Goal: Task Accomplishment & Management: Manage account settings

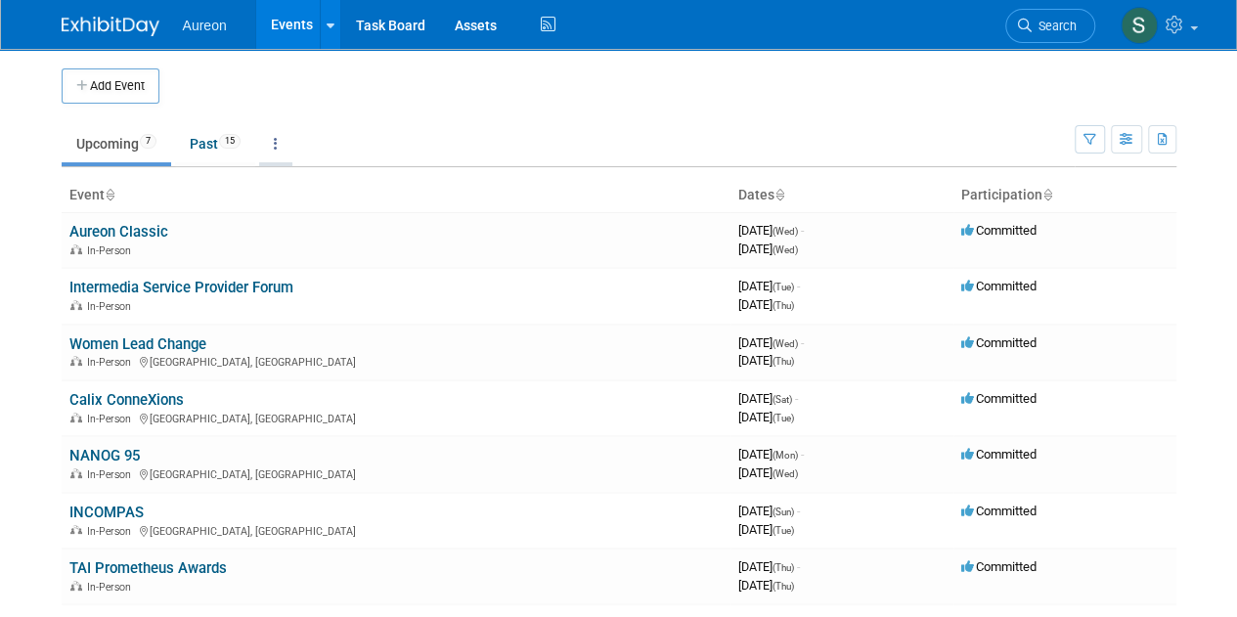
click at [272, 145] on link at bounding box center [275, 143] width 33 height 37
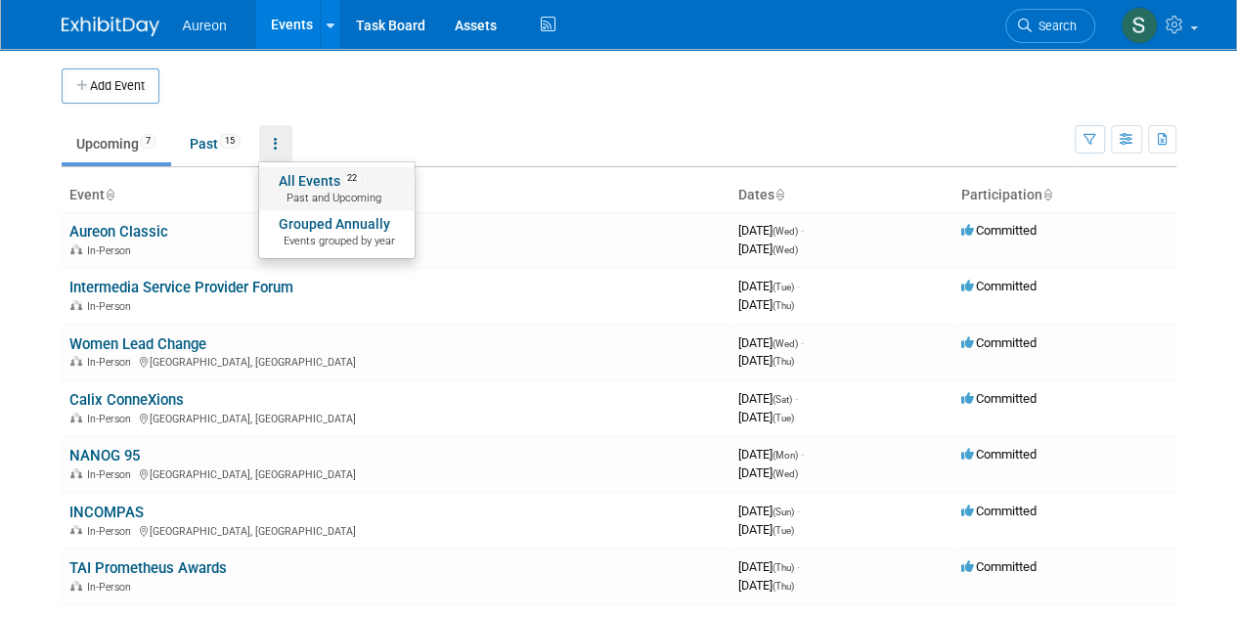
click at [307, 180] on link "All Events 22 Past and Upcoming" at bounding box center [337, 188] width 156 height 43
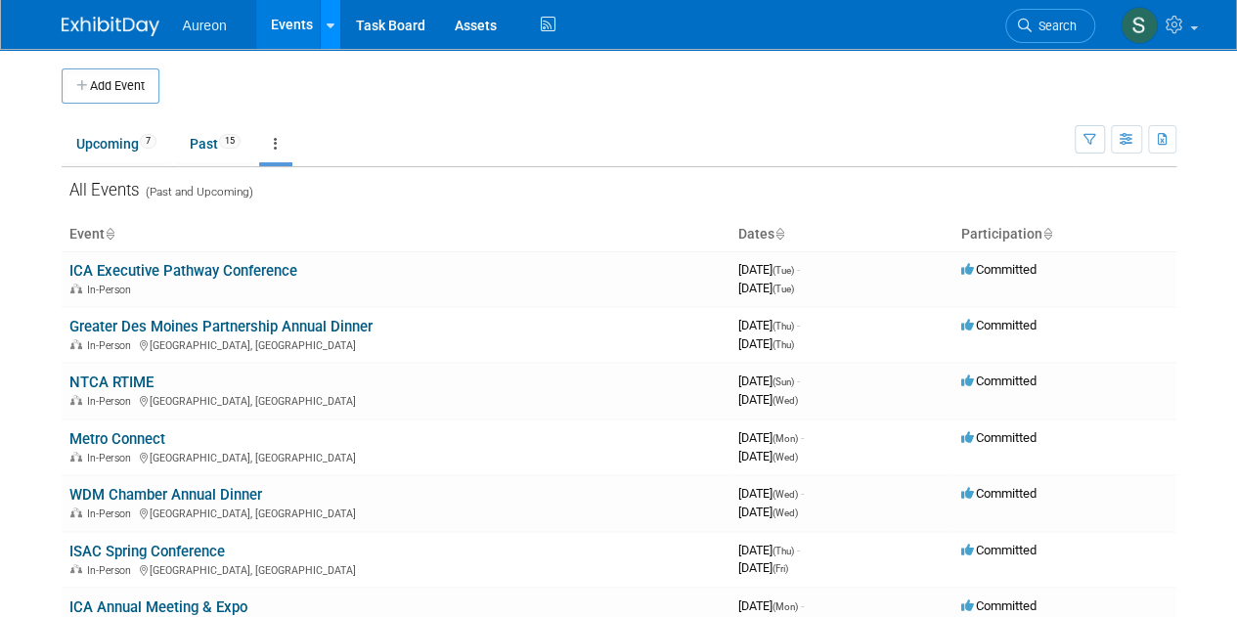
click at [329, 20] on icon at bounding box center [331, 26] width 8 height 13
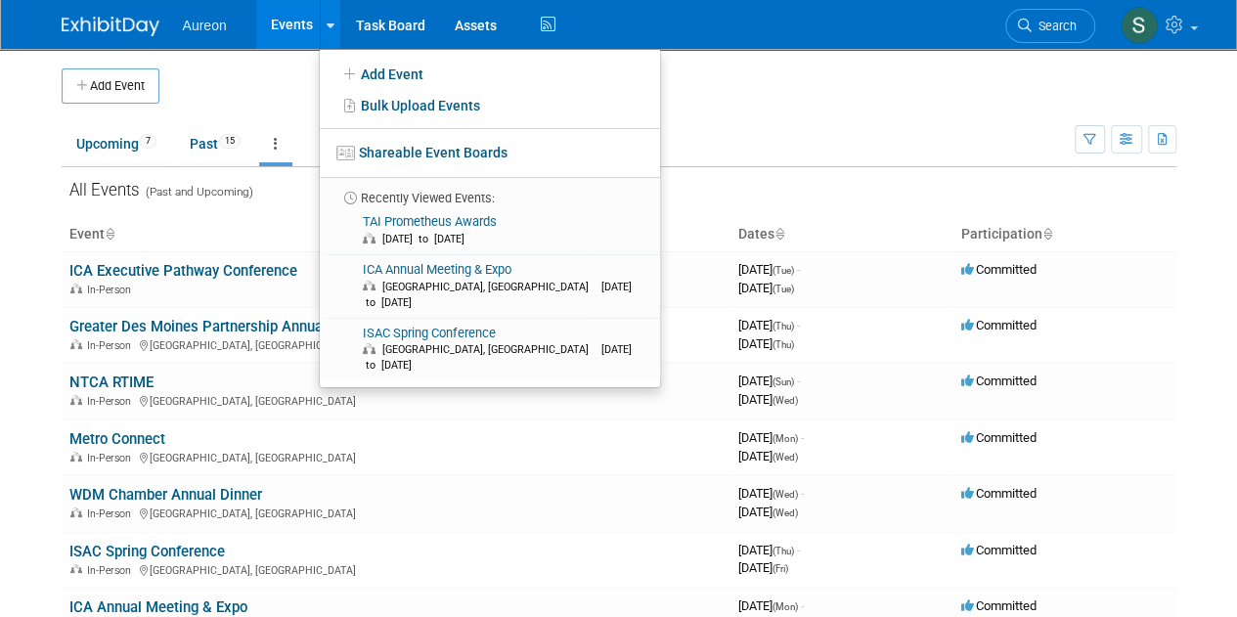
click at [910, 109] on td "Upcoming 7 Past 15 All Events 22 Past and Upcoming Grouped Annually Events grou…" at bounding box center [568, 136] width 1013 height 64
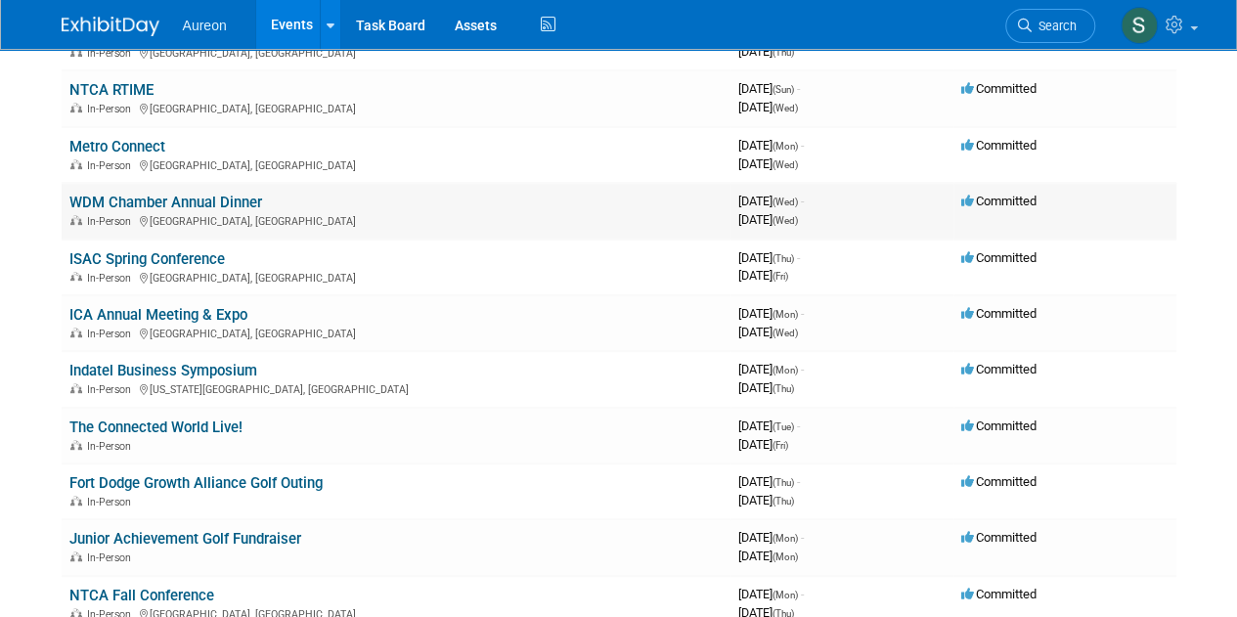
scroll to position [293, 0]
click at [205, 312] on link "ICA Annual Meeting & Expo" at bounding box center [158, 314] width 178 height 18
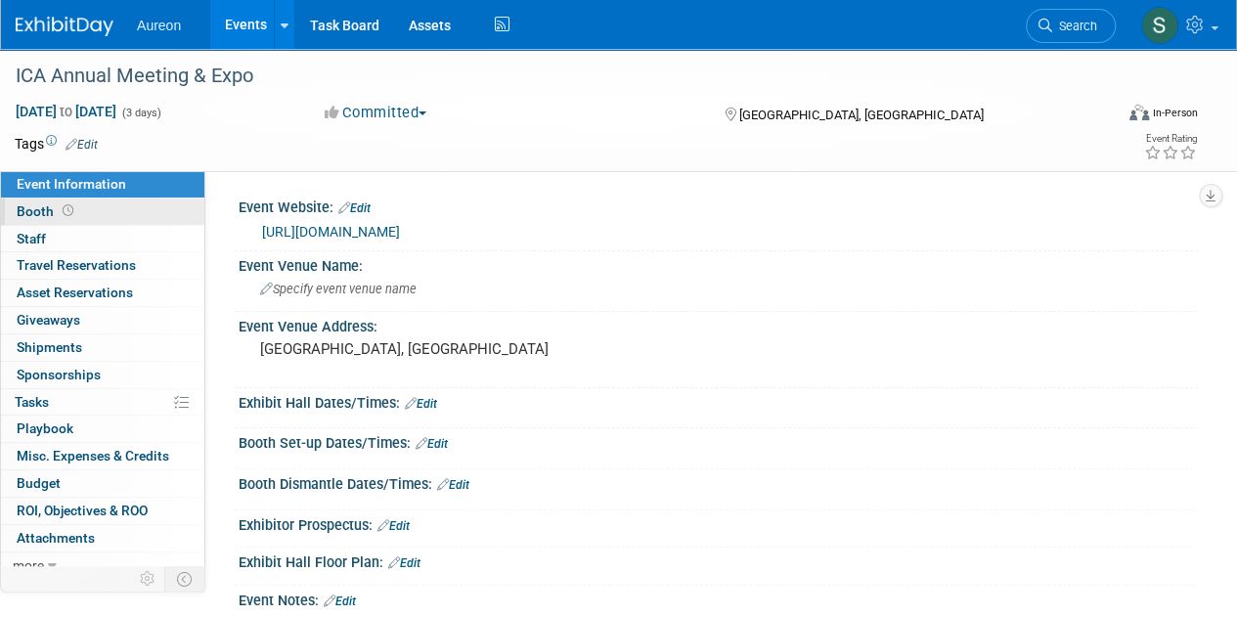
click at [45, 204] on span "Booth" at bounding box center [47, 211] width 61 height 16
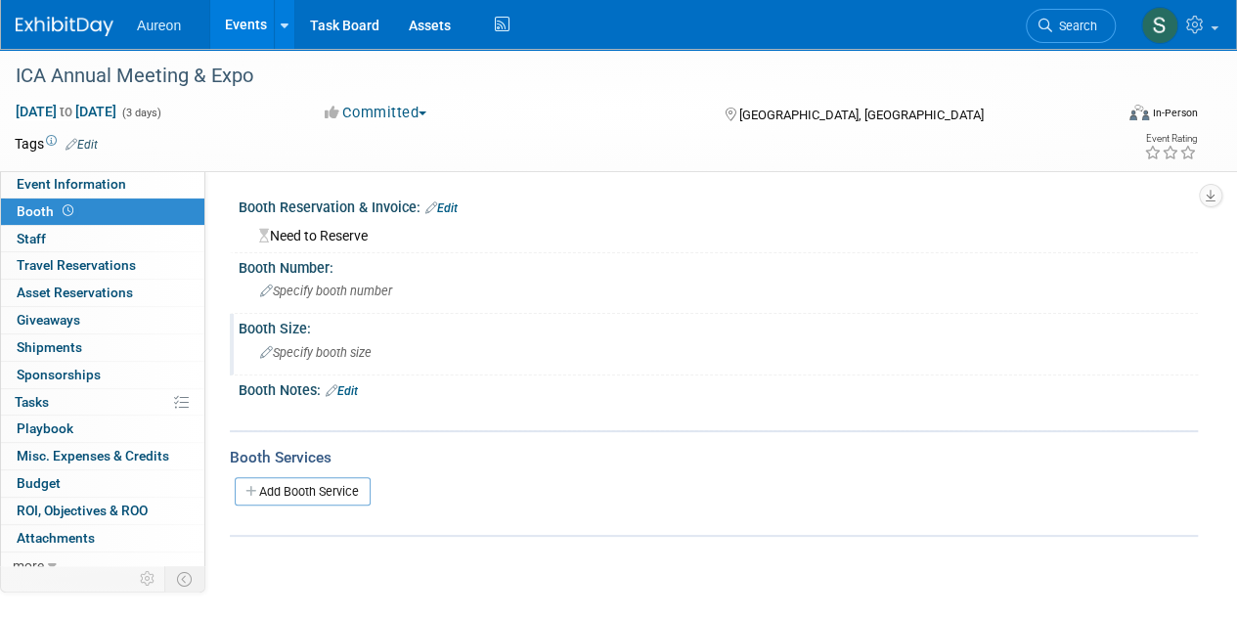
click at [365, 345] on span "Specify booth size" at bounding box center [316, 352] width 112 height 15
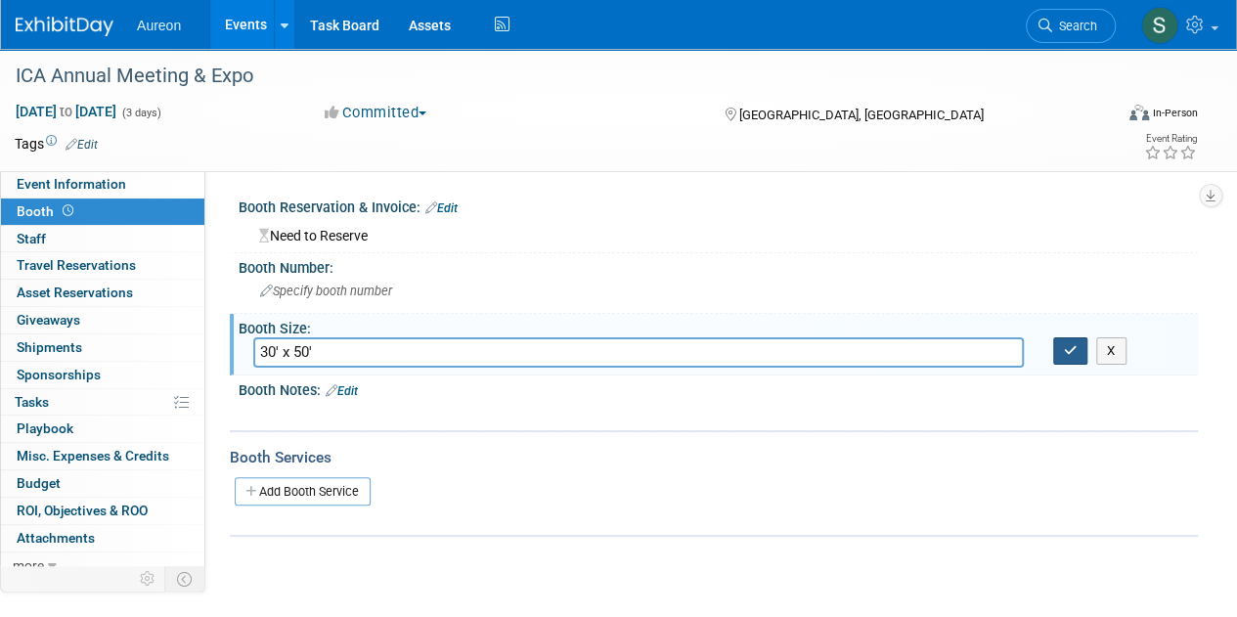
type input "30' x 50'"
click at [1077, 344] on button "button" at bounding box center [1071, 350] width 35 height 27
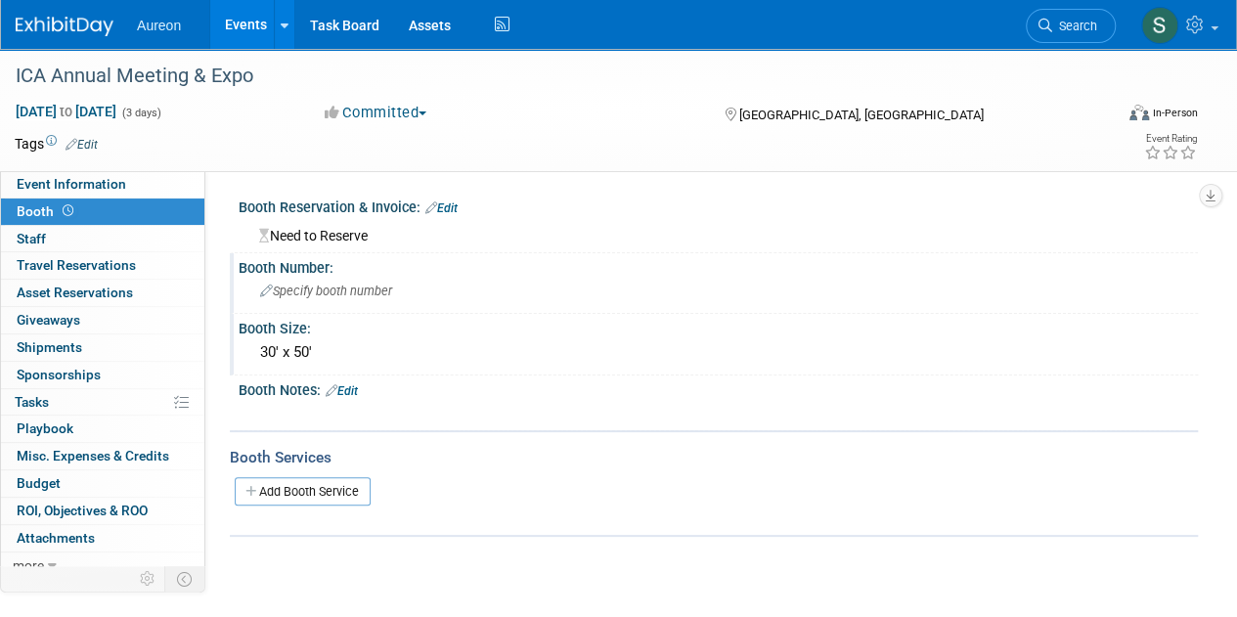
click at [353, 289] on span "Specify booth number" at bounding box center [326, 291] width 132 height 15
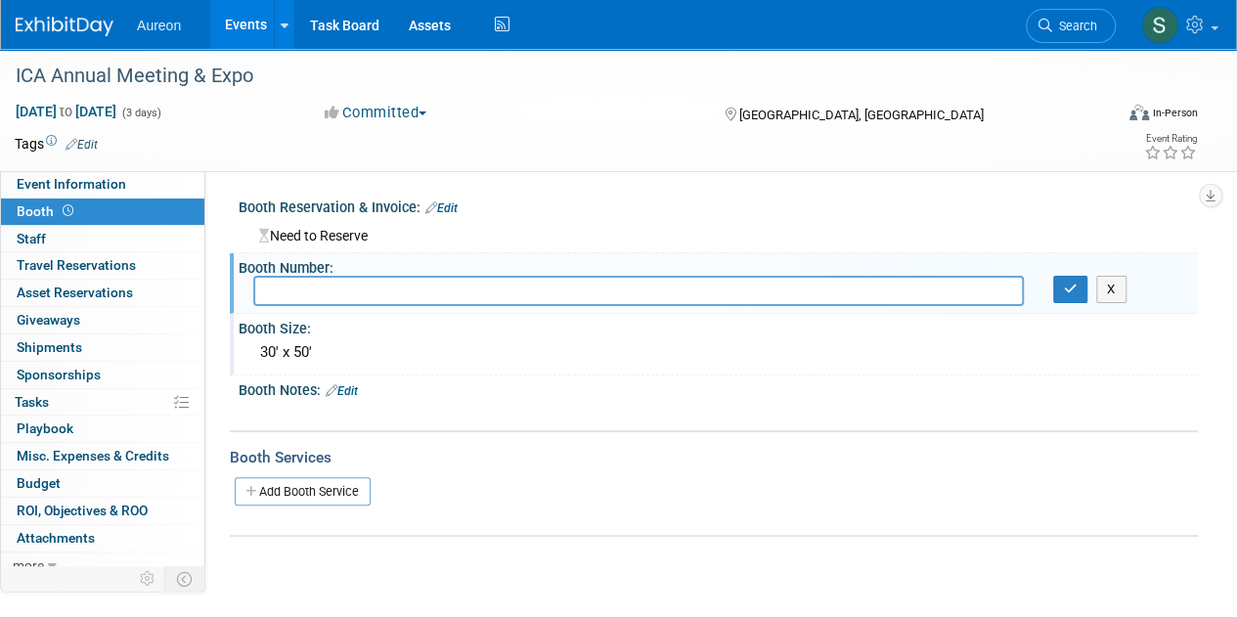
click at [349, 287] on input "text" at bounding box center [638, 291] width 771 height 30
type input "220"
click at [1070, 288] on icon "button" at bounding box center [1071, 289] width 14 height 13
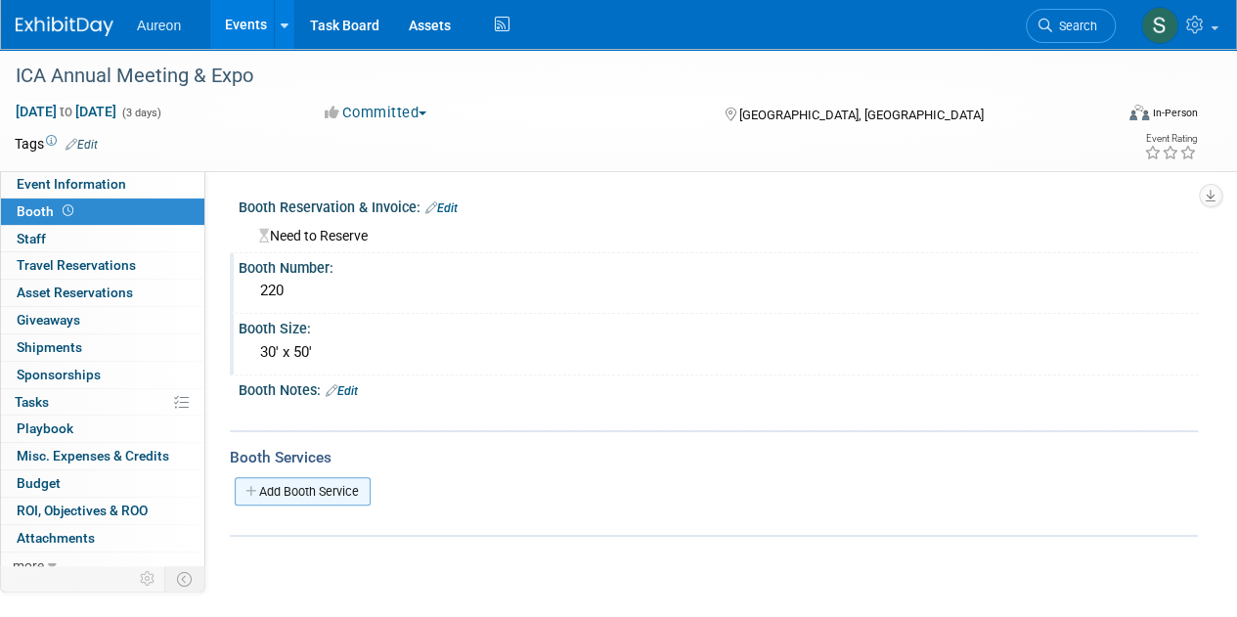
click at [270, 483] on link "Add Booth Service" at bounding box center [303, 491] width 136 height 28
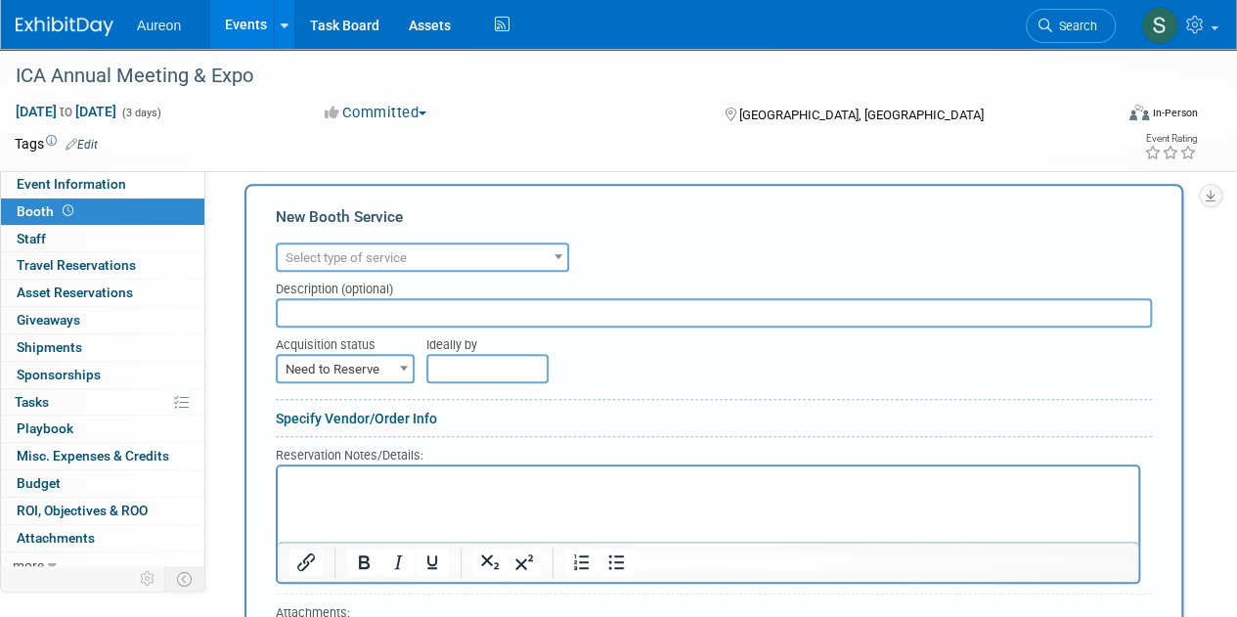
scroll to position [293, 0]
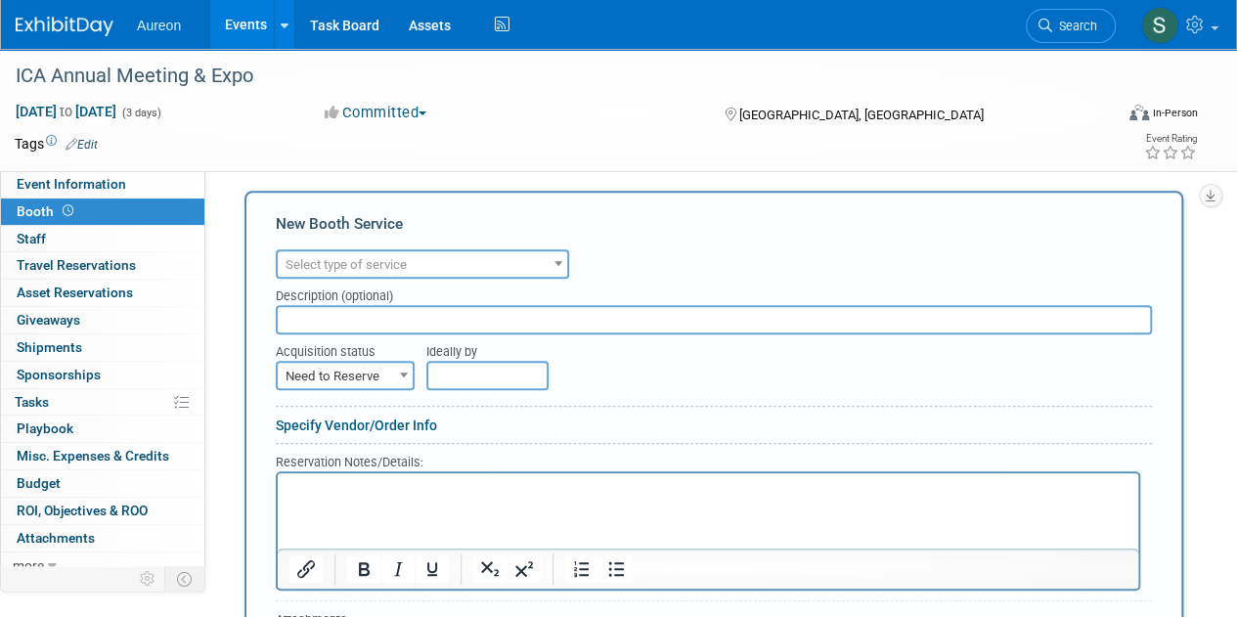
click at [492, 251] on span "Select type of service" at bounding box center [423, 264] width 290 height 27
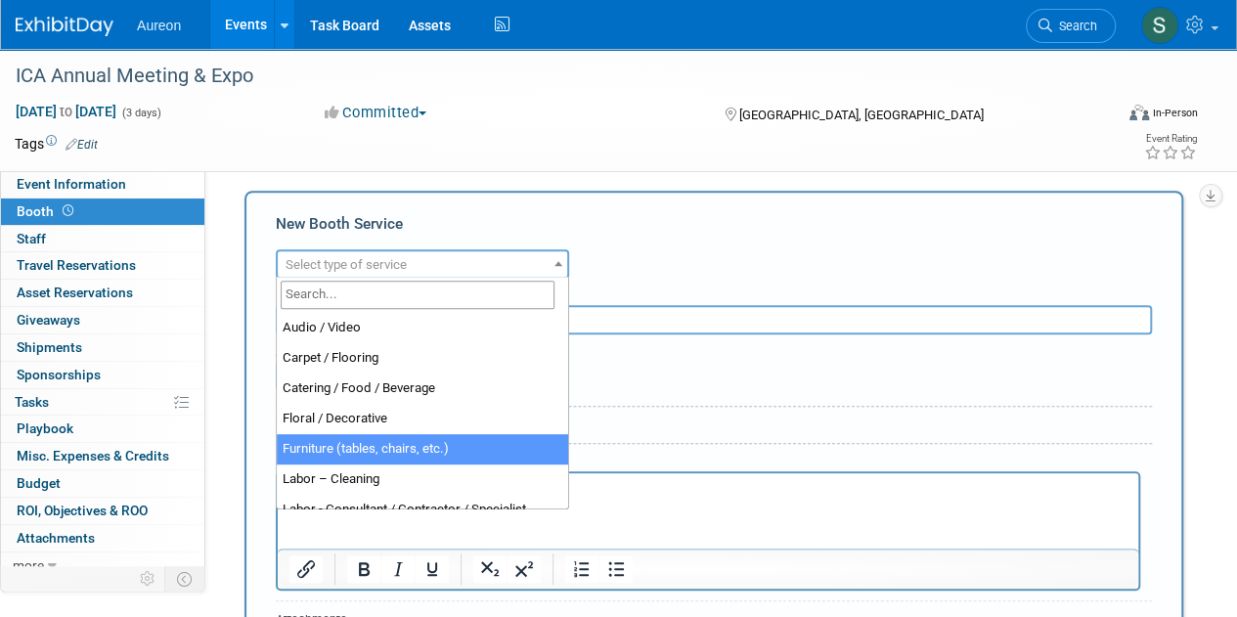
select select "6"
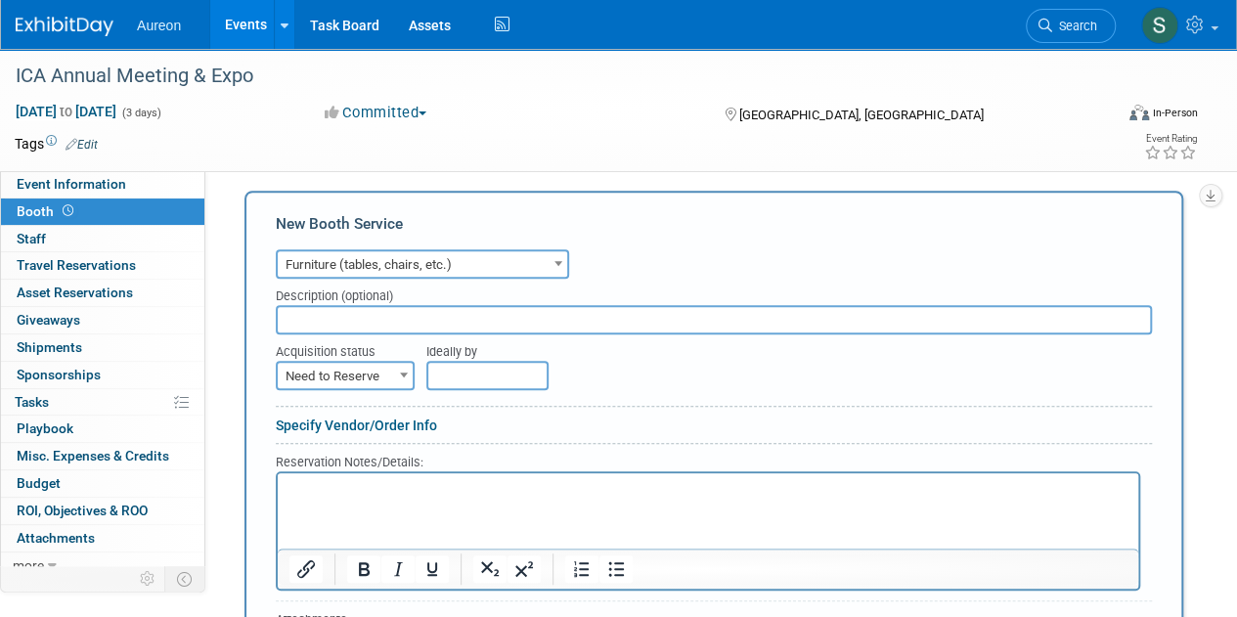
click at [354, 318] on input "text" at bounding box center [714, 319] width 876 height 29
type input "w"
type input "soft seating"
click at [338, 499] on html at bounding box center [708, 485] width 861 height 26
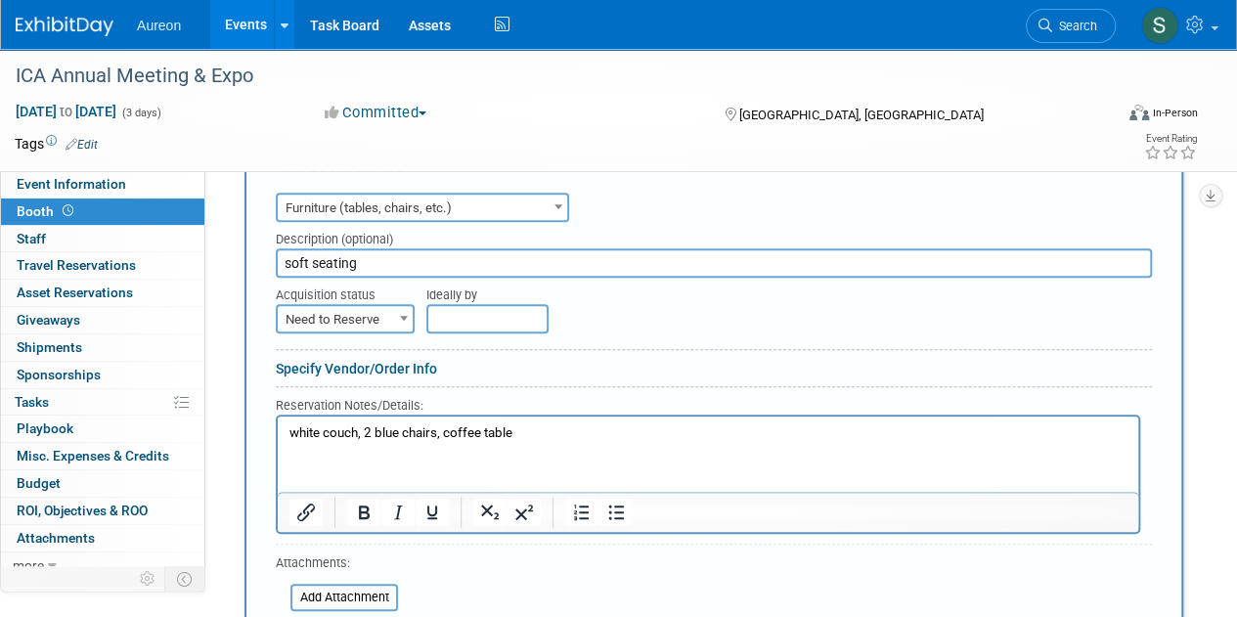
scroll to position [489, 0]
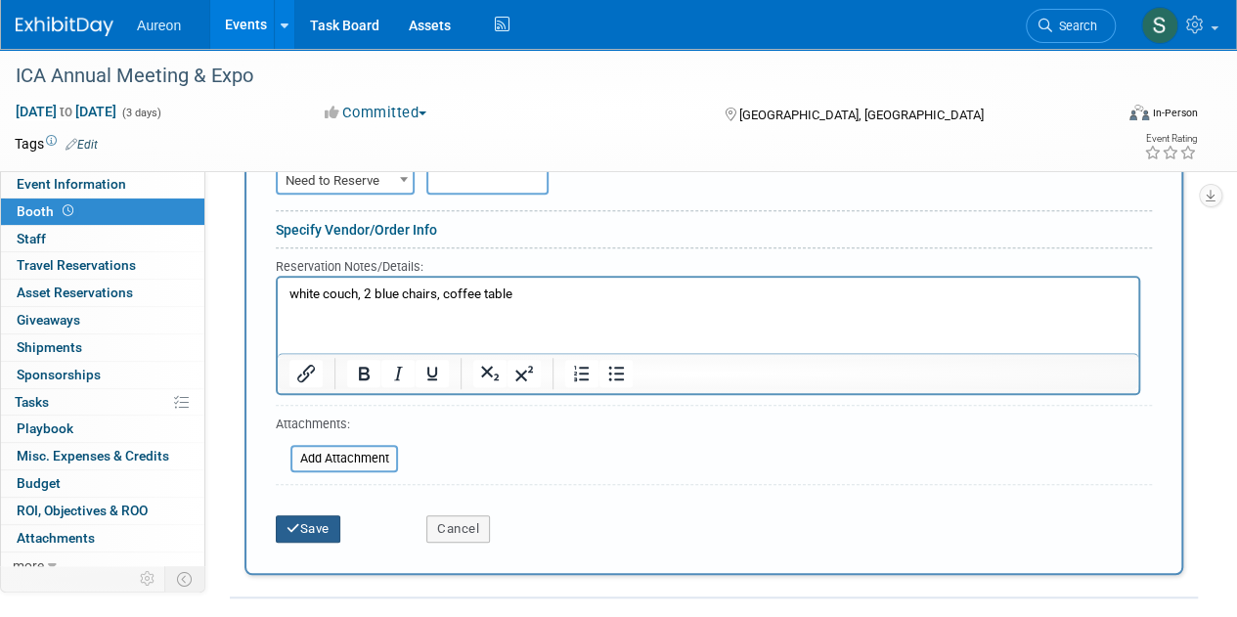
click at [314, 525] on button "Save" at bounding box center [308, 529] width 65 height 27
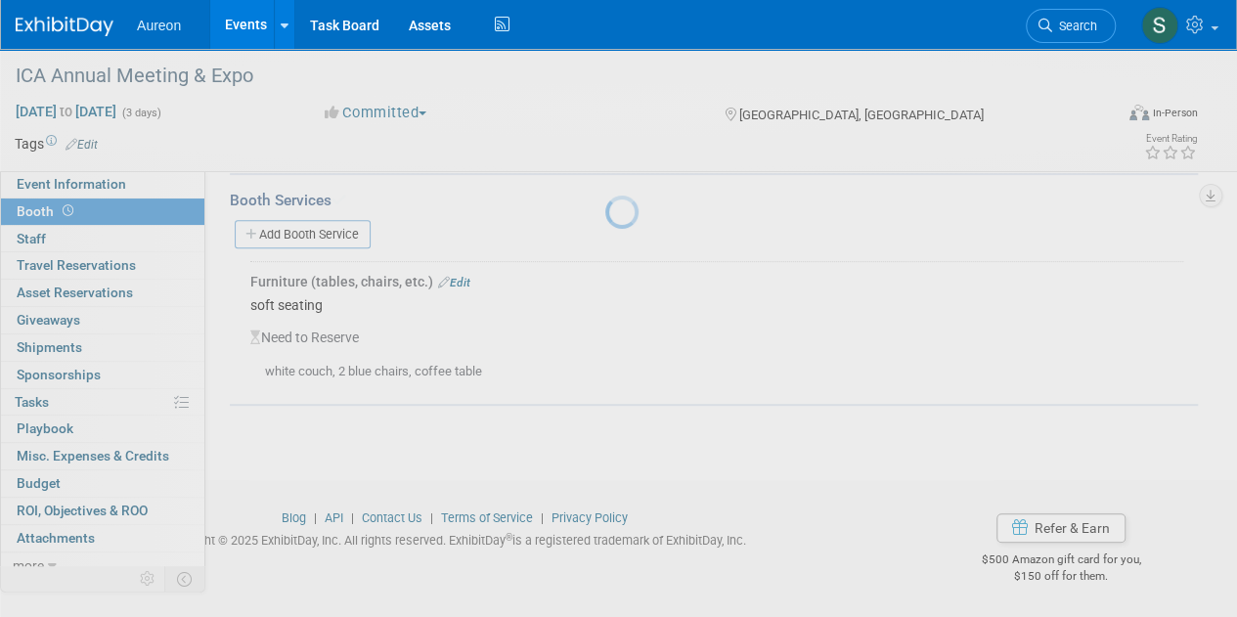
scroll to position [255, 0]
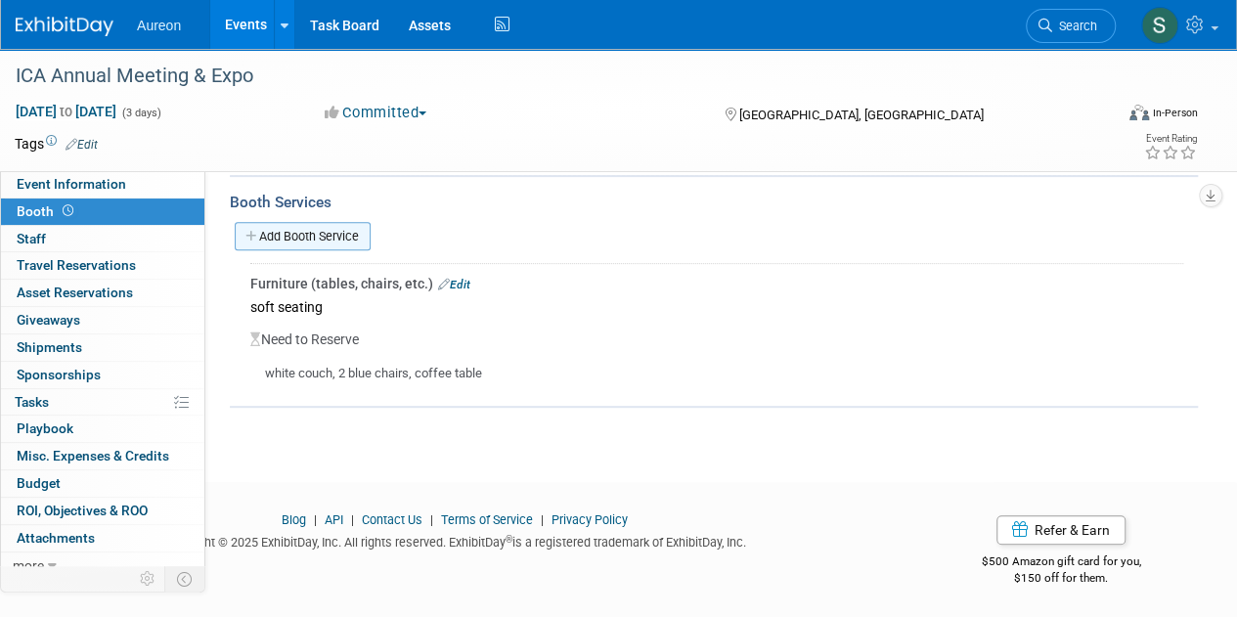
click at [293, 226] on link "Add Booth Service" at bounding box center [303, 236] width 136 height 28
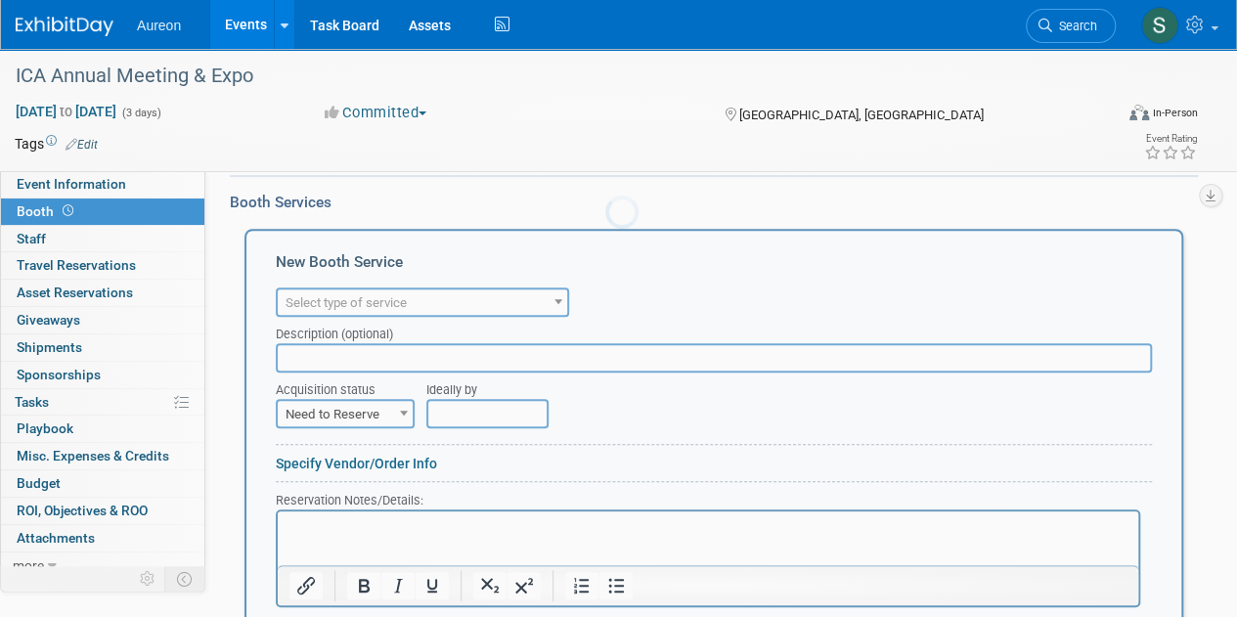
scroll to position [0, 0]
drag, startPoint x: 354, startPoint y: 270, endPoint x: 347, endPoint y: 287, distance: 18.0
click at [350, 283] on div "New Booth Service Audio / Video Carpet / Flooring Catering / Food / Beverage Fl…" at bounding box center [714, 508] width 939 height 559
click at [341, 302] on span "Select type of service" at bounding box center [346, 302] width 121 height 15
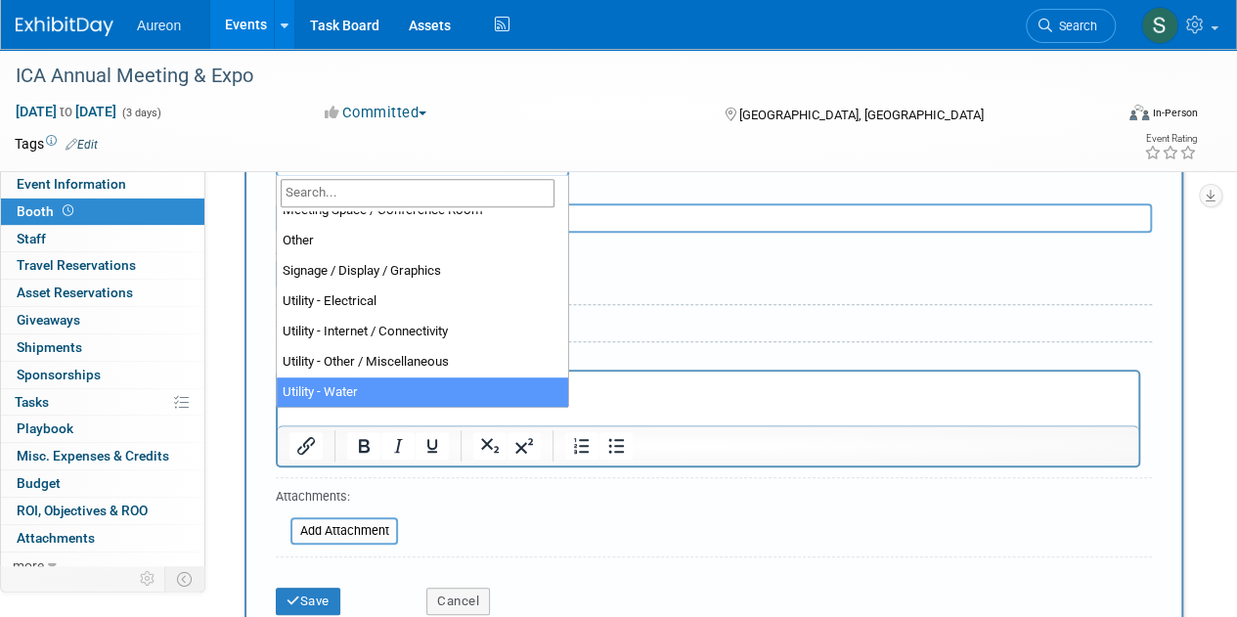
scroll to position [353, 0]
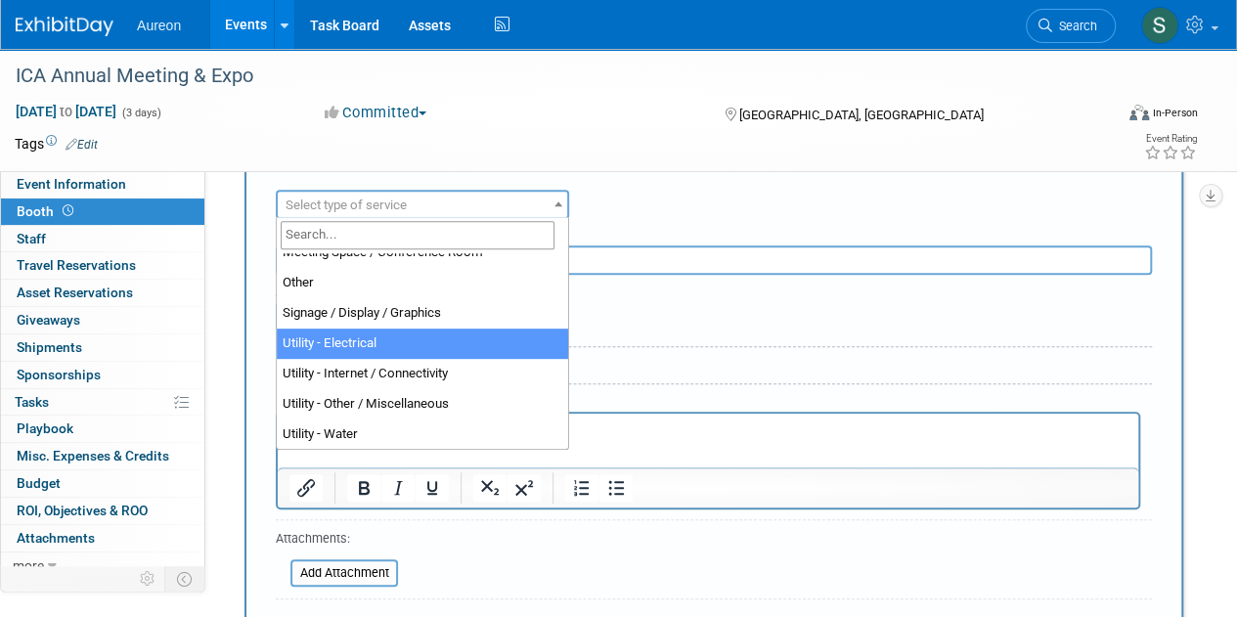
select select "8"
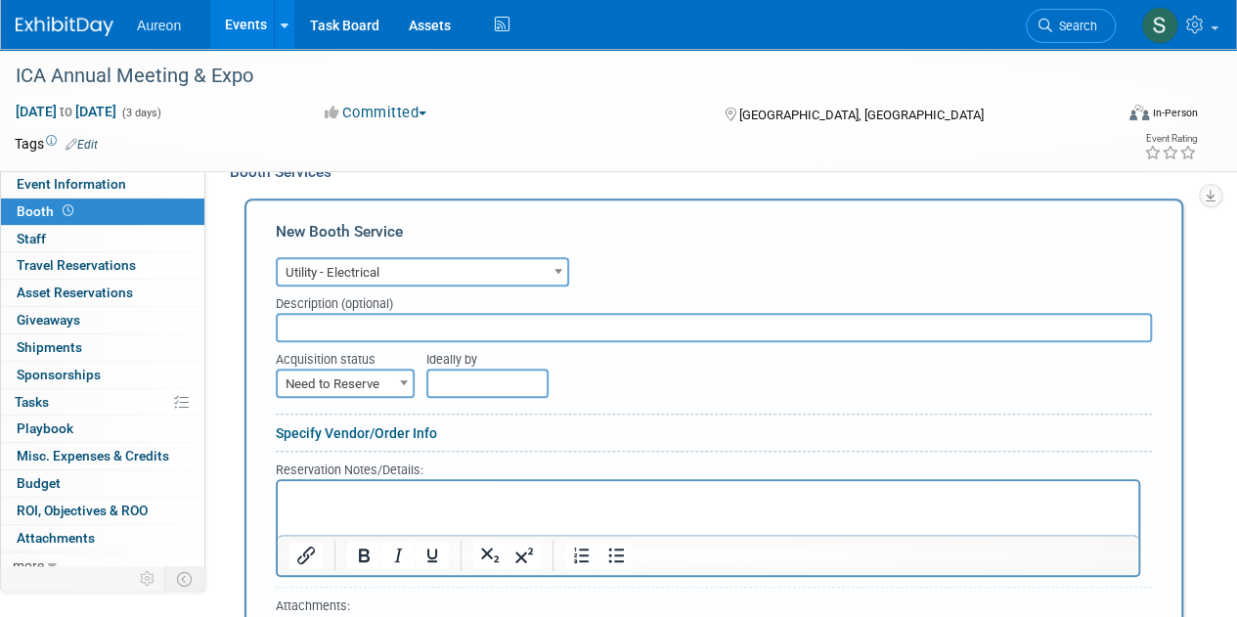
scroll to position [255, 0]
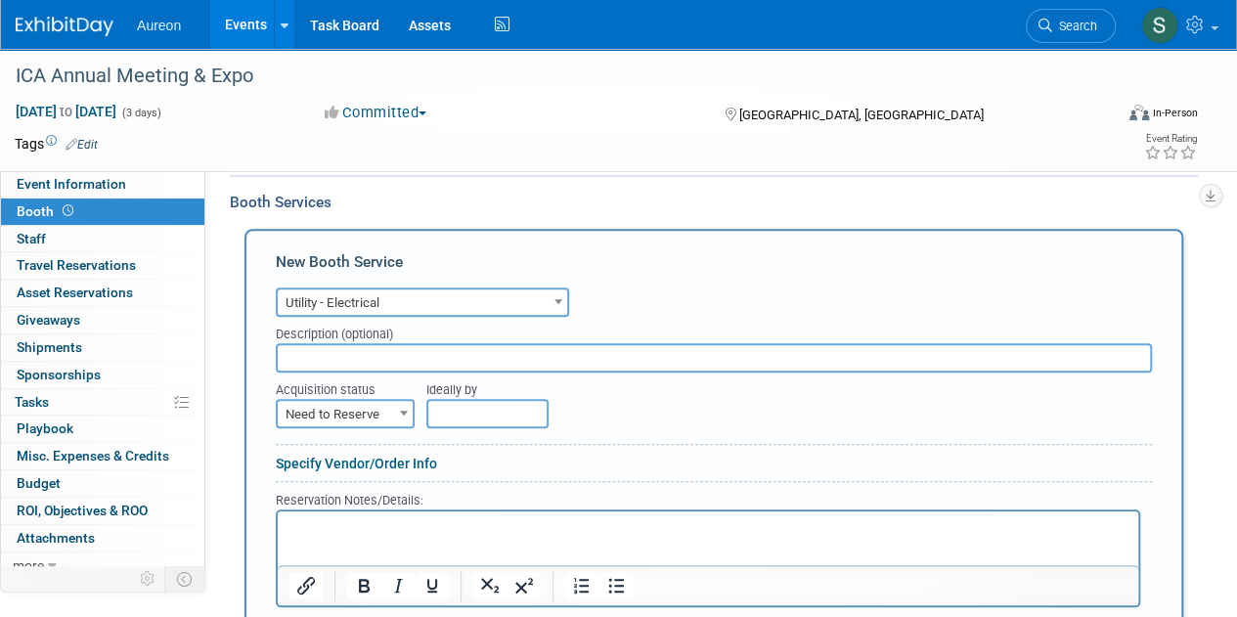
click at [403, 357] on input "text" at bounding box center [714, 357] width 876 height 29
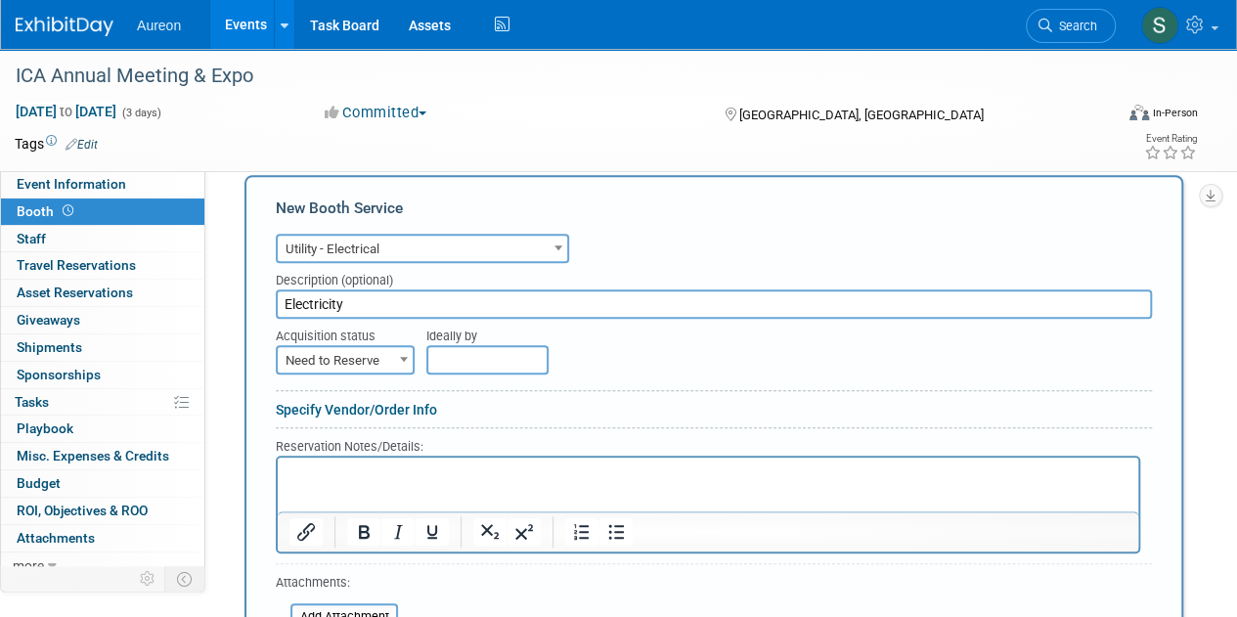
scroll to position [353, 0]
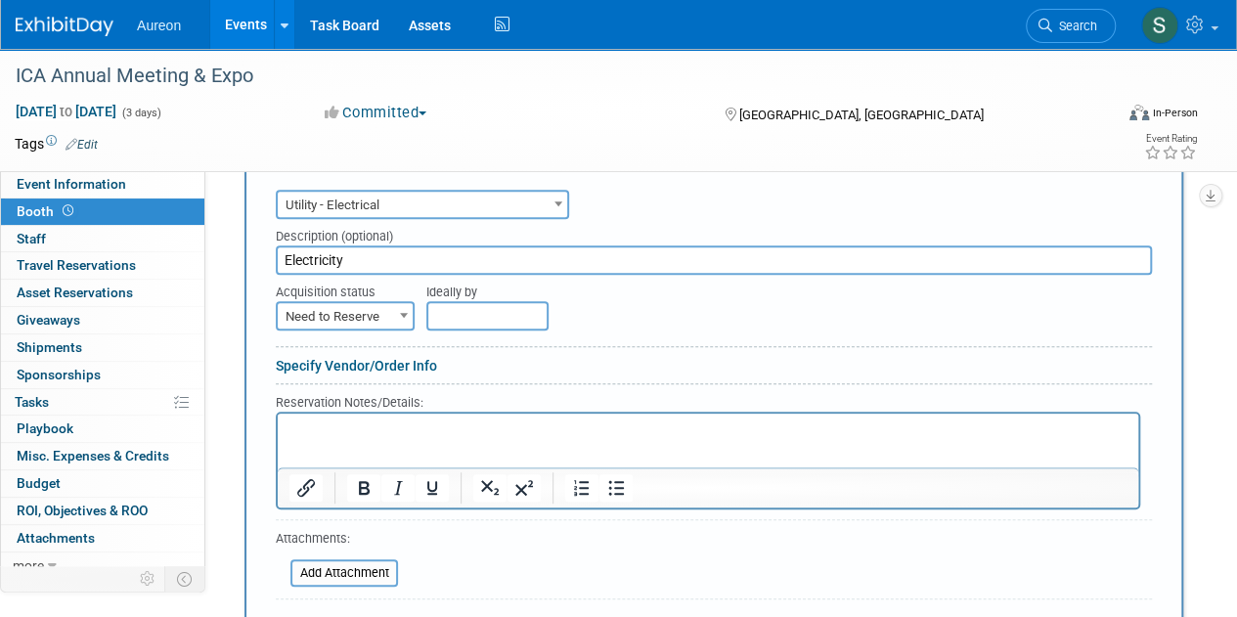
type input "Electricity"
click at [346, 432] on p "Rich Text Area. Press ALT-0 for help." at bounding box center [709, 430] width 838 height 19
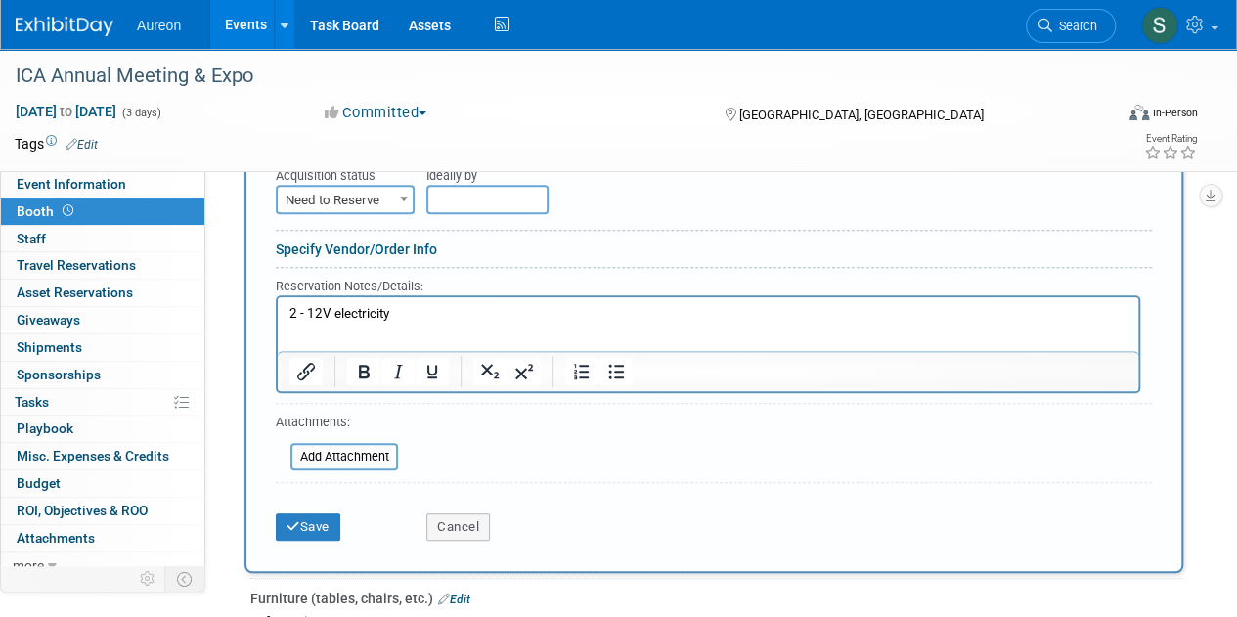
scroll to position [647, 0]
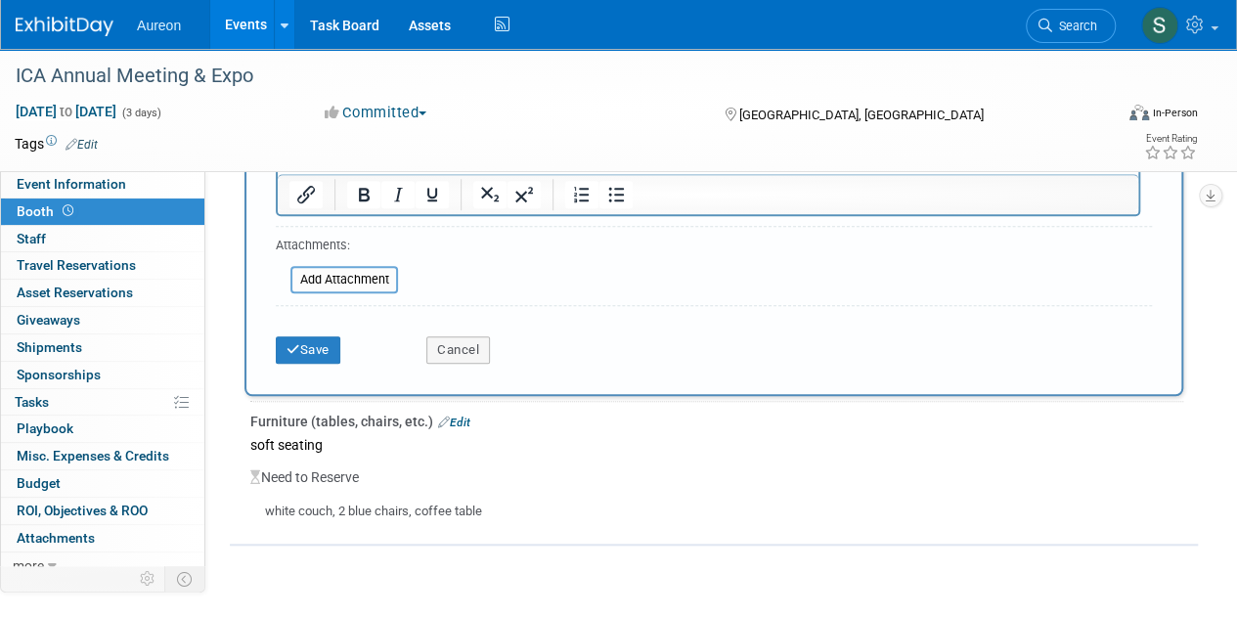
click at [311, 343] on button "Save" at bounding box center [308, 350] width 65 height 27
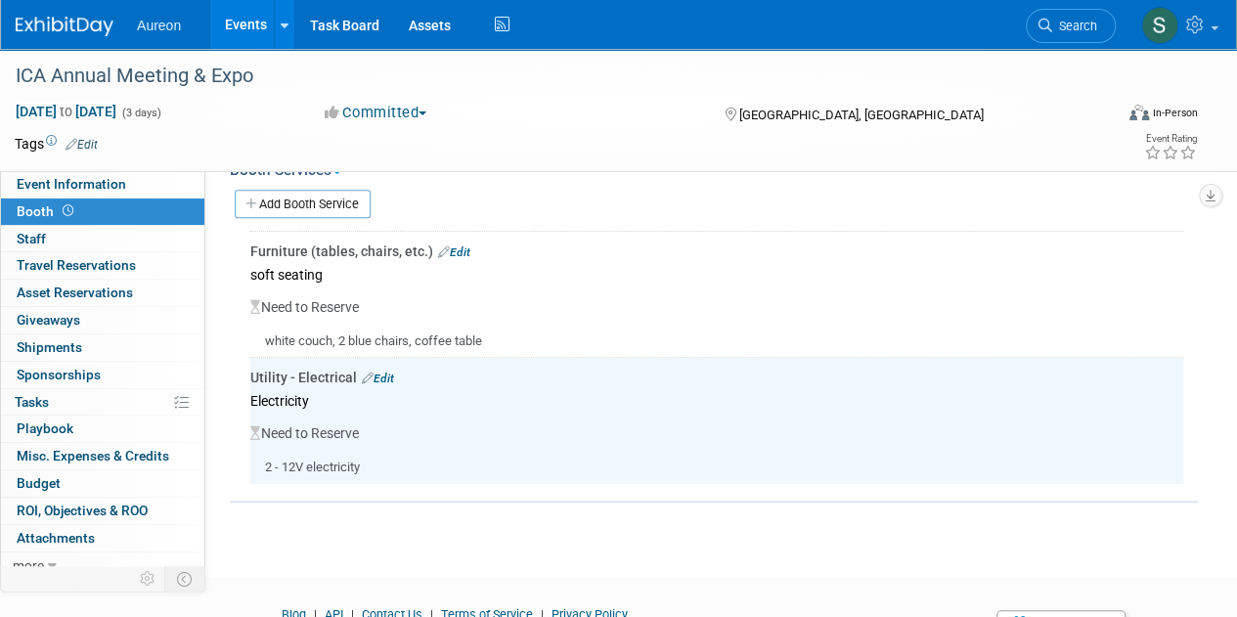
scroll to position [284, 0]
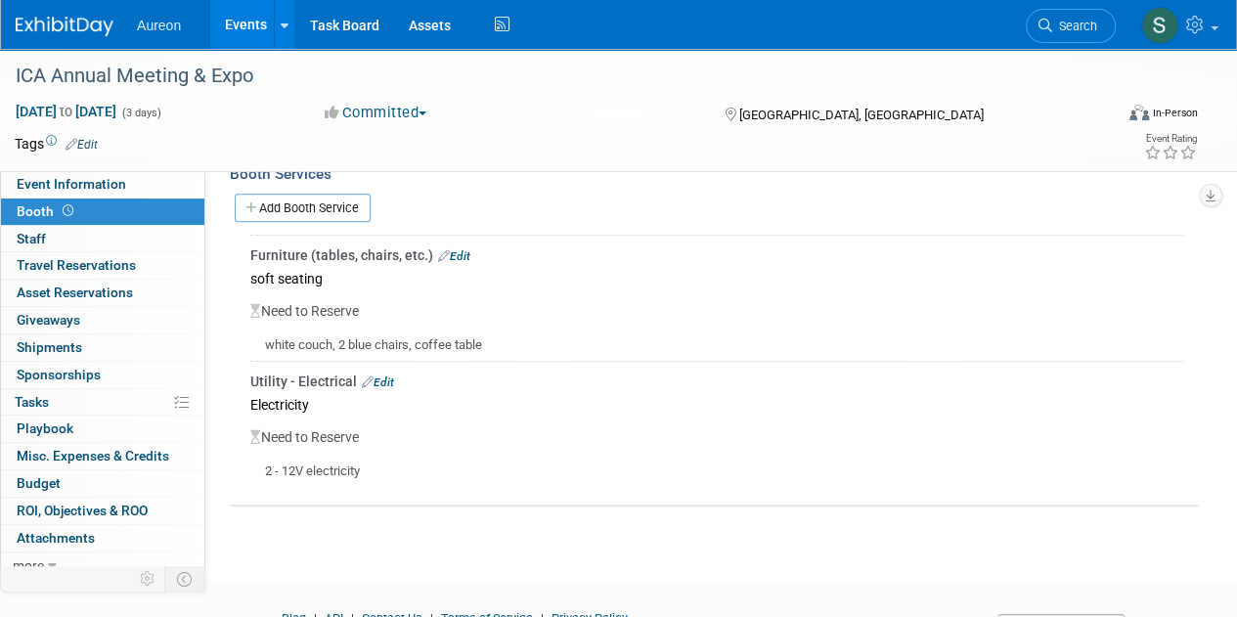
click at [460, 246] on div "Furniture (tables, chairs, etc.) Edit" at bounding box center [716, 256] width 933 height 20
click at [463, 253] on link "Edit" at bounding box center [454, 256] width 32 height 14
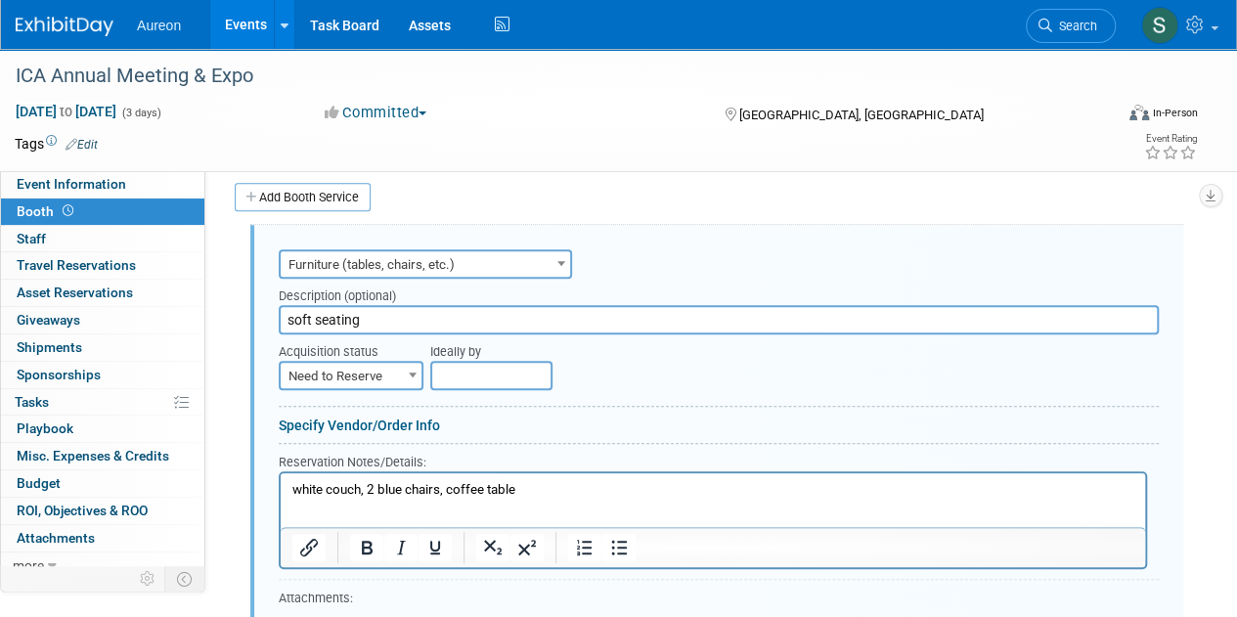
scroll to position [295, 0]
click at [404, 373] on span at bounding box center [413, 373] width 20 height 25
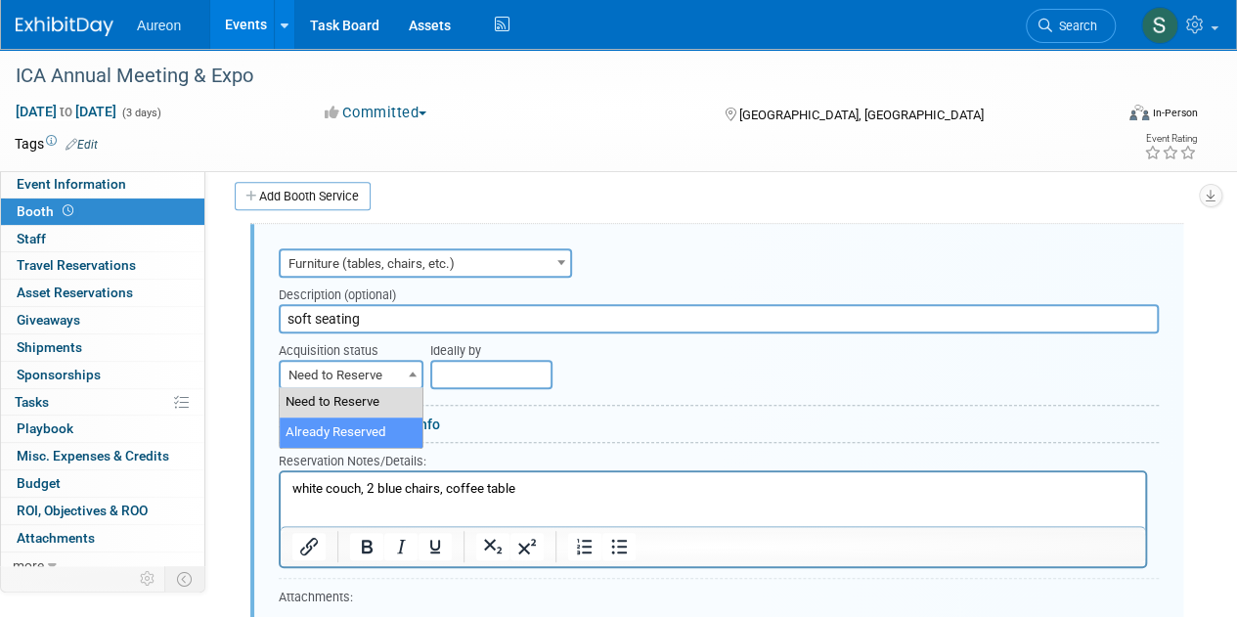
select select "2"
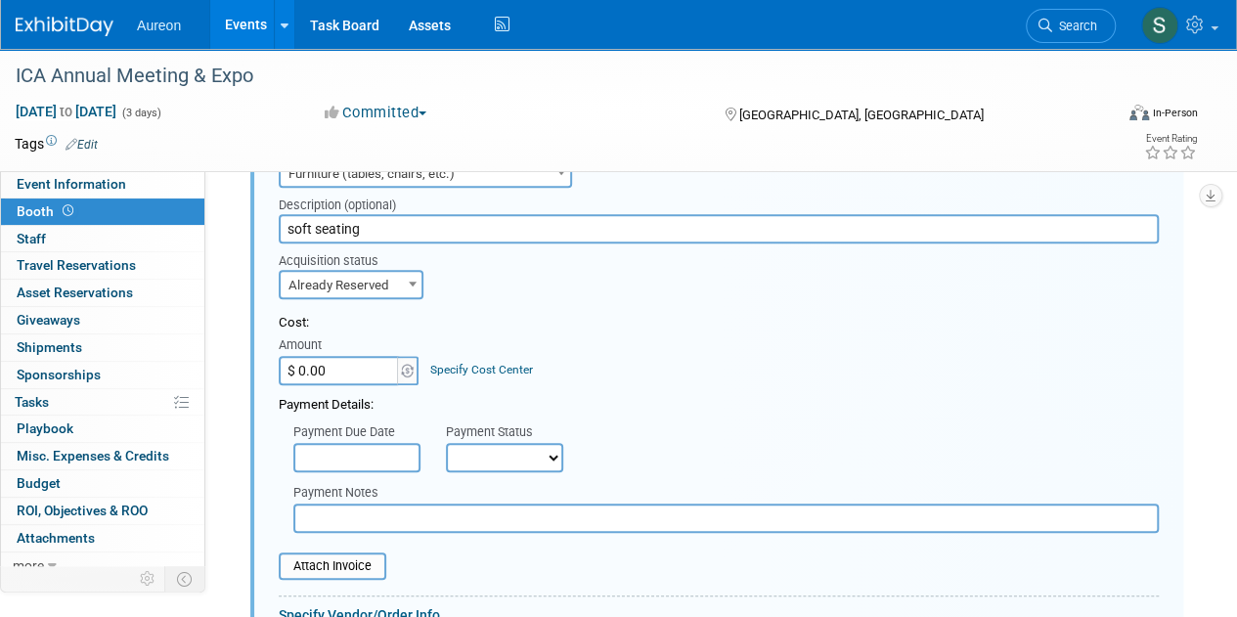
scroll to position [491, 0]
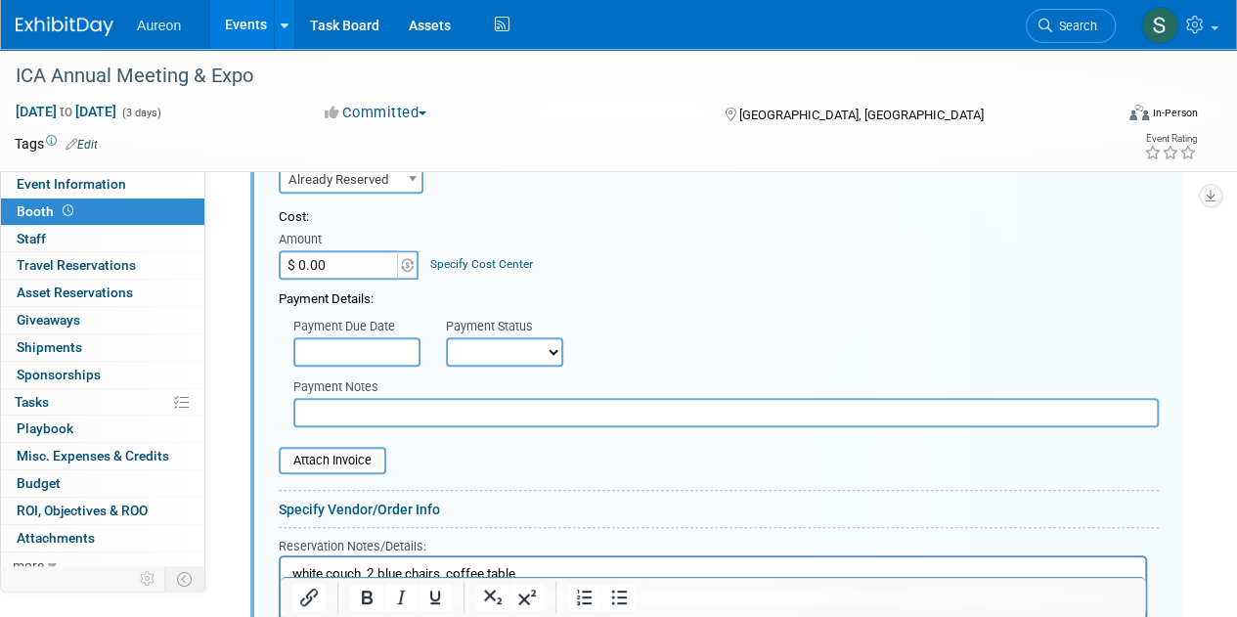
click at [341, 268] on input "$ 0.00" at bounding box center [340, 264] width 122 height 29
type input "$ 250.00"
click at [677, 284] on div "Payment Details:" at bounding box center [719, 294] width 880 height 29
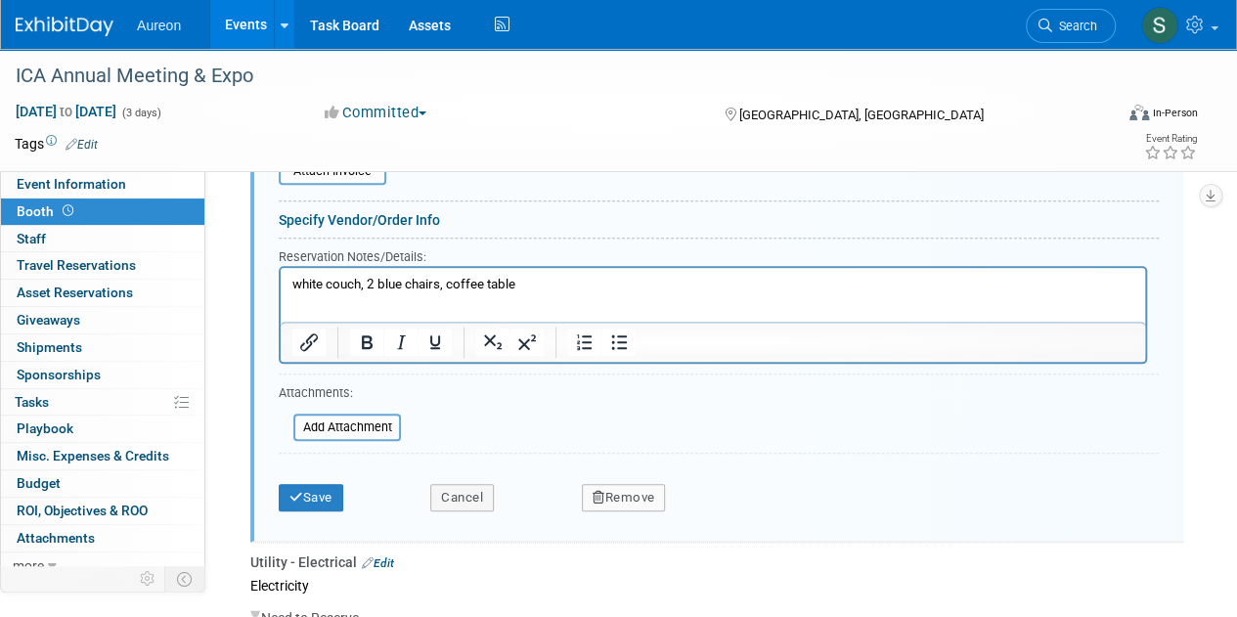
scroll to position [785, 0]
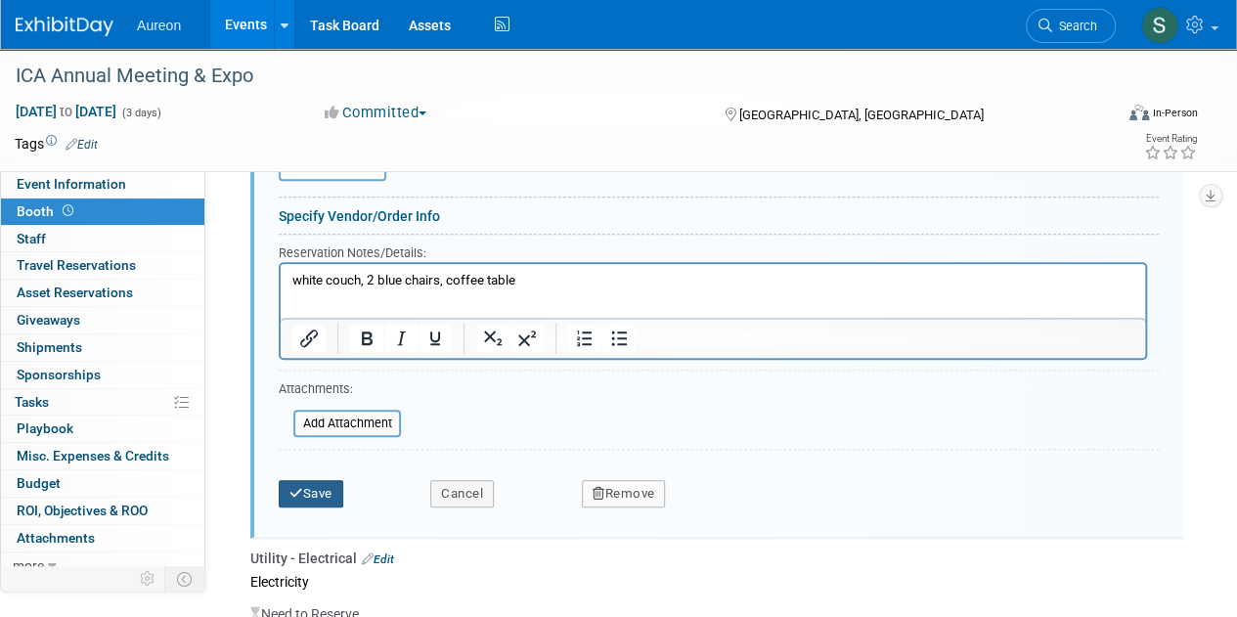
click at [306, 480] on button "Save" at bounding box center [311, 493] width 65 height 27
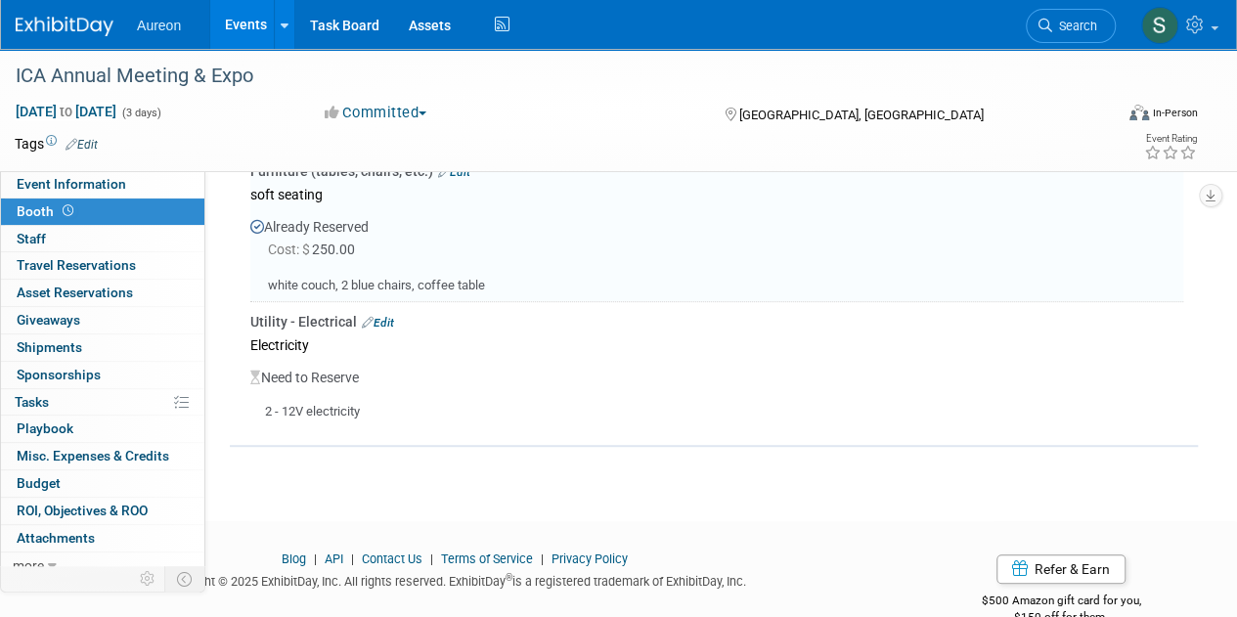
scroll to position [295, 0]
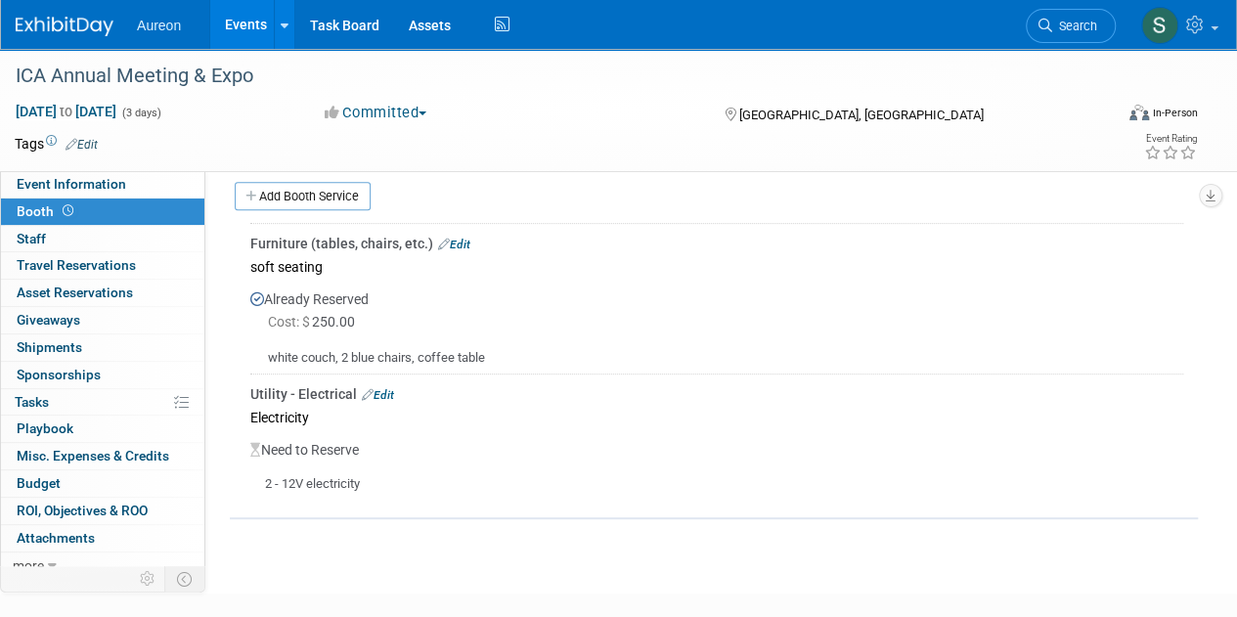
click at [389, 388] on link "Edit" at bounding box center [378, 395] width 32 height 14
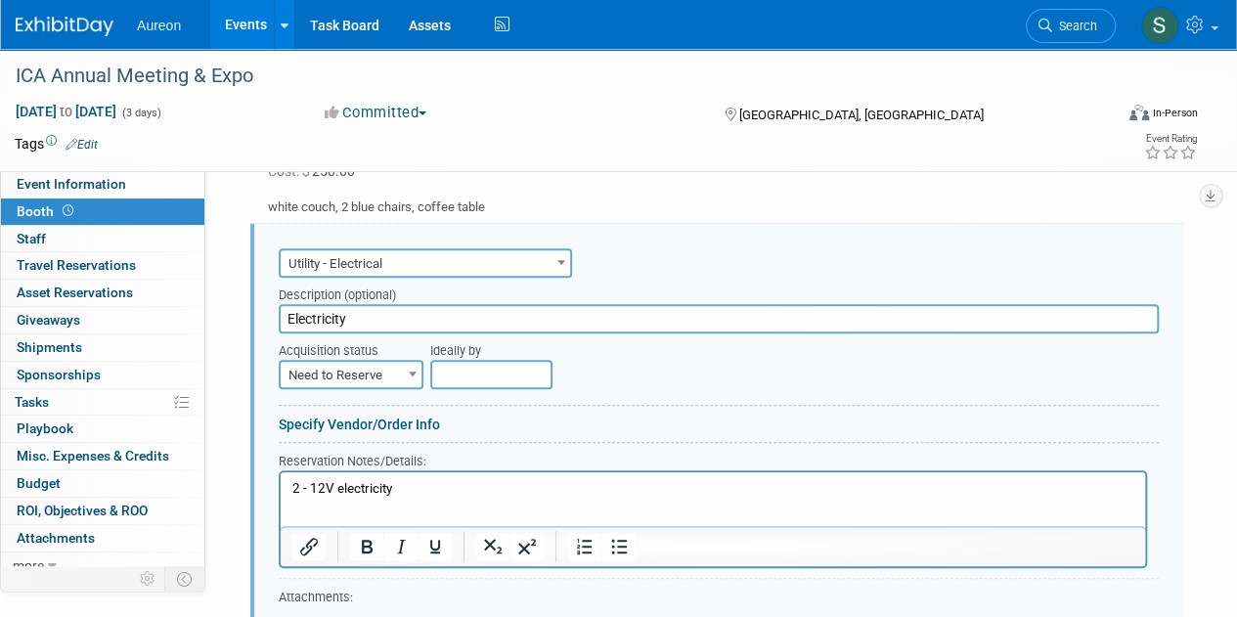
scroll to position [0, 0]
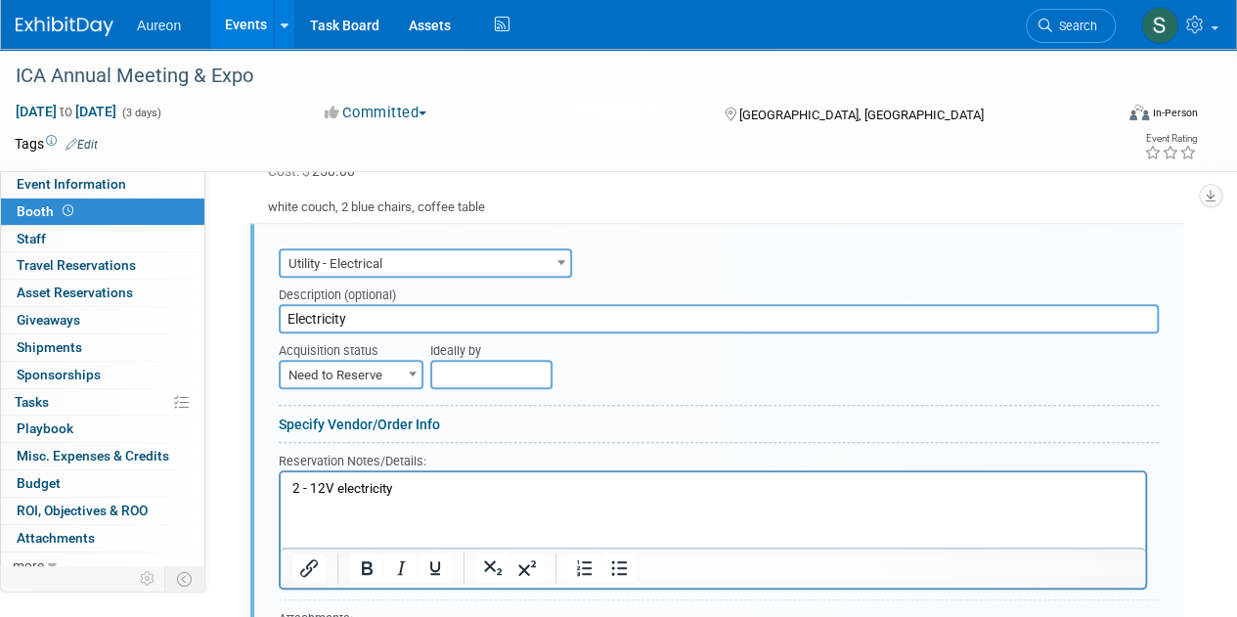
click at [333, 369] on span "Need to Reserve" at bounding box center [351, 375] width 141 height 27
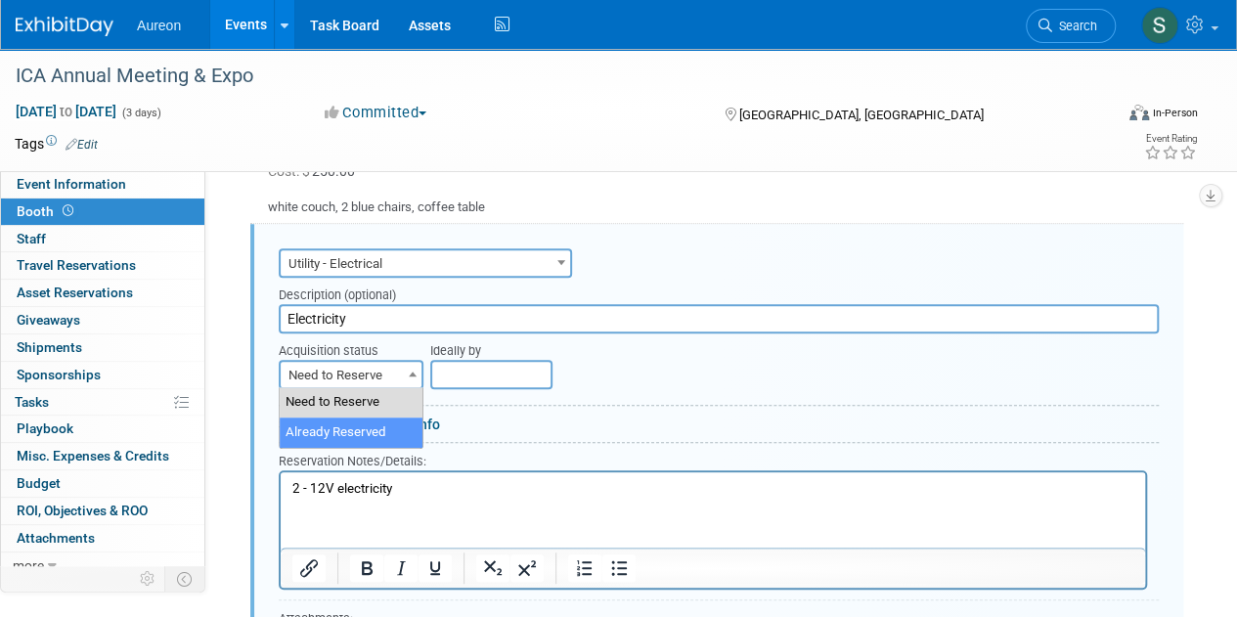
select select "2"
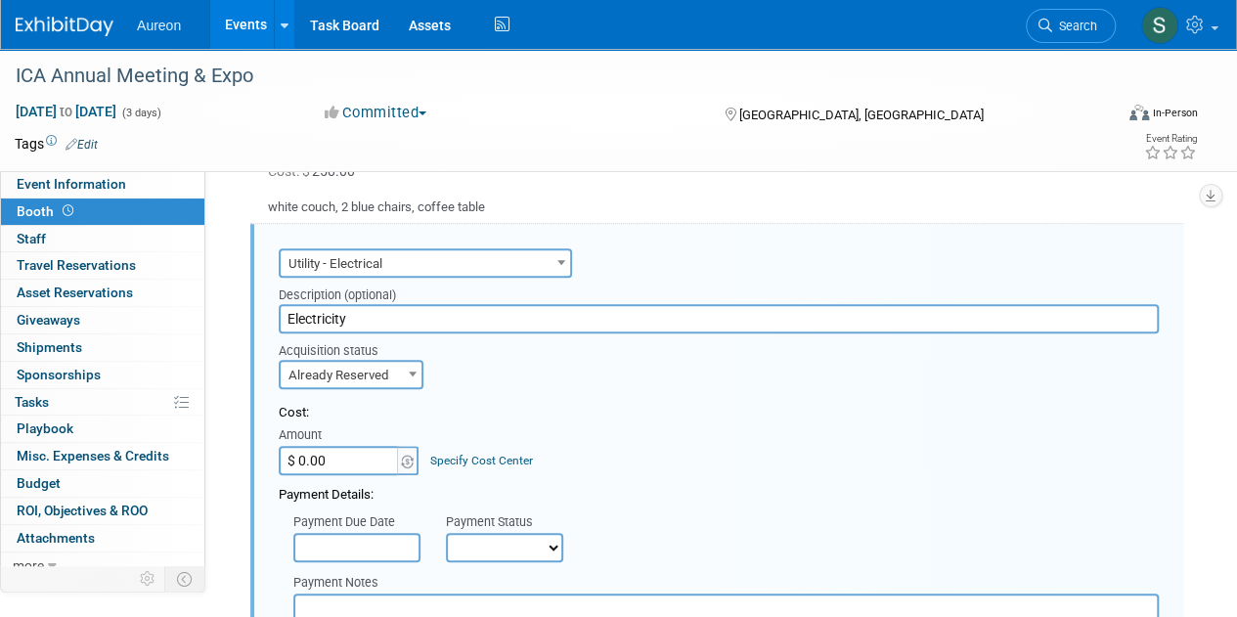
click at [335, 468] on input "$ 0.00" at bounding box center [340, 460] width 122 height 29
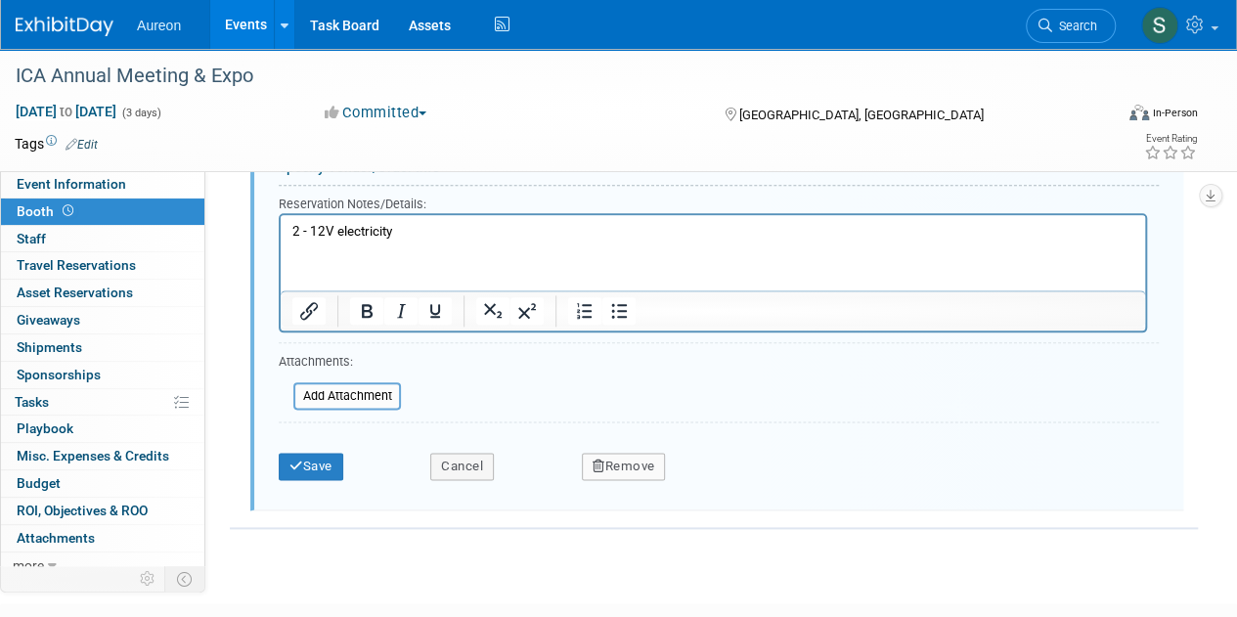
scroll to position [1033, 0]
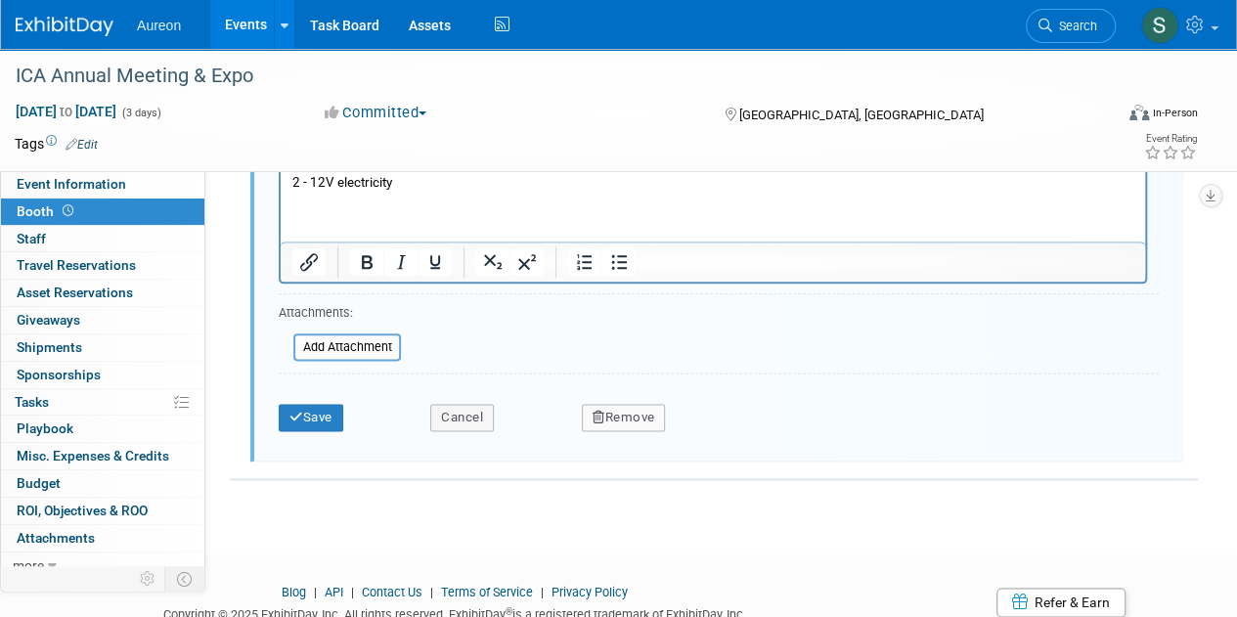
type input "$ 250.00"
click at [335, 399] on div "Save" at bounding box center [340, 411] width 152 height 40
click at [325, 412] on button "Save" at bounding box center [311, 417] width 65 height 27
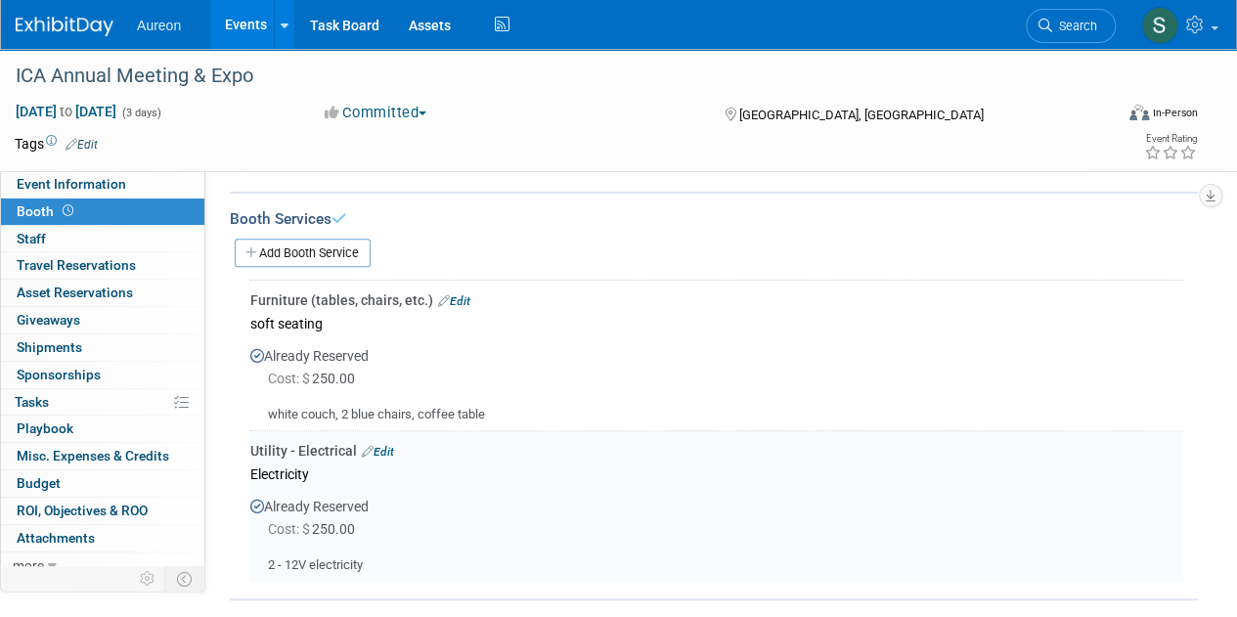
scroll to position [235, 0]
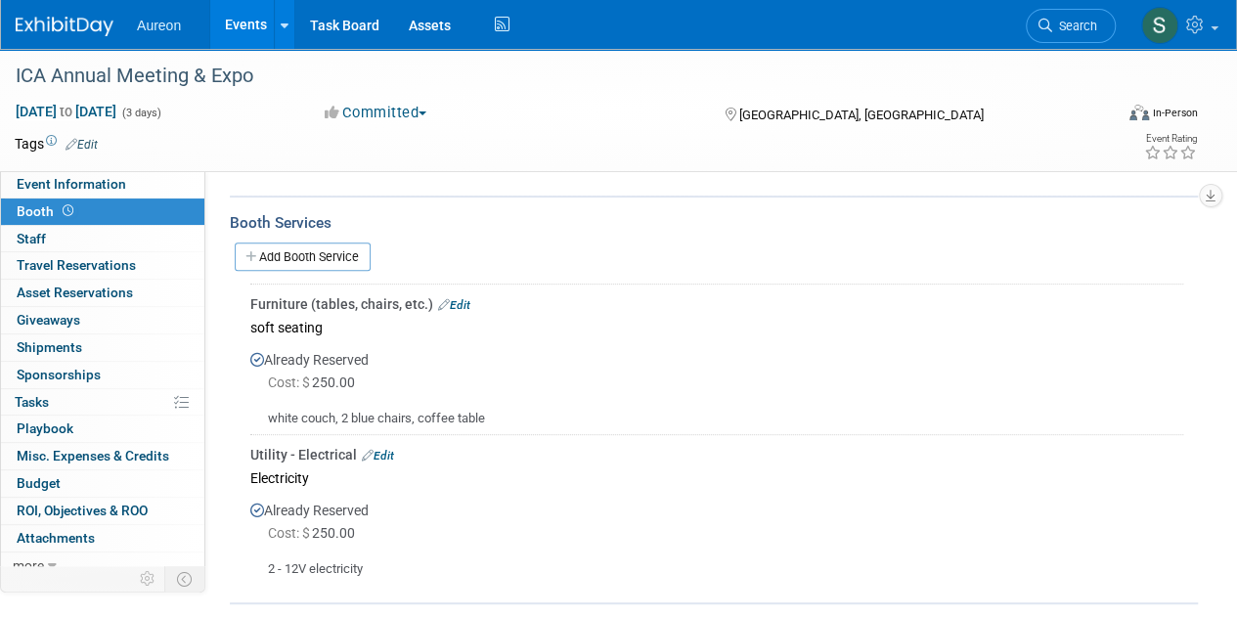
click at [453, 307] on link "Edit" at bounding box center [454, 305] width 32 height 14
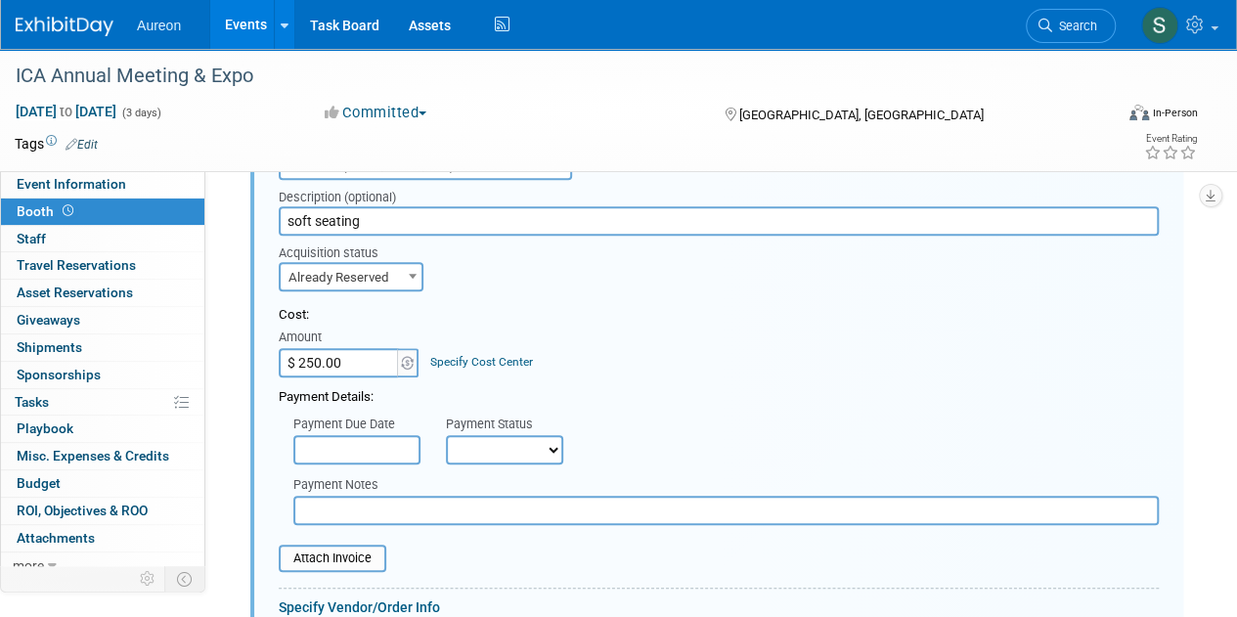
scroll to position [393, 0]
click at [346, 355] on input "$ 250.00" at bounding box center [340, 362] width 122 height 29
type input "$ 1,987.38"
click at [415, 211] on input "soft seating" at bounding box center [719, 220] width 880 height 29
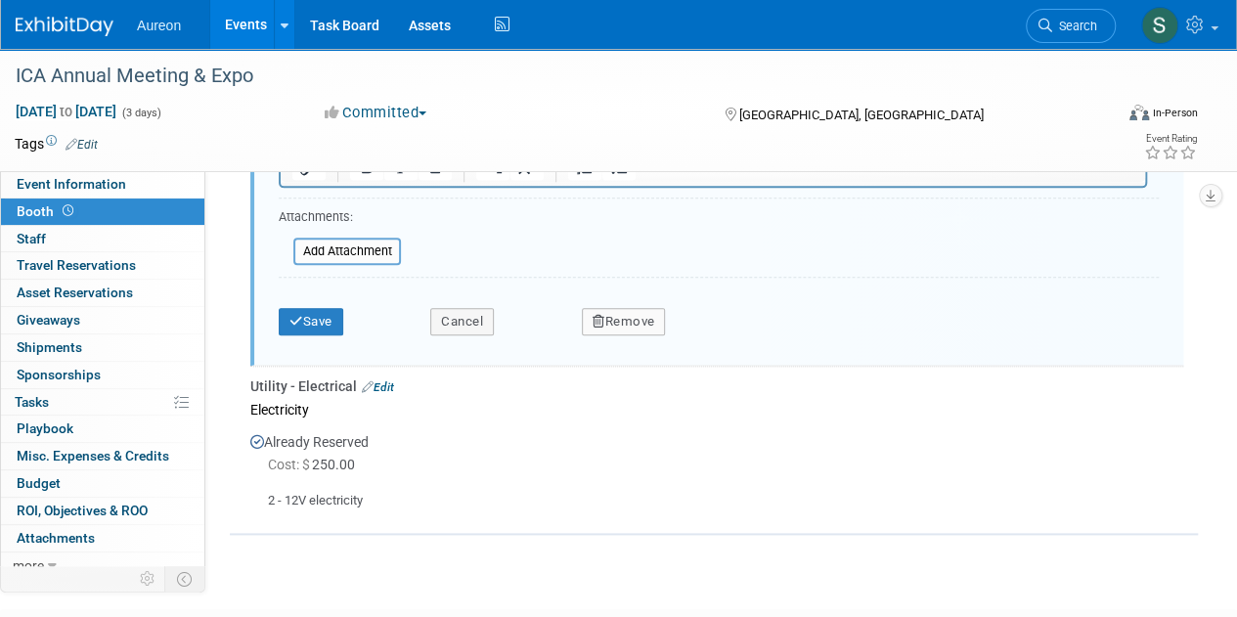
scroll to position [785, 0]
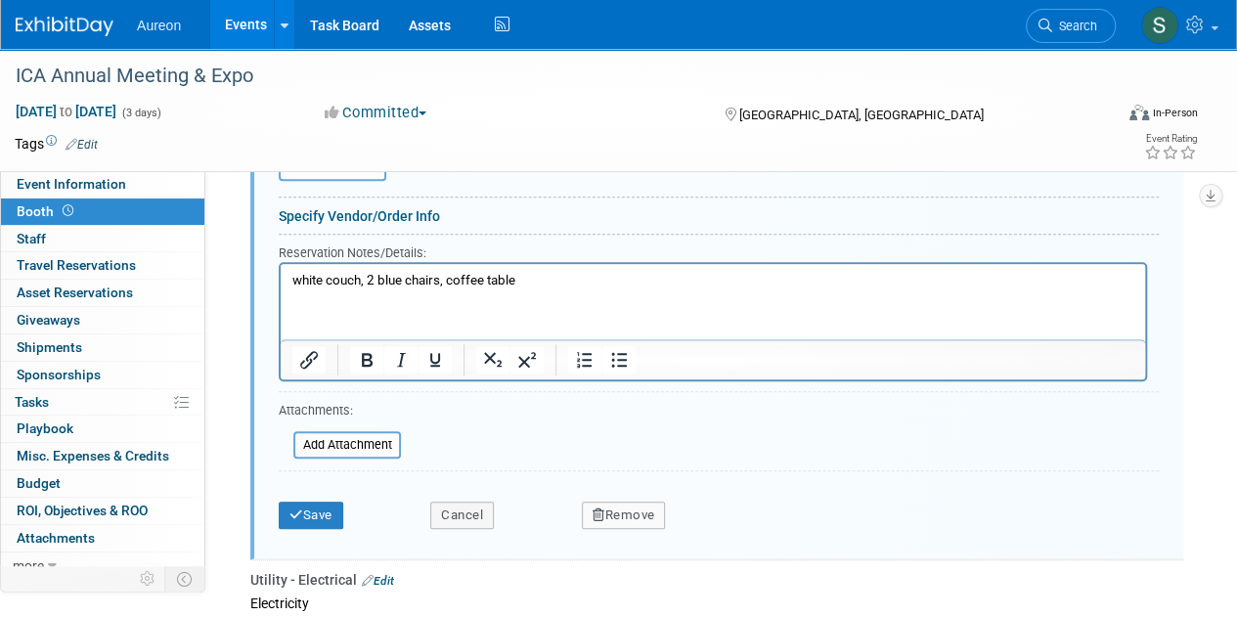
type input "soft seating & pipe & draping"
click at [556, 290] on html "white couch, 2 blue chairs, coffee table" at bounding box center [713, 276] width 865 height 26
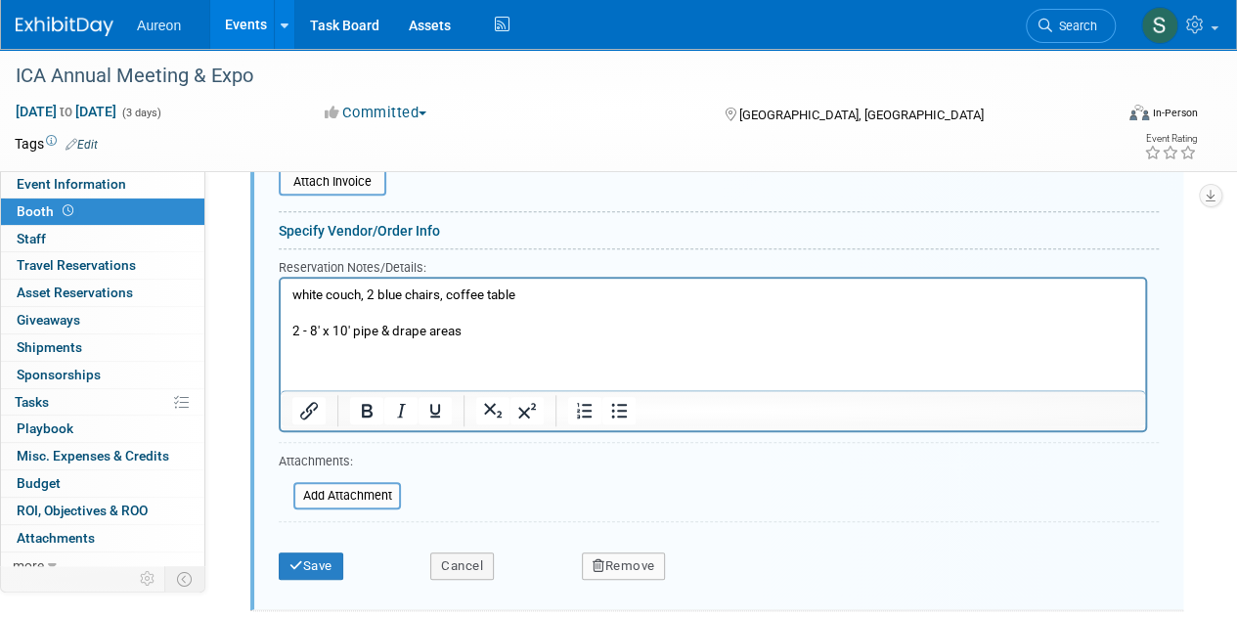
scroll to position [882, 0]
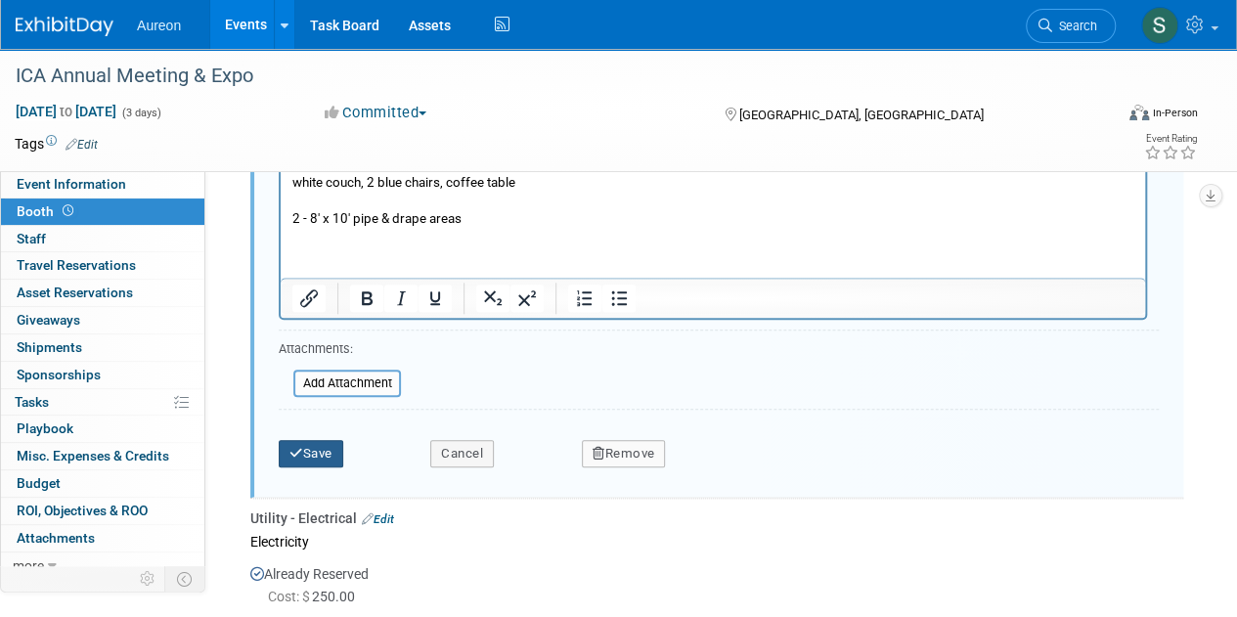
click at [331, 453] on button "Save" at bounding box center [311, 453] width 65 height 27
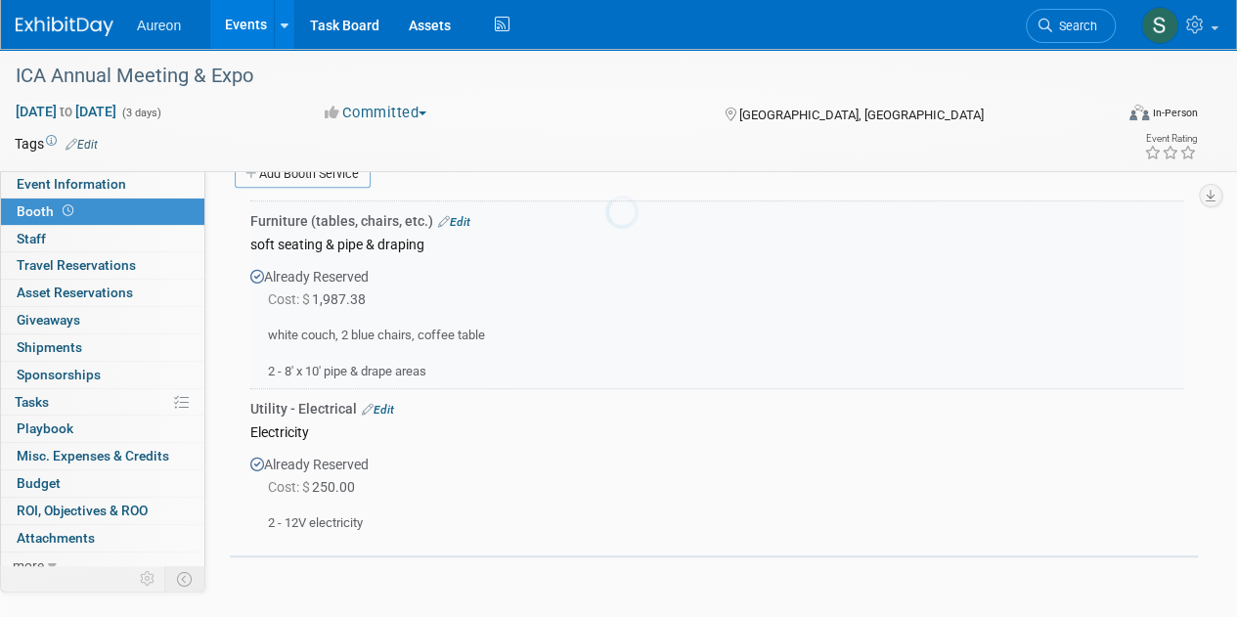
scroll to position [295, 0]
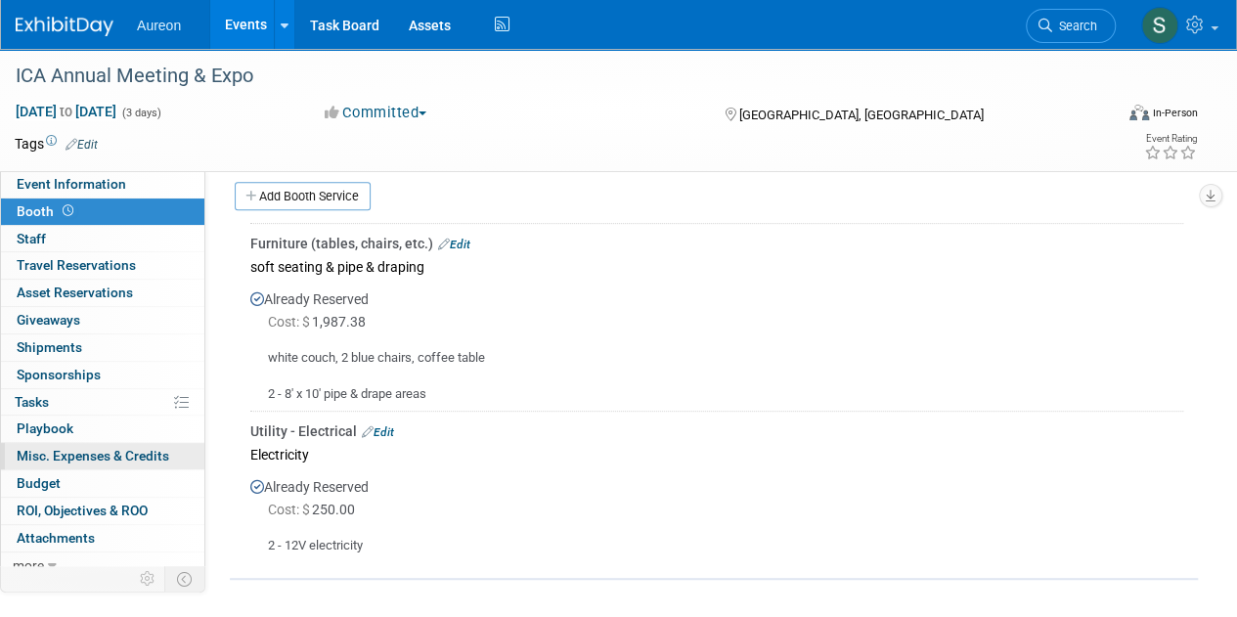
click at [108, 451] on span "Misc. Expenses & Credits 0" at bounding box center [93, 456] width 153 height 16
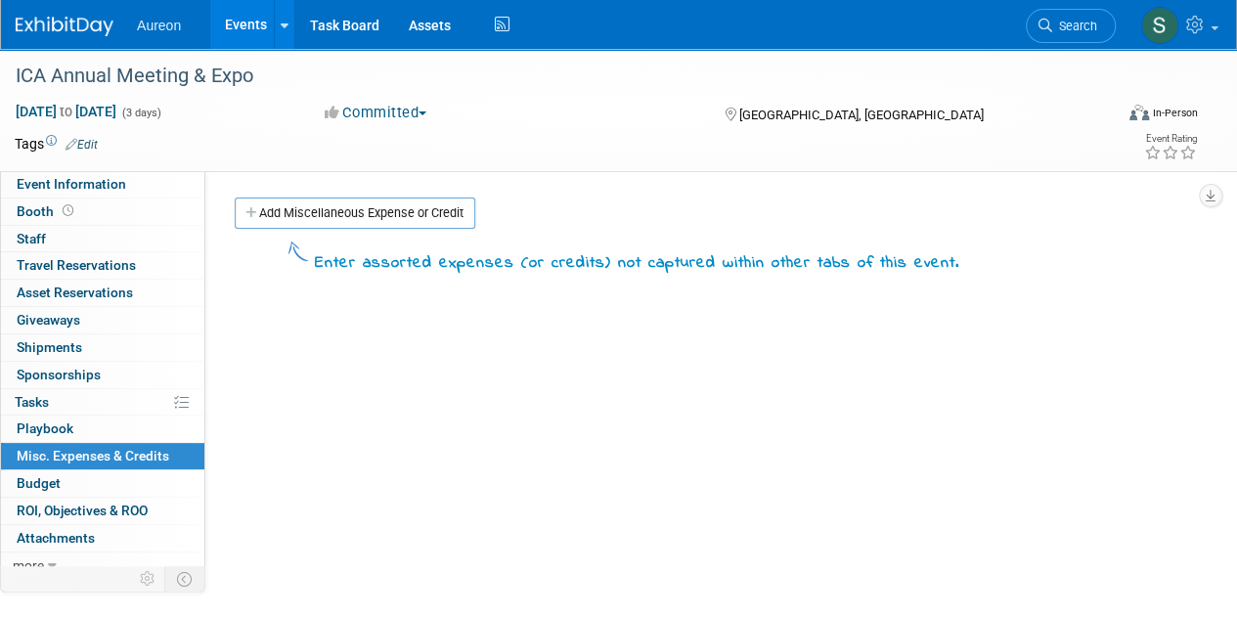
click at [426, 210] on link "Add Miscellaneous Expense or Credit" at bounding box center [355, 213] width 241 height 31
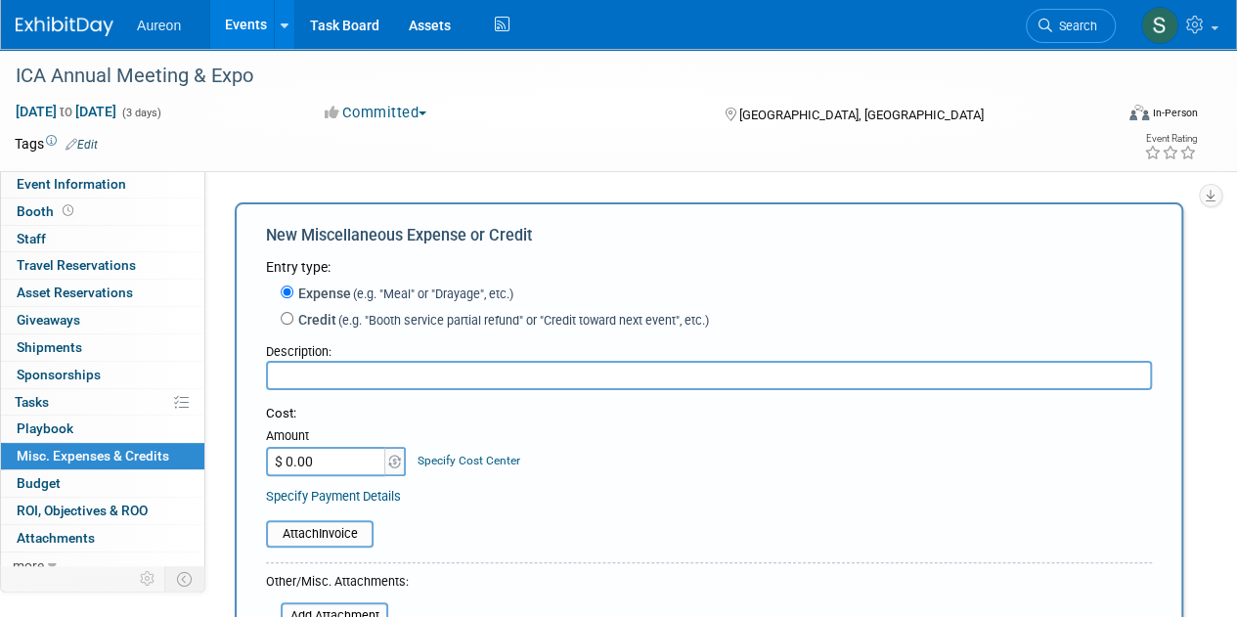
click at [331, 455] on input "$ 0.00" at bounding box center [327, 461] width 122 height 29
type input "$ 544.00"
click at [322, 373] on input "text" at bounding box center [709, 375] width 886 height 29
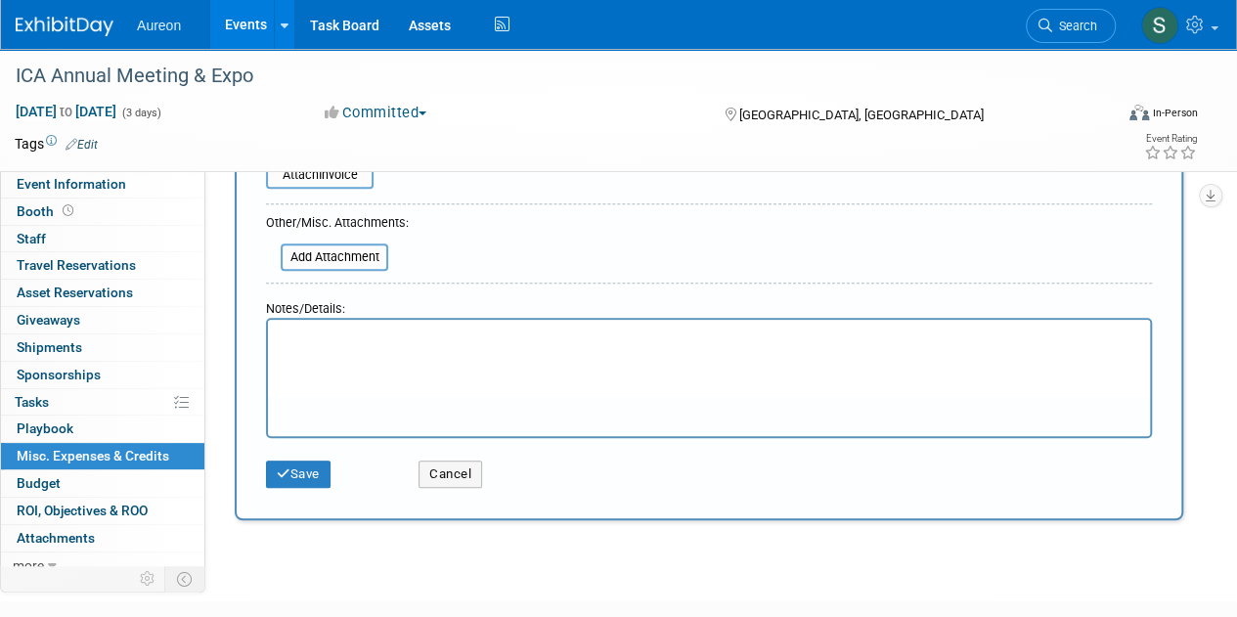
scroll to position [391, 0]
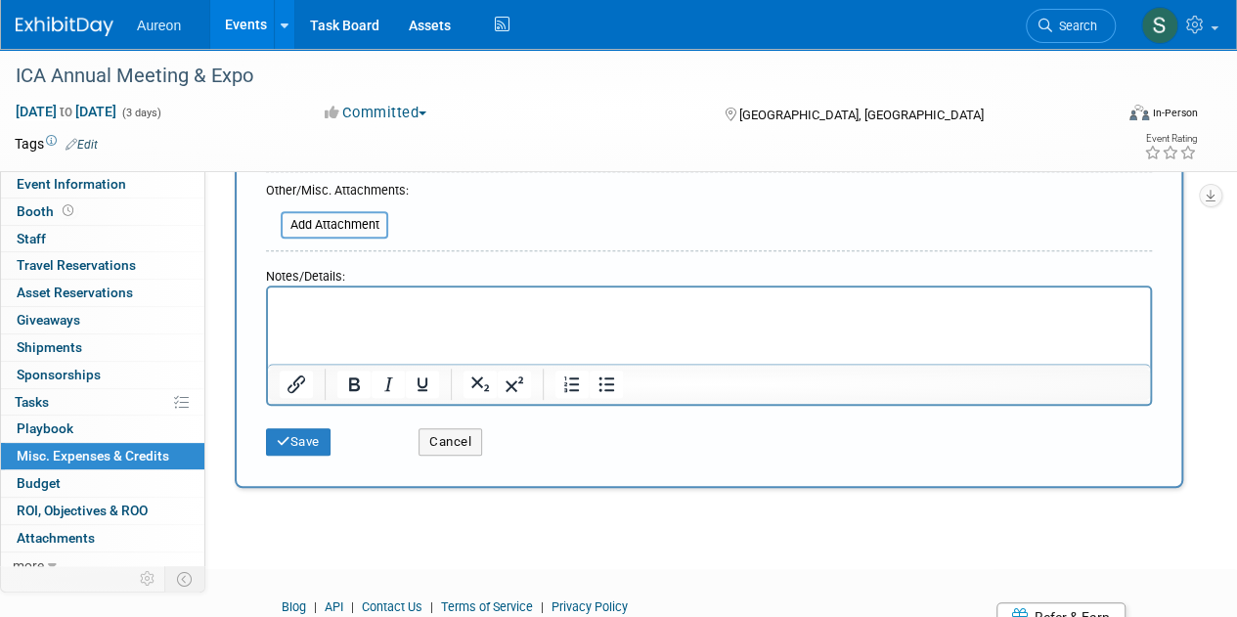
type input "Travel Expenses"
click at [352, 311] on p "Rich Text Area. Press ALT-0 for help." at bounding box center [710, 305] width 860 height 20
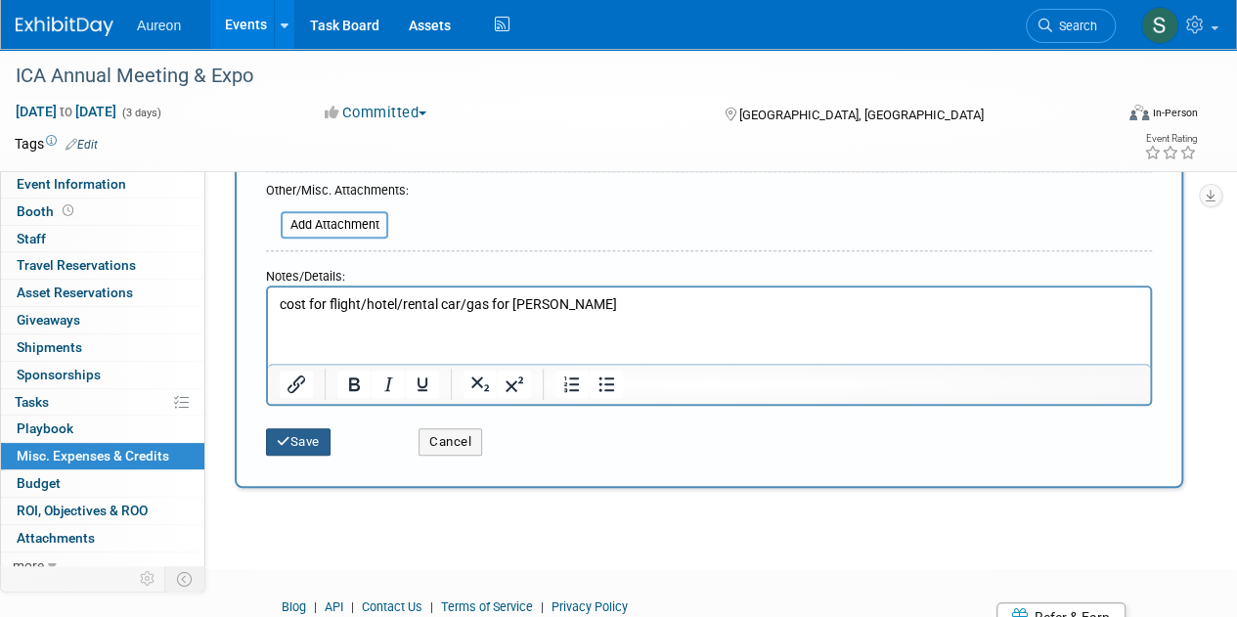
click at [285, 445] on icon "submit" at bounding box center [284, 441] width 14 height 13
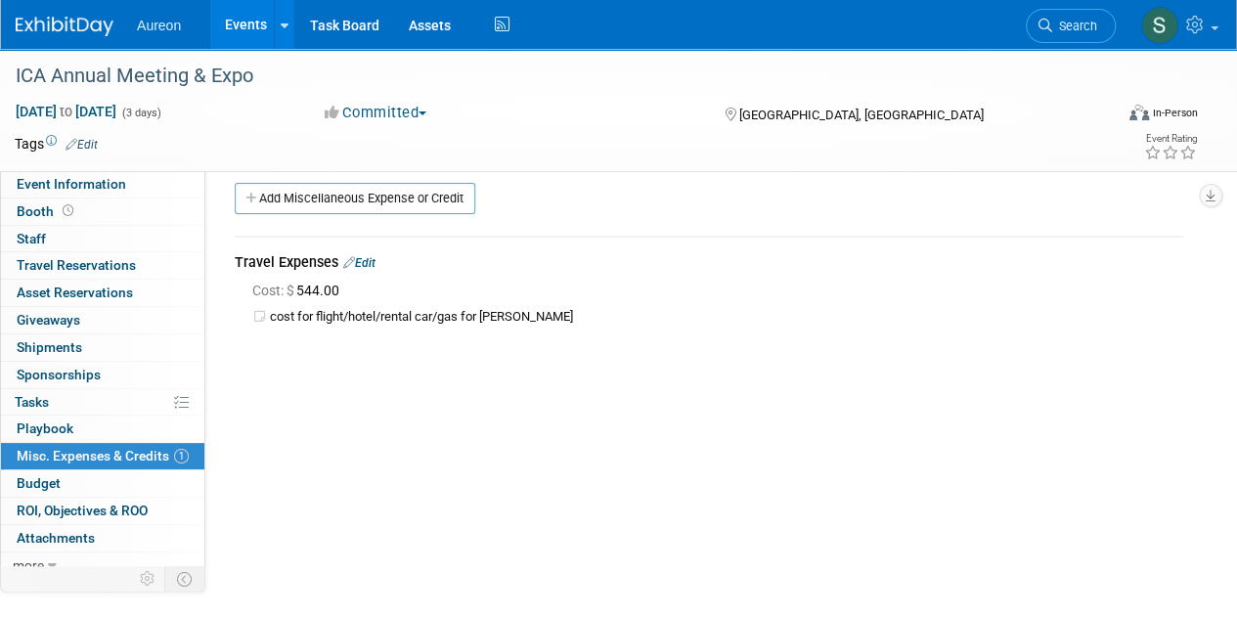
scroll to position [0, 0]
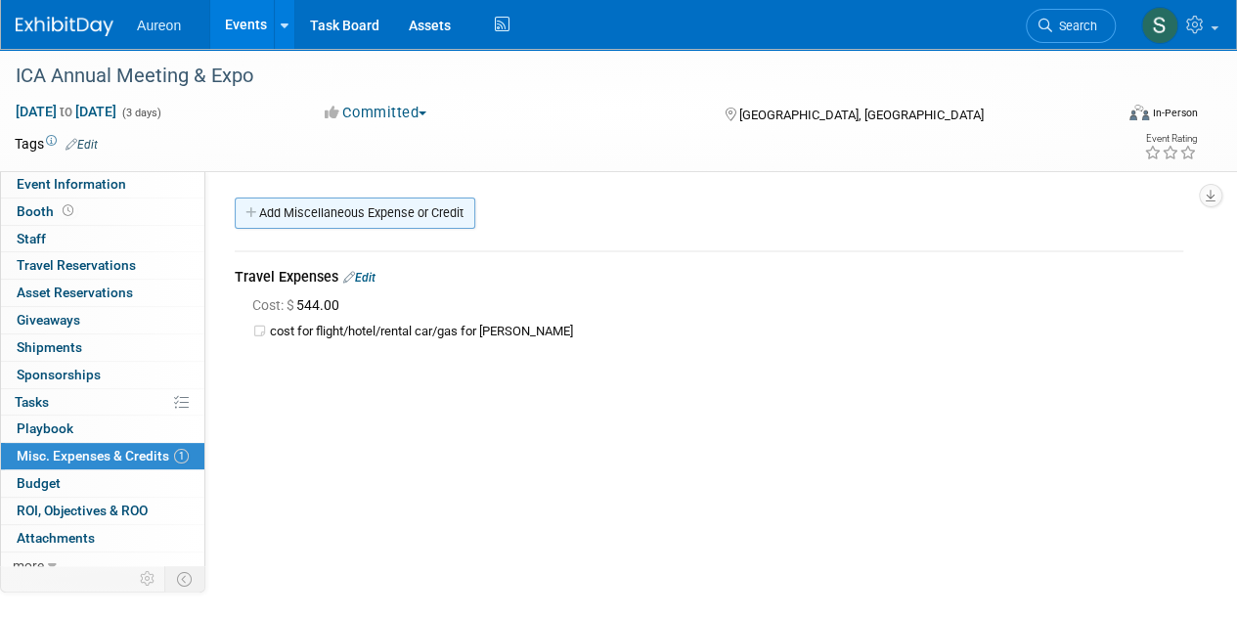
click at [327, 212] on link "Add Miscellaneous Expense or Credit" at bounding box center [355, 213] width 241 height 31
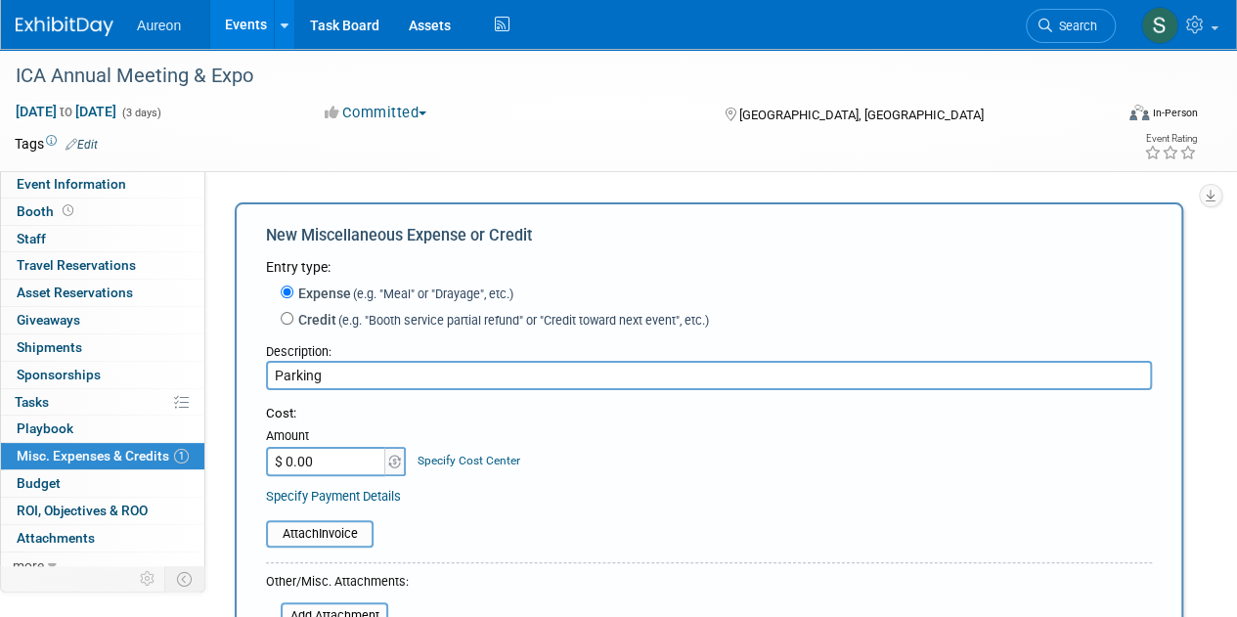
type input "Parking"
click at [333, 458] on input "$ 0.00" at bounding box center [327, 461] width 122 height 29
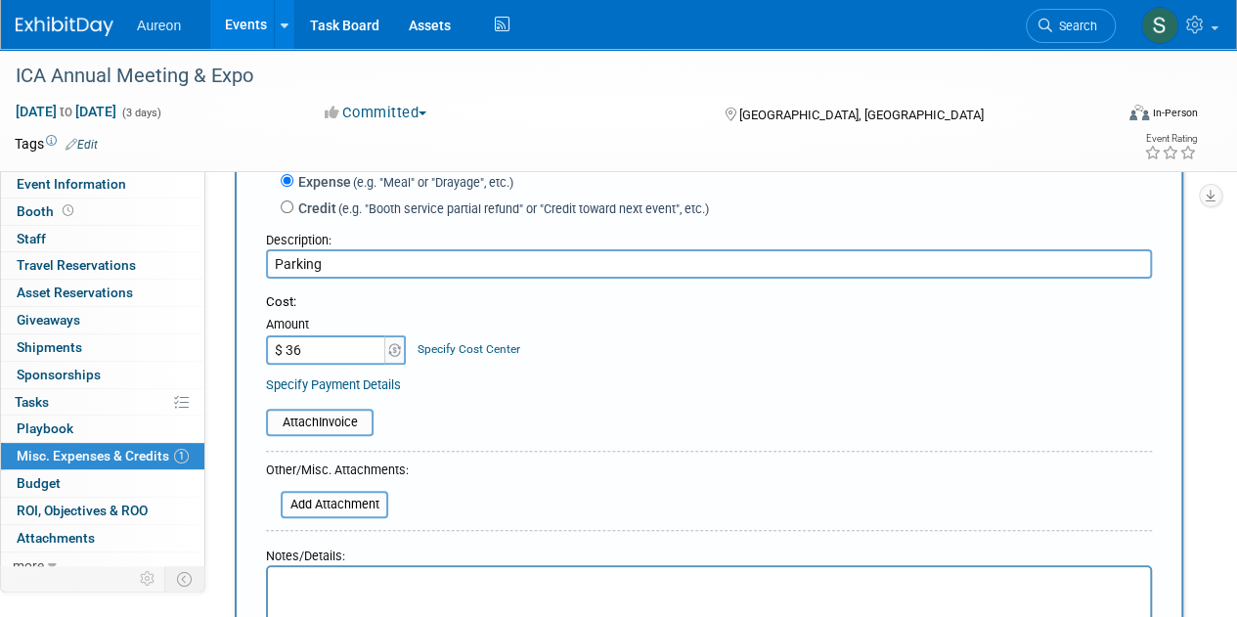
scroll to position [293, 0]
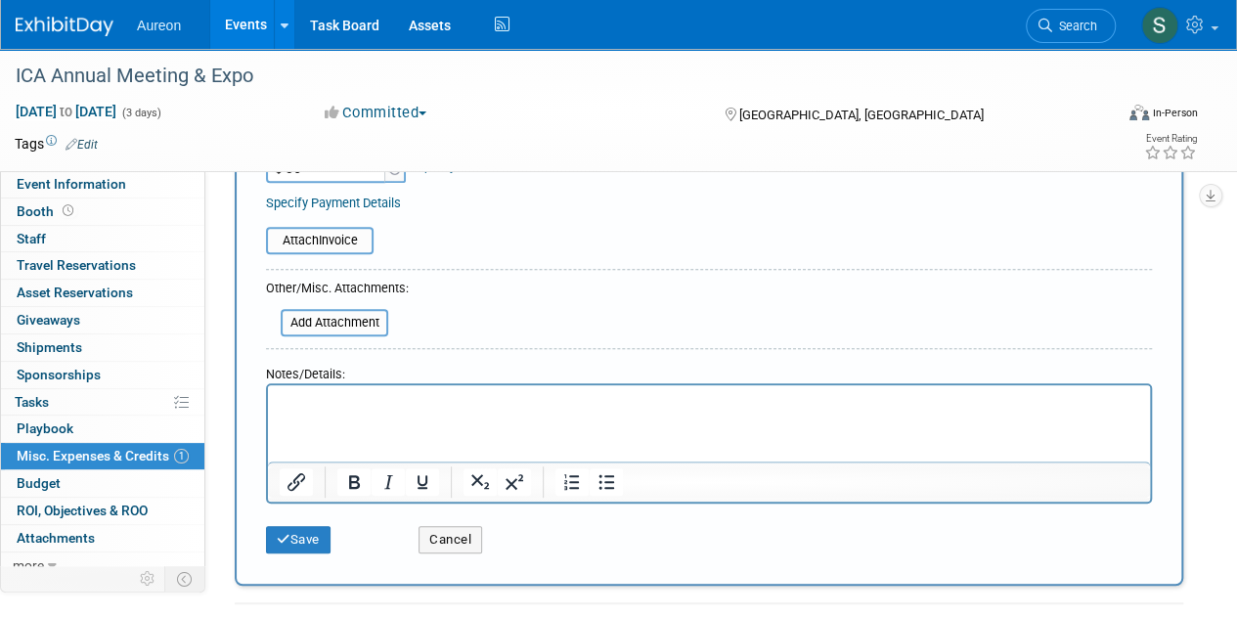
type input "$ 36.00"
click at [337, 413] on html at bounding box center [709, 398] width 882 height 27
click at [294, 540] on button "Save" at bounding box center [298, 539] width 65 height 27
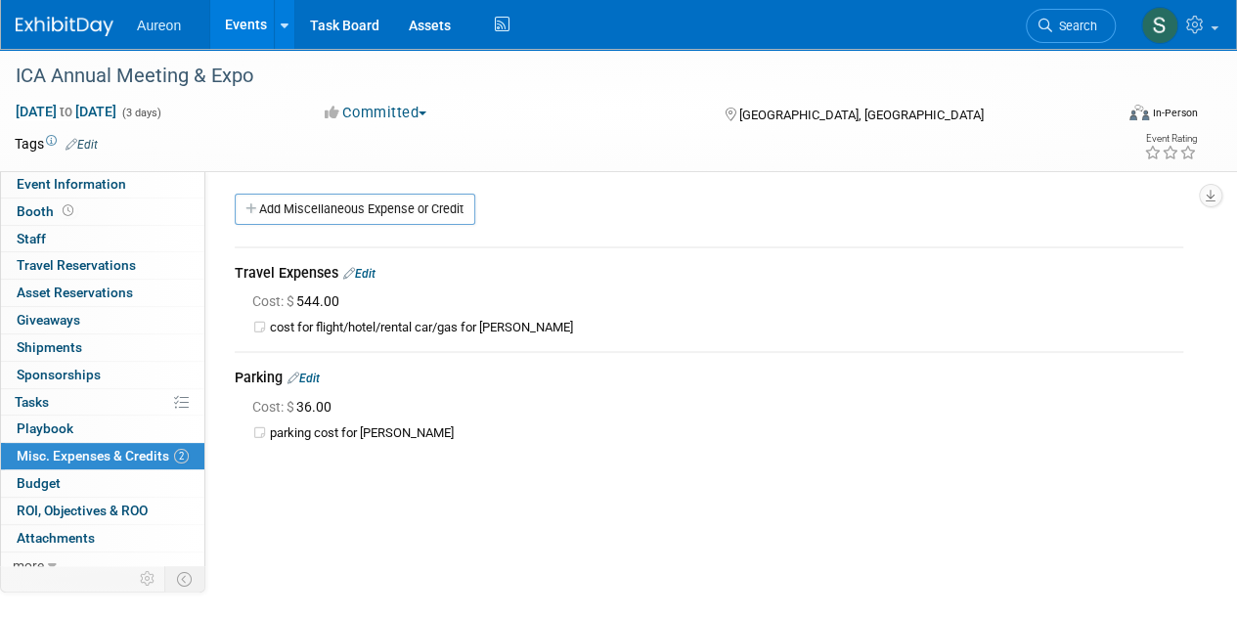
scroll to position [0, 0]
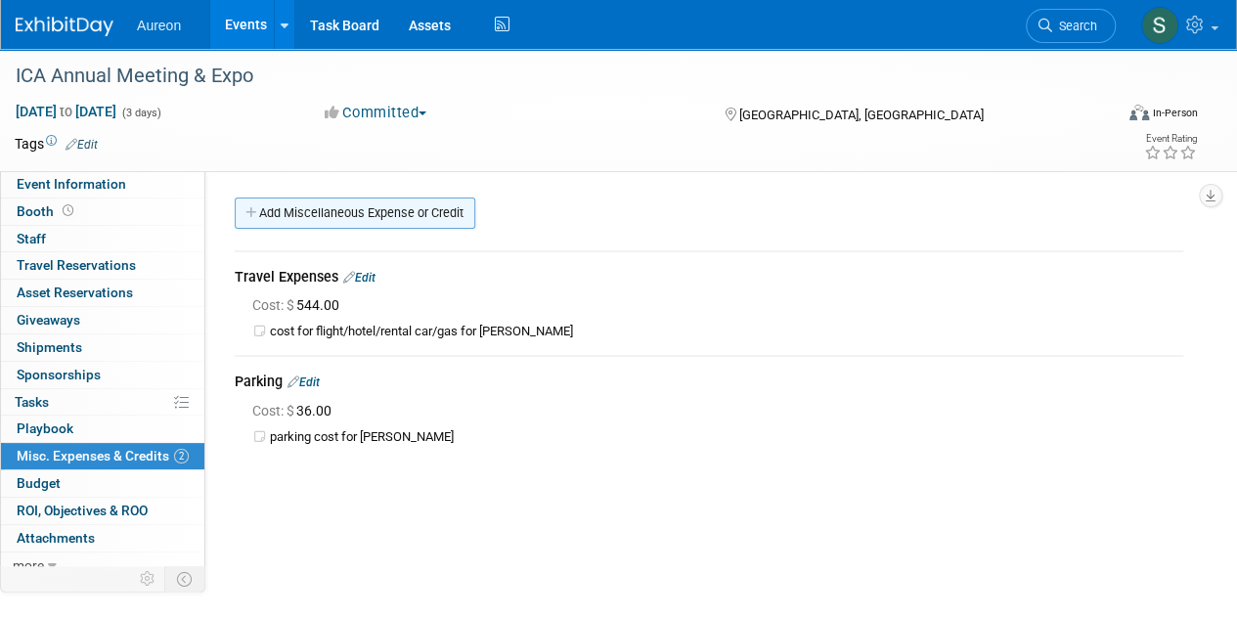
click at [309, 216] on link "Add Miscellaneous Expense or Credit" at bounding box center [355, 213] width 241 height 31
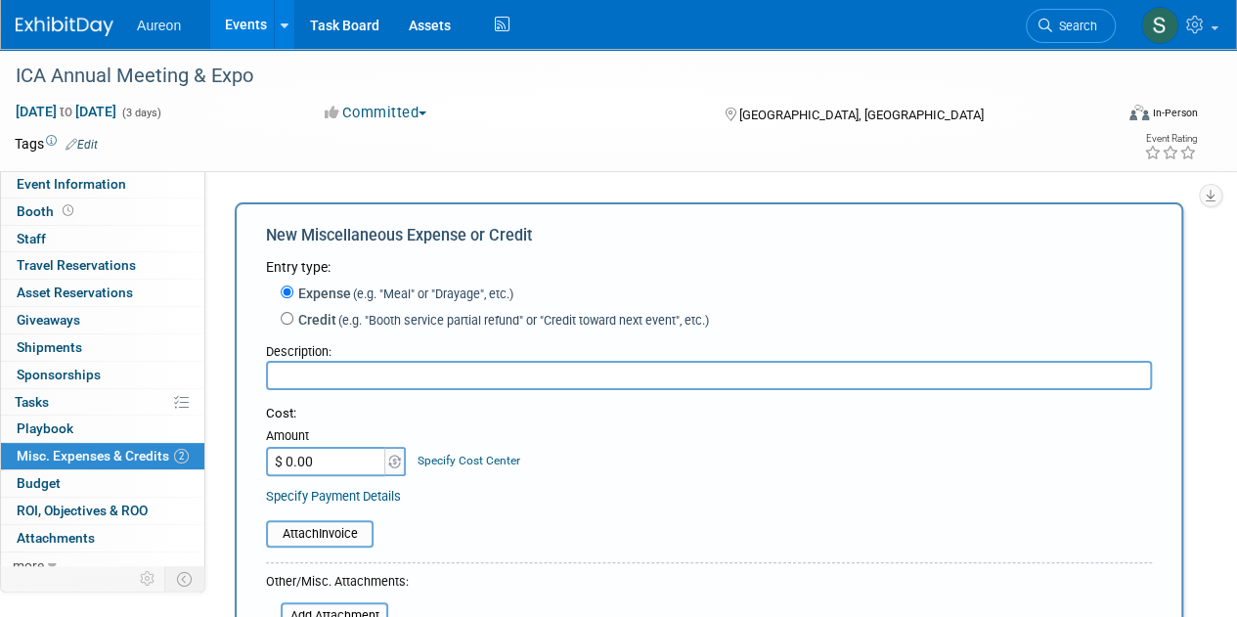
type input "C"
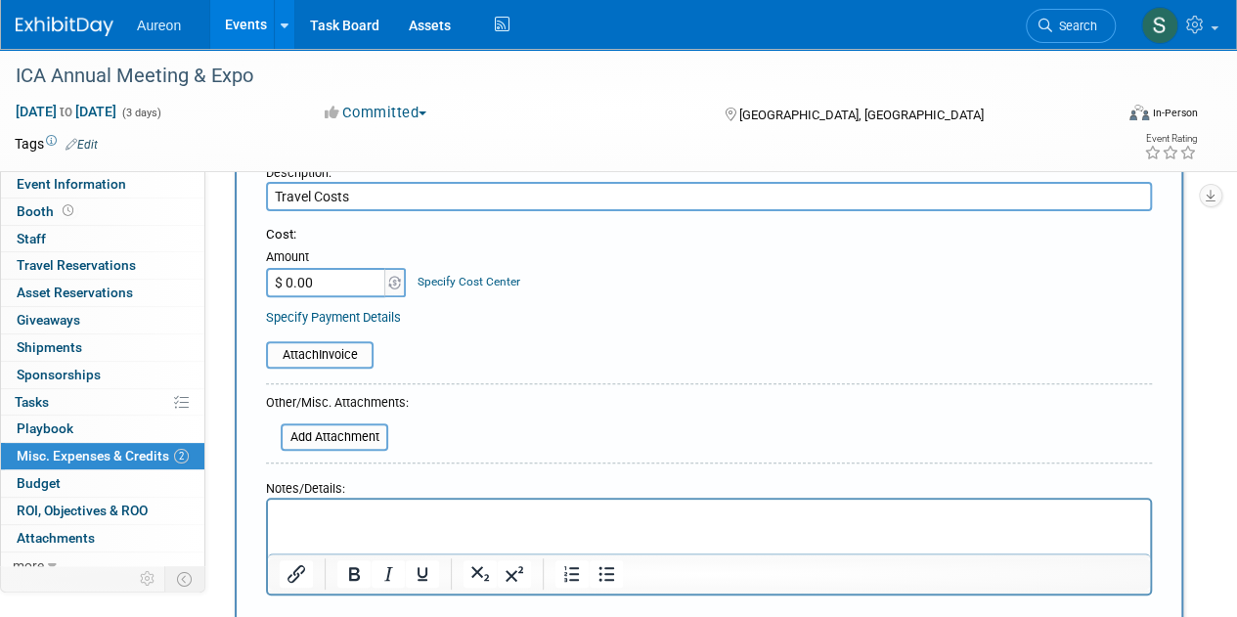
scroll to position [196, 0]
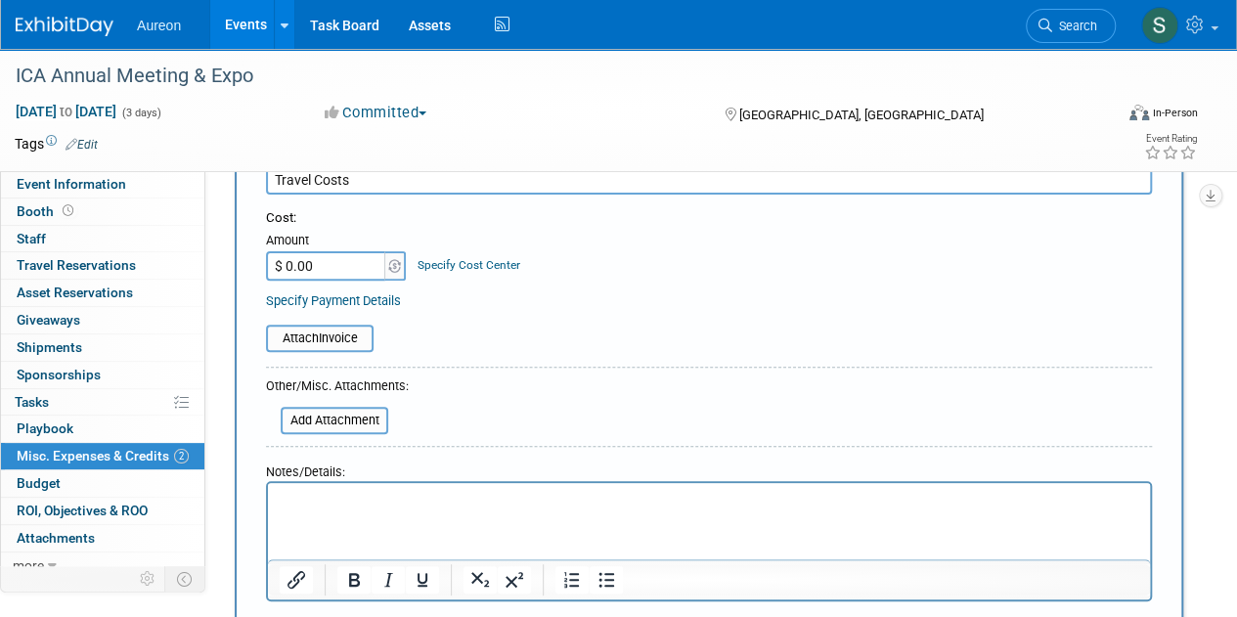
type input "Travel Costs"
click at [346, 281] on div "Cost: Amount $ 0.00 Specify Cost Center Cost Center -- Not Specified --" at bounding box center [709, 259] width 886 height 101
type input "$ 619.00"
click at [370, 503] on p "Rich Text Area. Press ALT-0 for help." at bounding box center [710, 501] width 860 height 20
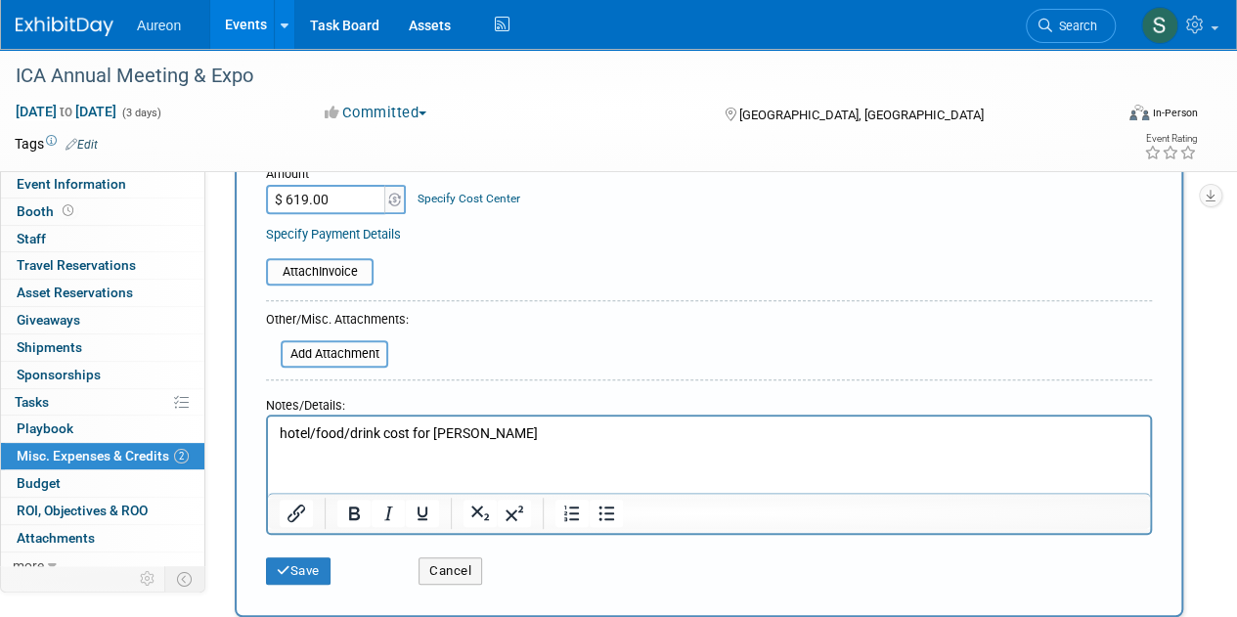
scroll to position [293, 0]
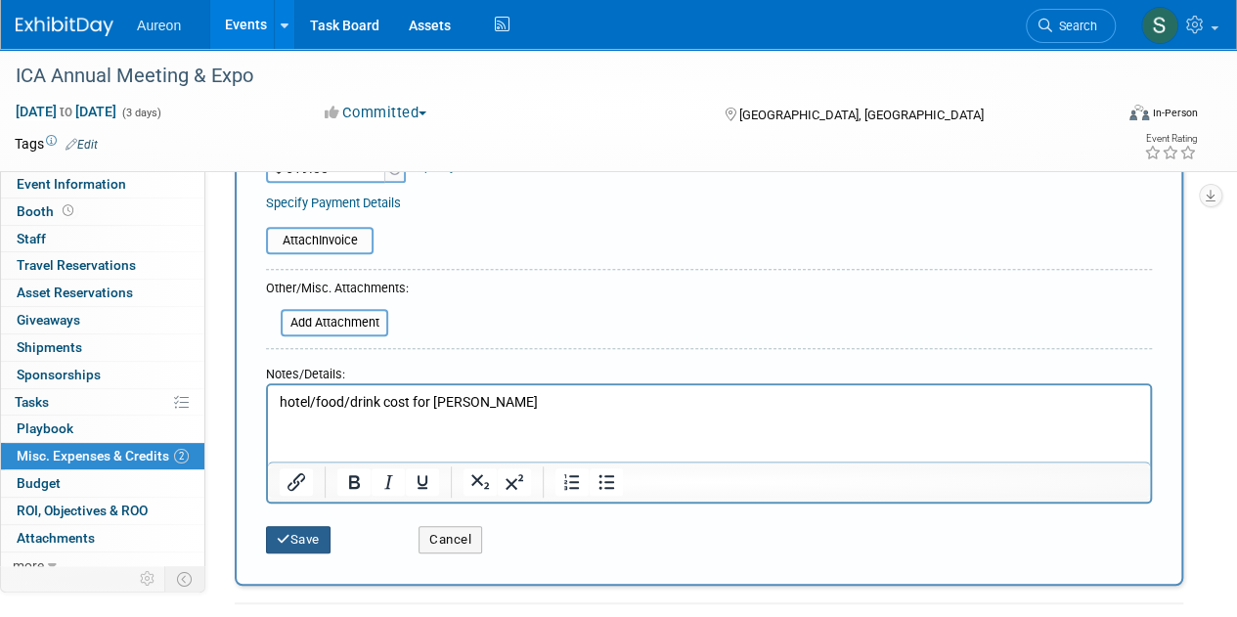
click at [306, 546] on button "Save" at bounding box center [298, 539] width 65 height 27
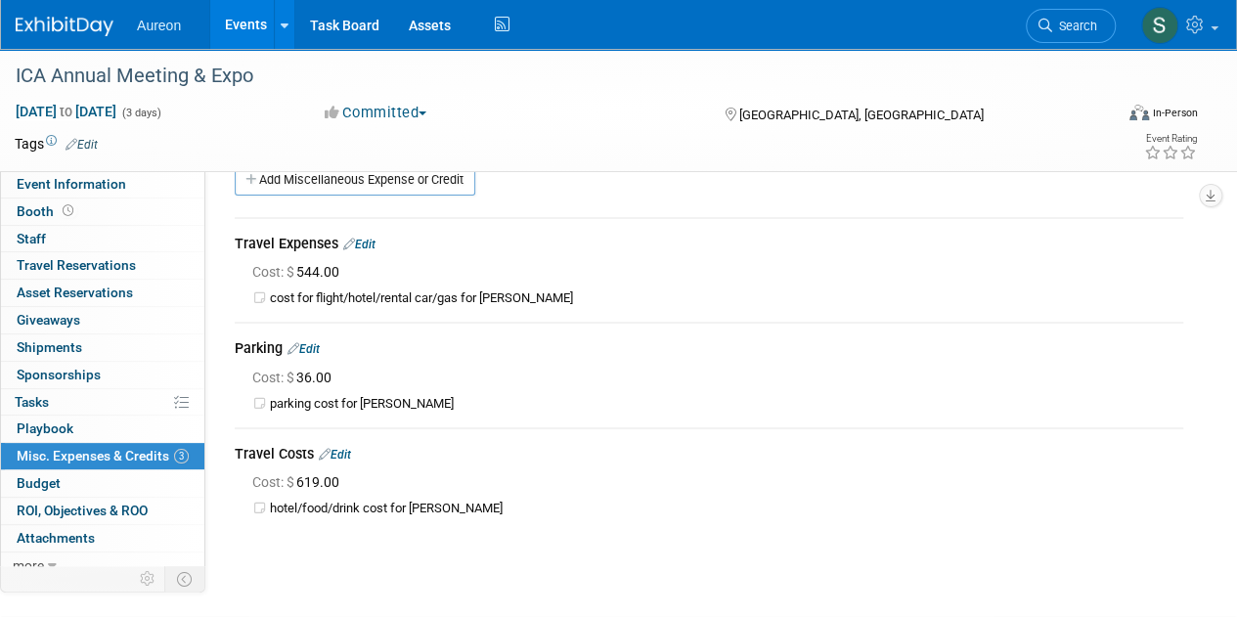
scroll to position [0, 0]
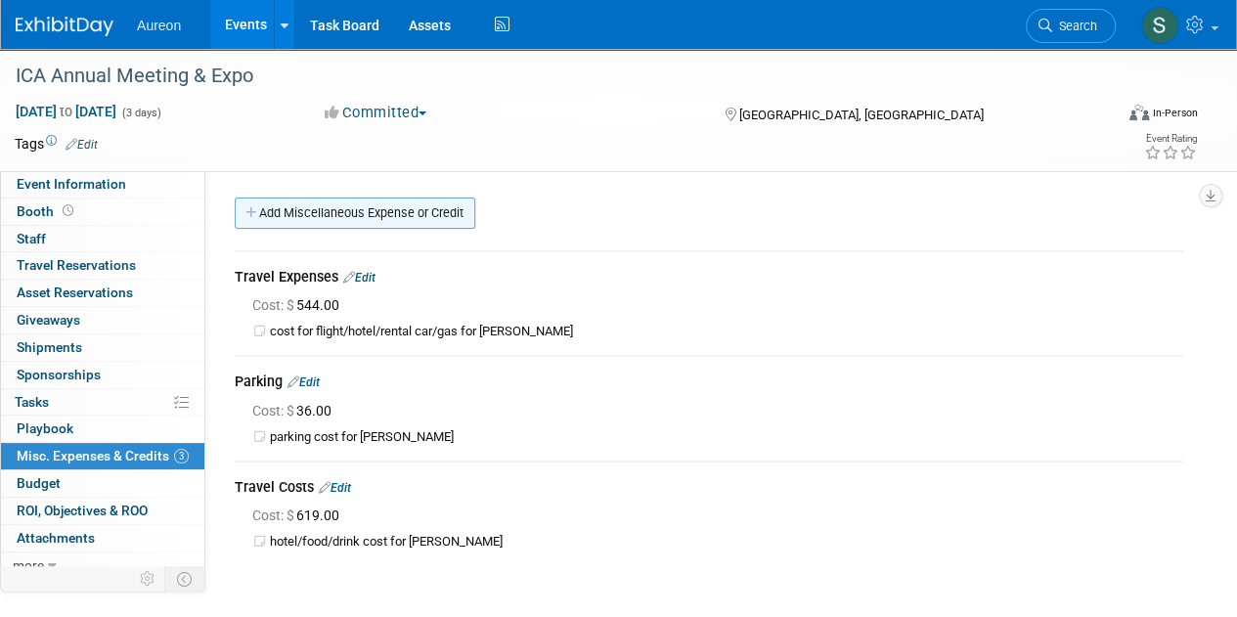
click at [384, 202] on link "Add Miscellaneous Expense or Credit" at bounding box center [355, 213] width 241 height 31
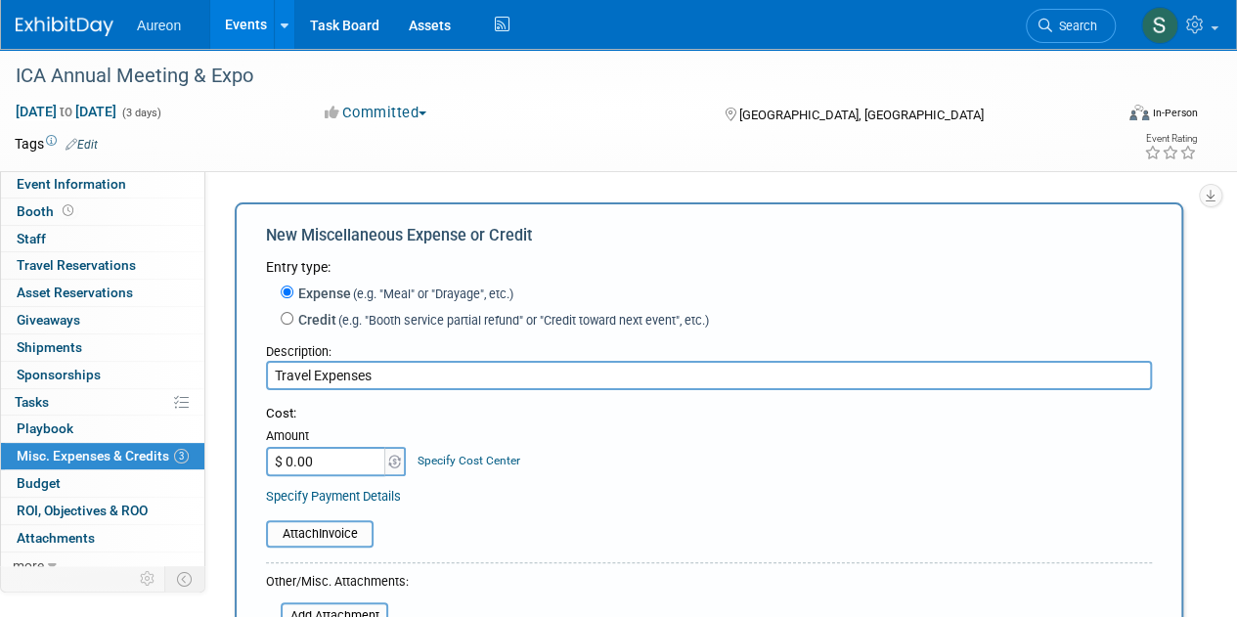
type input "Travel Expenses"
click at [358, 471] on input "$ 0.00" at bounding box center [327, 461] width 122 height 29
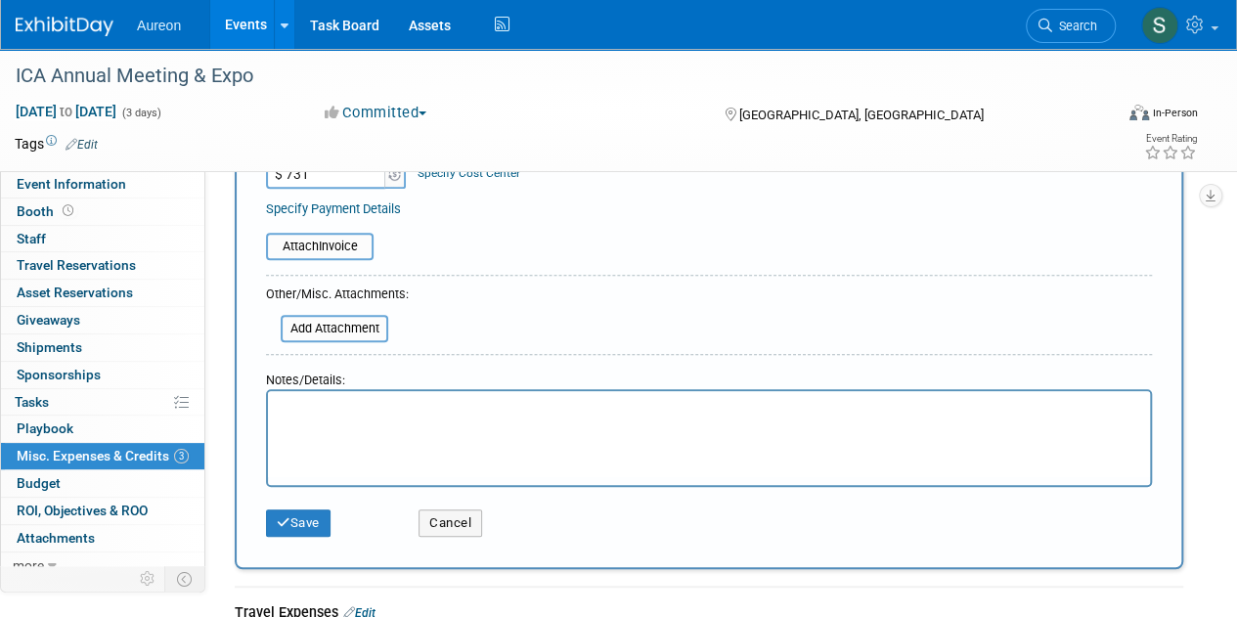
scroll to position [391, 0]
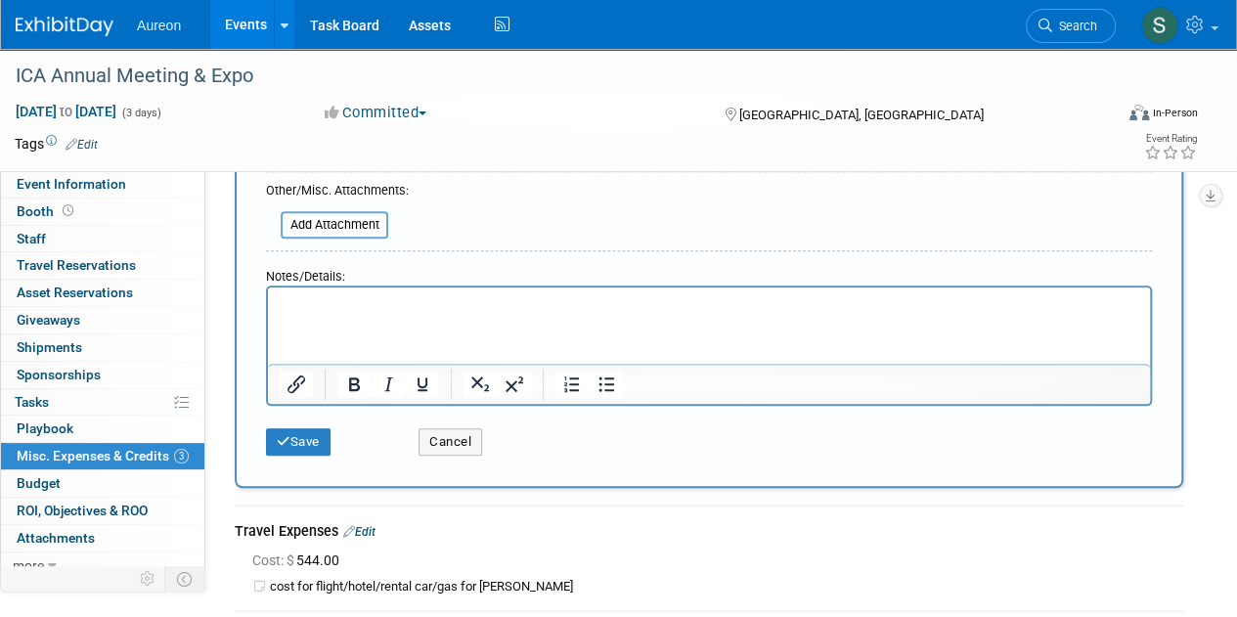
type input "$ 731.00"
click at [363, 315] on html at bounding box center [709, 301] width 882 height 27
click at [309, 440] on button "Save" at bounding box center [298, 441] width 65 height 27
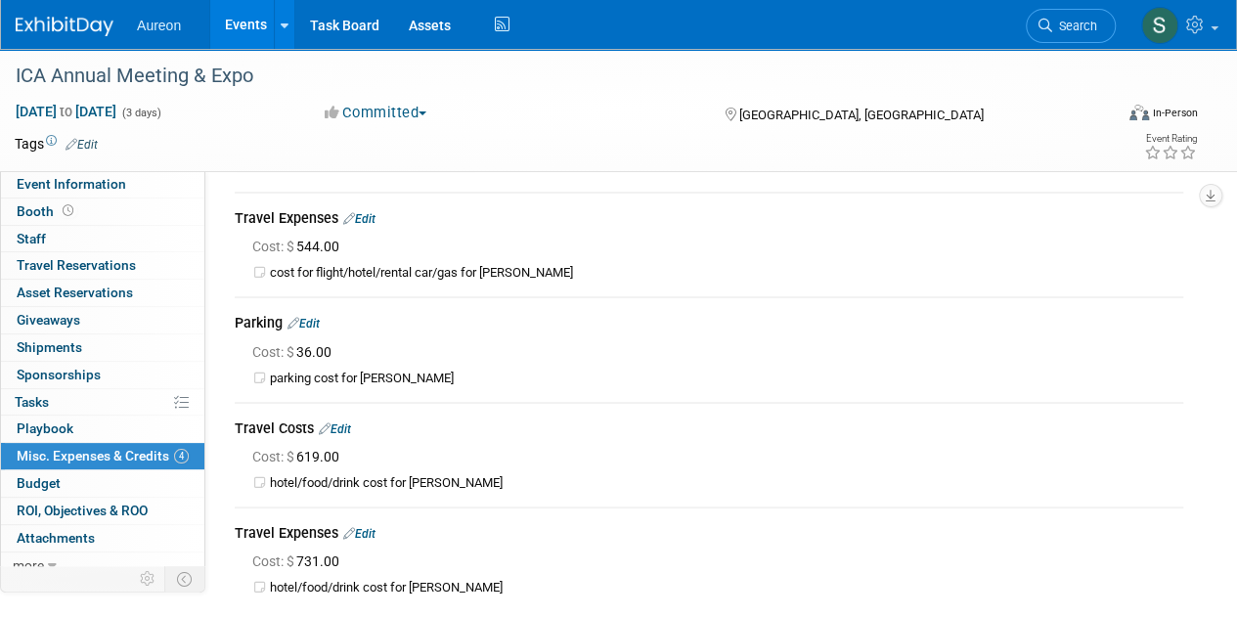
scroll to position [0, 0]
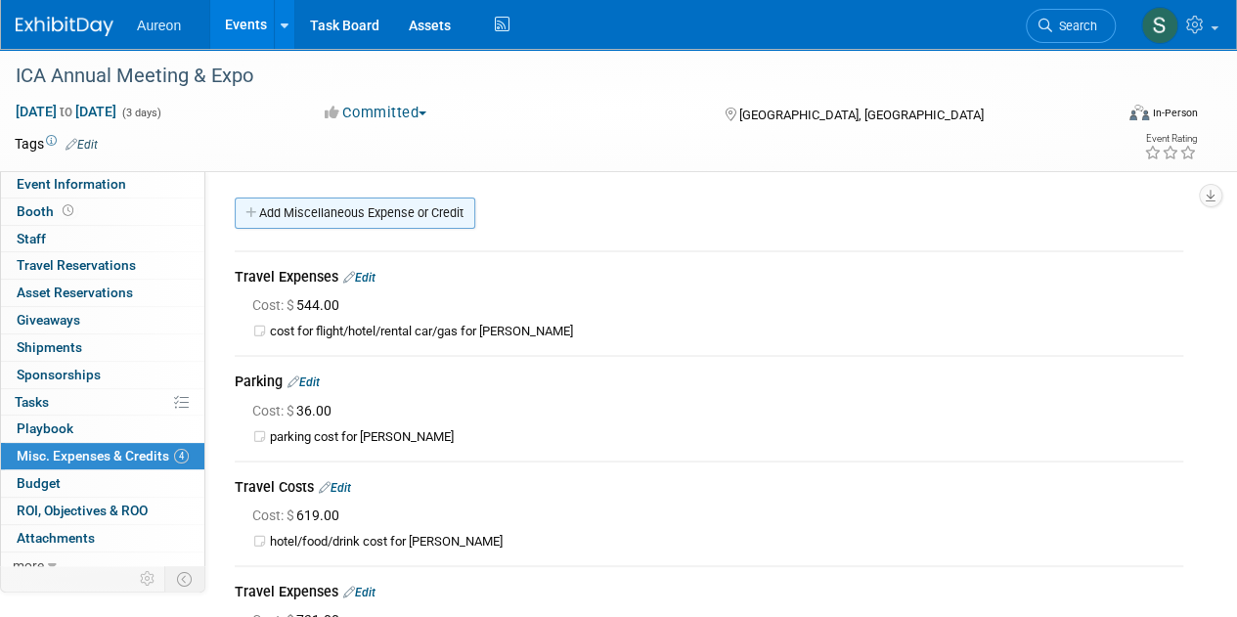
click at [266, 206] on link "Add Miscellaneous Expense or Credit" at bounding box center [355, 213] width 241 height 31
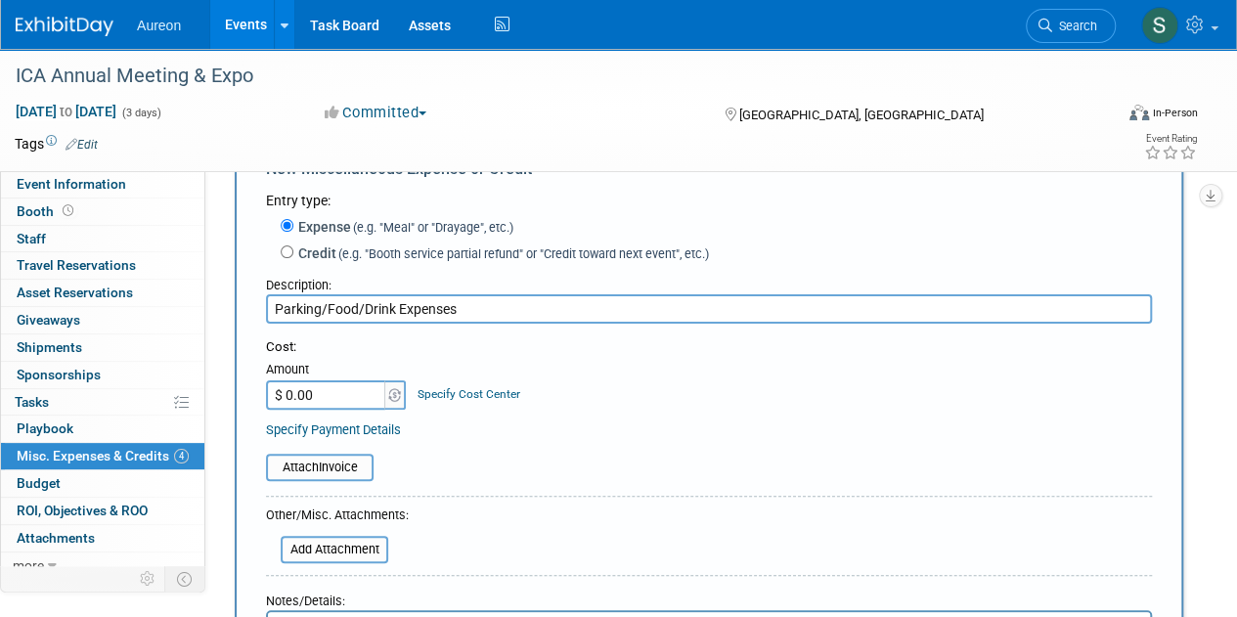
scroll to position [98, 0]
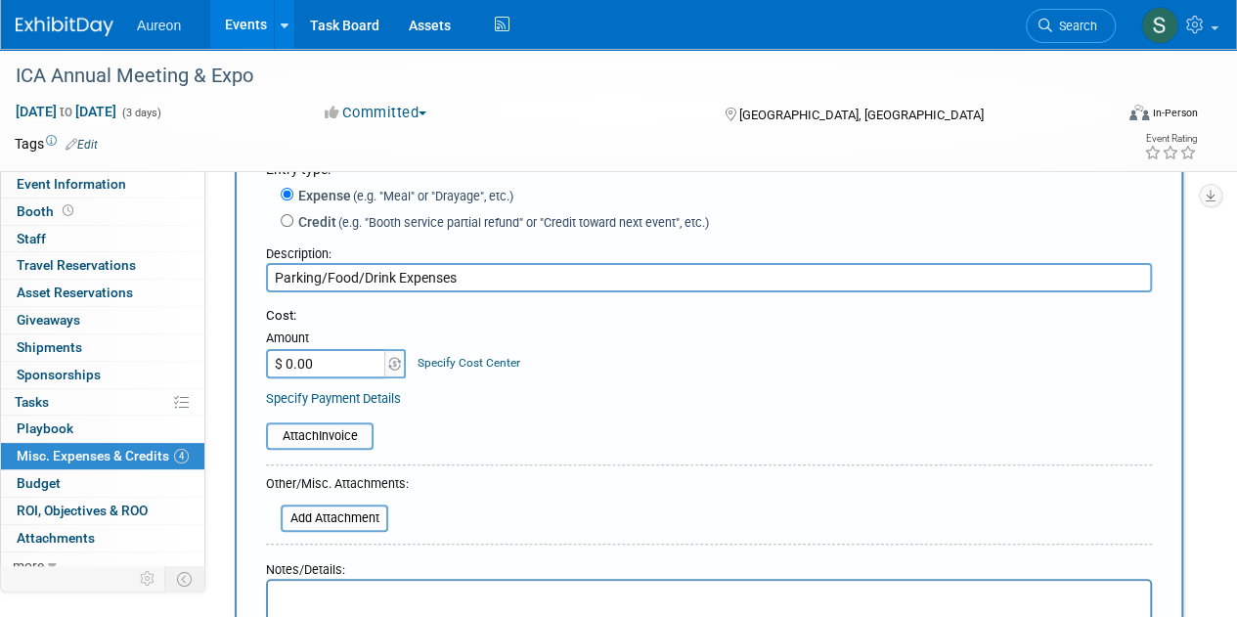
type input "Parking/Food/Drink Expenses"
click at [327, 361] on input "$ 0.00" at bounding box center [327, 363] width 122 height 29
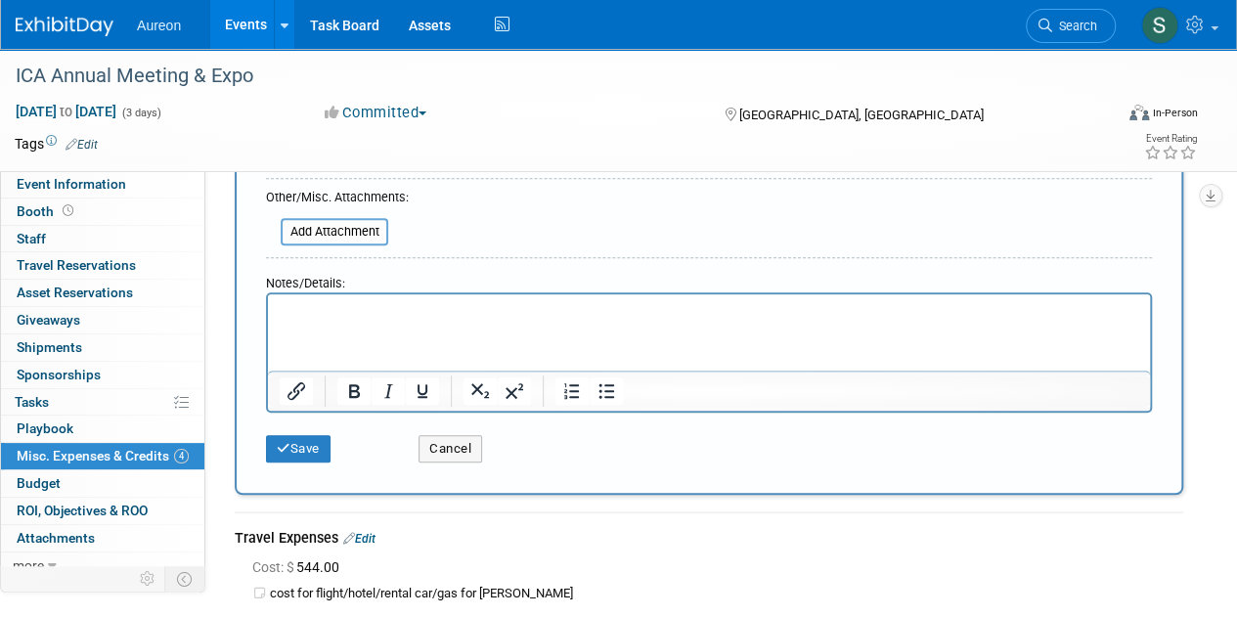
scroll to position [391, 0]
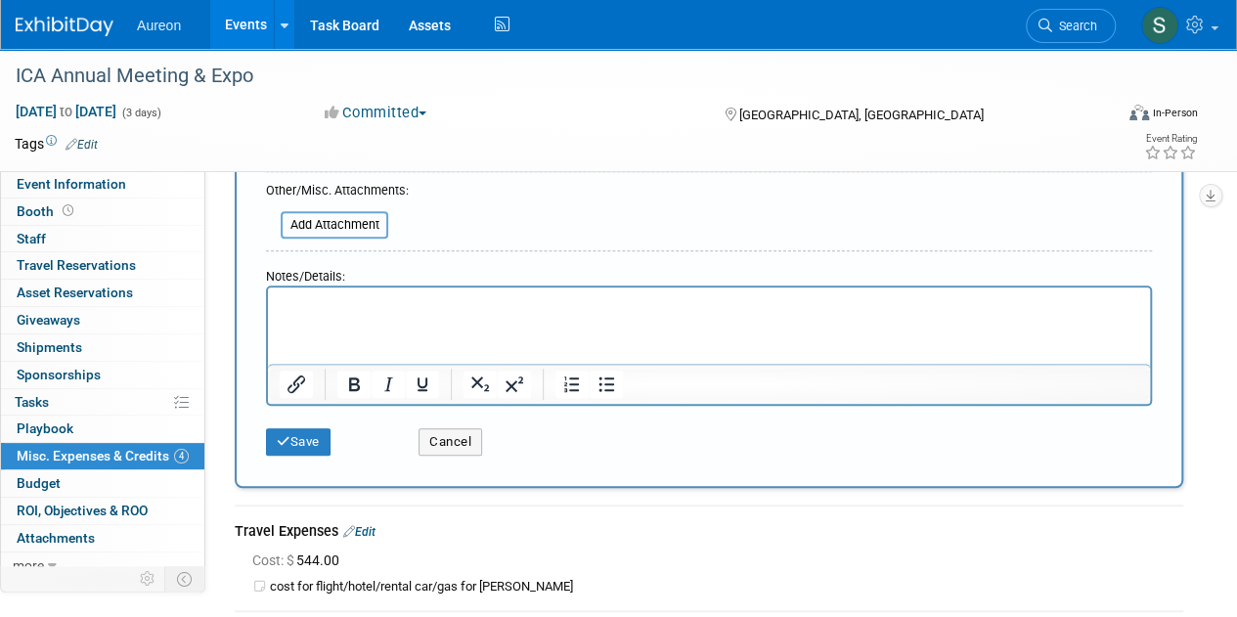
type input "$ 200.00"
click at [397, 315] on html at bounding box center [709, 301] width 882 height 27
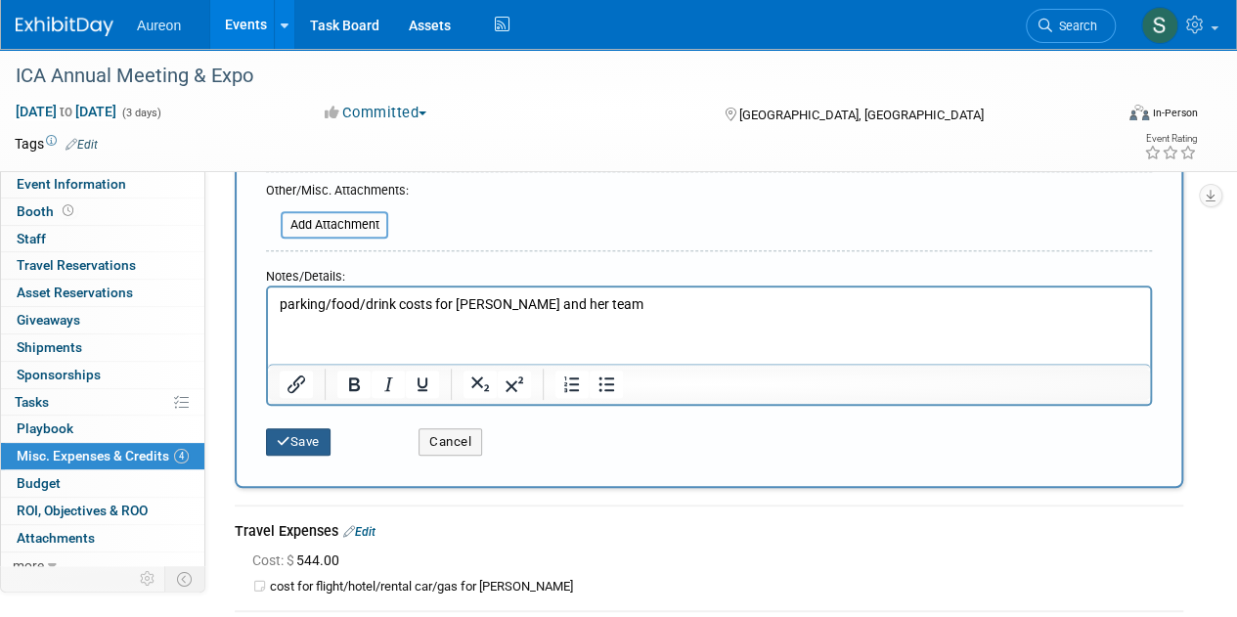
click at [319, 432] on button "Save" at bounding box center [298, 441] width 65 height 27
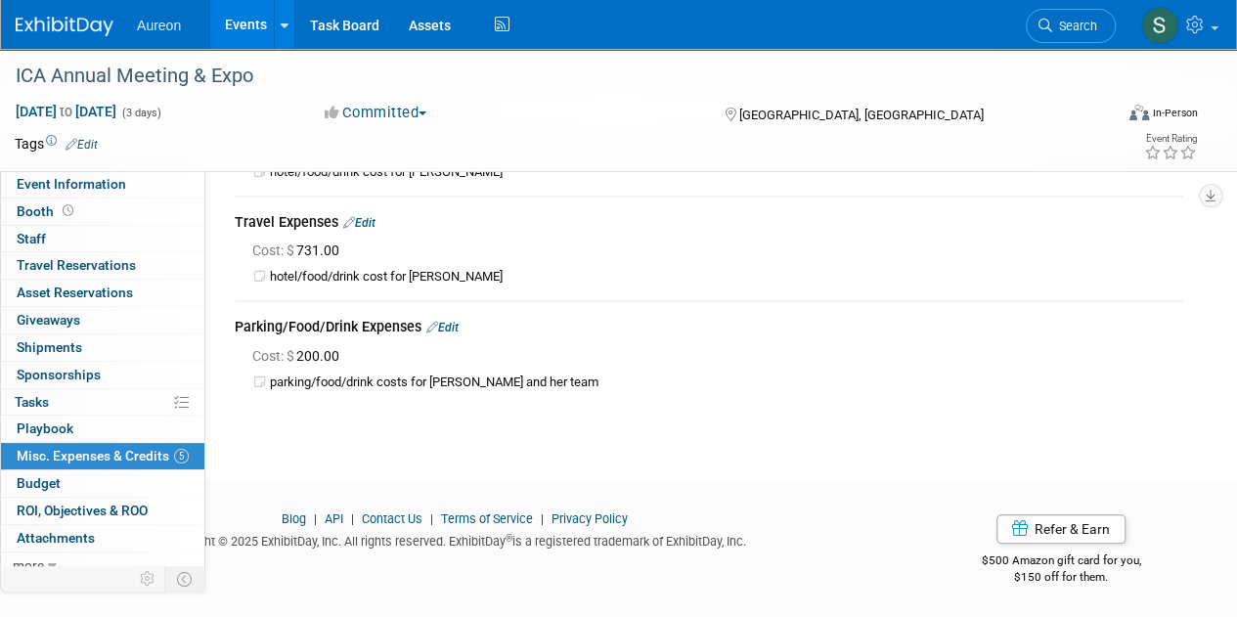
scroll to position [0, 0]
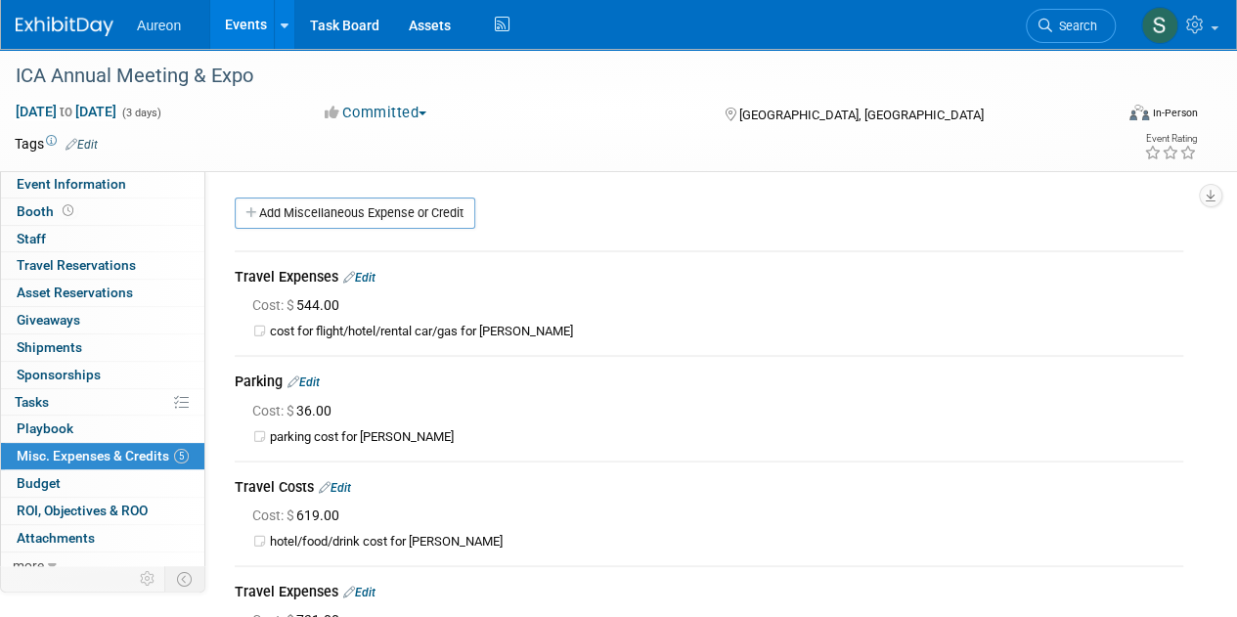
click at [292, 181] on div "Event Website: Edit https://www.iacommunicationsall.org/2025-annual-meeting-exp…" at bounding box center [701, 373] width 993 height 404
click at [282, 206] on link "Add Miscellaneous Expense or Credit" at bounding box center [355, 213] width 241 height 31
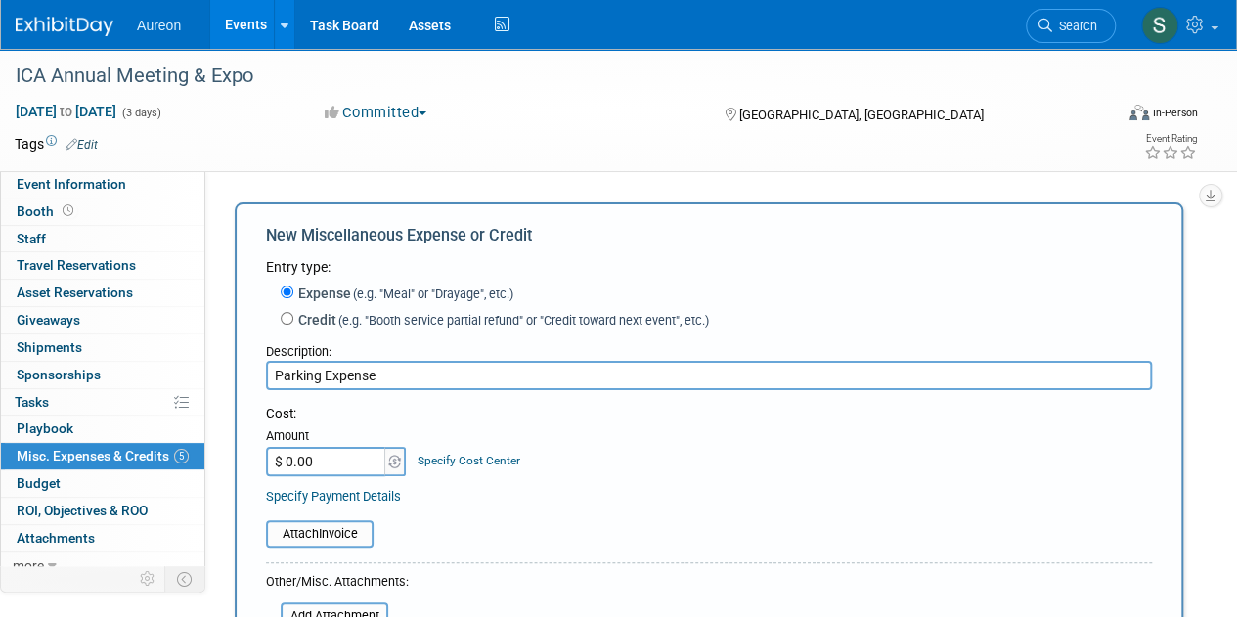
type input "Parking Expense"
click at [327, 470] on input "$ 0.00" at bounding box center [327, 461] width 122 height 29
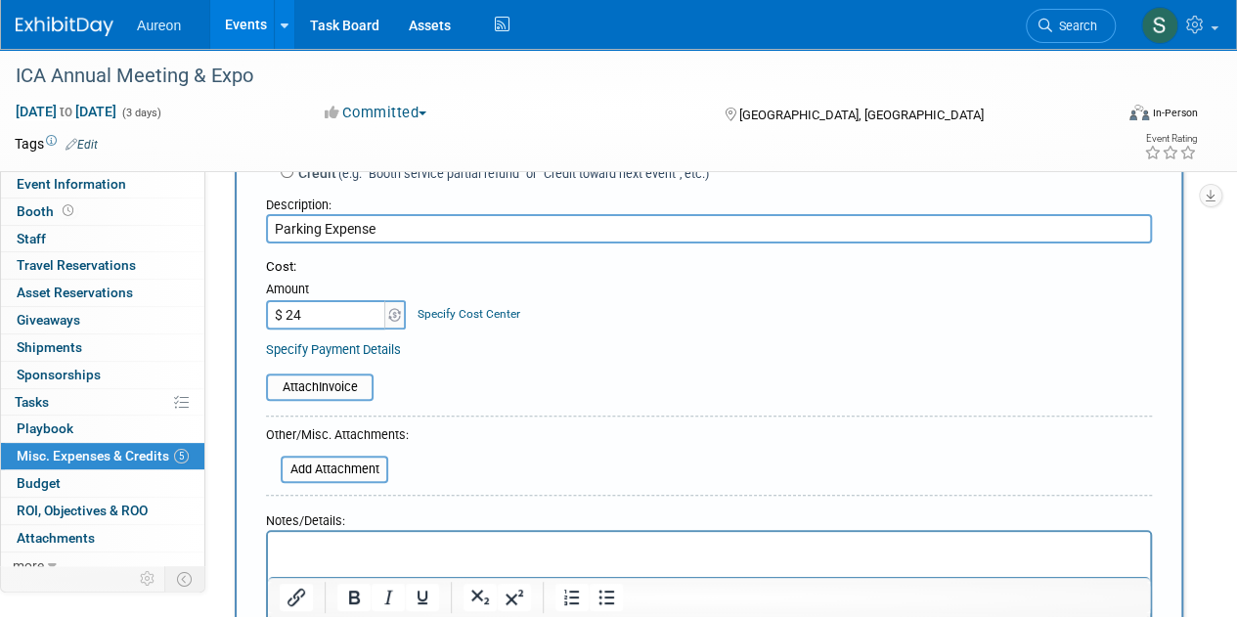
scroll to position [293, 0]
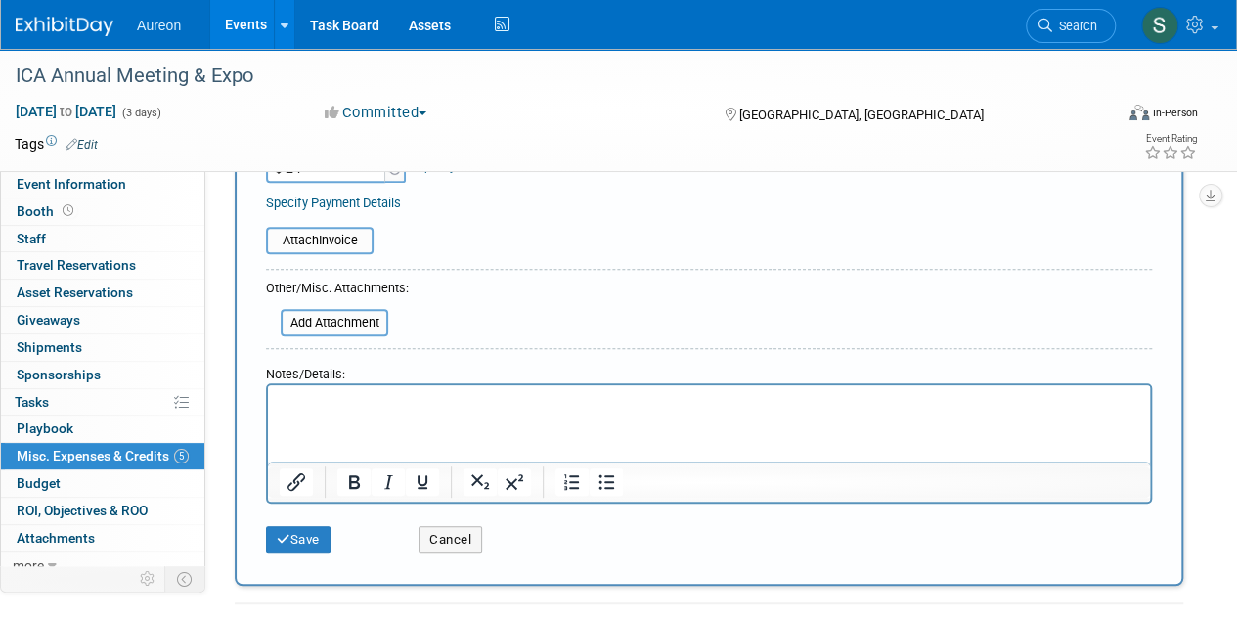
type input "$ 24.00"
click at [355, 408] on p "Rich Text Area. Press ALT-0 for help." at bounding box center [710, 403] width 860 height 20
click at [302, 547] on button "Save" at bounding box center [298, 539] width 65 height 27
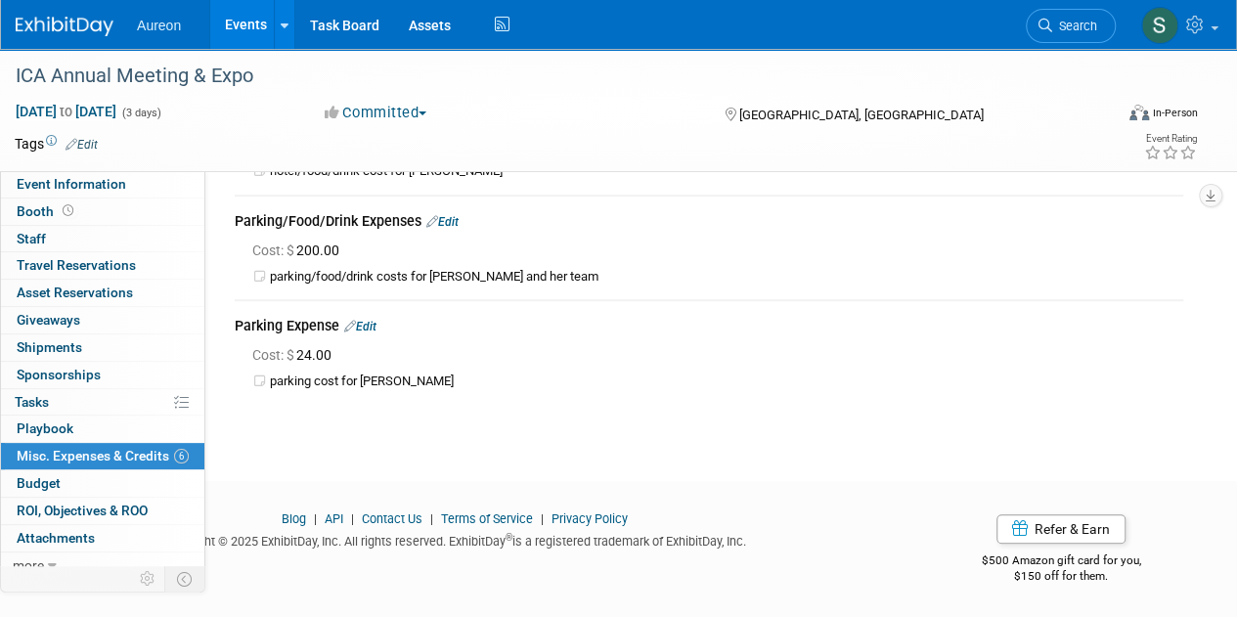
scroll to position [0, 0]
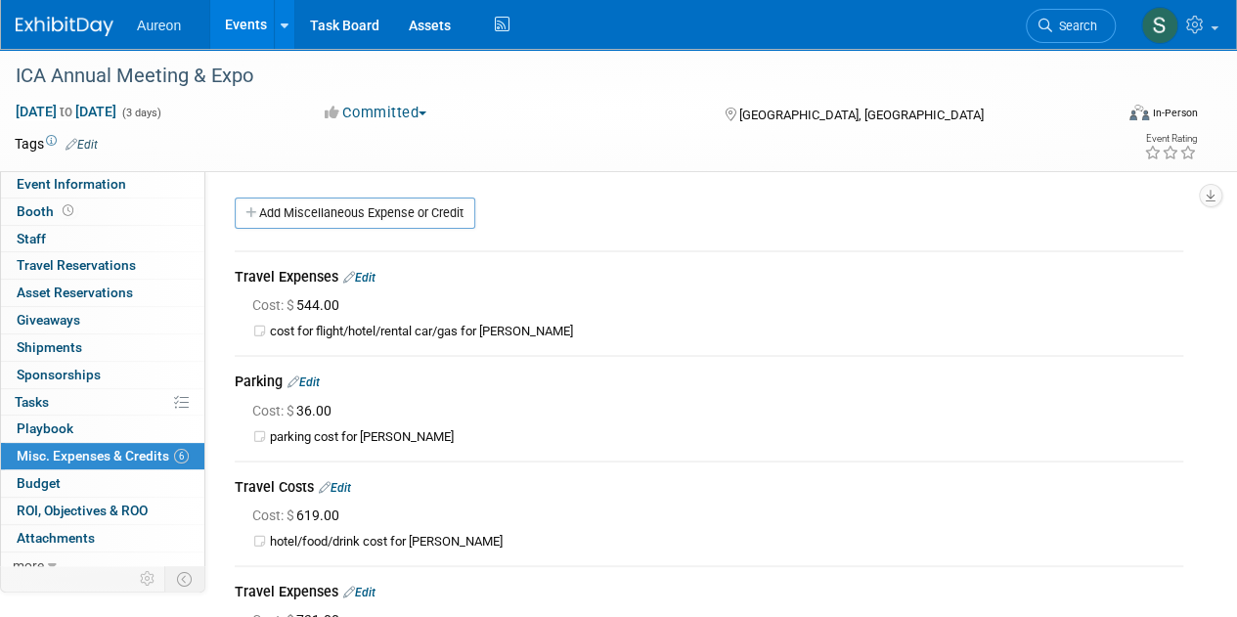
click at [102, 30] on img at bounding box center [65, 27] width 98 height 20
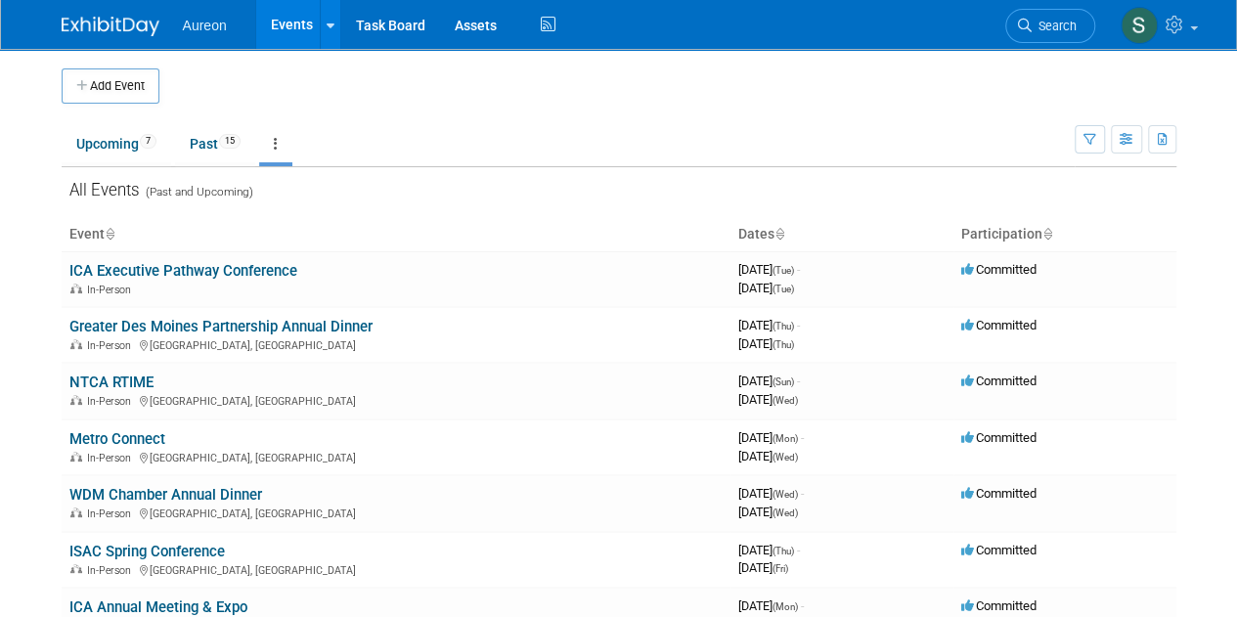
click at [142, 70] on button "Add Event" at bounding box center [111, 85] width 98 height 35
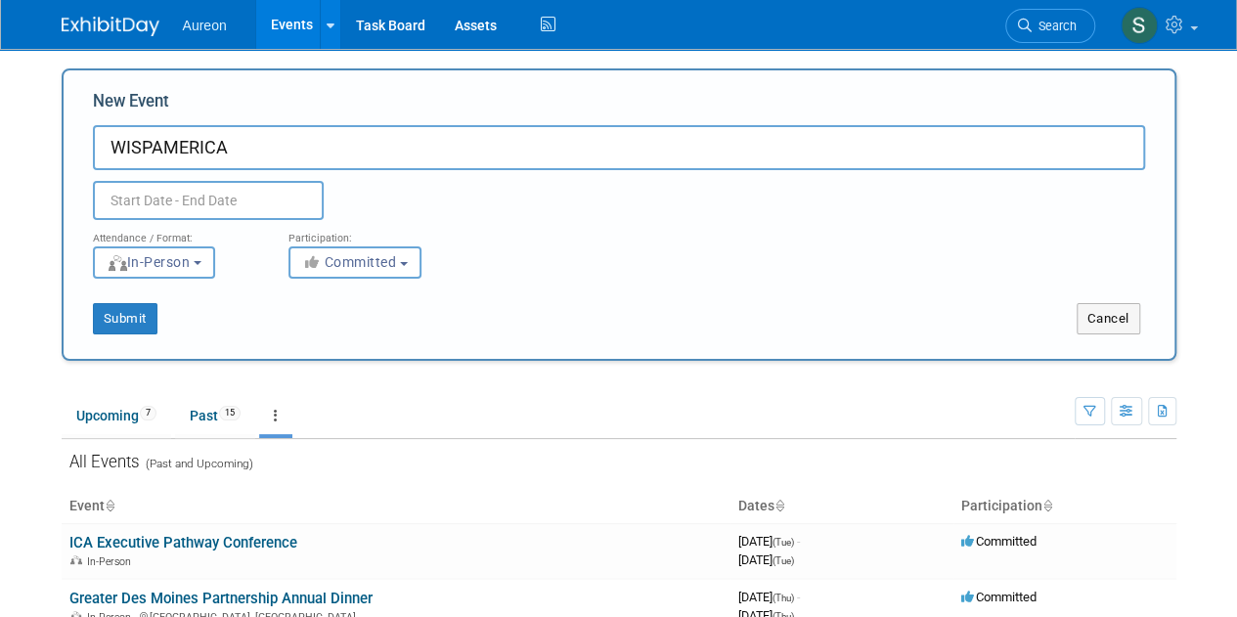
type input "WISPAMERICA"
click at [128, 203] on input "text" at bounding box center [208, 200] width 231 height 39
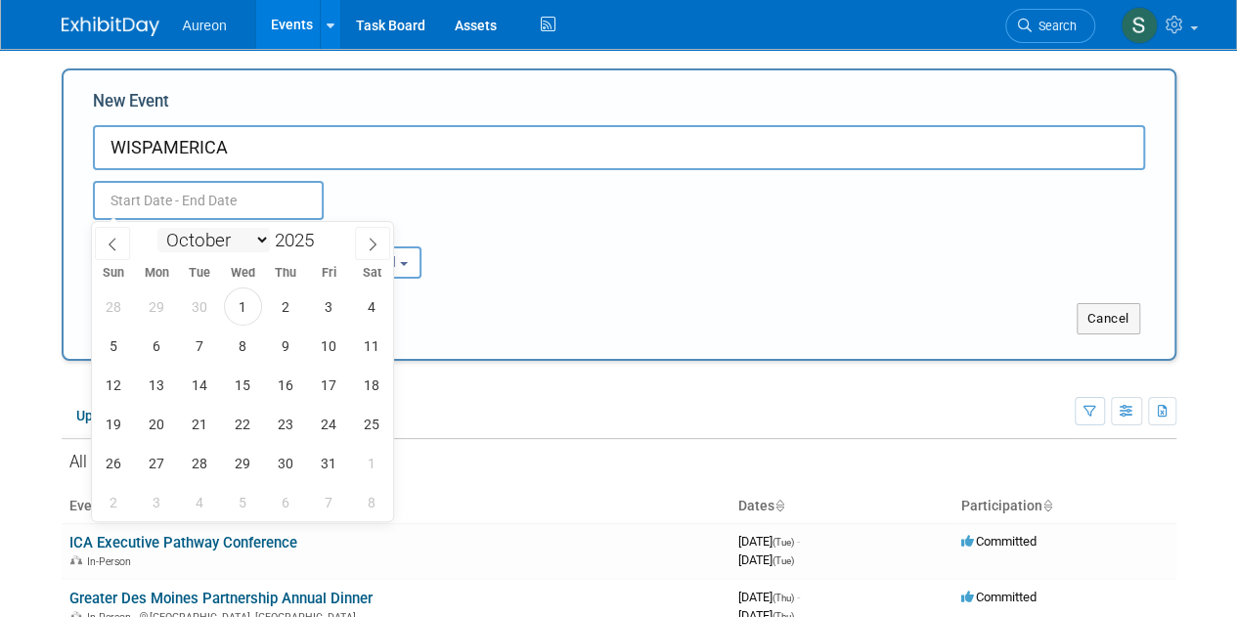
click at [182, 238] on select "January February March April May June July August September October November De…" at bounding box center [213, 240] width 112 height 24
select select "2"
click at [157, 228] on select "January February March April May June July August September October November De…" at bounding box center [213, 240] width 112 height 24
click at [160, 462] on span "24" at bounding box center [157, 463] width 38 height 38
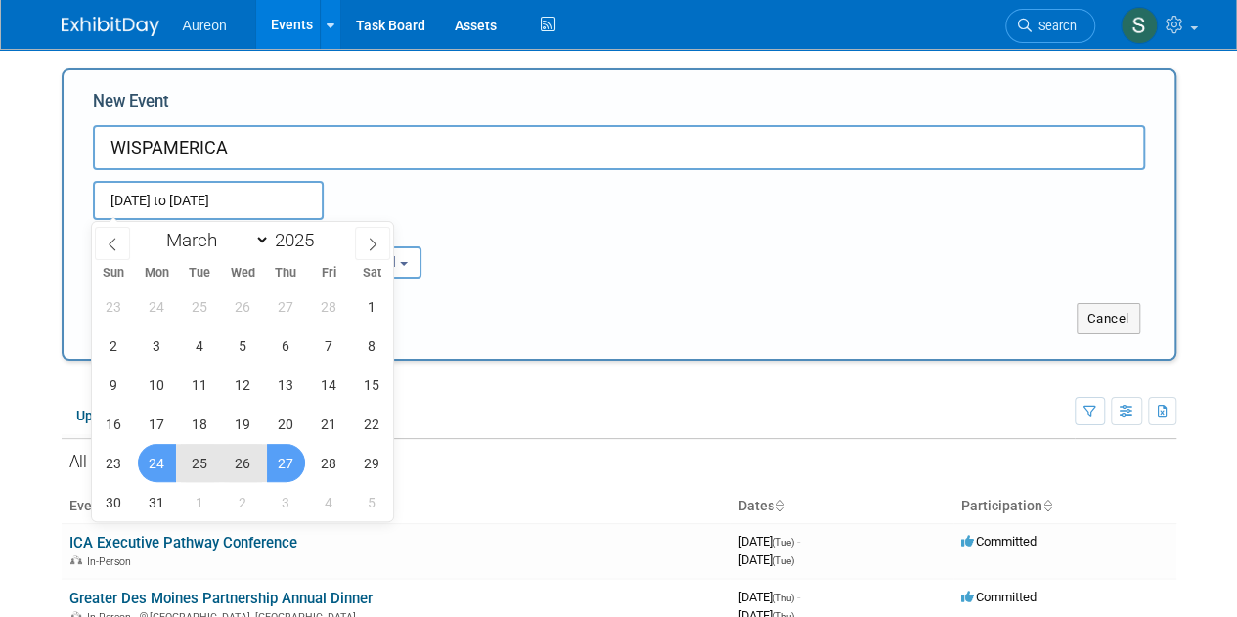
click at [270, 465] on span "27" at bounding box center [286, 463] width 38 height 38
type input "Mar 24, 2025 to Mar 27, 2025"
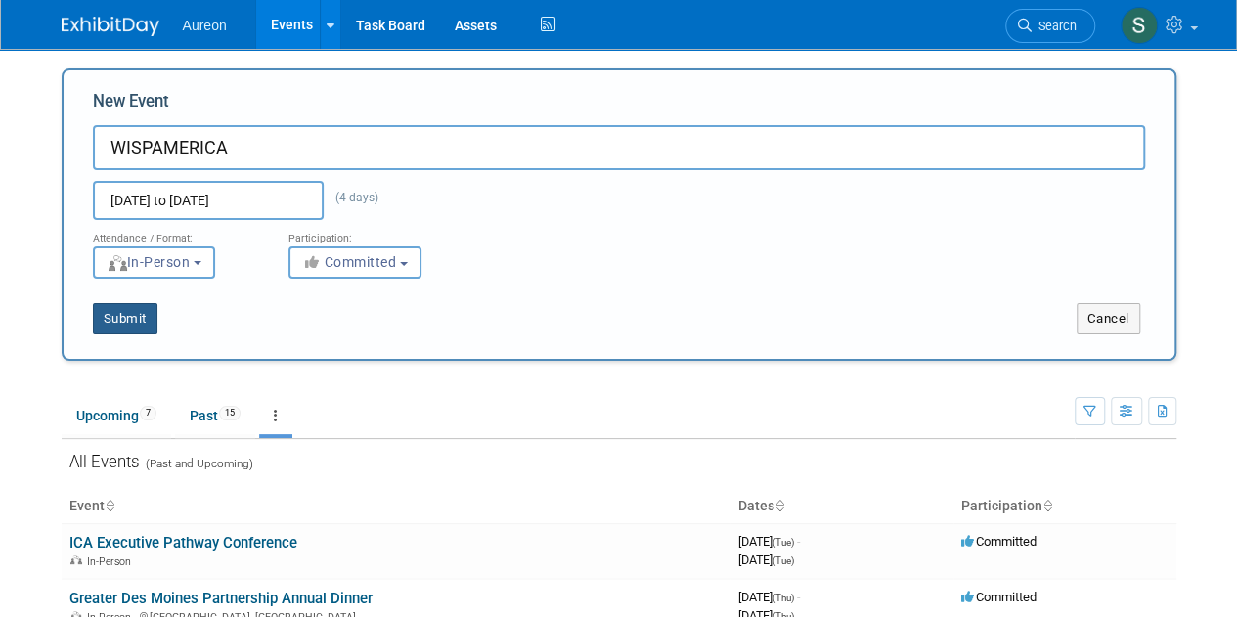
click at [136, 308] on button "Submit" at bounding box center [125, 318] width 65 height 31
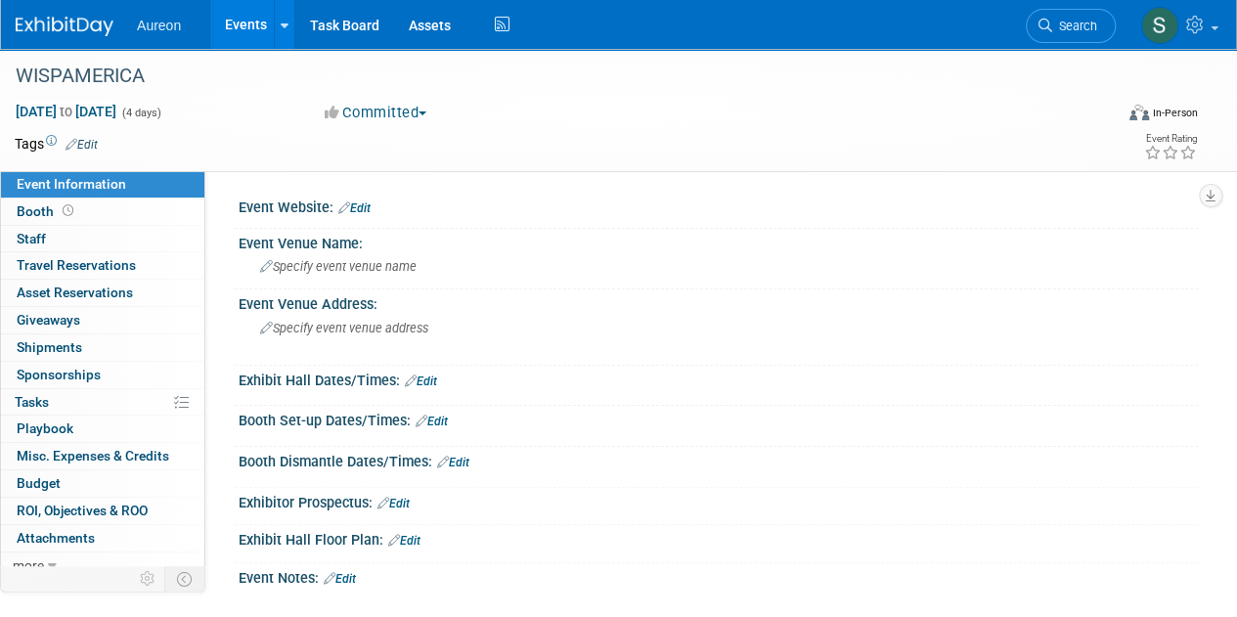
click at [368, 212] on link "Edit" at bounding box center [354, 209] width 32 height 14
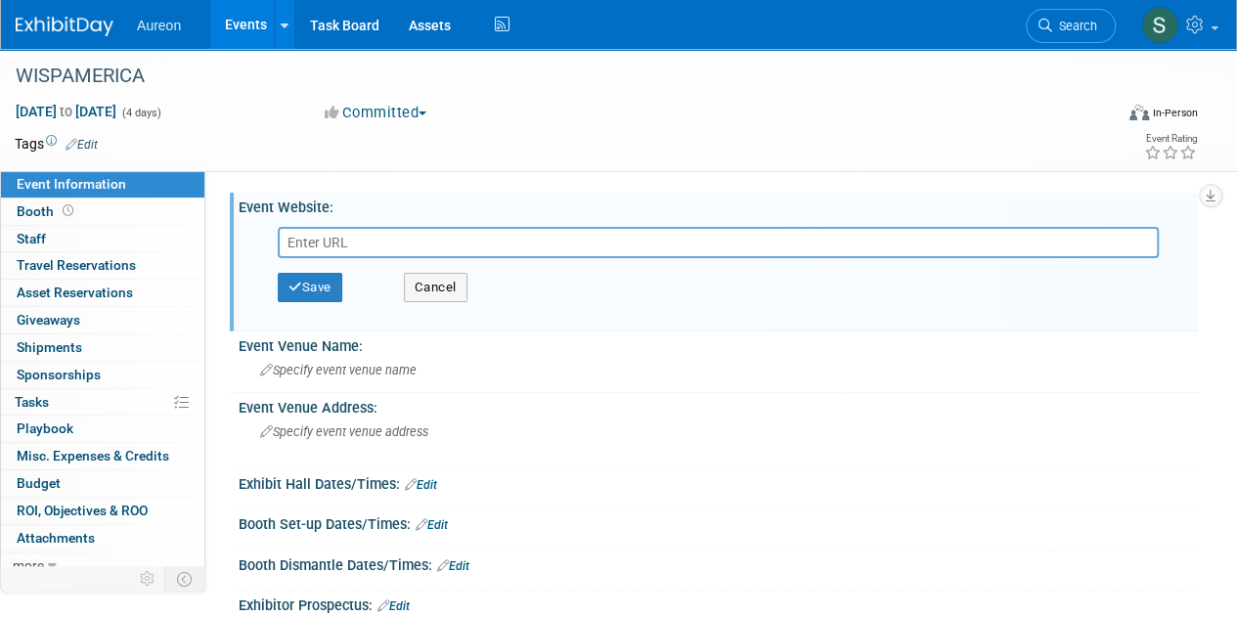
click at [382, 238] on input "text" at bounding box center [718, 242] width 881 height 31
paste input "https://www.wispaevents.org/WISPAMERICA25"
type input "https://www.wispaevents.org/WISPAMERICA25"
click at [297, 286] on icon "button" at bounding box center [296, 287] width 14 height 13
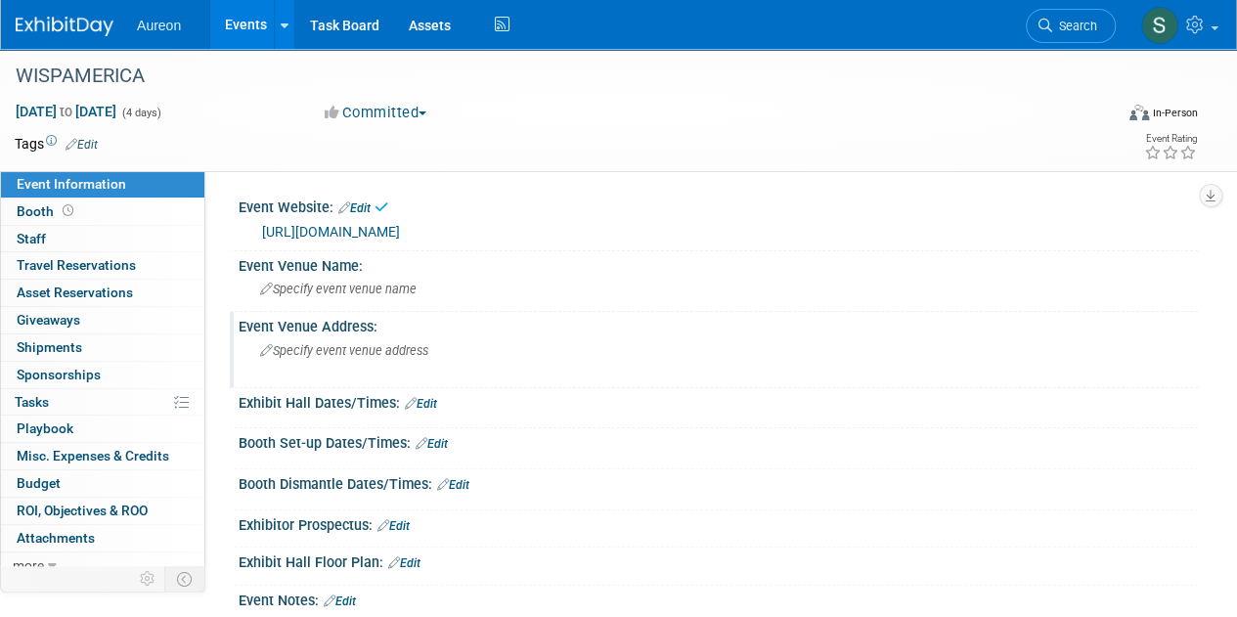
click at [389, 349] on span "Specify event venue address" at bounding box center [344, 350] width 168 height 15
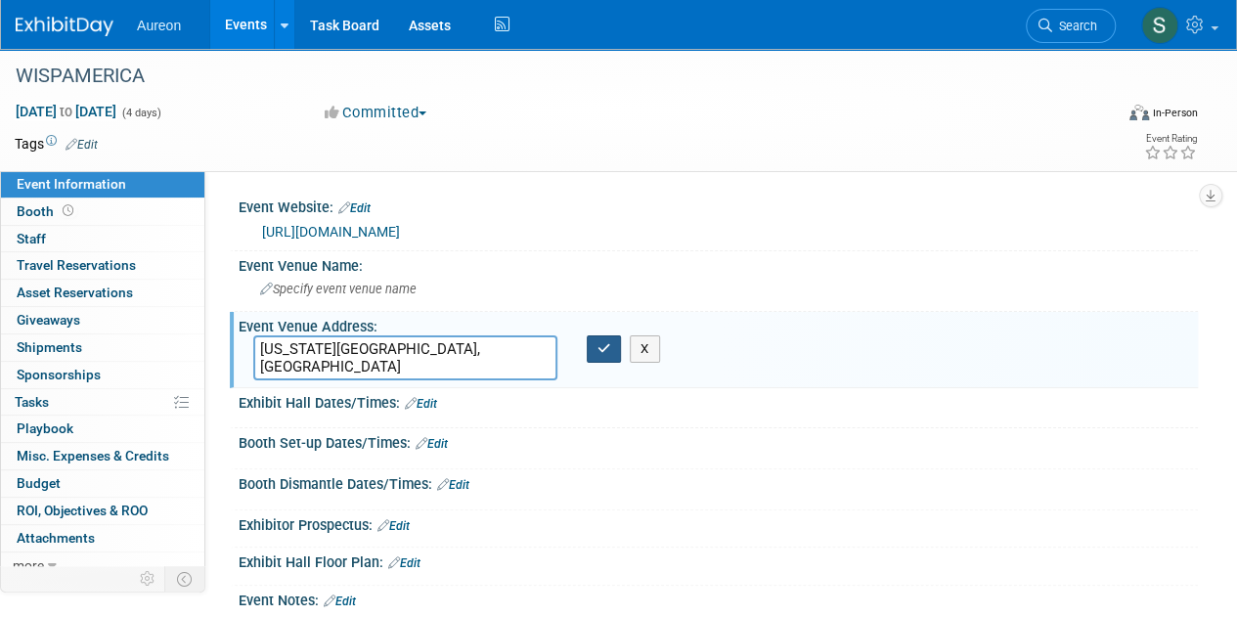
type textarea "[US_STATE][GEOGRAPHIC_DATA], [GEOGRAPHIC_DATA]"
click at [607, 361] on button "button" at bounding box center [604, 349] width 35 height 27
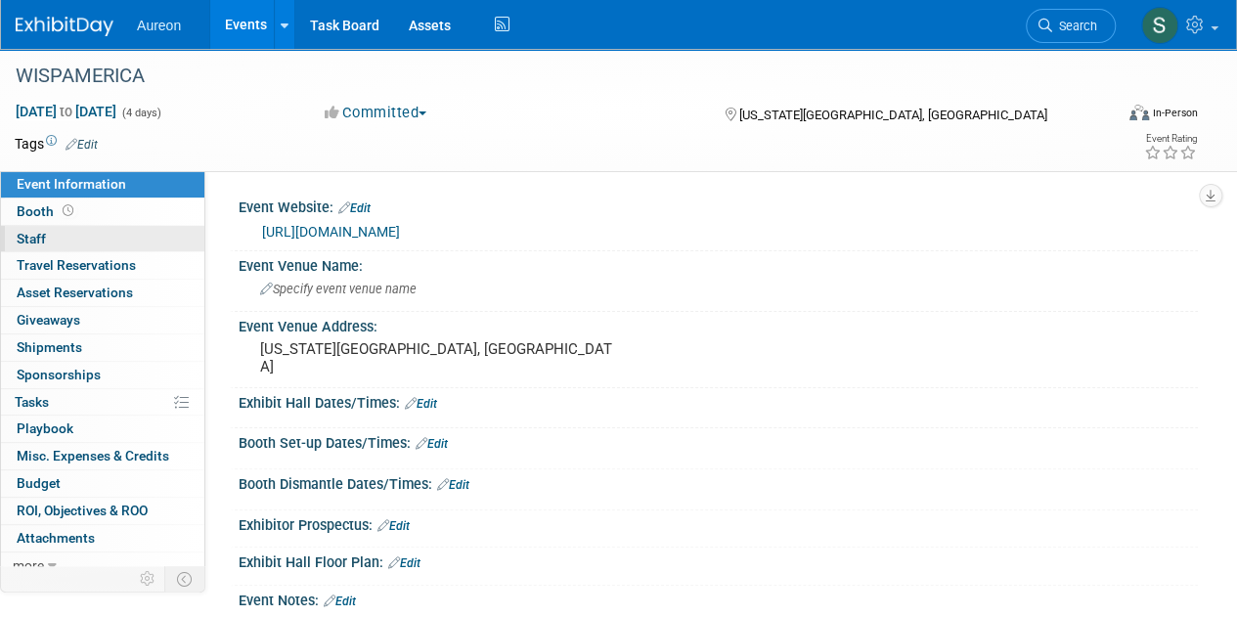
click at [25, 231] on span "Staff 0" at bounding box center [31, 239] width 29 height 16
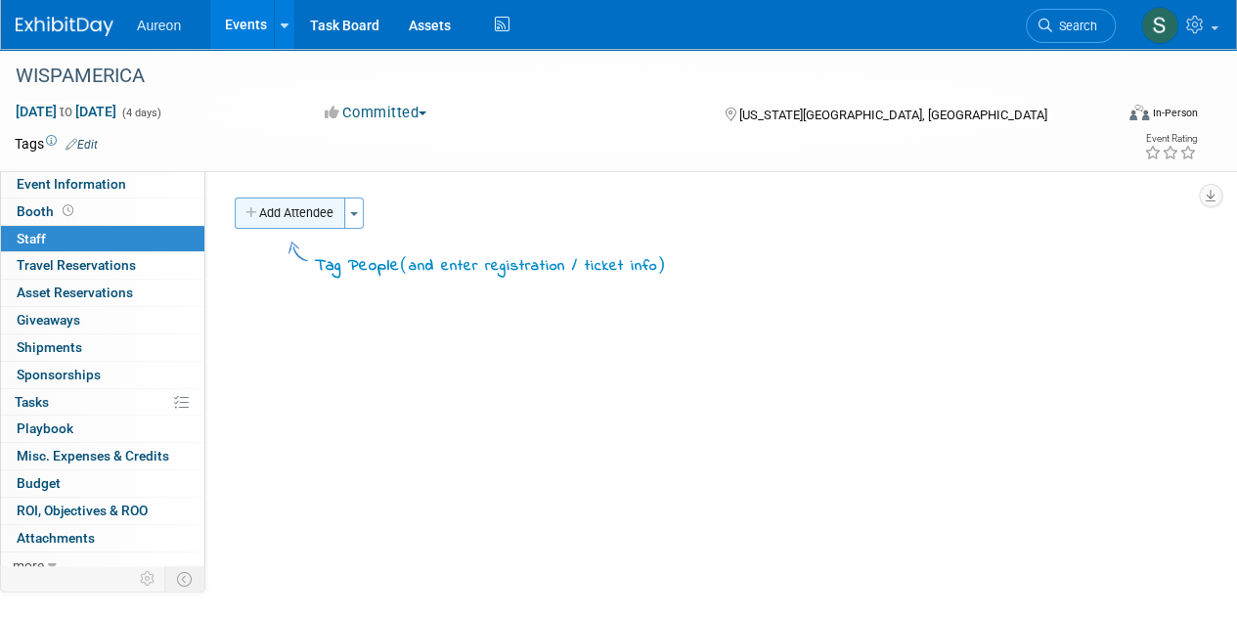
click at [293, 206] on button "Add Attendee" at bounding box center [290, 213] width 111 height 31
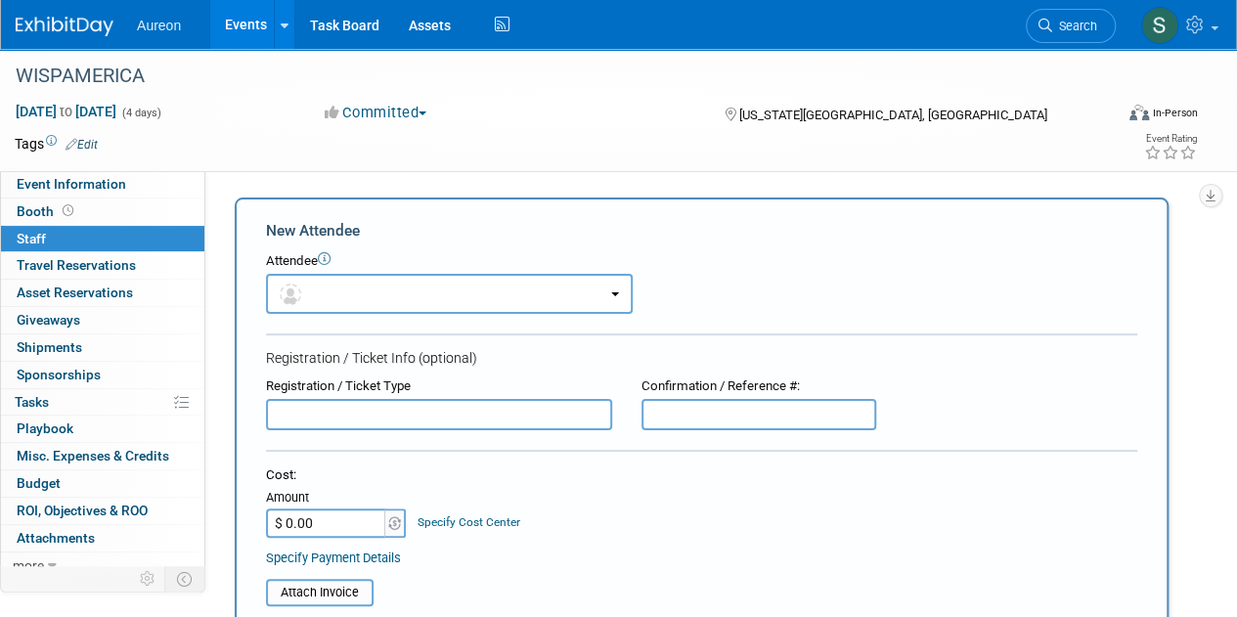
click at [360, 416] on input "text" at bounding box center [439, 414] width 346 height 31
drag, startPoint x: 366, startPoint y: 418, endPoint x: 227, endPoint y: 421, distance: 138.9
click at [227, 421] on div "Add Attendee Toggle Dropdown Quick -Tag Attendees Apply (me) select all cancel (" at bounding box center [709, 579] width 978 height 763
click at [432, 422] on input "Registration" at bounding box center [439, 414] width 346 height 31
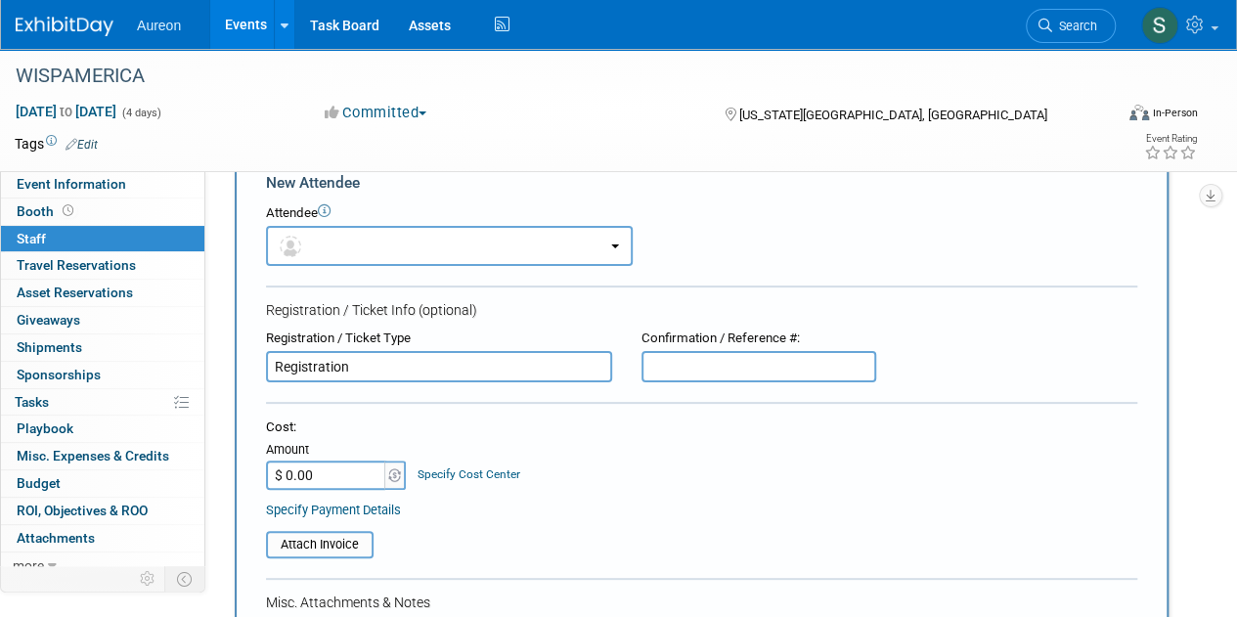
scroll to position [293, 0]
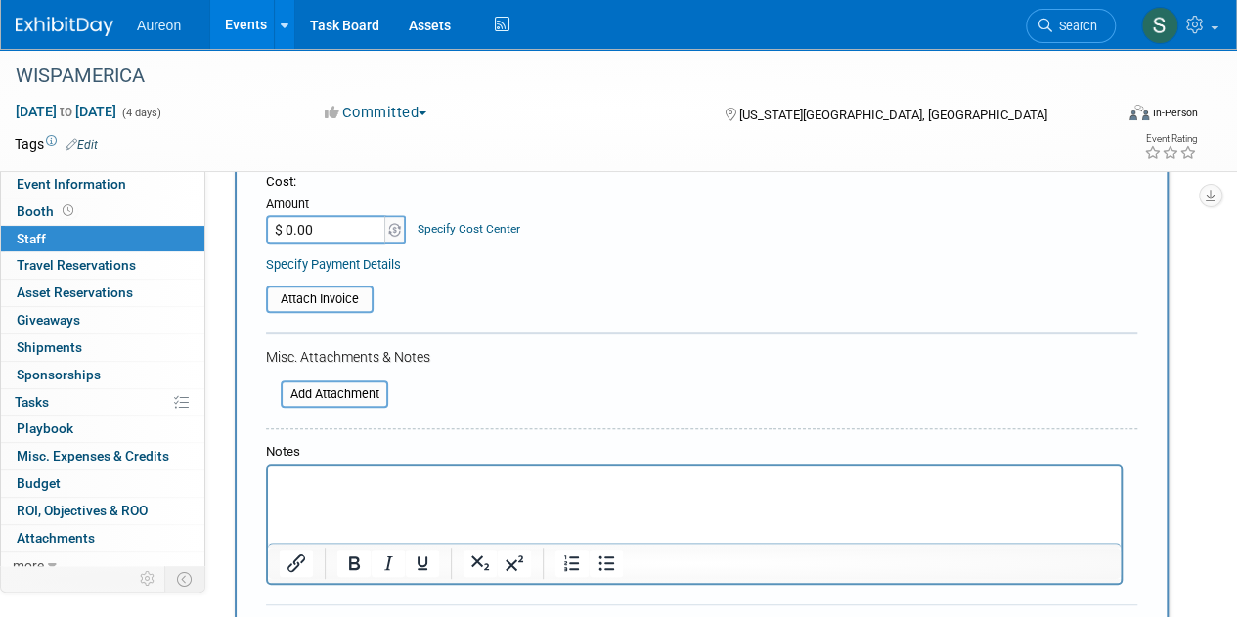
type input "Registration"
click at [333, 235] on input "$ 0.00" at bounding box center [327, 229] width 122 height 29
type input "$ 550.00"
click at [381, 489] on p "Rich Text Area. Press ALT-0 for help." at bounding box center [695, 484] width 831 height 20
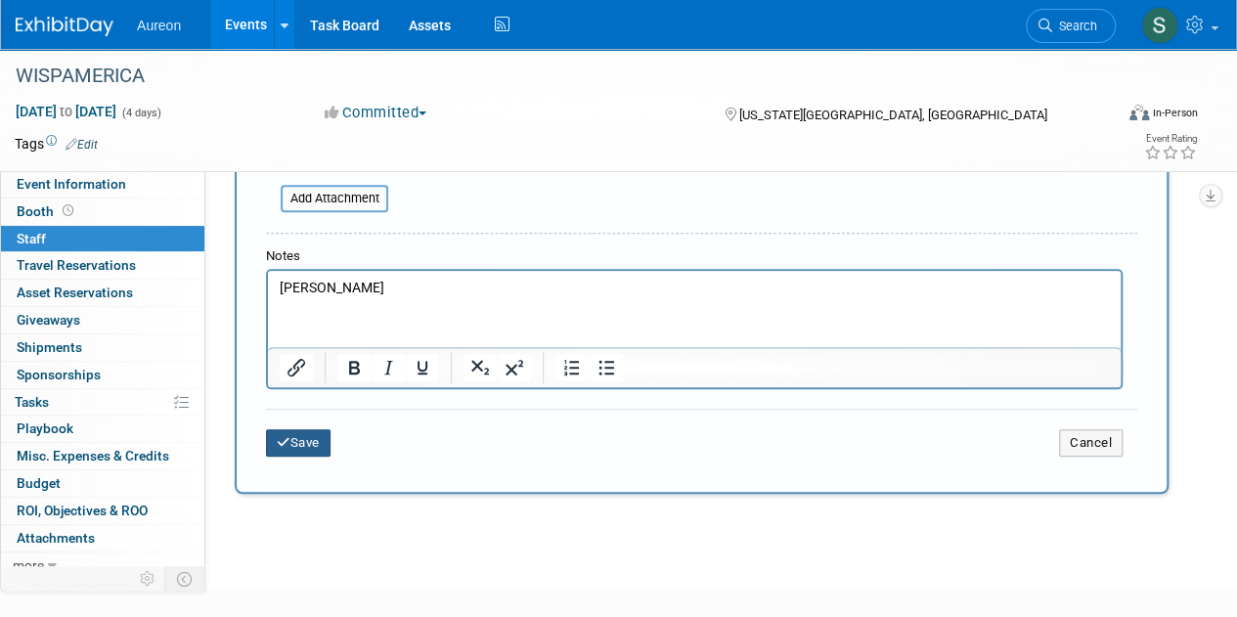
click at [320, 443] on button "Save" at bounding box center [298, 442] width 65 height 27
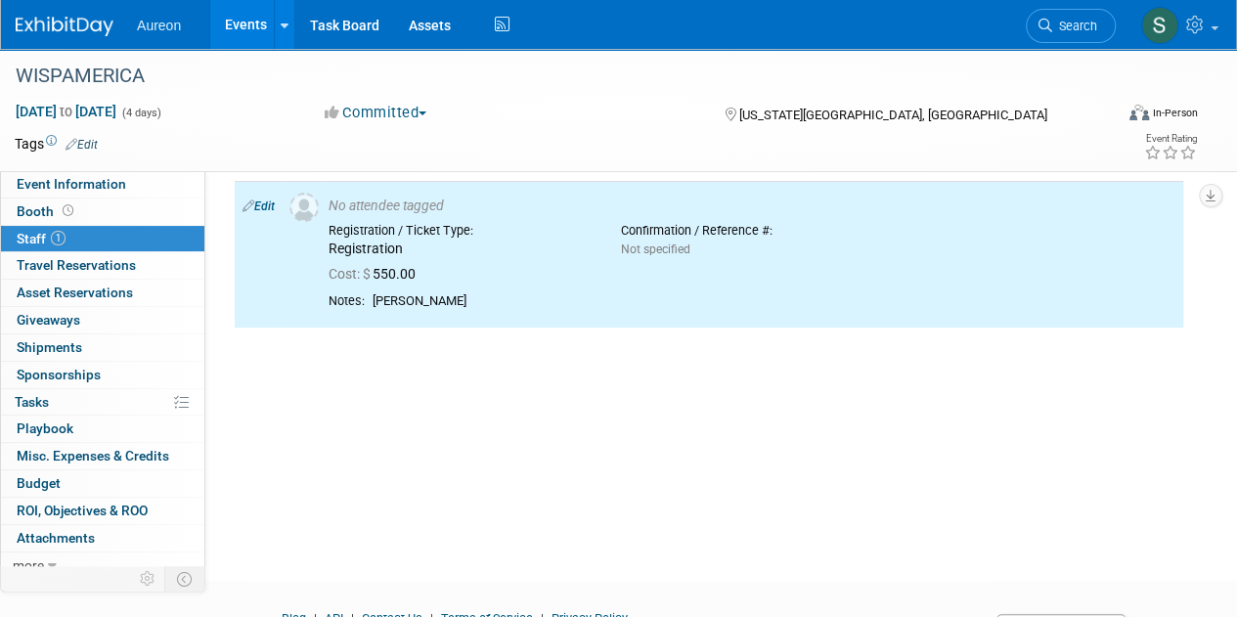
scroll to position [0, 0]
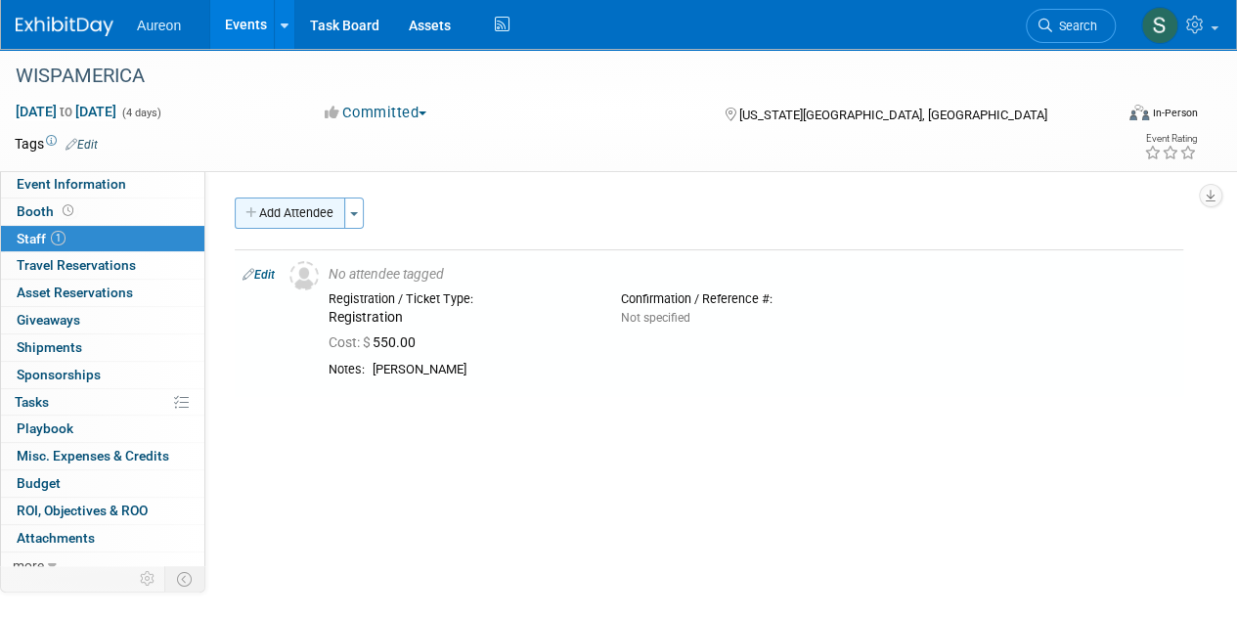
click at [284, 218] on button "Add Attendee" at bounding box center [290, 213] width 111 height 31
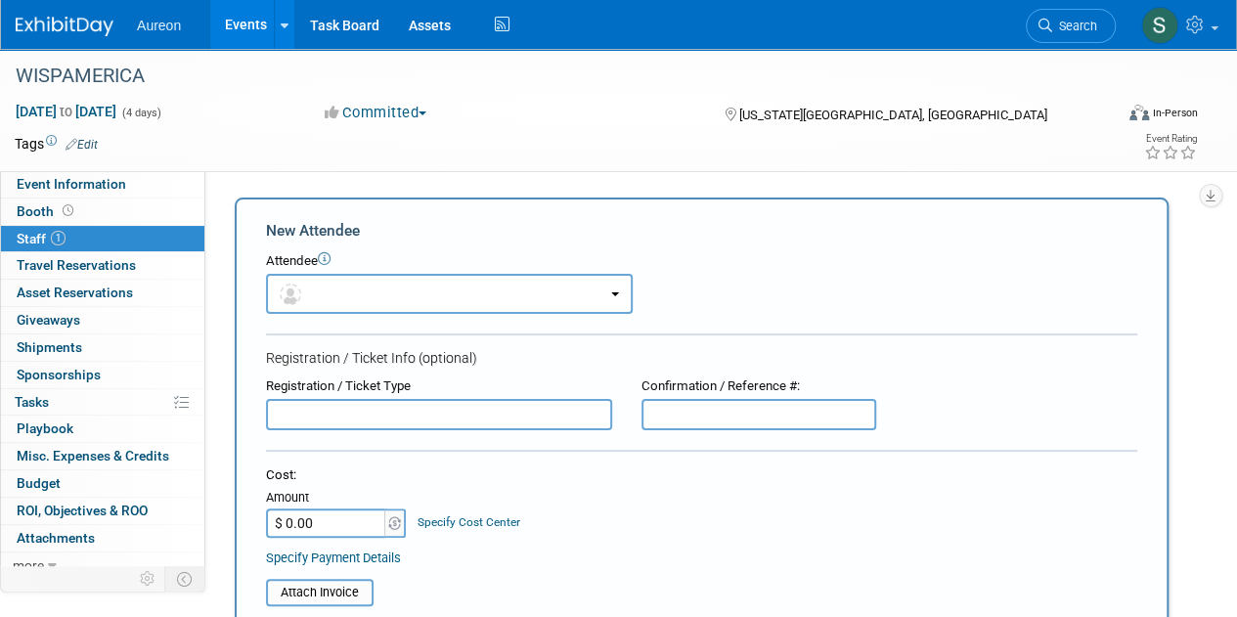
click at [343, 427] on input "text" at bounding box center [439, 414] width 346 height 31
paste input "Registration"
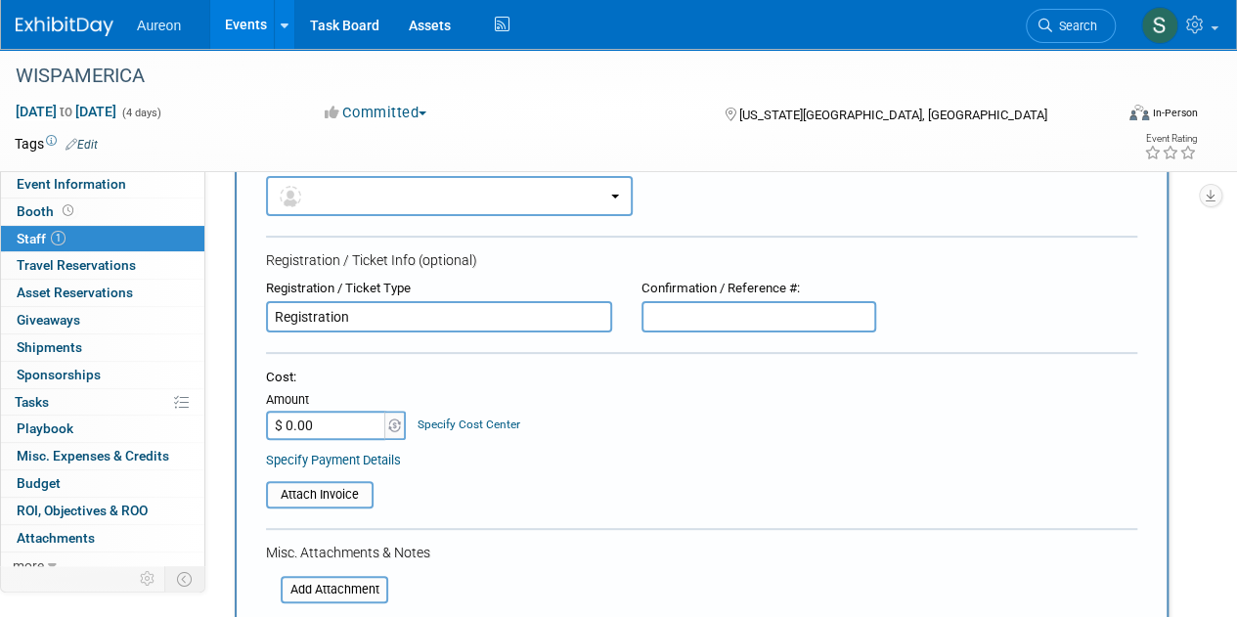
type input "Registration"
click at [336, 421] on input "$ 0.00" at bounding box center [327, 425] width 122 height 29
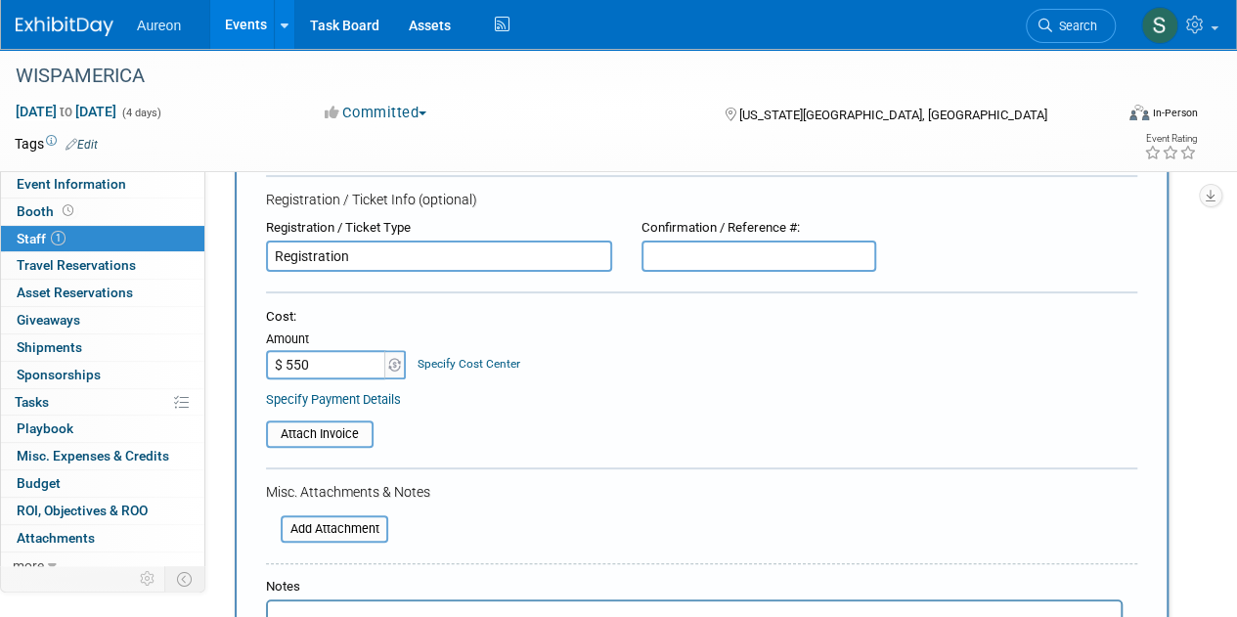
scroll to position [293, 0]
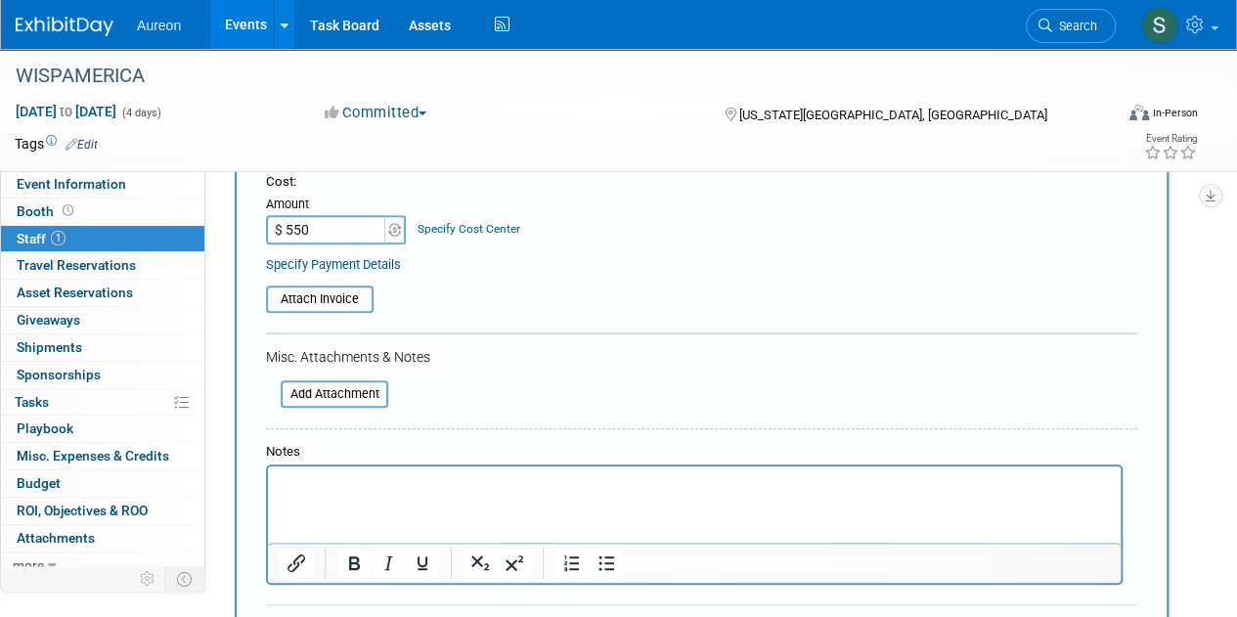
type input "$ 550.00"
click at [329, 494] on html at bounding box center [694, 480] width 853 height 27
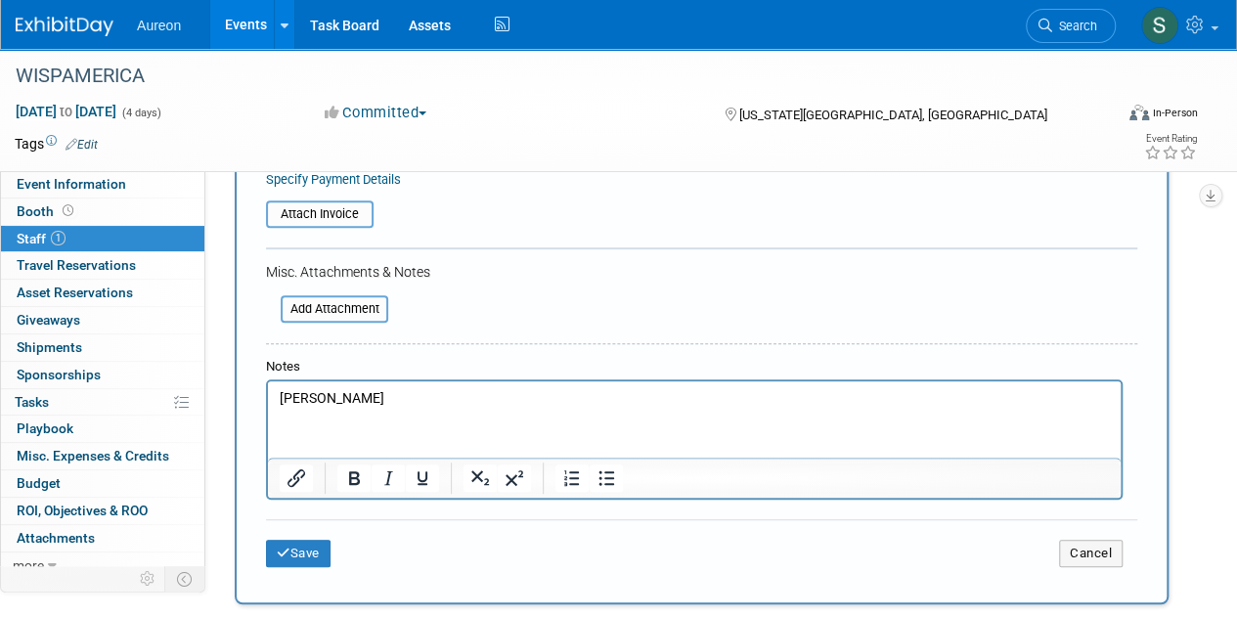
scroll to position [489, 0]
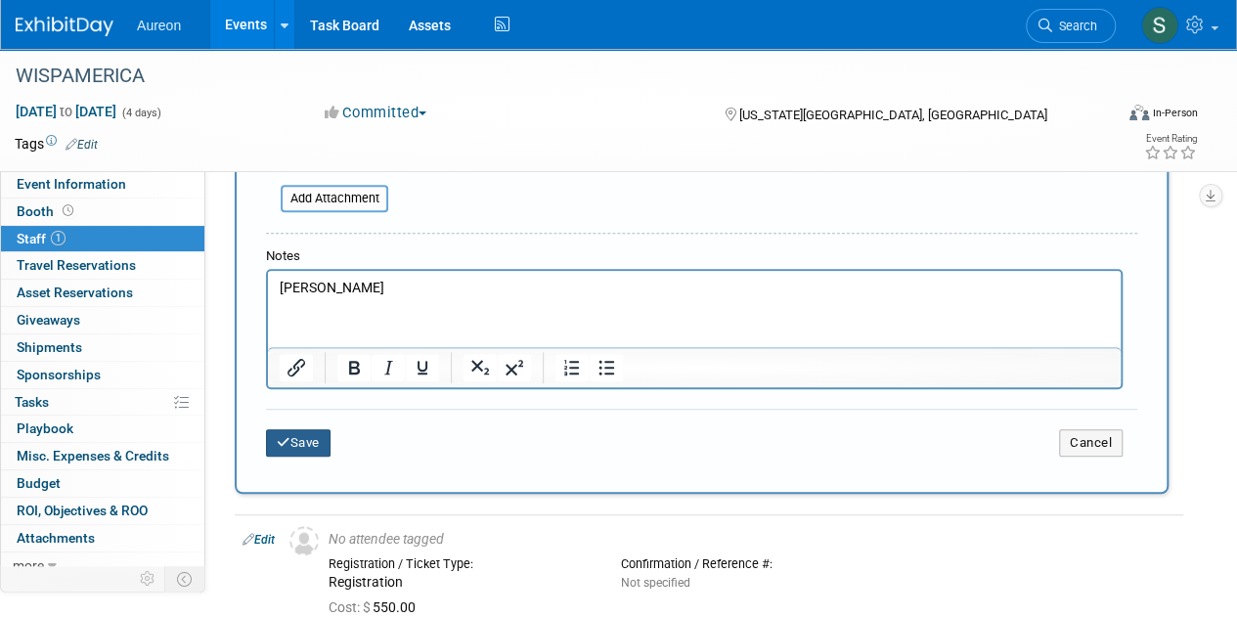
click at [280, 429] on button "Save" at bounding box center [298, 442] width 65 height 27
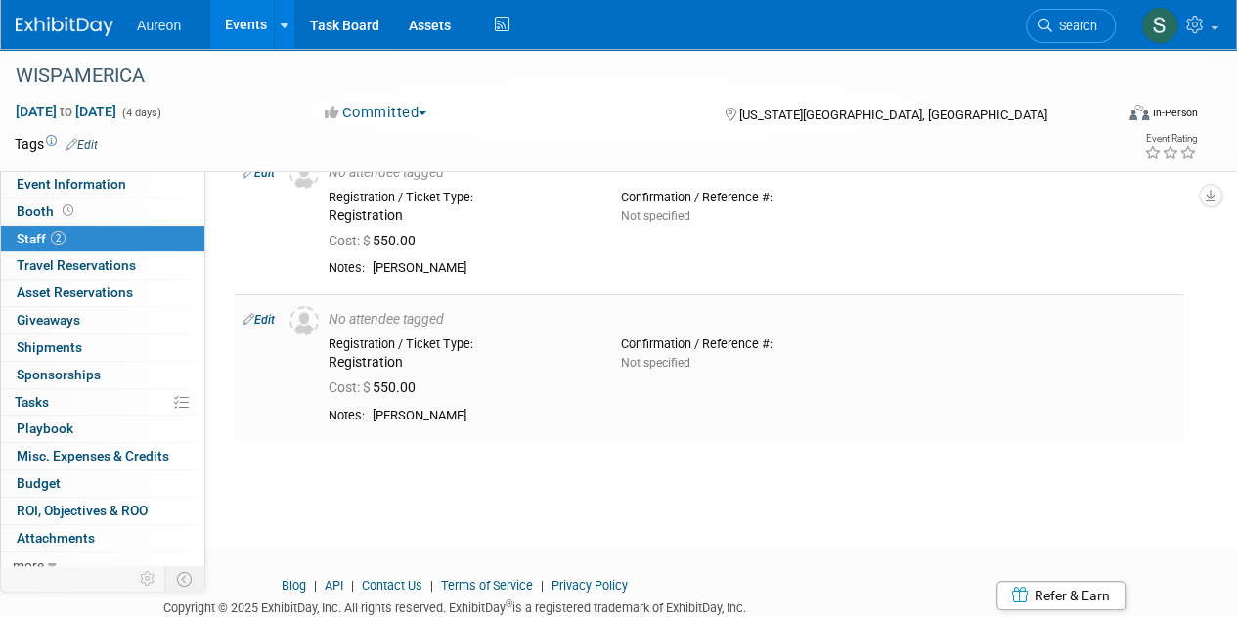
scroll to position [70, 0]
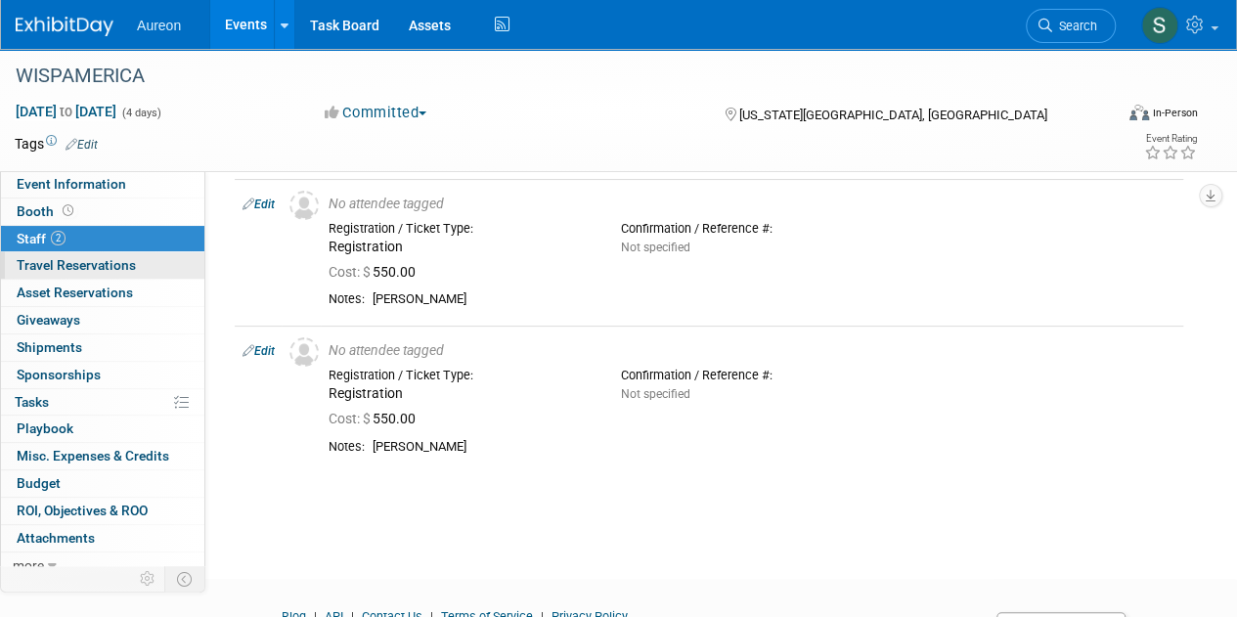
click at [112, 266] on span "Travel Reservations 0" at bounding box center [76, 265] width 119 height 16
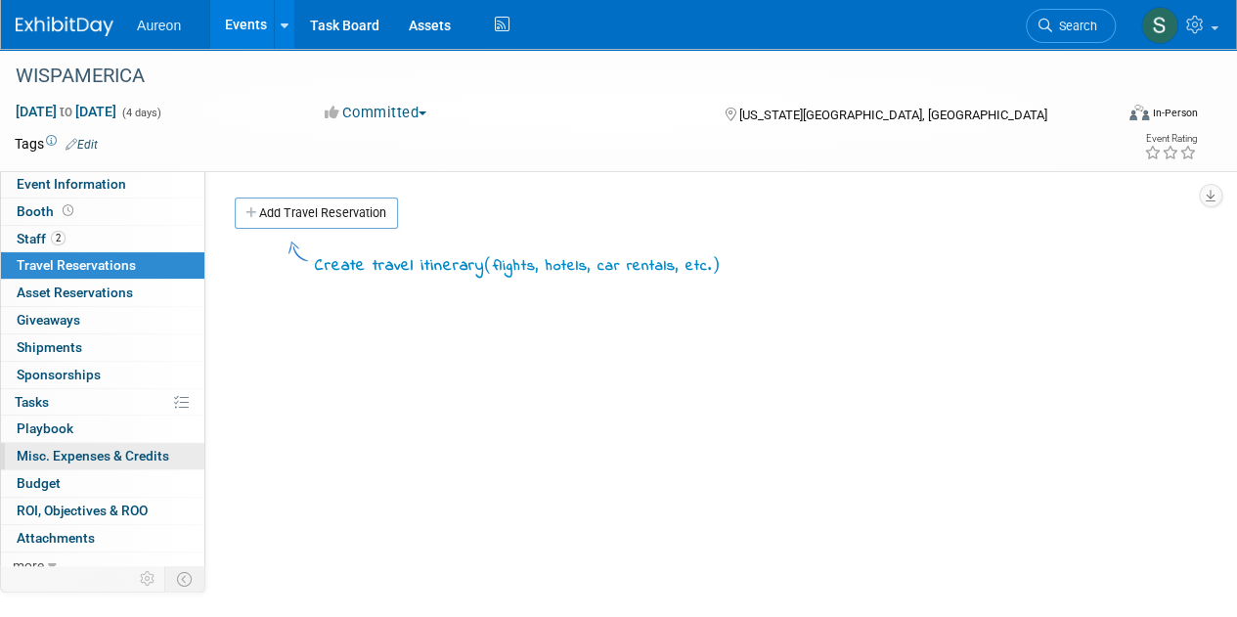
click at [90, 457] on span "Misc. Expenses & Credits 0" at bounding box center [93, 456] width 153 height 16
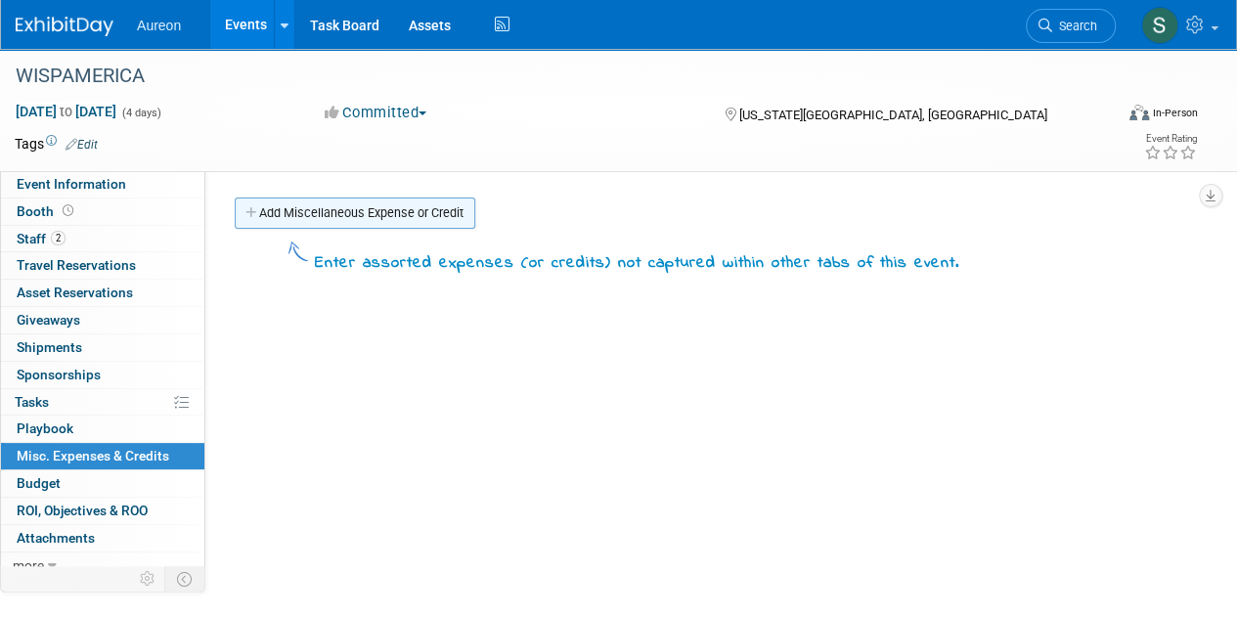
click at [345, 216] on link "Add Miscellaneous Expense or Credit" at bounding box center [355, 213] width 241 height 31
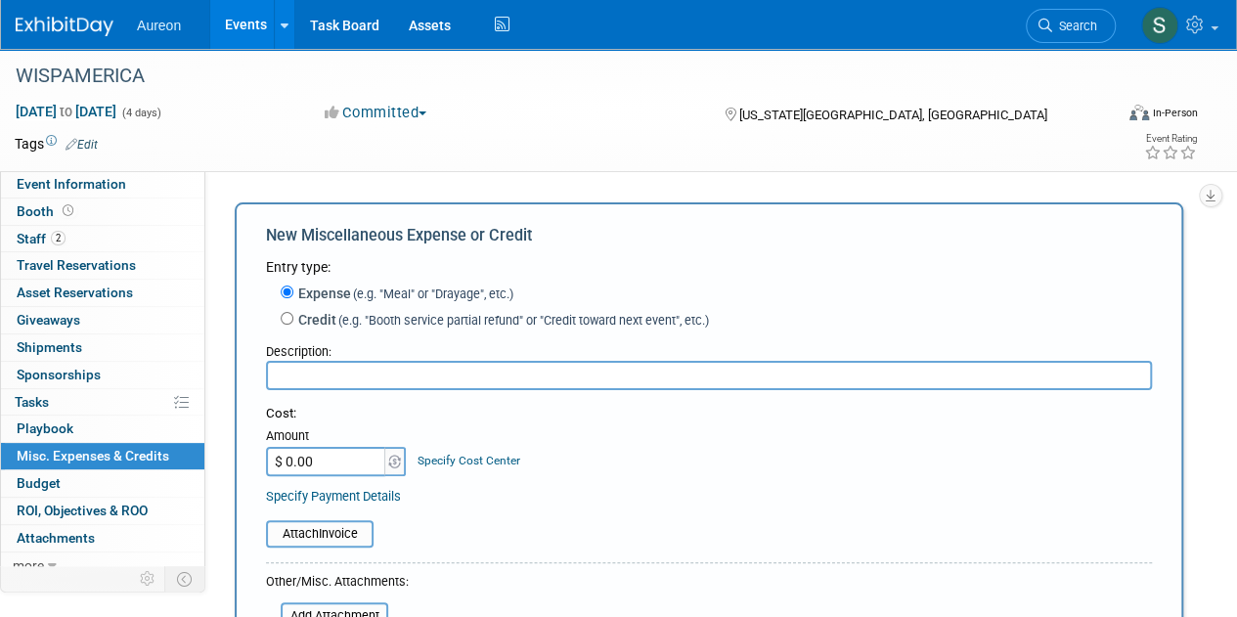
click at [353, 367] on input "text" at bounding box center [709, 375] width 886 height 29
type input "Travel Expenses"
click at [295, 465] on input "$ 0.00" at bounding box center [327, 461] width 122 height 29
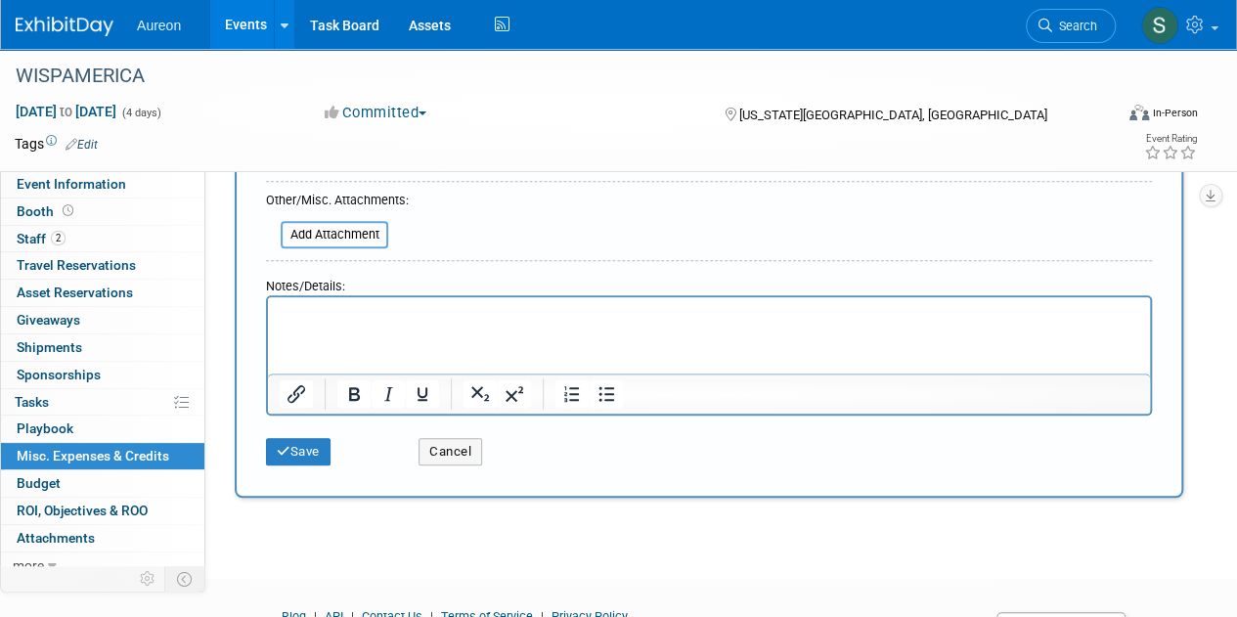
scroll to position [391, 0]
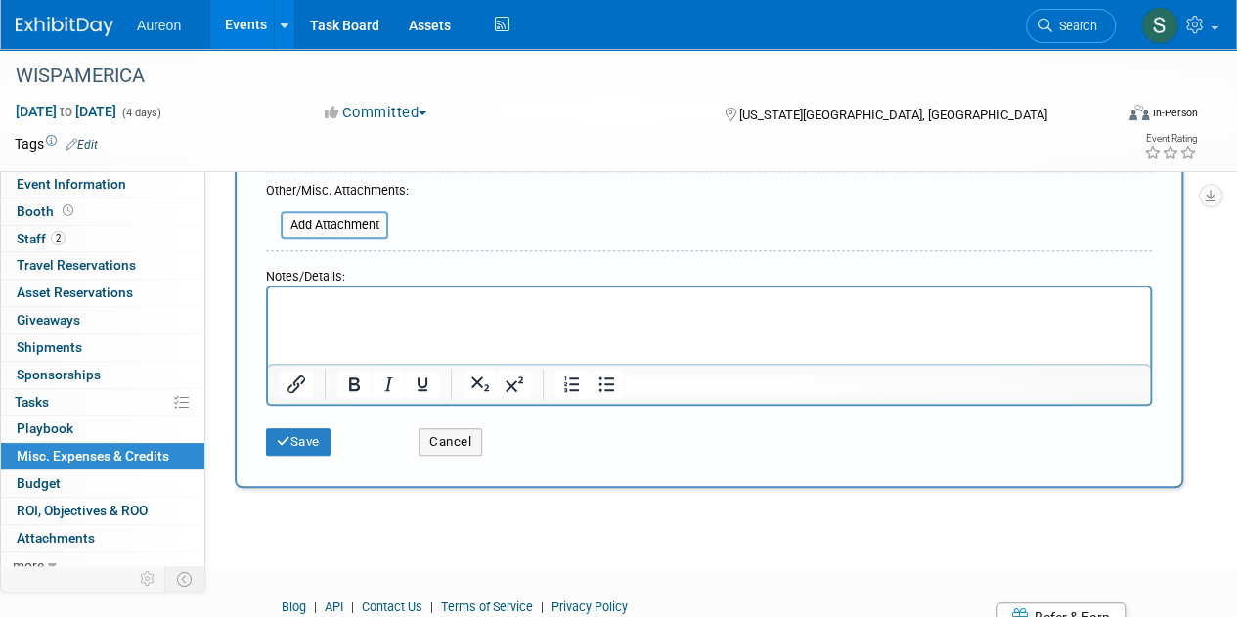
type input "$ 1,586.00"
click at [360, 314] on html at bounding box center [709, 301] width 882 height 27
click at [321, 434] on button "Save" at bounding box center [298, 441] width 65 height 27
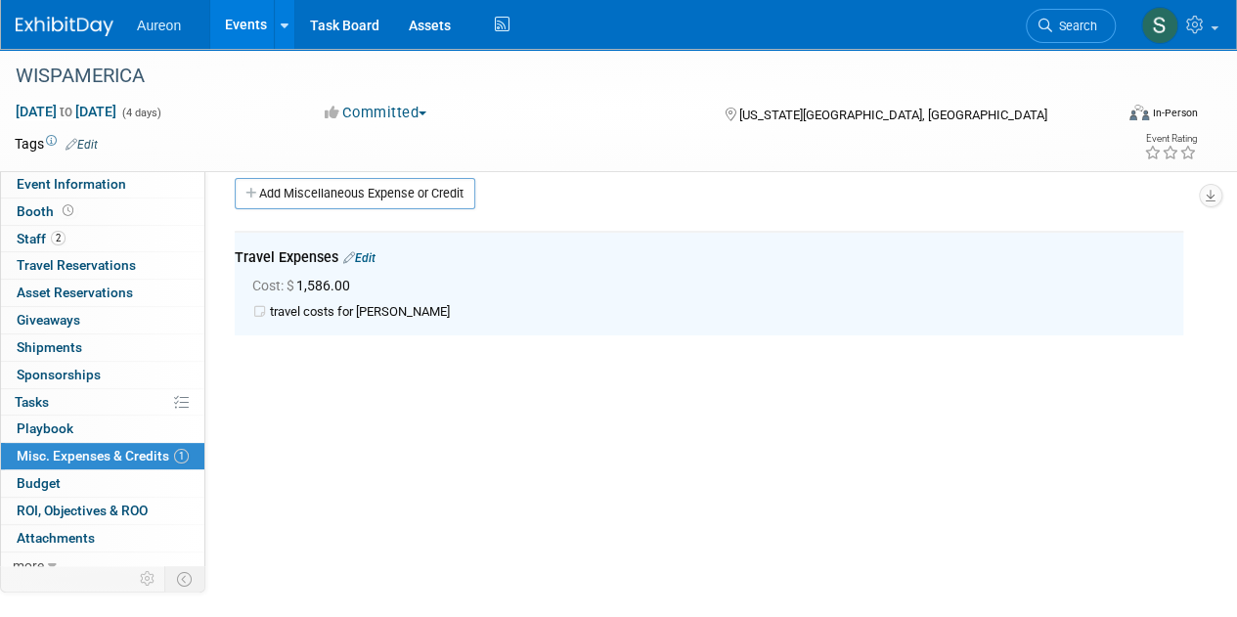
scroll to position [0, 0]
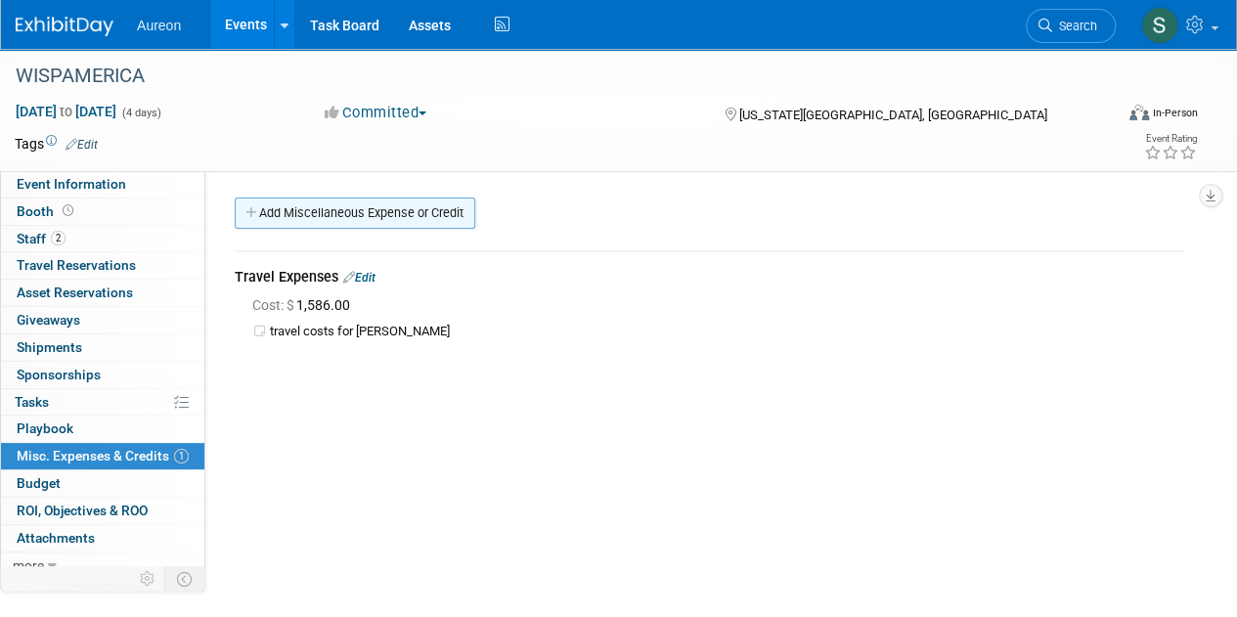
click at [289, 217] on link "Add Miscellaneous Expense or Credit" at bounding box center [355, 213] width 241 height 31
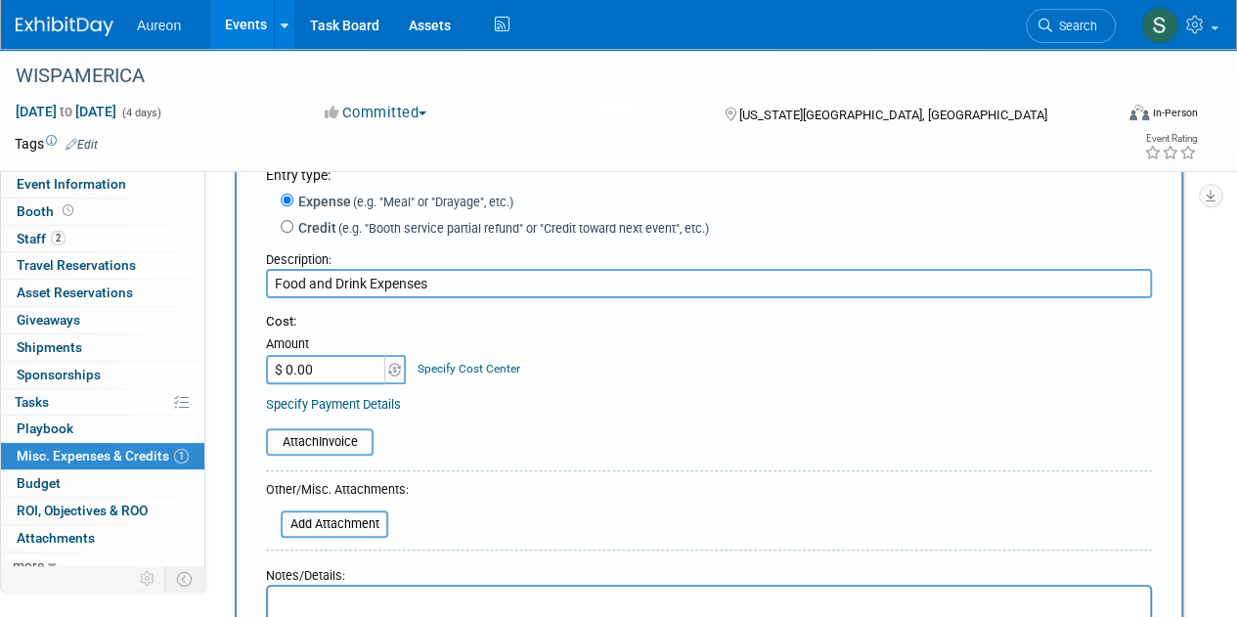
scroll to position [196, 0]
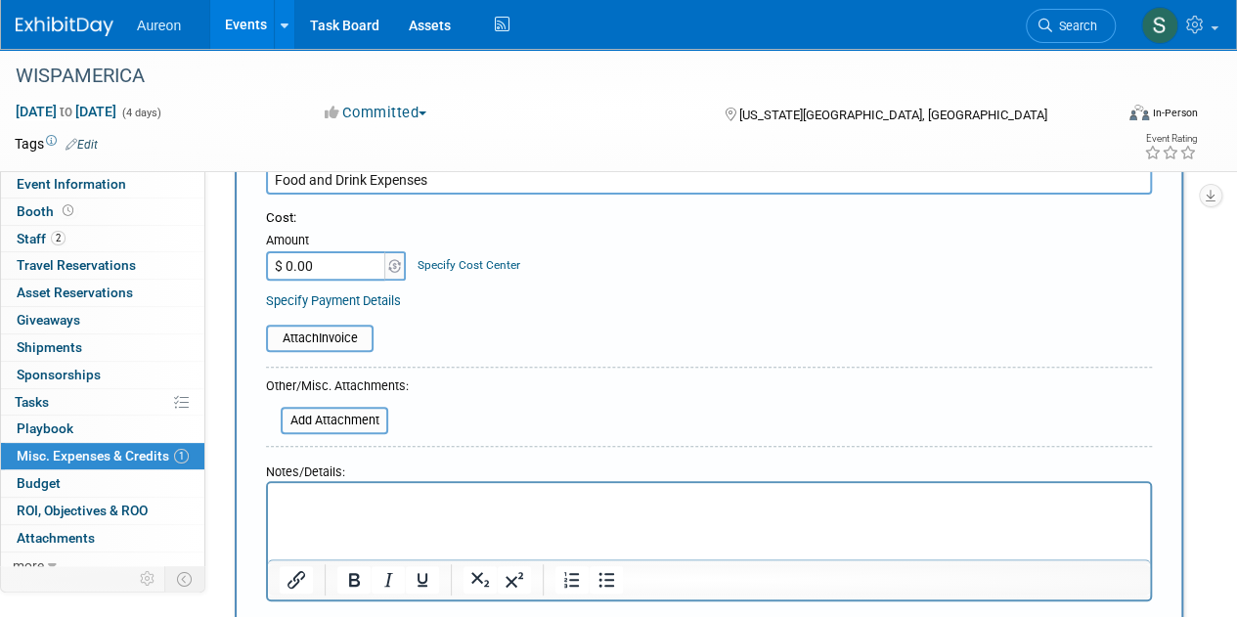
type input "Food and Drink Expenses"
click at [337, 246] on div "Amount" at bounding box center [337, 242] width 142 height 20
click at [338, 273] on input "$ 0.00" at bounding box center [327, 265] width 122 height 29
type input "$ 347.00"
click at [384, 511] on html at bounding box center [709, 496] width 882 height 27
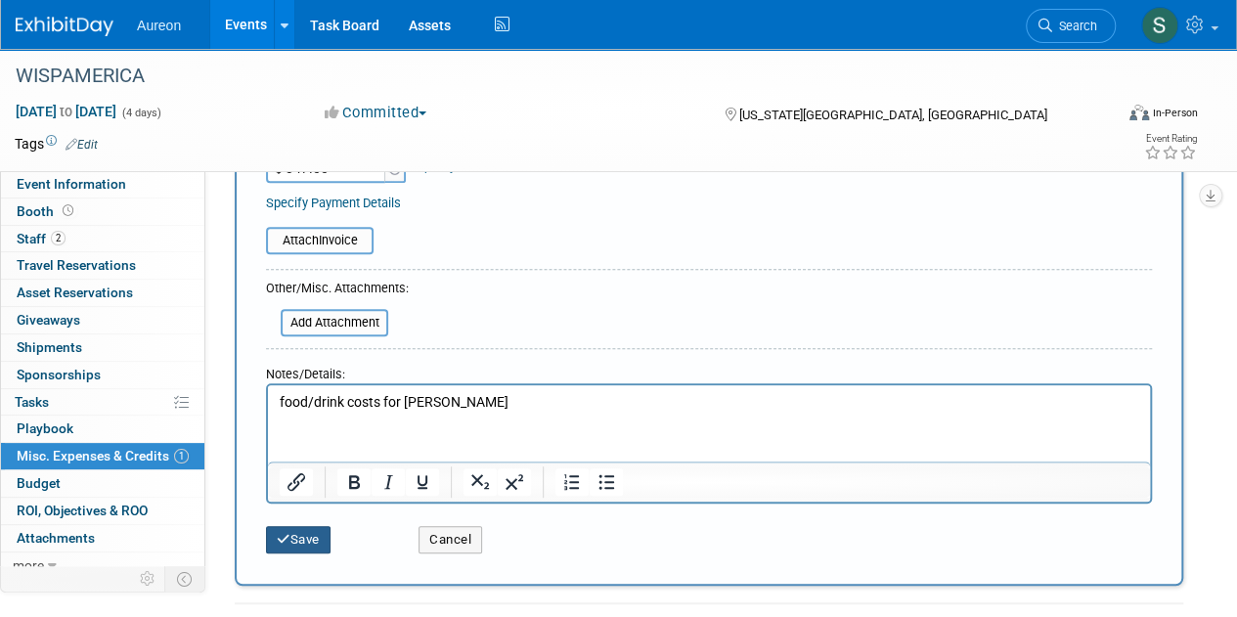
click at [318, 534] on button "Save" at bounding box center [298, 539] width 65 height 27
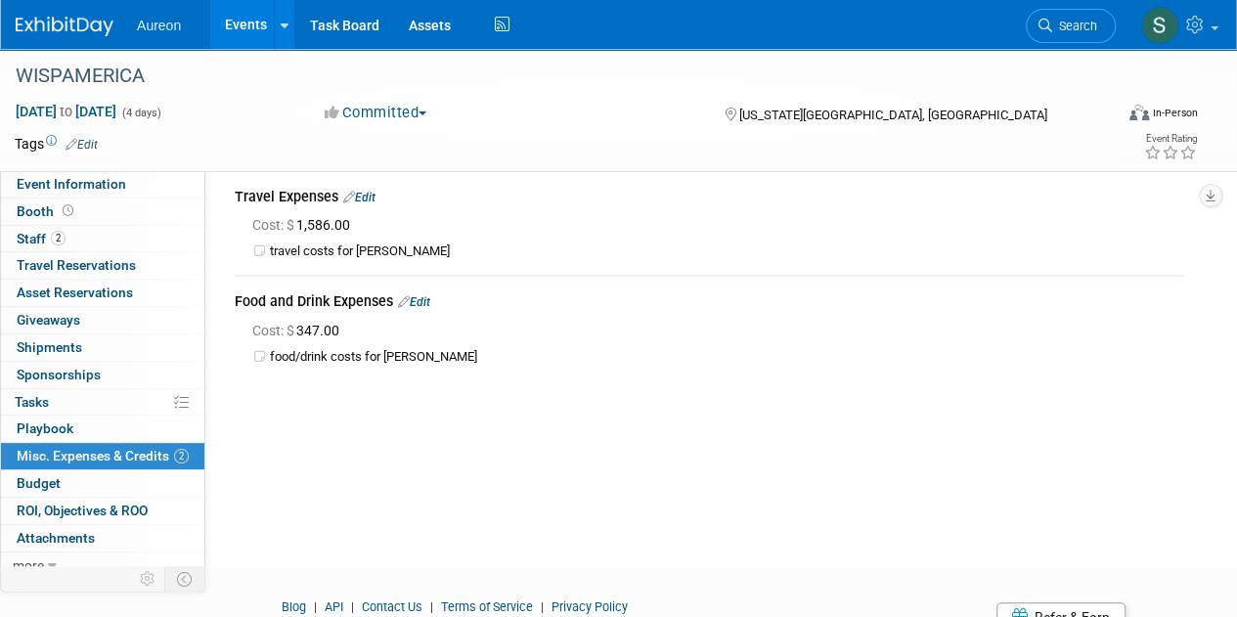
scroll to position [0, 0]
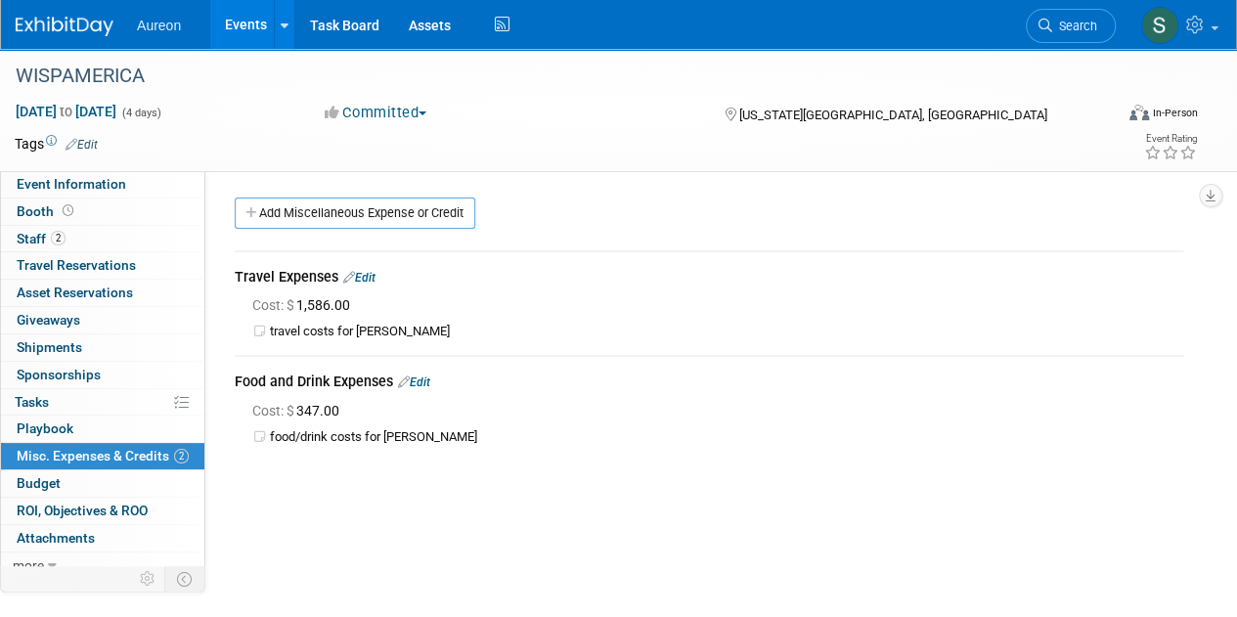
click at [67, 29] on img at bounding box center [65, 27] width 98 height 20
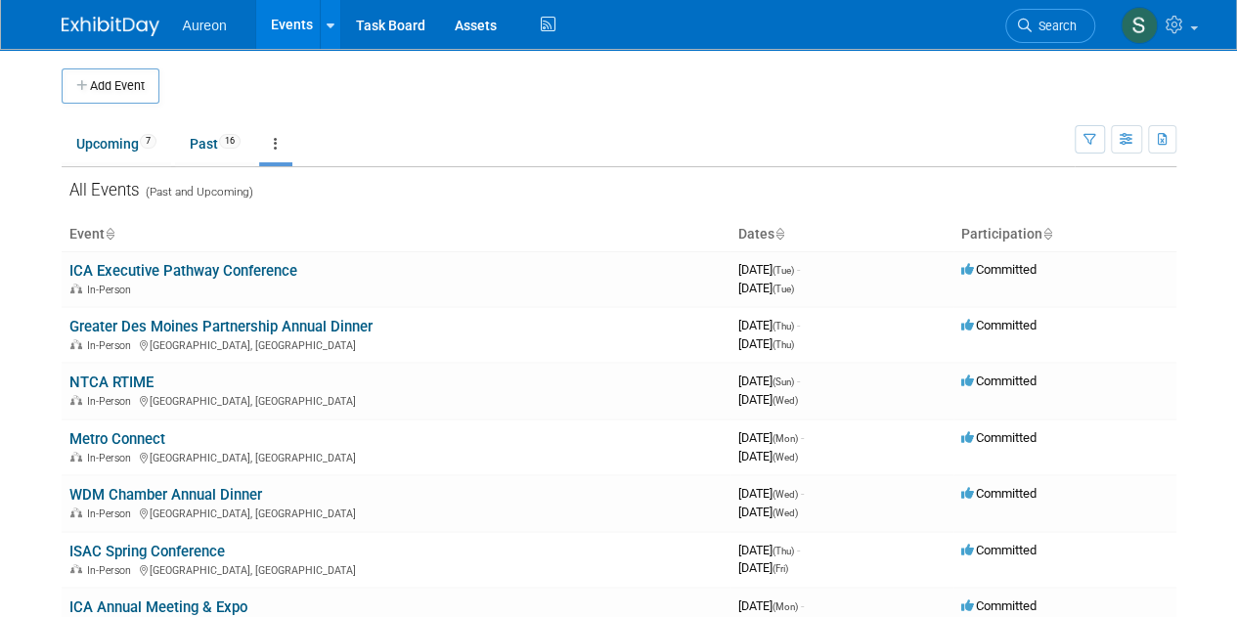
click at [94, 67] on div "Add Event" at bounding box center [619, 76] width 1115 height 55
click at [100, 79] on button "Add Event" at bounding box center [111, 85] width 98 height 35
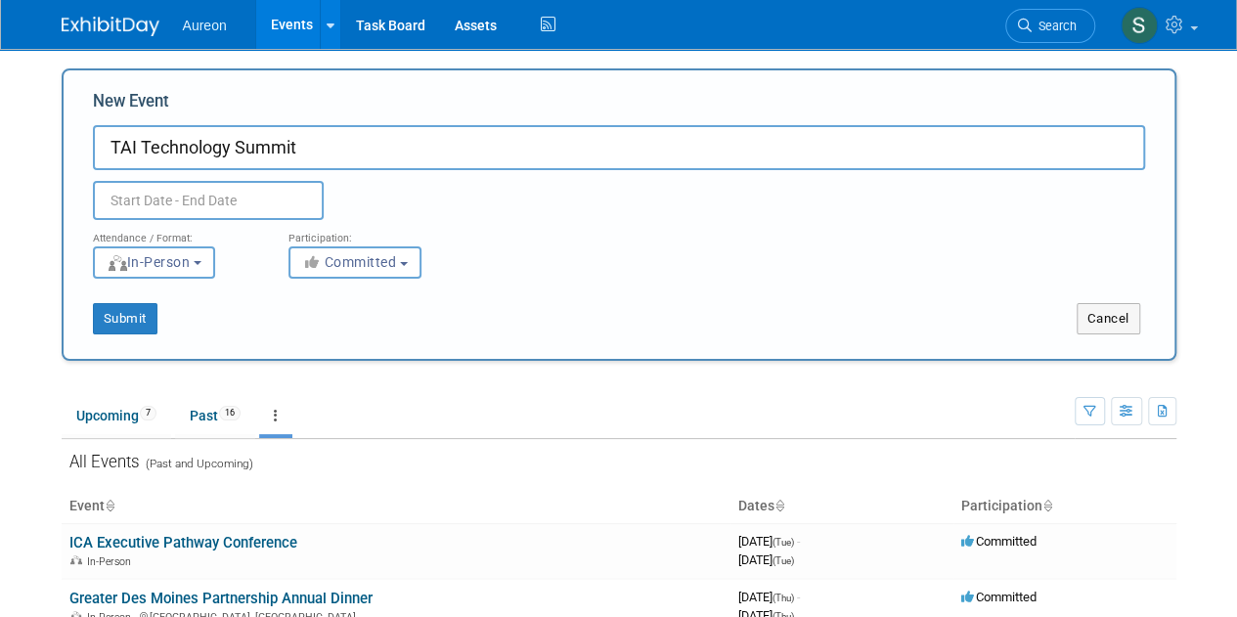
type input "TAI Technology Summit"
click at [265, 191] on input "text" at bounding box center [208, 200] width 231 height 39
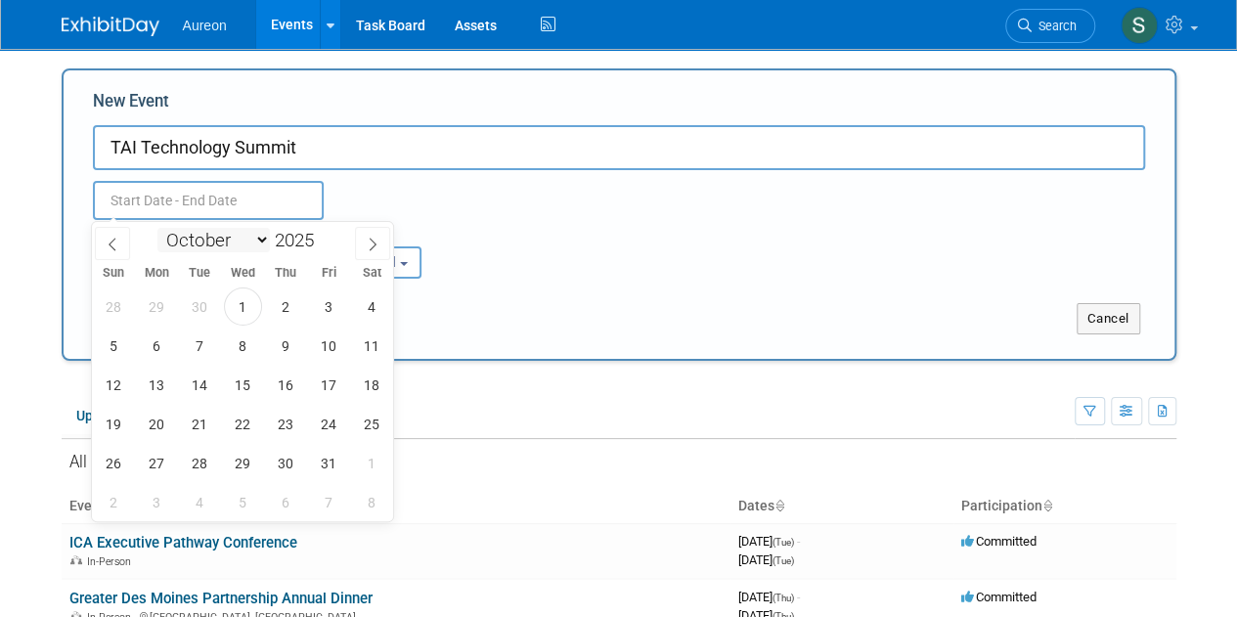
click at [239, 246] on select "January February March April May June July August September October November De…" at bounding box center [213, 240] width 112 height 24
select select "3"
click at [157, 228] on select "January February March April May June July August September October November De…" at bounding box center [213, 240] width 112 height 24
click at [158, 343] on span "7" at bounding box center [157, 346] width 38 height 38
click at [192, 344] on span "8" at bounding box center [200, 346] width 38 height 38
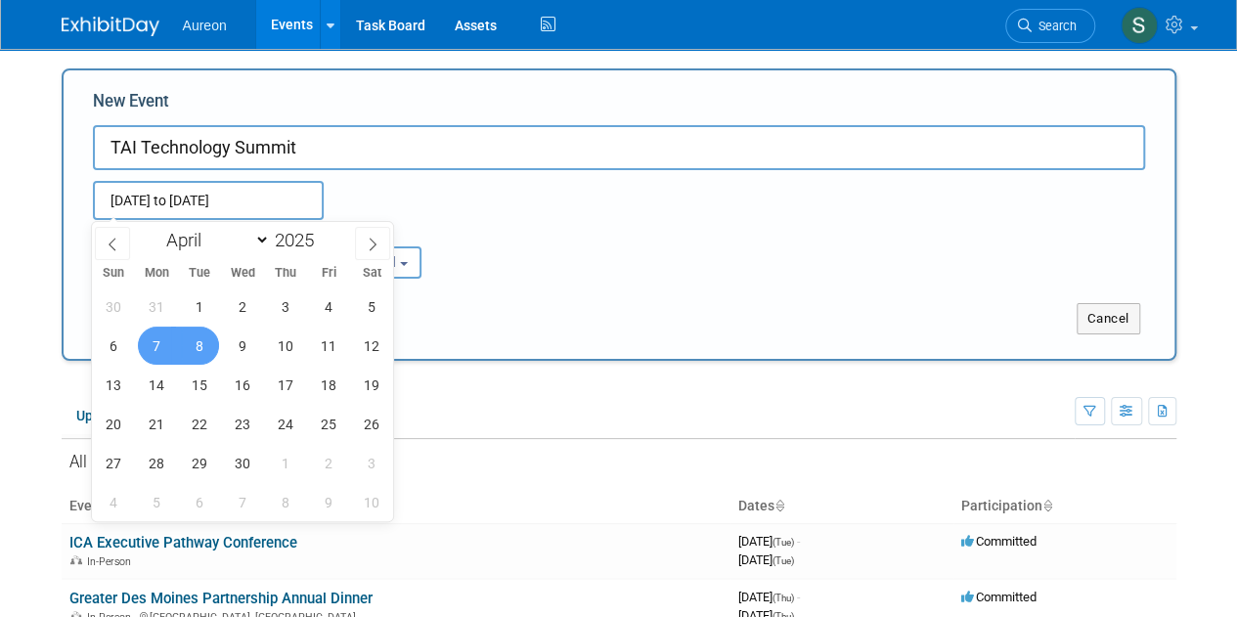
type input "[DATE] to [DATE]"
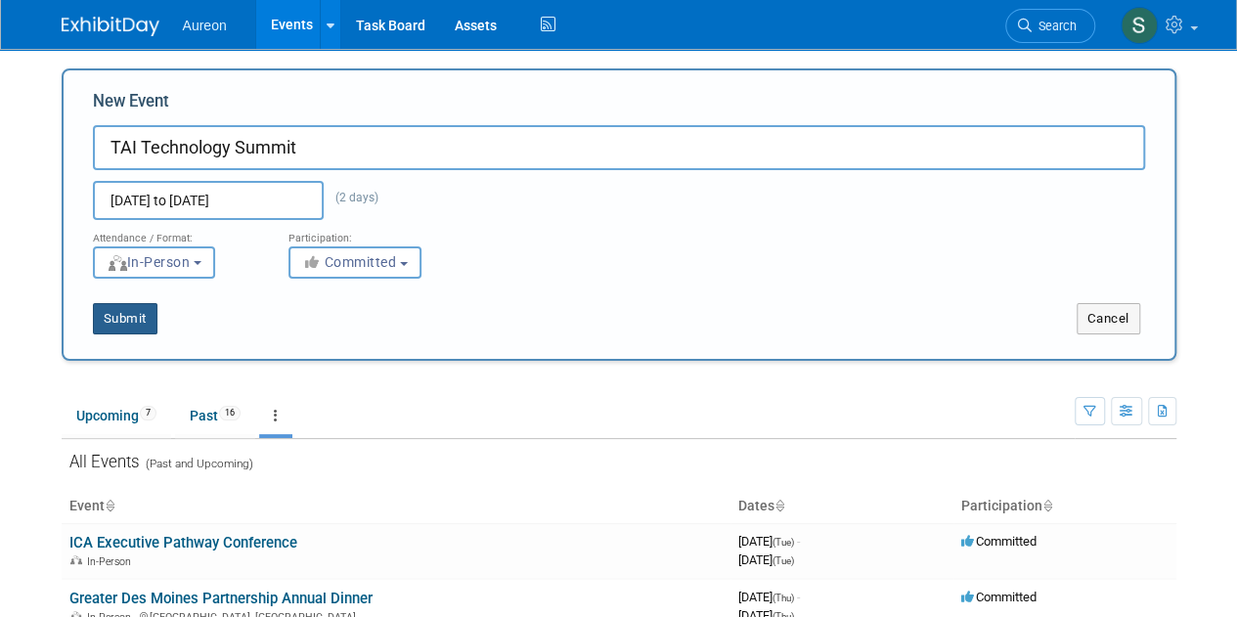
click at [143, 321] on button "Submit" at bounding box center [125, 318] width 65 height 31
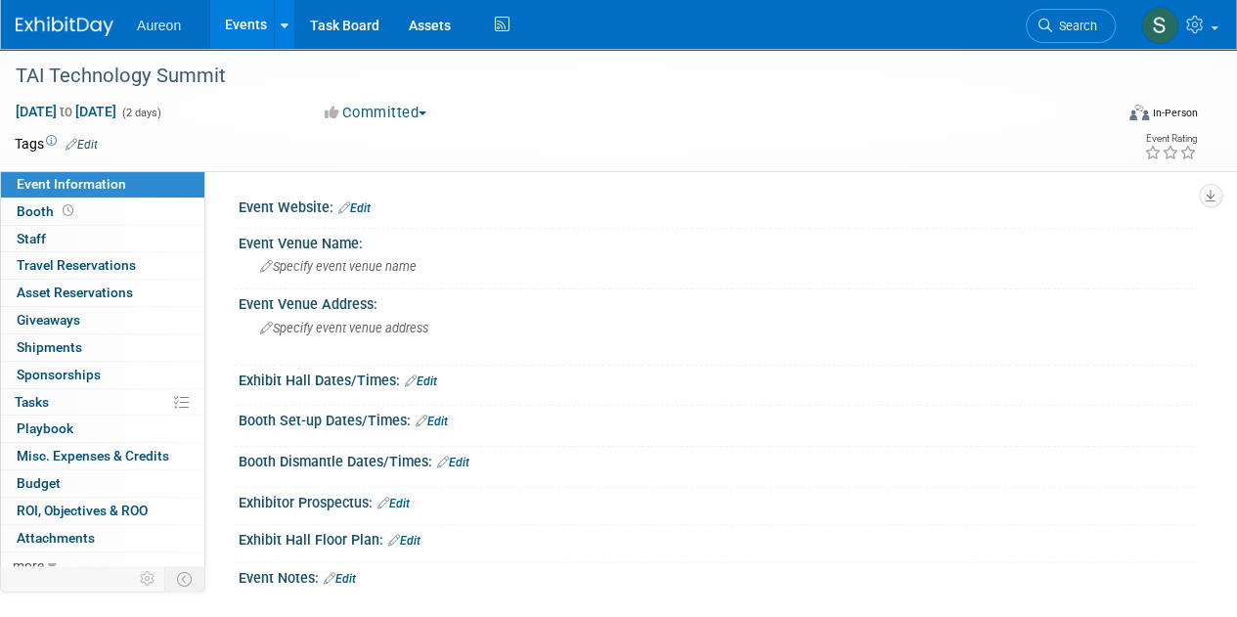
click at [365, 206] on link "Edit" at bounding box center [354, 209] width 32 height 14
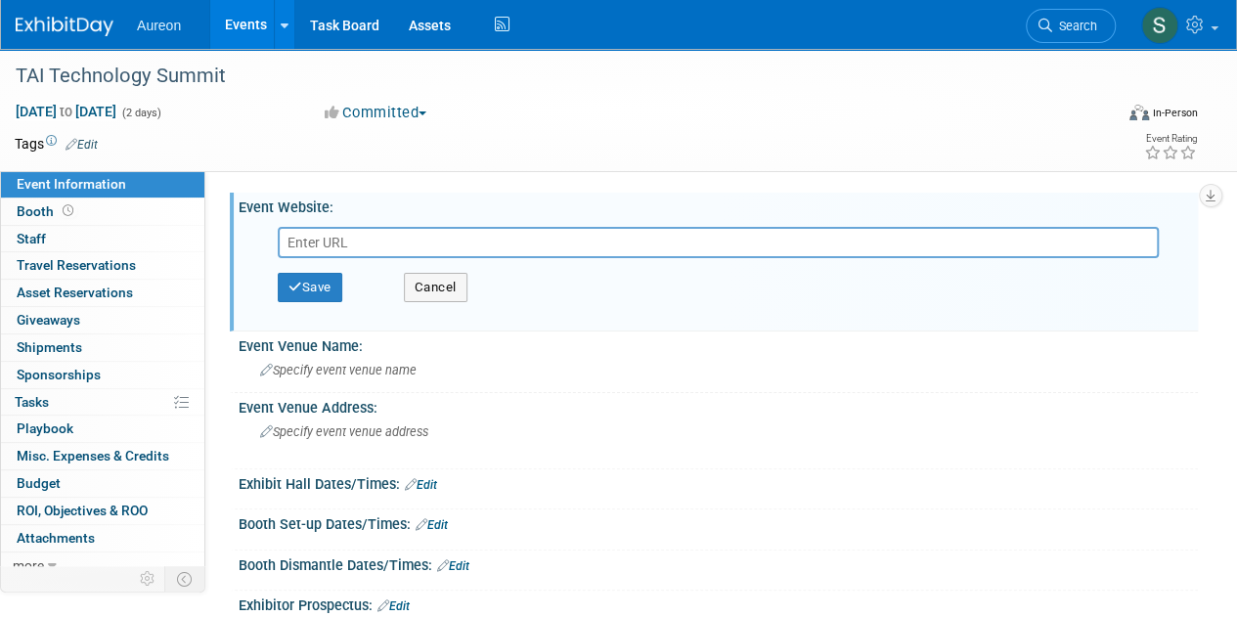
click at [419, 241] on input "text" at bounding box center [718, 242] width 881 height 31
paste input "https://www.technologyiowa.org/event/2025-iowa-technology-summit/?utm_campaign=…"
type input "https://www.technologyiowa.org/event/2025-iowa-technology-summit/?utm_campaign=…"
click at [718, 298] on div "Save Cancel" at bounding box center [723, 287] width 890 height 59
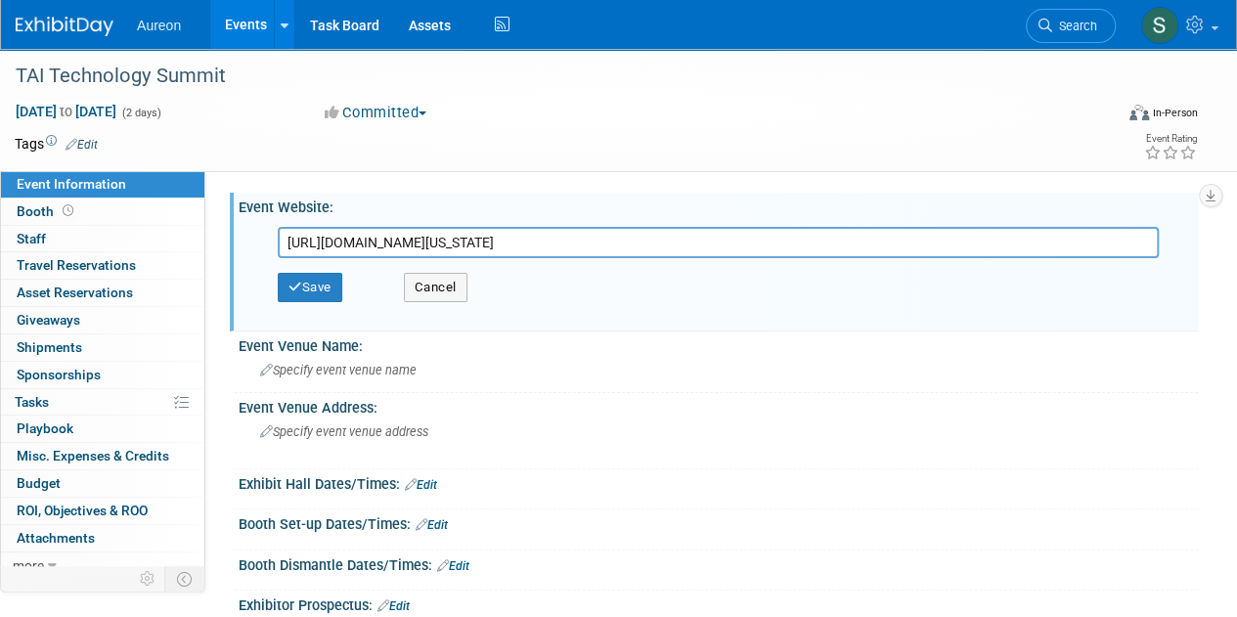
scroll to position [0, 0]
click at [309, 278] on button "Save" at bounding box center [310, 287] width 65 height 29
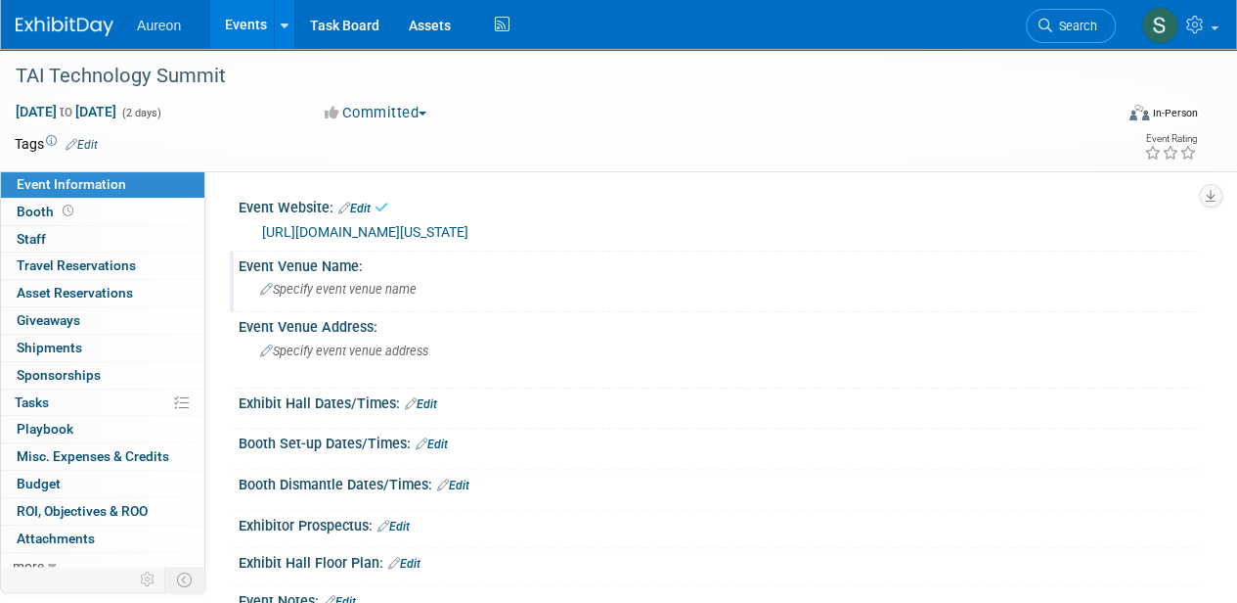
click at [373, 296] on span "Specify event venue name" at bounding box center [338, 289] width 157 height 15
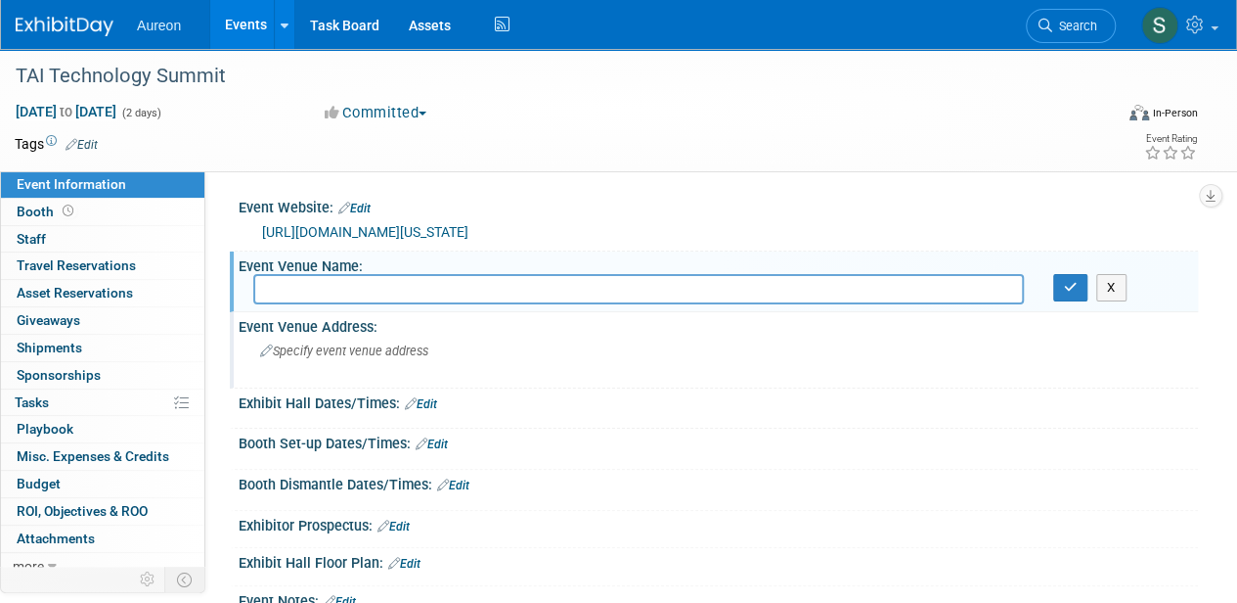
click at [366, 358] on span "Specify event venue address" at bounding box center [344, 350] width 168 height 15
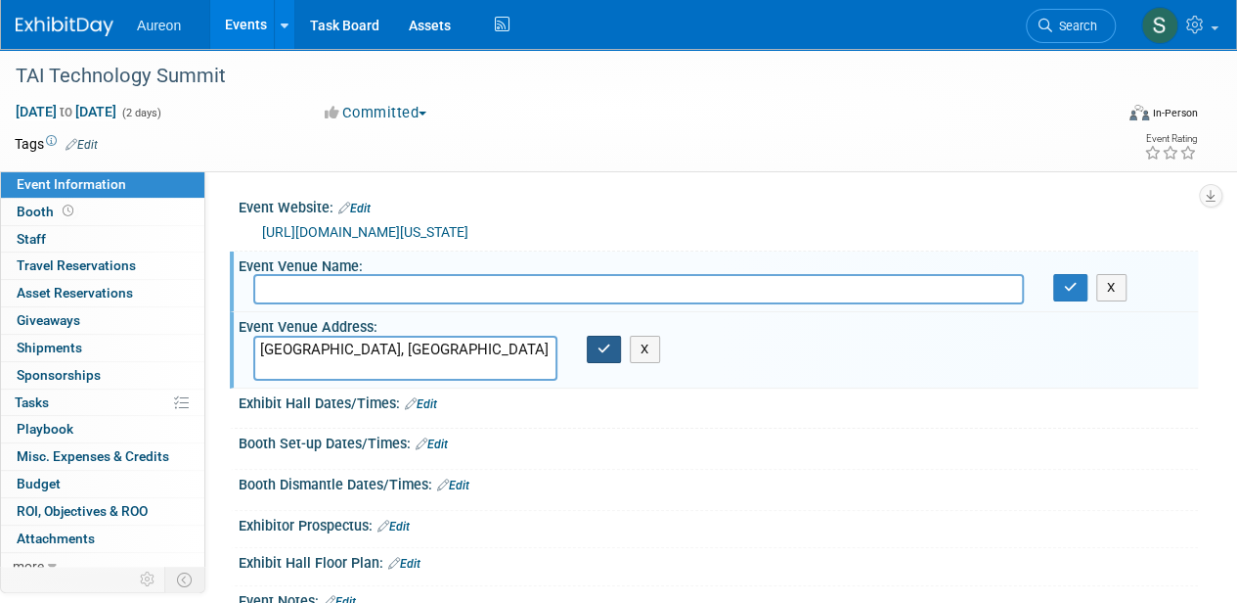
type textarea "[GEOGRAPHIC_DATA], [GEOGRAPHIC_DATA]"
click at [603, 363] on button "button" at bounding box center [604, 349] width 35 height 27
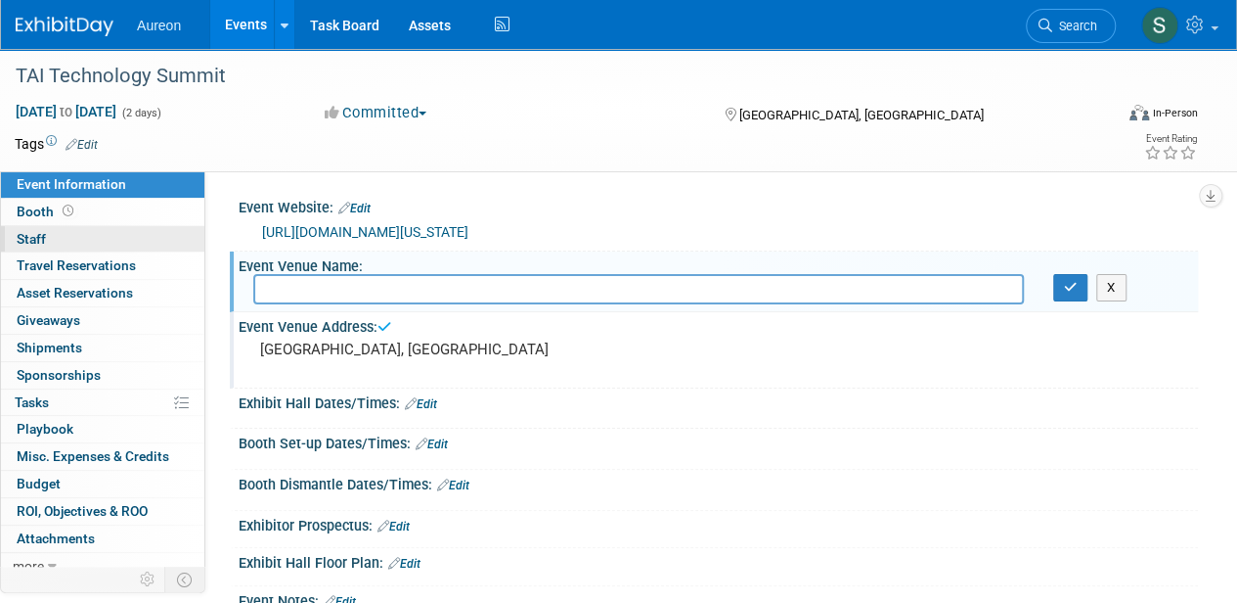
click at [45, 236] on span "Staff 0" at bounding box center [31, 239] width 29 height 16
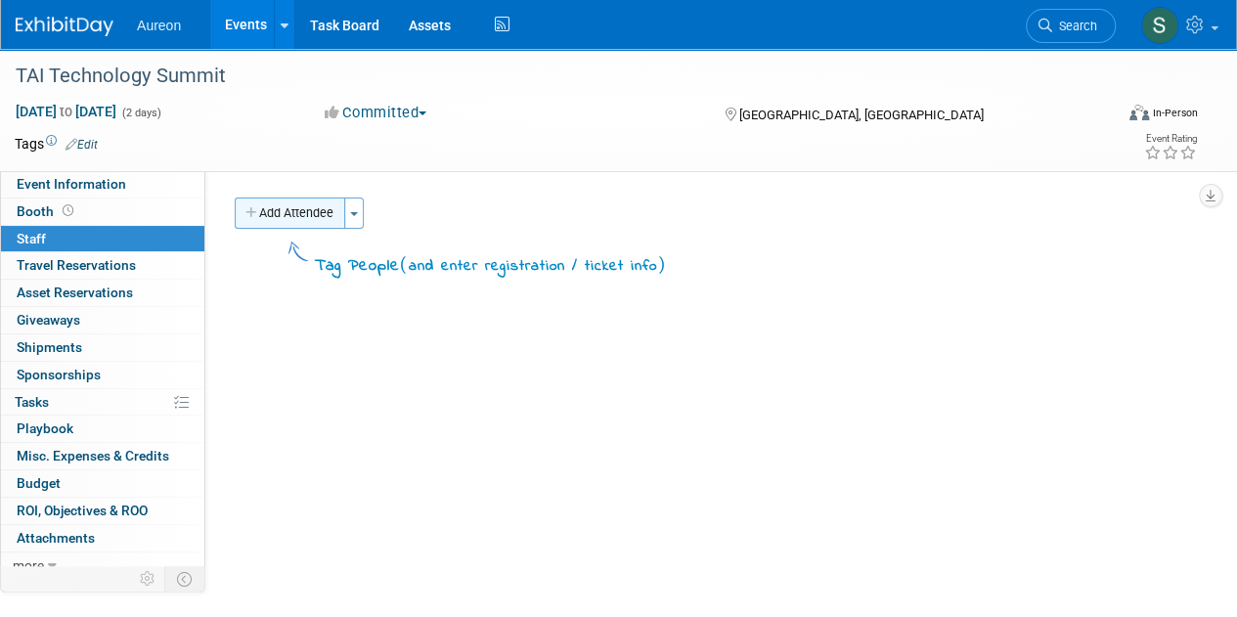
click at [320, 206] on button "Add Attendee" at bounding box center [290, 213] width 111 height 31
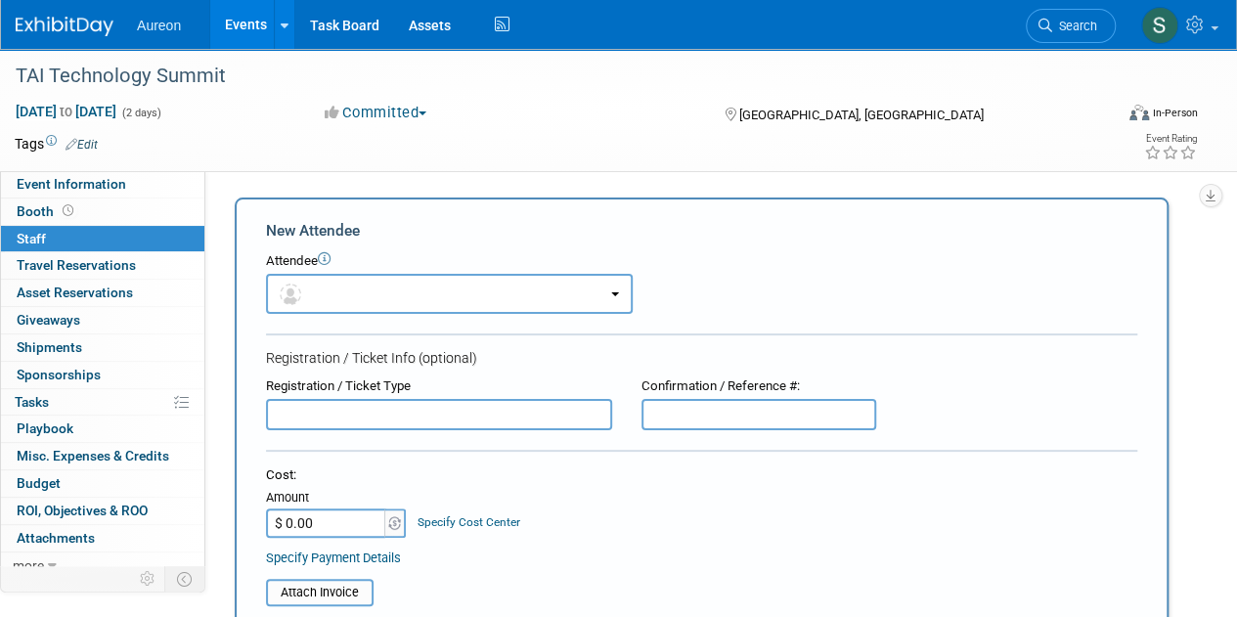
click at [399, 416] on input "text" at bounding box center [439, 414] width 346 height 31
paste input "R"
drag, startPoint x: 379, startPoint y: 410, endPoint x: 205, endPoint y: 411, distance: 173.2
click at [205, 411] on div "Event Website: Edit https://www.technologyiowa.org/event/2025-iowa-technology-s…" at bounding box center [701, 373] width 993 height 404
click at [389, 414] on input "Registration" at bounding box center [439, 414] width 346 height 31
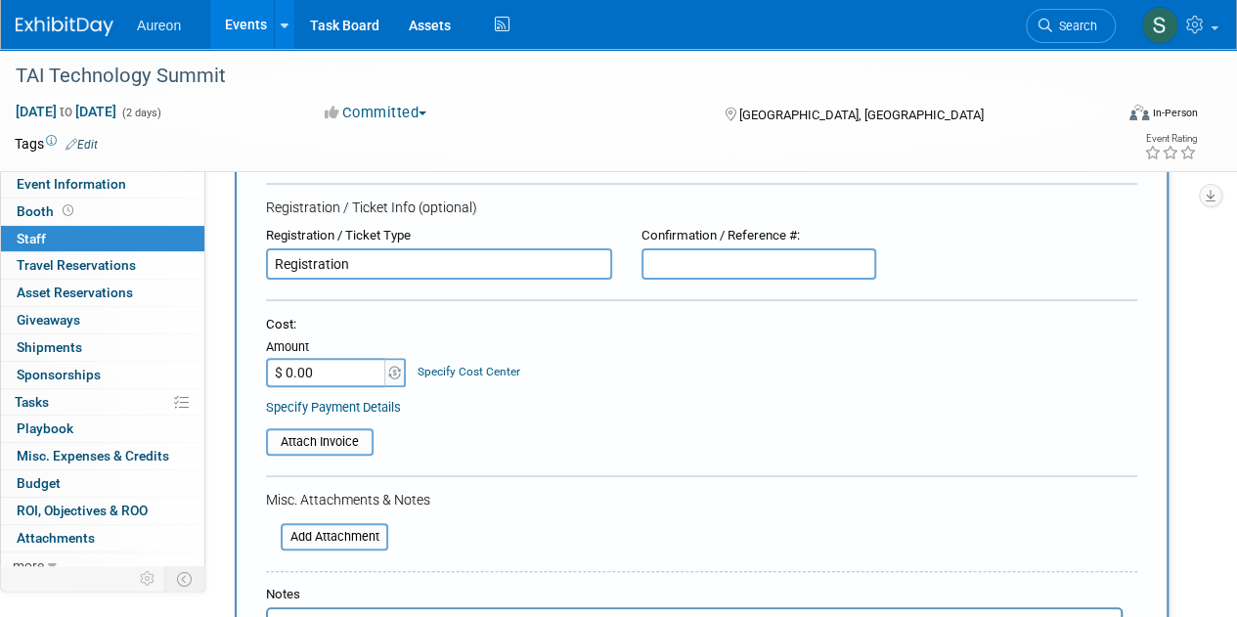
scroll to position [196, 0]
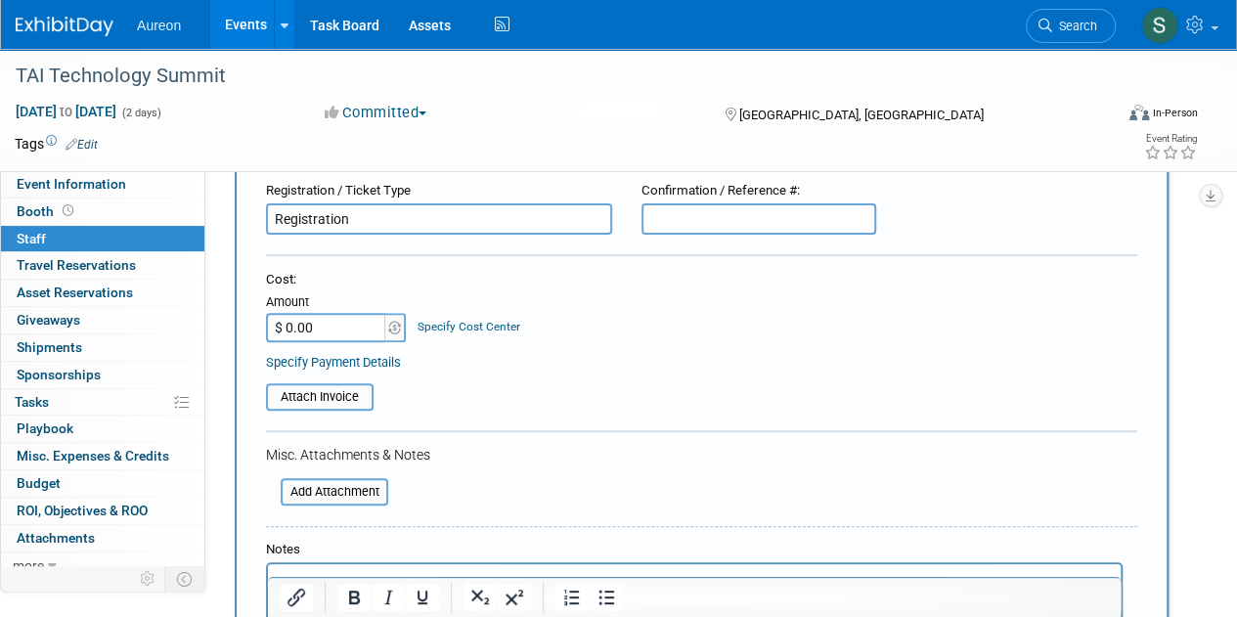
type input "Registration"
click at [346, 328] on input "$ 0.00" at bounding box center [327, 327] width 122 height 29
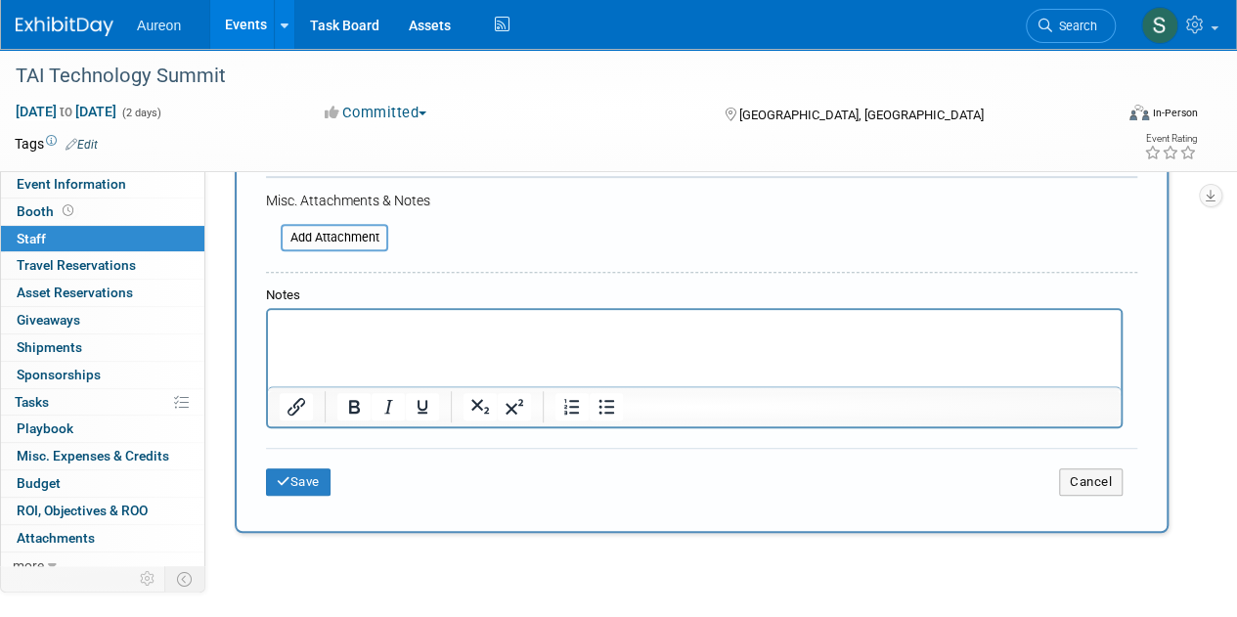
scroll to position [489, 0]
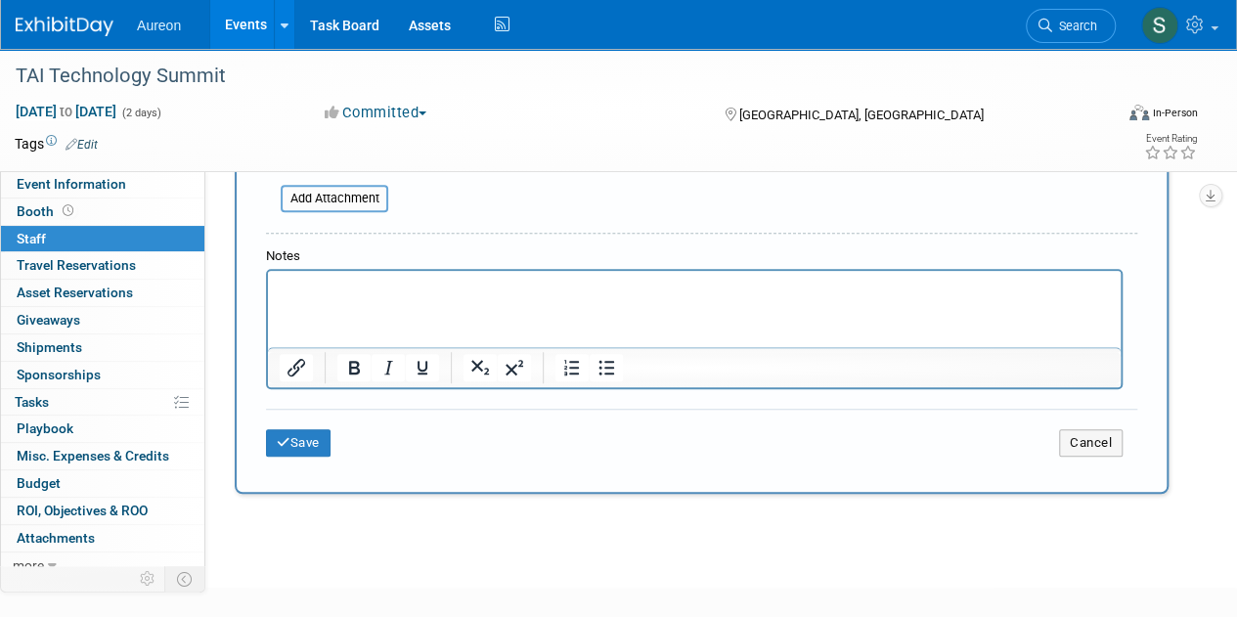
type input "$ 600.00"
click at [431, 298] on html at bounding box center [694, 284] width 853 height 27
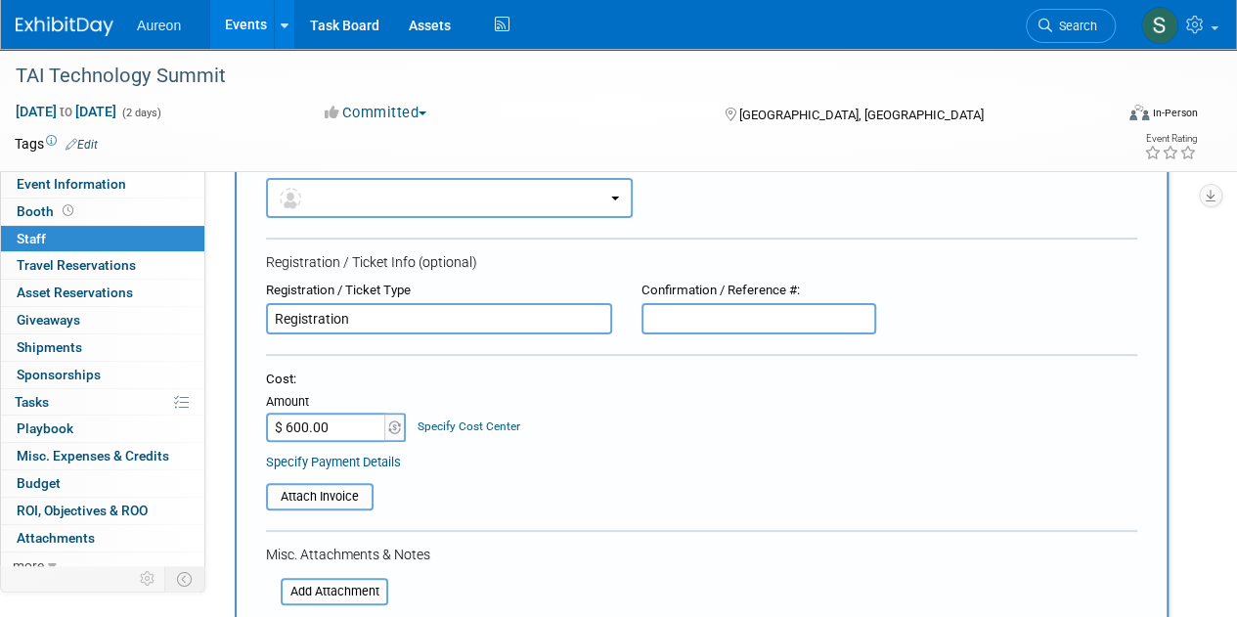
scroll to position [293, 0]
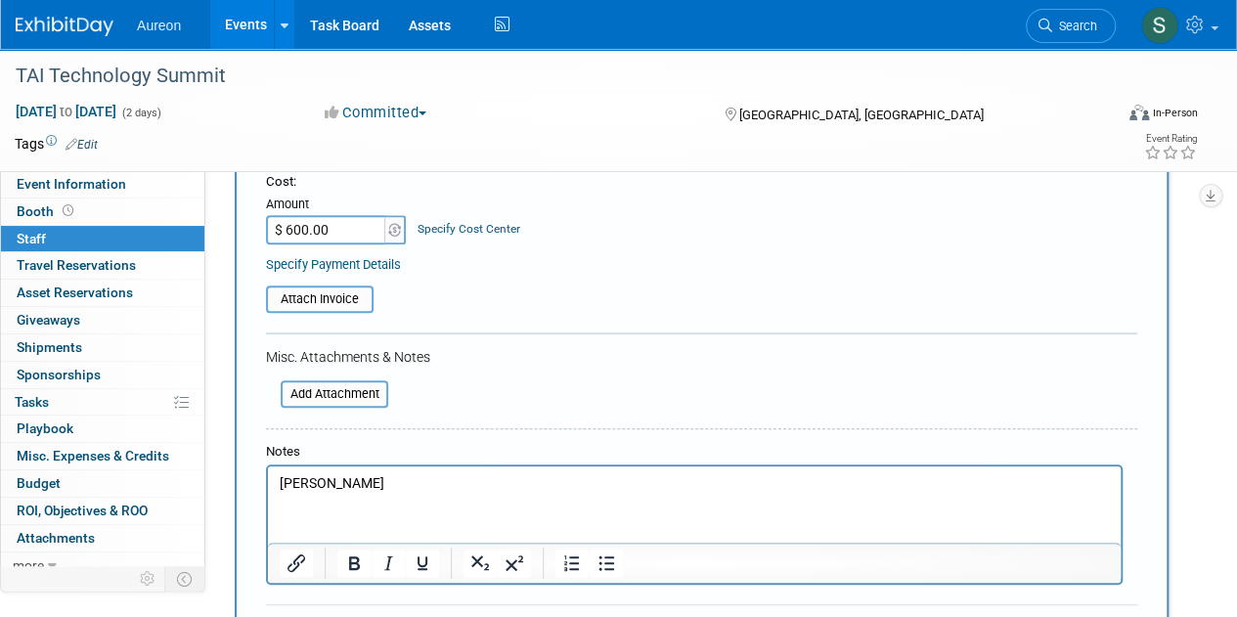
click at [607, 353] on div "Misc. Attachments & Notes" at bounding box center [702, 357] width 872 height 20
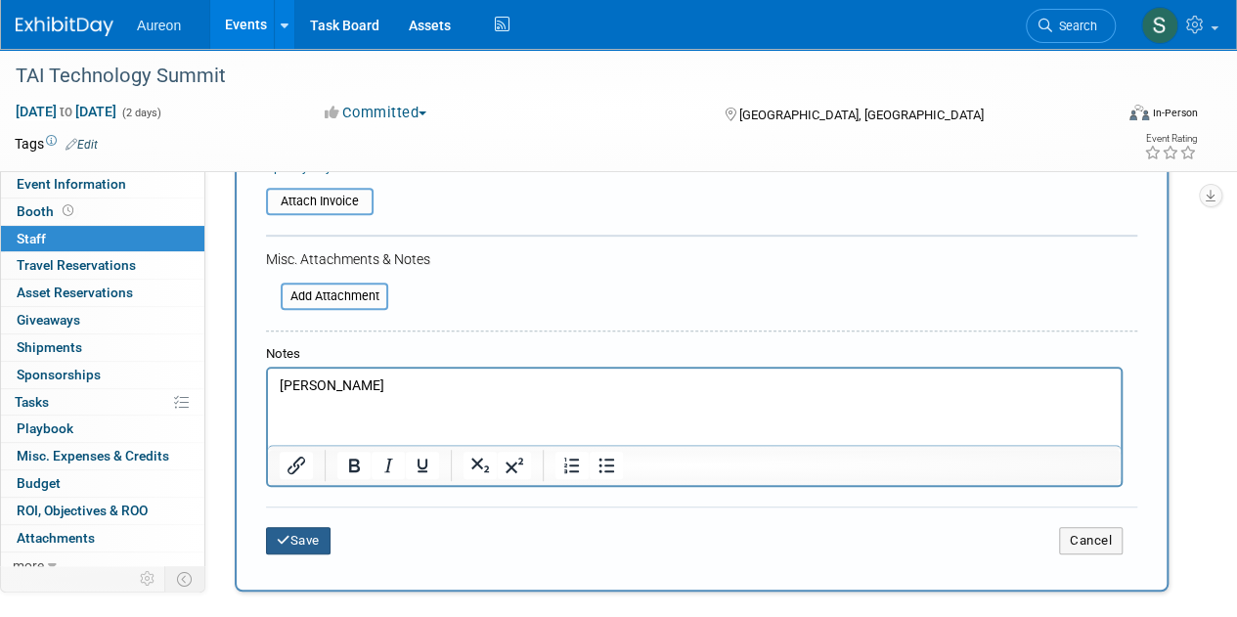
drag, startPoint x: 300, startPoint y: 535, endPoint x: 344, endPoint y: 530, distance: 44.3
click at [299, 535] on button "Save" at bounding box center [298, 540] width 65 height 27
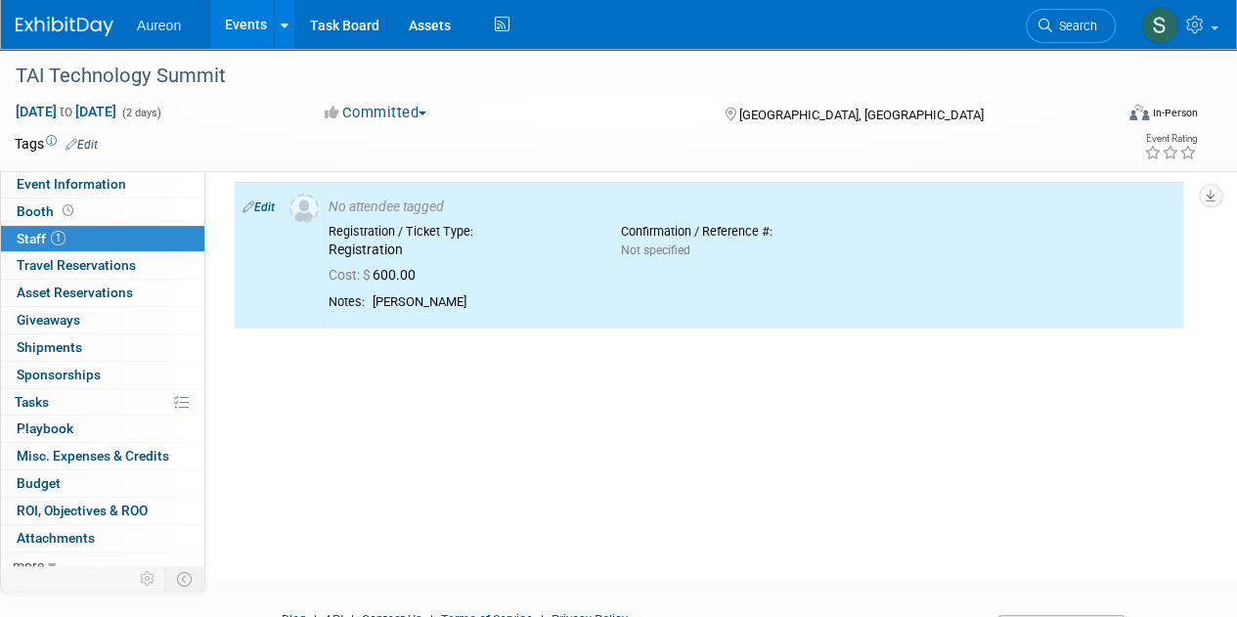
scroll to position [0, 0]
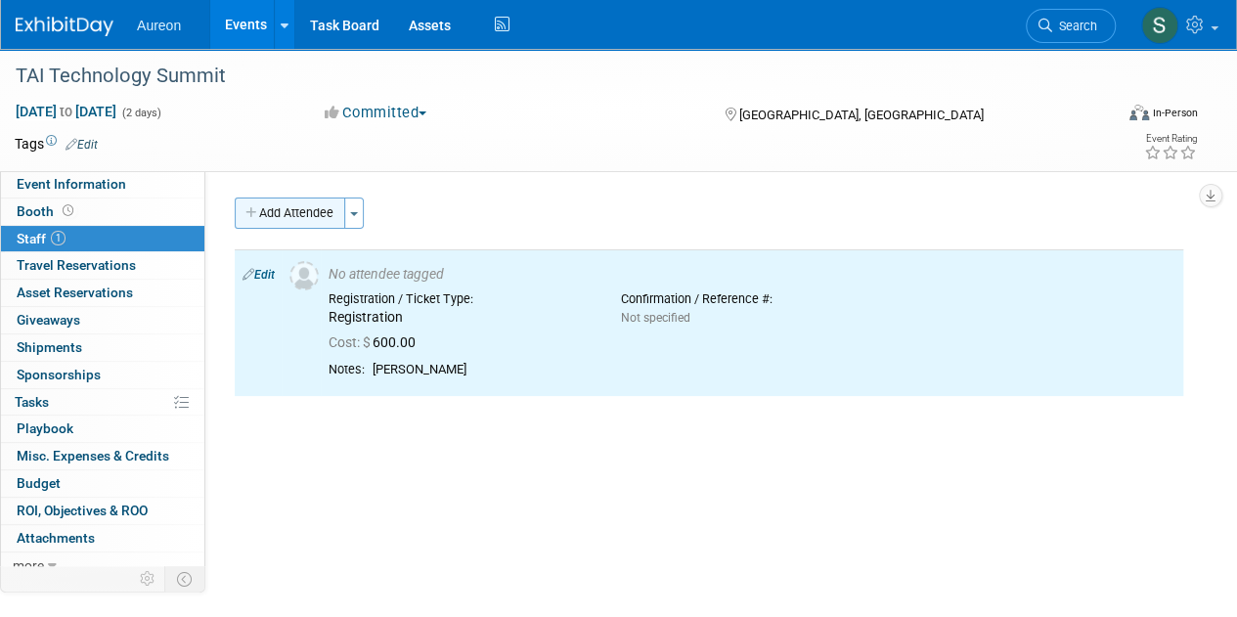
click at [268, 218] on button "Add Attendee" at bounding box center [290, 213] width 111 height 31
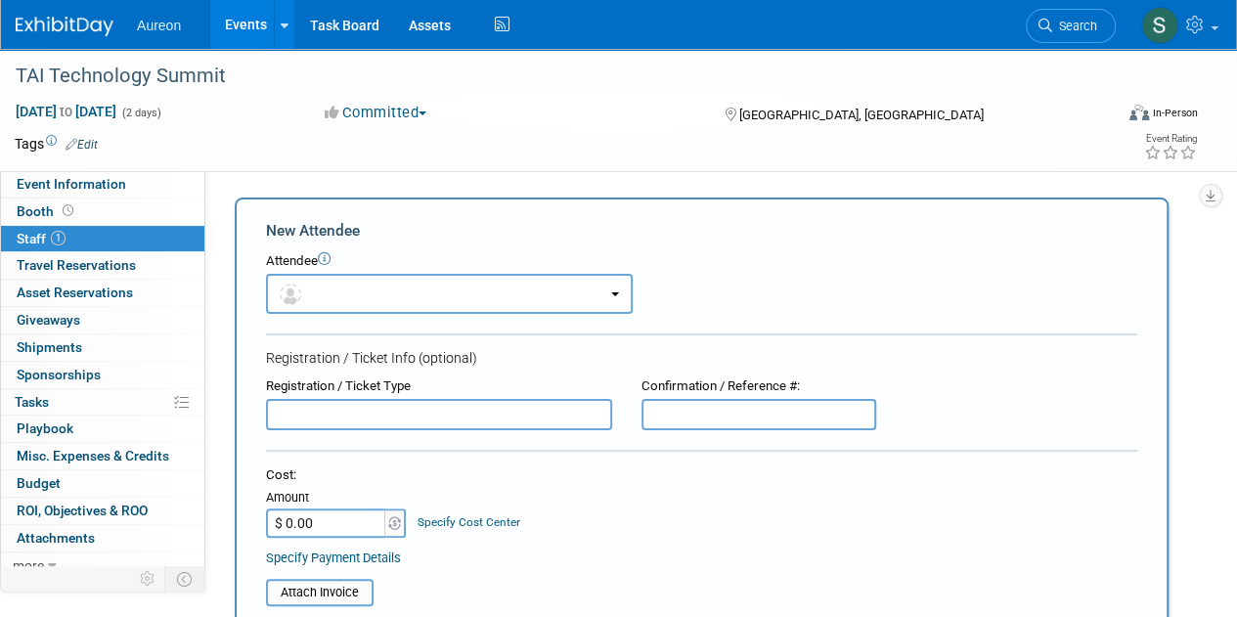
click at [353, 424] on input "text" at bounding box center [439, 414] width 346 height 31
paste input "Registration"
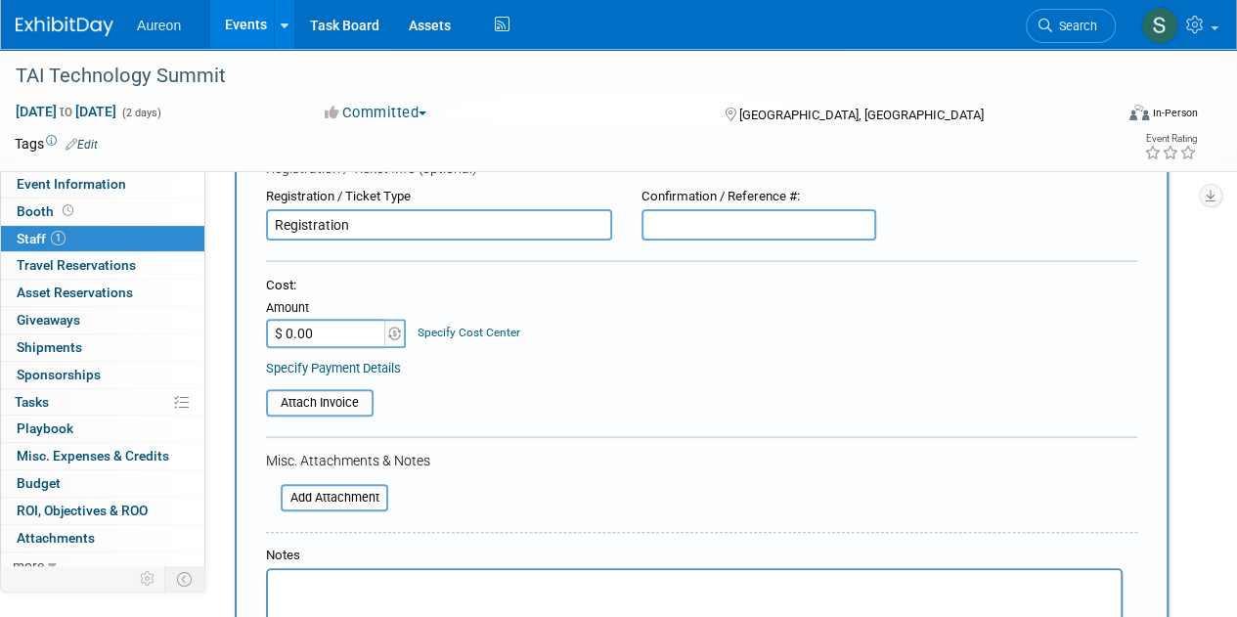
scroll to position [196, 0]
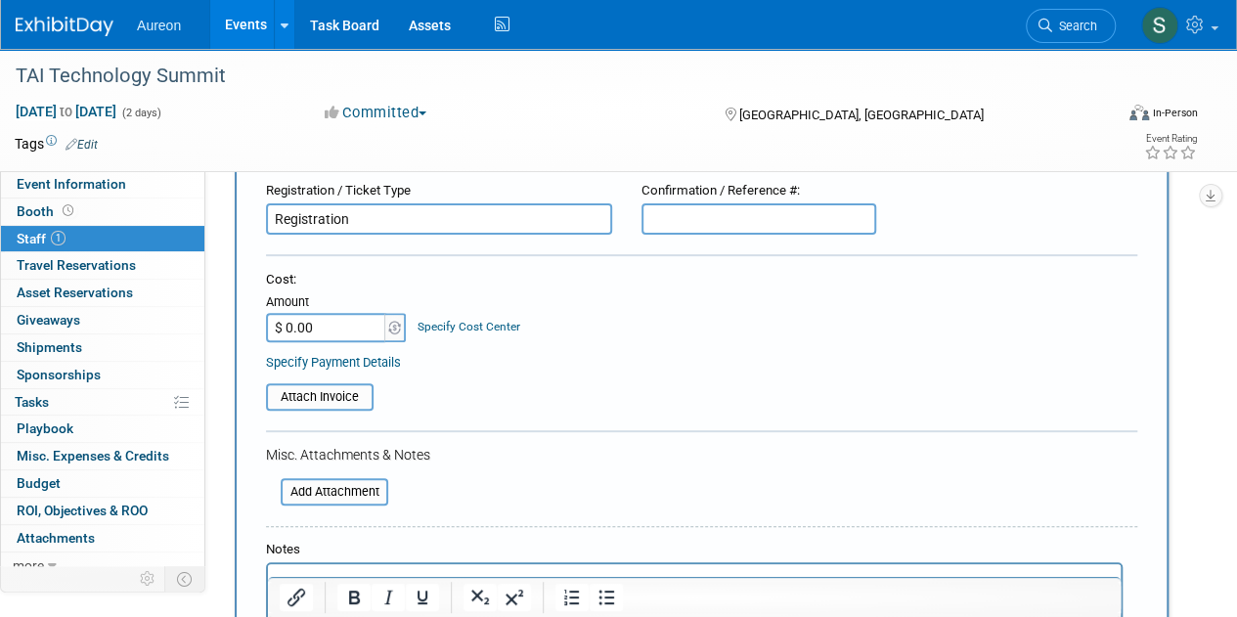
type input "Registration"
click at [341, 334] on input "$ 0.00" at bounding box center [327, 327] width 122 height 29
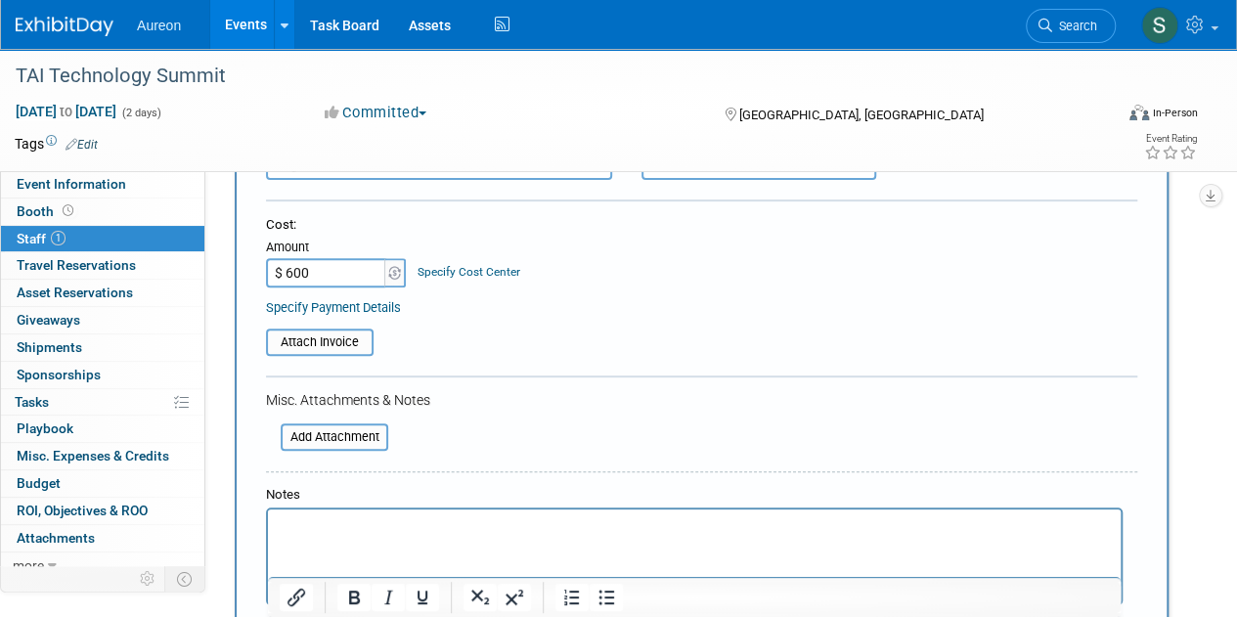
scroll to position [293, 0]
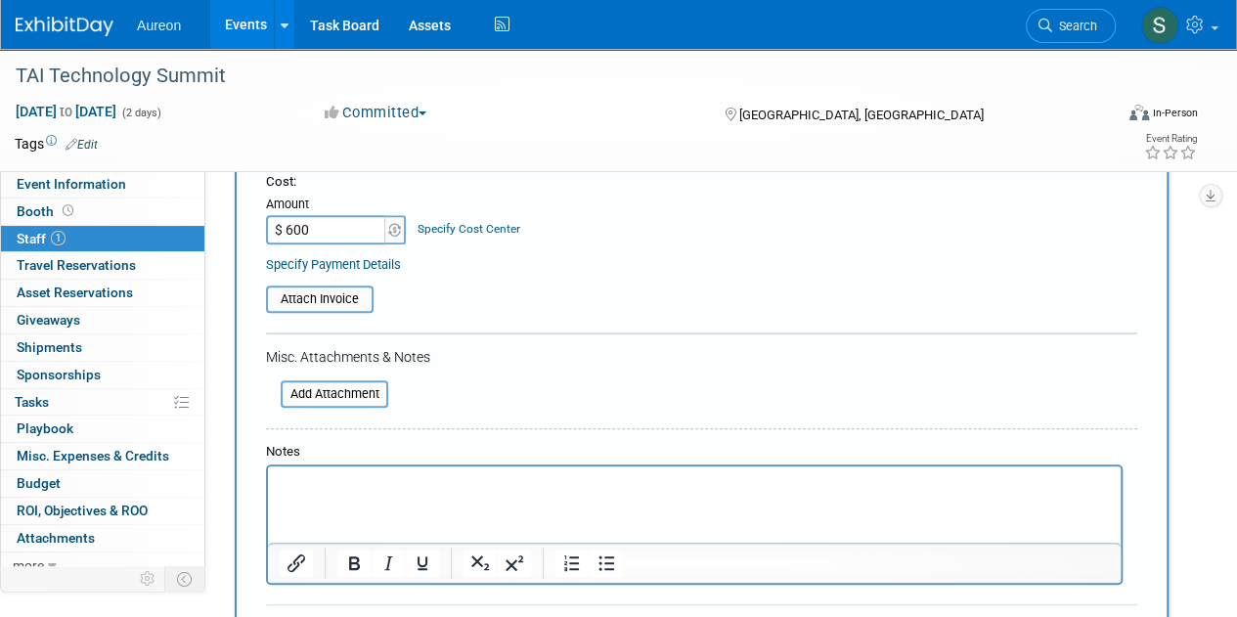
type input "$ 600.00"
drag, startPoint x: 411, startPoint y: 522, endPoint x: 414, endPoint y: 507, distance: 15.9
click at [412, 494] on html at bounding box center [694, 480] width 853 height 27
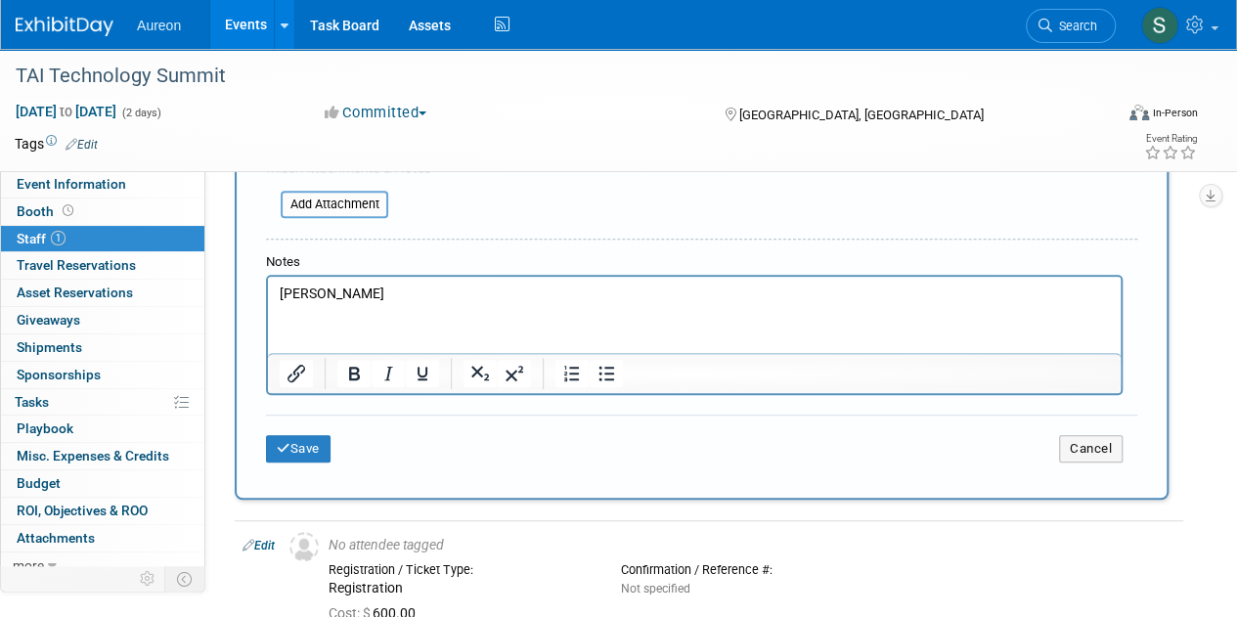
scroll to position [489, 0]
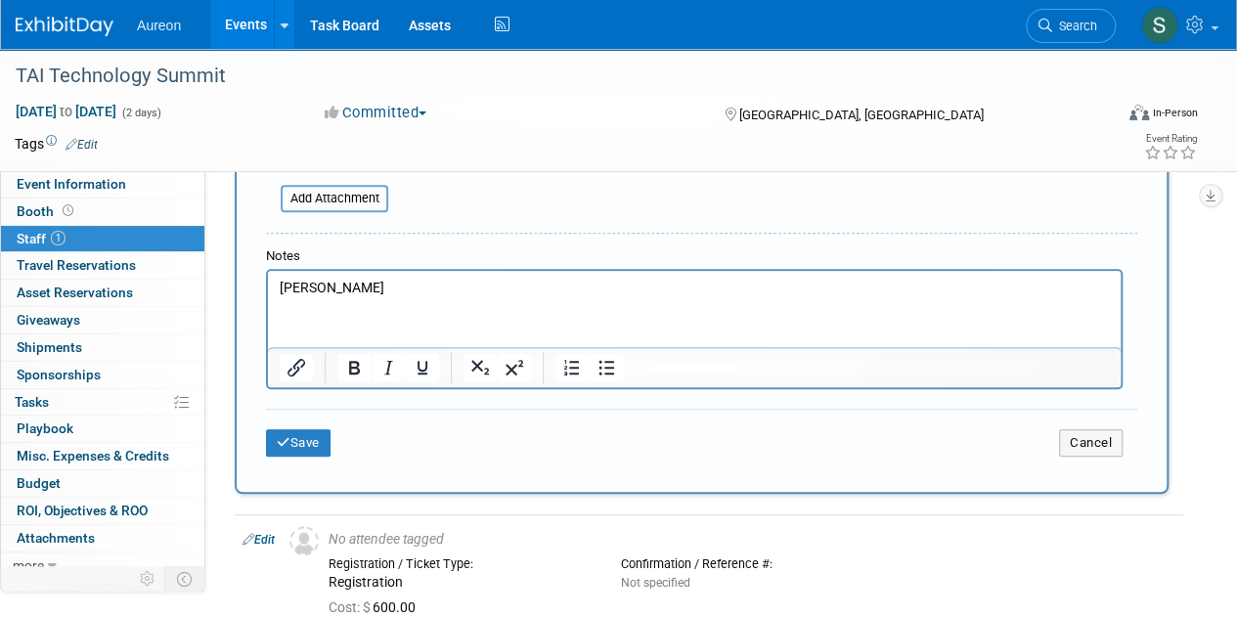
click at [258, 432] on div "New Attendee Attendee <img src="https://www.exhibitday.com/Images/Unassigned-Us…" at bounding box center [702, 101] width 934 height 786
click at [279, 437] on icon "submit" at bounding box center [284, 442] width 14 height 13
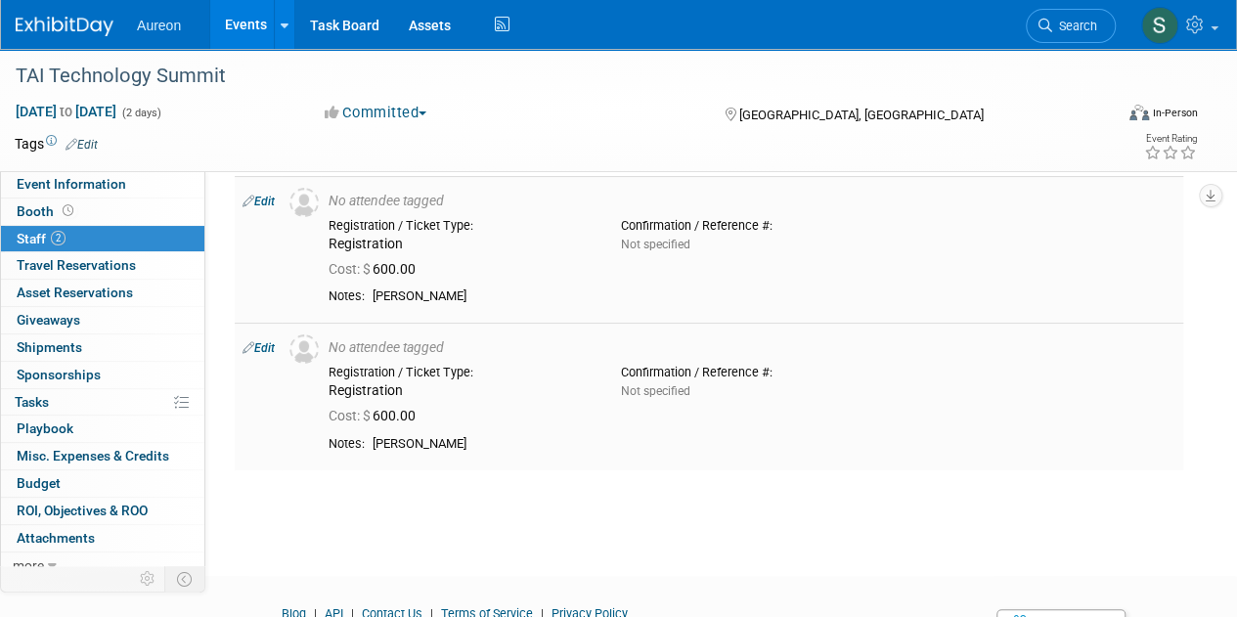
scroll to position [0, 0]
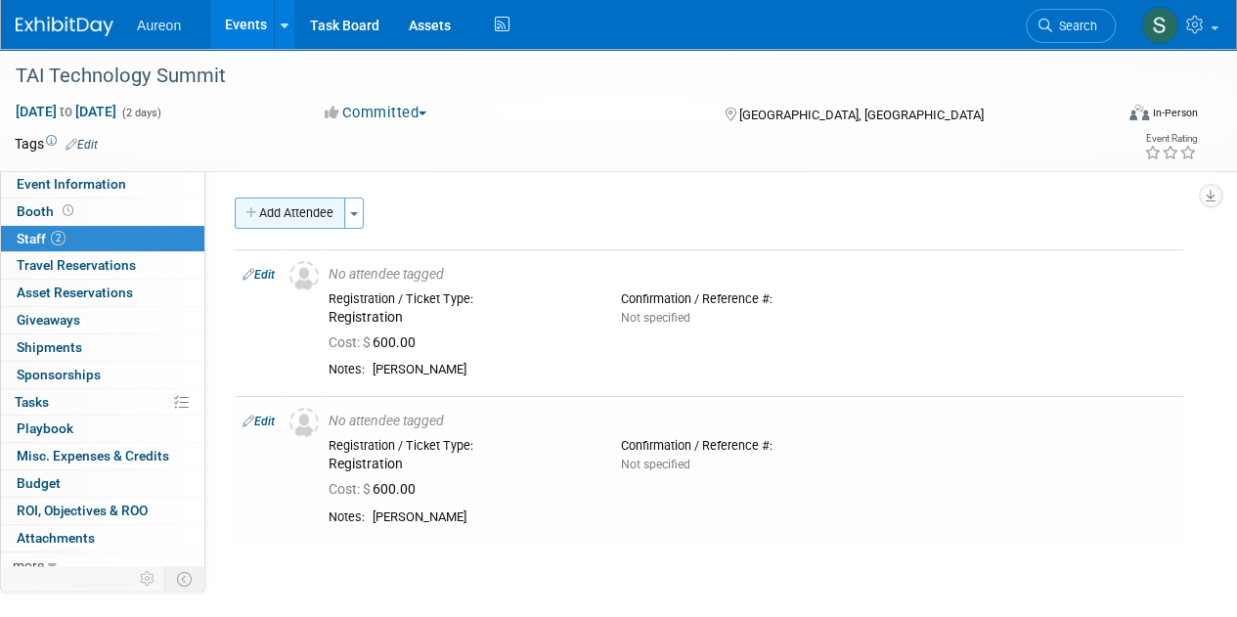
click at [278, 215] on button "Add Attendee" at bounding box center [290, 213] width 111 height 31
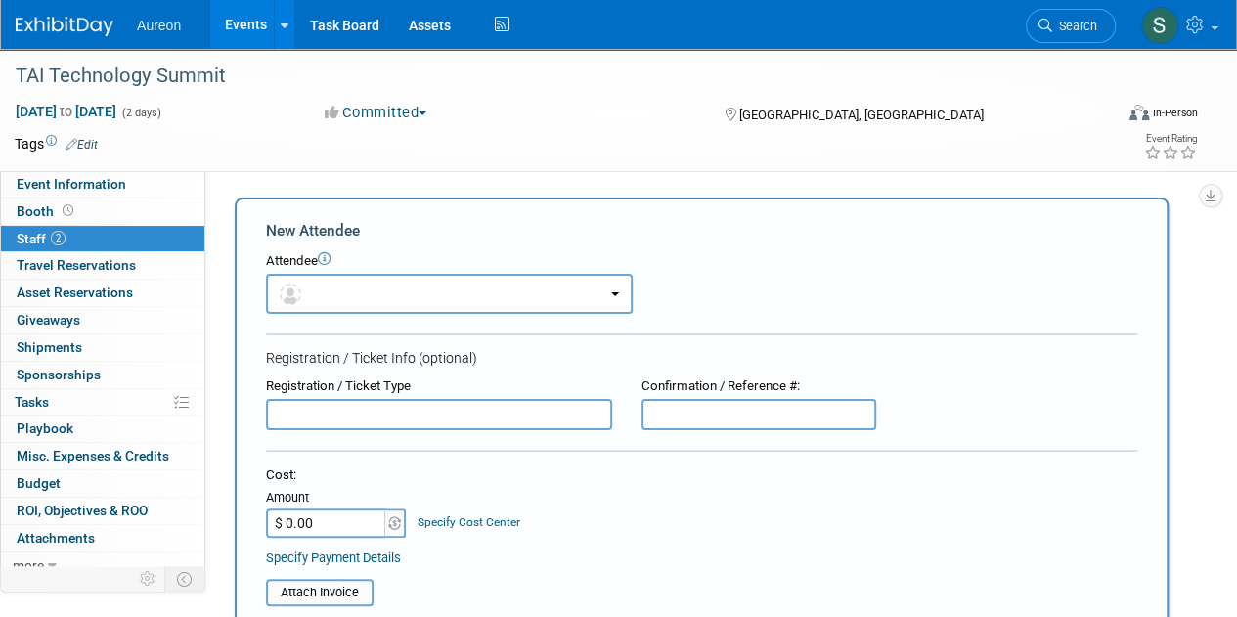
click at [320, 404] on input "text" at bounding box center [439, 414] width 346 height 31
paste input "Registration"
type input "Registration"
click at [335, 529] on input "$ 0.00" at bounding box center [327, 523] width 122 height 29
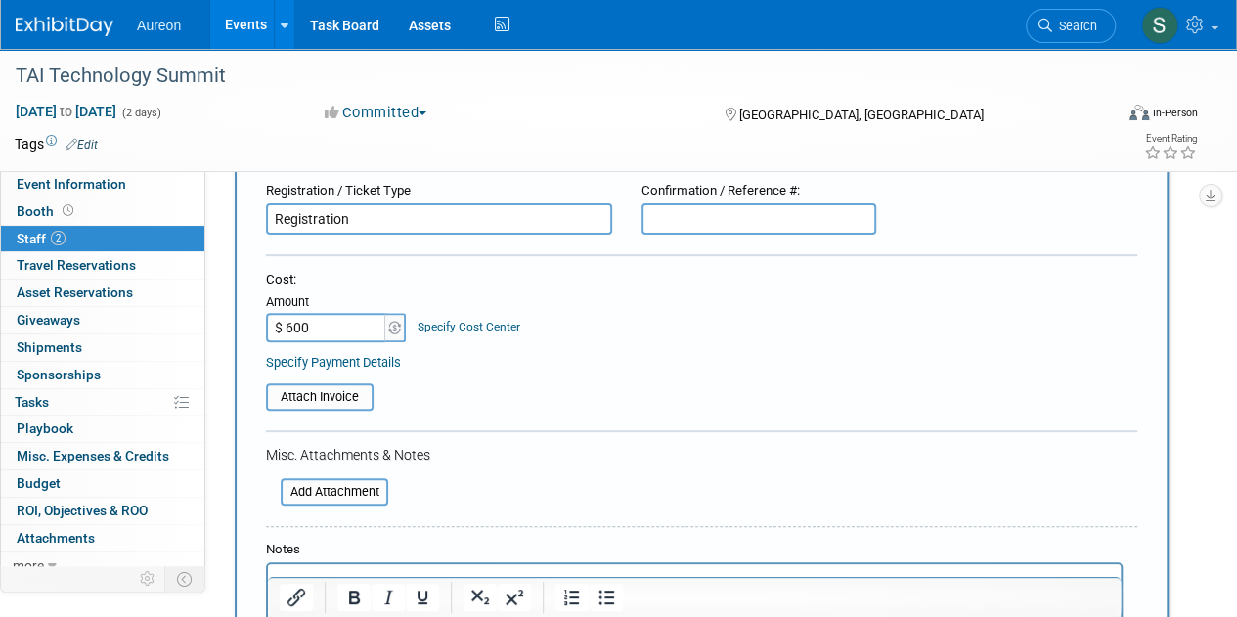
scroll to position [293, 0]
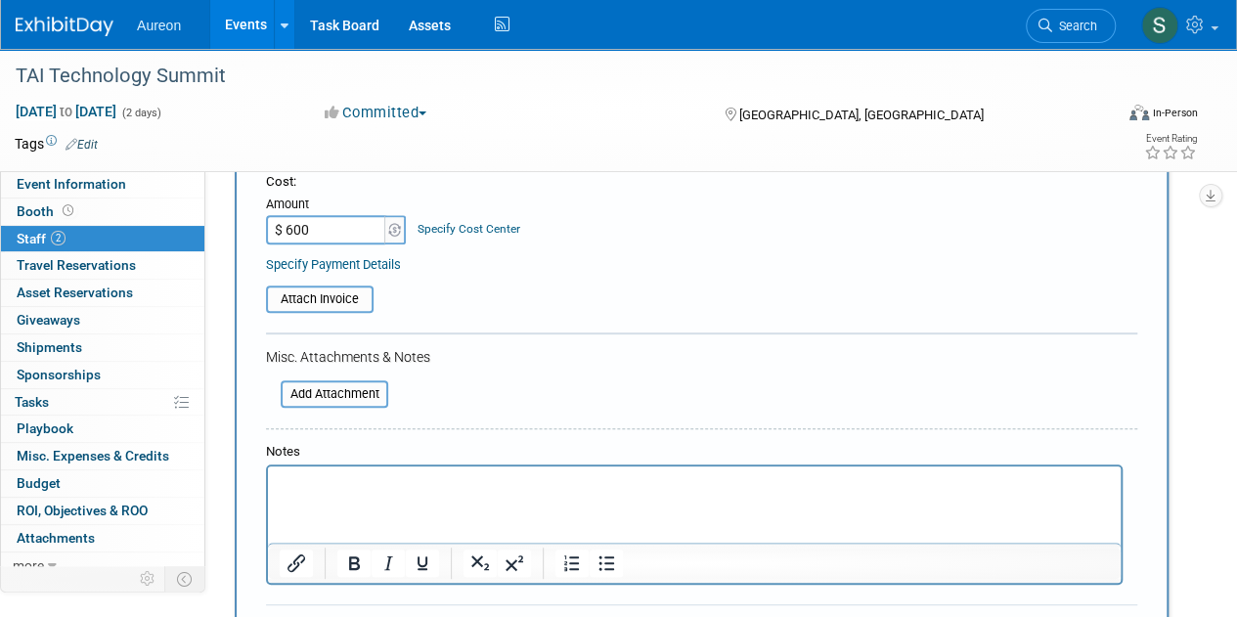
type input "$ 600.00"
click at [389, 494] on html at bounding box center [694, 480] width 853 height 27
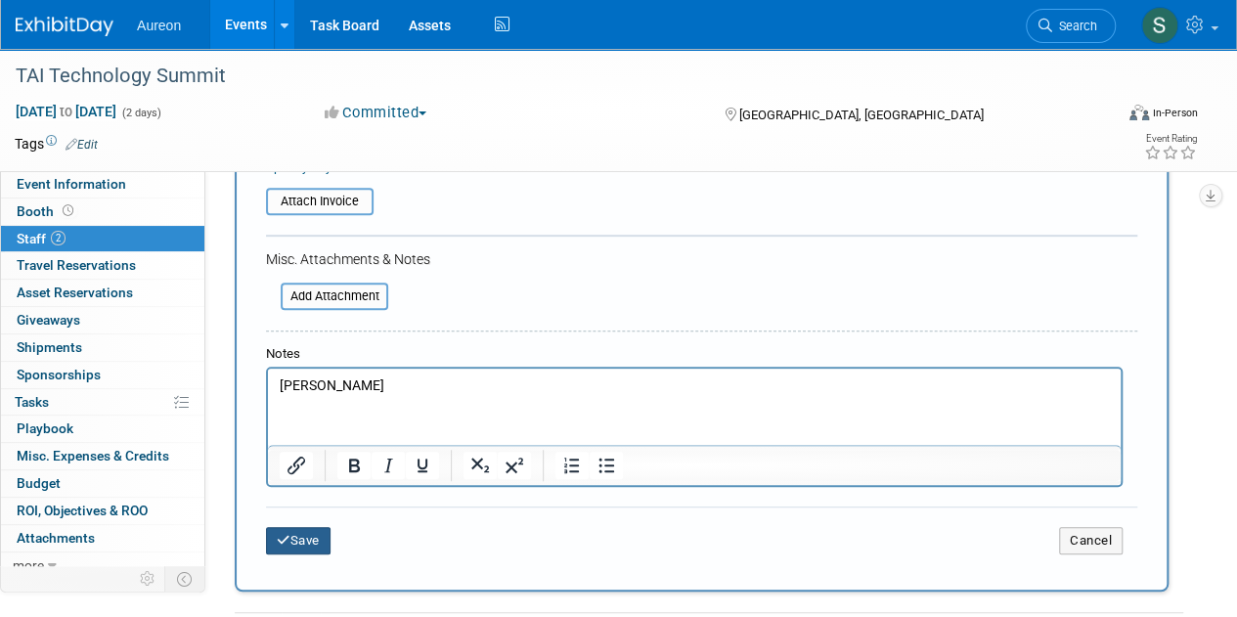
click at [280, 547] on button "Save" at bounding box center [298, 540] width 65 height 27
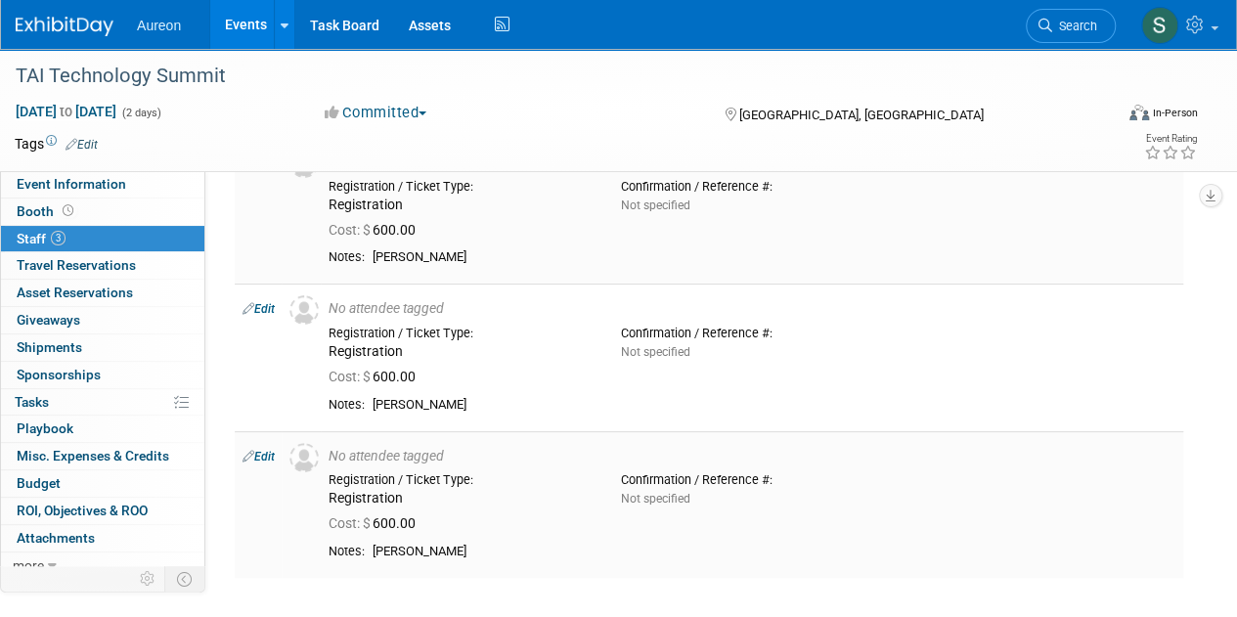
scroll to position [0, 0]
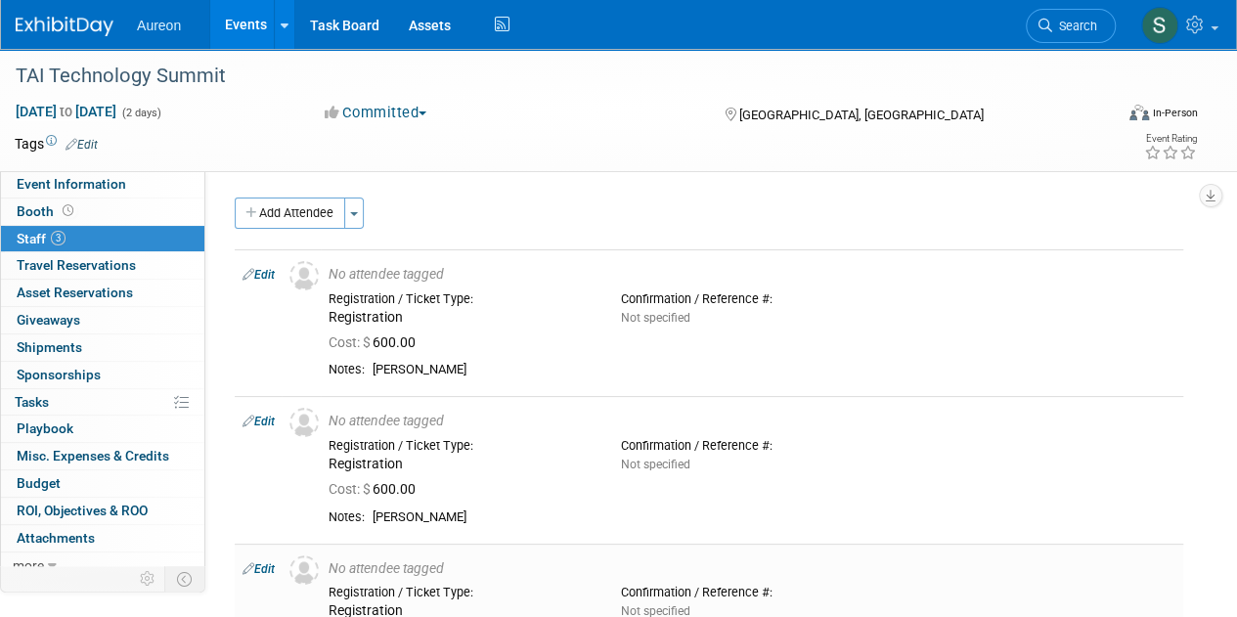
click at [268, 196] on div "Event Website: Edit https://www.technologyiowa.org/event/2025-iowa-technology-s…" at bounding box center [701, 373] width 993 height 404
click at [272, 208] on button "Add Attendee" at bounding box center [290, 213] width 111 height 31
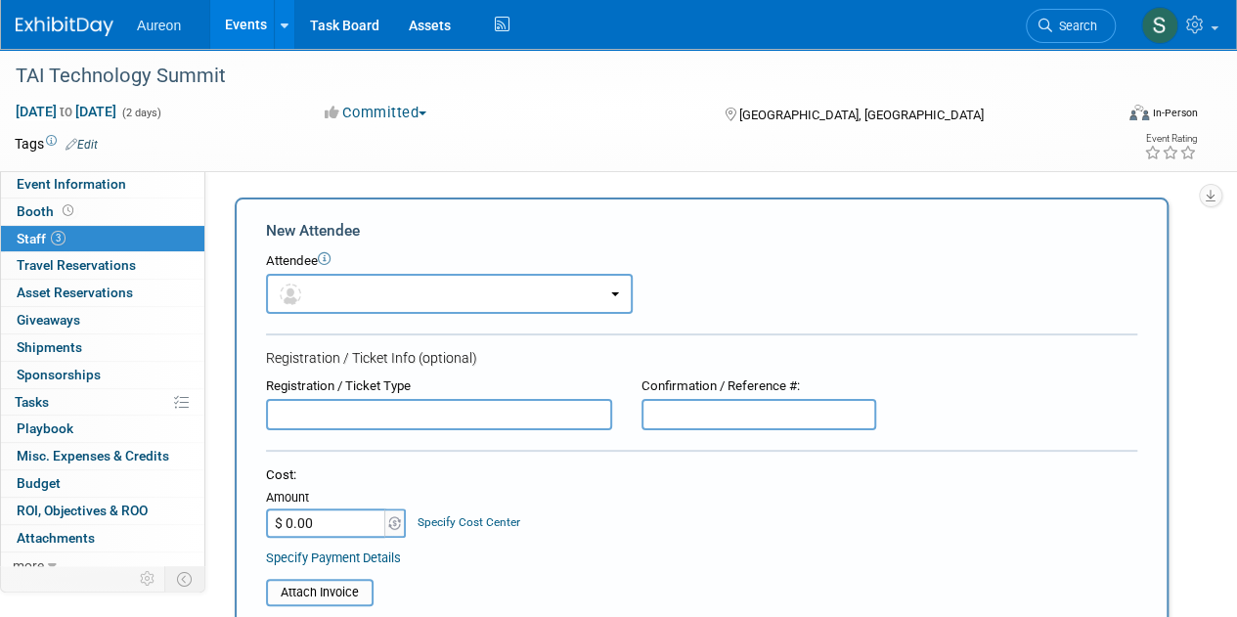
click at [340, 408] on input "text" at bounding box center [439, 414] width 346 height 31
paste input "Registration"
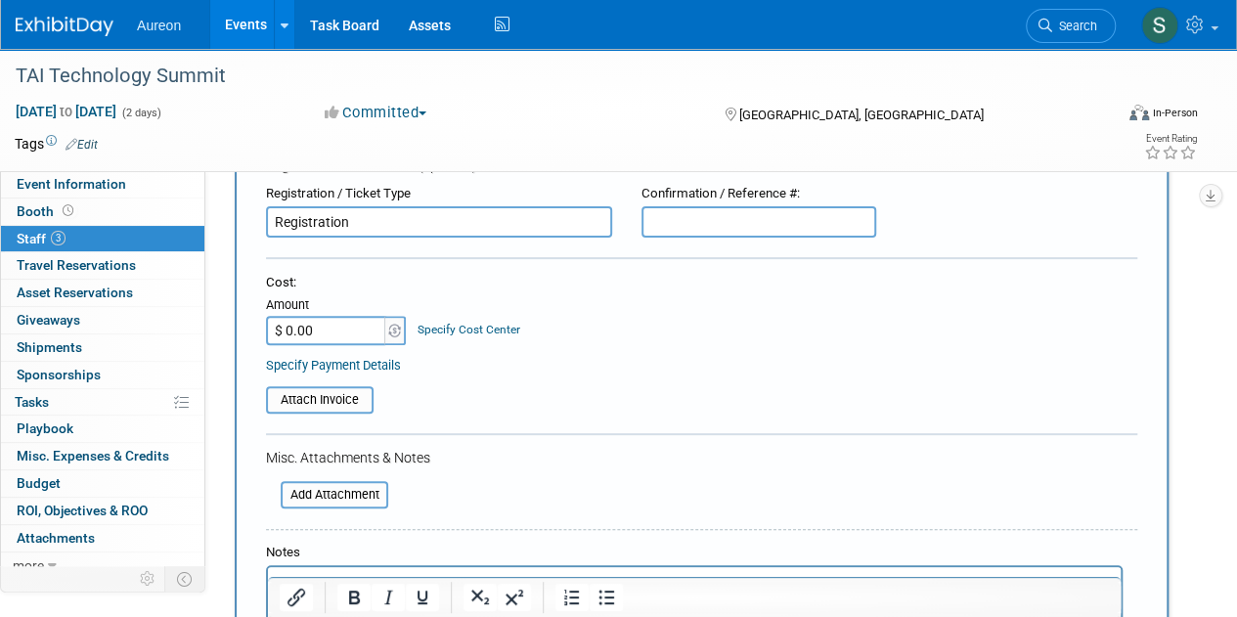
scroll to position [196, 0]
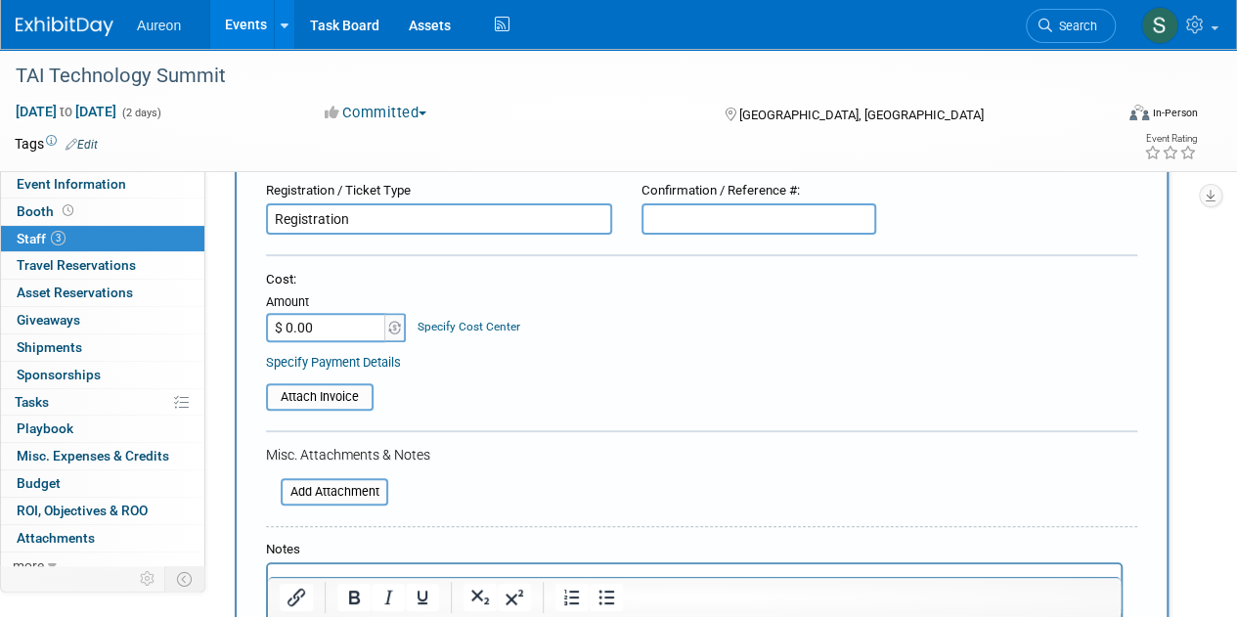
type input "Registration"
click at [313, 328] on input "$ 0.00" at bounding box center [327, 327] width 122 height 29
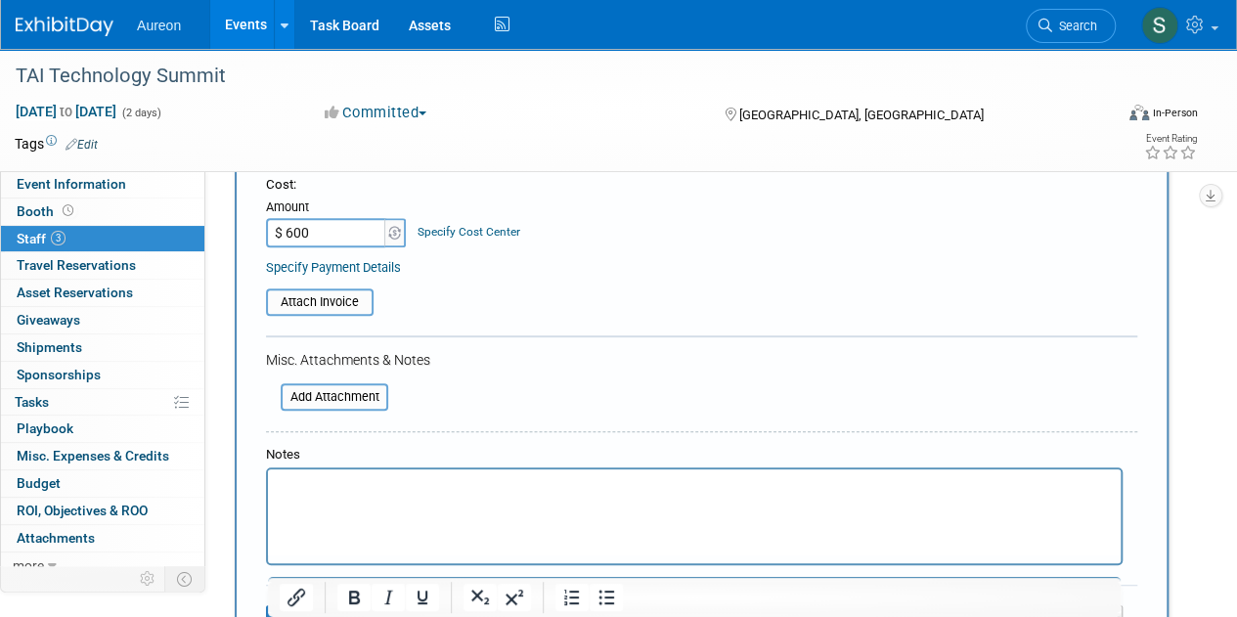
scroll to position [391, 0]
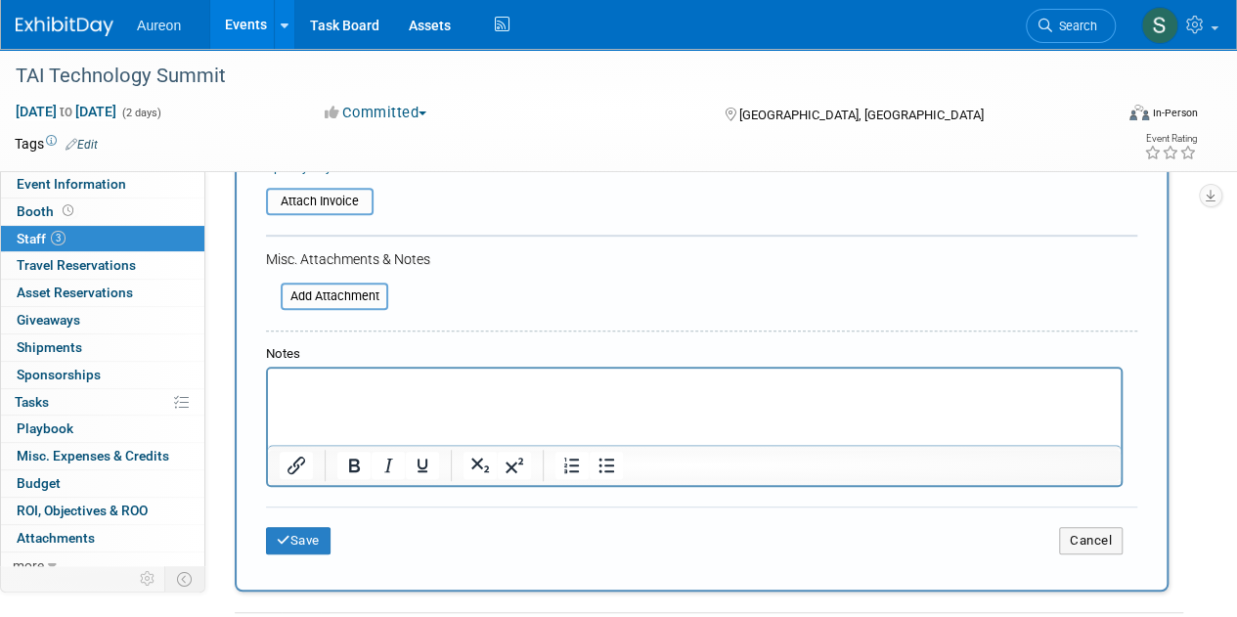
type input "$ 600.00"
click at [387, 396] on html at bounding box center [694, 382] width 853 height 27
click at [290, 552] on button "Save" at bounding box center [298, 540] width 65 height 27
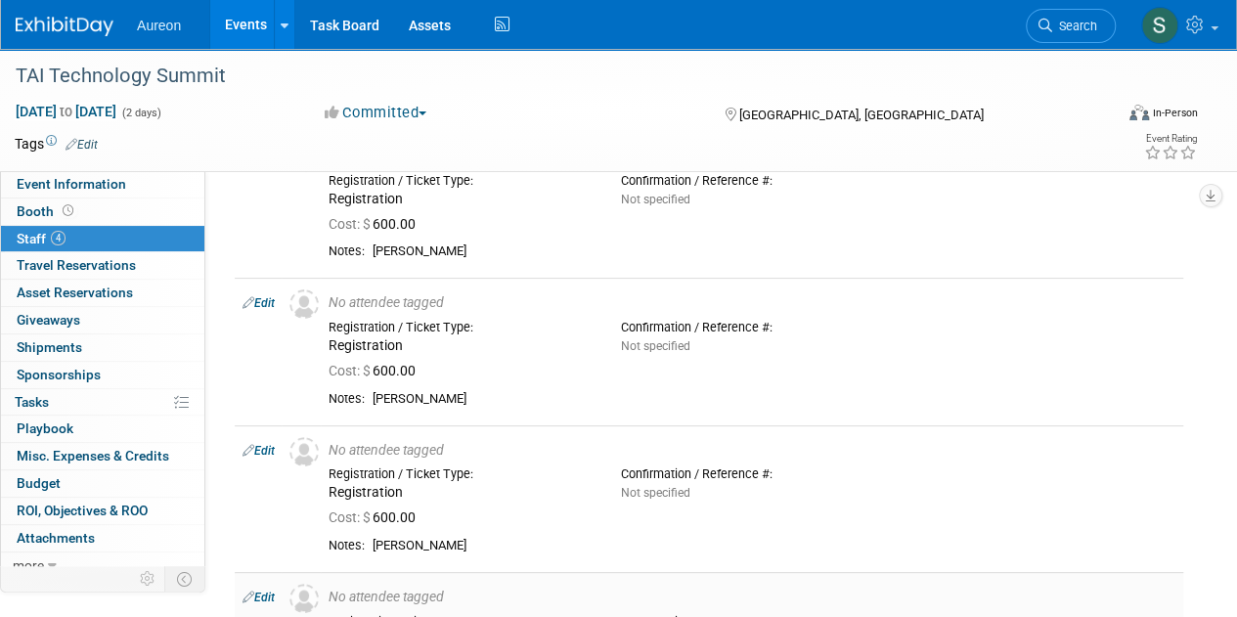
scroll to position [0, 0]
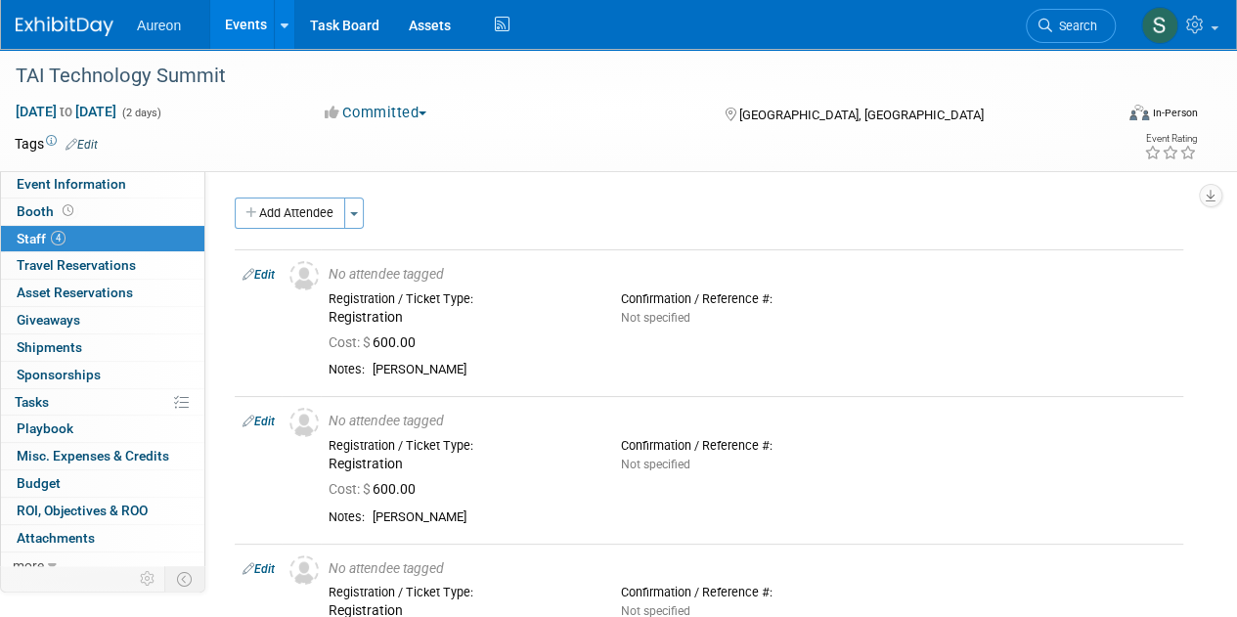
drag, startPoint x: 17, startPoint y: 446, endPoint x: 55, endPoint y: 433, distance: 40.2
click at [17, 448] on span "Misc. Expenses & Credits 0" at bounding box center [93, 456] width 153 height 16
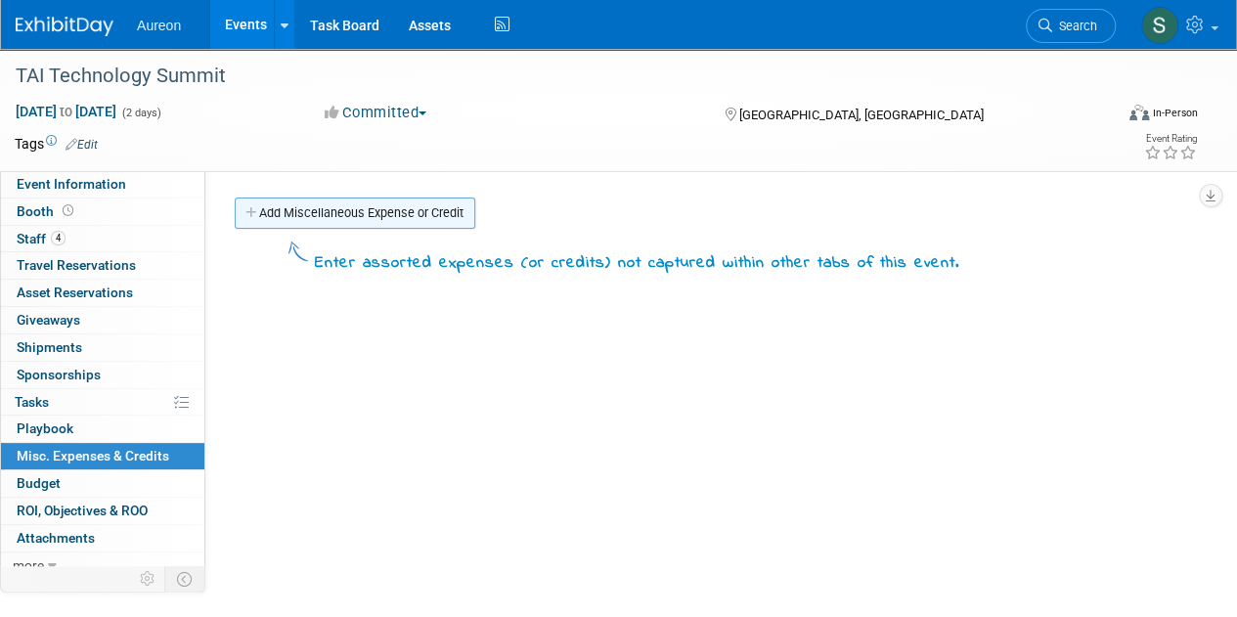
click at [274, 220] on link "Add Miscellaneous Expense or Credit" at bounding box center [355, 213] width 241 height 31
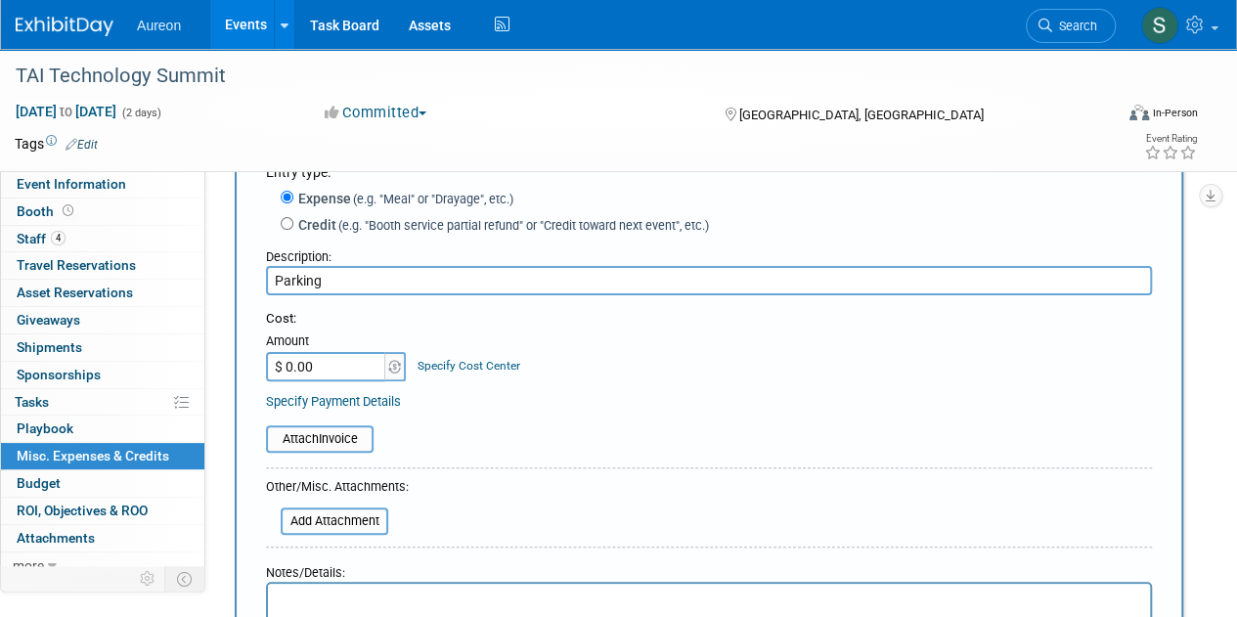
scroll to position [98, 0]
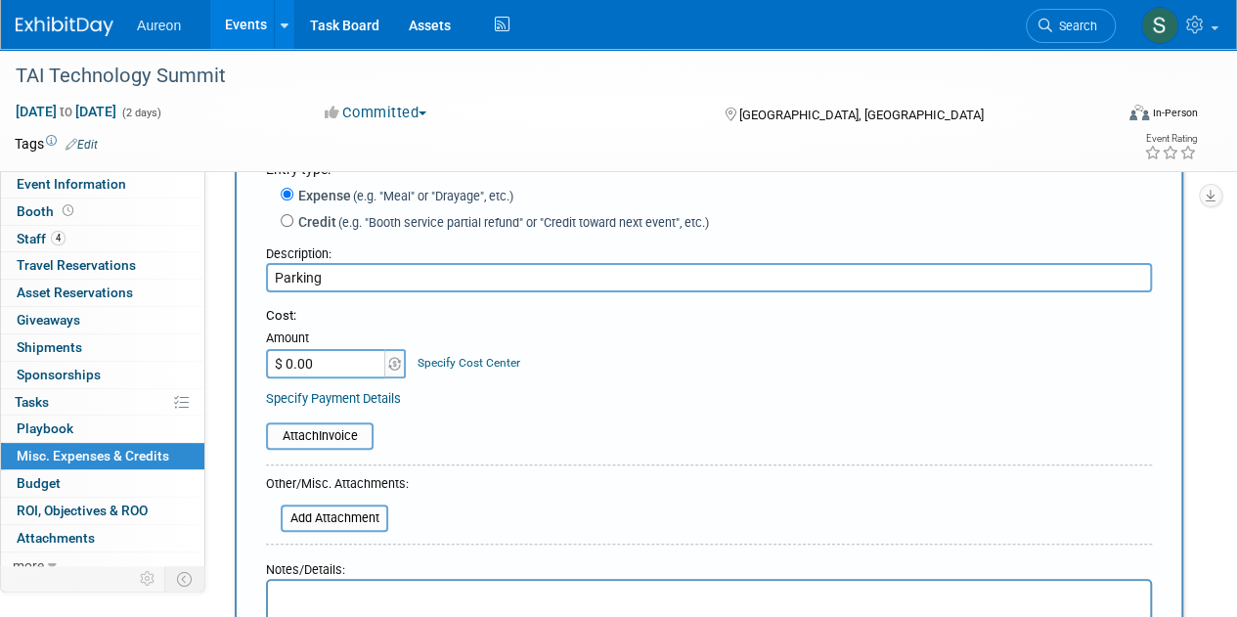
type input "Parking"
click at [335, 364] on input "$ 0.00" at bounding box center [327, 363] width 122 height 29
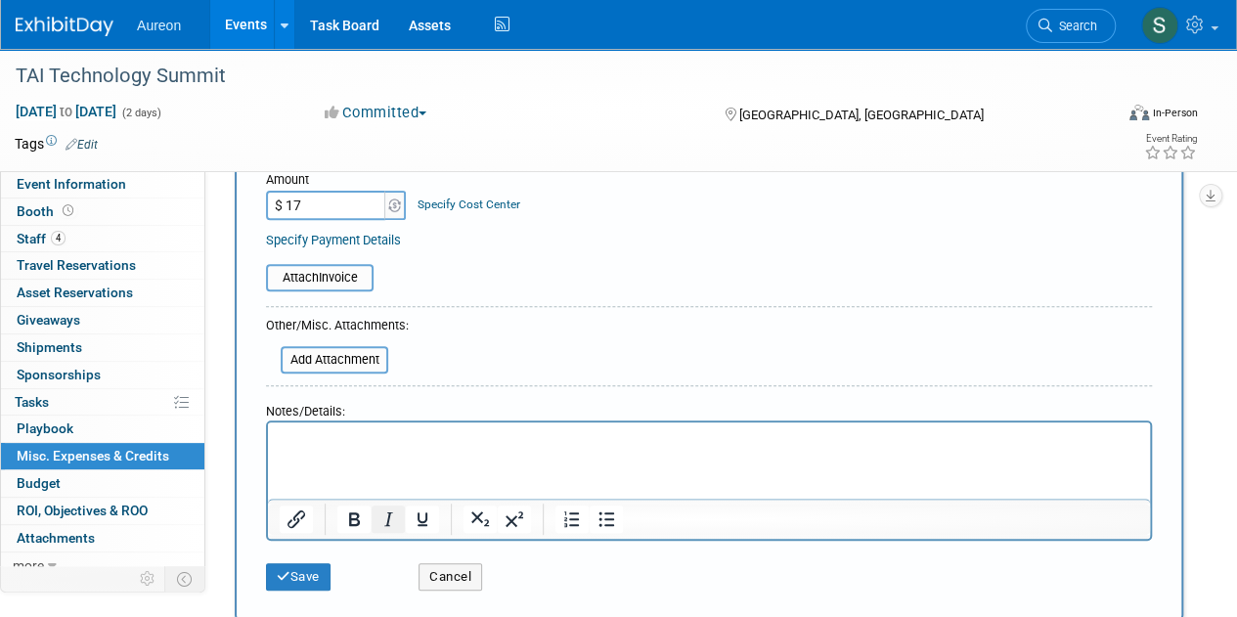
scroll to position [391, 0]
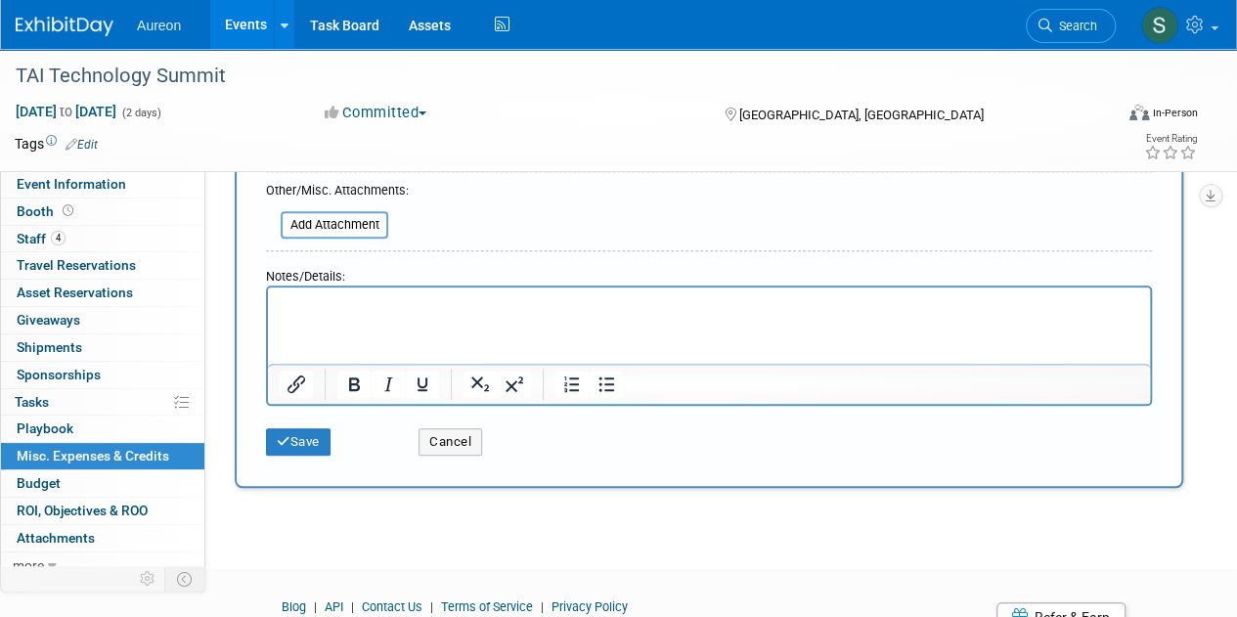
type input "$ 17.00"
click at [365, 315] on html at bounding box center [709, 301] width 882 height 27
click at [274, 451] on button "Save" at bounding box center [298, 441] width 65 height 27
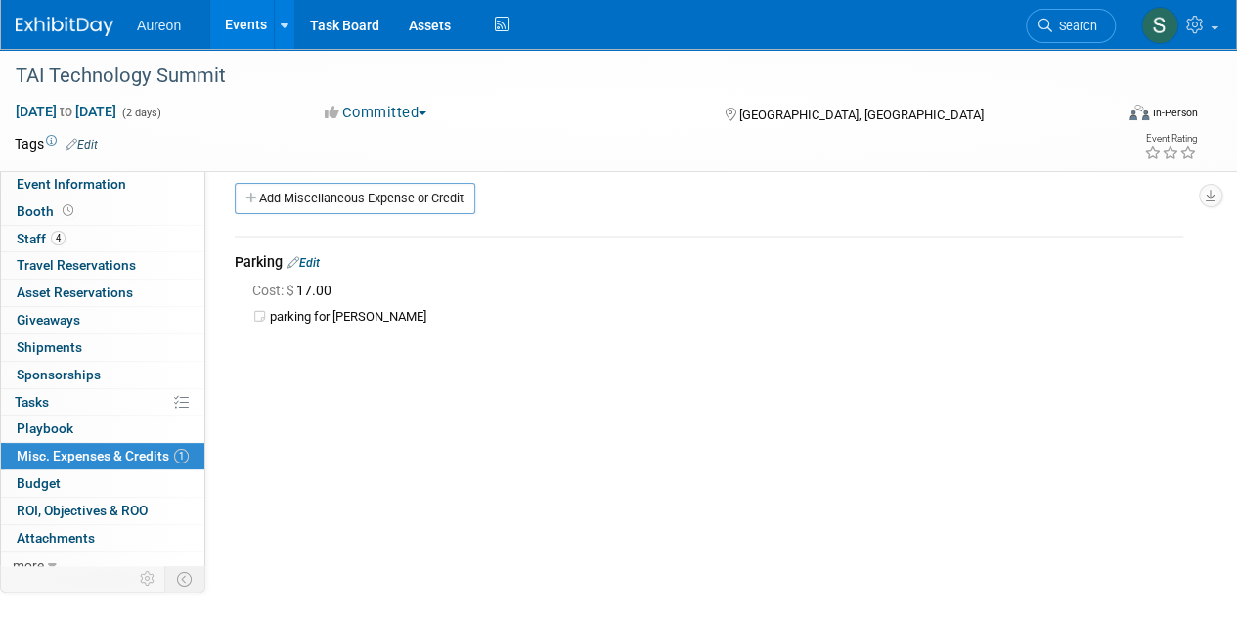
scroll to position [0, 0]
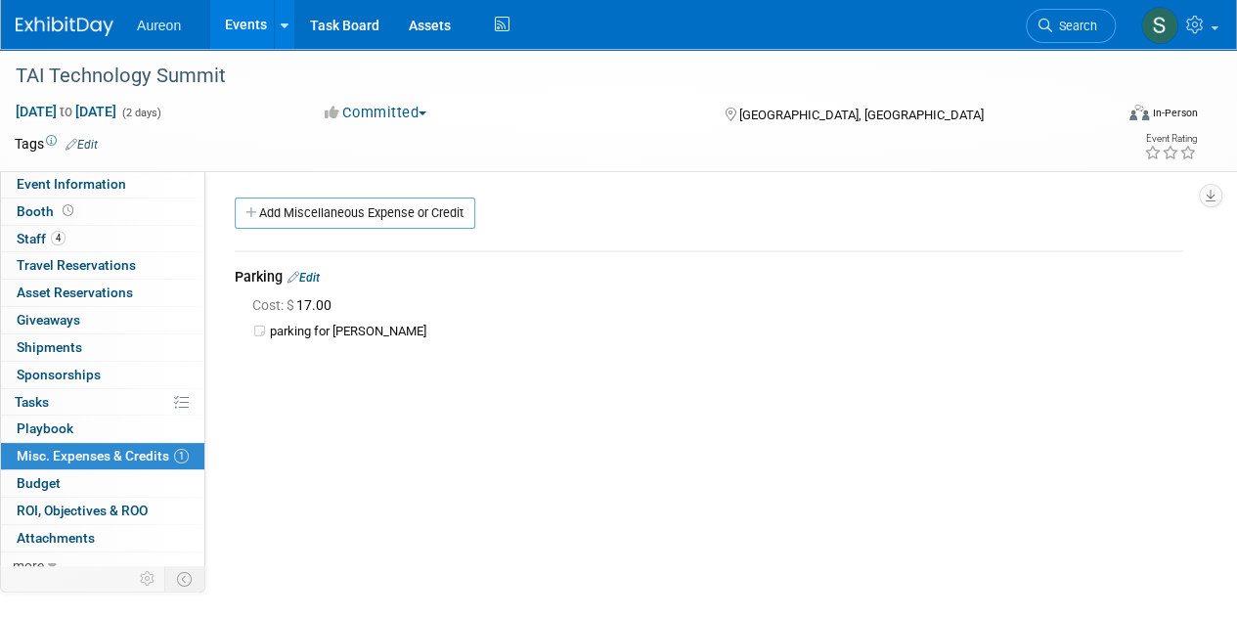
click at [102, 17] on img at bounding box center [65, 27] width 98 height 20
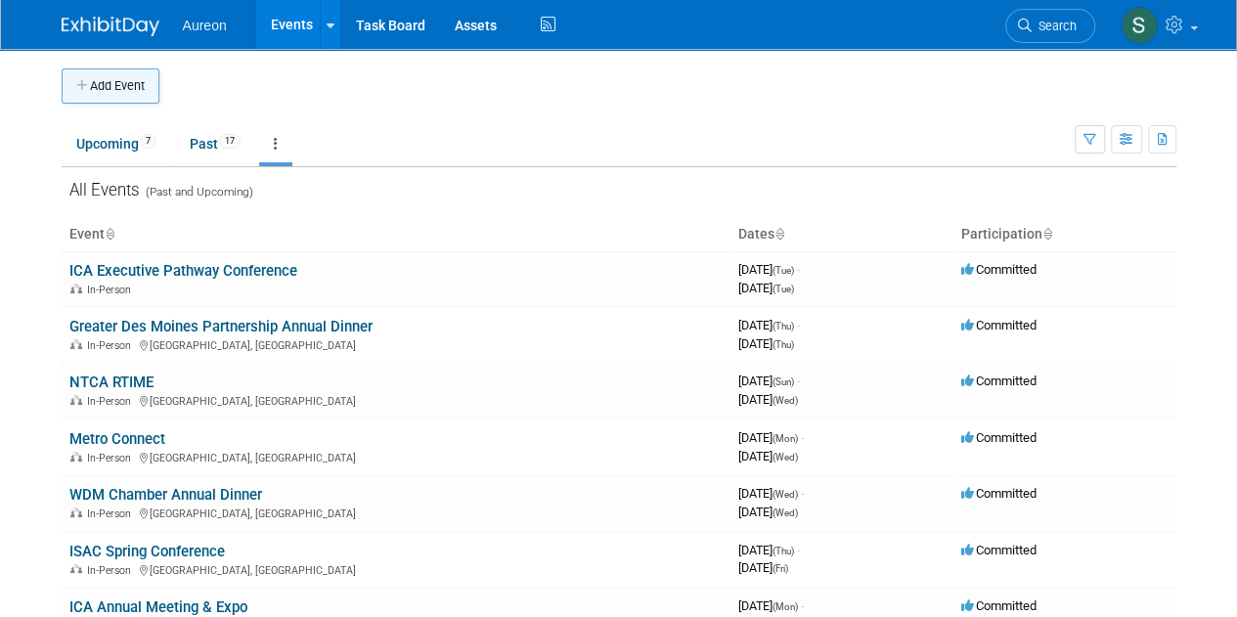
click at [104, 84] on button "Add Event" at bounding box center [111, 85] width 98 height 35
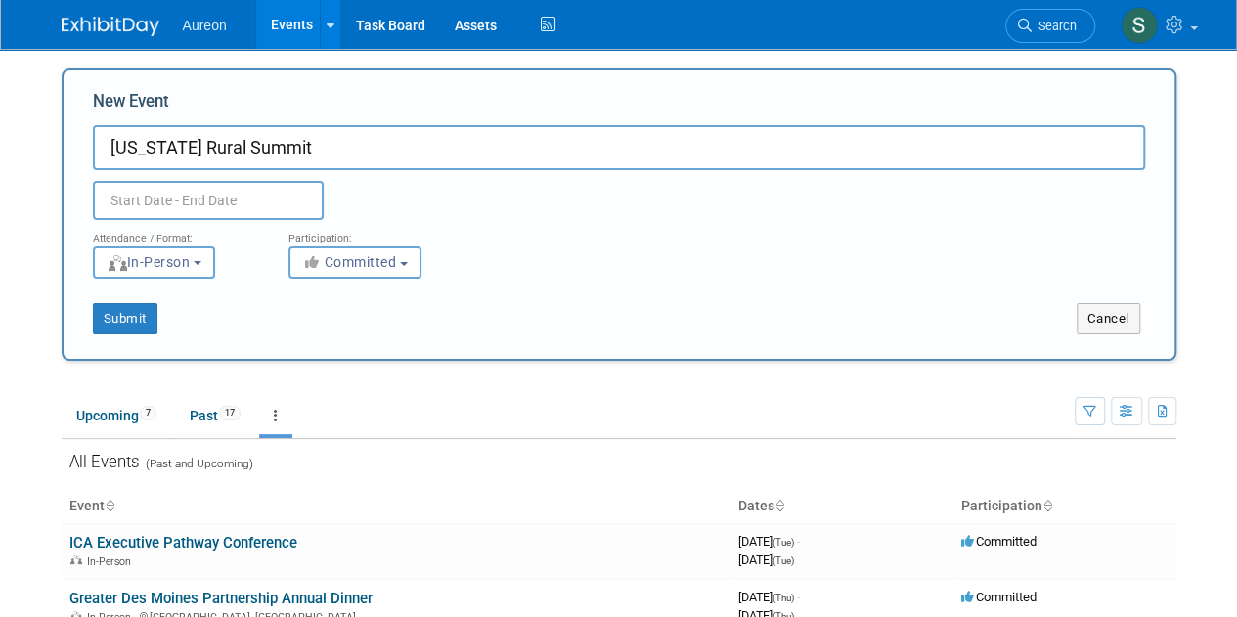
type input "[US_STATE] Rural Summit"
click at [198, 205] on input "text" at bounding box center [208, 200] width 231 height 39
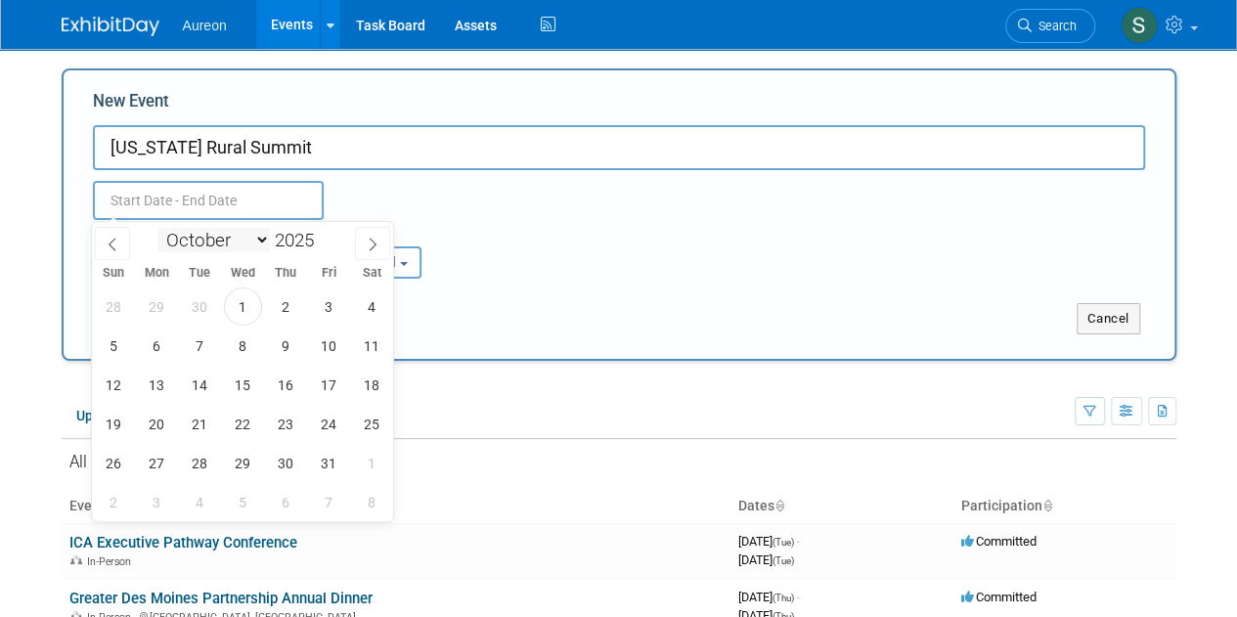
click at [188, 240] on select "January February March April May June July August September October November De…" at bounding box center [213, 240] width 112 height 24
select select "3"
click at [157, 228] on select "January February March April May June July August September October November De…" at bounding box center [213, 240] width 112 height 24
click at [297, 350] on span "10" at bounding box center [286, 346] width 38 height 38
click at [334, 346] on span "11" at bounding box center [329, 346] width 38 height 38
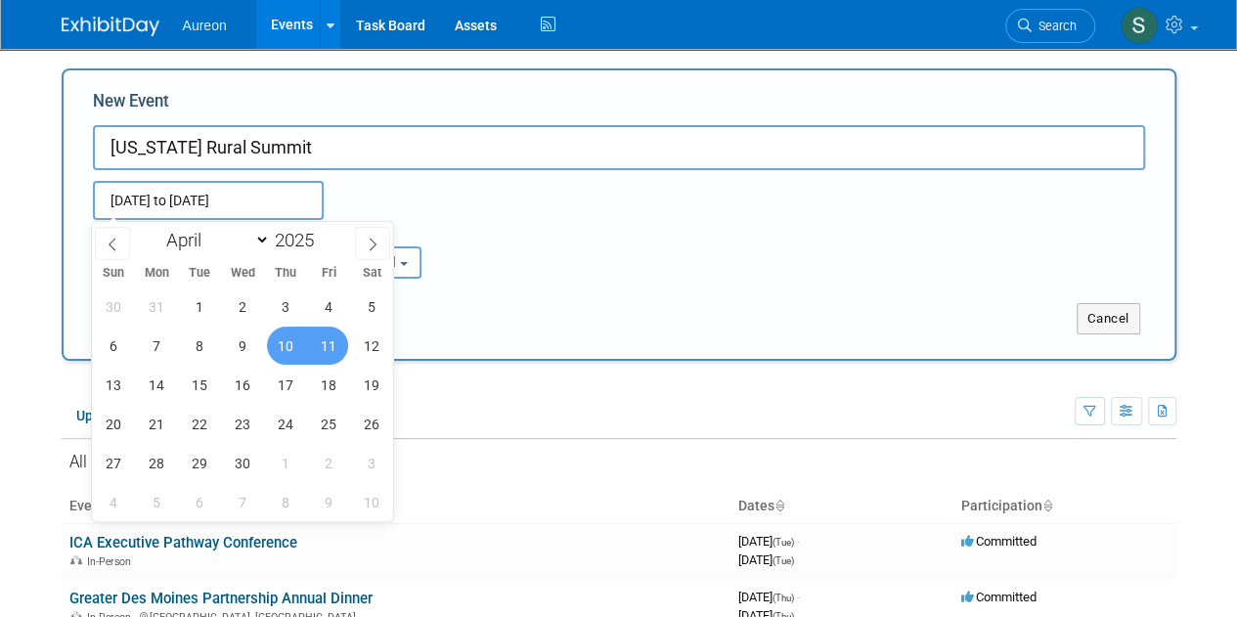
type input "[DATE] to [DATE]"
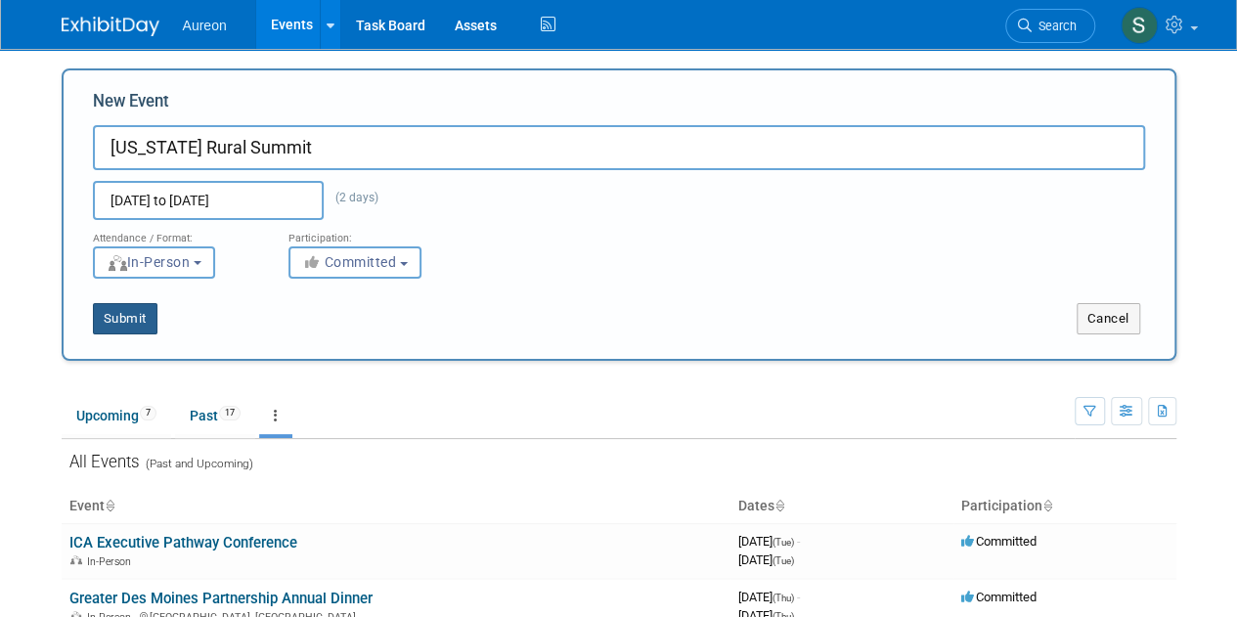
click at [145, 306] on button "Submit" at bounding box center [125, 318] width 65 height 31
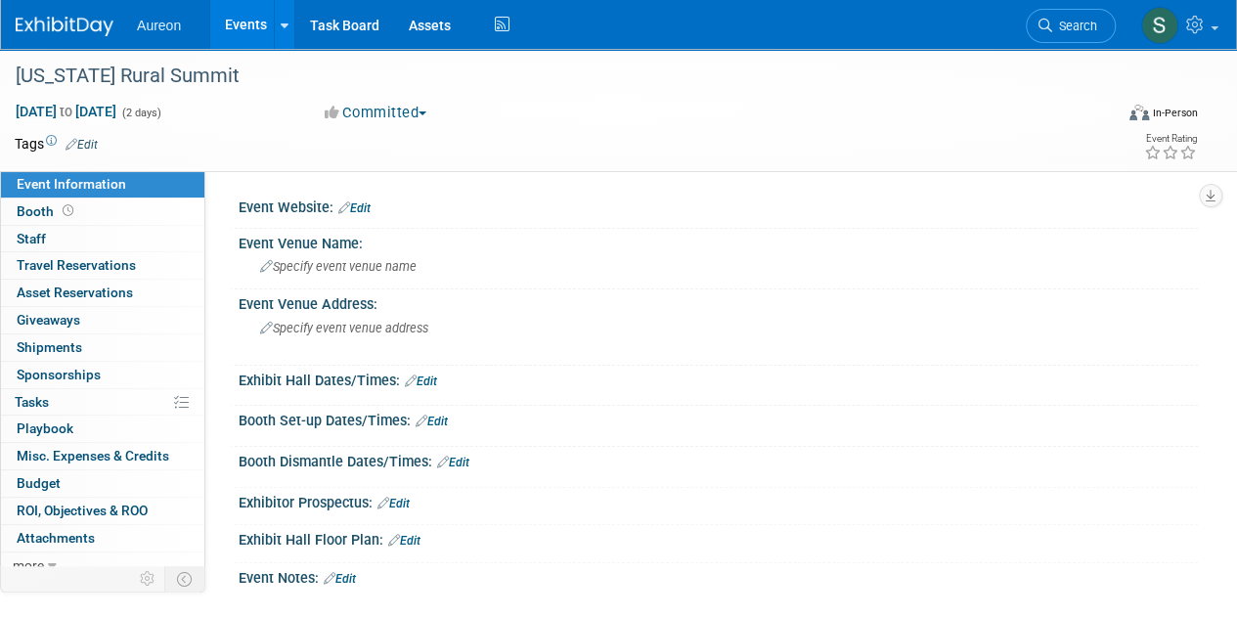
click at [369, 207] on link "Edit" at bounding box center [354, 209] width 32 height 14
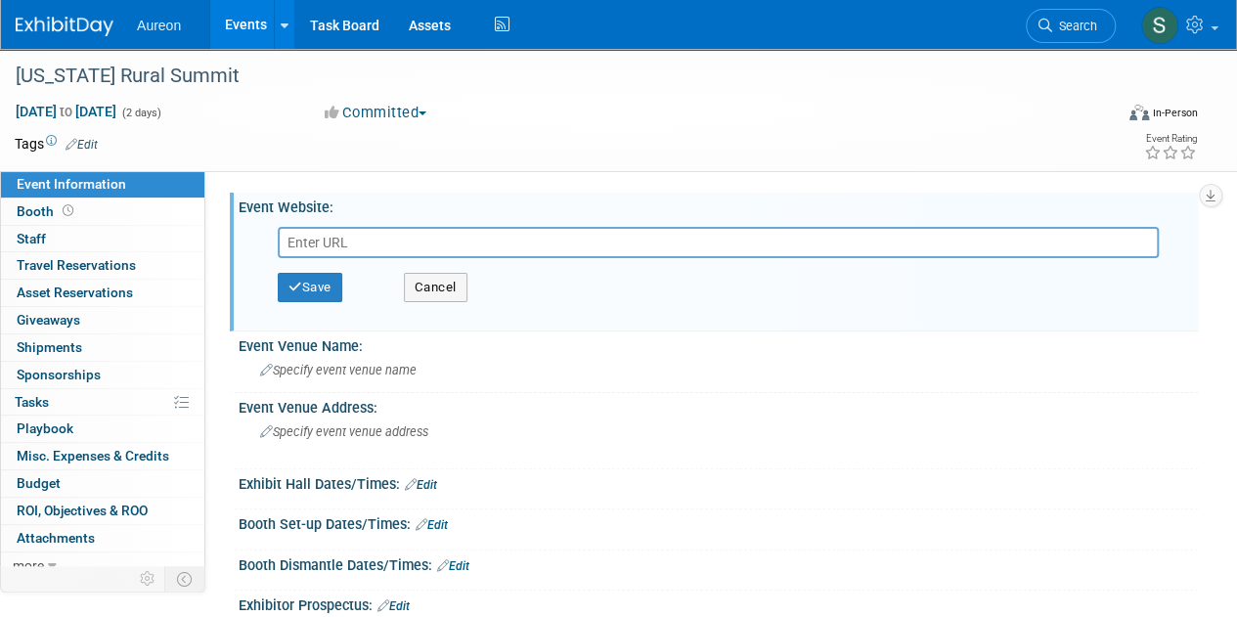
click at [331, 238] on input "text" at bounding box center [718, 242] width 881 height 31
paste input "[URL][DOMAIN_NAME]"
type input "[URL][DOMAIN_NAME]"
click at [298, 281] on icon "button" at bounding box center [296, 287] width 14 height 13
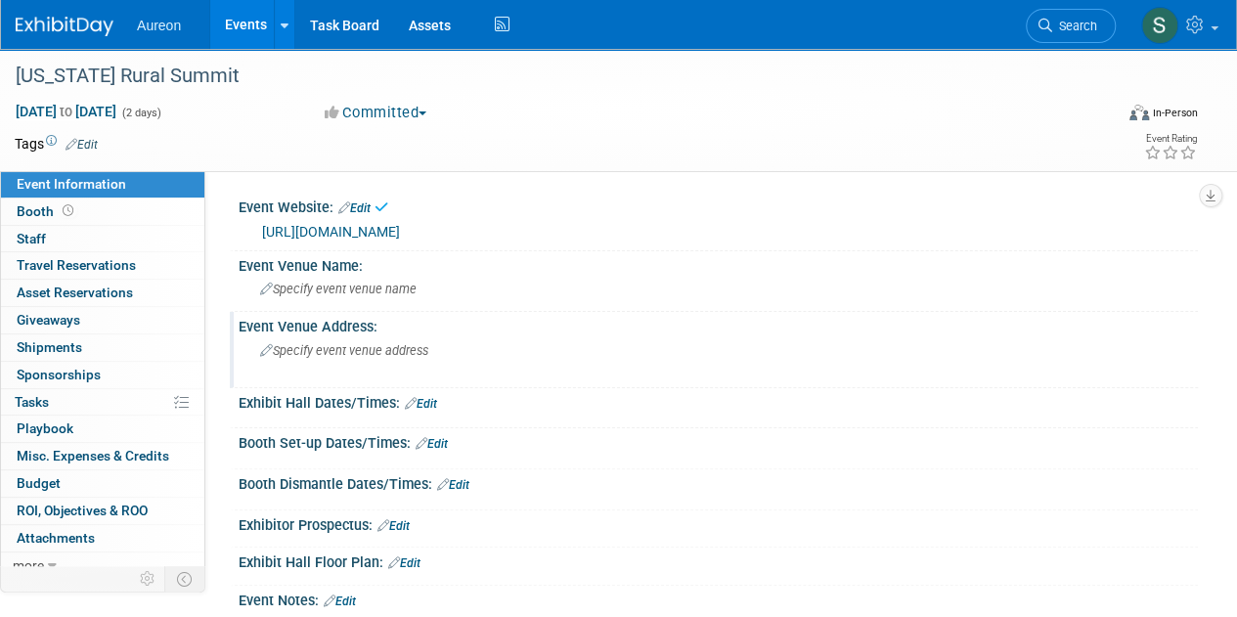
click at [358, 359] on div "Specify event venue address" at bounding box center [438, 358] width 371 height 45
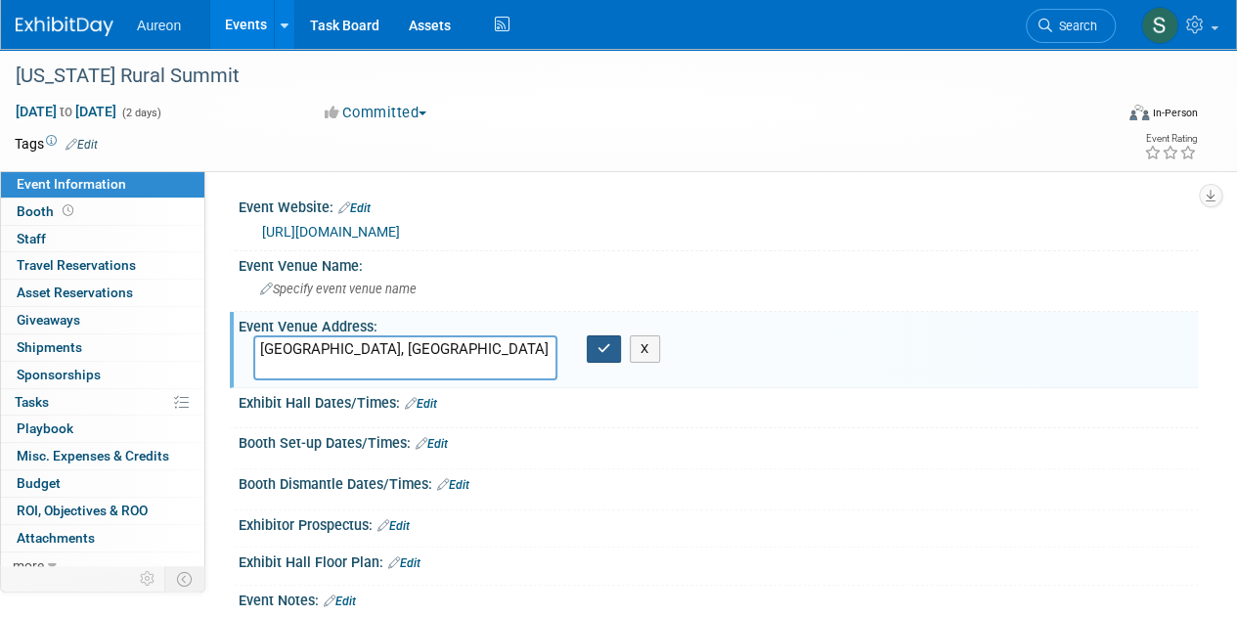
type textarea "[GEOGRAPHIC_DATA], [GEOGRAPHIC_DATA]"
click at [603, 350] on icon "button" at bounding box center [605, 348] width 14 height 13
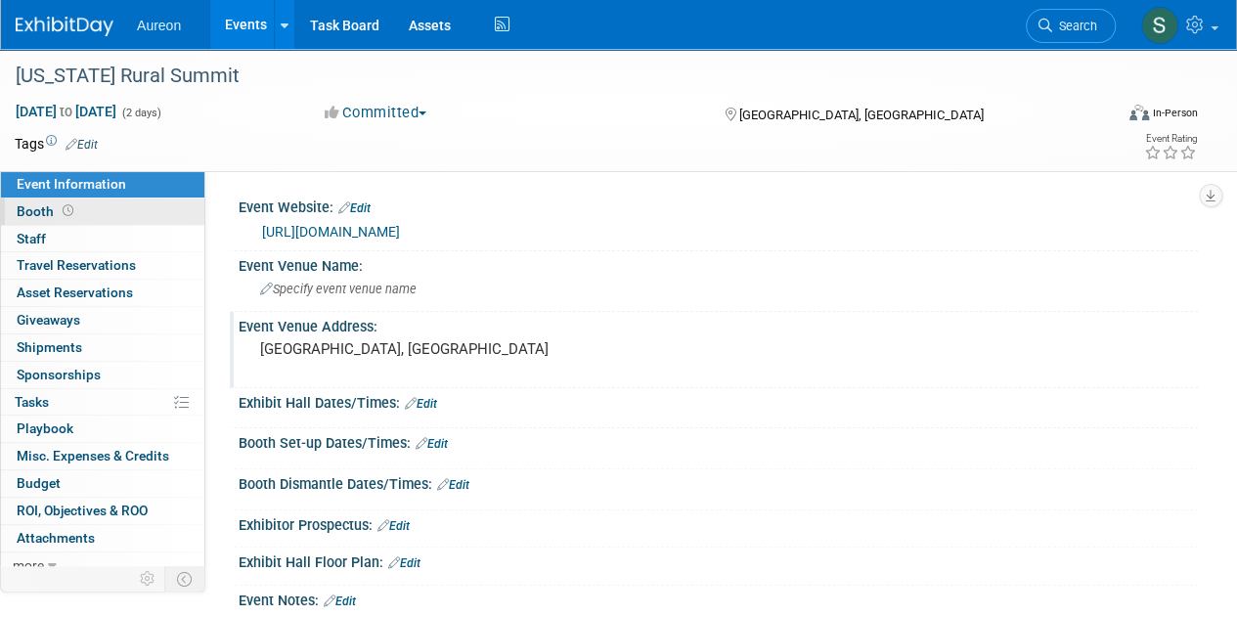
click at [63, 210] on icon at bounding box center [68, 210] width 11 height 11
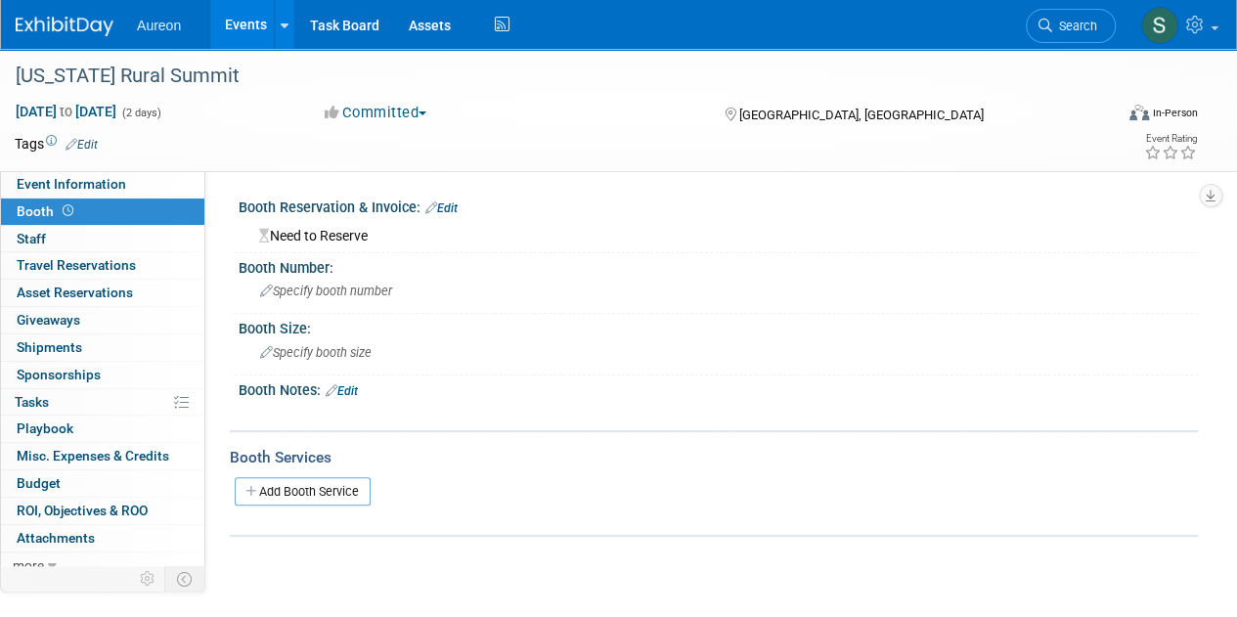
click at [456, 203] on link "Edit" at bounding box center [442, 209] width 32 height 14
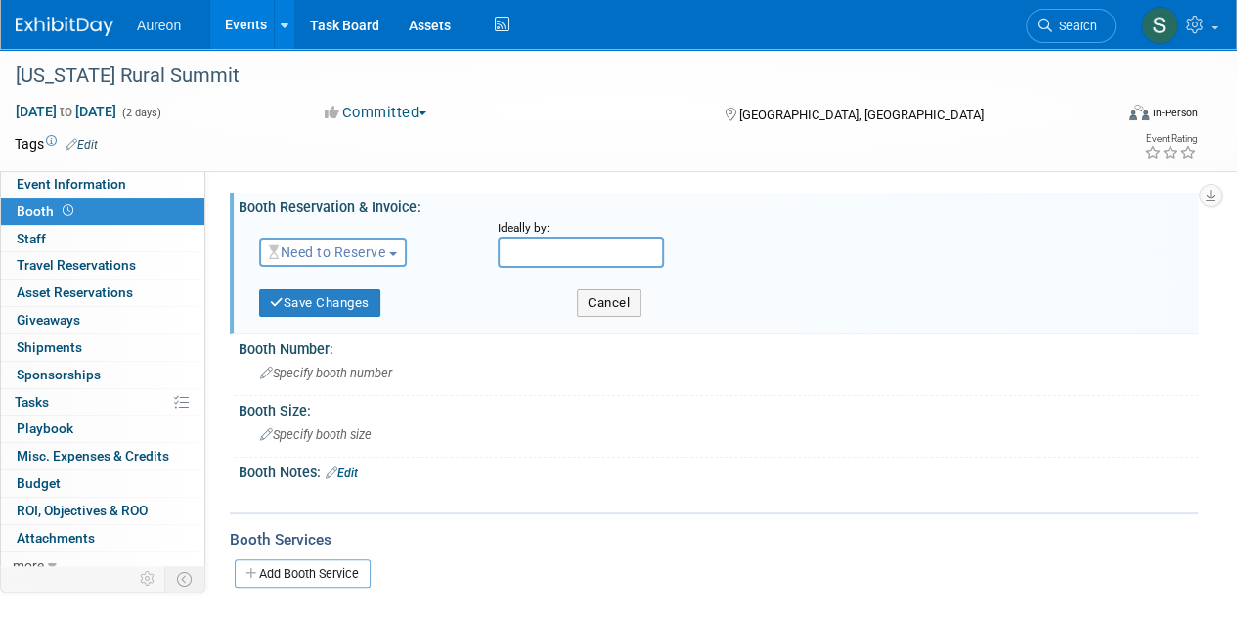
click at [370, 255] on span "Need to Reserve" at bounding box center [327, 253] width 116 height 16
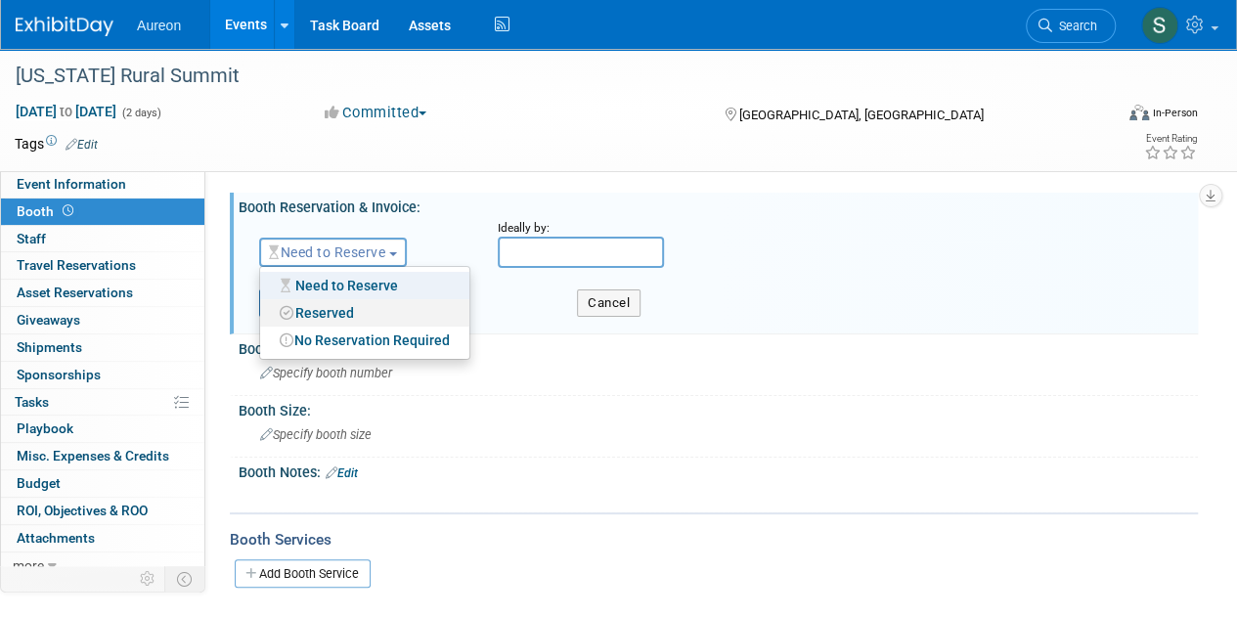
click at [352, 310] on link "Reserved" at bounding box center [364, 312] width 209 height 27
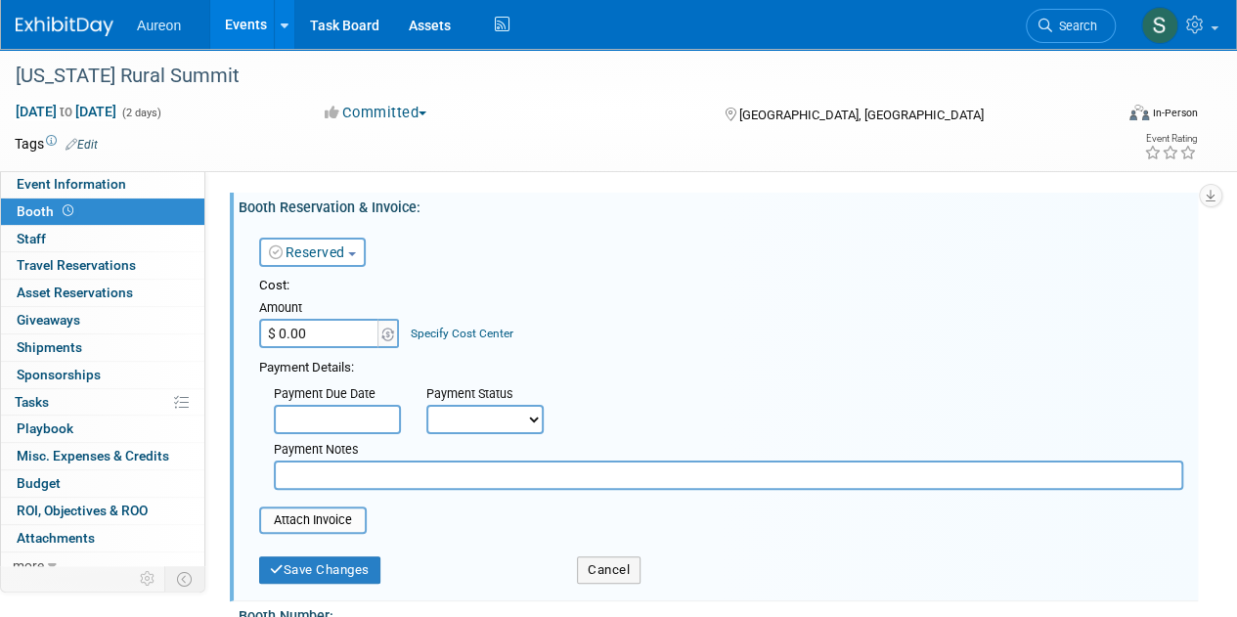
click at [316, 336] on input "$ 0.00" at bounding box center [320, 333] width 122 height 29
type input "$ 1,000.00"
click at [490, 413] on select "Not Paid Yet Partially Paid Paid in Full" at bounding box center [485, 419] width 117 height 29
select select "1"
click at [427, 405] on select "Not Paid Yet Partially Paid Paid in Full" at bounding box center [485, 419] width 117 height 29
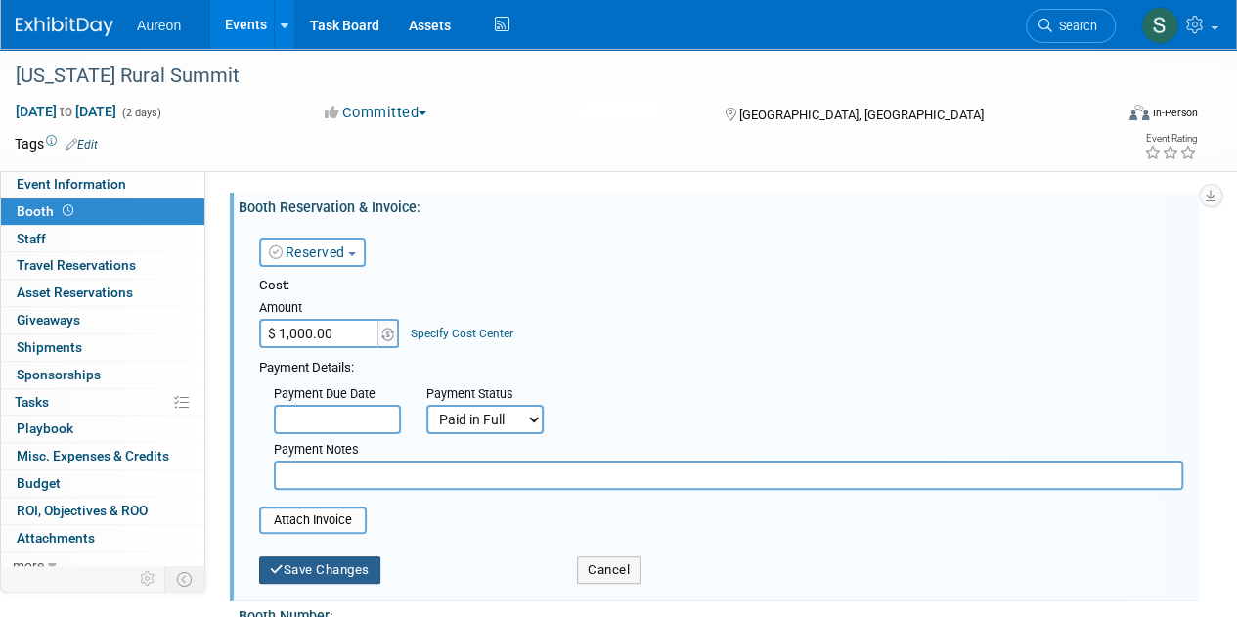
click at [313, 566] on button "Save Changes" at bounding box center [319, 570] width 121 height 27
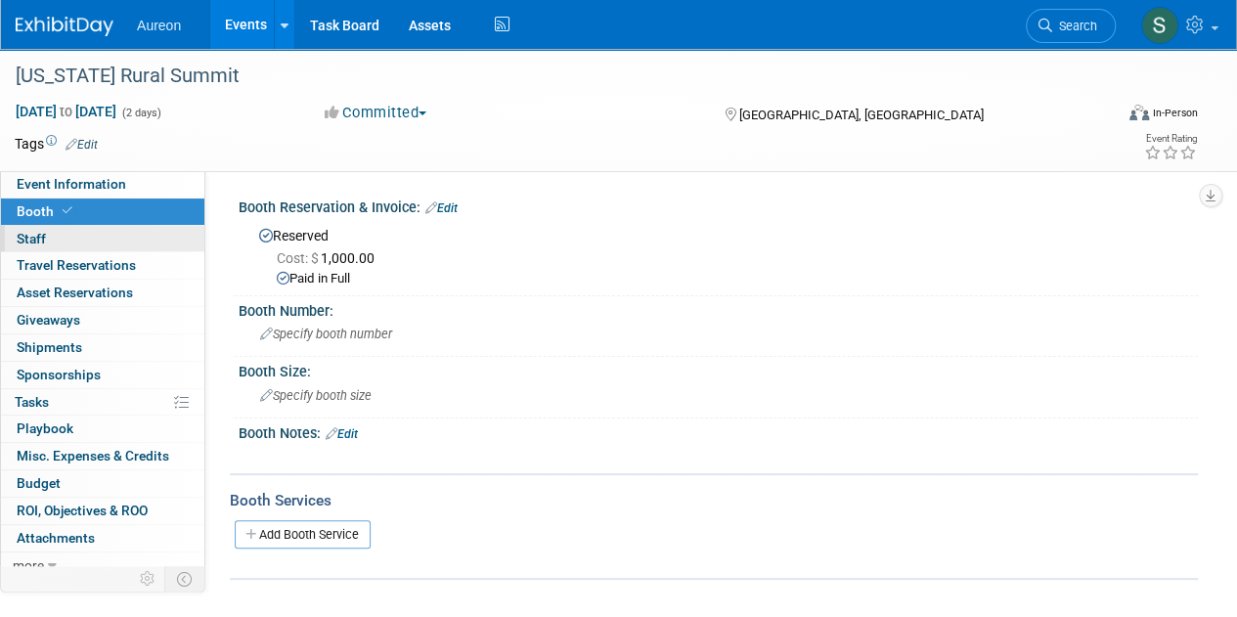
click at [71, 233] on link "0 Staff 0" at bounding box center [102, 239] width 203 height 26
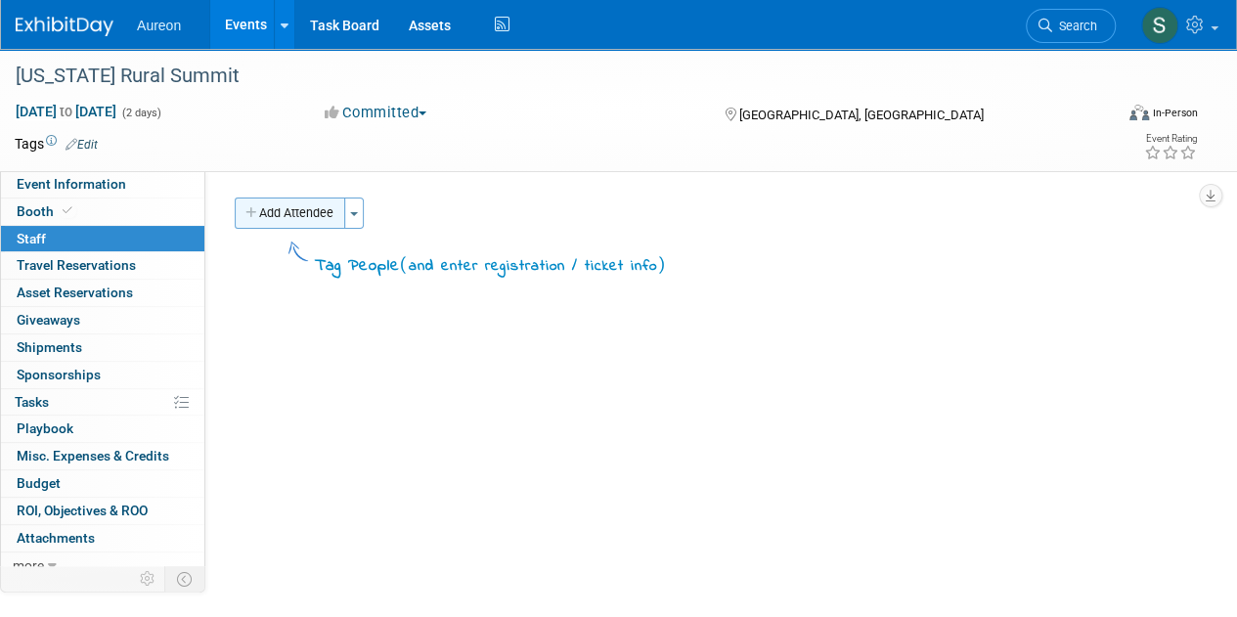
click at [268, 200] on button "Add Attendee" at bounding box center [290, 213] width 111 height 31
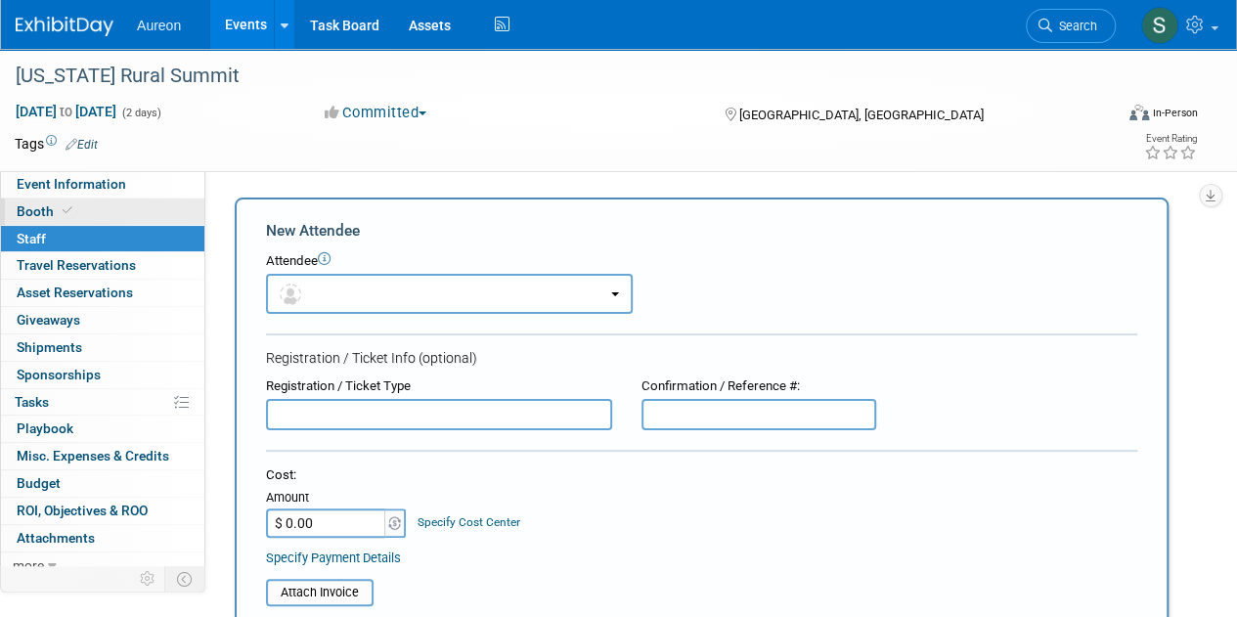
click at [134, 215] on link "Booth" at bounding box center [102, 212] width 203 height 26
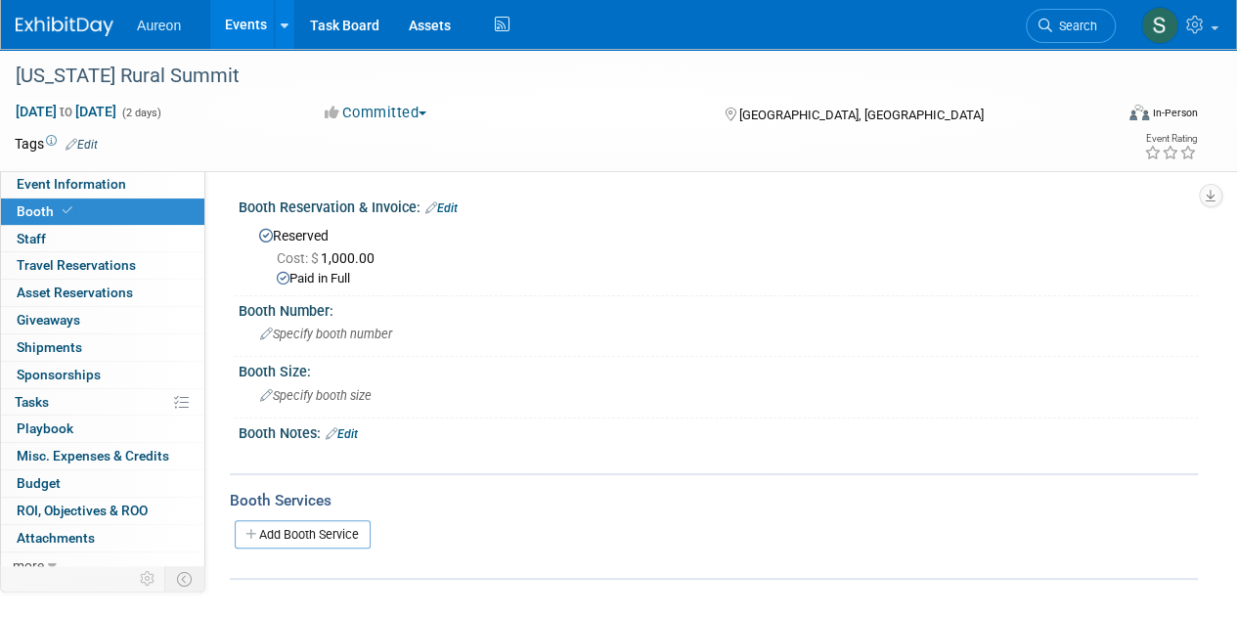
click at [344, 432] on link "Edit" at bounding box center [342, 434] width 32 height 14
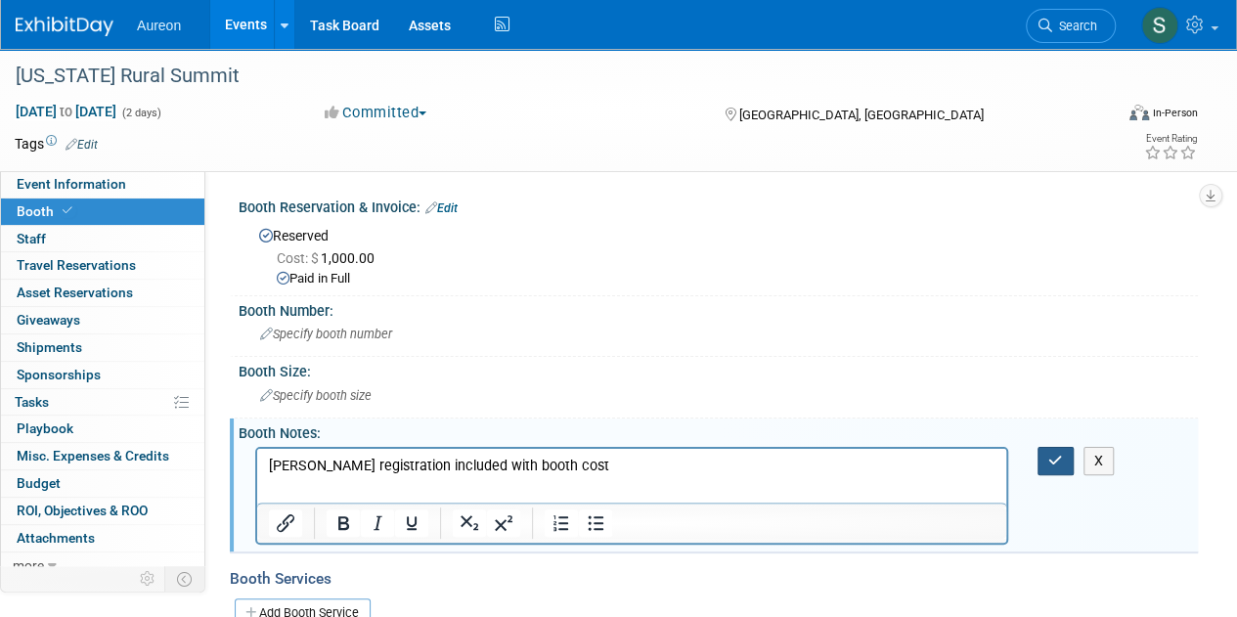
click at [1043, 465] on button "button" at bounding box center [1056, 461] width 36 height 28
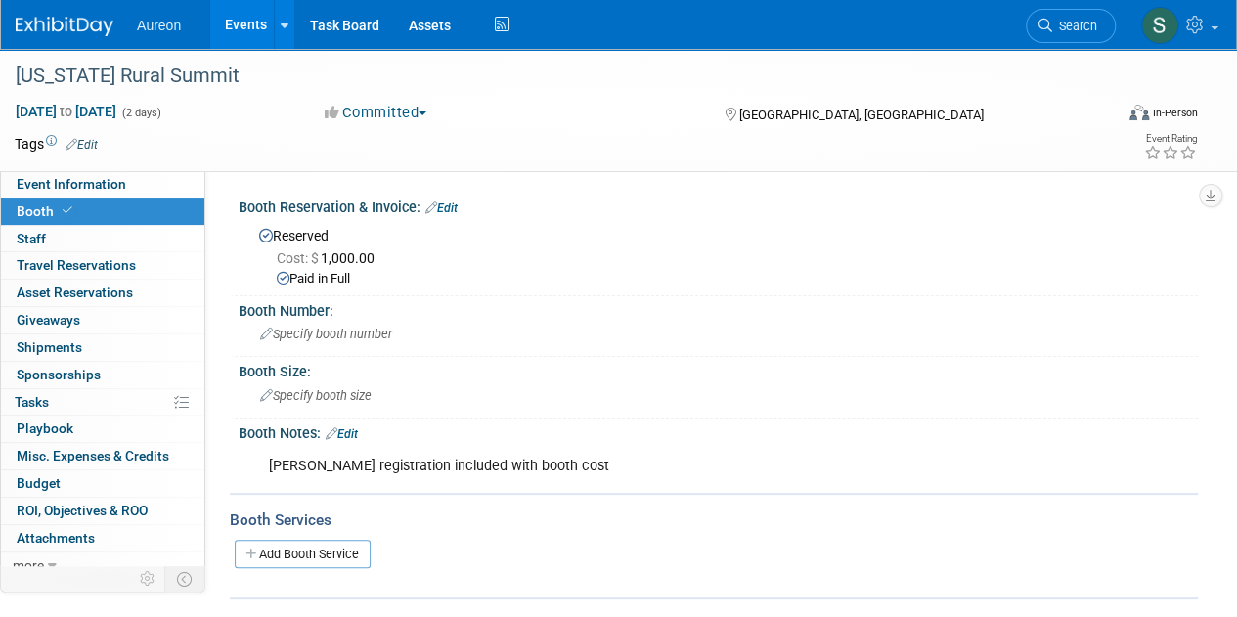
click at [64, 19] on img at bounding box center [65, 27] width 98 height 20
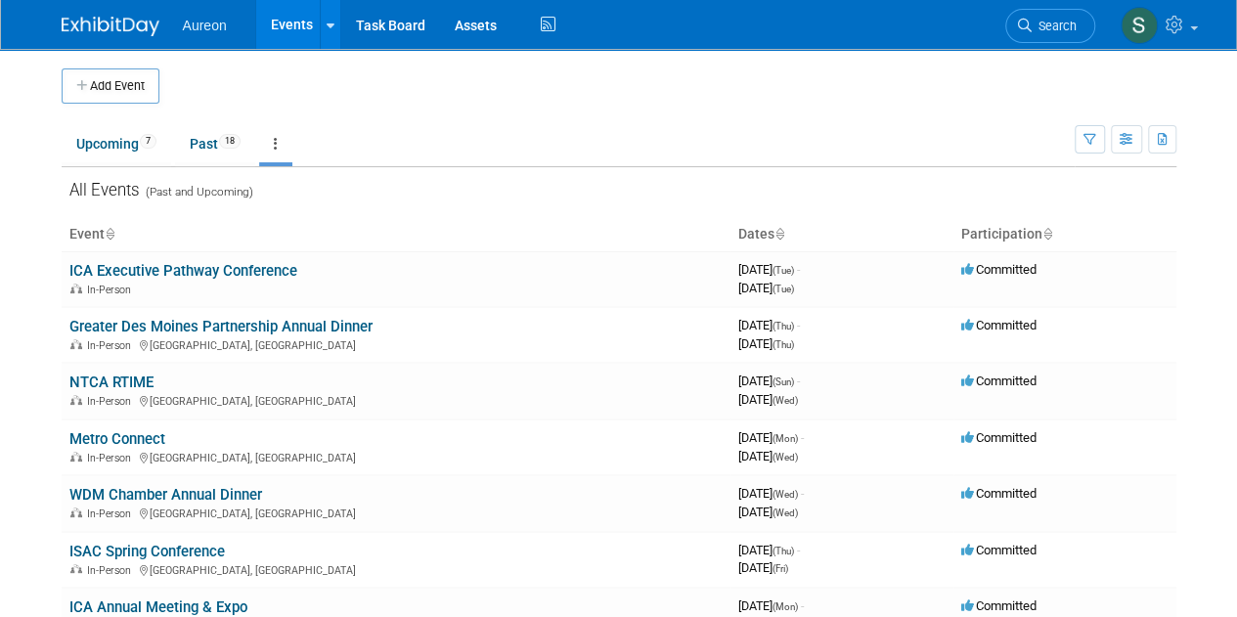
click at [117, 95] on button "Add Event" at bounding box center [111, 85] width 98 height 35
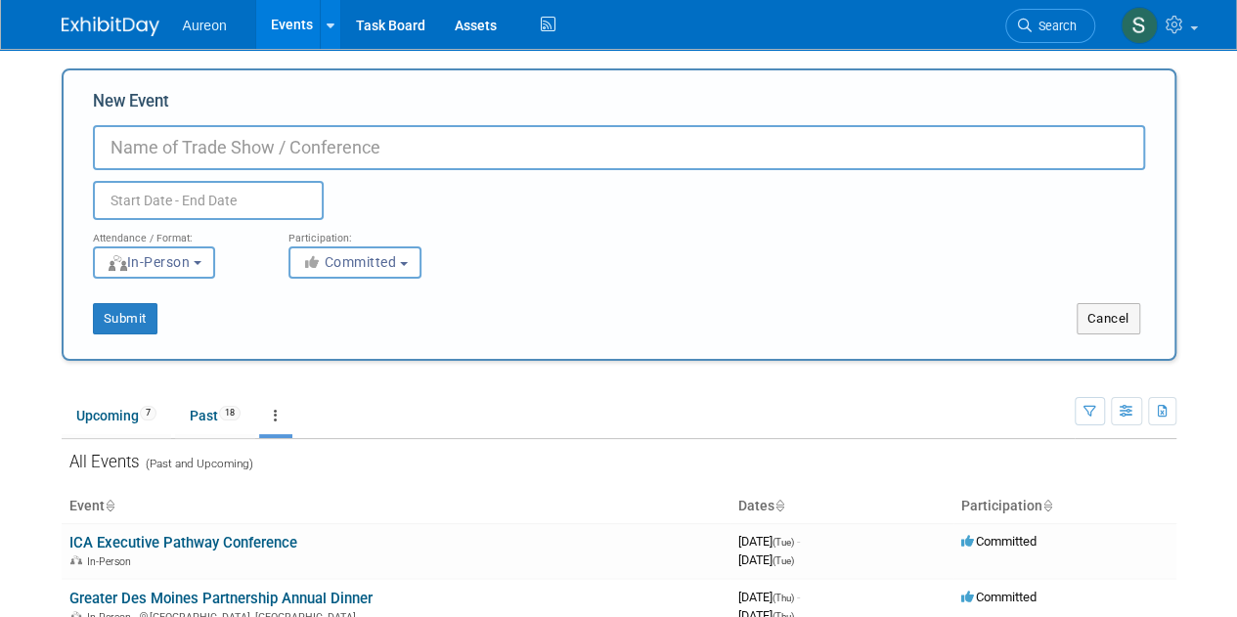
click at [364, 146] on input "New Event" at bounding box center [619, 147] width 1053 height 45
type input "CBAN/IAMU Spring Summit"
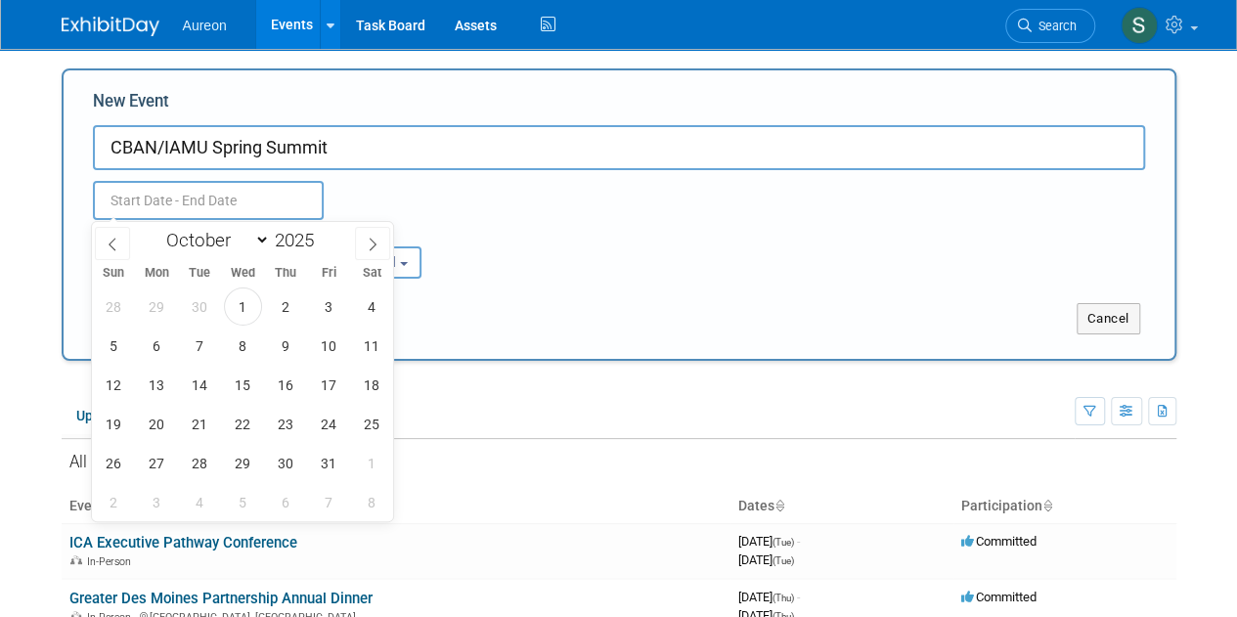
click at [184, 197] on input "text" at bounding box center [208, 200] width 231 height 39
click at [225, 243] on select "January February March April May June July August September October November De…" at bounding box center [213, 240] width 112 height 24
select select "3"
click at [157, 228] on select "January February March April May June July August September October November De…" at bounding box center [213, 240] width 112 height 24
click at [203, 427] on span "22" at bounding box center [200, 424] width 38 height 38
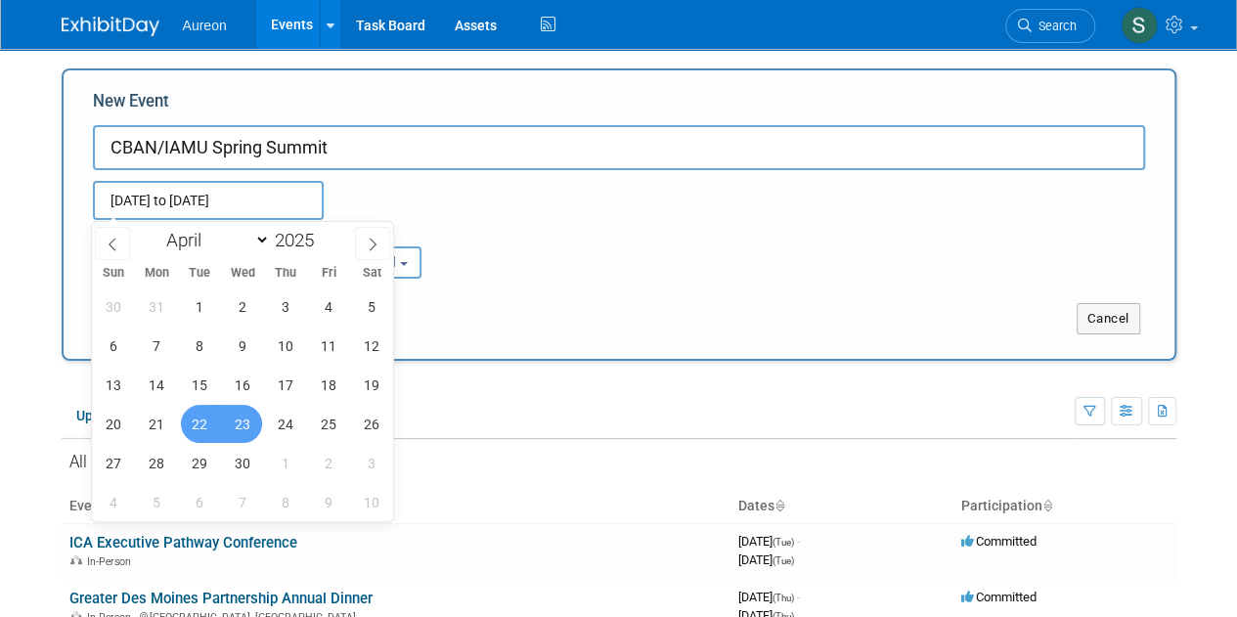
click at [238, 422] on span "23" at bounding box center [243, 424] width 38 height 38
type input "[DATE] to [DATE]"
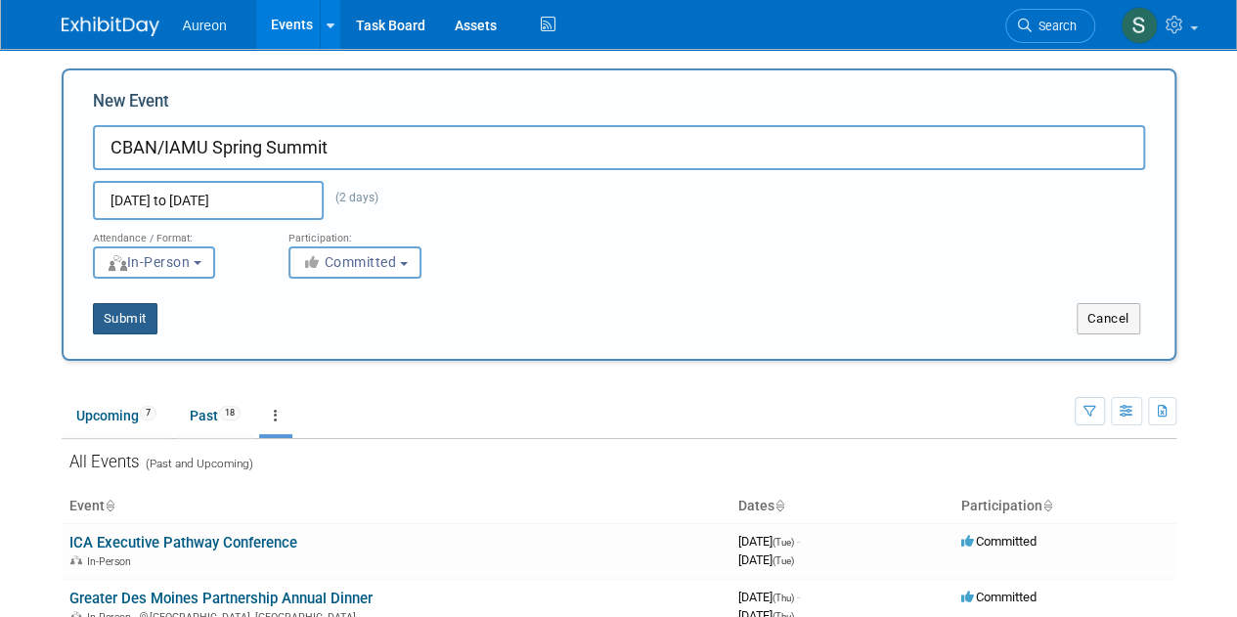
click at [106, 316] on button "Submit" at bounding box center [125, 318] width 65 height 31
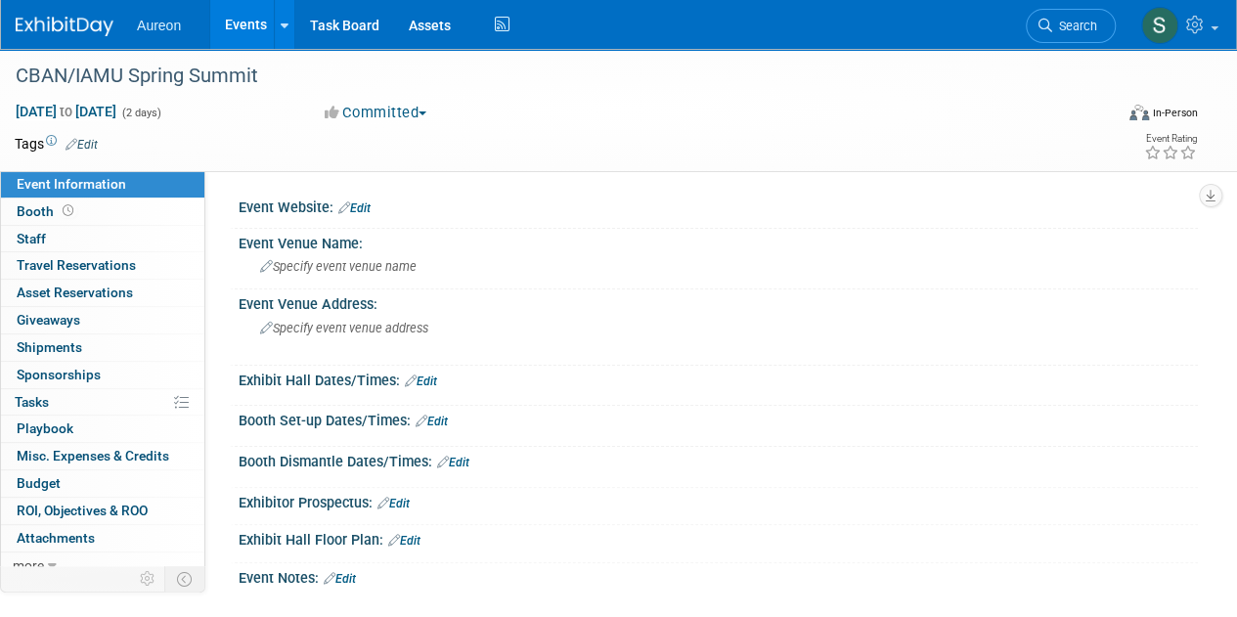
click at [356, 197] on div "Event Website: Edit" at bounding box center [719, 205] width 960 height 25
click at [362, 211] on link "Edit" at bounding box center [354, 209] width 32 height 14
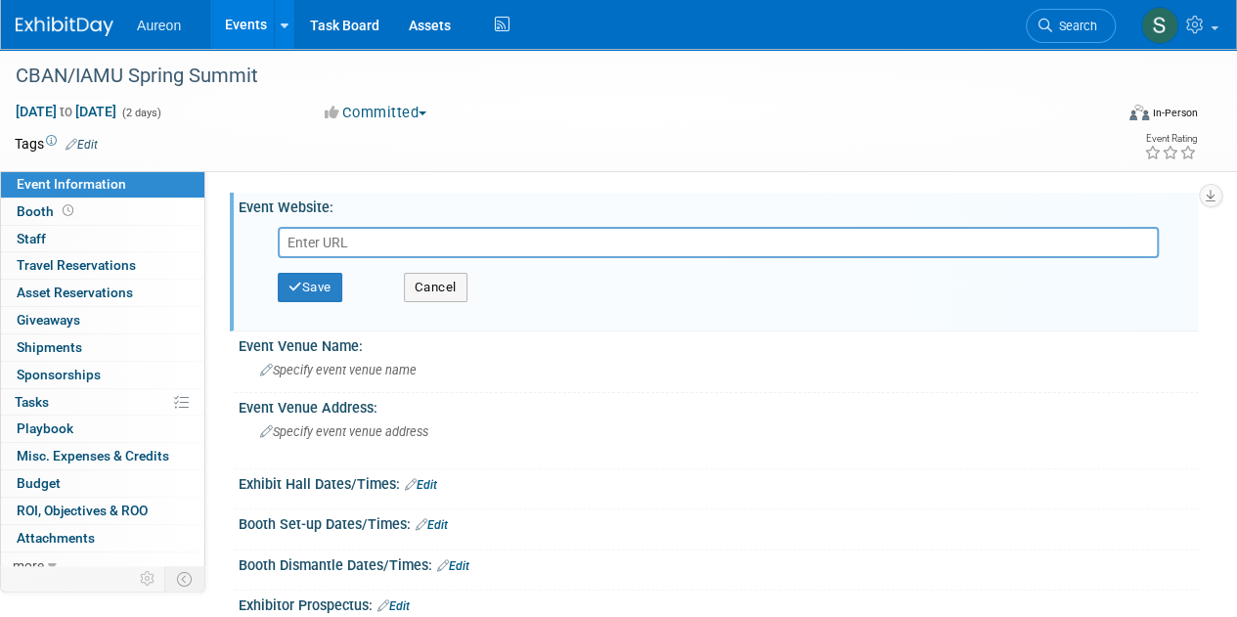
click at [425, 245] on input "text" at bounding box center [718, 242] width 881 height 31
paste input "https://broadbandaction.com/cban-events/cban-iamu-2025-spring-summit/"
type input "https://broadbandaction.com/cban-events/cban-iamu-2025-spring-summit/"
click at [317, 289] on button "Save" at bounding box center [310, 287] width 65 height 29
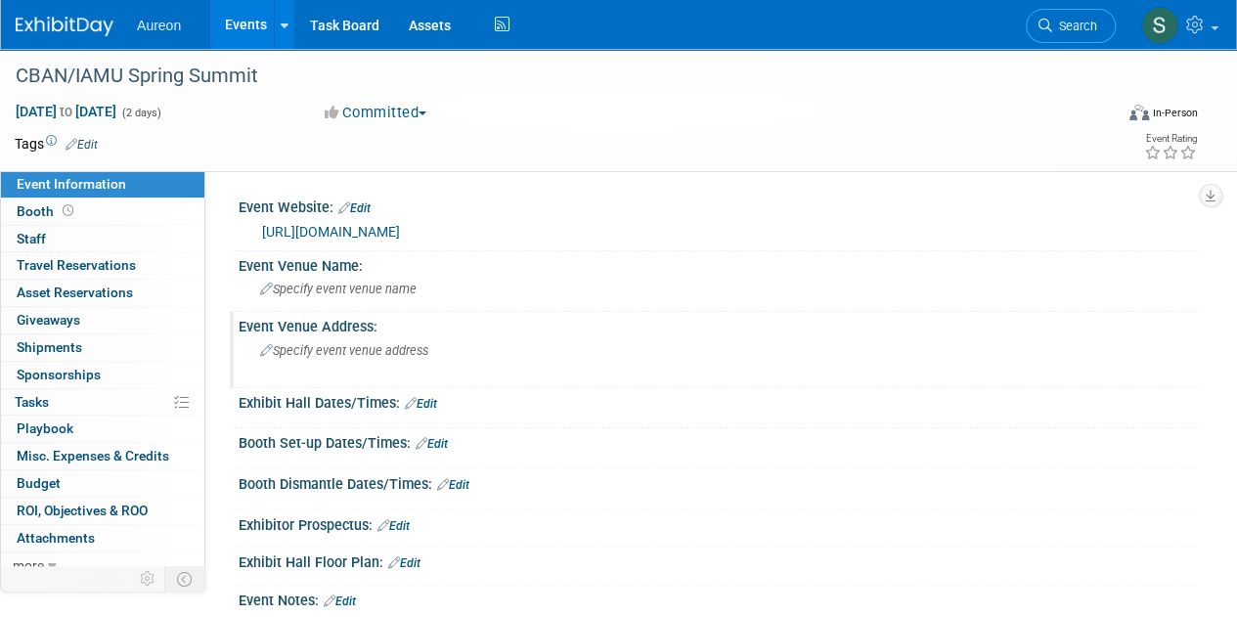
click at [310, 347] on span "Specify event venue address" at bounding box center [344, 350] width 168 height 15
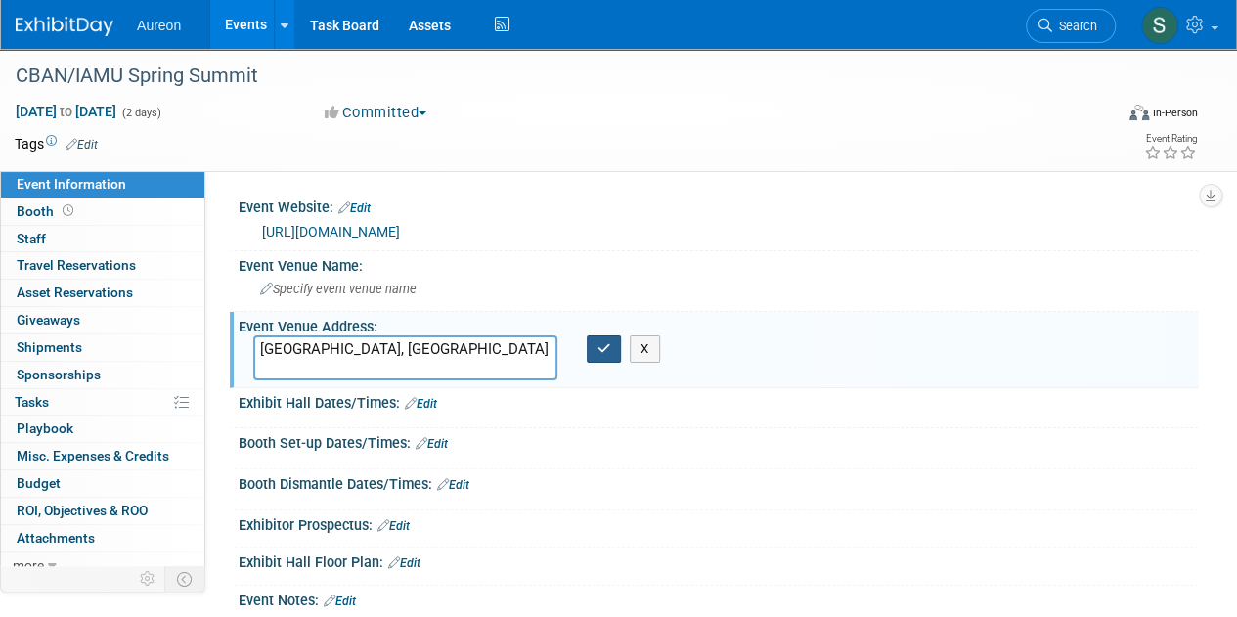
type textarea "[GEOGRAPHIC_DATA], [GEOGRAPHIC_DATA]"
click at [614, 355] on button "button" at bounding box center [604, 349] width 35 height 27
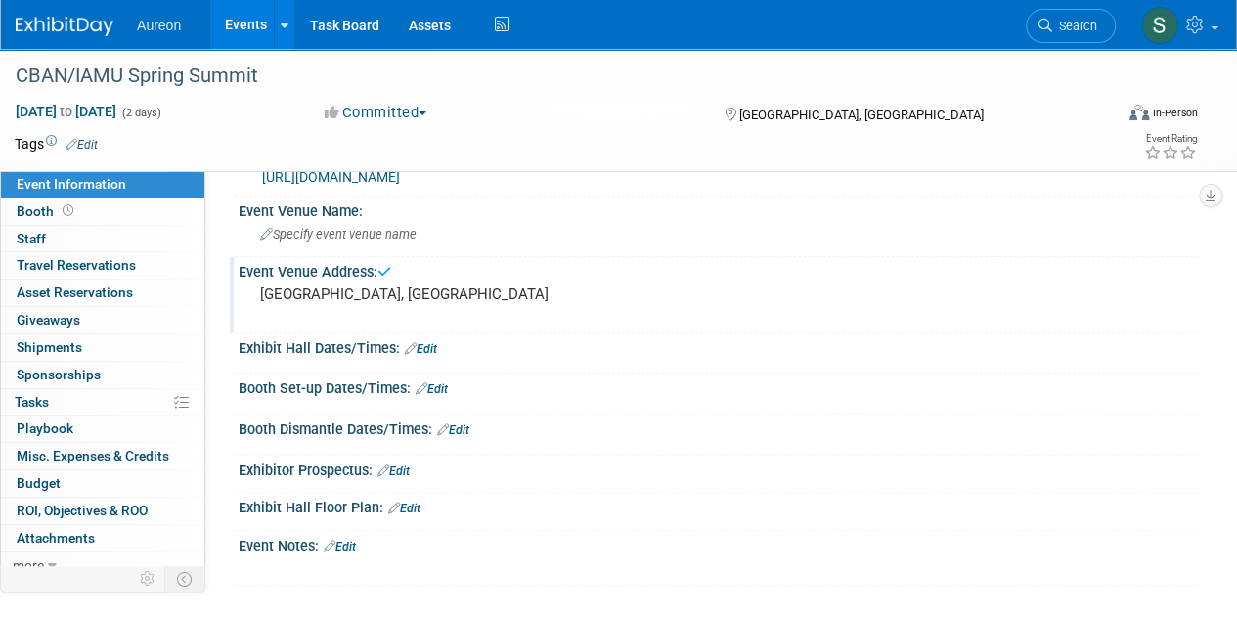
scroll to position [98, 0]
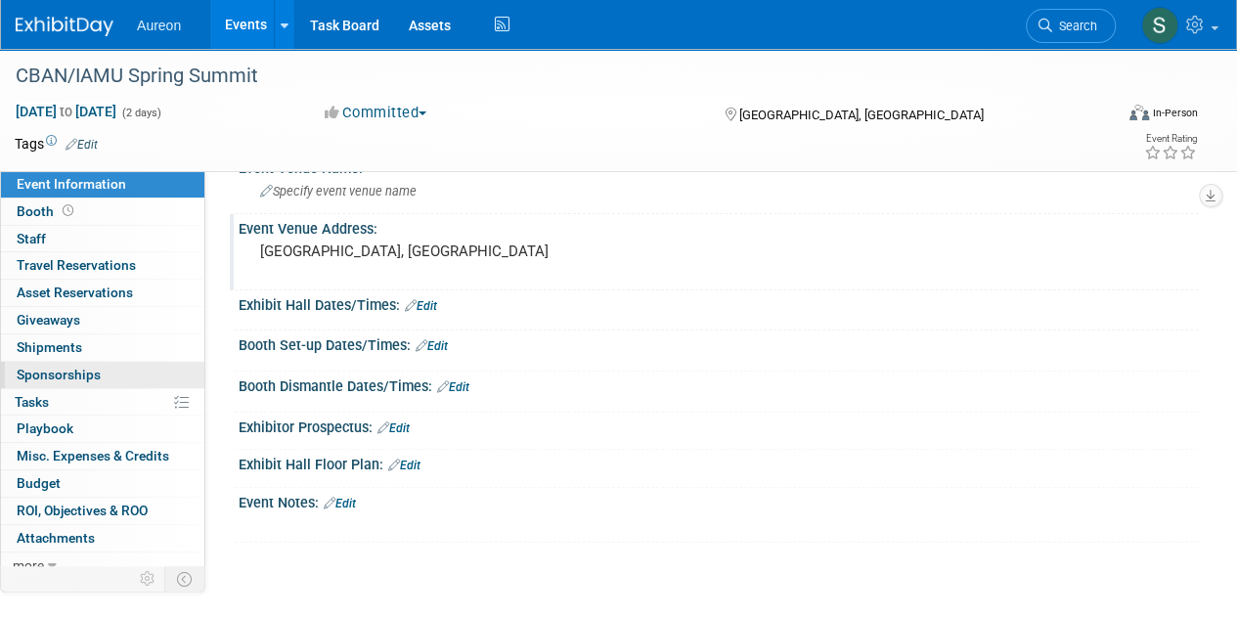
click at [69, 369] on span "Sponsorships 0" at bounding box center [59, 375] width 84 height 16
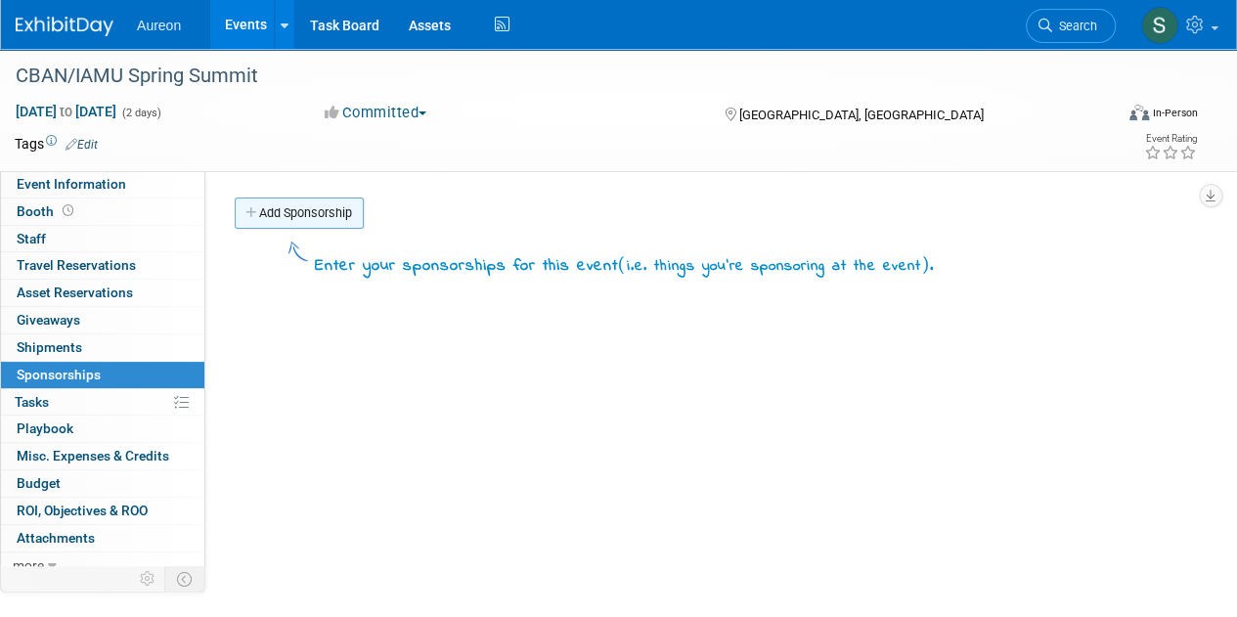
click at [301, 218] on link "Add Sponsorship" at bounding box center [299, 213] width 129 height 31
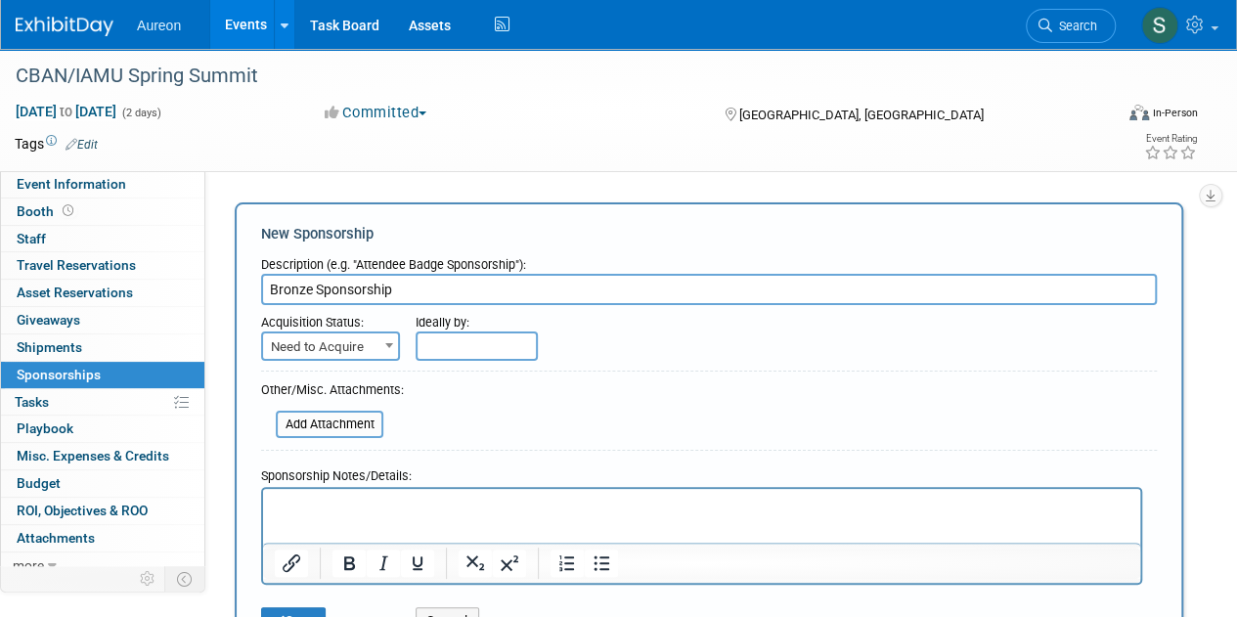
type input "Bronze Sponsorship"
click at [317, 337] on span "Need to Acquire" at bounding box center [330, 347] width 135 height 27
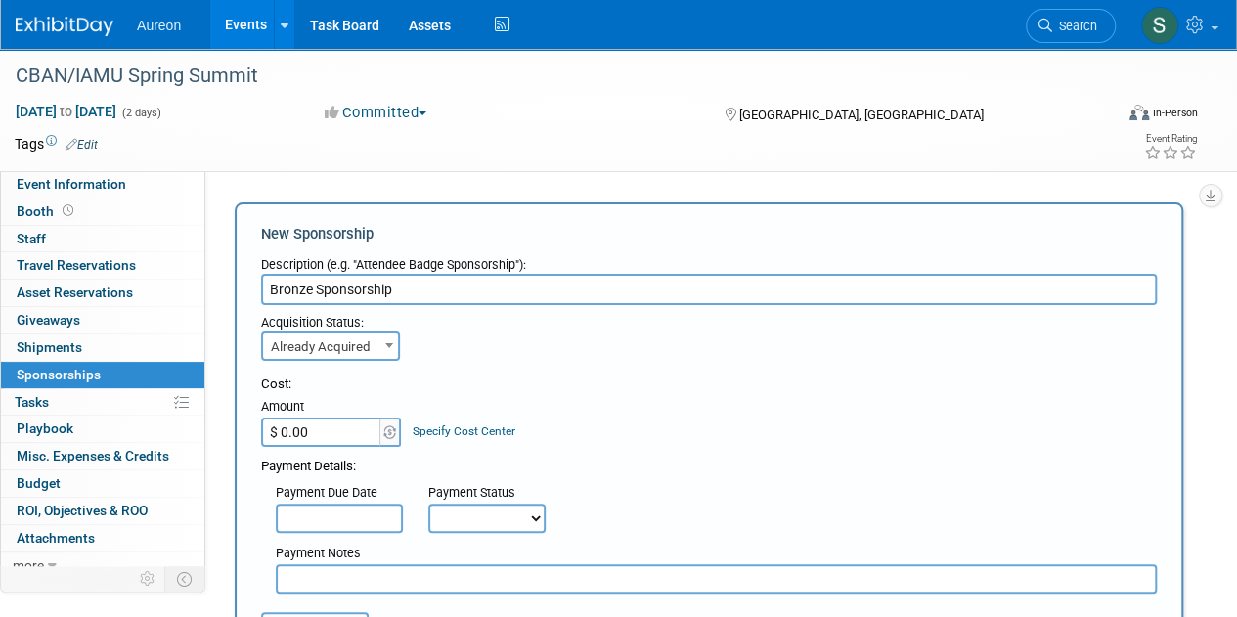
select select "2"
click at [330, 427] on input "$ 0.00" at bounding box center [322, 432] width 122 height 29
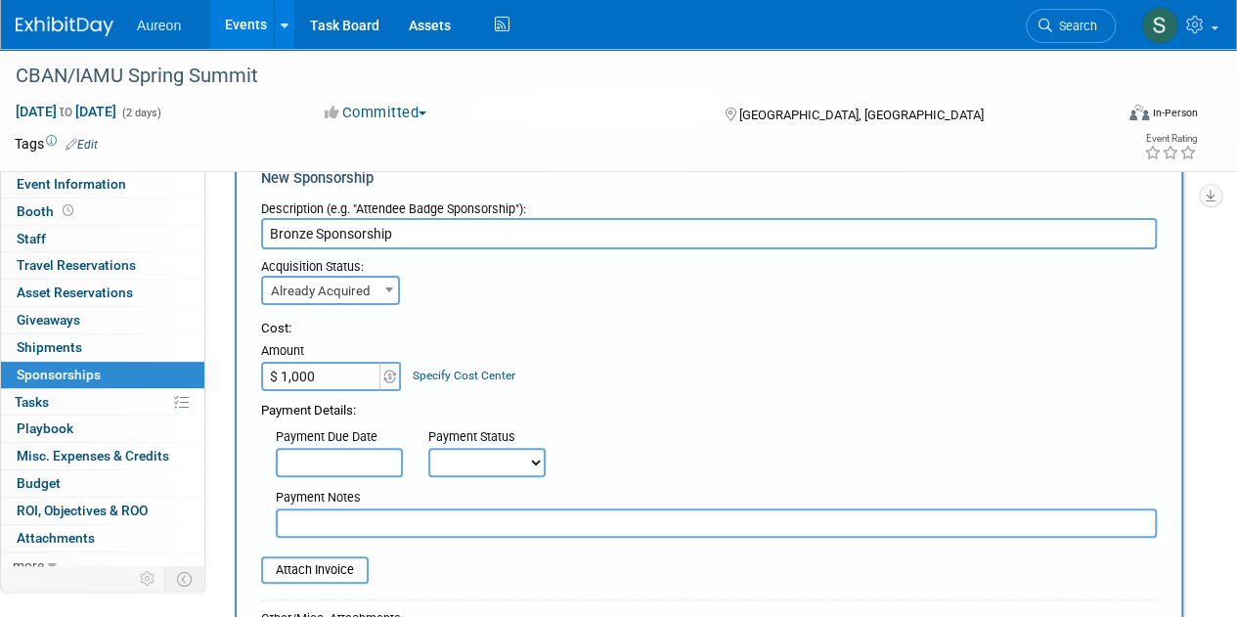
scroll to position [98, 0]
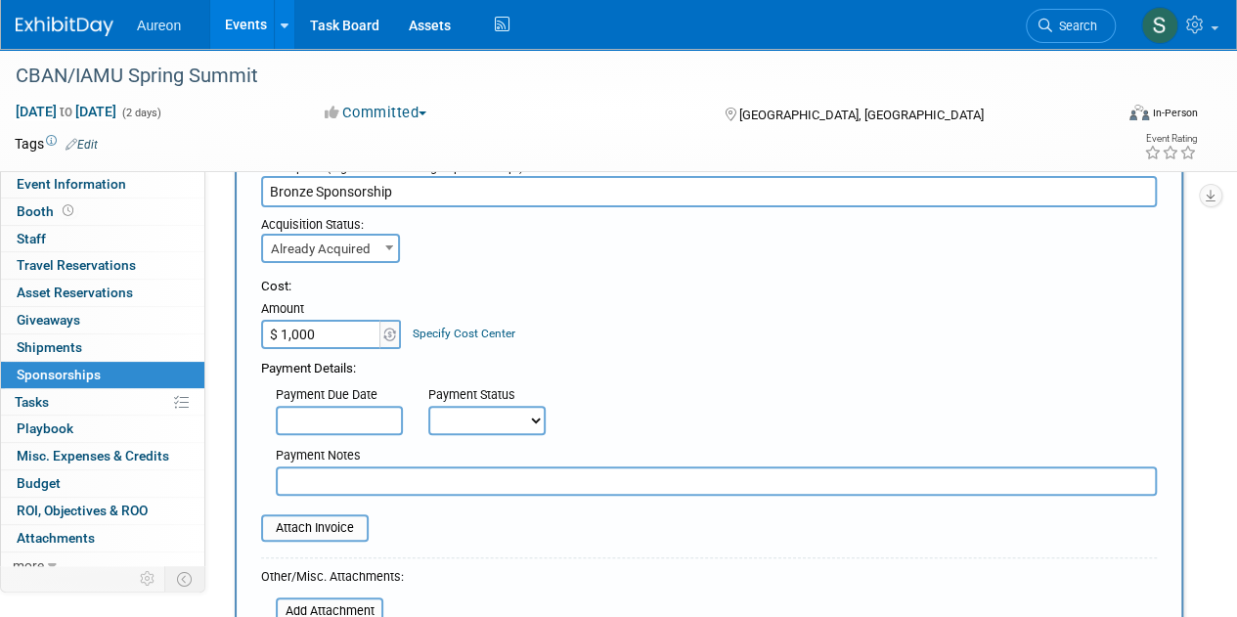
type input "$ 1,000.00"
click at [513, 420] on select "Not Paid Yet Partially Paid Paid in Full" at bounding box center [486, 420] width 117 height 29
select select "1"
click at [428, 406] on select "Not Paid Yet Partially Paid Paid in Full" at bounding box center [486, 420] width 117 height 29
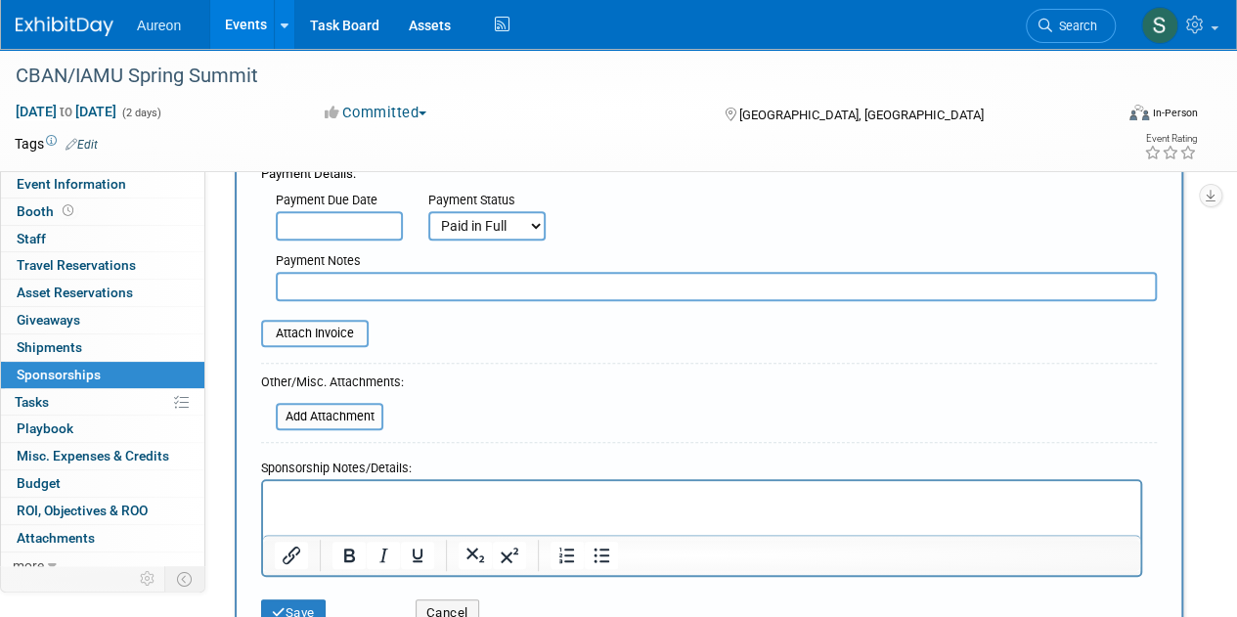
scroll to position [293, 0]
click at [340, 496] on p "Rich Text Area. Press ALT-0 for help." at bounding box center [702, 497] width 855 height 20
click at [307, 609] on button "Save" at bounding box center [293, 612] width 65 height 27
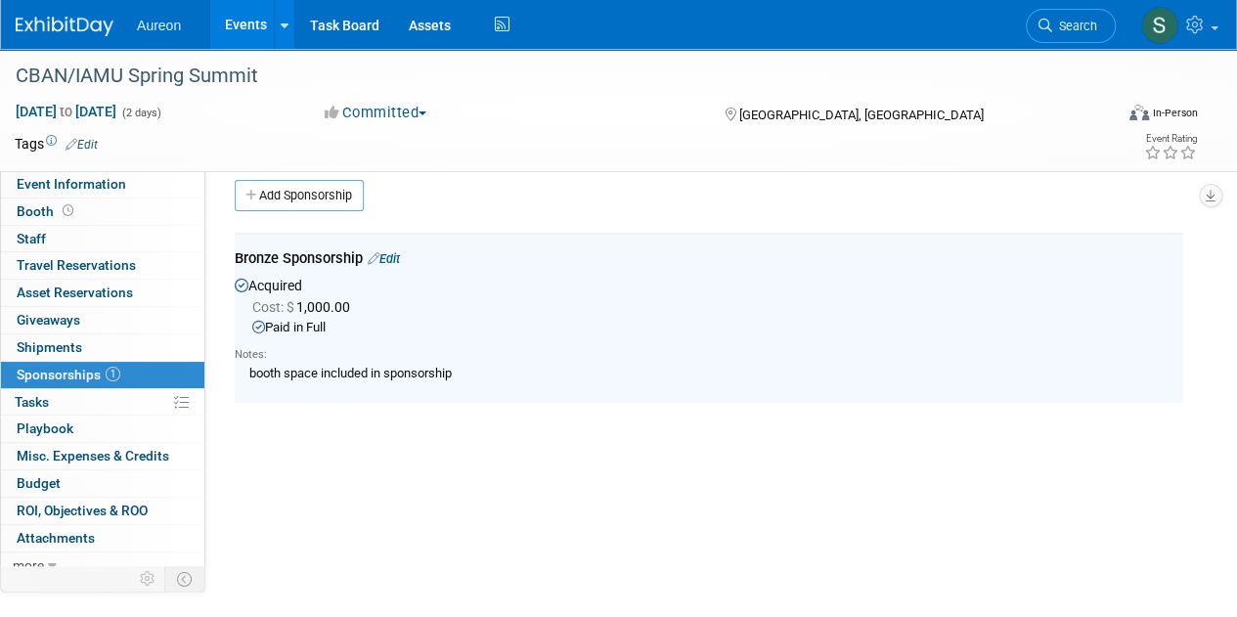
scroll to position [0, 0]
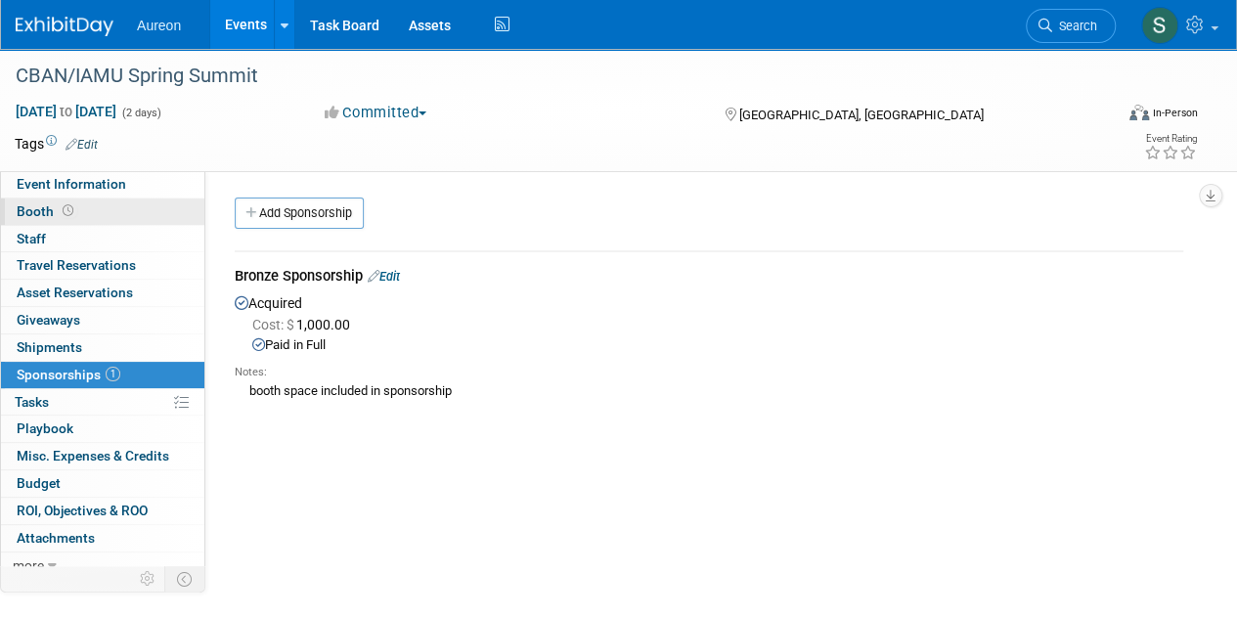
click at [35, 210] on span "Booth" at bounding box center [47, 211] width 61 height 16
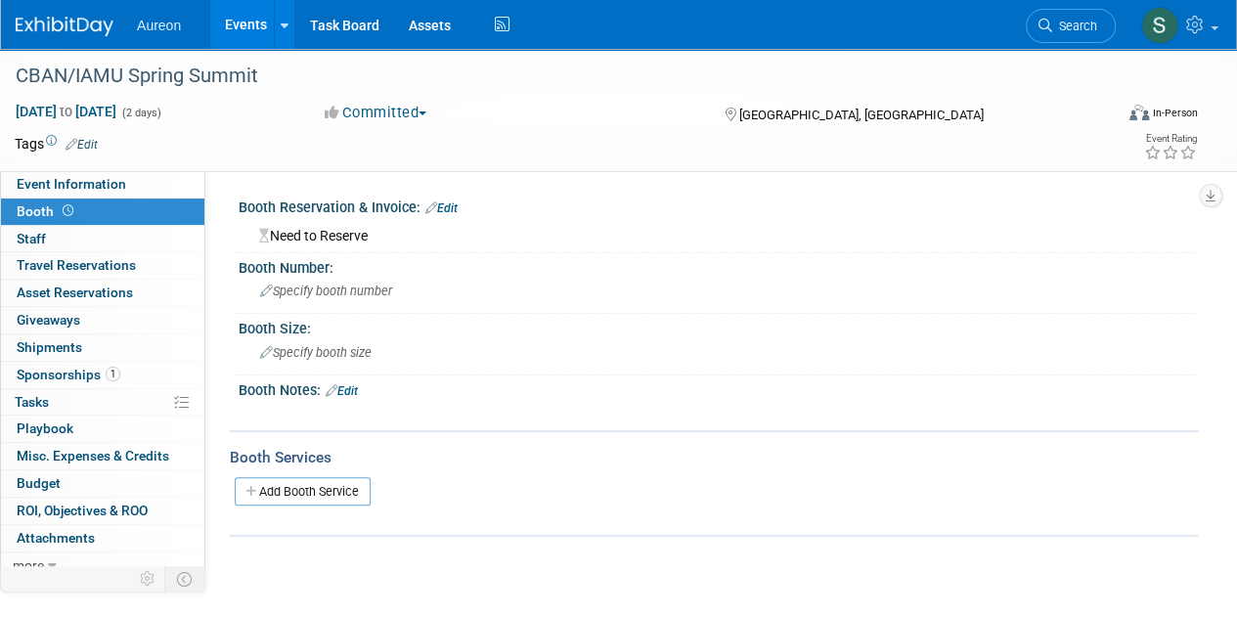
click at [354, 385] on link "Edit" at bounding box center [342, 391] width 32 height 14
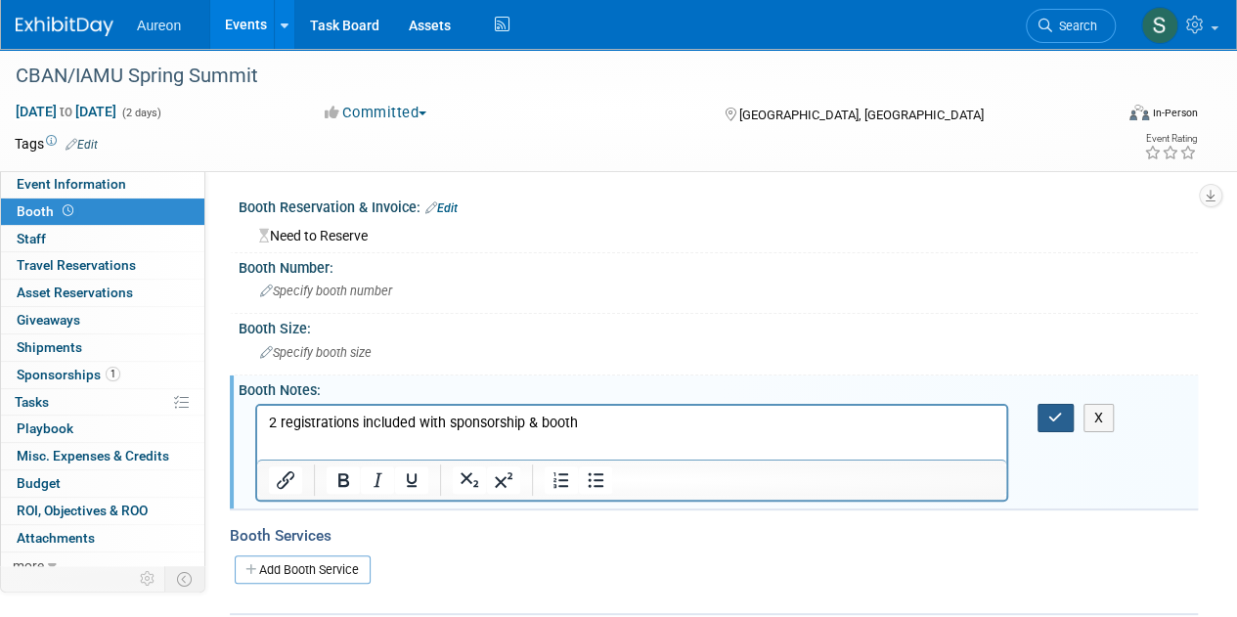
click at [1050, 420] on icon "button" at bounding box center [1056, 418] width 15 height 14
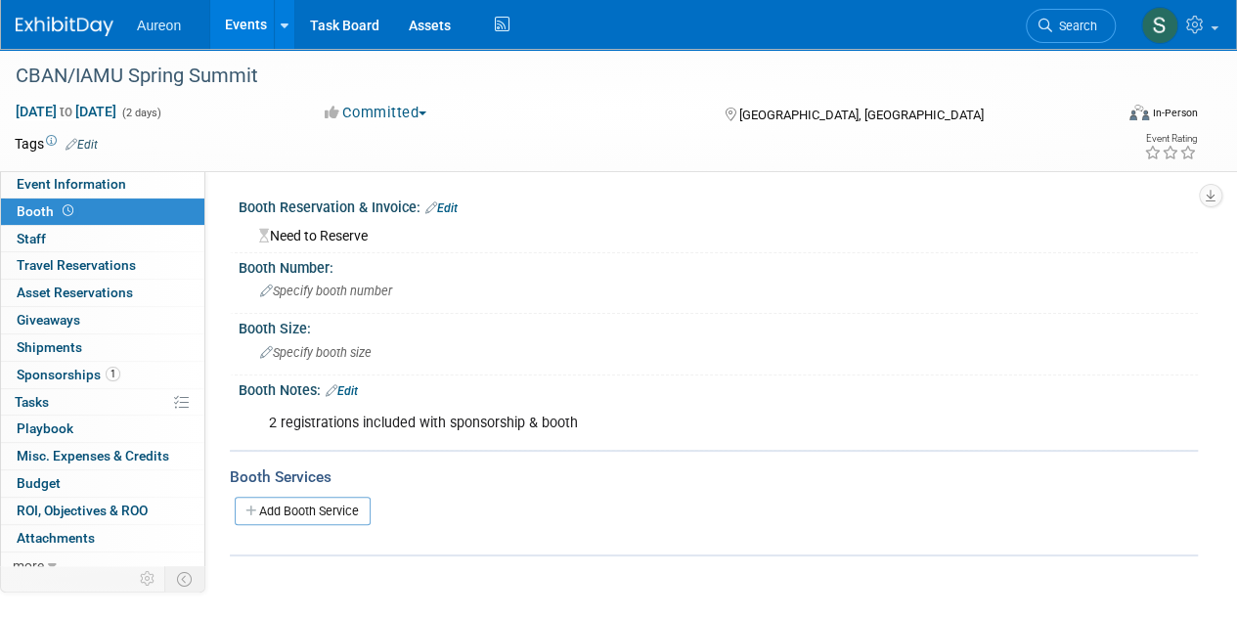
click at [66, 448] on span "Misc. Expenses & Credits 0" at bounding box center [93, 456] width 153 height 16
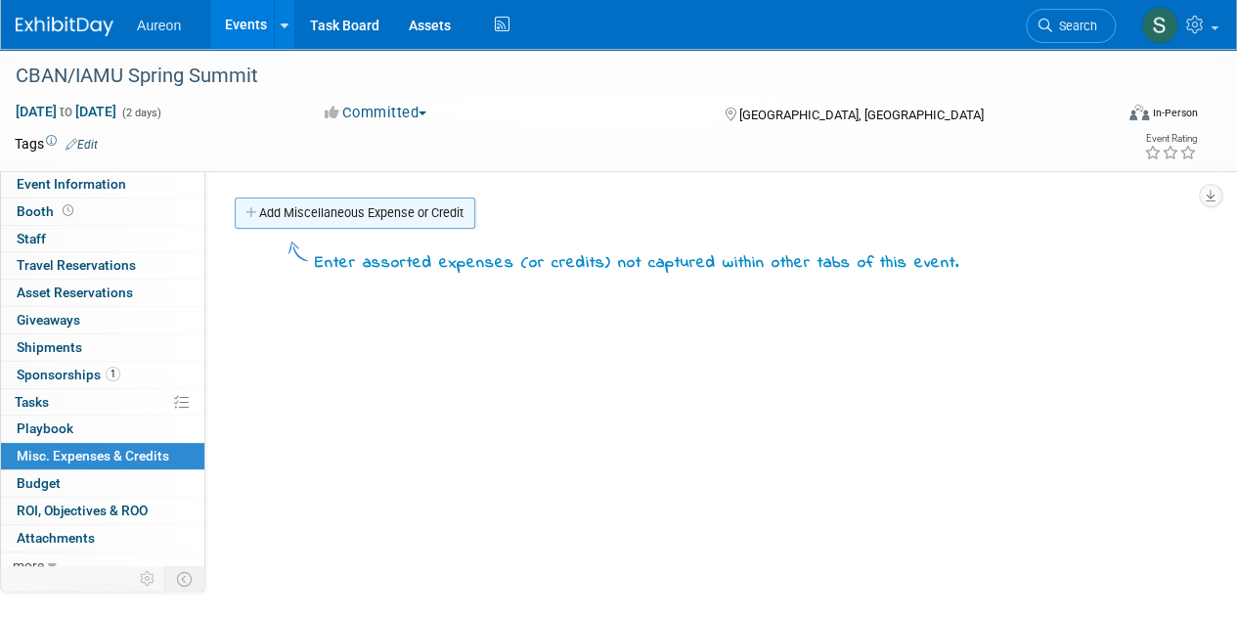
click at [338, 206] on link "Add Miscellaneous Expense or Credit" at bounding box center [355, 213] width 241 height 31
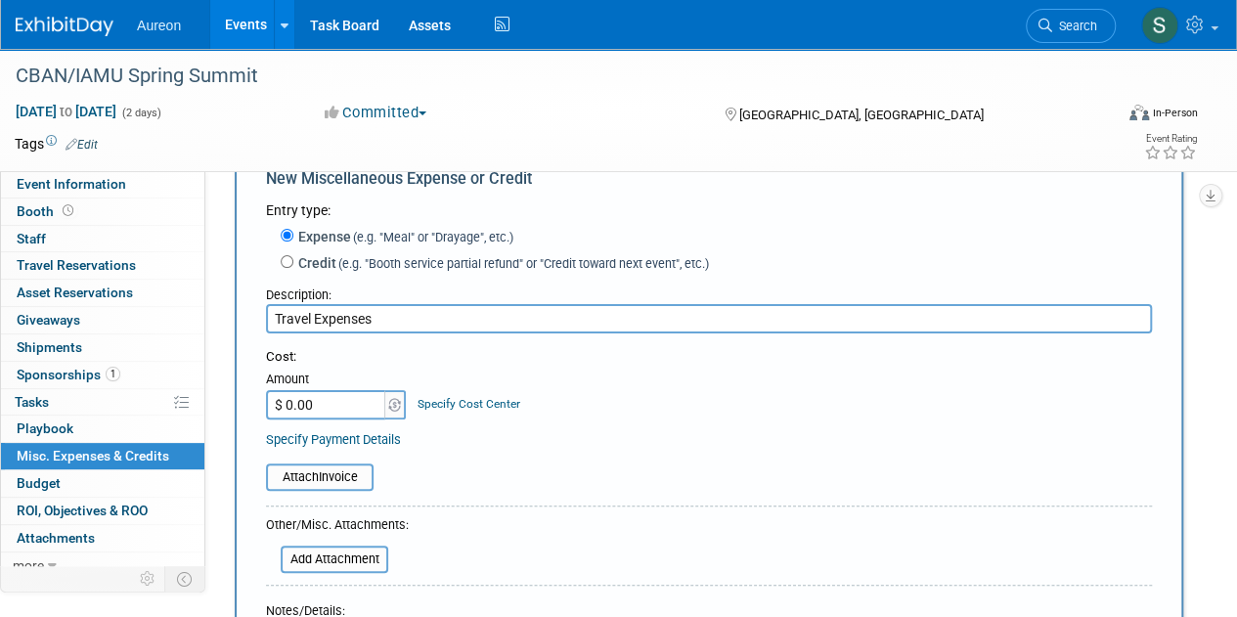
scroll to position [98, 0]
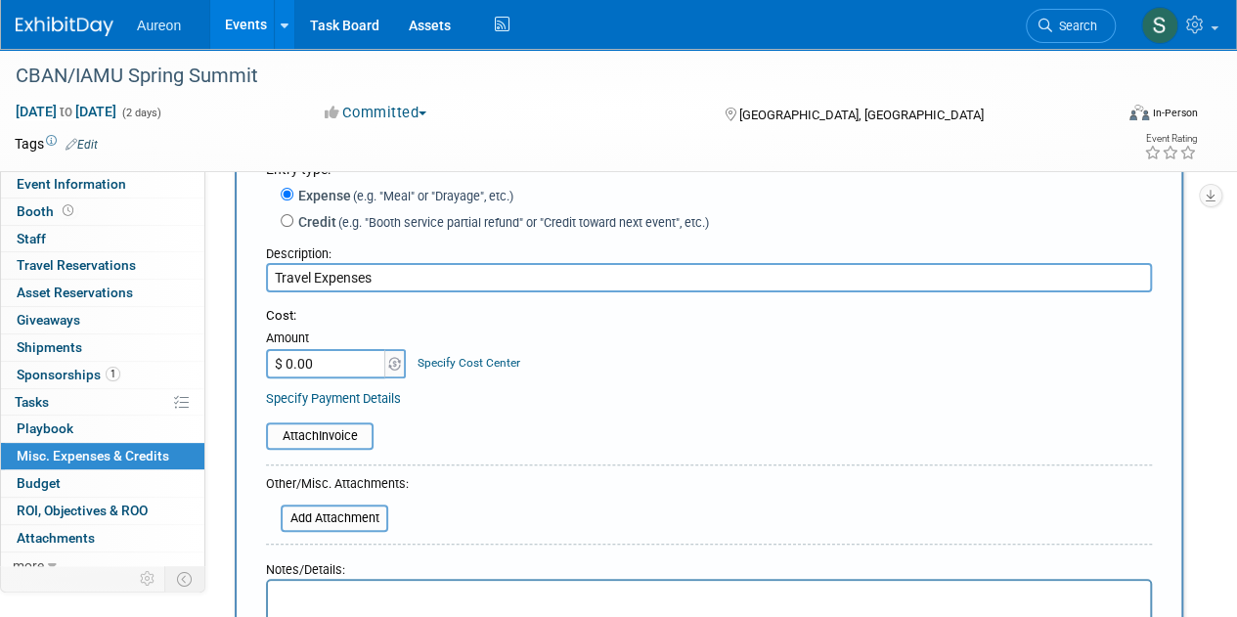
type input "Travel Expenses"
click at [348, 361] on input "$ 0.00" at bounding box center [327, 363] width 122 height 29
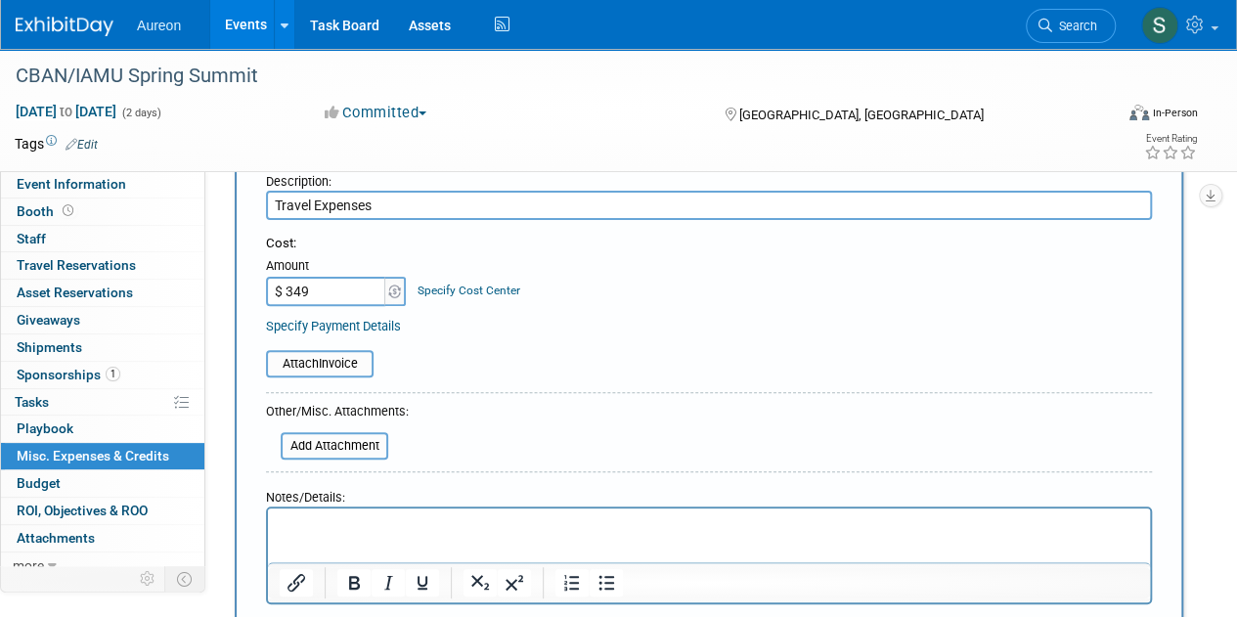
scroll to position [196, 0]
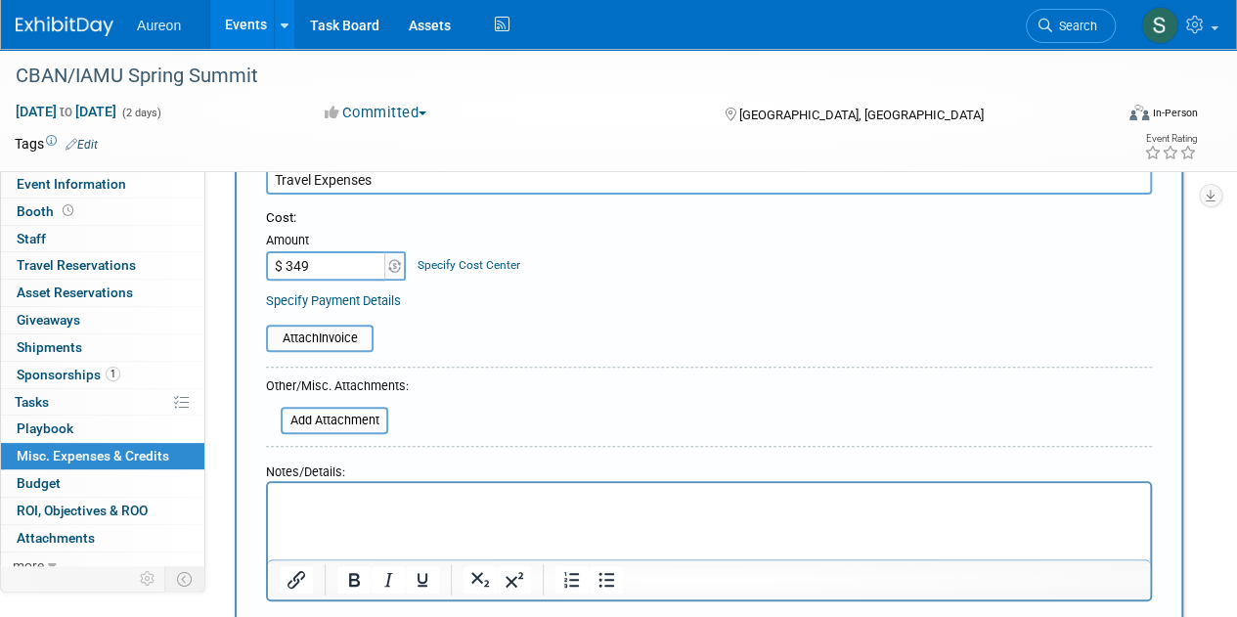
type input "$ 349.00"
click at [380, 511] on html at bounding box center [709, 496] width 882 height 27
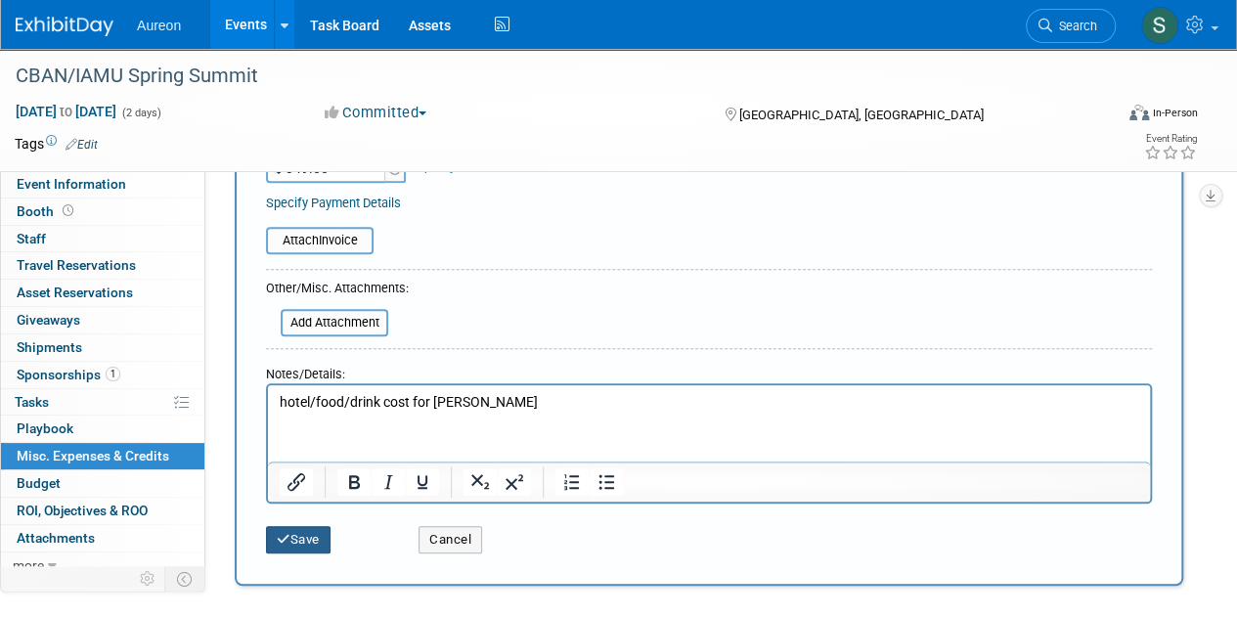
click at [292, 535] on button "Save" at bounding box center [298, 539] width 65 height 27
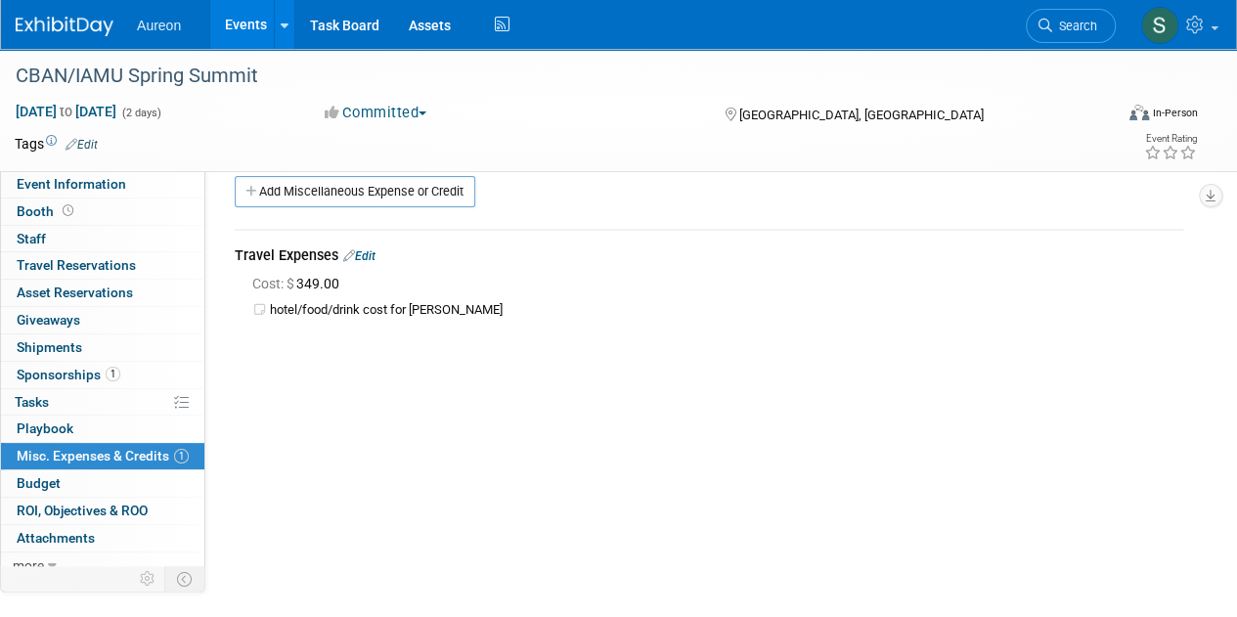
scroll to position [0, 0]
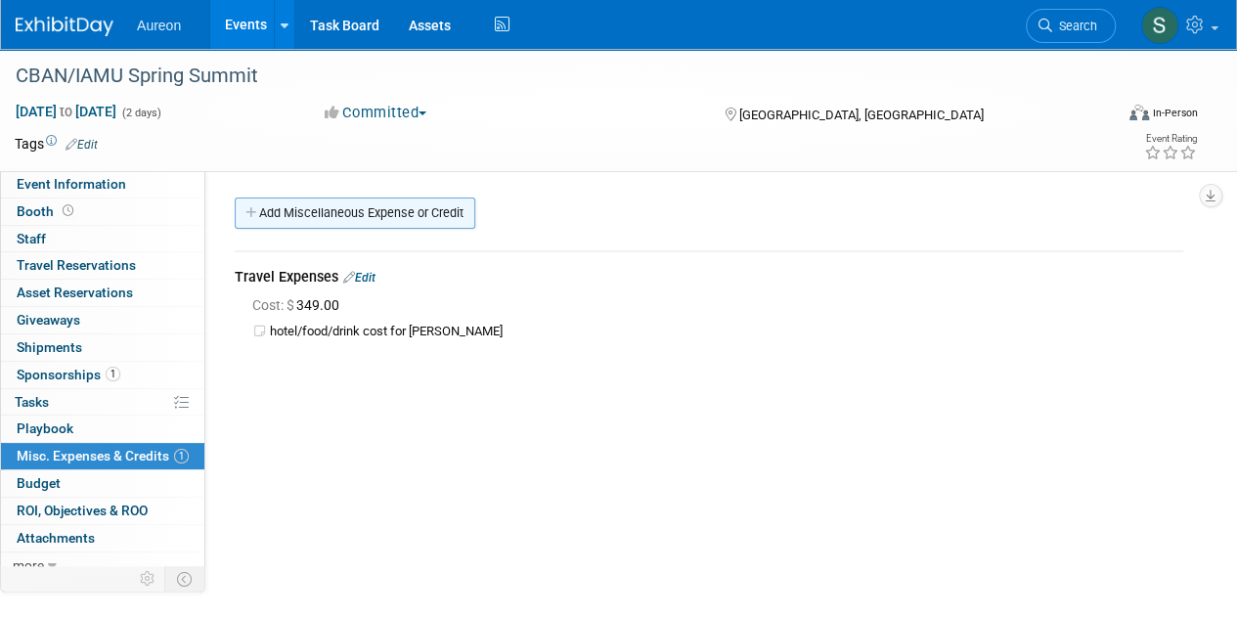
click at [297, 212] on link "Add Miscellaneous Expense or Credit" at bounding box center [355, 213] width 241 height 31
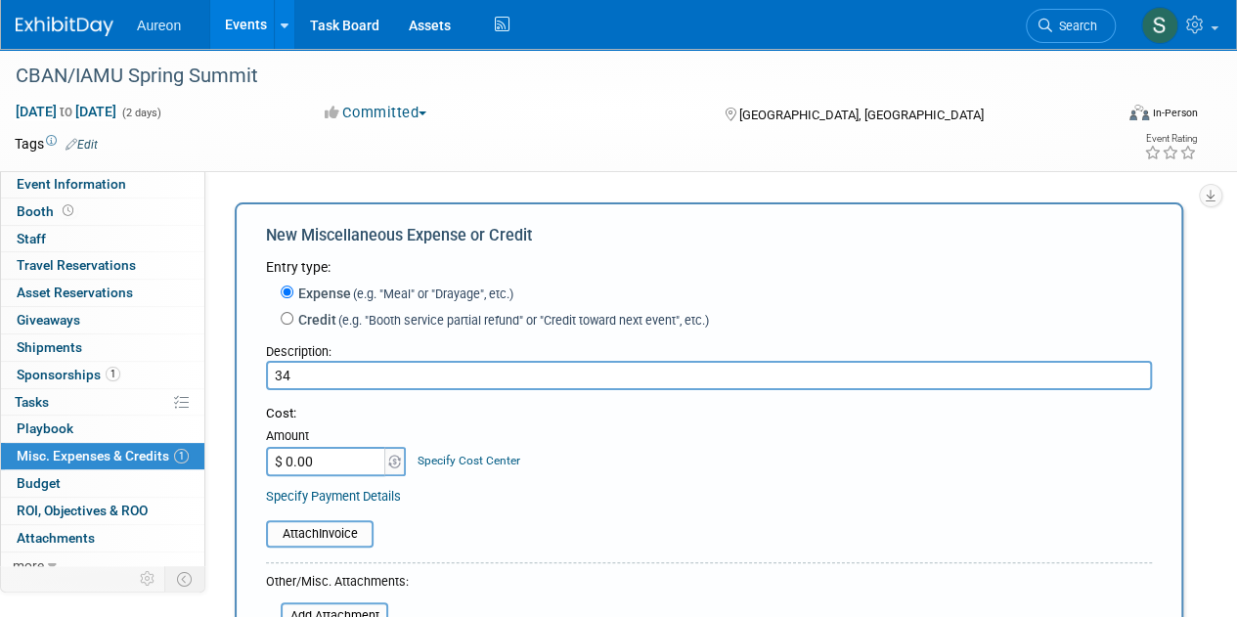
type input "3"
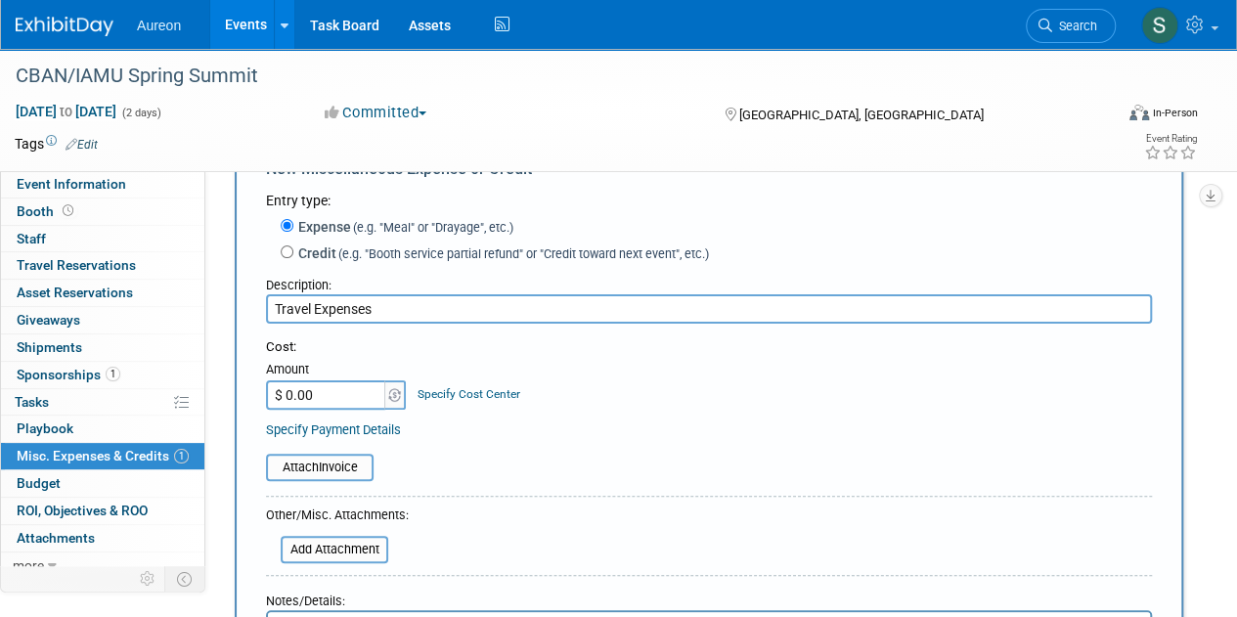
scroll to position [98, 0]
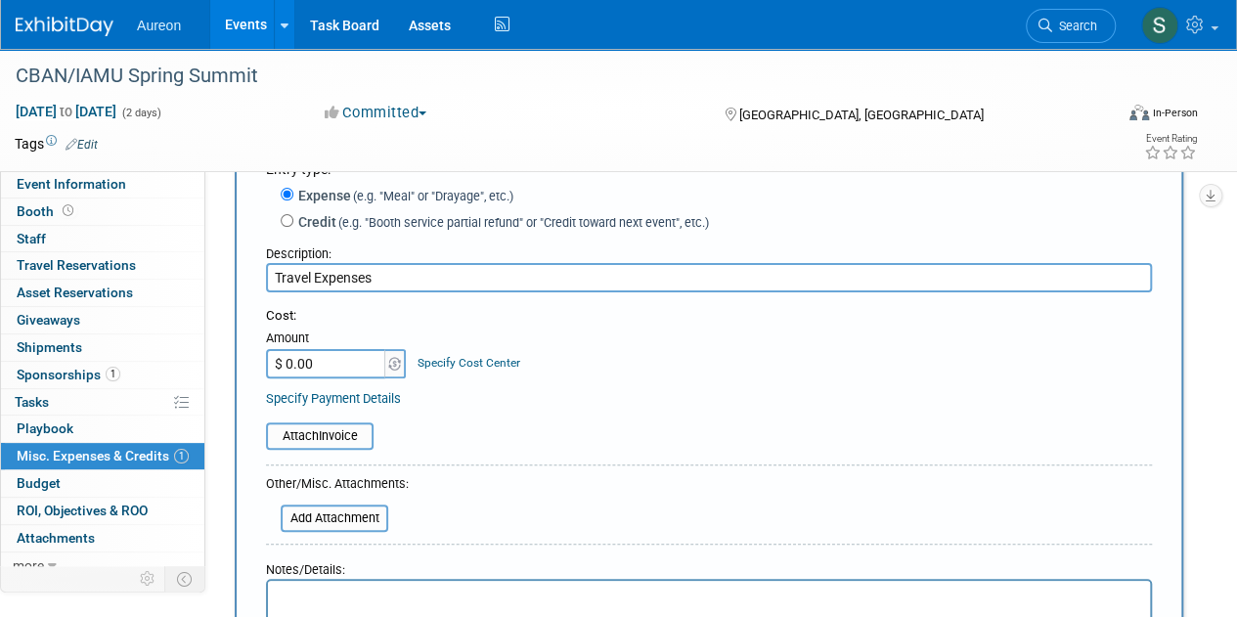
type input "Travel Expenses"
click at [319, 375] on input "$ 0.00" at bounding box center [327, 363] width 122 height 29
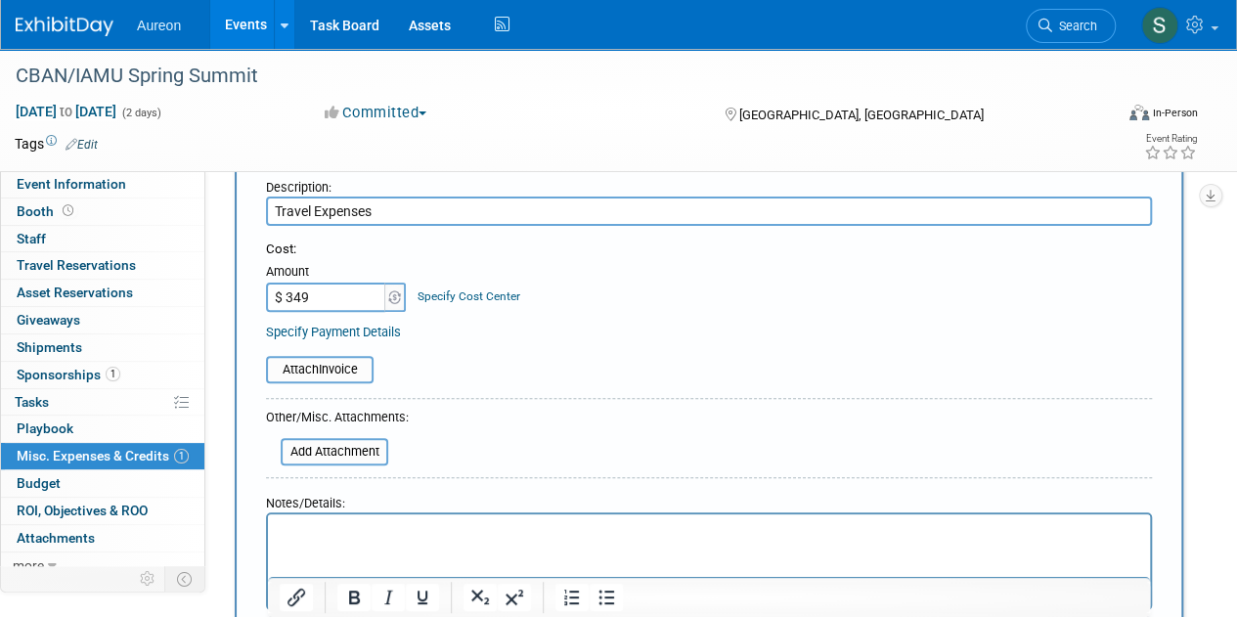
scroll to position [196, 0]
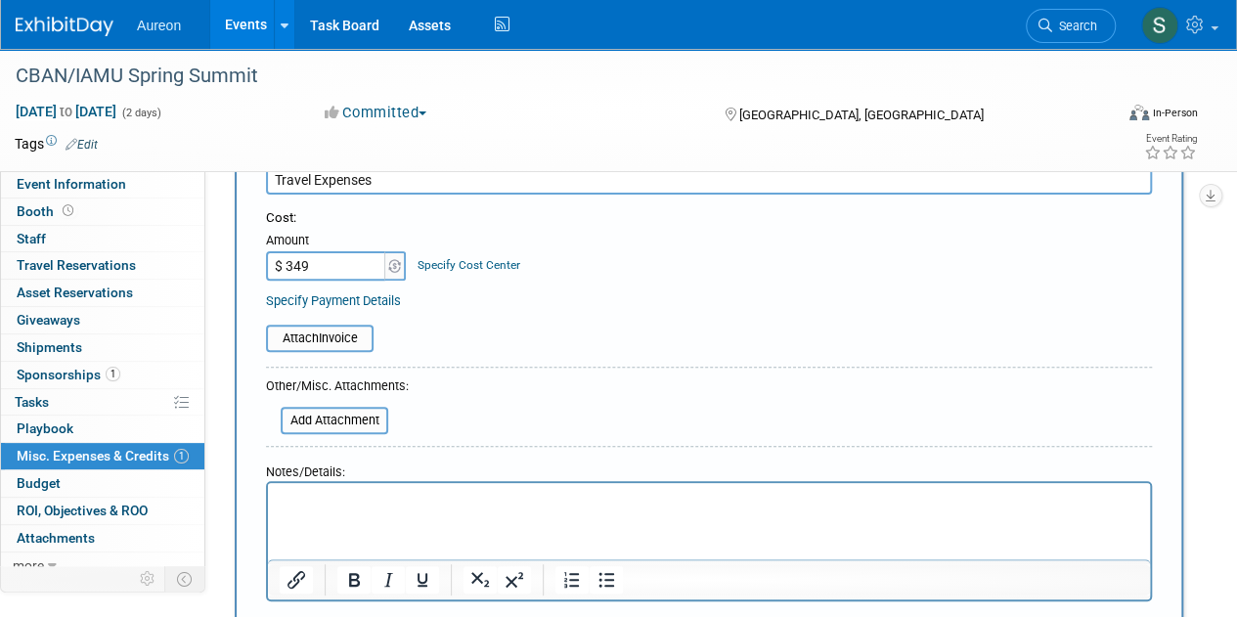
type input "$ 349.00"
click at [380, 498] on p "Rich Text Area. Press ALT-0 for help." at bounding box center [710, 501] width 860 height 20
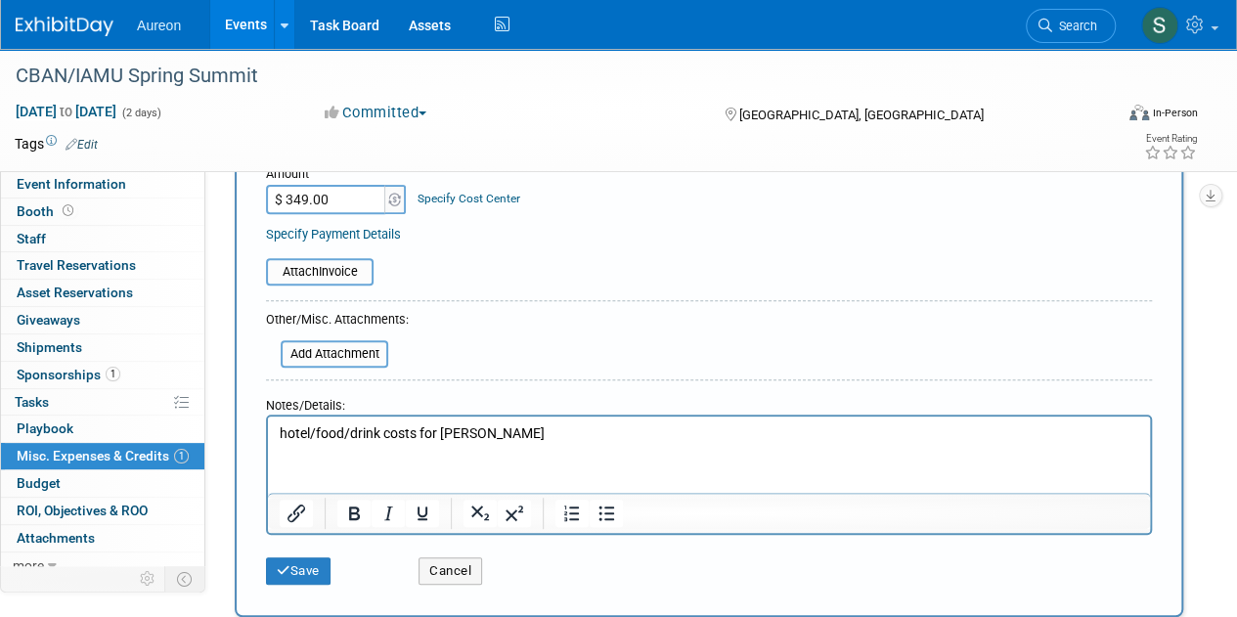
scroll to position [293, 0]
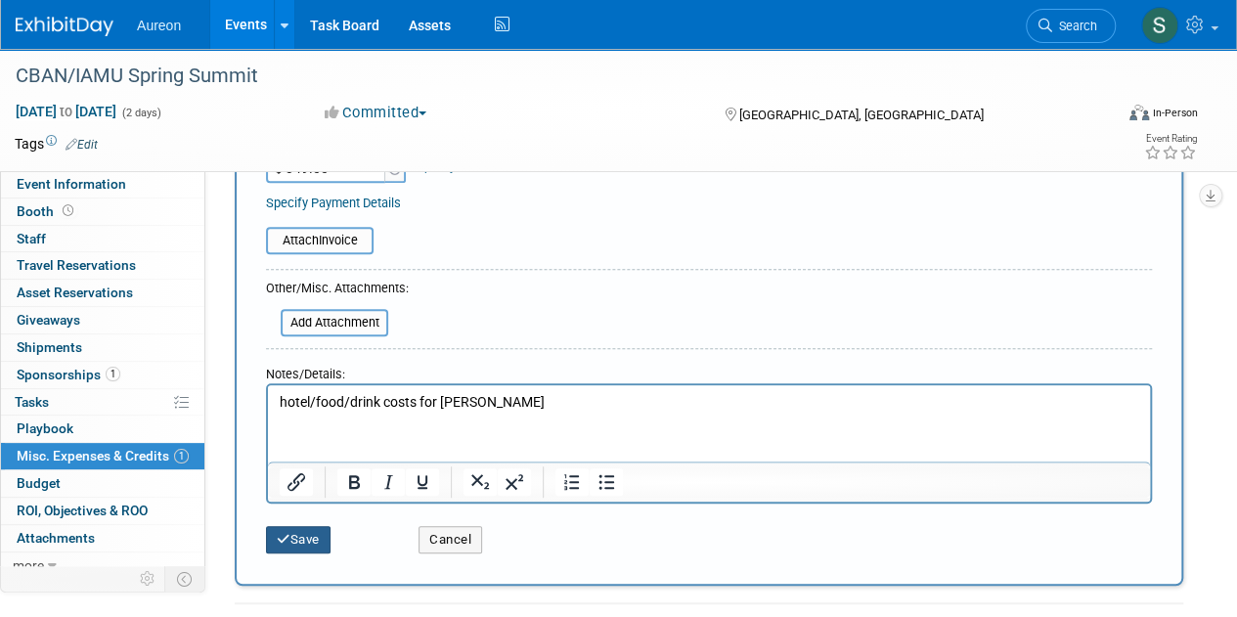
drag, startPoint x: 292, startPoint y: 539, endPoint x: 430, endPoint y: 561, distance: 140.6
click at [294, 540] on button "Save" at bounding box center [298, 539] width 65 height 27
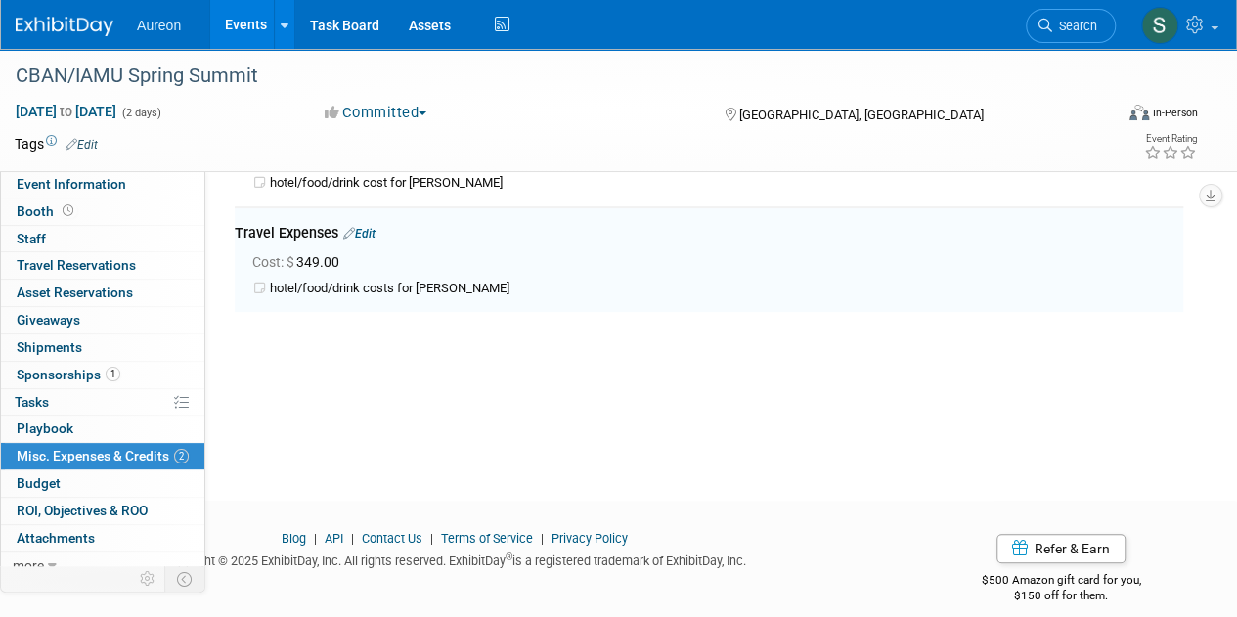
scroll to position [148, 0]
click at [96, 33] on img at bounding box center [65, 27] width 98 height 20
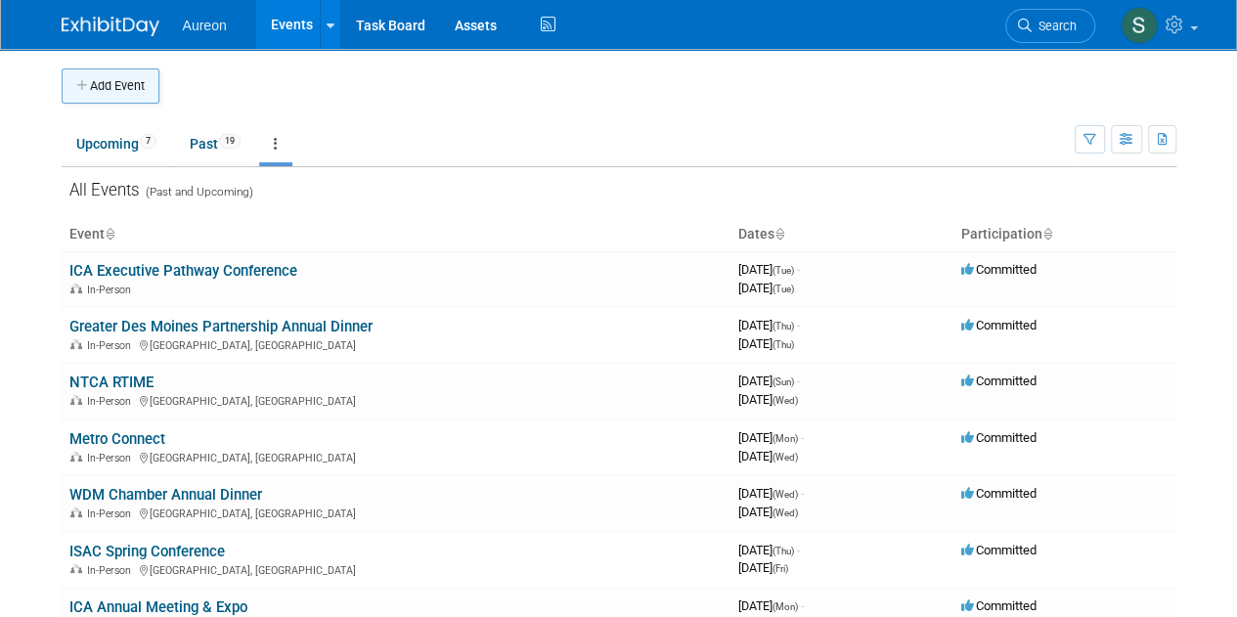
click at [100, 79] on button "Add Event" at bounding box center [111, 85] width 98 height 35
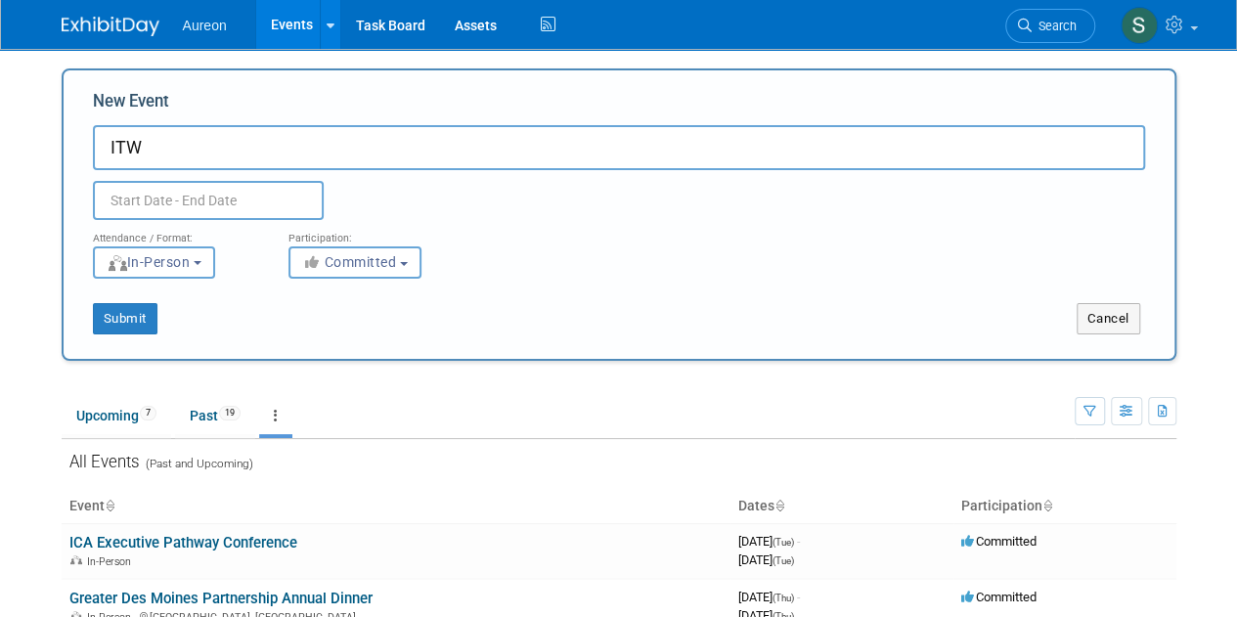
type input "ITW"
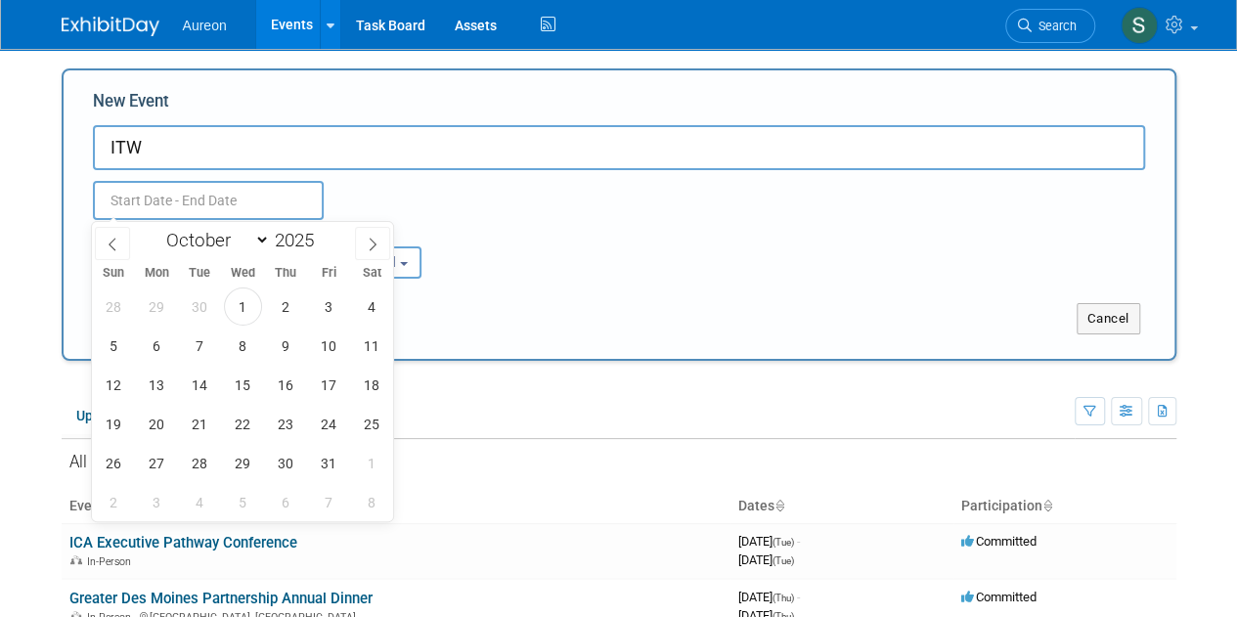
click at [182, 199] on input "text" at bounding box center [208, 200] width 231 height 39
drag, startPoint x: 227, startPoint y: 247, endPoint x: 252, endPoint y: 235, distance: 28.0
click at [227, 247] on select "January February March April May June July August September October November De…" at bounding box center [213, 240] width 112 height 24
click at [153, 398] on span "13" at bounding box center [157, 385] width 38 height 38
type input "Oct 13, 2025 to Oct 13, 2025"
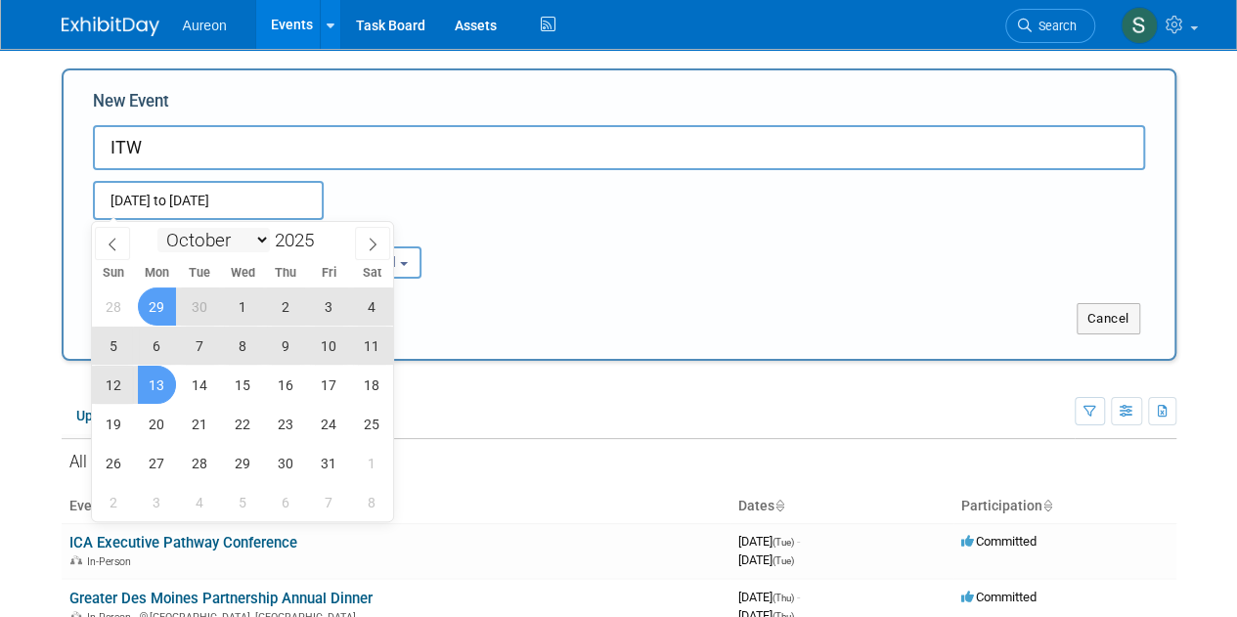
click at [206, 243] on select "January February March April May June July August September October November De…" at bounding box center [213, 240] width 112 height 24
select select "4"
click at [157, 228] on select "January February March April May June July August September October November De…" at bounding box center [213, 240] width 112 height 24
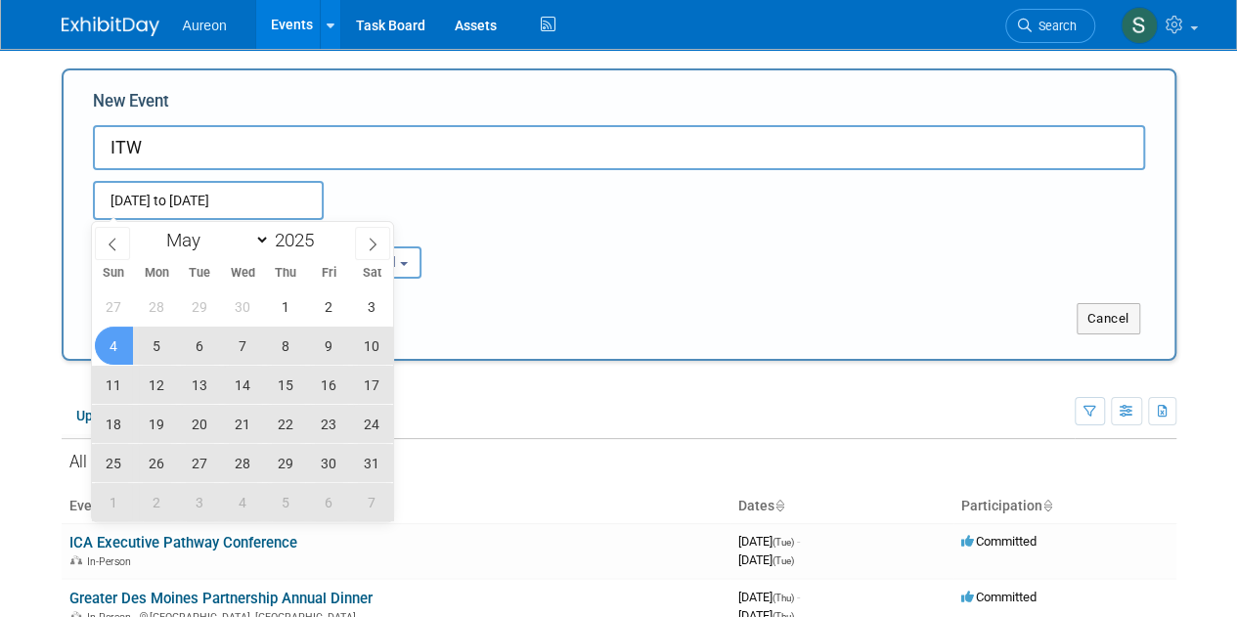
click at [110, 351] on span "4" at bounding box center [114, 346] width 38 height 38
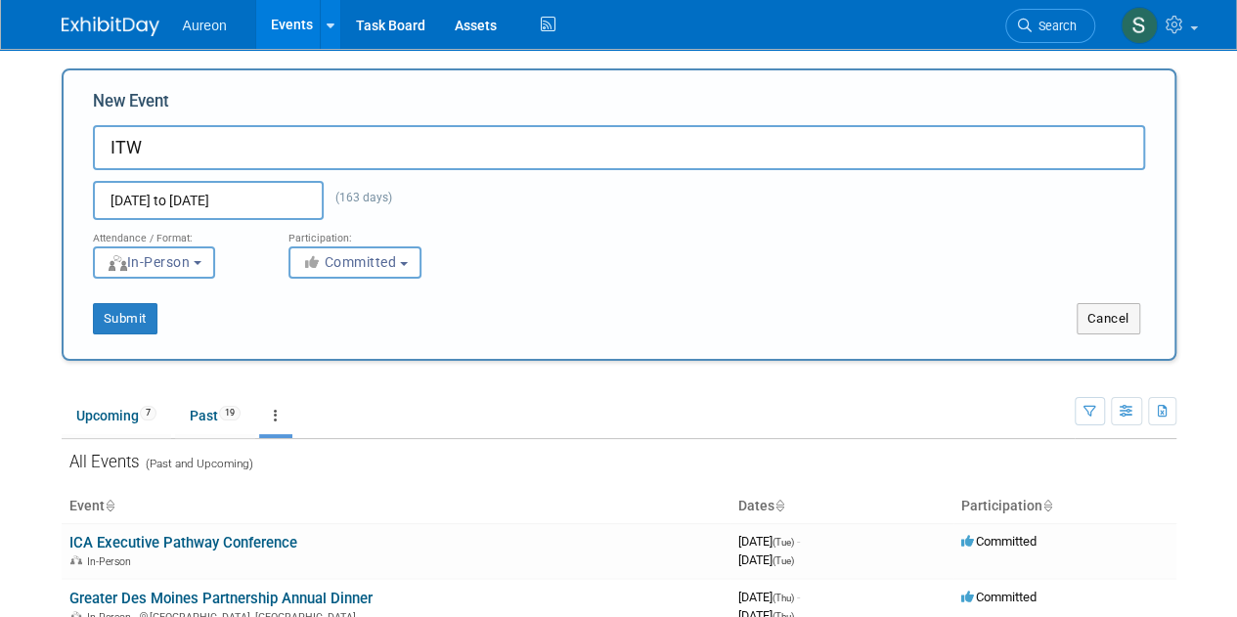
click at [221, 197] on input "May 4, 2025 to Oct 13, 2025" at bounding box center [208, 200] width 231 height 39
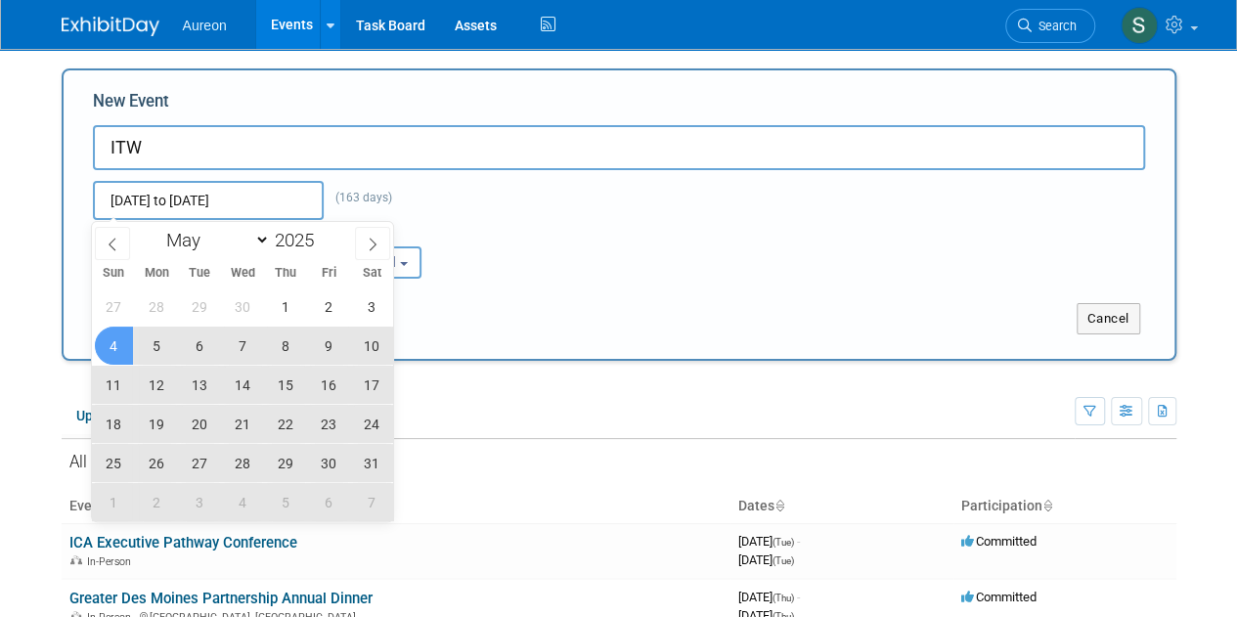
click at [240, 346] on span "7" at bounding box center [243, 346] width 38 height 38
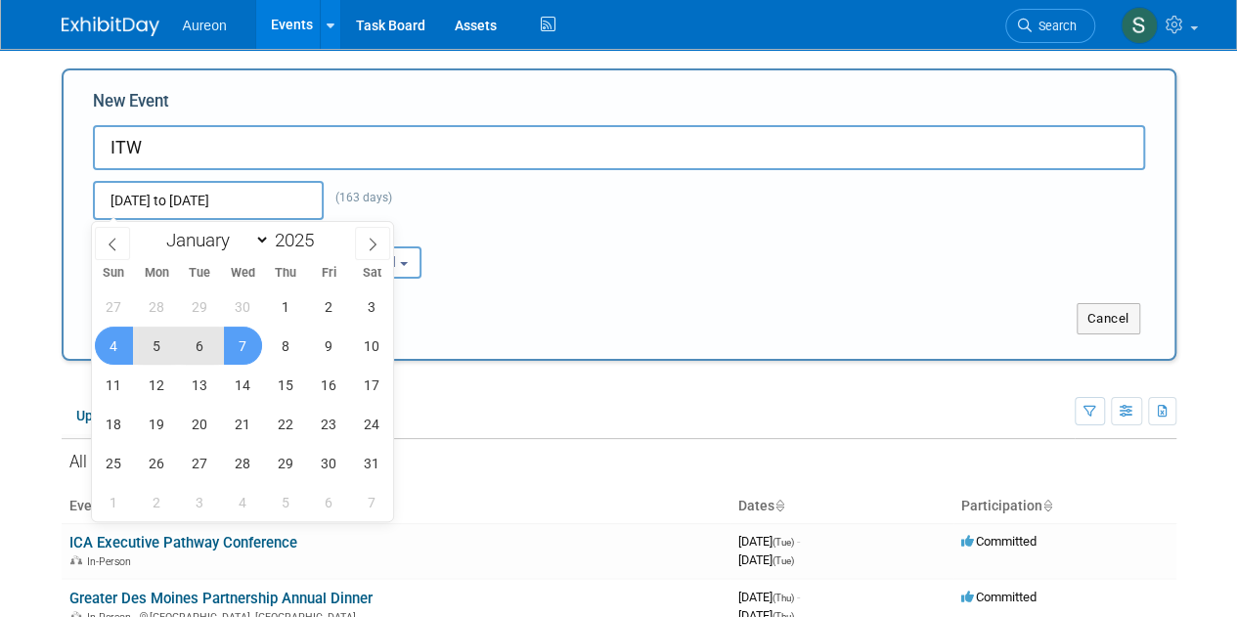
click at [116, 345] on span "4" at bounding box center [114, 346] width 38 height 38
type input "[DATE] to [DATE]"
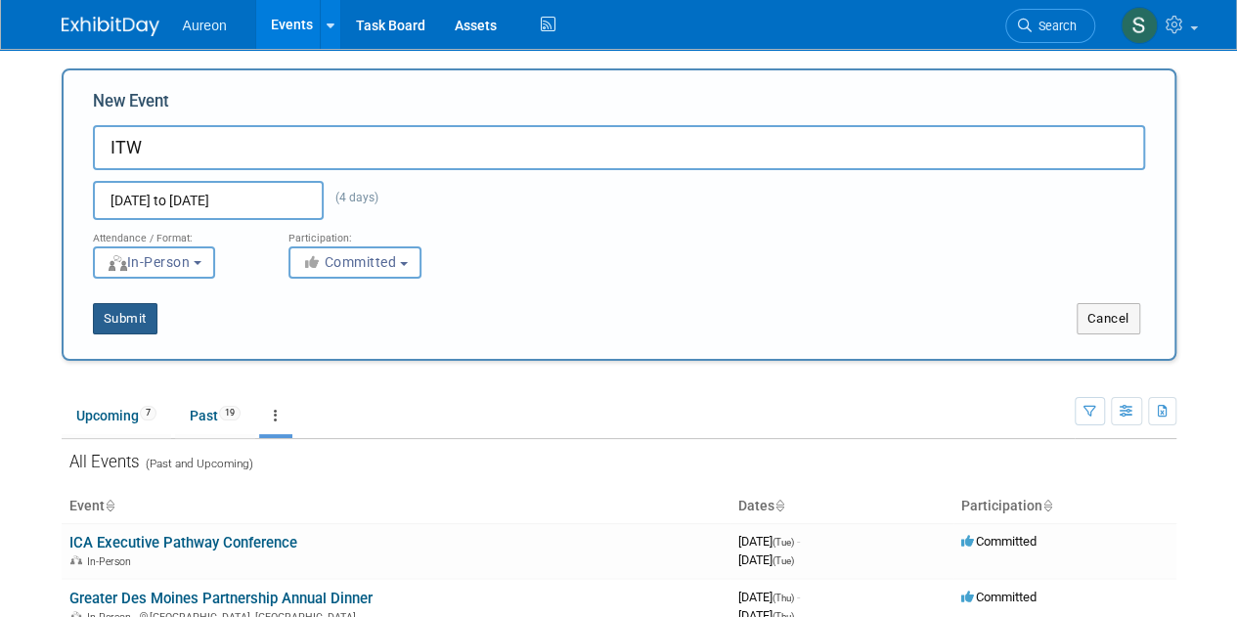
click at [135, 314] on button "Submit" at bounding box center [125, 318] width 65 height 31
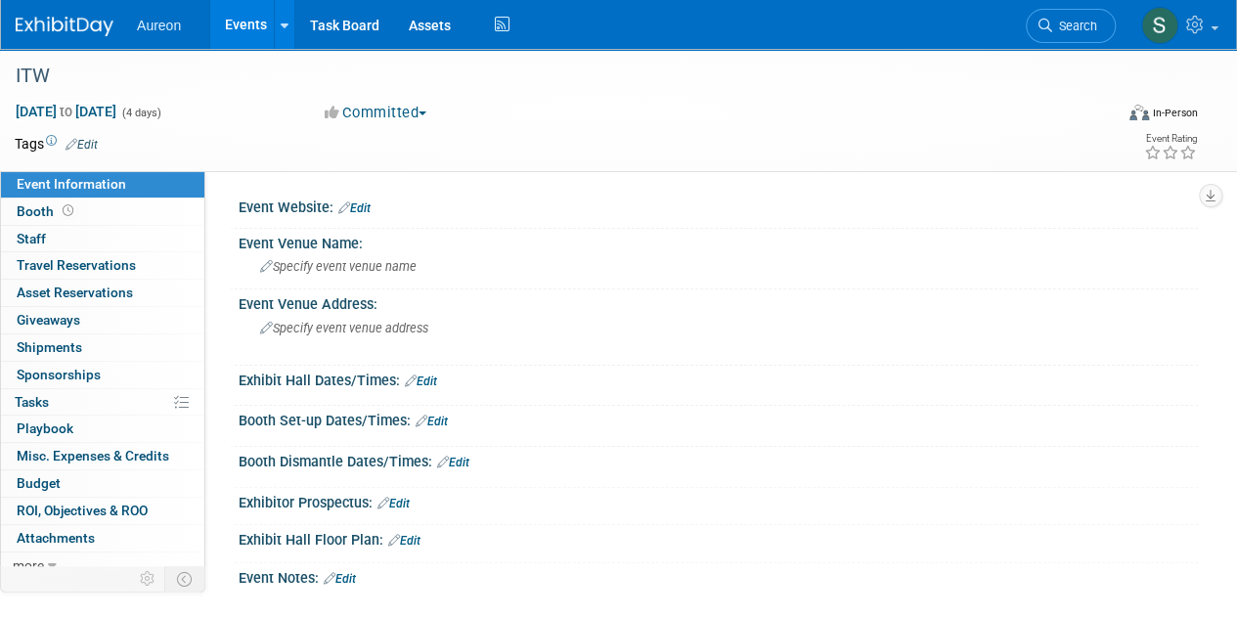
click at [363, 216] on div at bounding box center [718, 218] width 930 height 5
click at [362, 203] on link "Edit" at bounding box center [354, 209] width 32 height 14
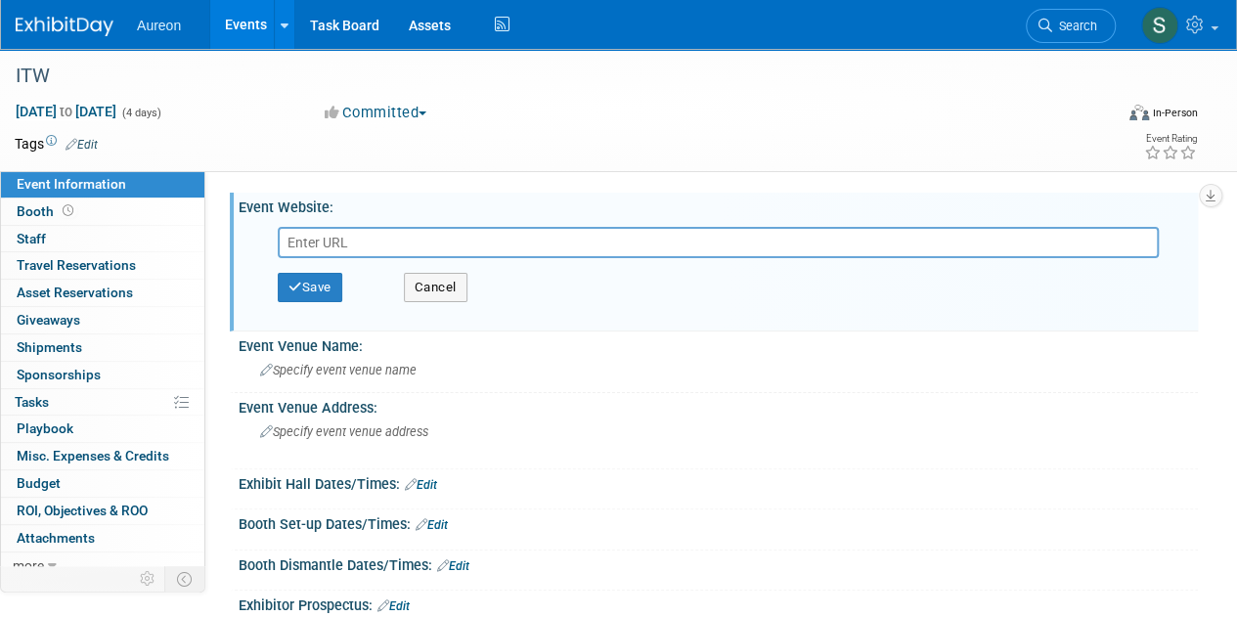
paste input "[URL][DOMAIN_NAME]"
type input "[URL][DOMAIN_NAME]"
click at [323, 297] on button "Save" at bounding box center [310, 287] width 65 height 29
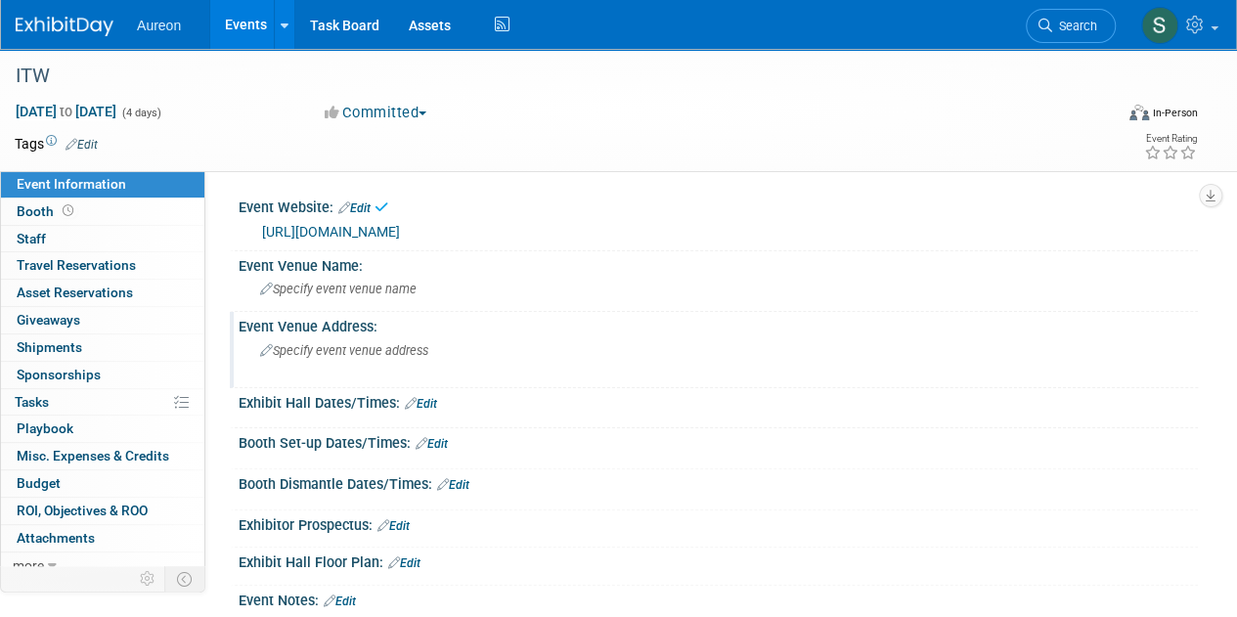
click at [323, 345] on span "Specify event venue address" at bounding box center [344, 350] width 168 height 15
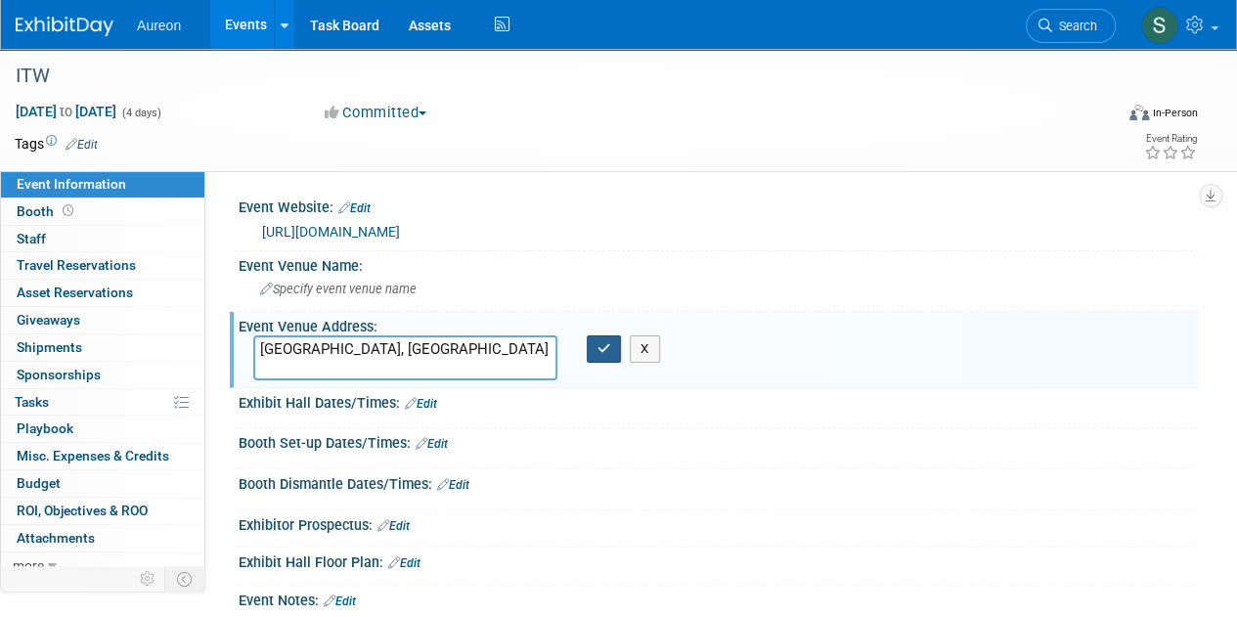
type textarea "[GEOGRAPHIC_DATA], [GEOGRAPHIC_DATA]"
click at [594, 349] on button "button" at bounding box center [604, 349] width 35 height 27
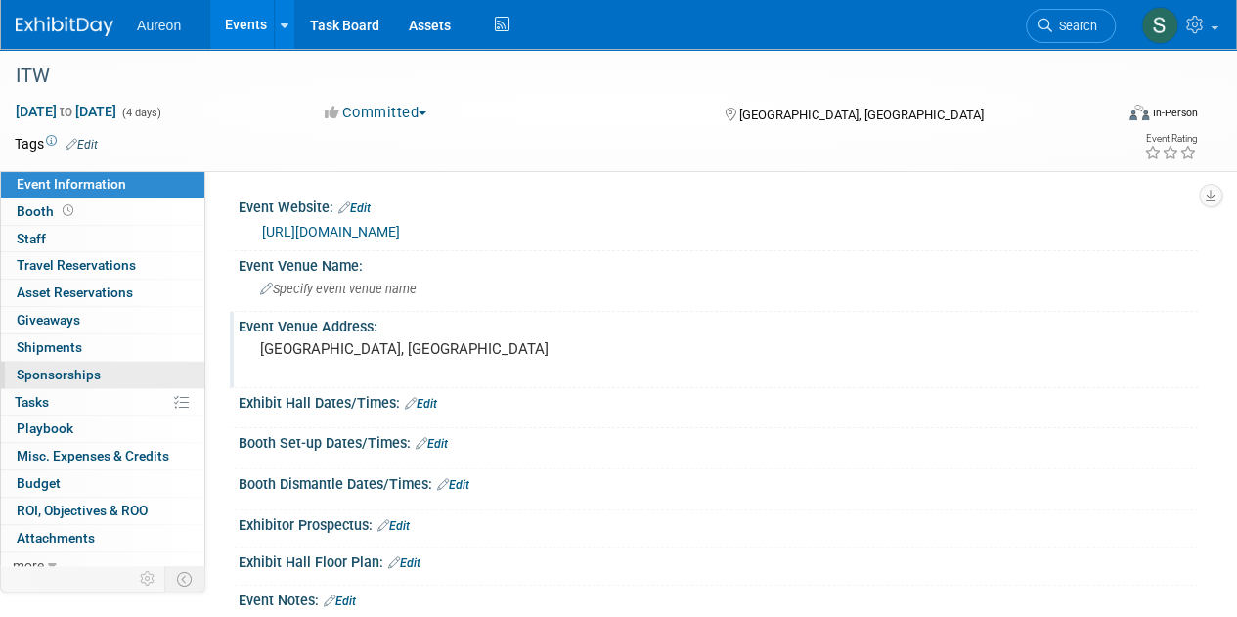
click at [39, 367] on span "Sponsorships 0" at bounding box center [59, 375] width 84 height 16
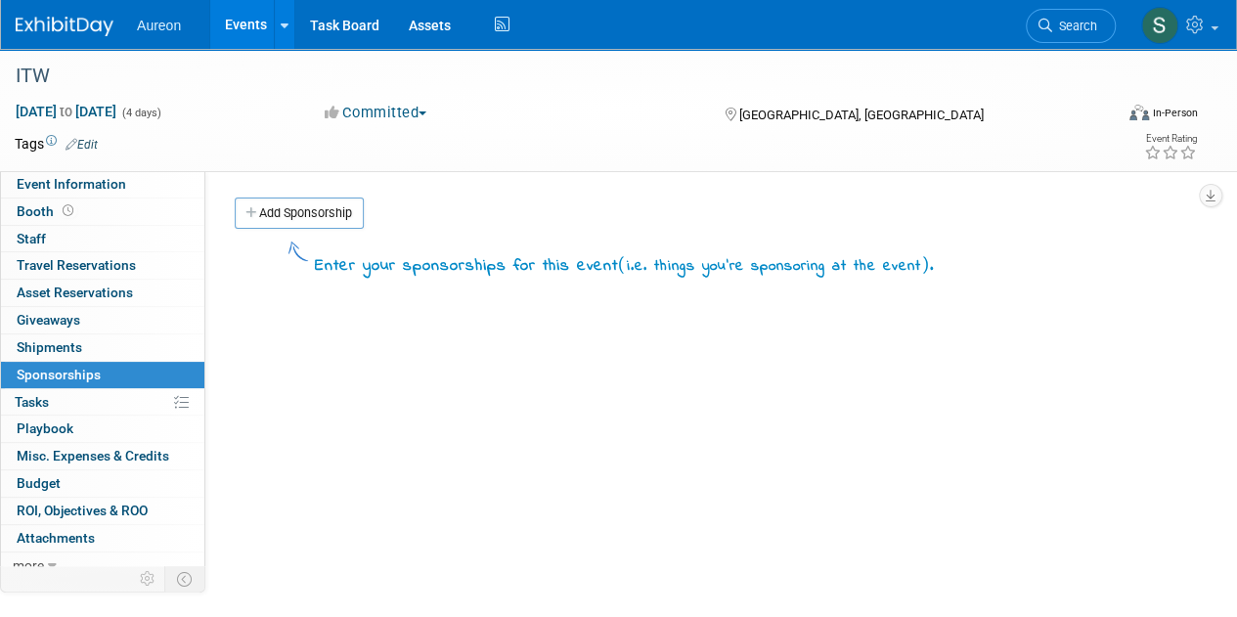
drag, startPoint x: 331, startPoint y: 219, endPoint x: 328, endPoint y: 232, distance: 13.1
click at [330, 220] on link "Add Sponsorship" at bounding box center [299, 213] width 129 height 31
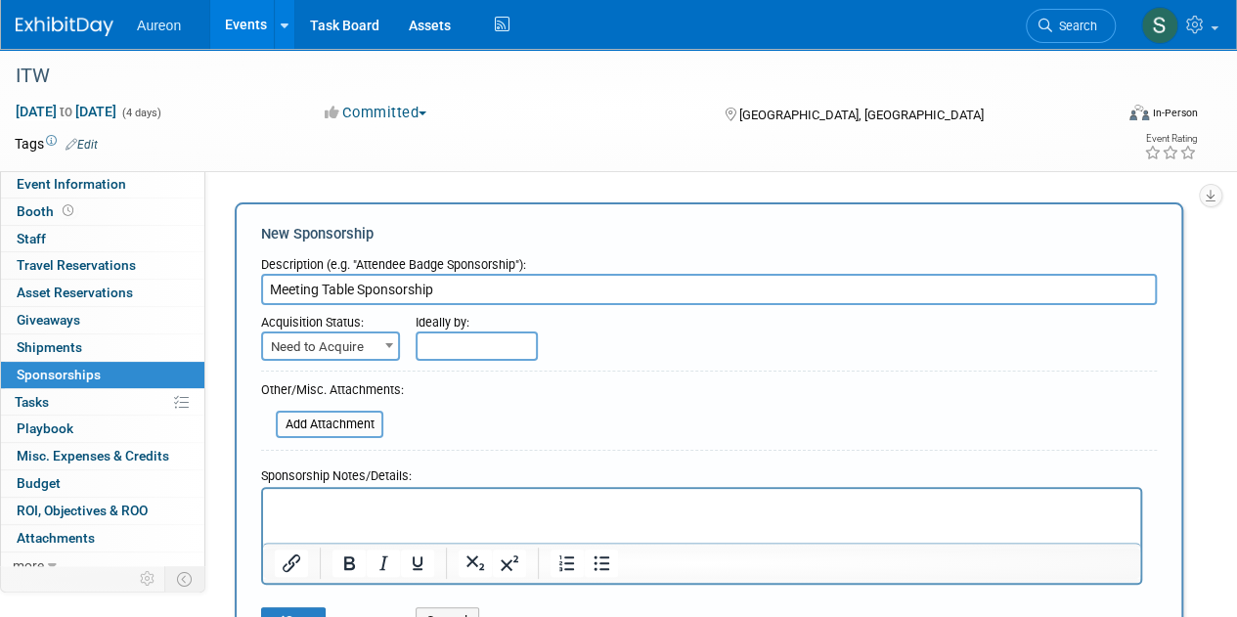
type input "Meeting Table Sponsorship"
click at [354, 341] on span "Need to Acquire" at bounding box center [330, 347] width 135 height 27
select select "2"
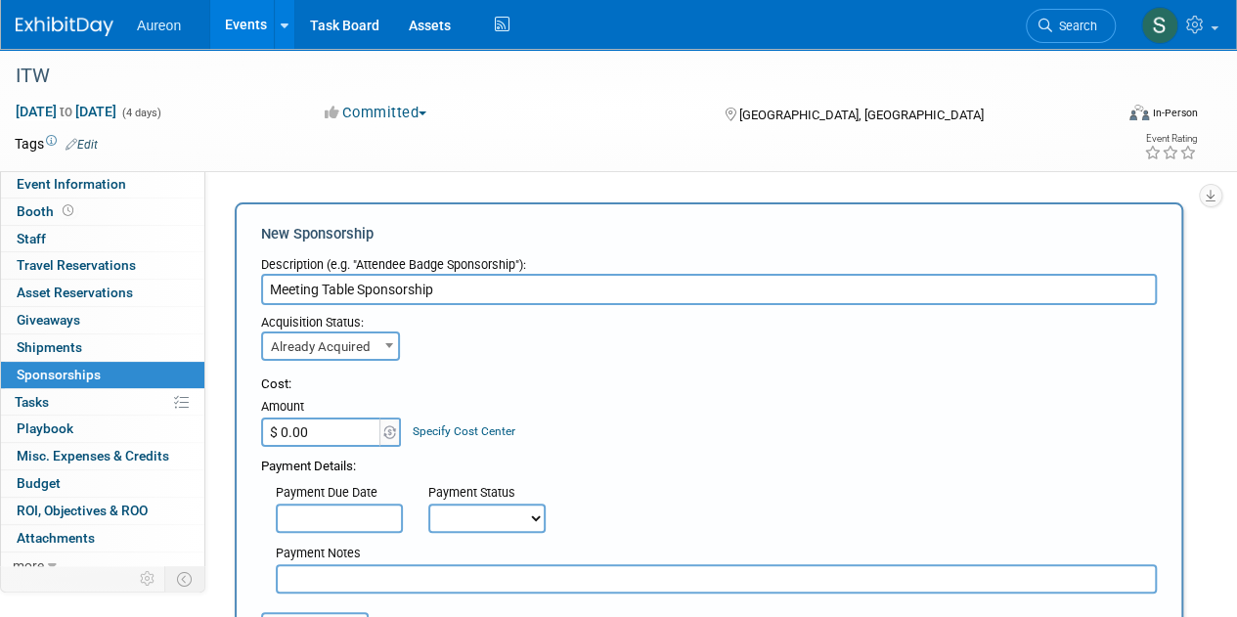
click at [296, 426] on input "$ 0.00" at bounding box center [322, 432] width 122 height 29
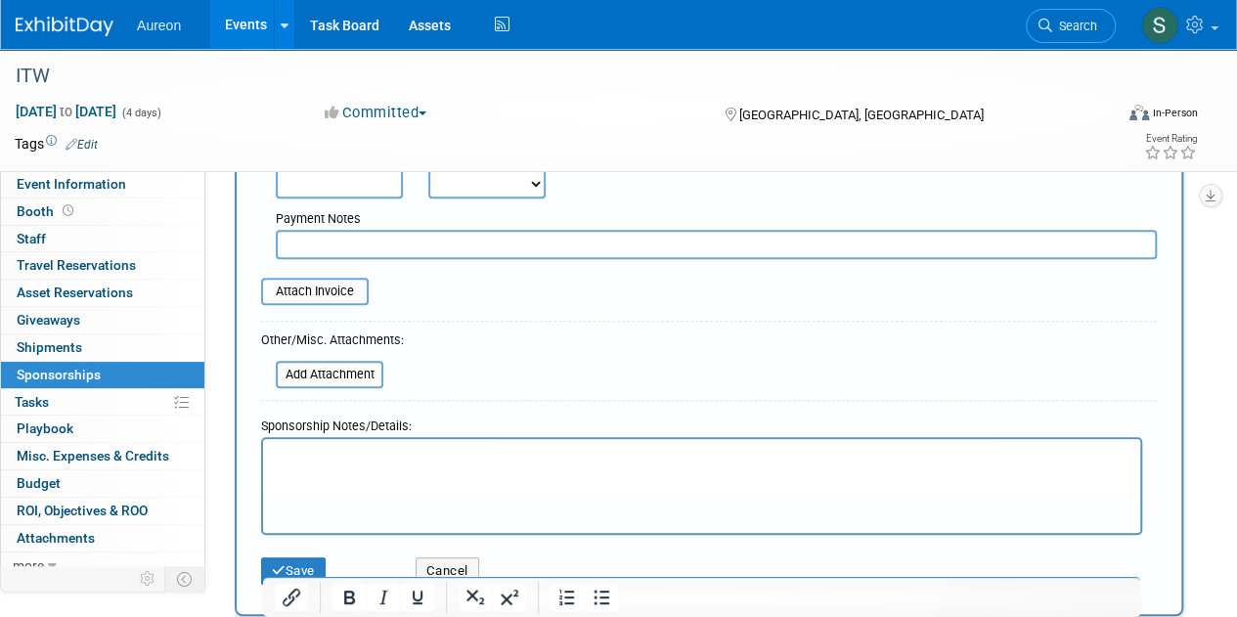
scroll to position [196, 0]
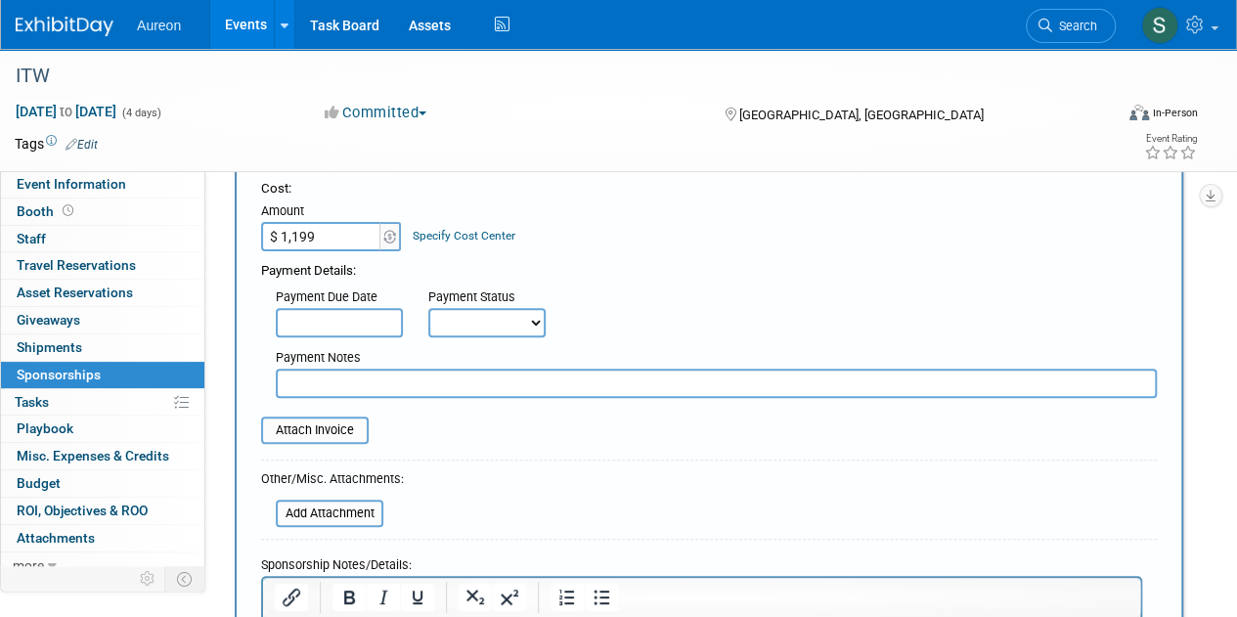
type input "$ 1,199.00"
click at [477, 328] on select "Not Paid Yet Partially Paid Paid in Full" at bounding box center [486, 322] width 117 height 29
select select "1"
click at [428, 308] on select "Not Paid Yet Partially Paid Paid in Full" at bounding box center [486, 322] width 117 height 29
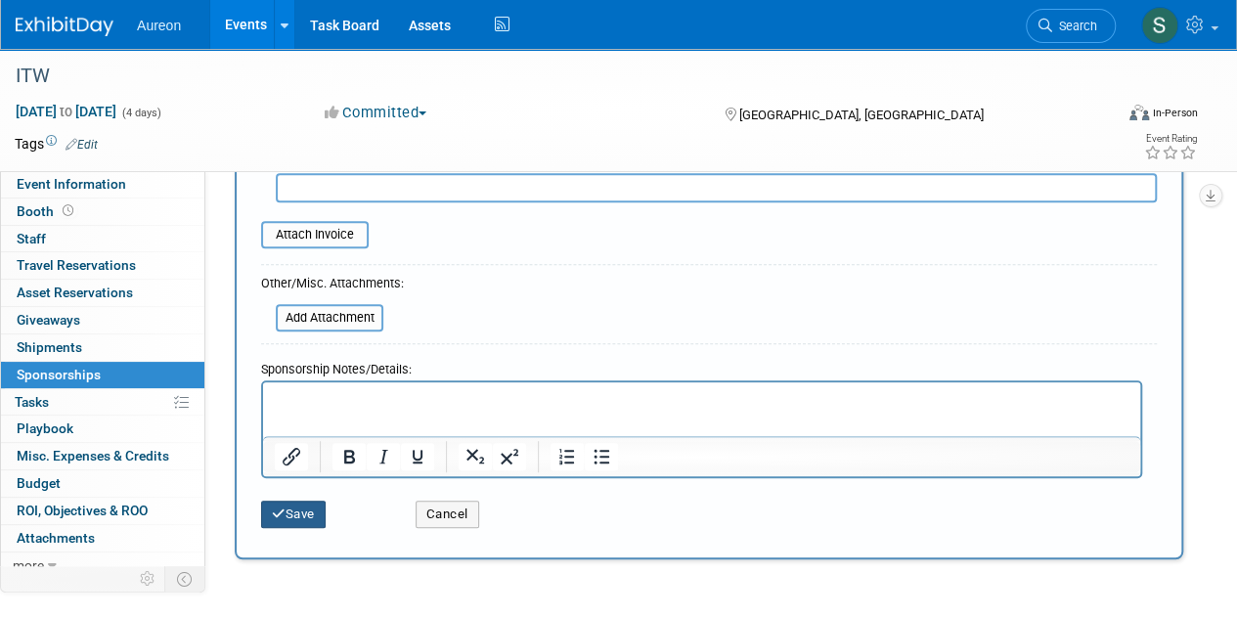
click at [302, 503] on button "Save" at bounding box center [293, 514] width 65 height 27
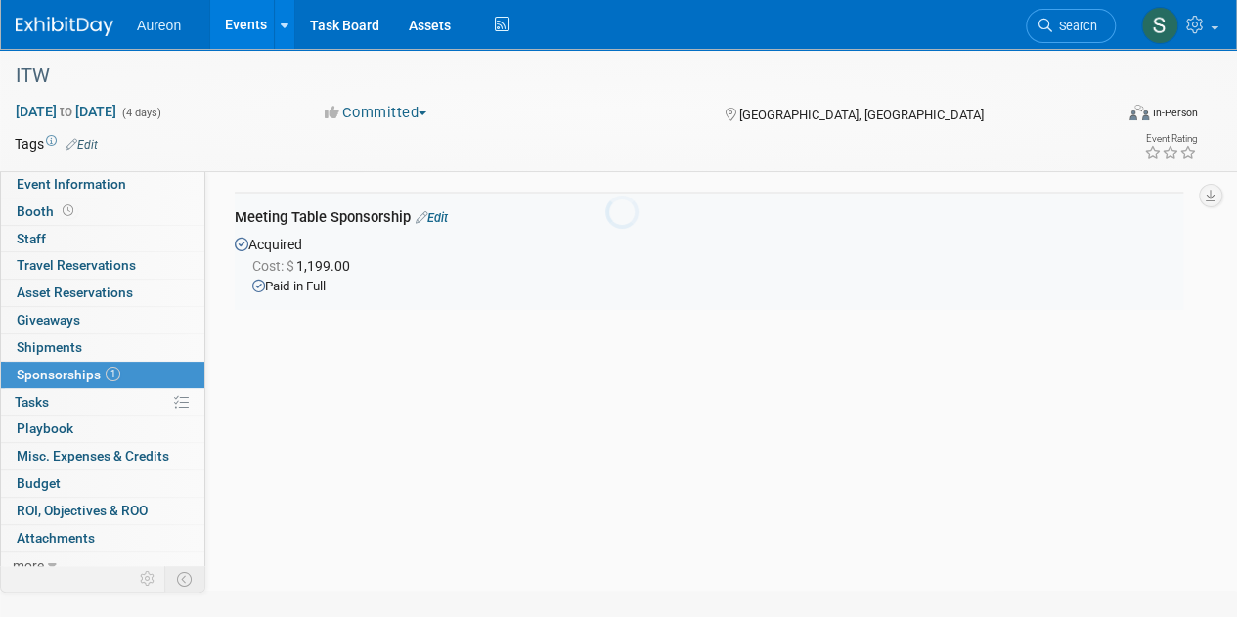
scroll to position [41, 0]
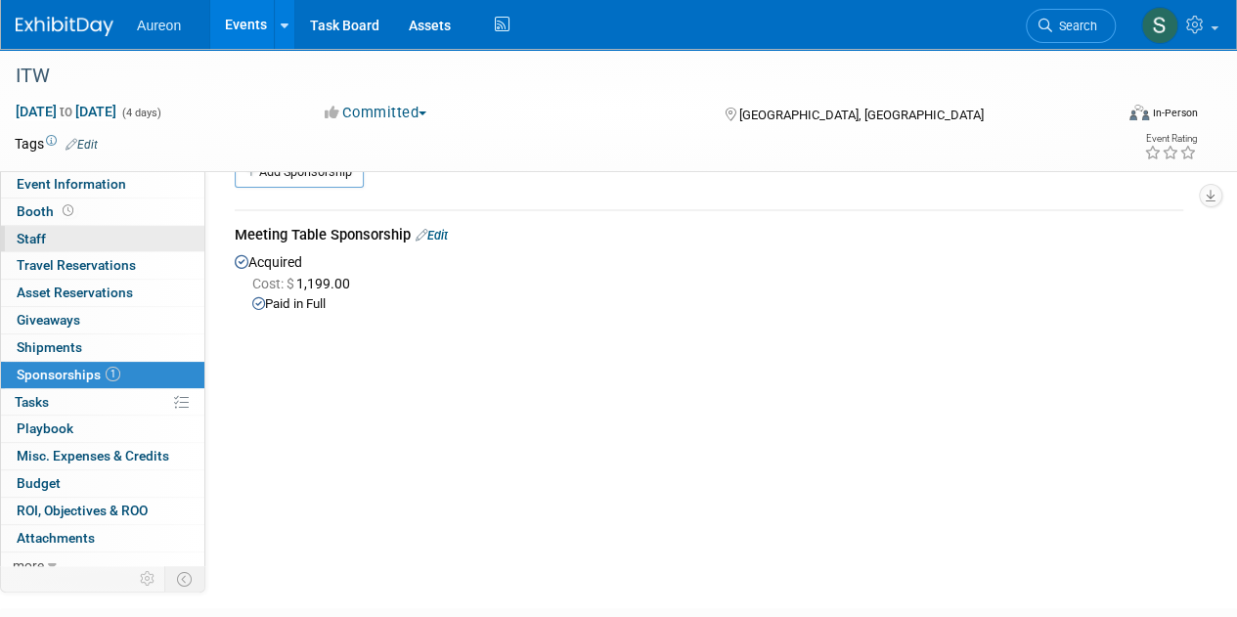
click at [49, 239] on link "0 Staff 0" at bounding box center [102, 239] width 203 height 26
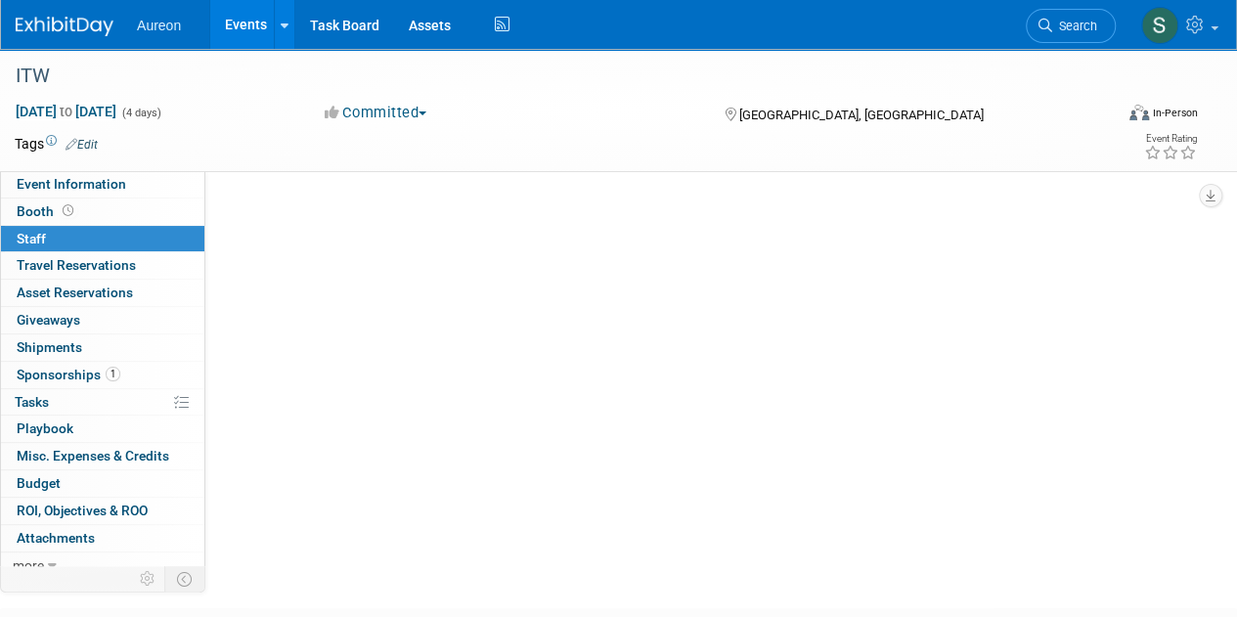
scroll to position [0, 0]
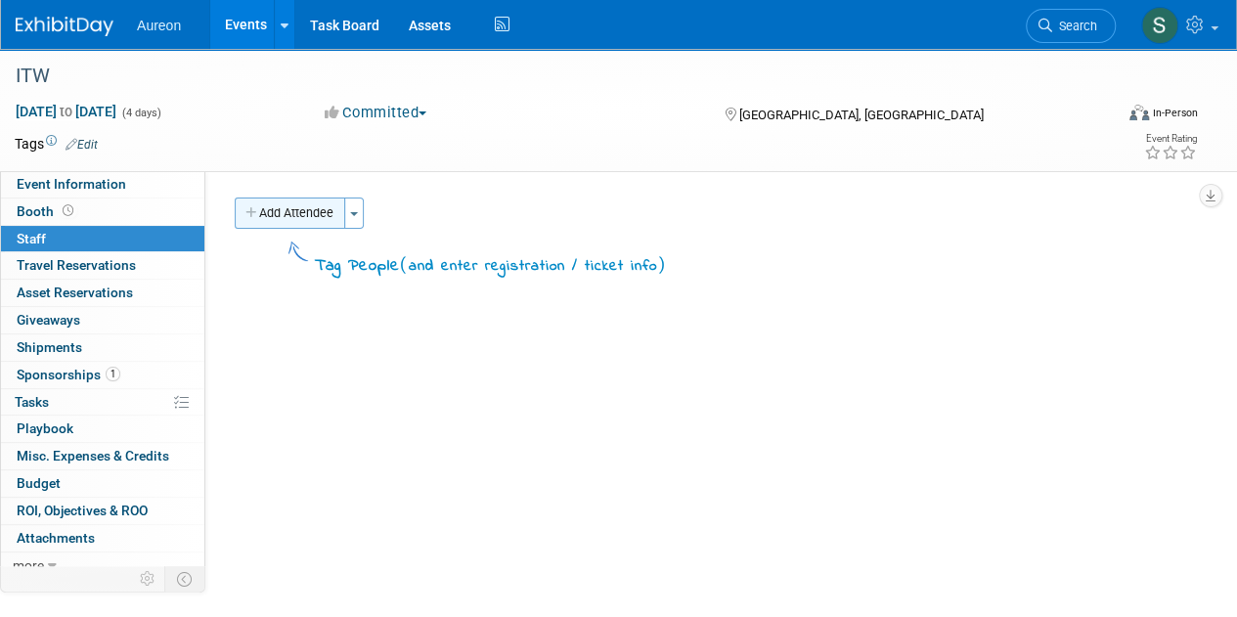
click at [309, 219] on button "Add Attendee" at bounding box center [290, 213] width 111 height 31
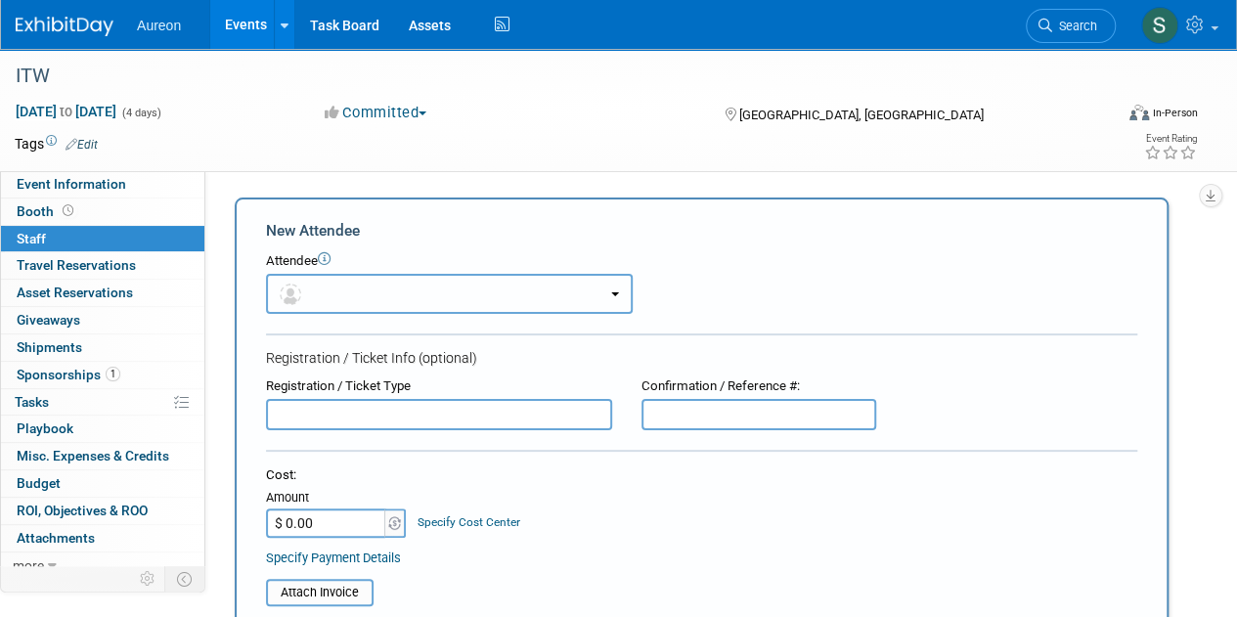
click at [326, 310] on button "button" at bounding box center [449, 294] width 367 height 40
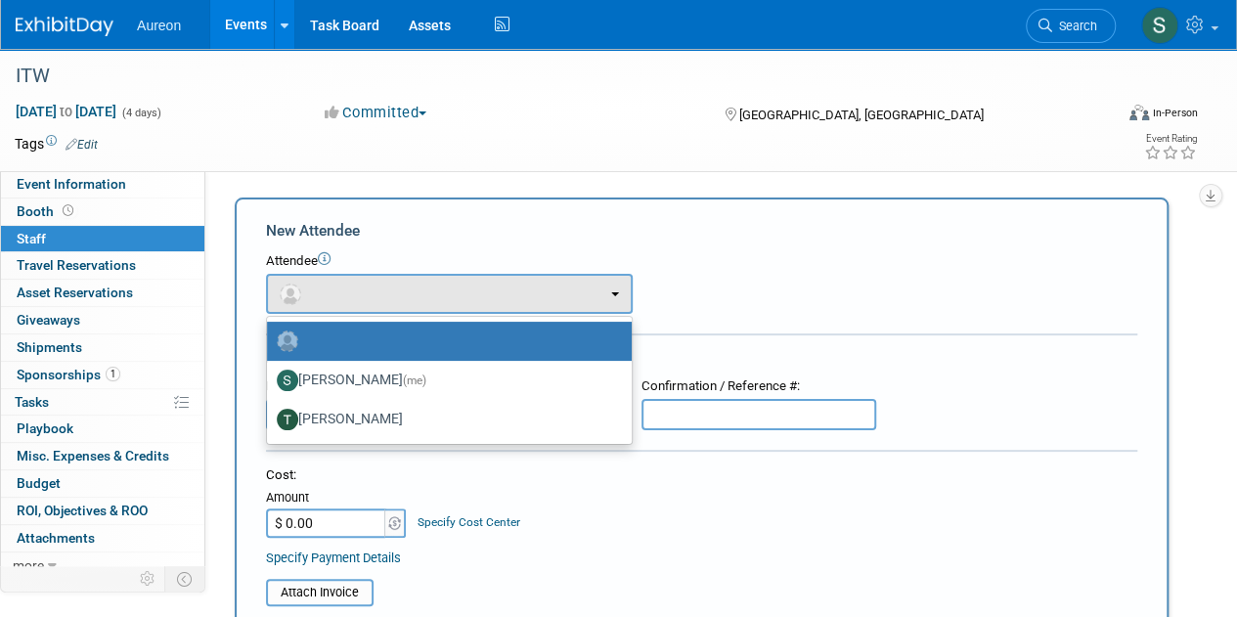
click at [795, 275] on div "Attendee <img src="https://www.exhibitday.com/Images/Unassigned-User-Icon.png" …" at bounding box center [702, 283] width 872 height 62
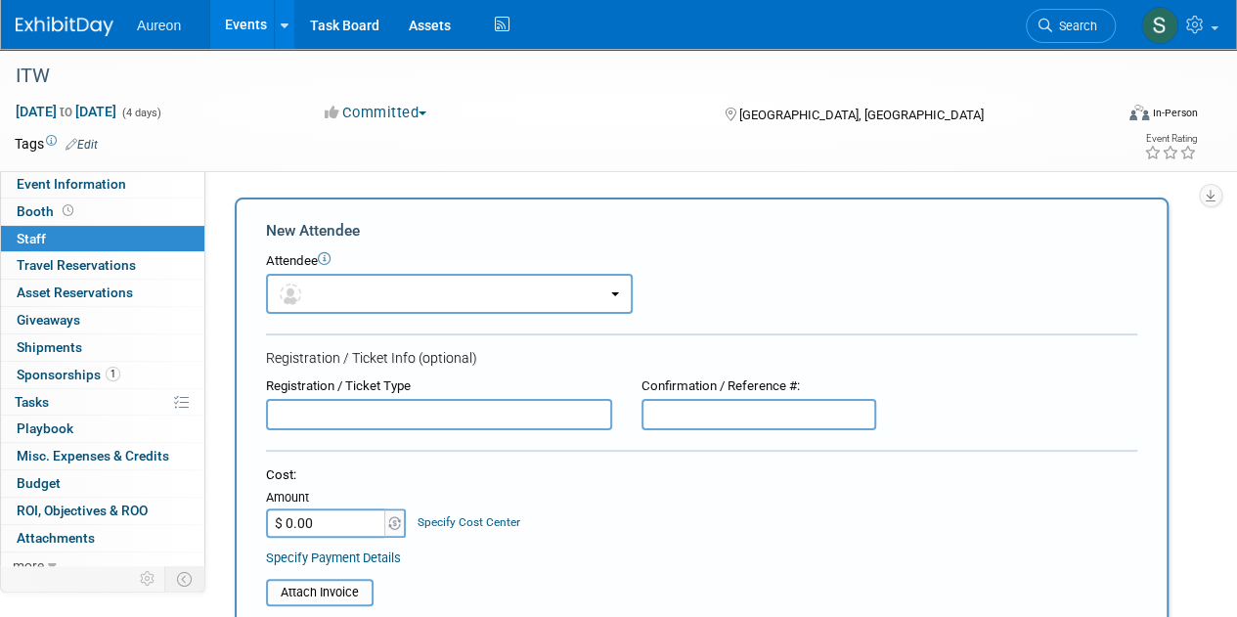
click at [427, 417] on input "text" at bounding box center [439, 414] width 346 height 31
drag, startPoint x: 361, startPoint y: 419, endPoint x: 209, endPoint y: 421, distance: 151.6
click at [209, 421] on div "Event Website: Edit https://www.internationaltelecomsweek.com/ https://www.inte…" at bounding box center [701, 373] width 993 height 404
type input "Registration"
click at [494, 467] on div "Cost:" at bounding box center [702, 476] width 872 height 19
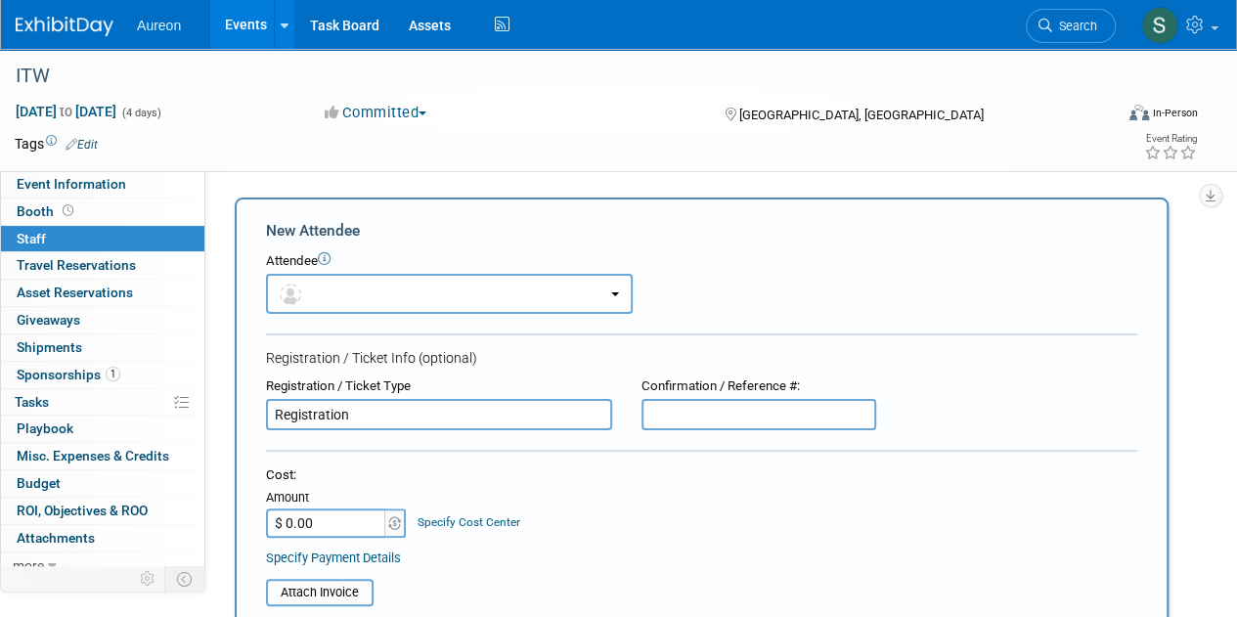
click at [325, 521] on input "$ 0.00" at bounding box center [327, 523] width 122 height 29
type input "$ 799.00"
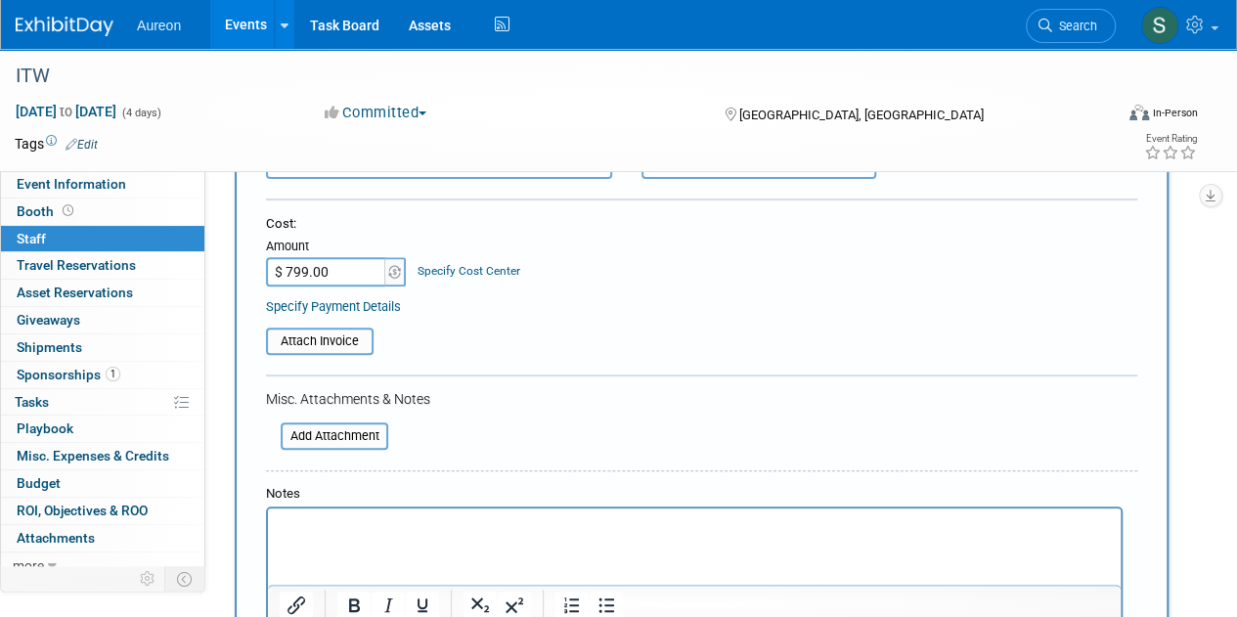
scroll to position [293, 0]
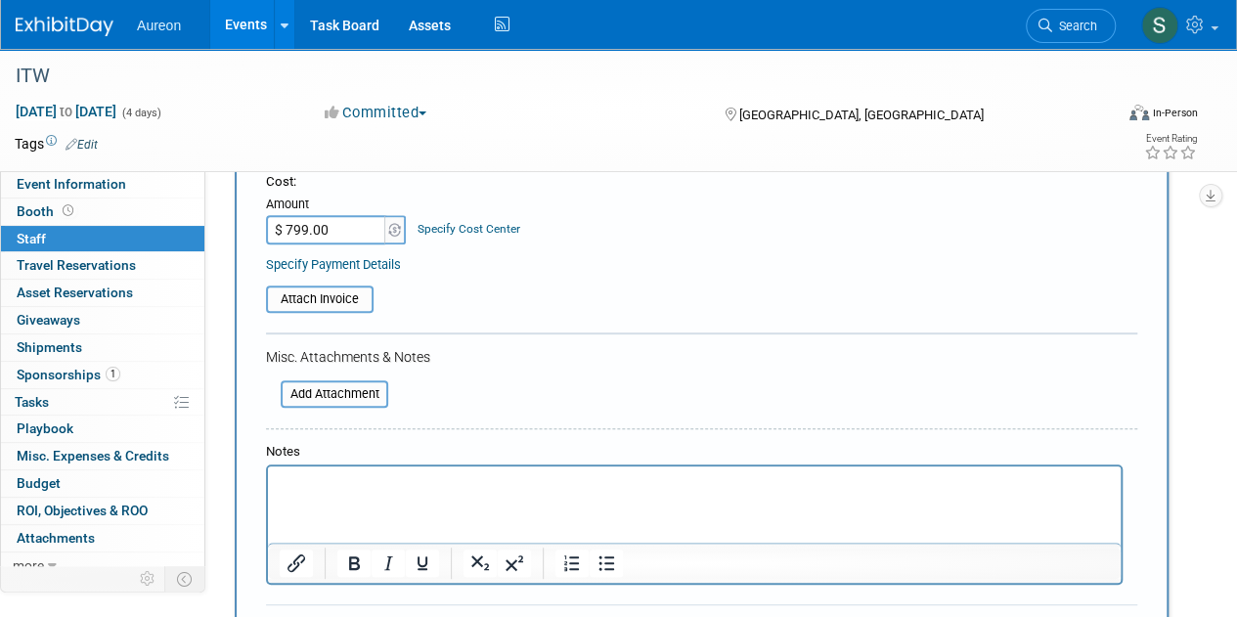
click at [361, 494] on html at bounding box center [694, 480] width 853 height 27
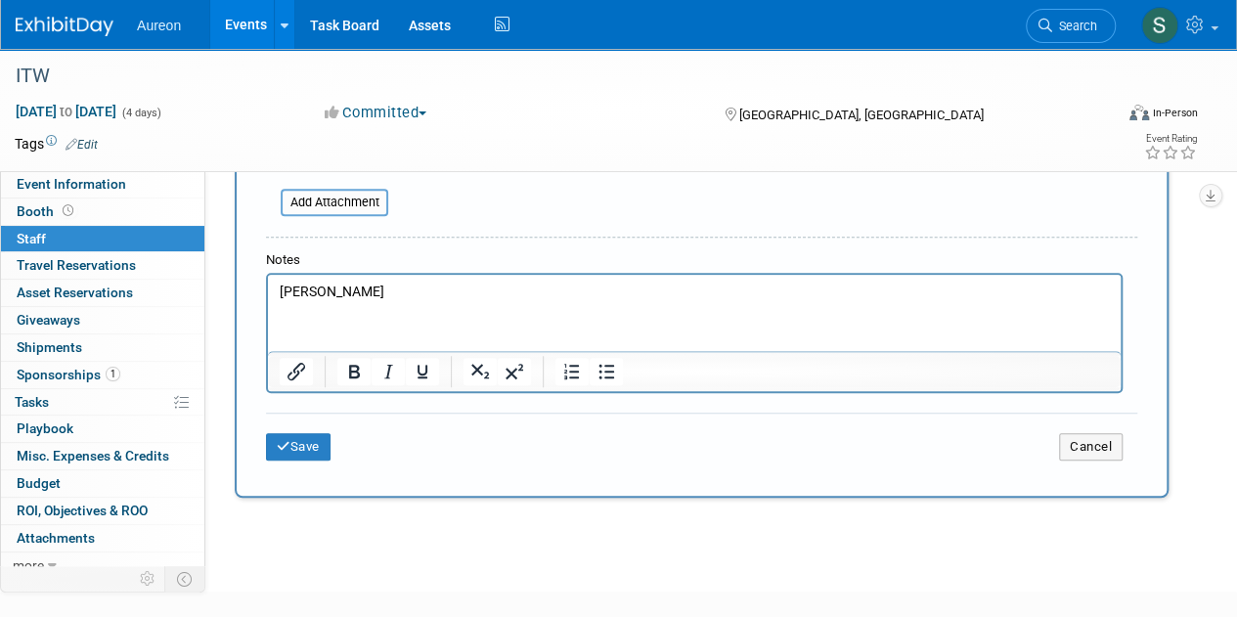
scroll to position [489, 0]
click at [295, 441] on button "Save" at bounding box center [298, 442] width 65 height 27
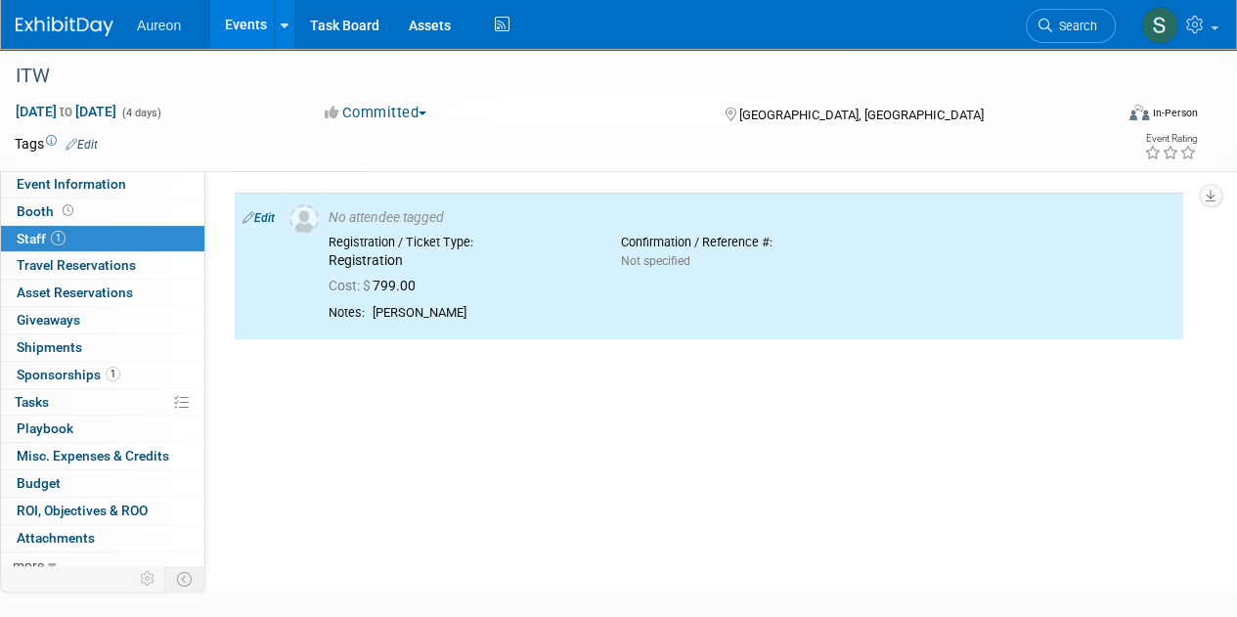
scroll to position [0, 0]
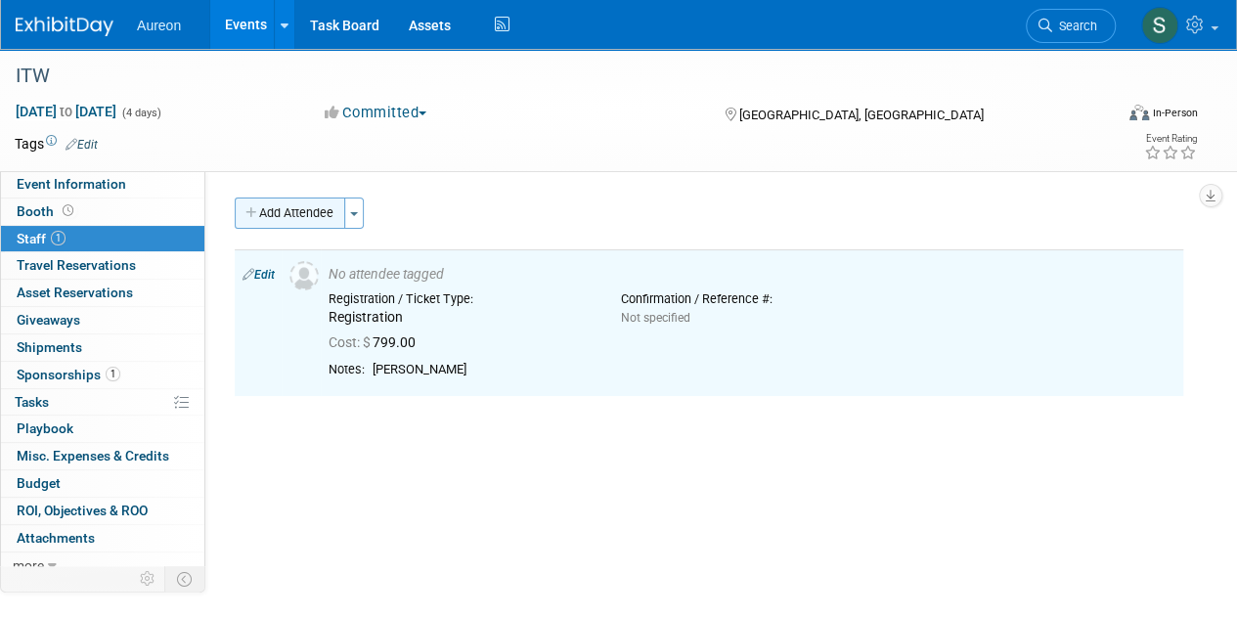
click at [294, 214] on button "Add Attendee" at bounding box center [290, 213] width 111 height 31
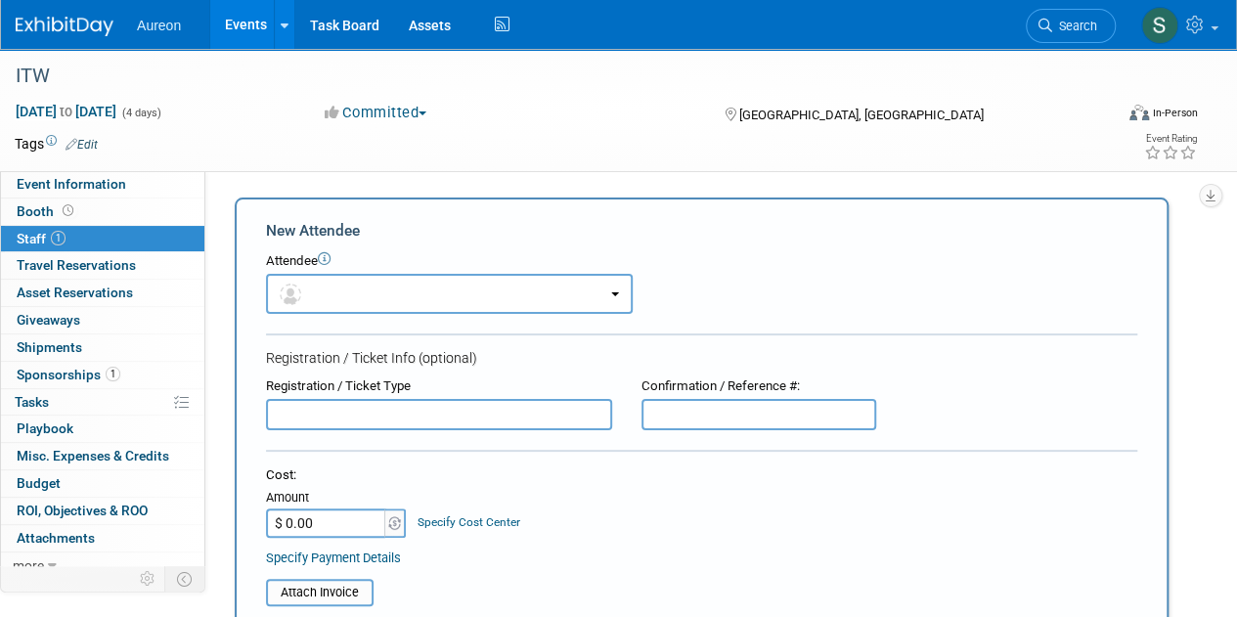
click at [329, 420] on input "text" at bounding box center [439, 414] width 346 height 31
paste input "Registration"
type input "Registration"
click at [296, 510] on input "$ 0.00" at bounding box center [327, 523] width 122 height 29
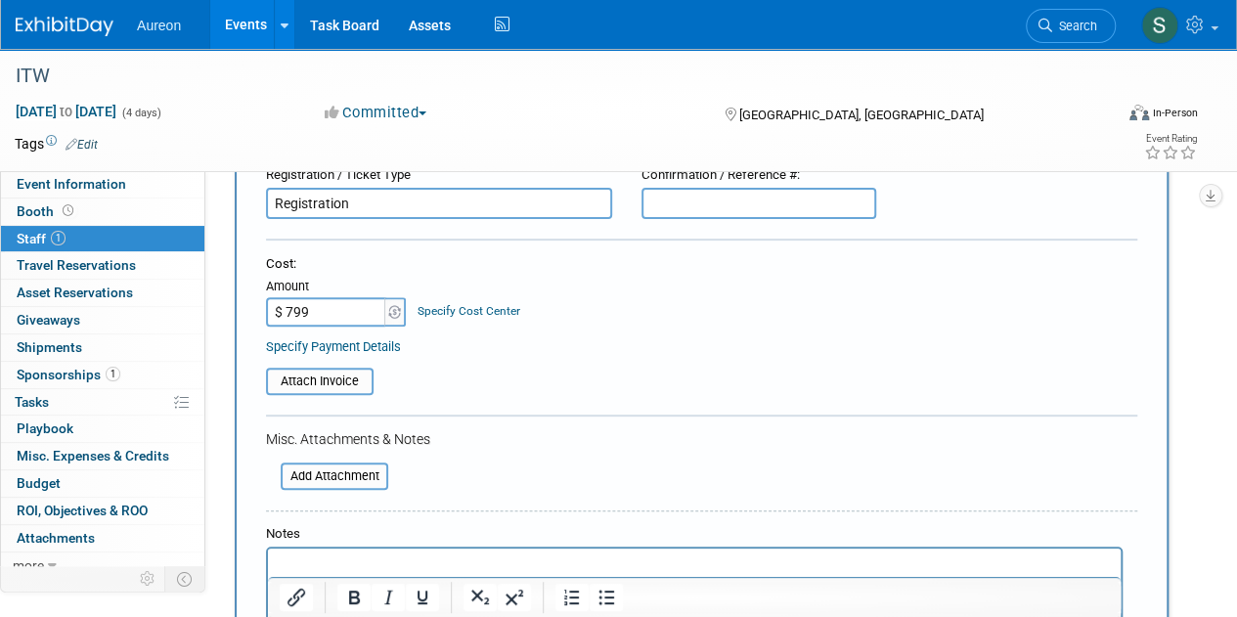
scroll to position [293, 0]
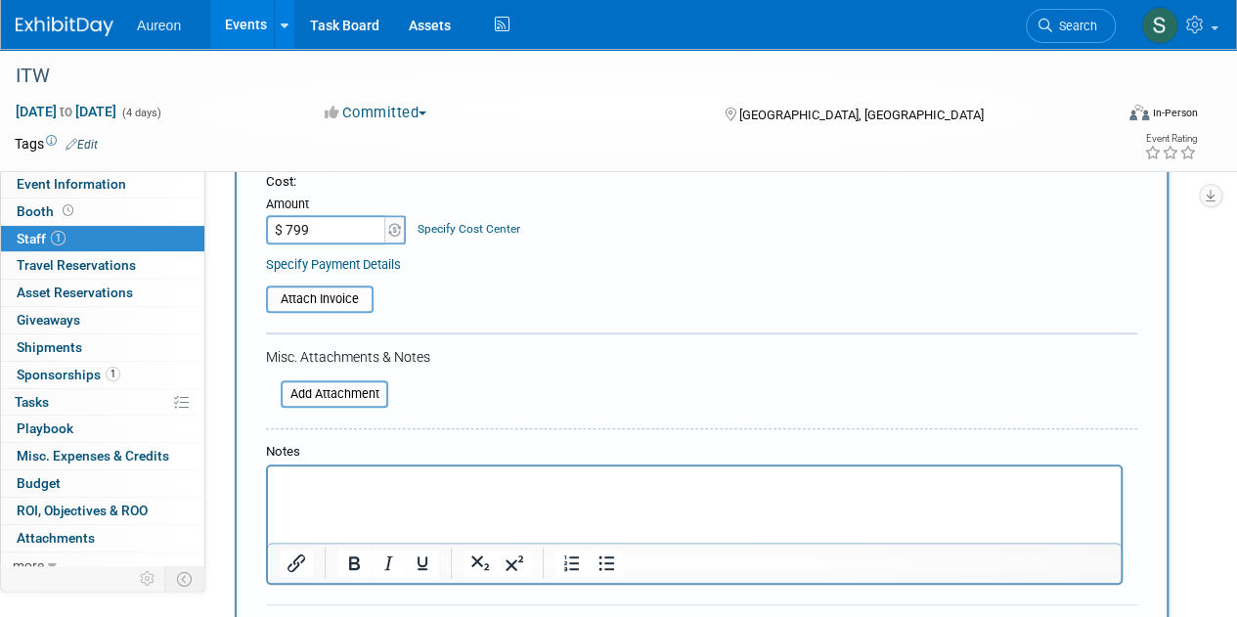
type input "$ 799.00"
click at [382, 494] on html at bounding box center [694, 480] width 853 height 27
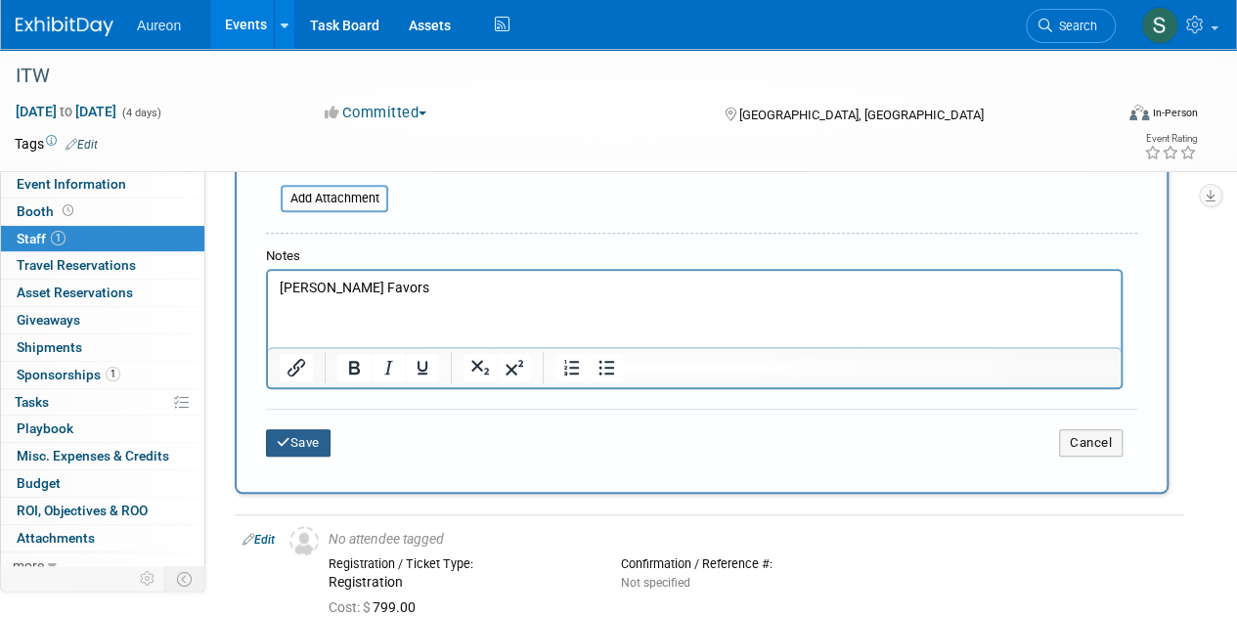
click at [278, 449] on button "Save" at bounding box center [298, 442] width 65 height 27
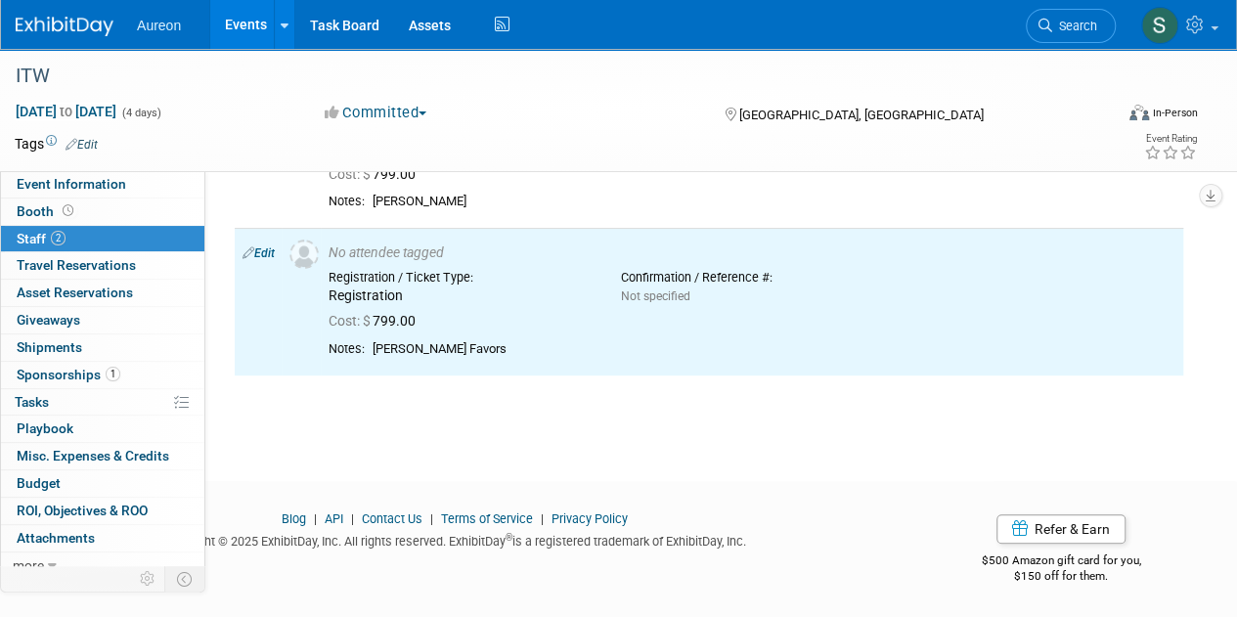
scroll to position [0, 0]
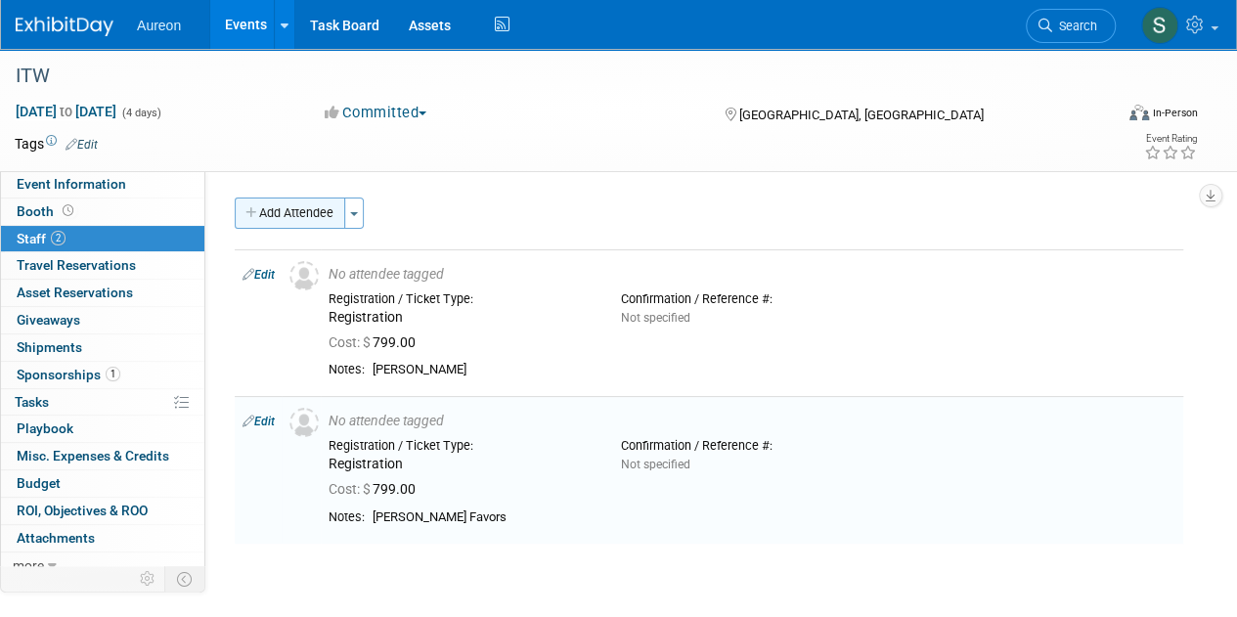
click at [284, 207] on button "Add Attendee" at bounding box center [290, 213] width 111 height 31
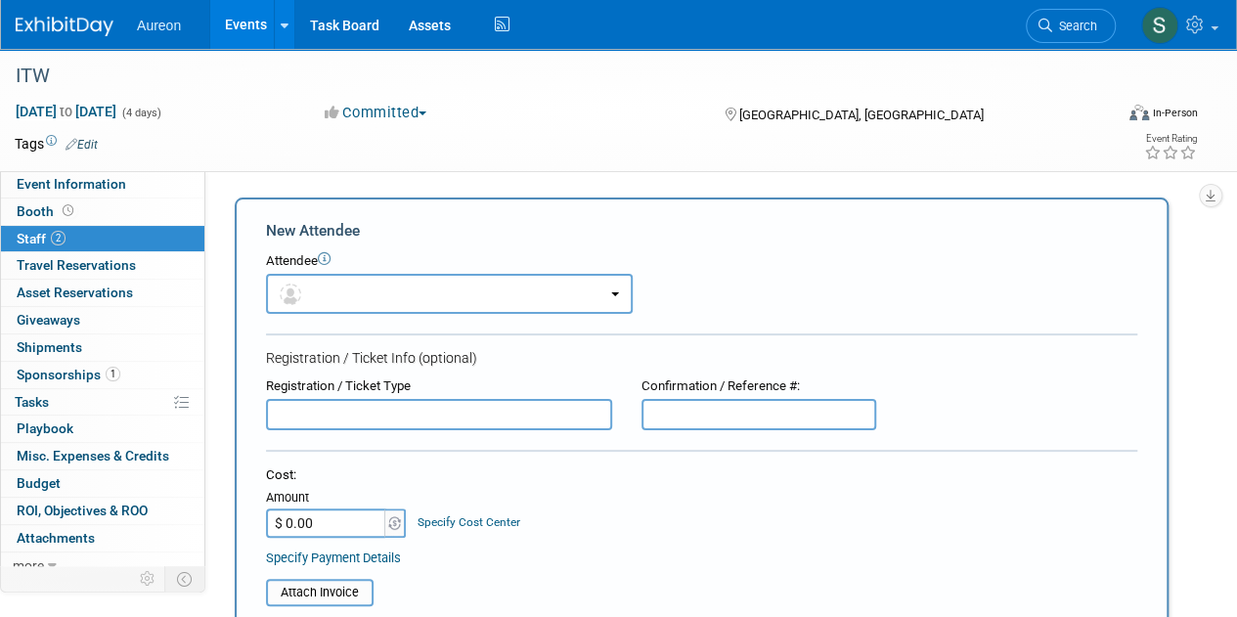
click at [319, 420] on input "text" at bounding box center [439, 414] width 346 height 31
paste input "Registration"
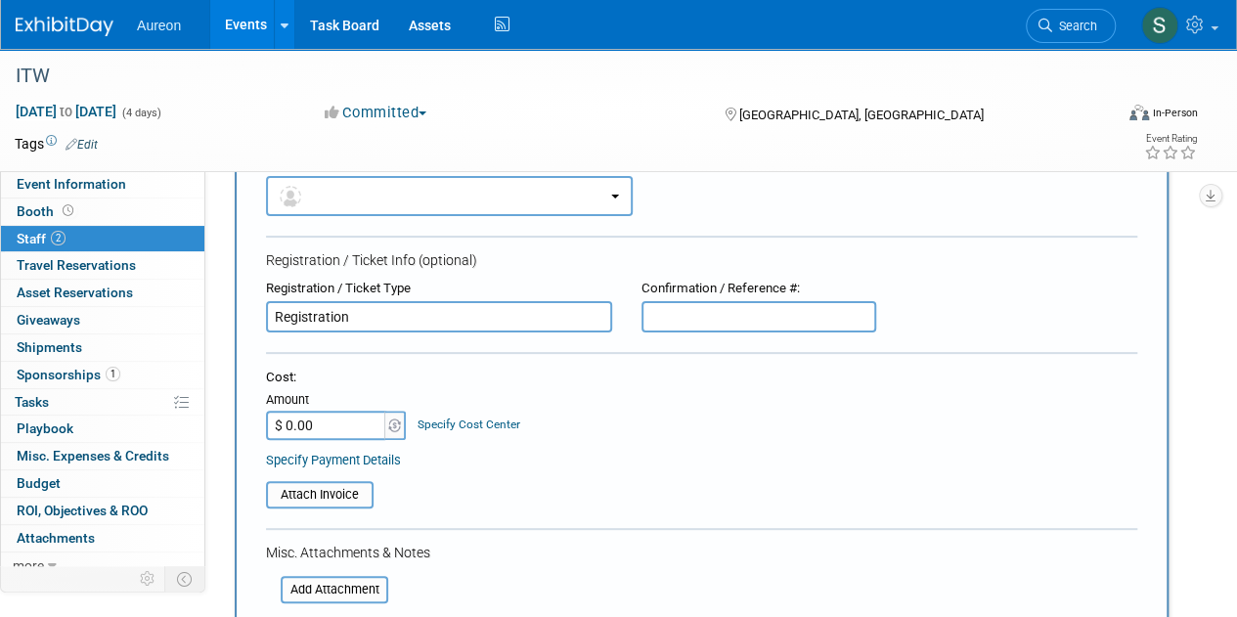
type input "Registration"
click at [315, 437] on input "$ 0.00" at bounding box center [327, 425] width 122 height 29
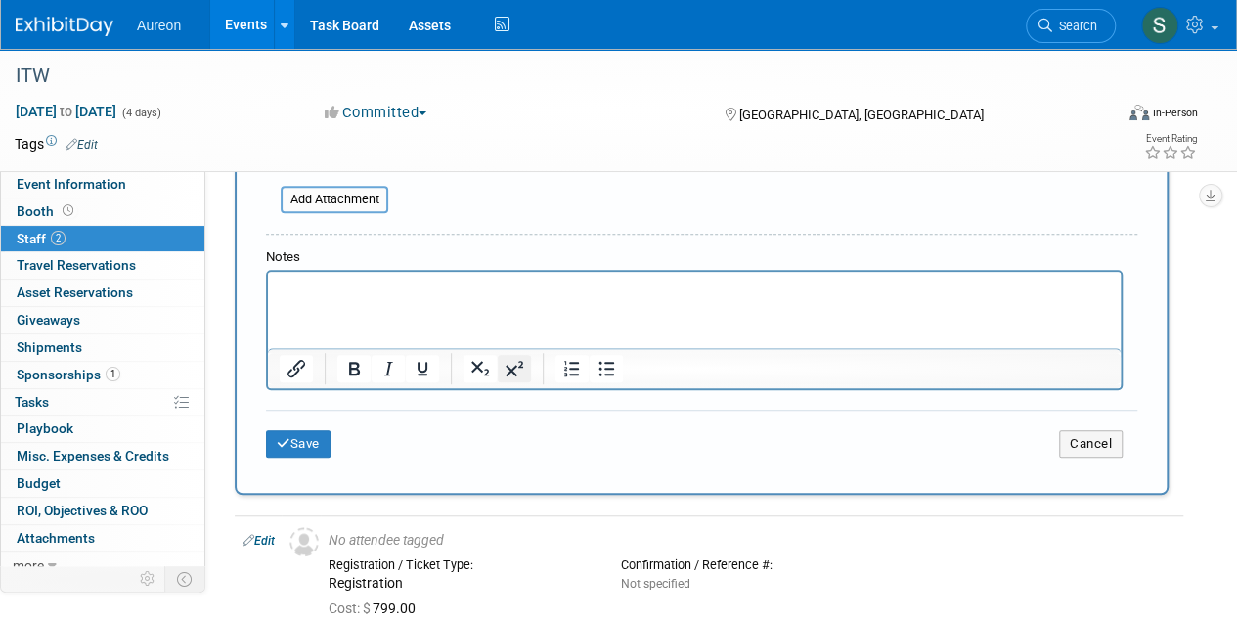
scroll to position [489, 0]
type input "$ 799.00"
click at [446, 298] on html at bounding box center [694, 284] width 853 height 27
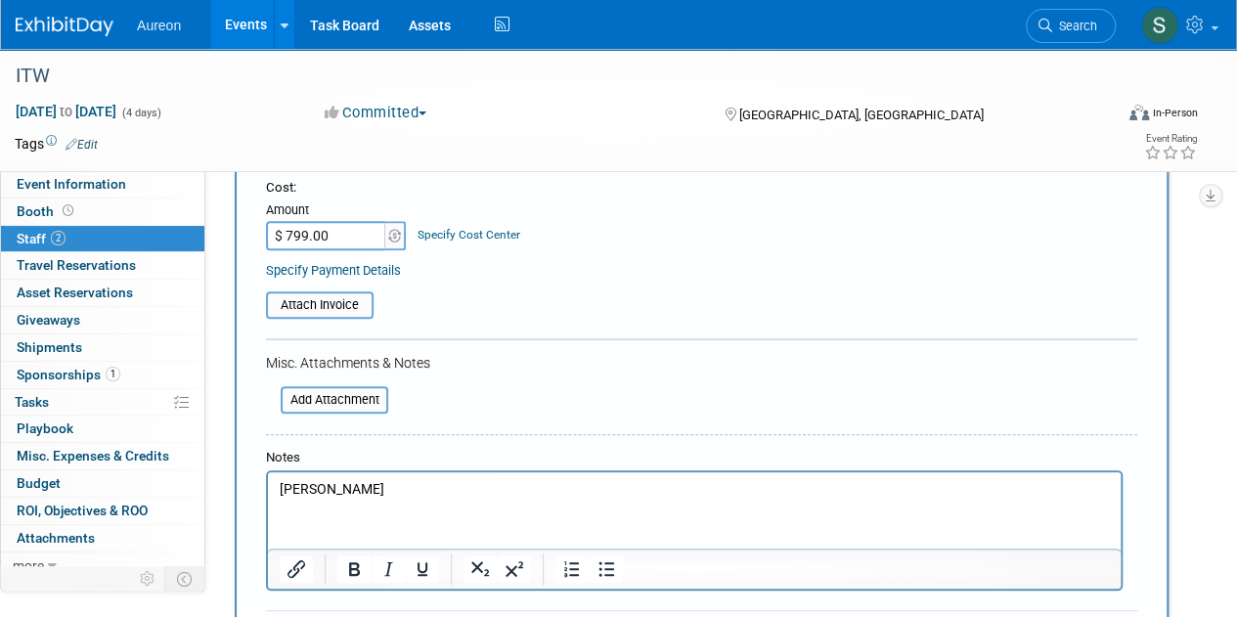
scroll to position [391, 0]
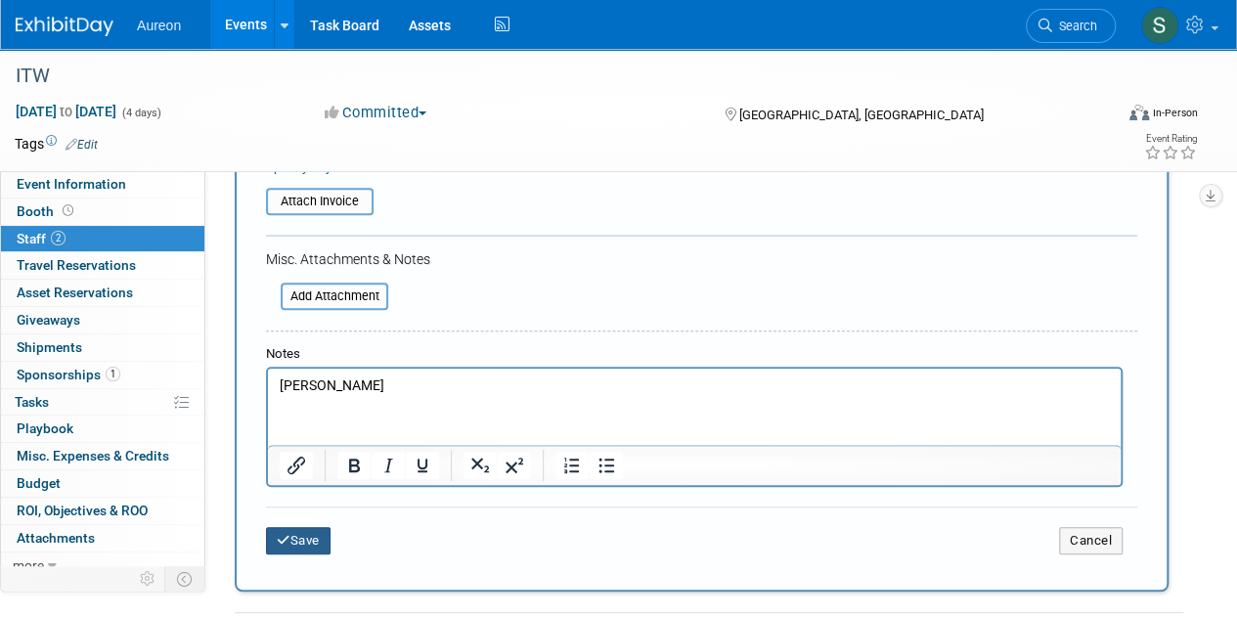
drag, startPoint x: 305, startPoint y: 539, endPoint x: 316, endPoint y: 533, distance: 12.3
click at [305, 539] on button "Save" at bounding box center [298, 540] width 65 height 27
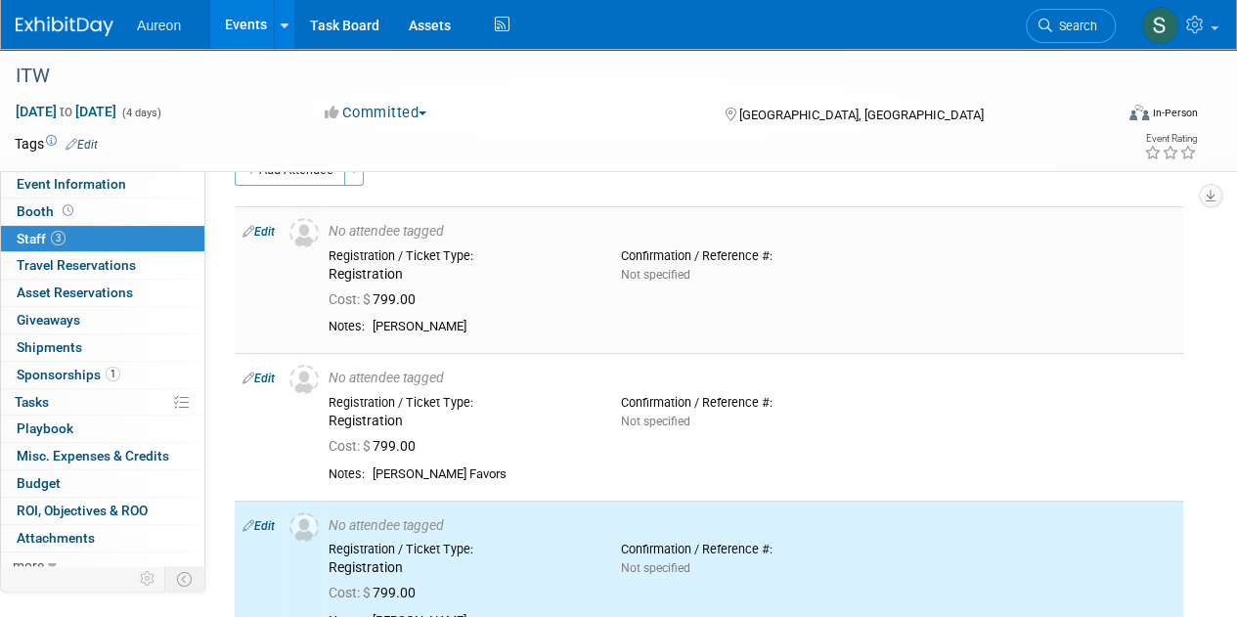
scroll to position [0, 0]
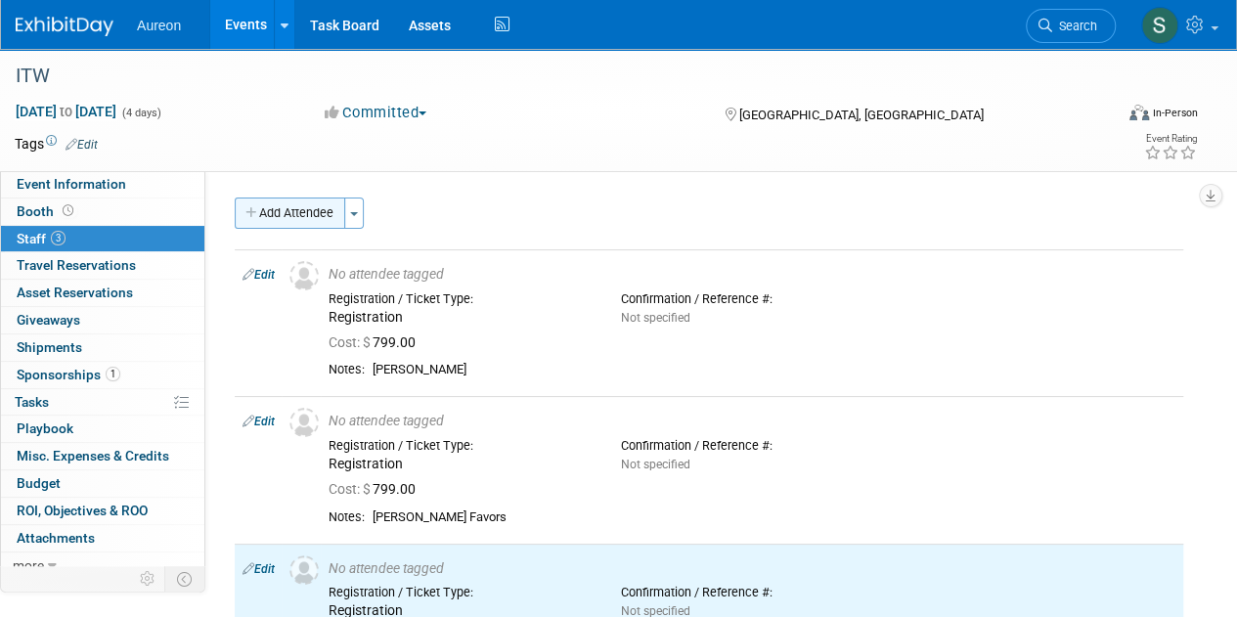
click at [288, 214] on button "Add Attendee" at bounding box center [290, 213] width 111 height 31
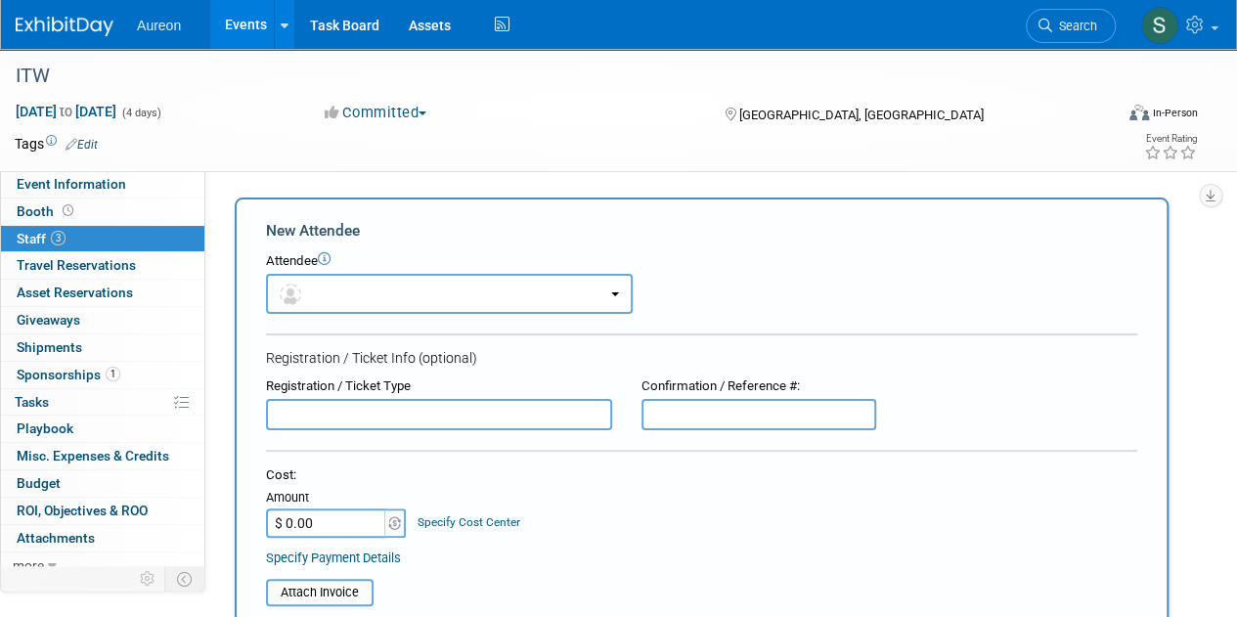
click at [325, 408] on input "text" at bounding box center [439, 414] width 346 height 31
paste input "Registration"
type input "Registration"
click at [329, 513] on td "Amount $ 0.00" at bounding box center [337, 511] width 142 height 53
click at [327, 523] on input "$ 0.00" at bounding box center [327, 523] width 122 height 29
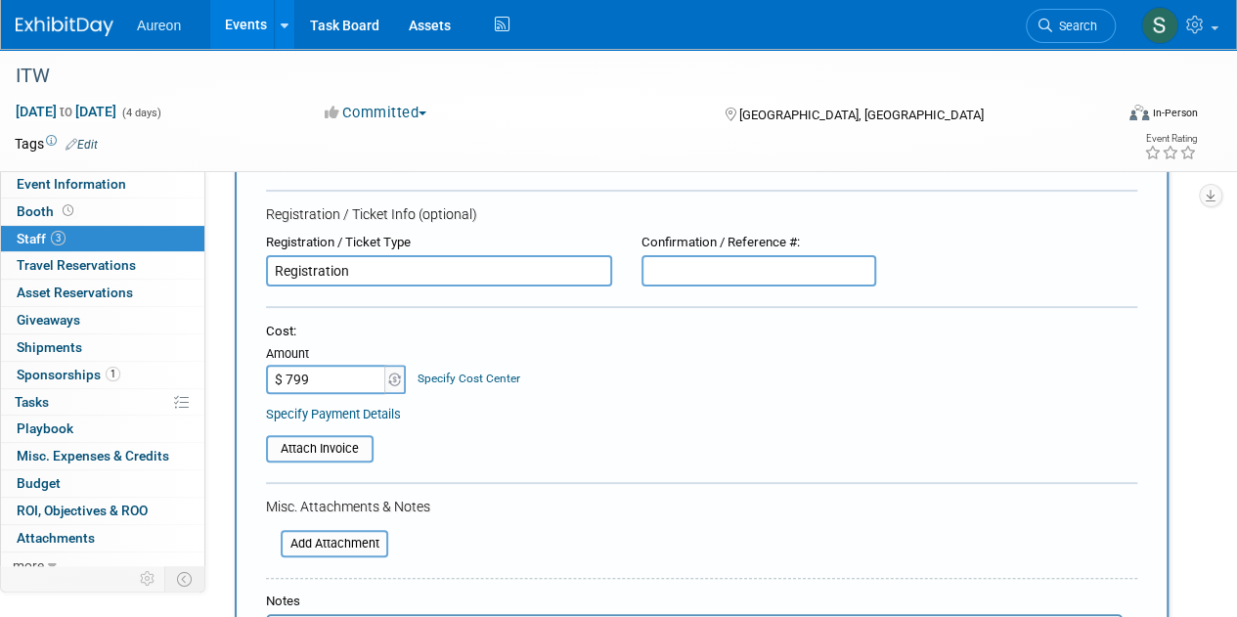
scroll to position [391, 0]
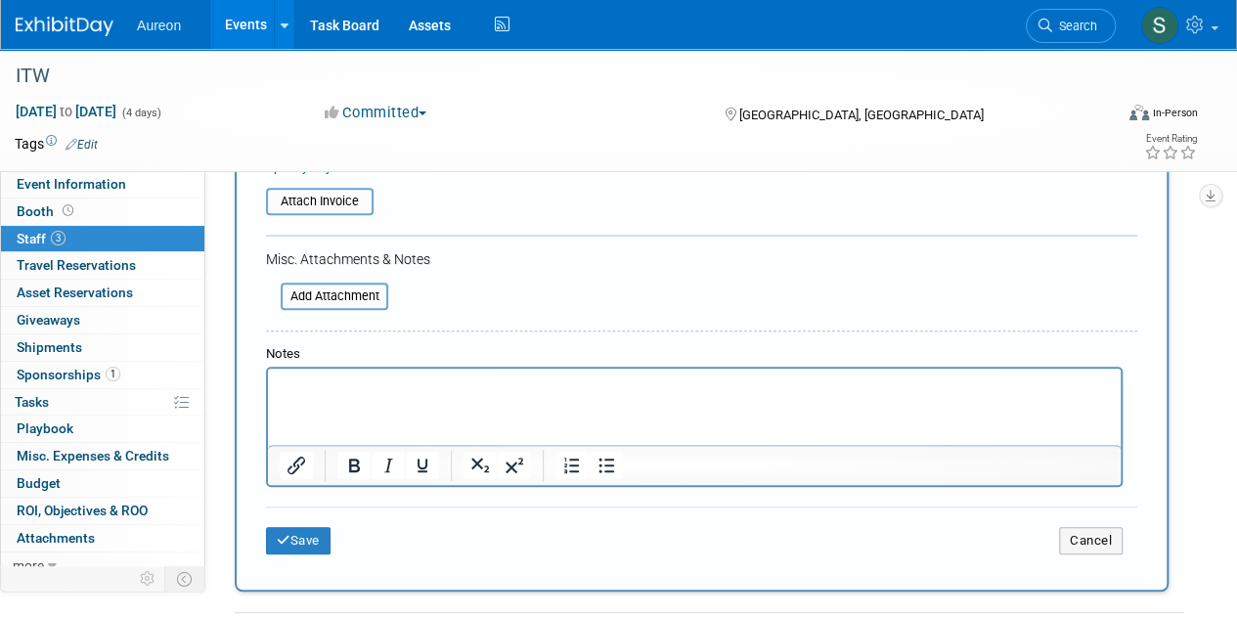
type input "$ 799.00"
click at [366, 396] on html at bounding box center [694, 382] width 853 height 27
click at [293, 527] on button "Save" at bounding box center [298, 540] width 65 height 27
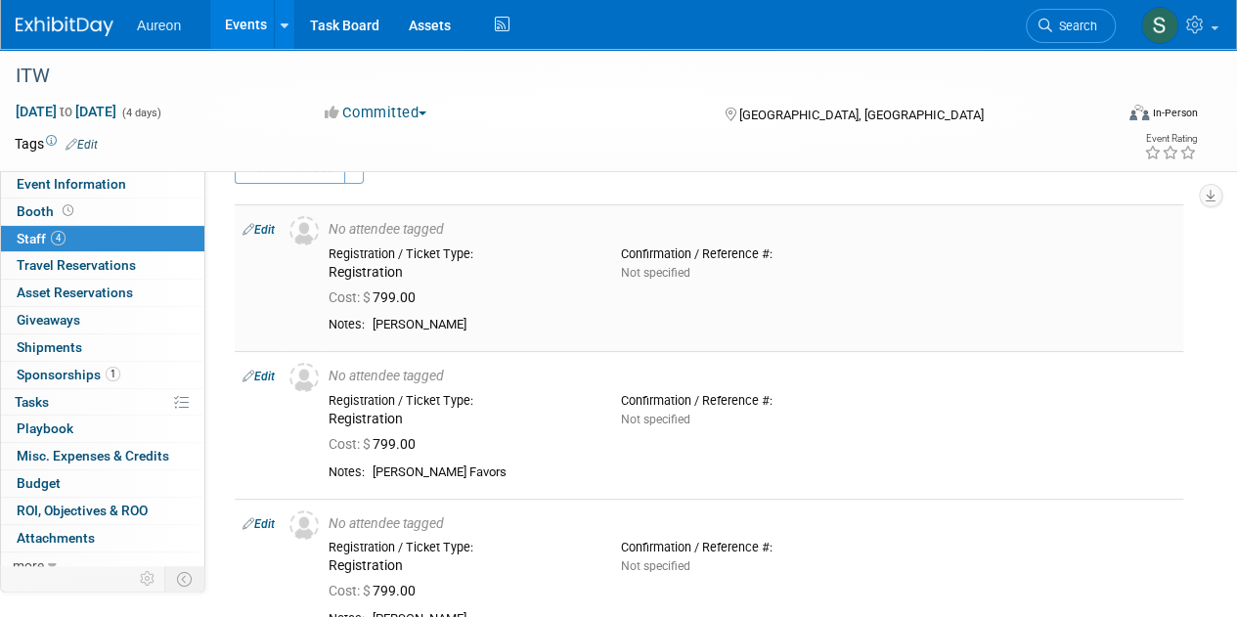
scroll to position [0, 0]
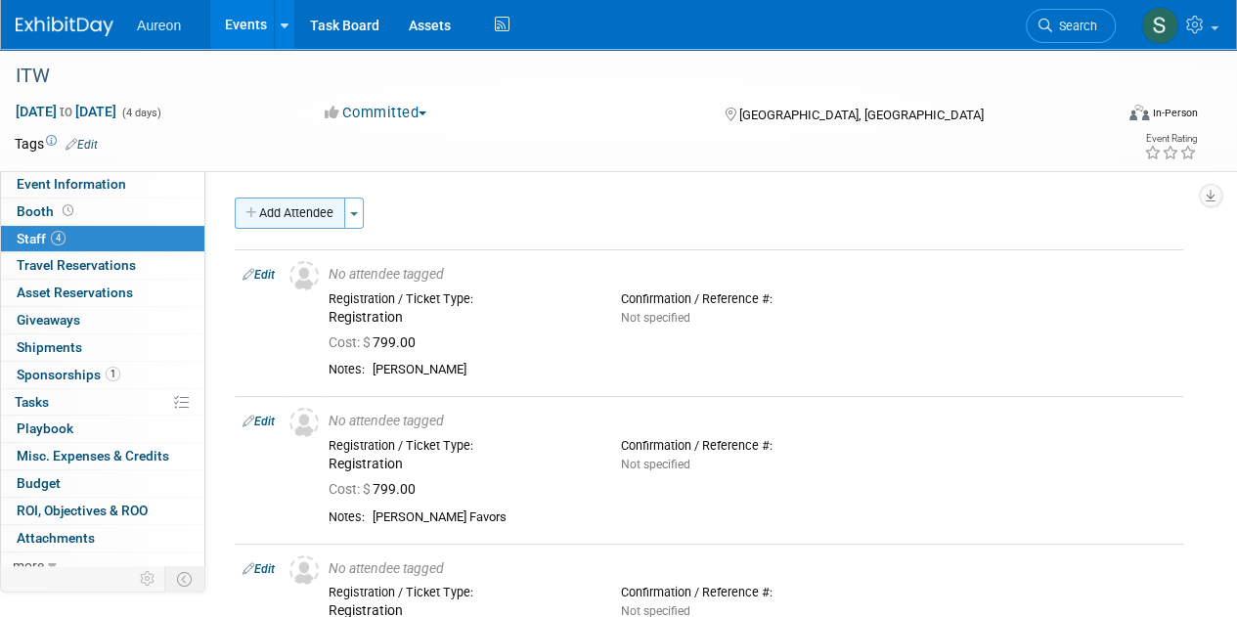
click at [293, 211] on button "Add Attendee" at bounding box center [290, 213] width 111 height 31
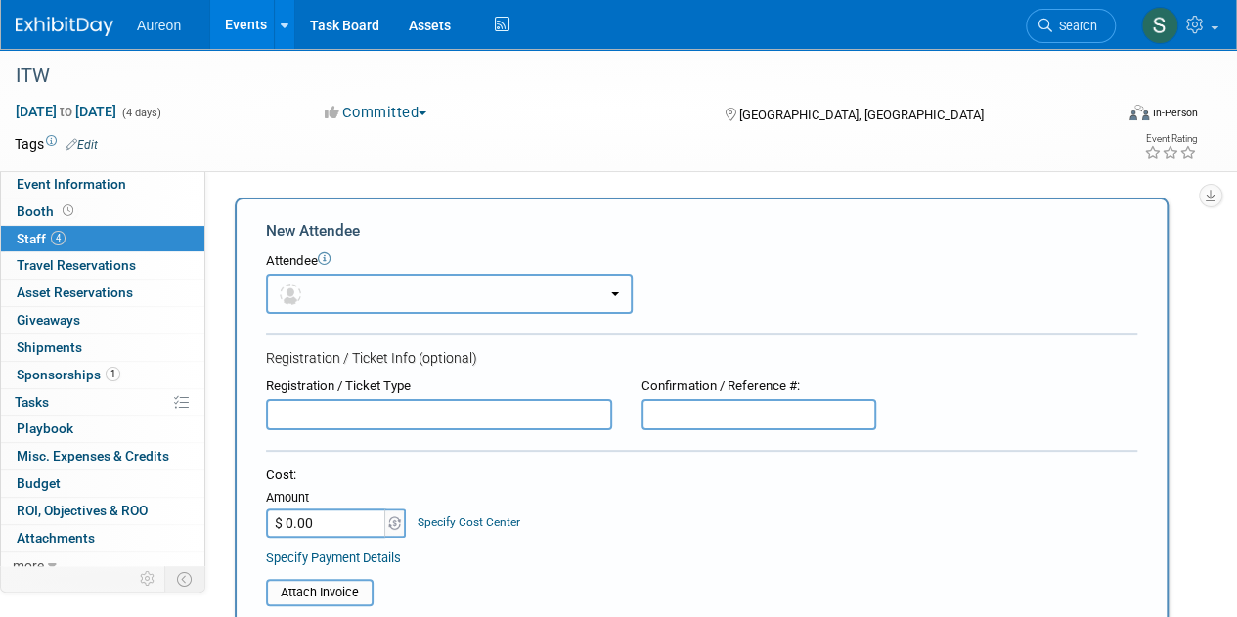
click at [309, 295] on button "button" at bounding box center [449, 294] width 367 height 40
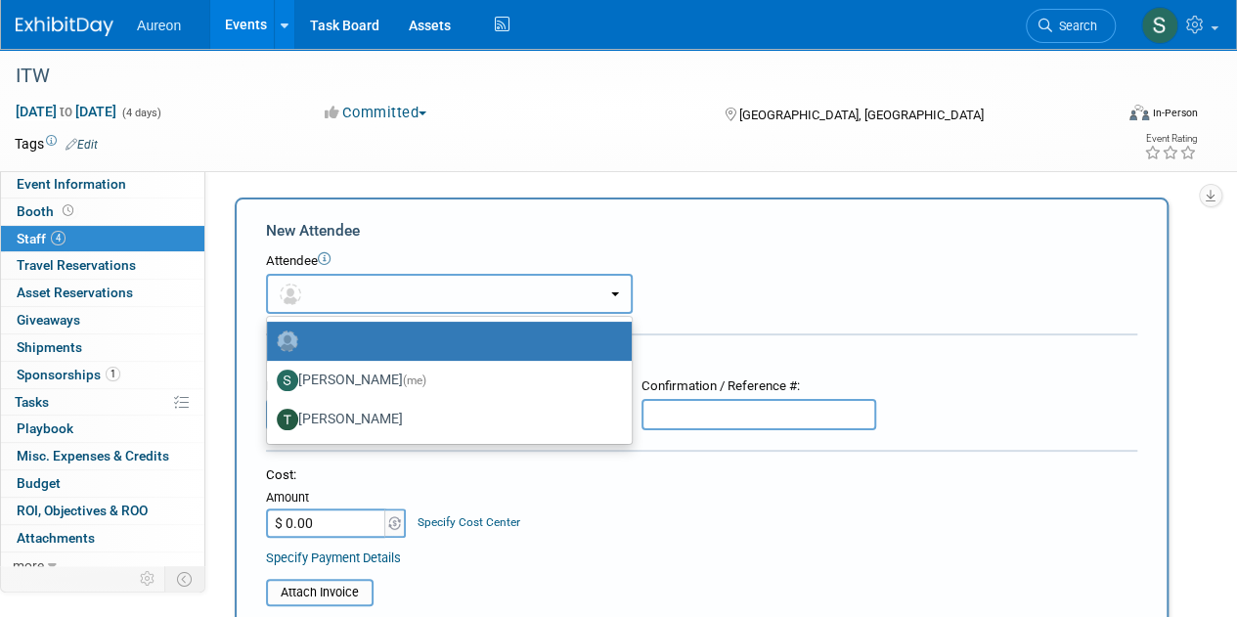
click at [308, 290] on span "button" at bounding box center [294, 294] width 28 height 16
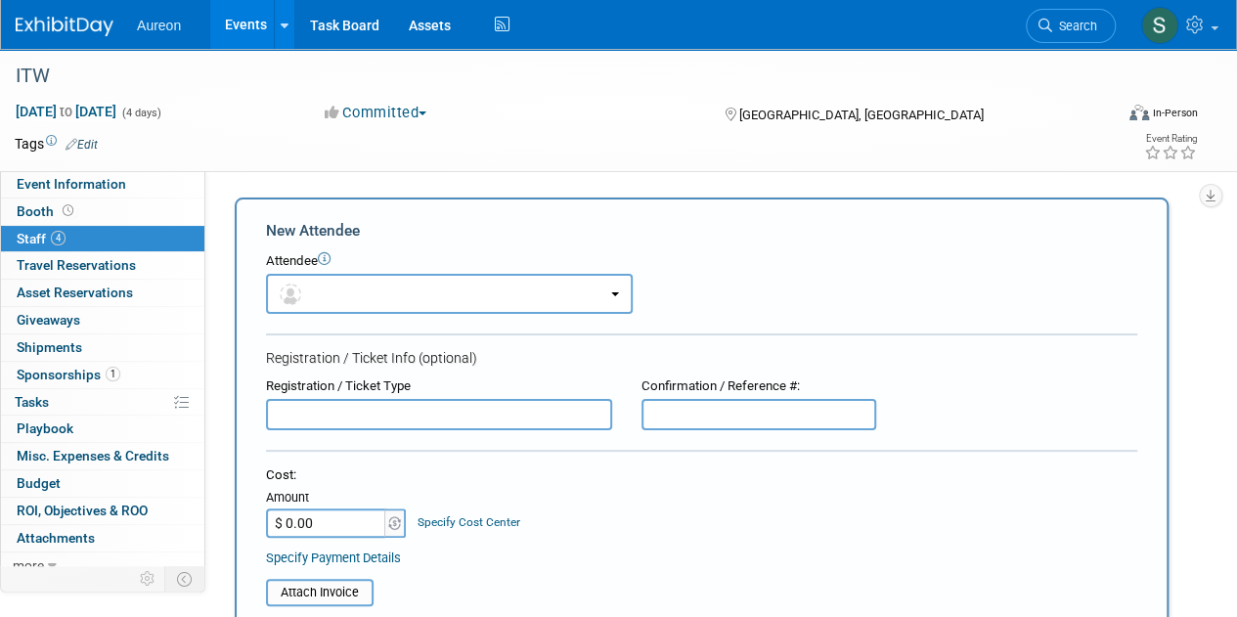
click at [336, 408] on input "text" at bounding box center [439, 414] width 346 height 31
paste input "Registration"
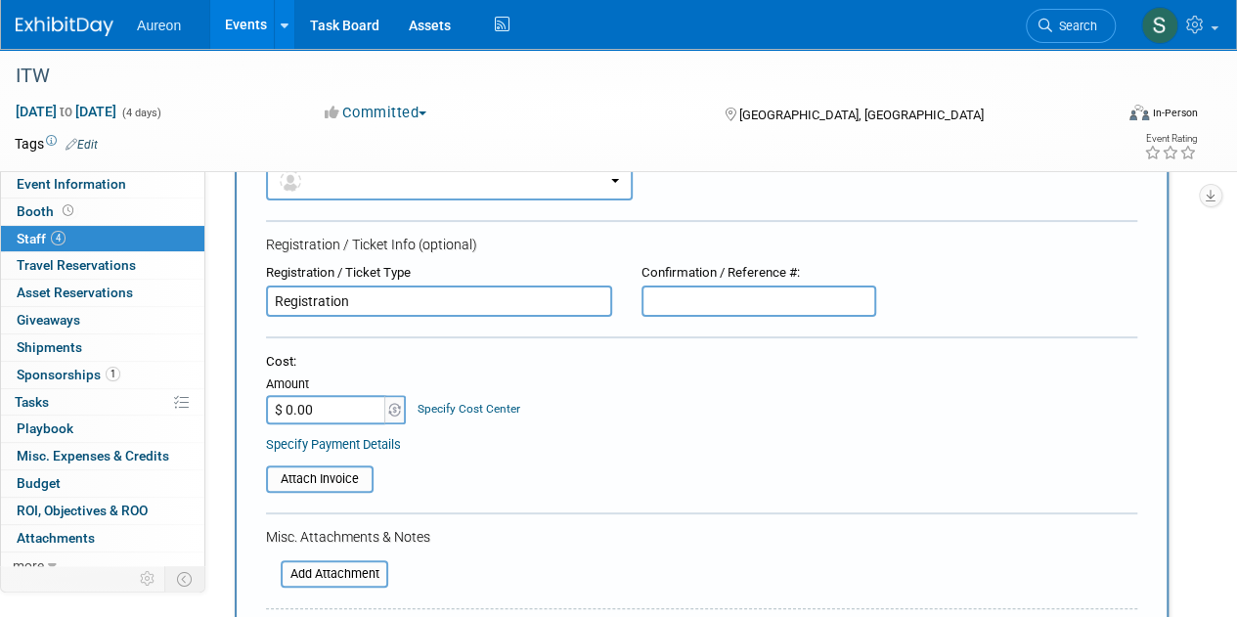
scroll to position [196, 0]
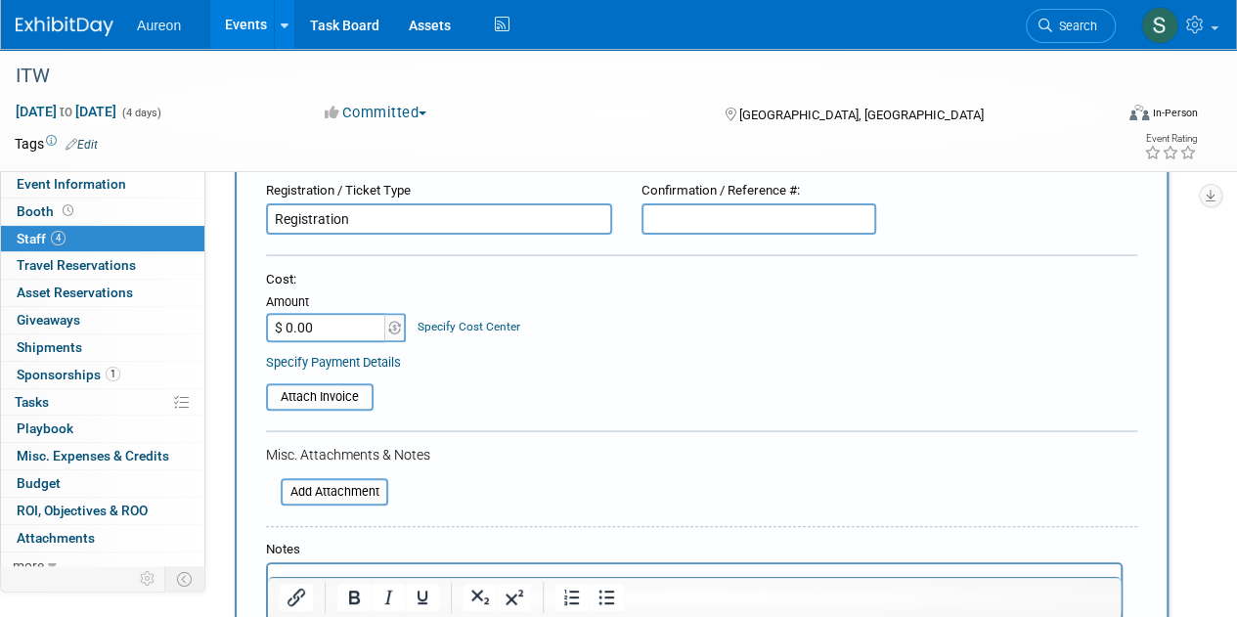
type input "Registration"
click at [333, 324] on input "$ 0.00" at bounding box center [327, 327] width 122 height 29
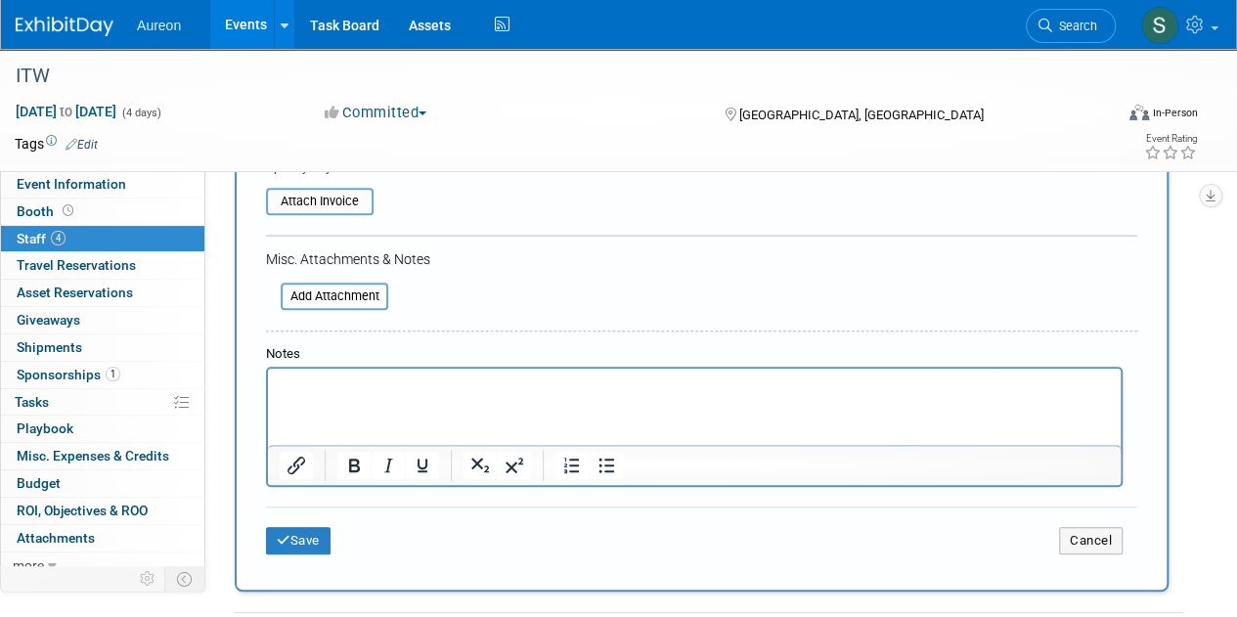
type input "$ 799.00"
click at [418, 396] on html at bounding box center [694, 382] width 853 height 27
click at [282, 551] on button "Save" at bounding box center [298, 540] width 65 height 27
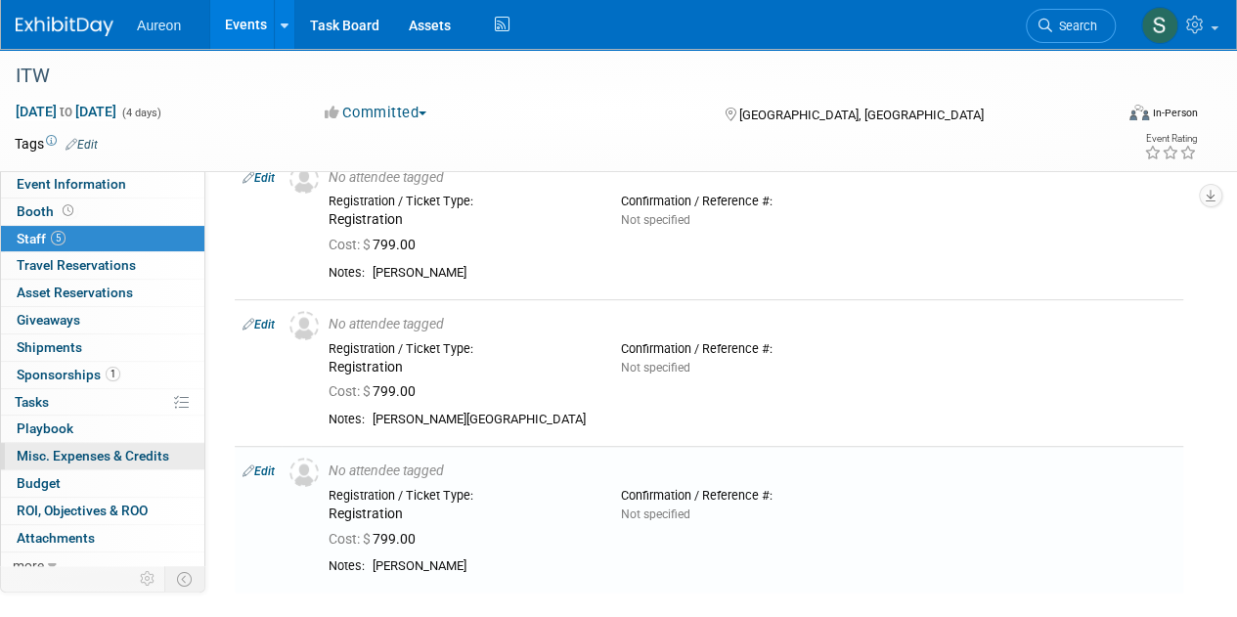
click at [102, 452] on span "Misc. Expenses & Credits 0" at bounding box center [93, 456] width 153 height 16
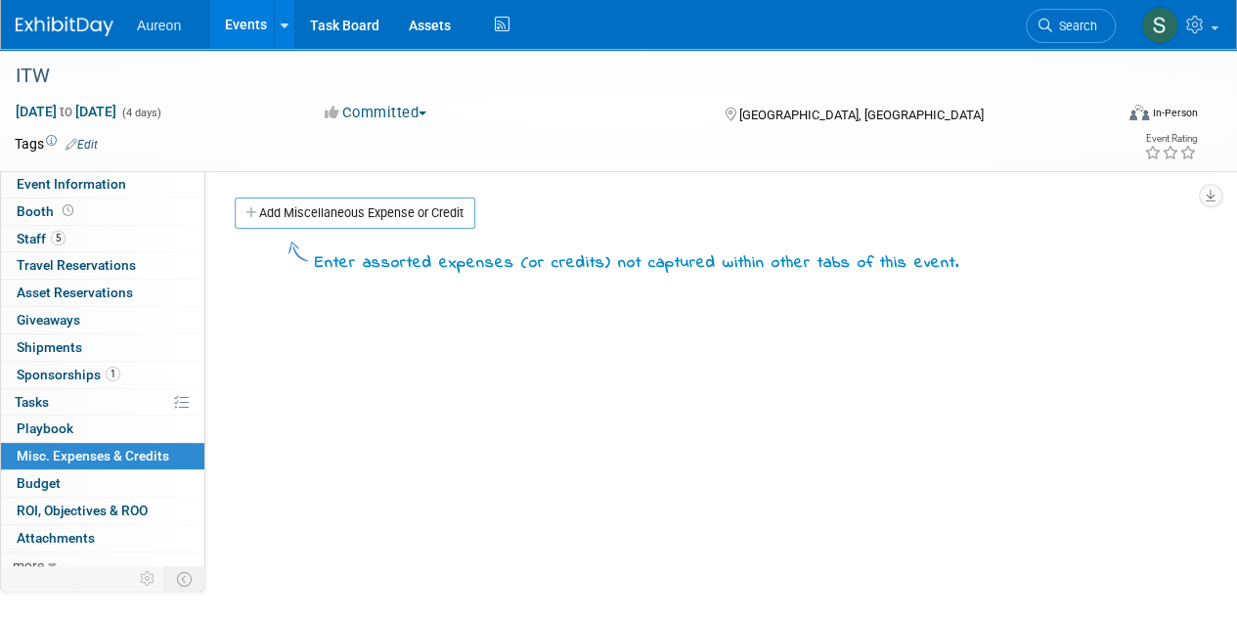
click at [355, 199] on link "Add Miscellaneous Expense or Credit" at bounding box center [355, 213] width 241 height 31
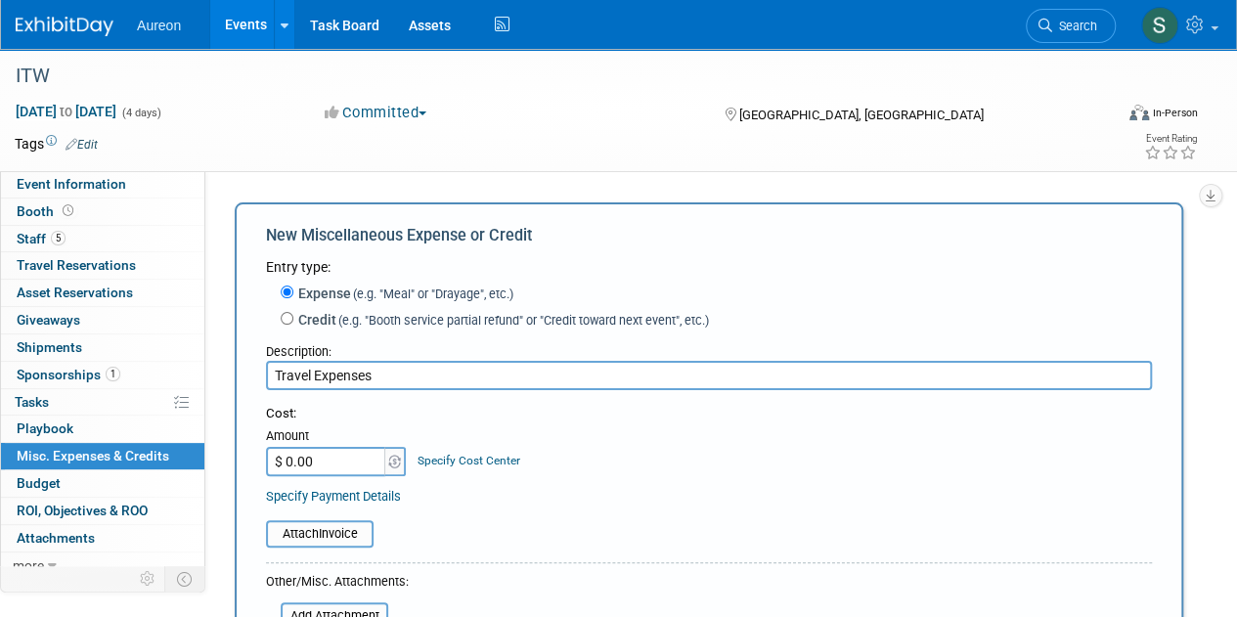
type input "Travel Expenses"
click at [334, 459] on input "$ 0.00" at bounding box center [327, 461] width 122 height 29
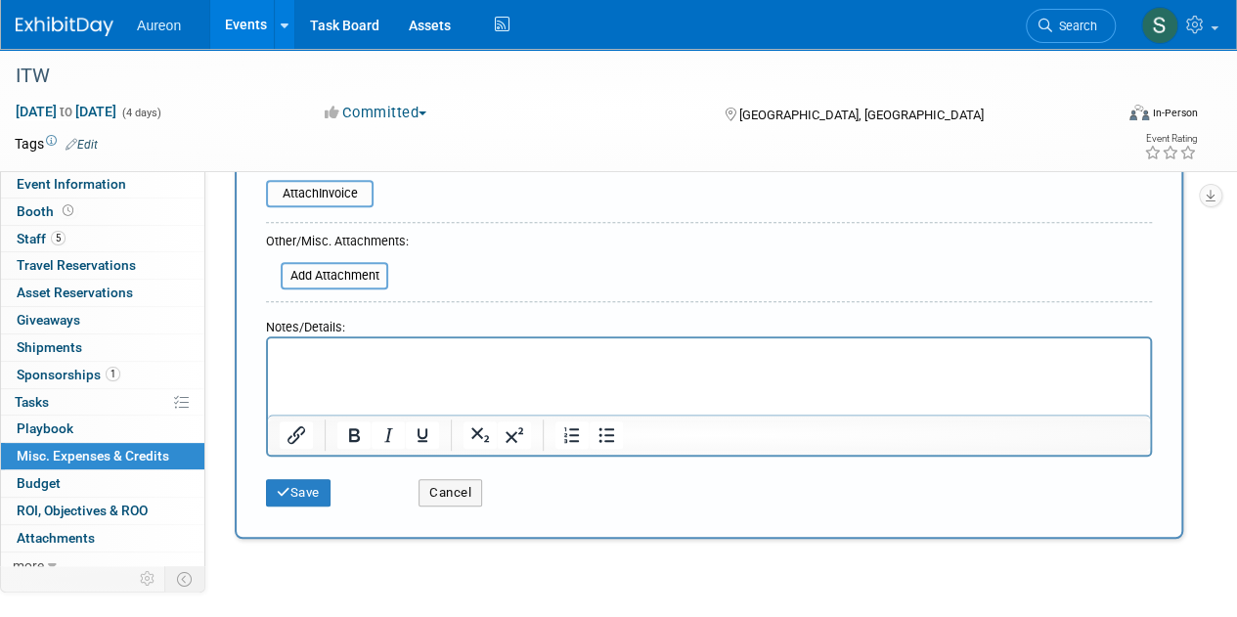
scroll to position [391, 0]
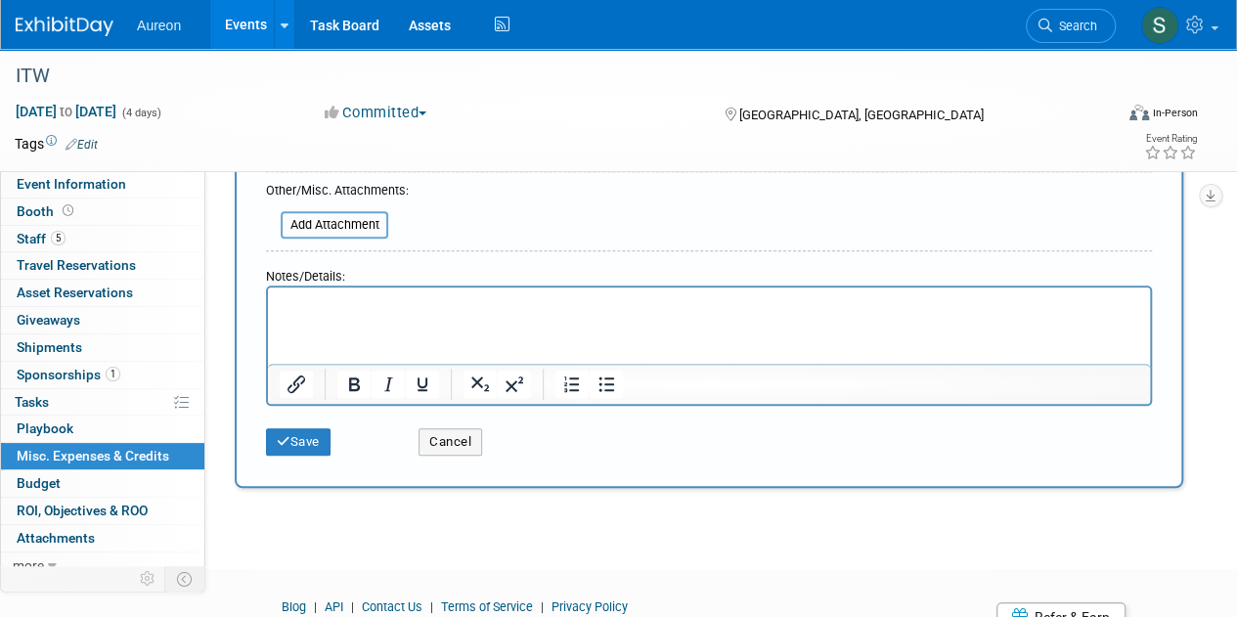
type input "$ 691.00"
click at [362, 315] on html at bounding box center [709, 301] width 882 height 27
click at [311, 302] on p "travel costs for Adam Wachutka" at bounding box center [710, 305] width 860 height 20
click at [315, 441] on button "Save" at bounding box center [298, 441] width 65 height 27
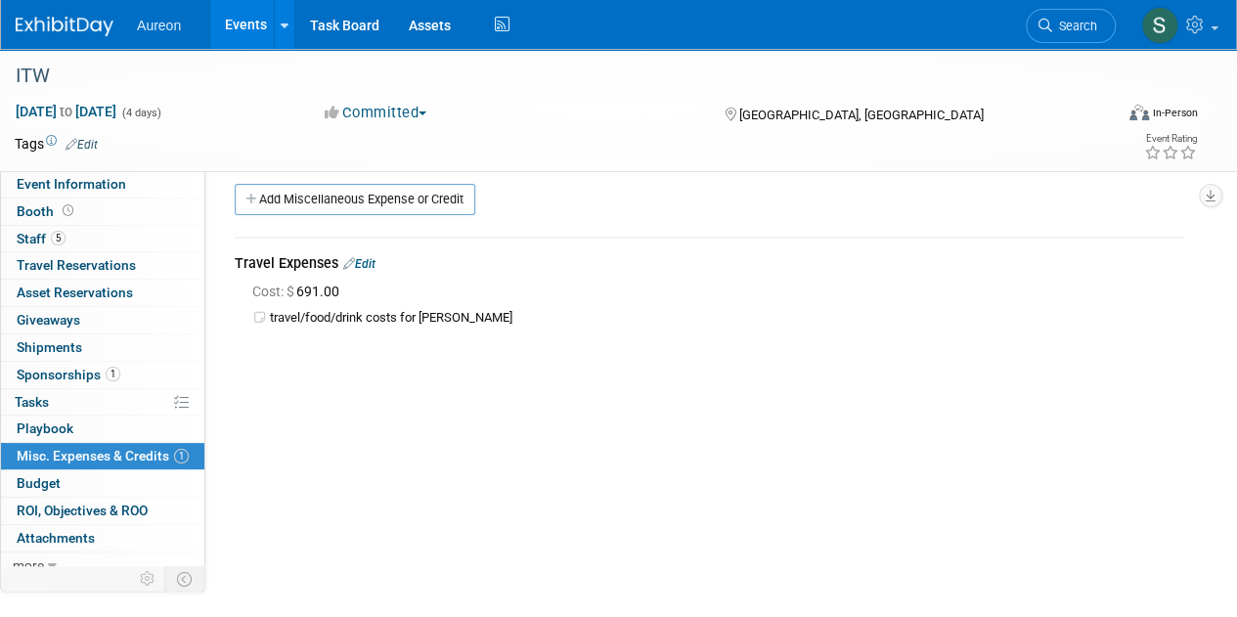
scroll to position [0, 0]
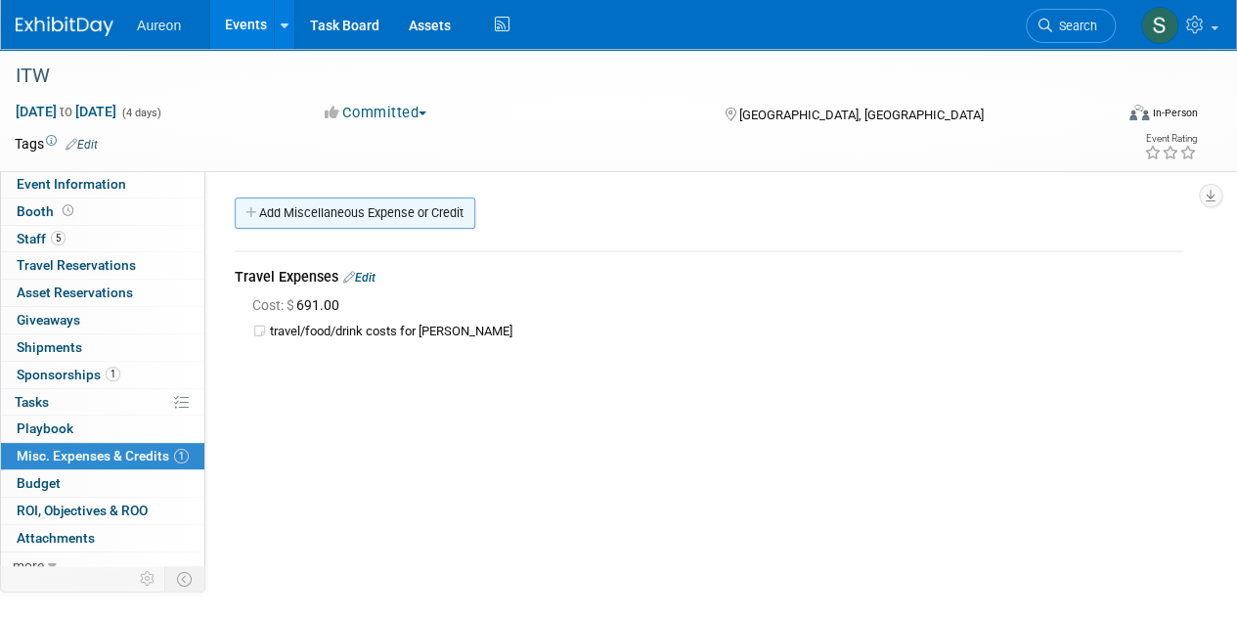
click at [321, 211] on link "Add Miscellaneous Expense or Credit" at bounding box center [355, 213] width 241 height 31
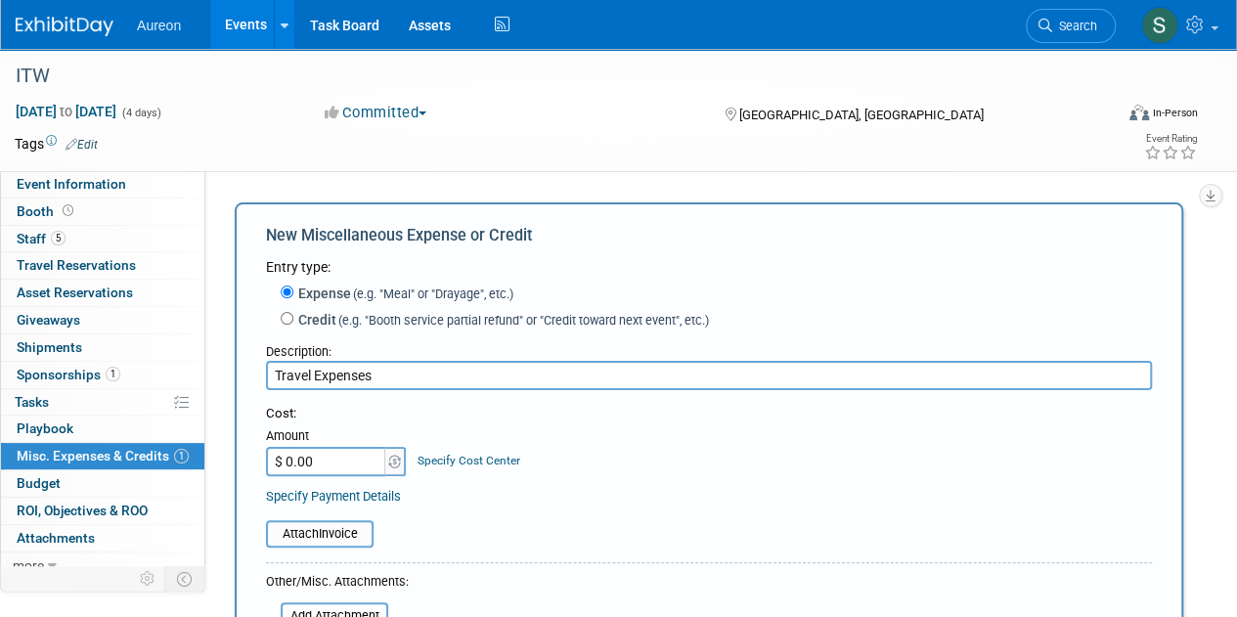
type input "Travel Expenses"
click at [309, 449] on input "$ 0.00" at bounding box center [327, 461] width 122 height 29
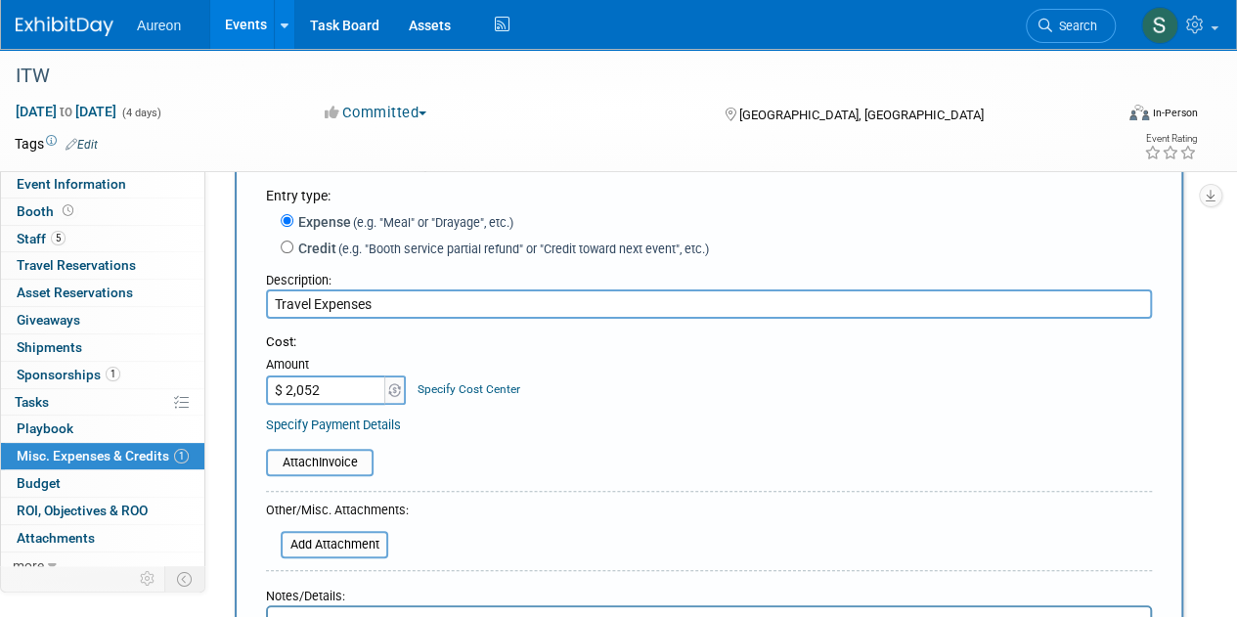
scroll to position [196, 0]
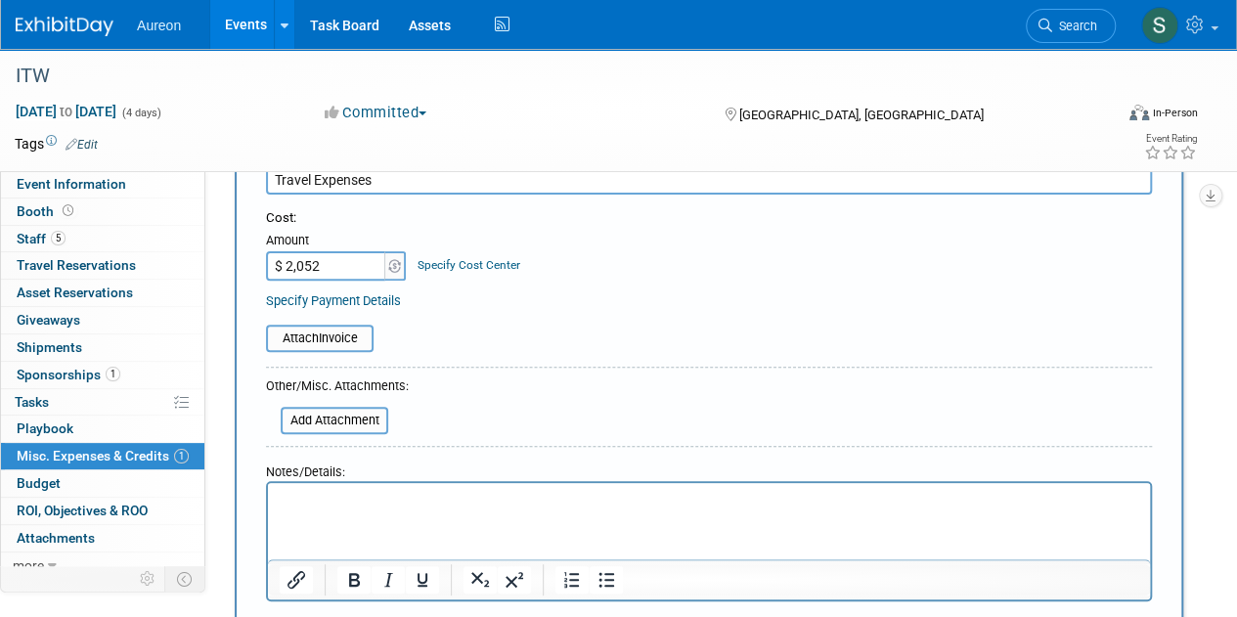
type input "$ 2,052.00"
click at [378, 511] on html at bounding box center [709, 496] width 882 height 27
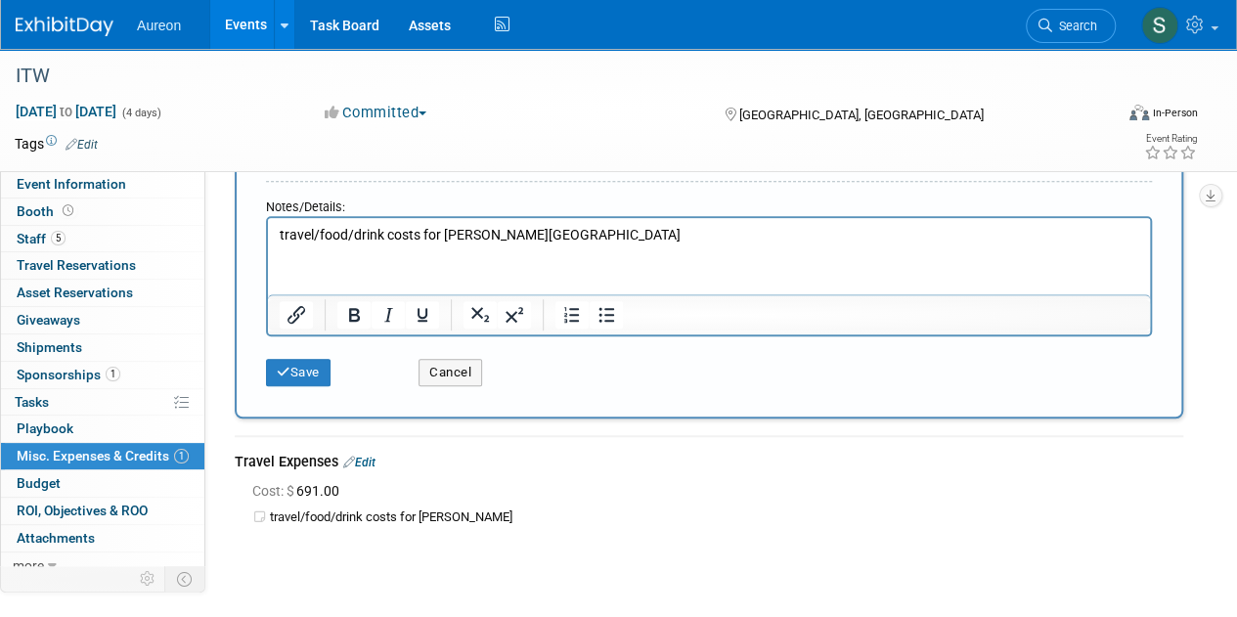
scroll to position [489, 0]
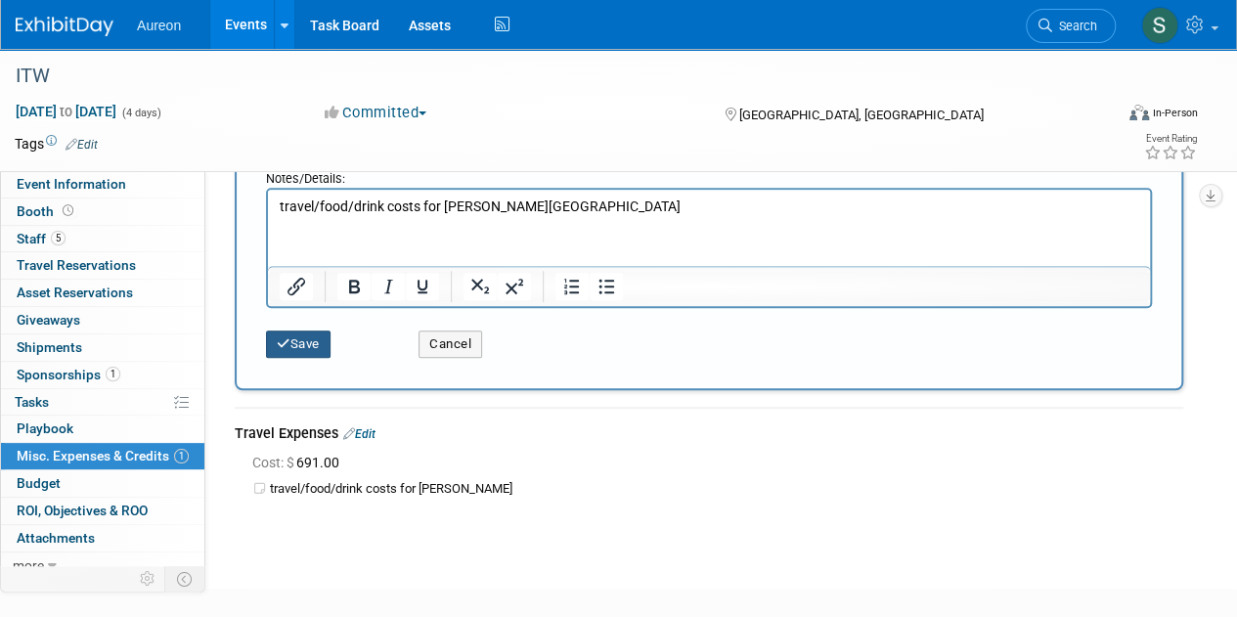
click at [303, 337] on button "Save" at bounding box center [298, 344] width 65 height 27
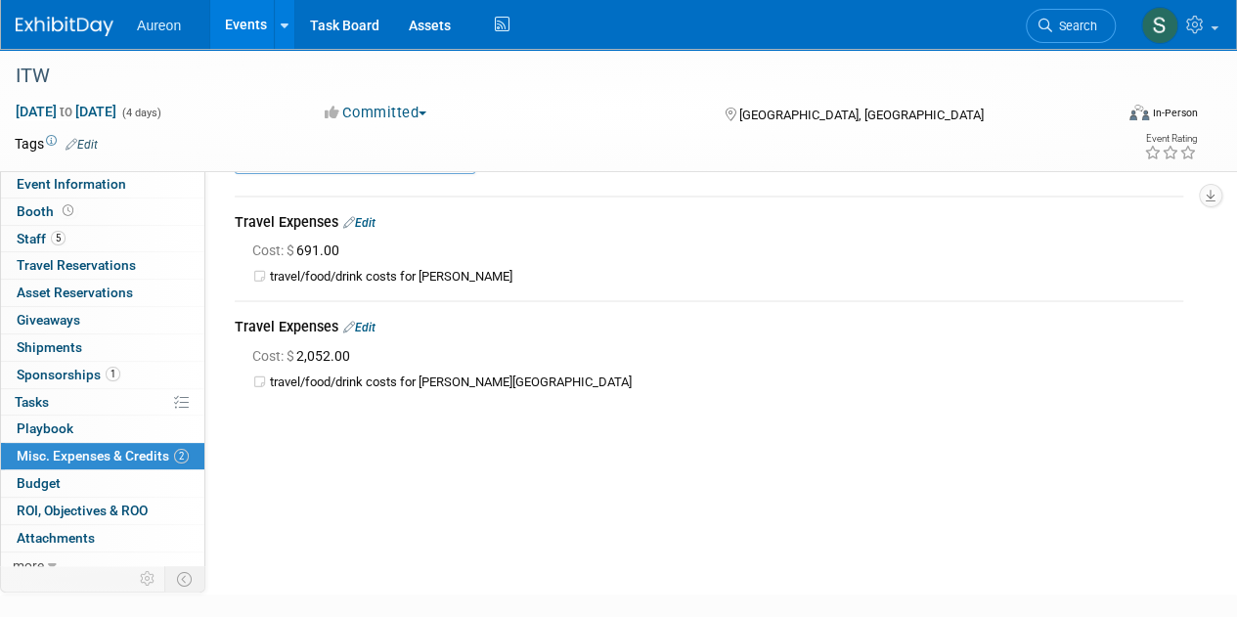
scroll to position [0, 0]
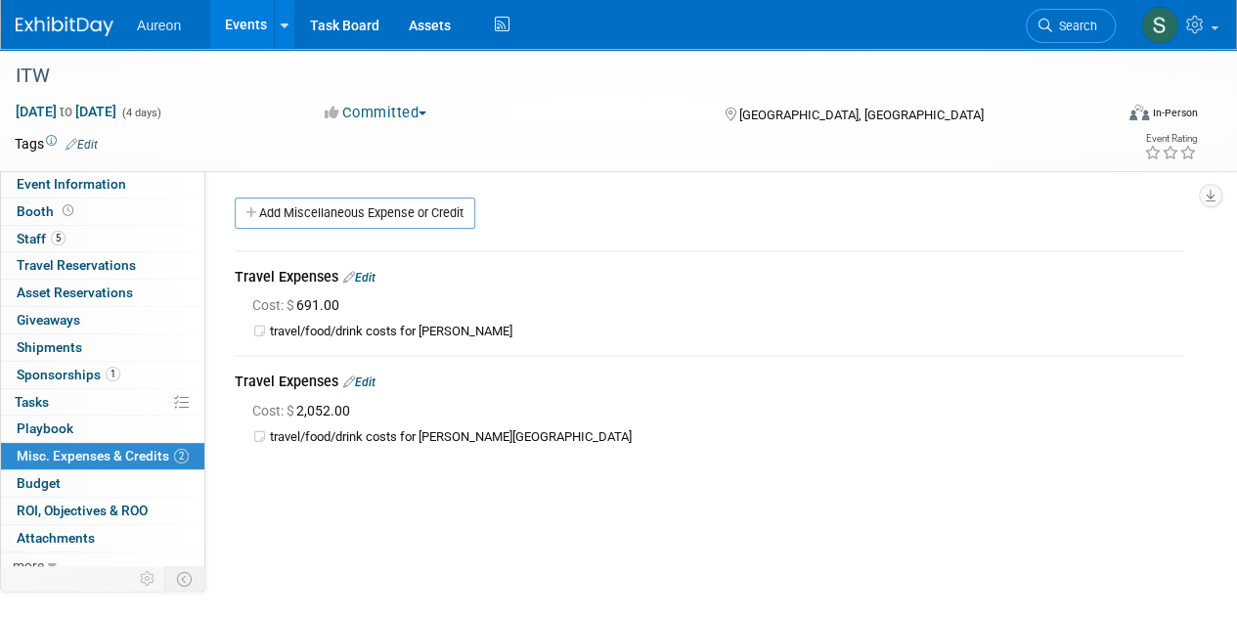
drag, startPoint x: 273, startPoint y: 219, endPoint x: 286, endPoint y: 220, distance: 12.8
click at [273, 219] on link "Add Miscellaneous Expense or Credit" at bounding box center [355, 213] width 241 height 31
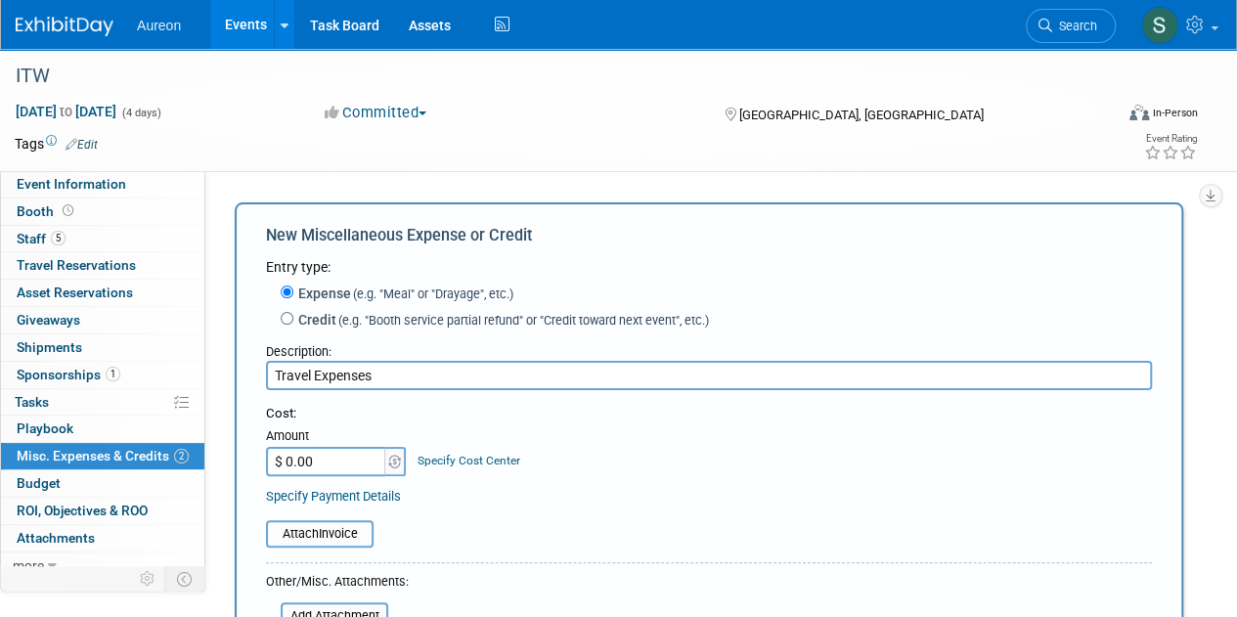
type input "Travel Expenses"
click at [313, 463] on input "$ 0.00" at bounding box center [327, 461] width 122 height 29
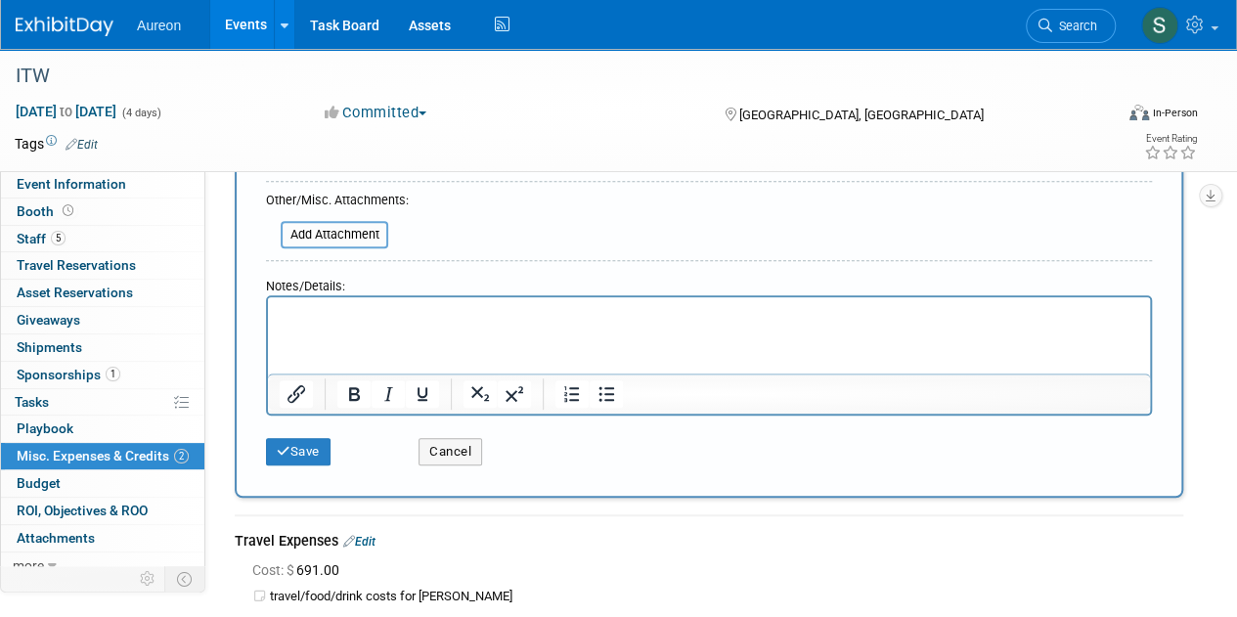
scroll to position [391, 0]
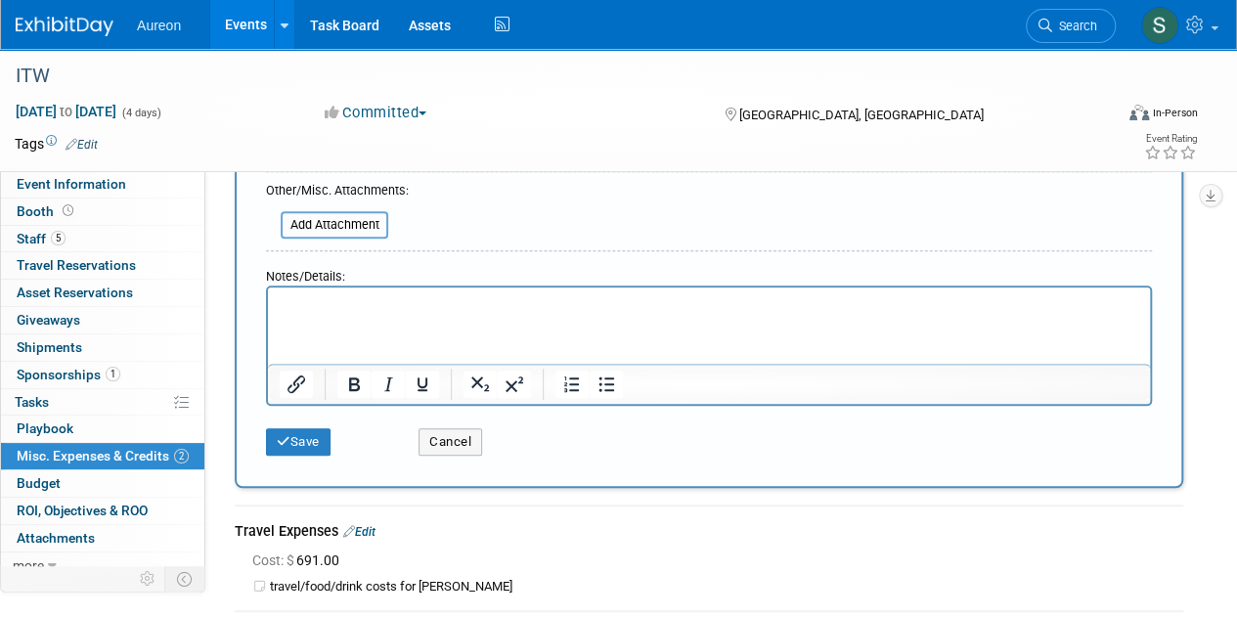
type input "$ 935.00"
click at [391, 304] on p "Rich Text Area. Press ALT-0 for help." at bounding box center [710, 305] width 860 height 20
click at [307, 431] on button "Save" at bounding box center [298, 441] width 65 height 27
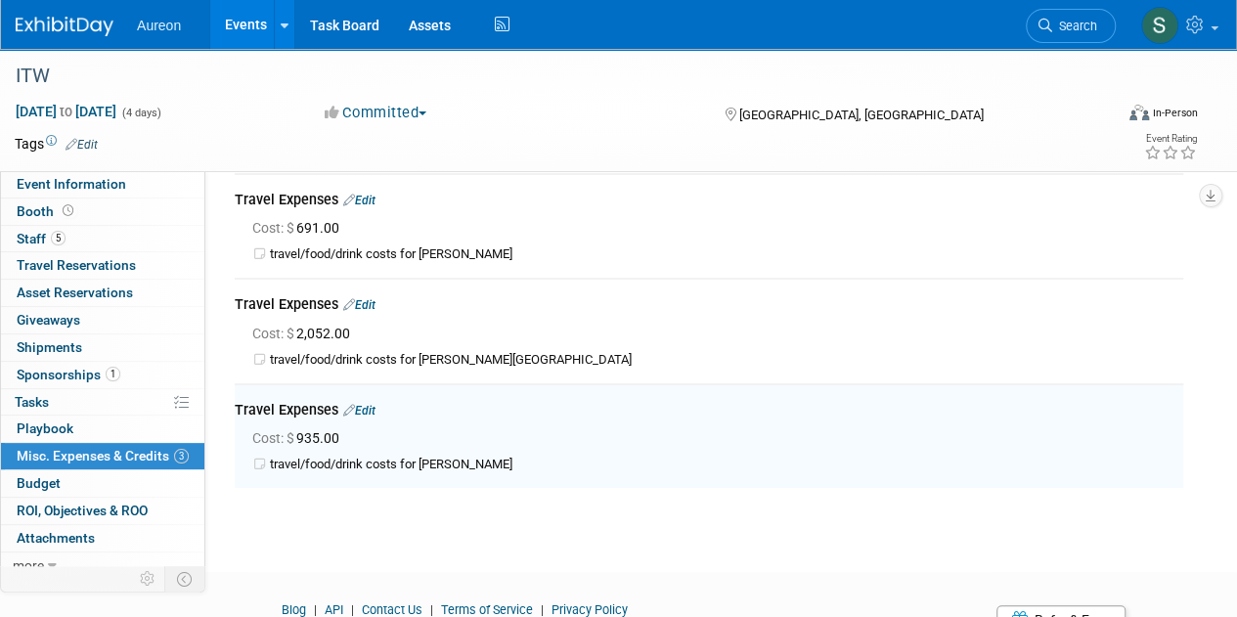
scroll to position [0, 0]
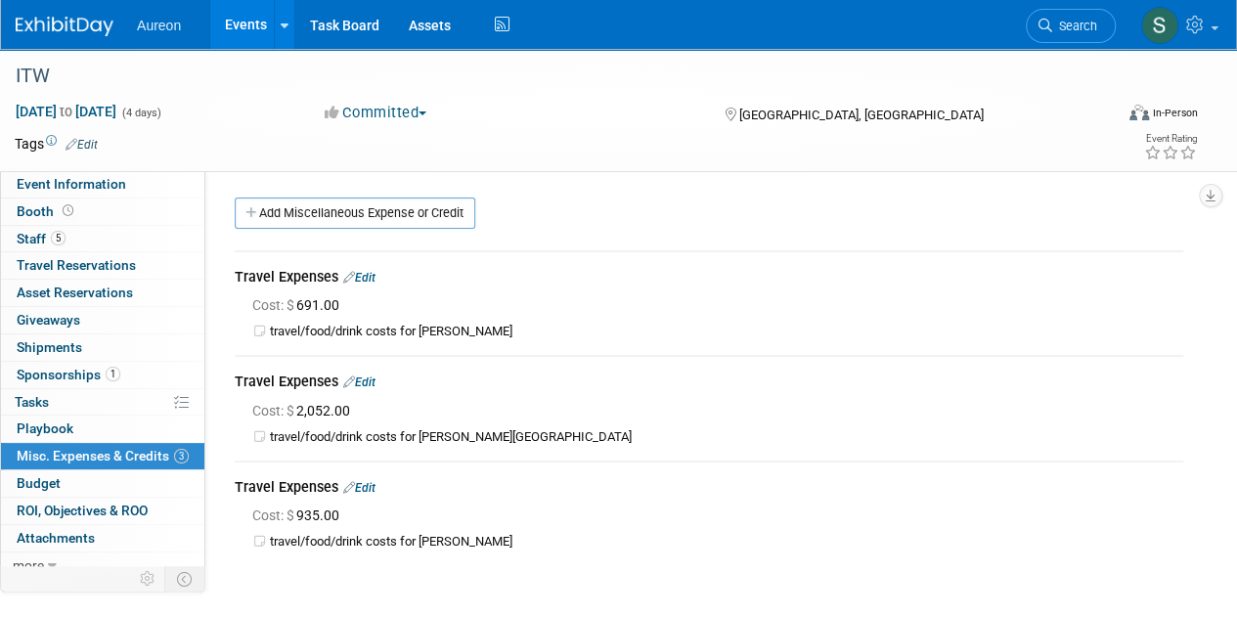
click at [92, 24] on img at bounding box center [65, 27] width 98 height 20
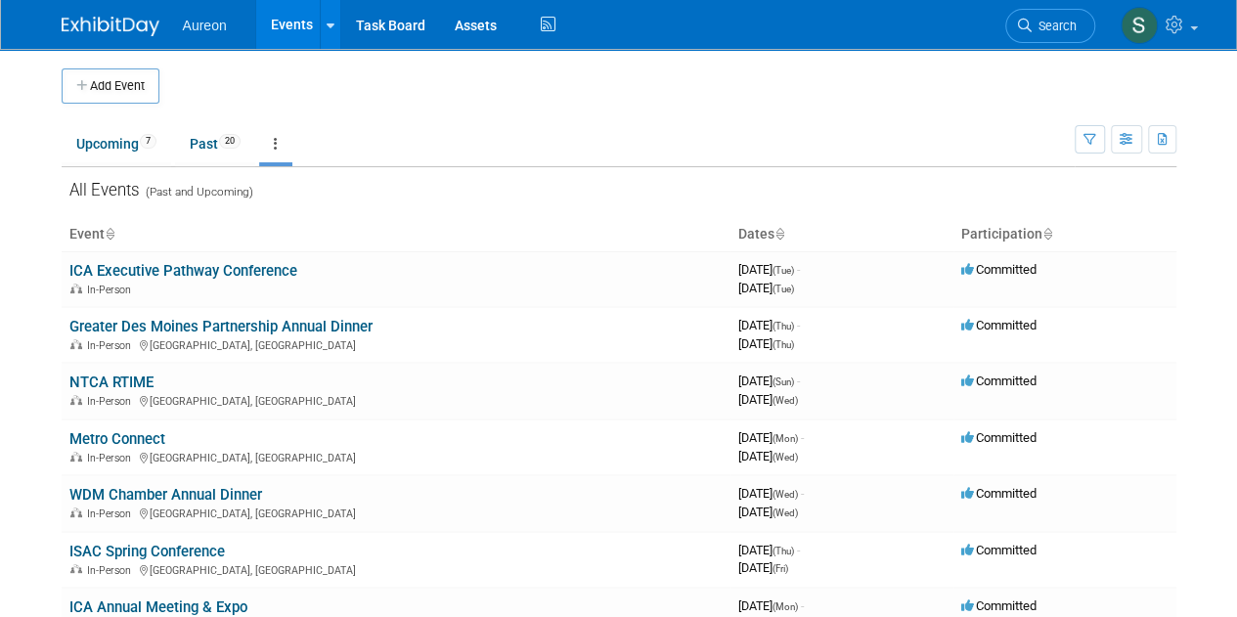
click at [122, 93] on button "Add Event" at bounding box center [111, 85] width 98 height 35
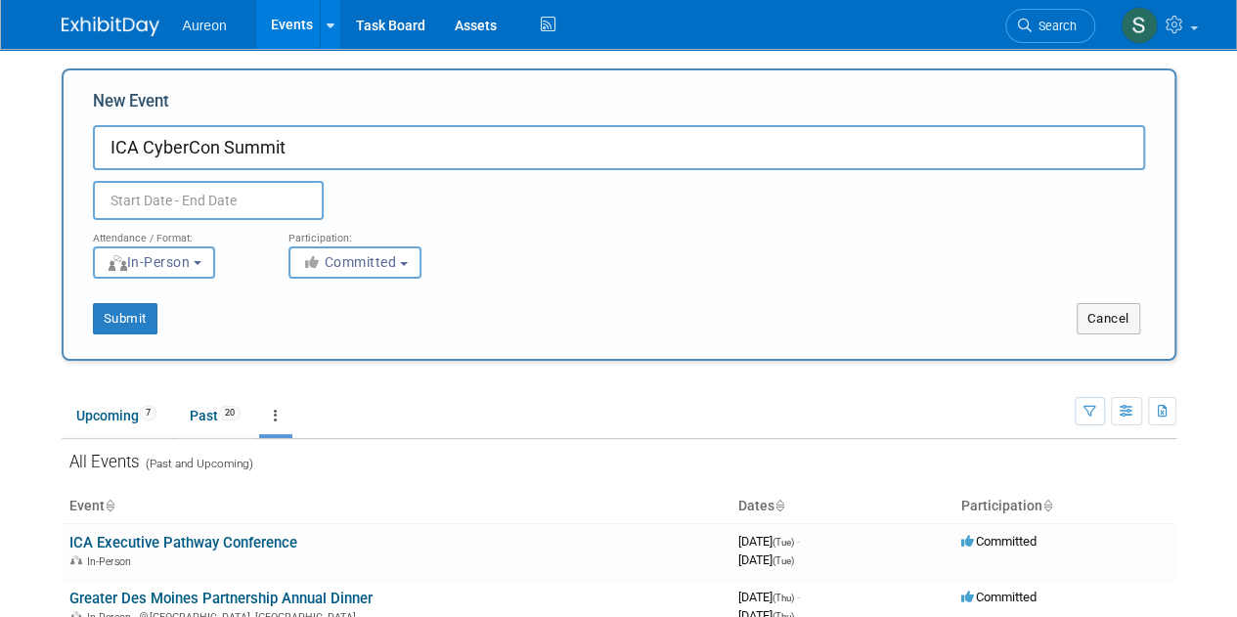
type input "ICA CyberCon Summit"
click at [169, 201] on input "text" at bounding box center [208, 200] width 231 height 39
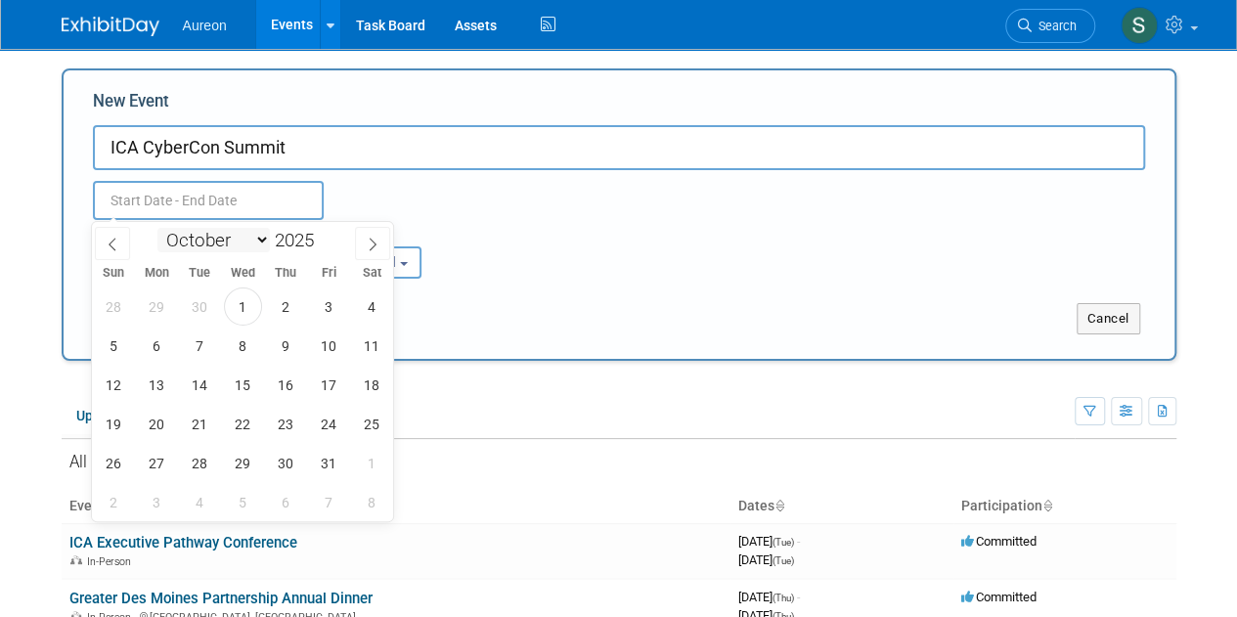
click at [229, 236] on select "January February March April May June July August September October November De…" at bounding box center [213, 240] width 112 height 24
select select "4"
click at [157, 228] on select "January February March April May June July August September October November De…" at bounding box center [213, 240] width 112 height 24
click at [238, 394] on span "14" at bounding box center [243, 385] width 38 height 38
click at [278, 392] on span "15" at bounding box center [286, 385] width 38 height 38
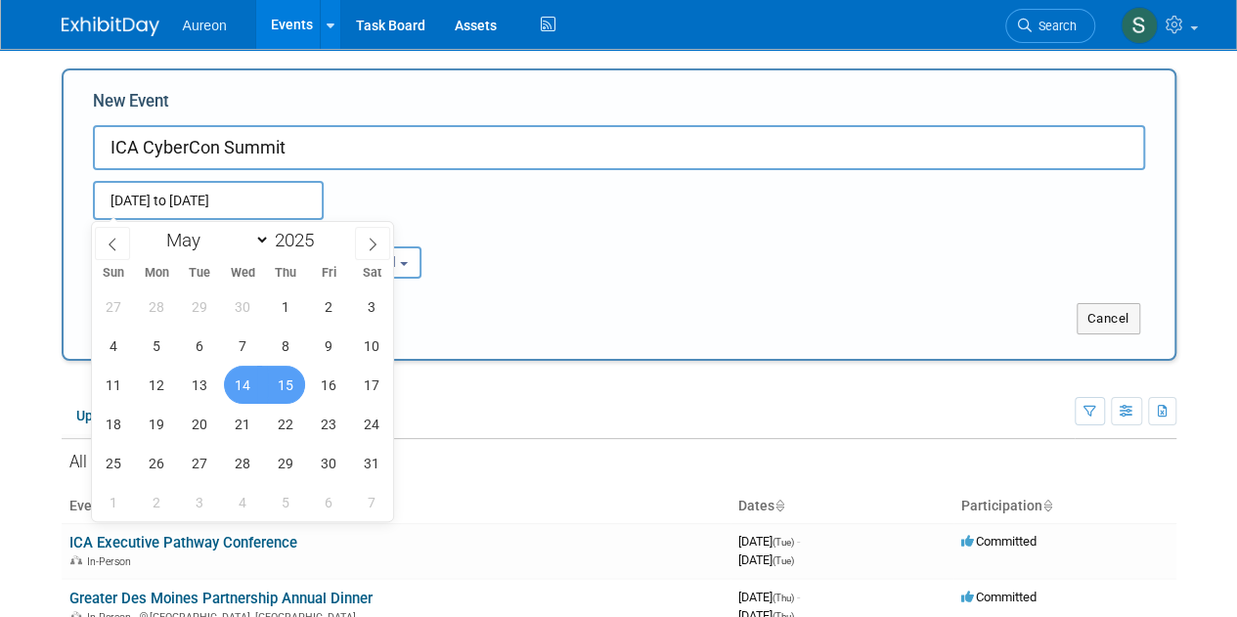
type input "[DATE] to [DATE]"
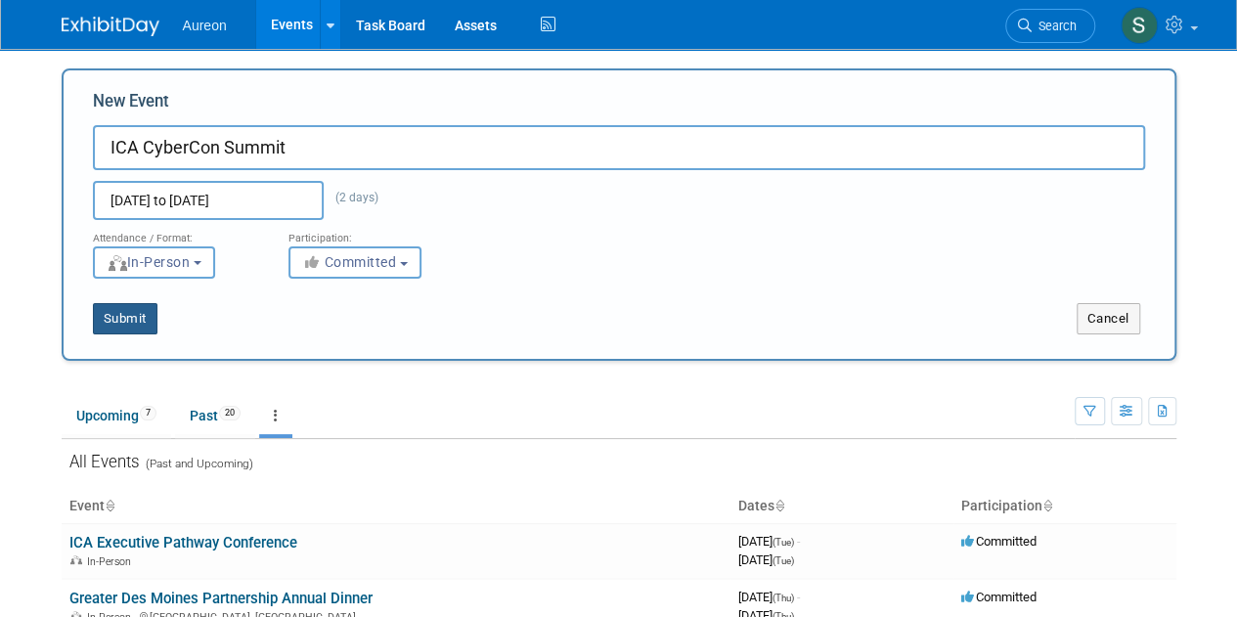
click at [149, 314] on button "Submit" at bounding box center [125, 318] width 65 height 31
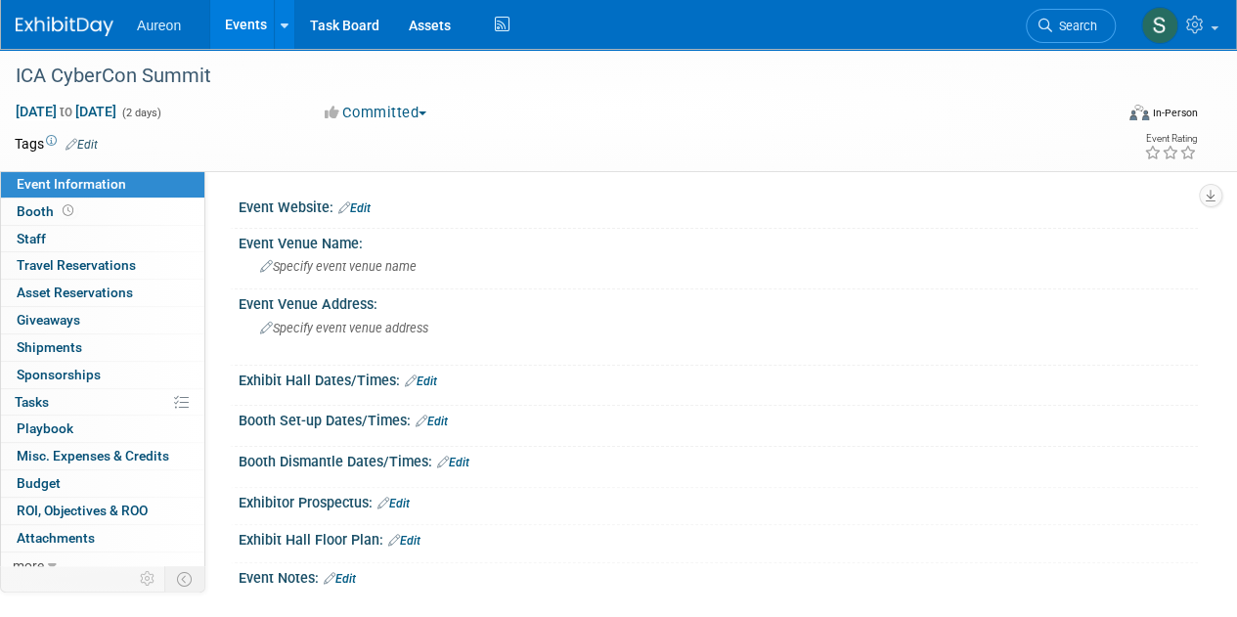
click at [359, 202] on link "Edit" at bounding box center [354, 209] width 32 height 14
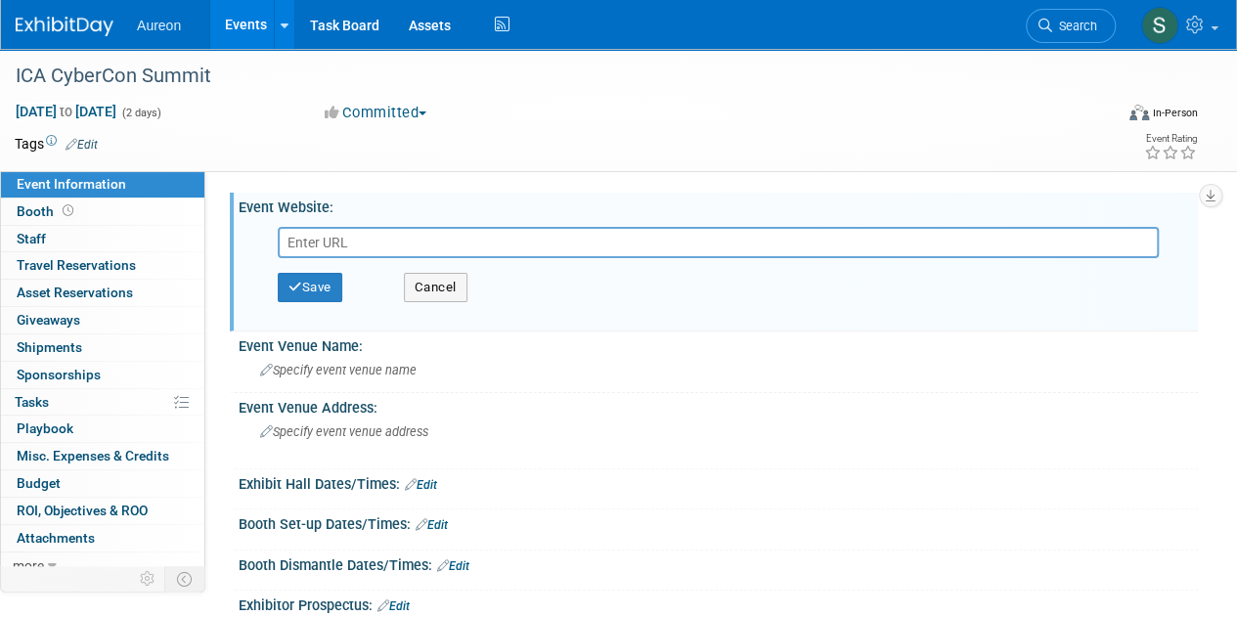
click at [395, 237] on input "text" at bounding box center [718, 242] width 881 height 31
paste input "https://www.iacommunicationsall.org/cybercon-summit"
type input "https://www.iacommunicationsall.org/cybercon-summit"
click at [317, 279] on button "Save" at bounding box center [310, 287] width 65 height 29
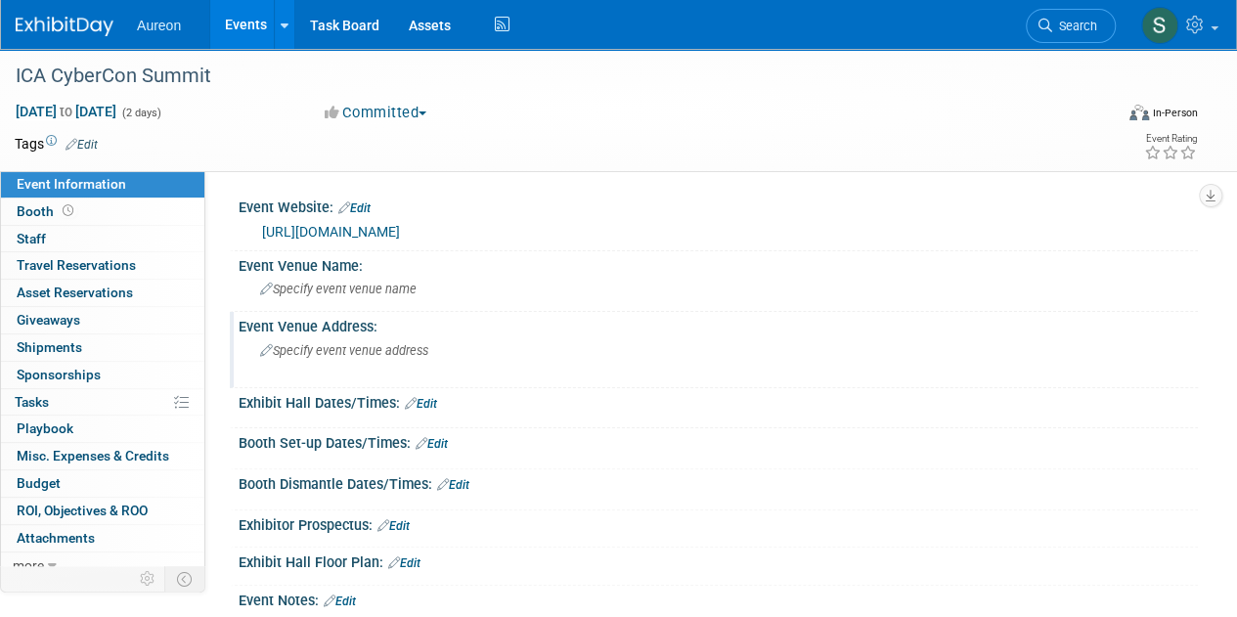
click at [444, 339] on div "Specify event venue address" at bounding box center [438, 358] width 371 height 45
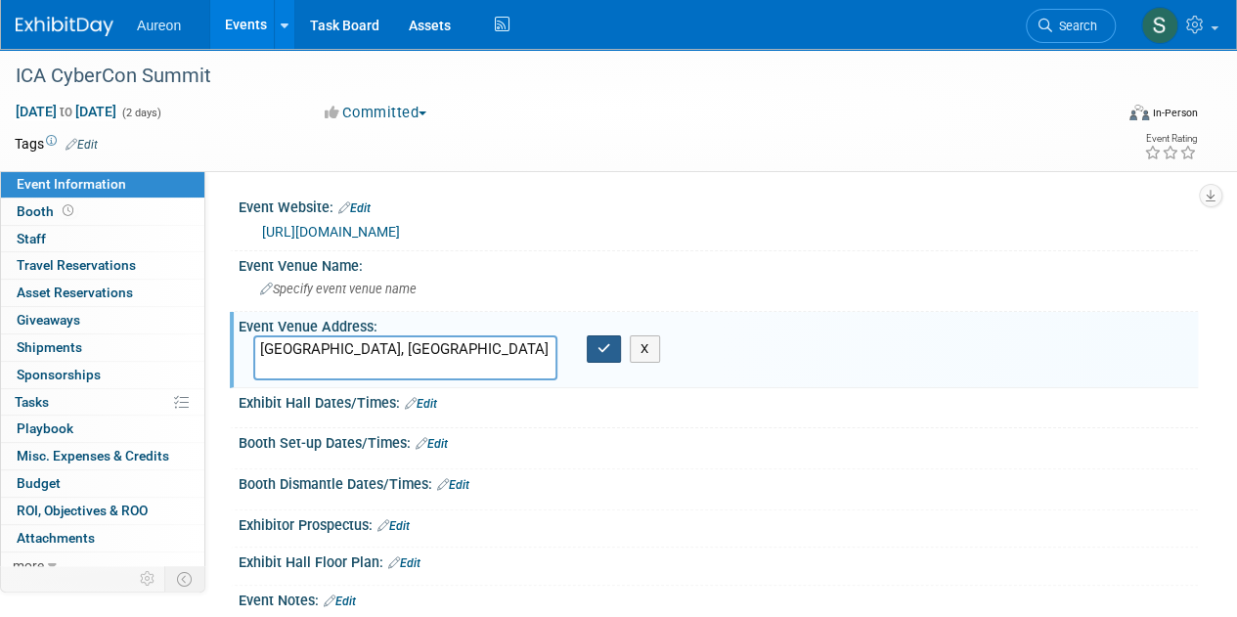
type textarea "[GEOGRAPHIC_DATA], [GEOGRAPHIC_DATA]"
click at [602, 356] on button "button" at bounding box center [604, 349] width 35 height 27
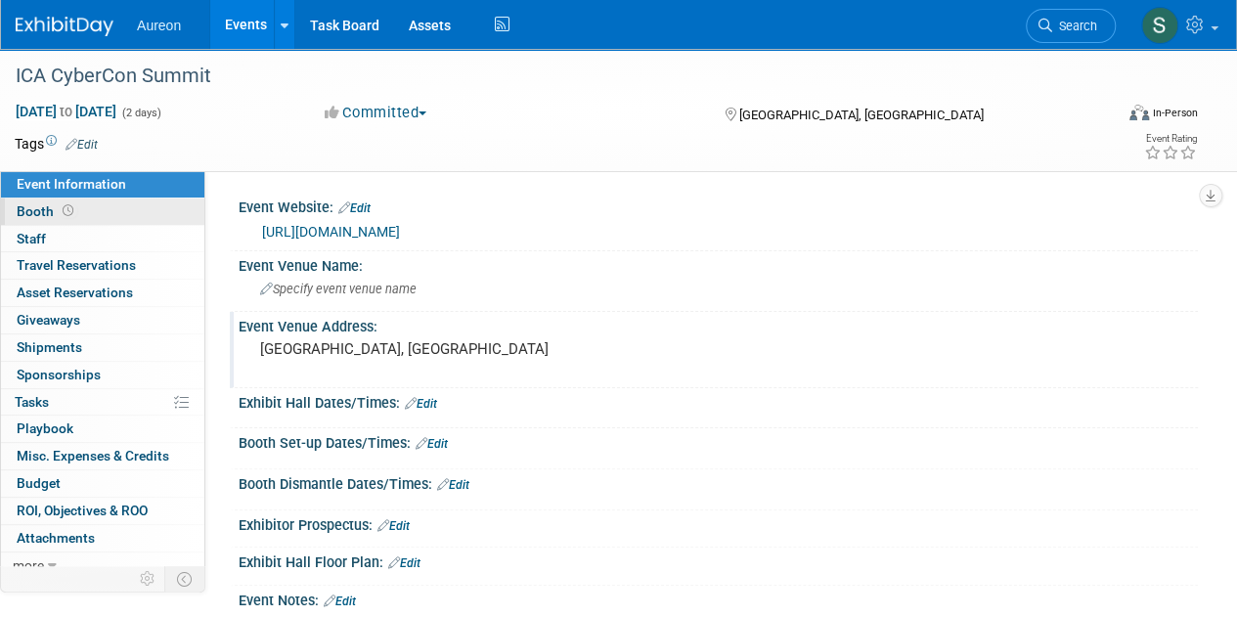
click at [98, 206] on link "Booth" at bounding box center [102, 212] width 203 height 26
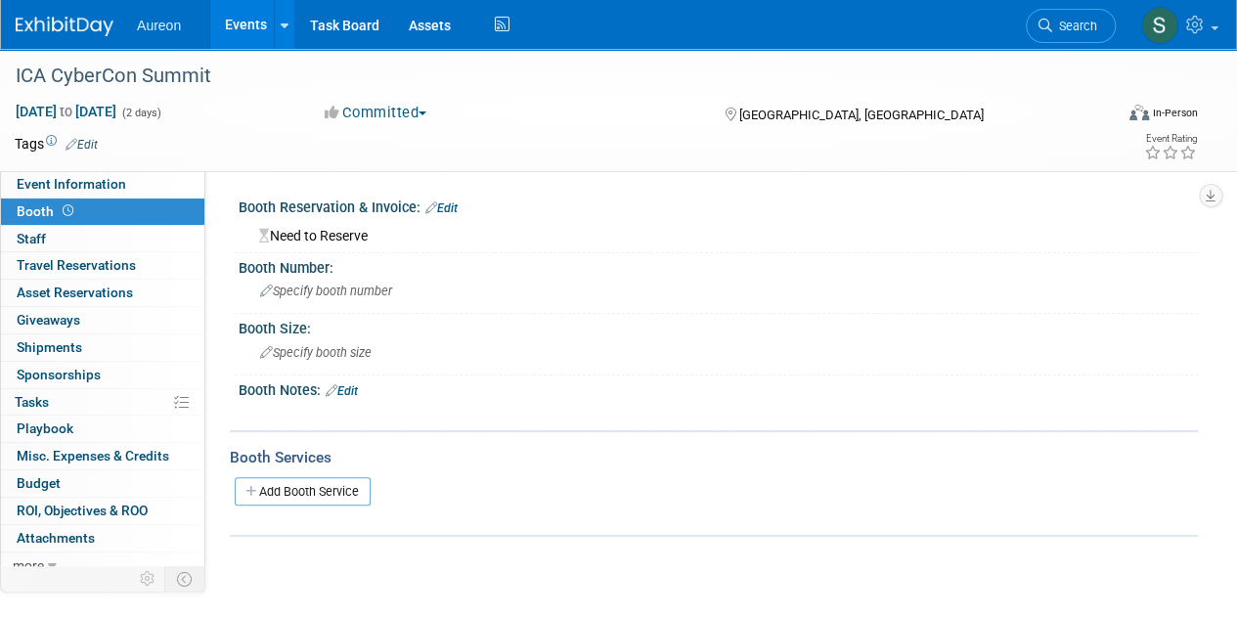
click at [358, 389] on link "Edit" at bounding box center [342, 391] width 32 height 14
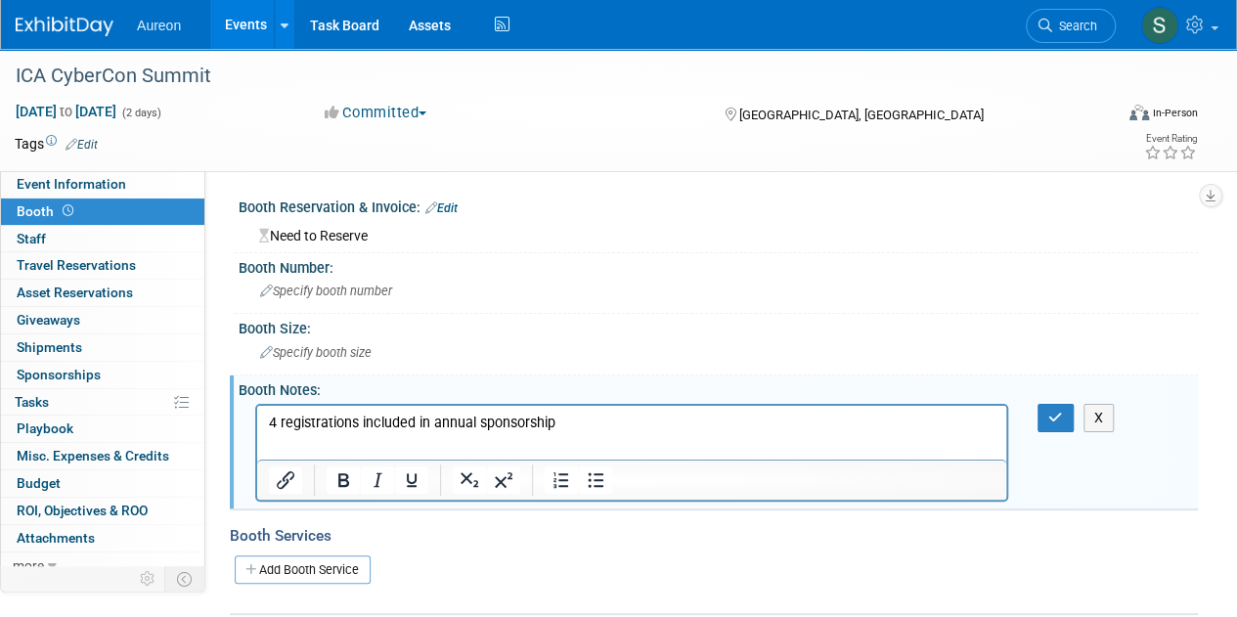
click at [278, 420] on p "4 registrations included in annual sponsorship" at bounding box center [632, 423] width 727 height 20
click at [1049, 411] on icon "button" at bounding box center [1056, 418] width 15 height 14
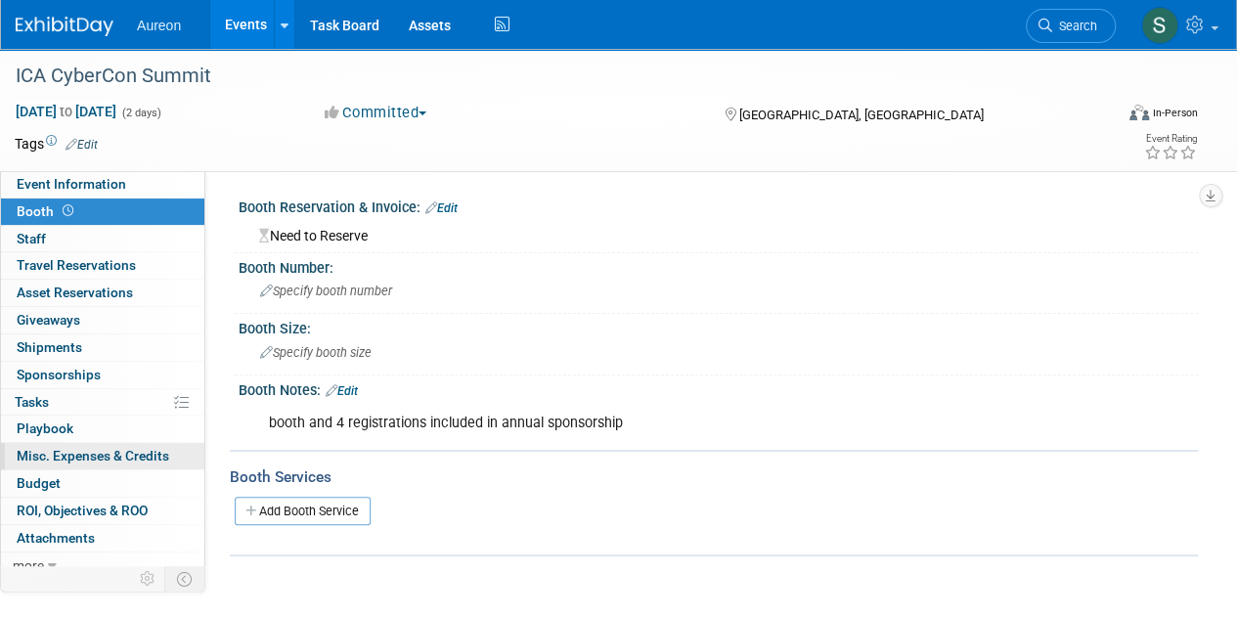
click at [96, 454] on span "Misc. Expenses & Credits 0" at bounding box center [93, 456] width 153 height 16
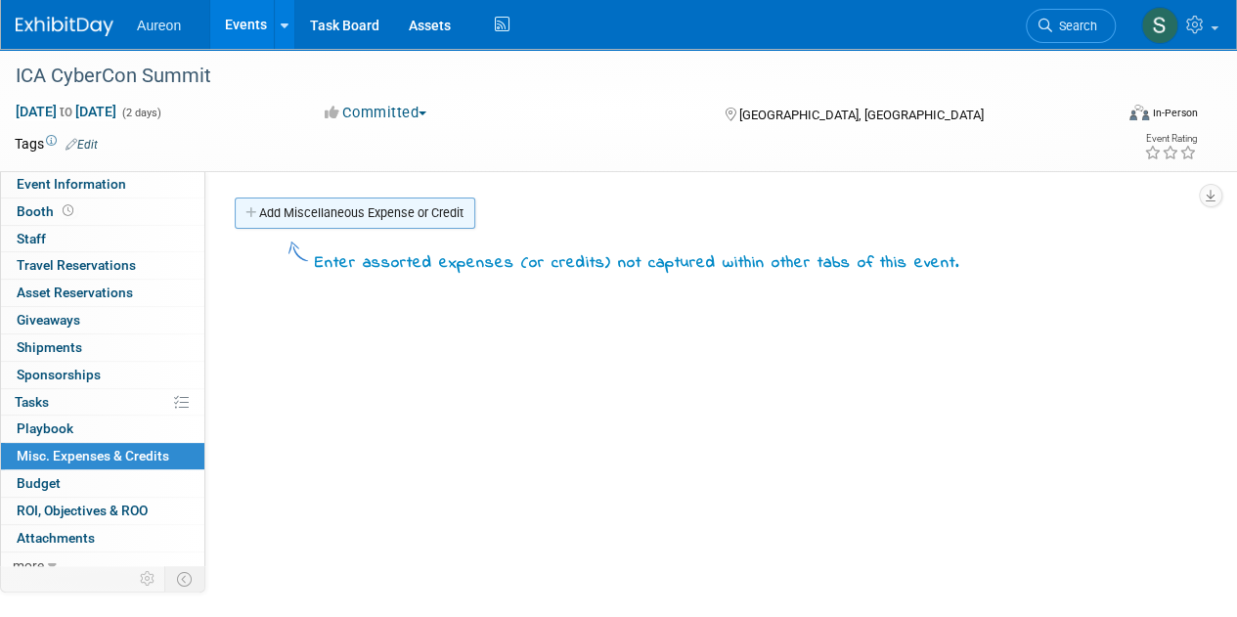
click at [313, 208] on link "Add Miscellaneous Expense or Credit" at bounding box center [355, 213] width 241 height 31
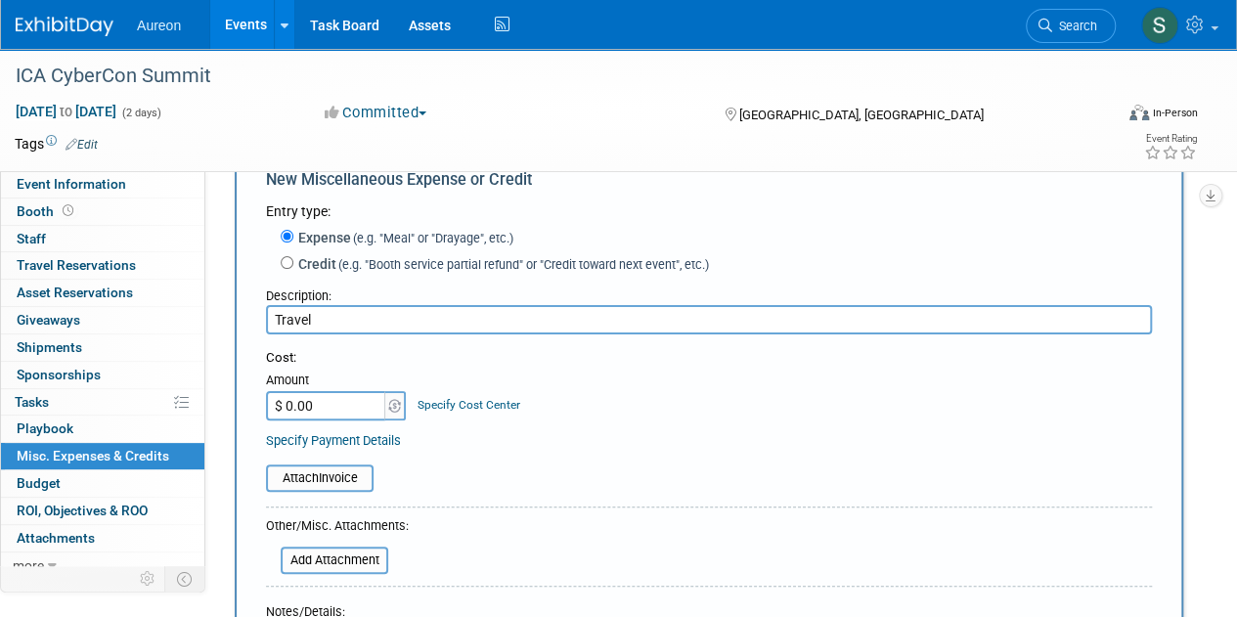
scroll to position [98, 0]
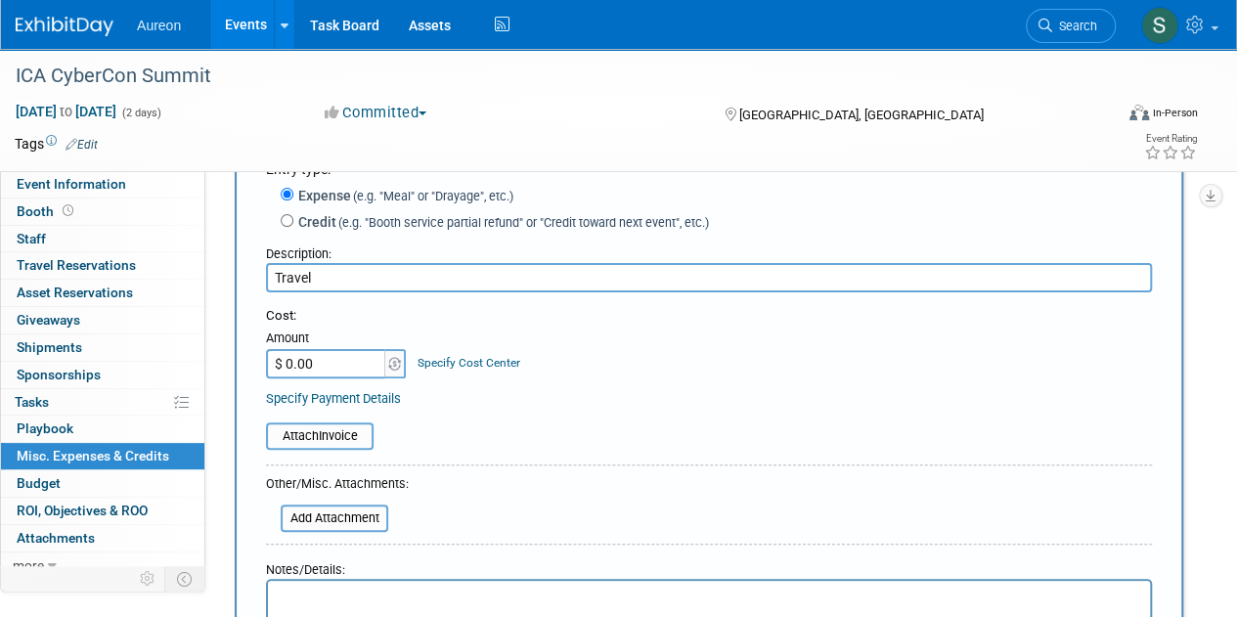
type input "Travel"
click at [343, 373] on input "$ 0.00" at bounding box center [327, 363] width 122 height 29
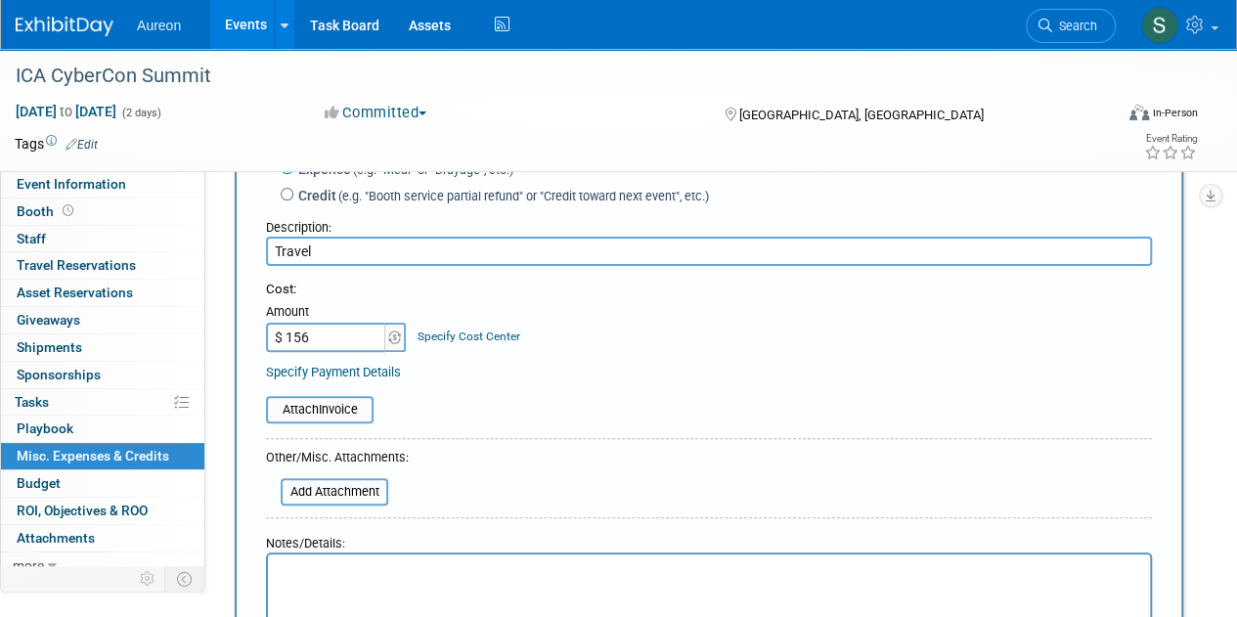
scroll to position [293, 0]
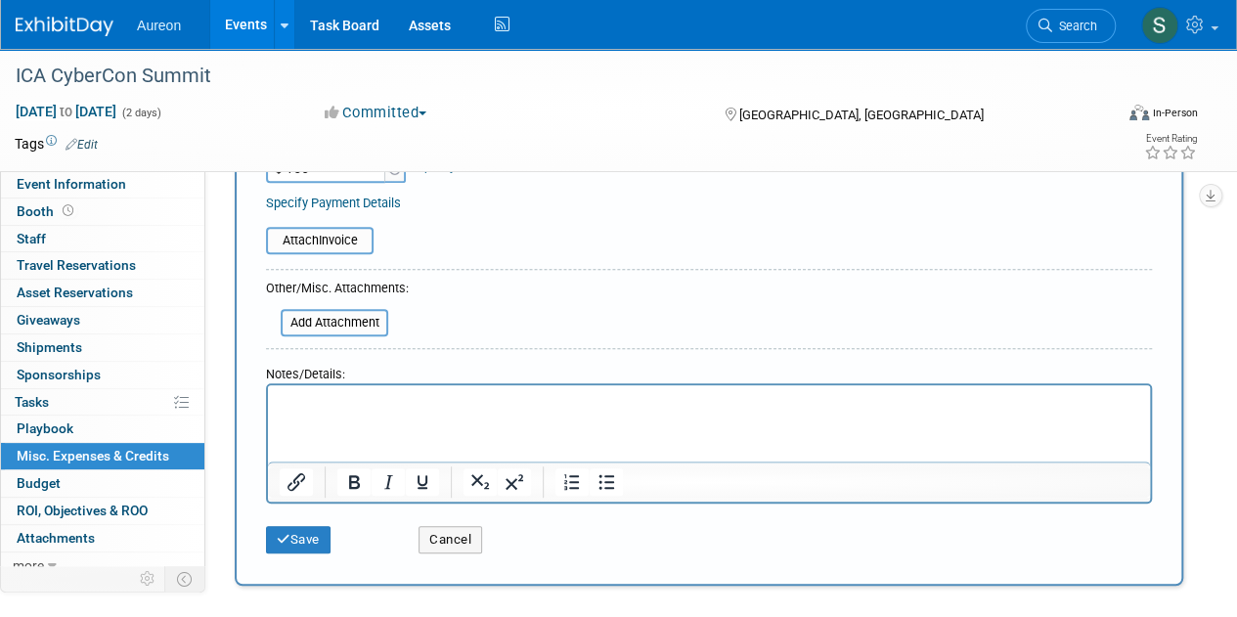
type input "$ 156.00"
click at [364, 413] on html at bounding box center [709, 398] width 882 height 27
click at [297, 543] on button "Save" at bounding box center [298, 539] width 65 height 27
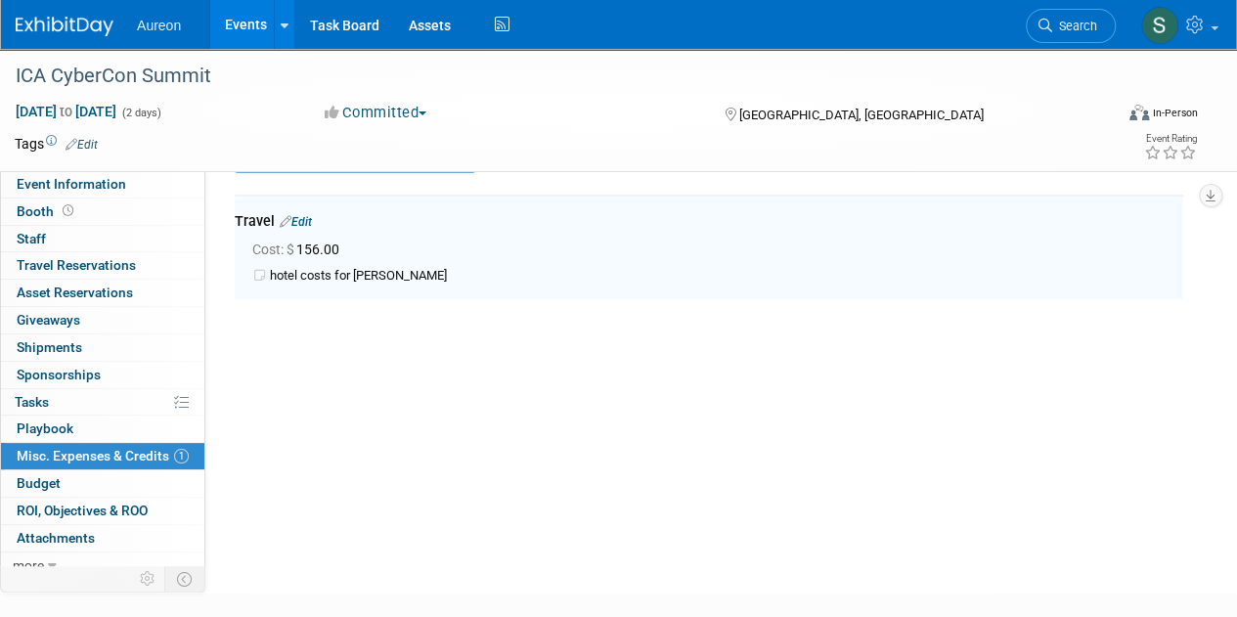
scroll to position [43, 0]
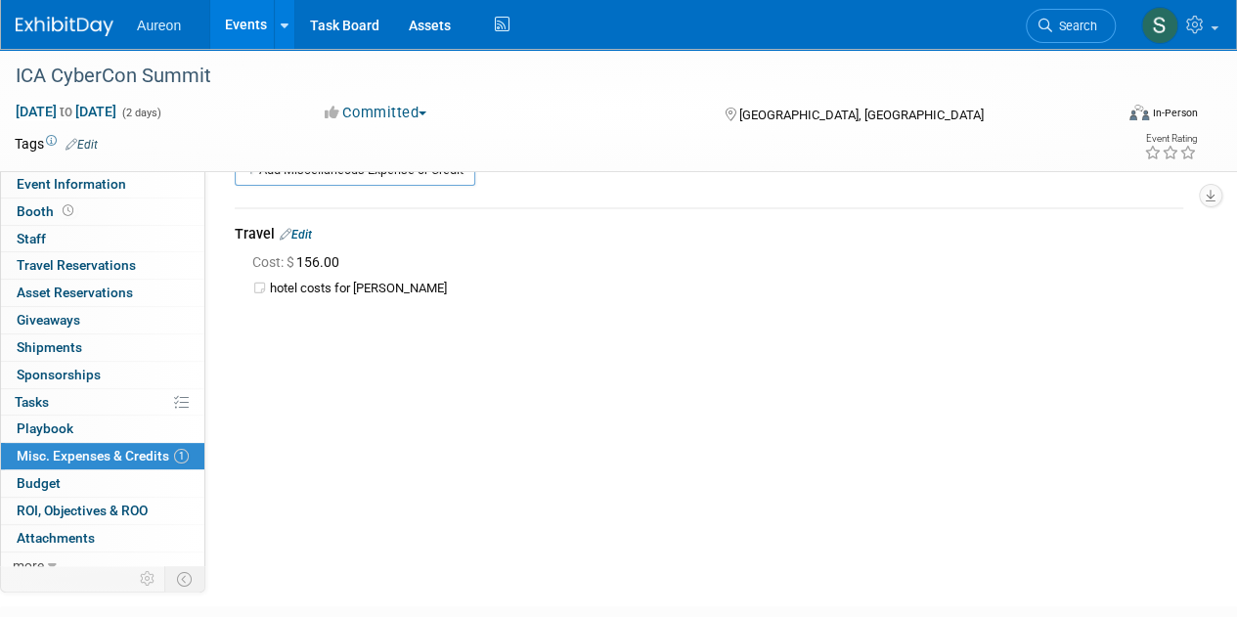
click at [51, 28] on img at bounding box center [65, 27] width 98 height 20
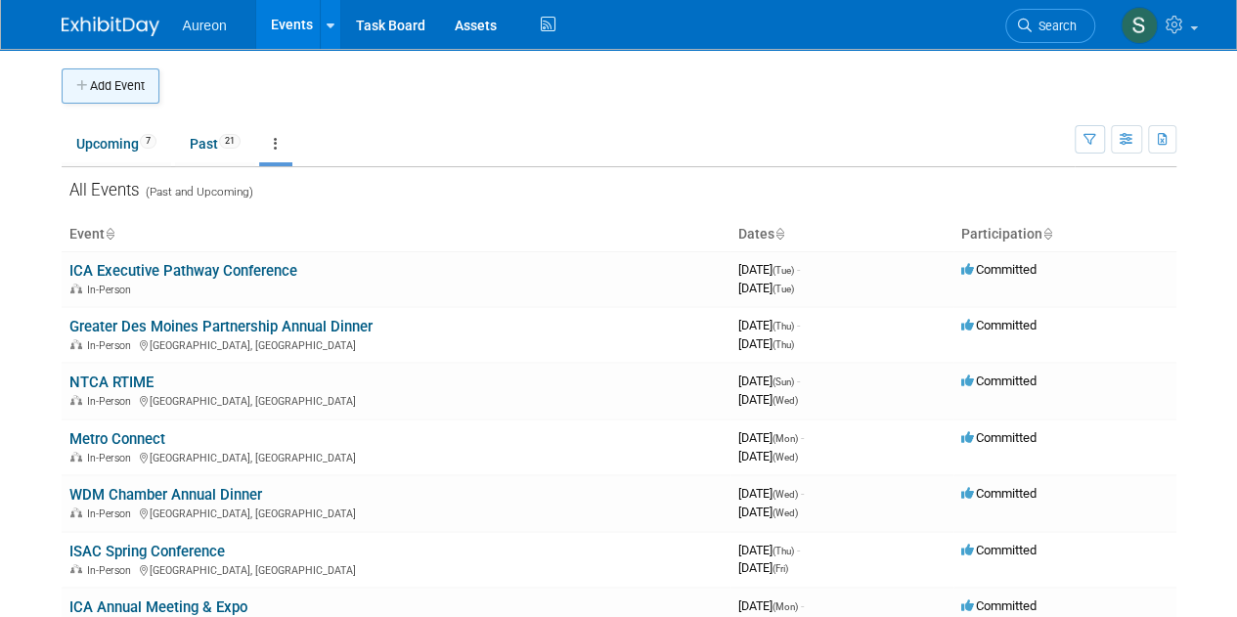
click at [94, 83] on button "Add Event" at bounding box center [111, 85] width 98 height 35
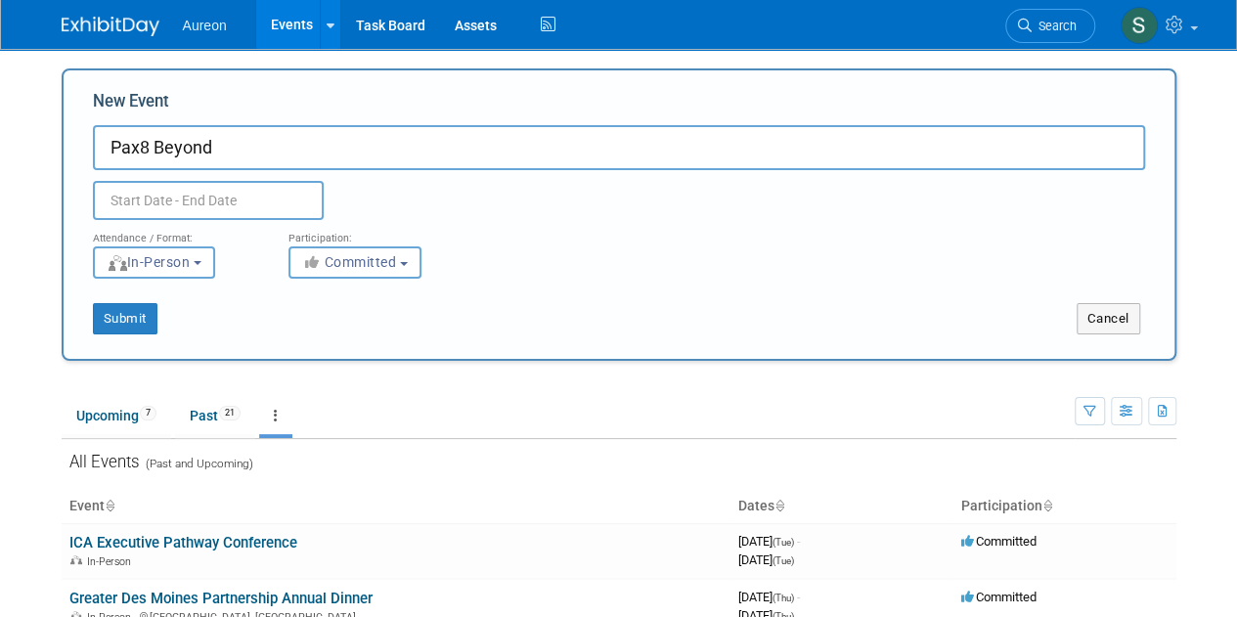
type input "Pax8 Beyond"
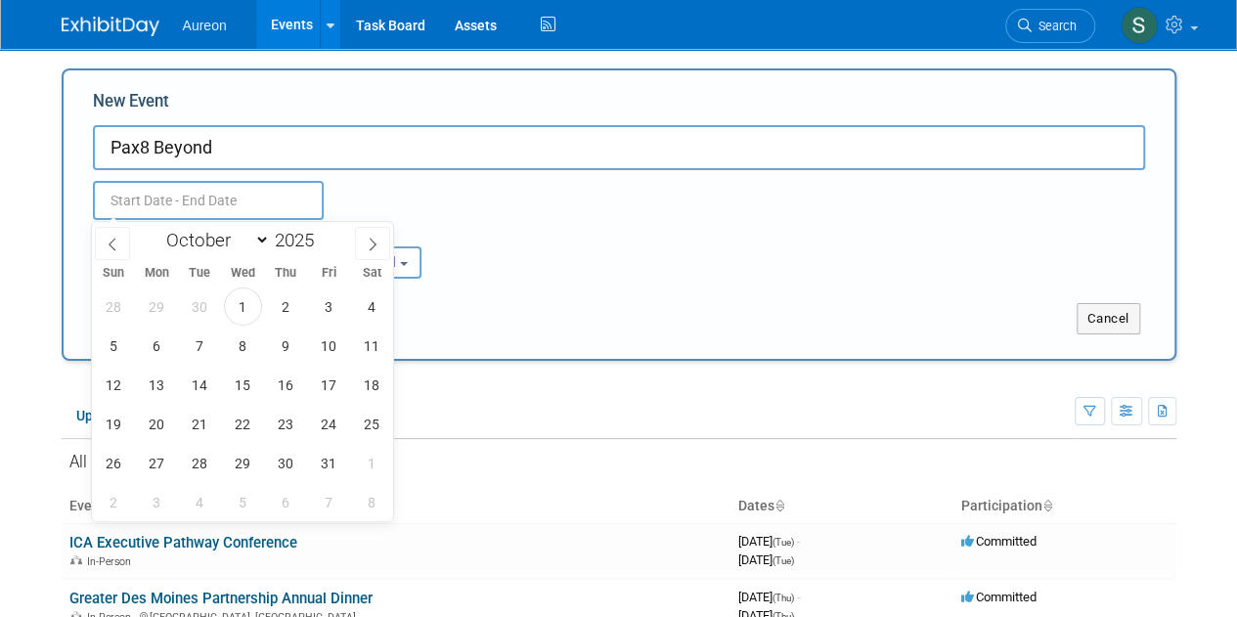
click at [201, 182] on input "text" at bounding box center [208, 200] width 231 height 39
click at [196, 247] on select "January February March April May June July August September October November De…" at bounding box center [213, 240] width 112 height 24
select select "5"
click at [157, 228] on select "January February March April May June July August September October November De…" at bounding box center [213, 240] width 112 height 24
click at [157, 335] on span "9" at bounding box center [157, 346] width 38 height 38
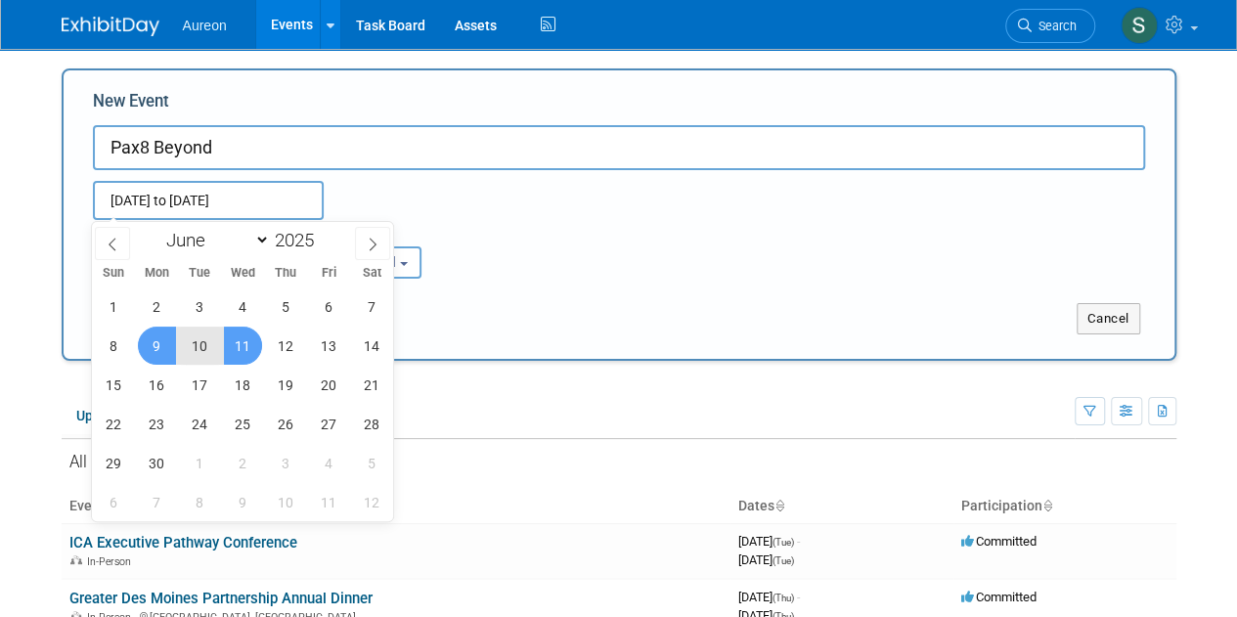
click at [241, 345] on span "11" at bounding box center [243, 346] width 38 height 38
type input "[DATE] to [DATE]"
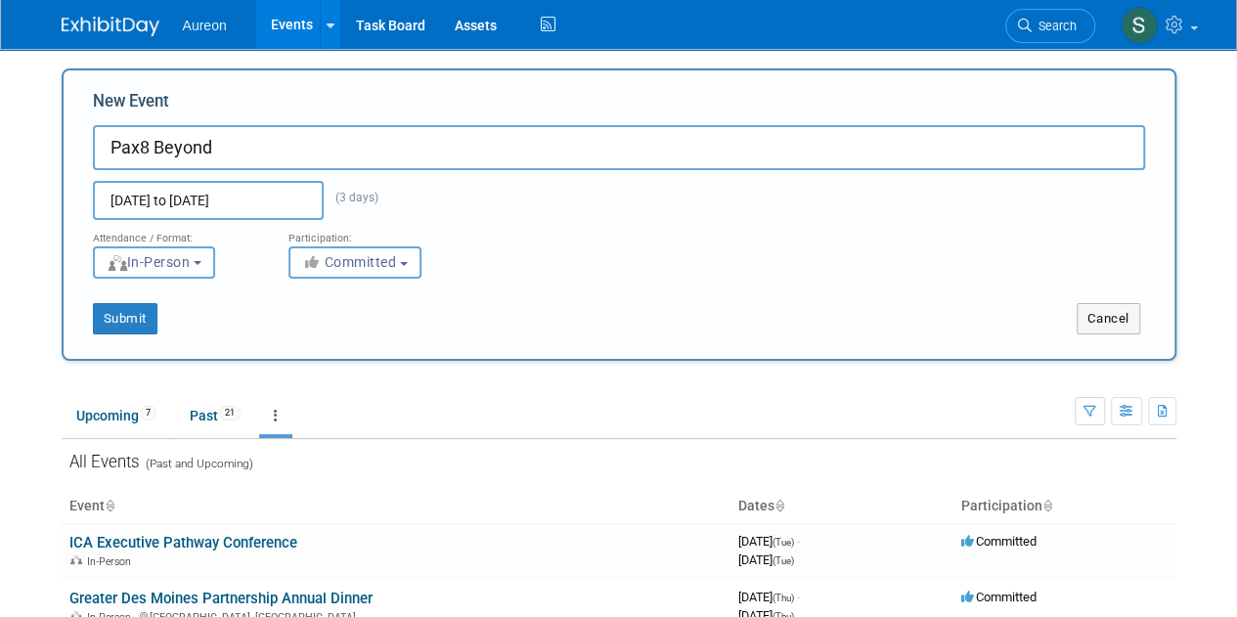
click at [0, 0] on div "1 2 3 4 5 6 7 8 9 10 11 12 13 14 15 16 17 18 19 20 21 22 23 24 25 26 27 28 29 3…" at bounding box center [0, 0] width 0 height 0
click at [41, 289] on body "Aureon Events Add Event Bulk Upload Events Shareable Event Boards Recently View…" at bounding box center [618, 308] width 1237 height 617
click at [146, 315] on button "Submit" at bounding box center [125, 318] width 65 height 31
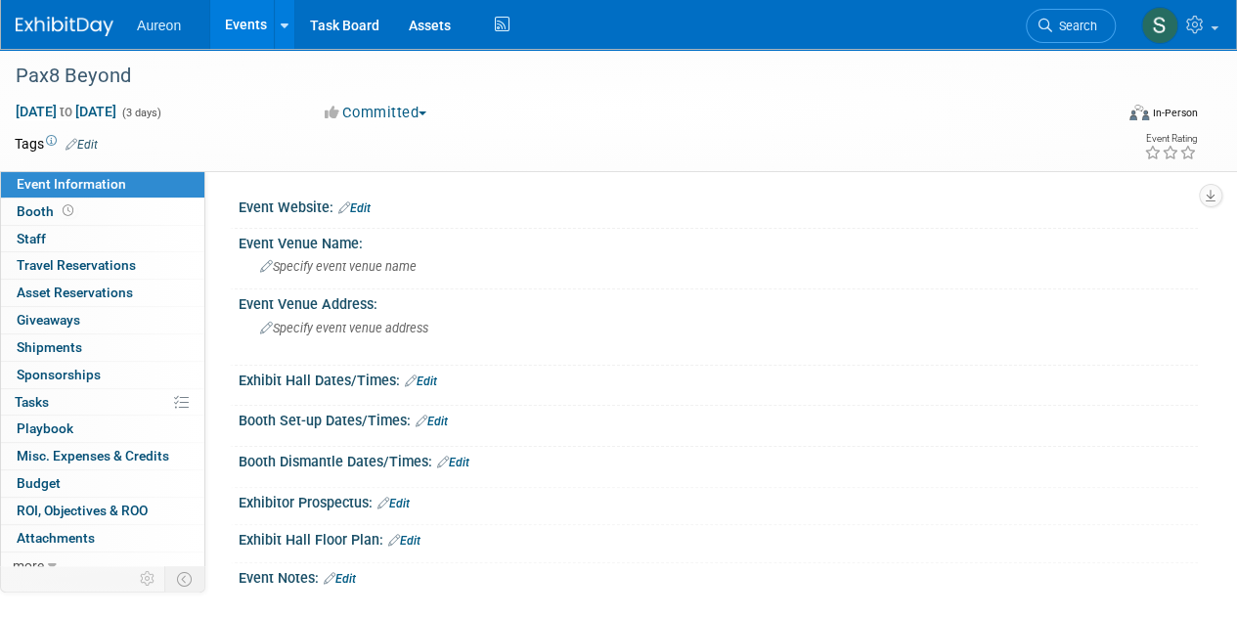
click at [359, 212] on link "Edit" at bounding box center [354, 209] width 32 height 14
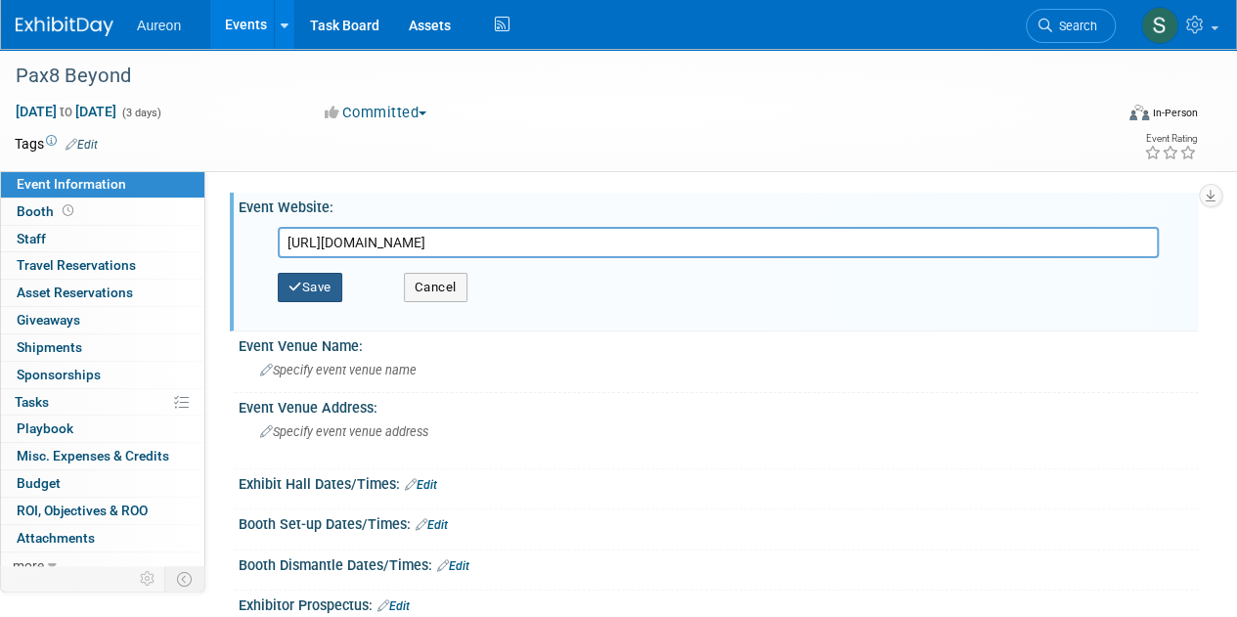
type input "[URL][DOMAIN_NAME]"
click at [323, 276] on button "Save" at bounding box center [310, 287] width 65 height 29
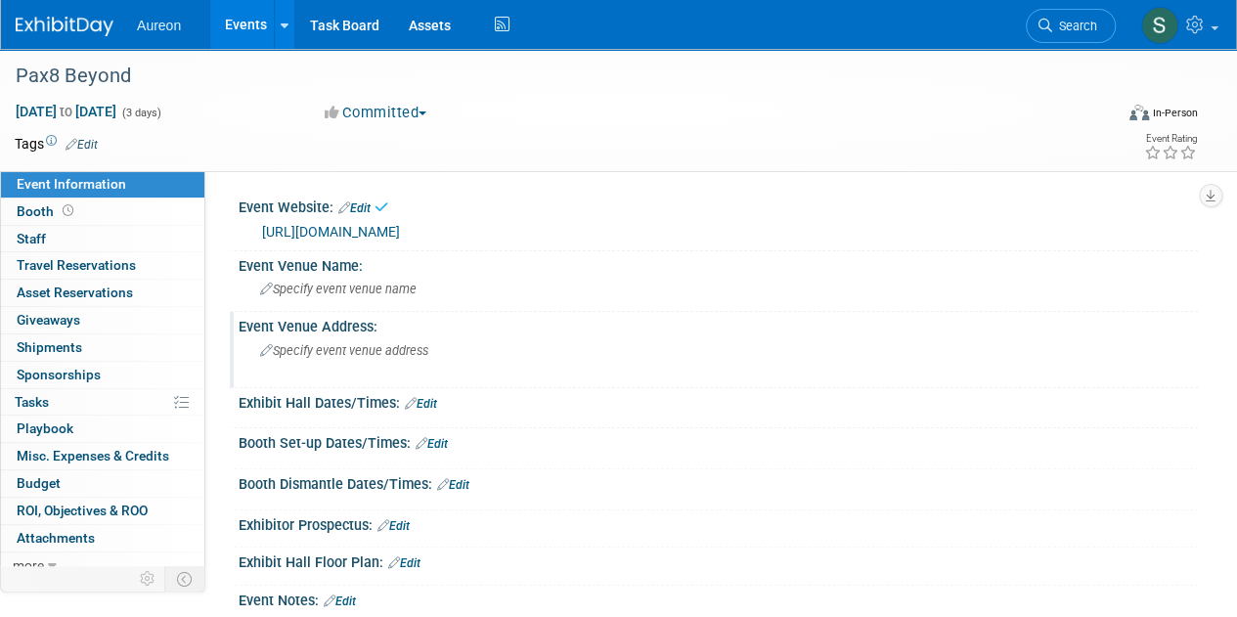
click at [373, 357] on span "Specify event venue address" at bounding box center [344, 350] width 168 height 15
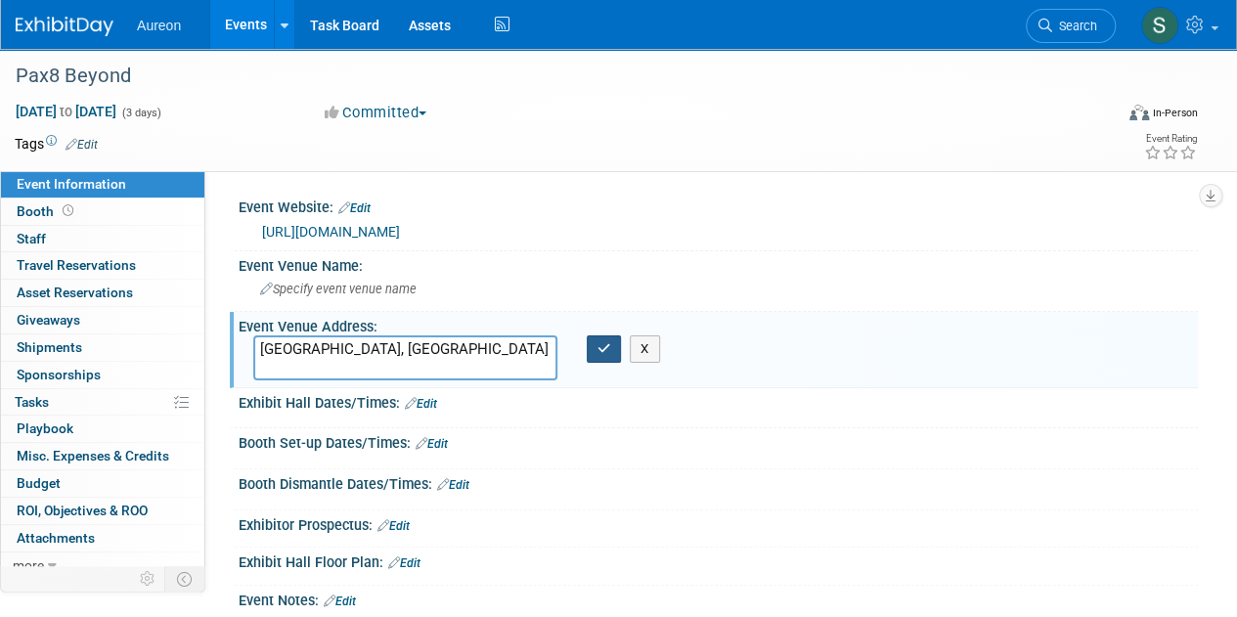
type textarea "[GEOGRAPHIC_DATA], [GEOGRAPHIC_DATA]"
click at [592, 349] on button "button" at bounding box center [604, 349] width 35 height 27
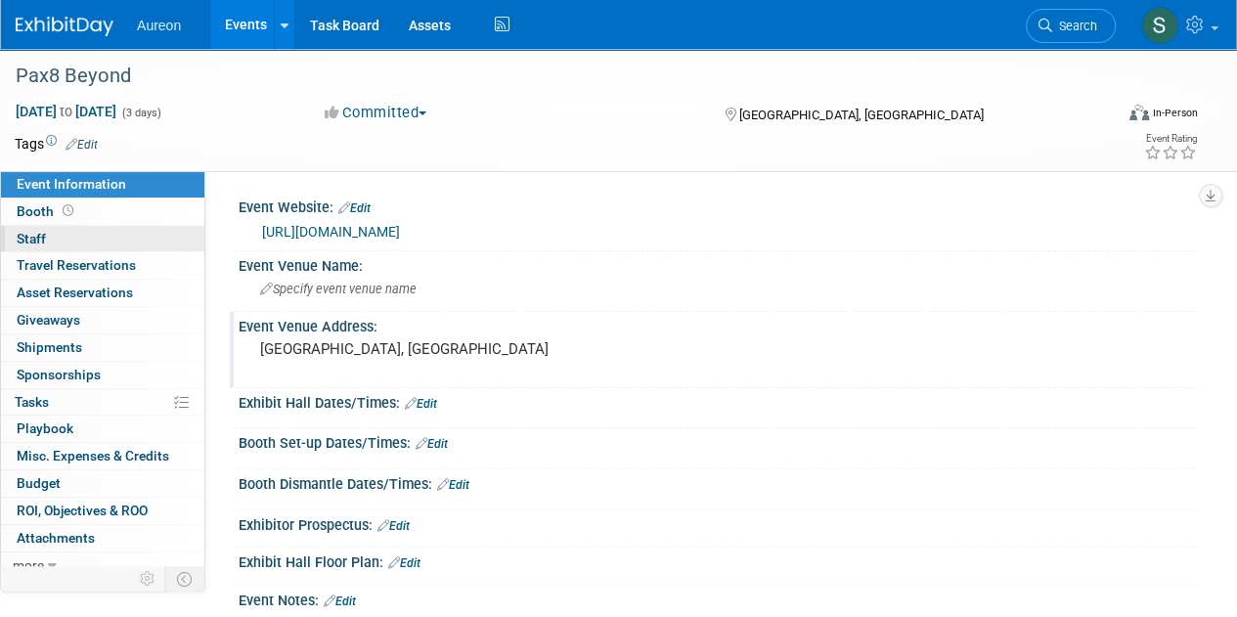
click at [101, 241] on link "0 Staff 0" at bounding box center [102, 239] width 203 height 26
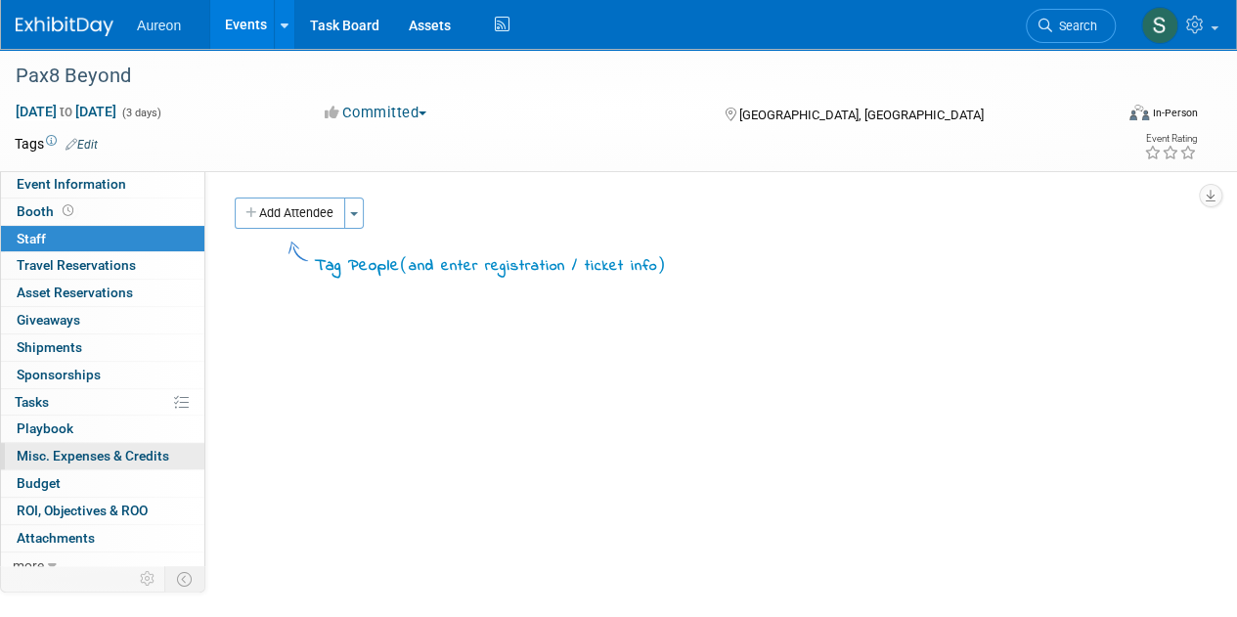
click at [72, 452] on span "Misc. Expenses & Credits 0" at bounding box center [93, 456] width 153 height 16
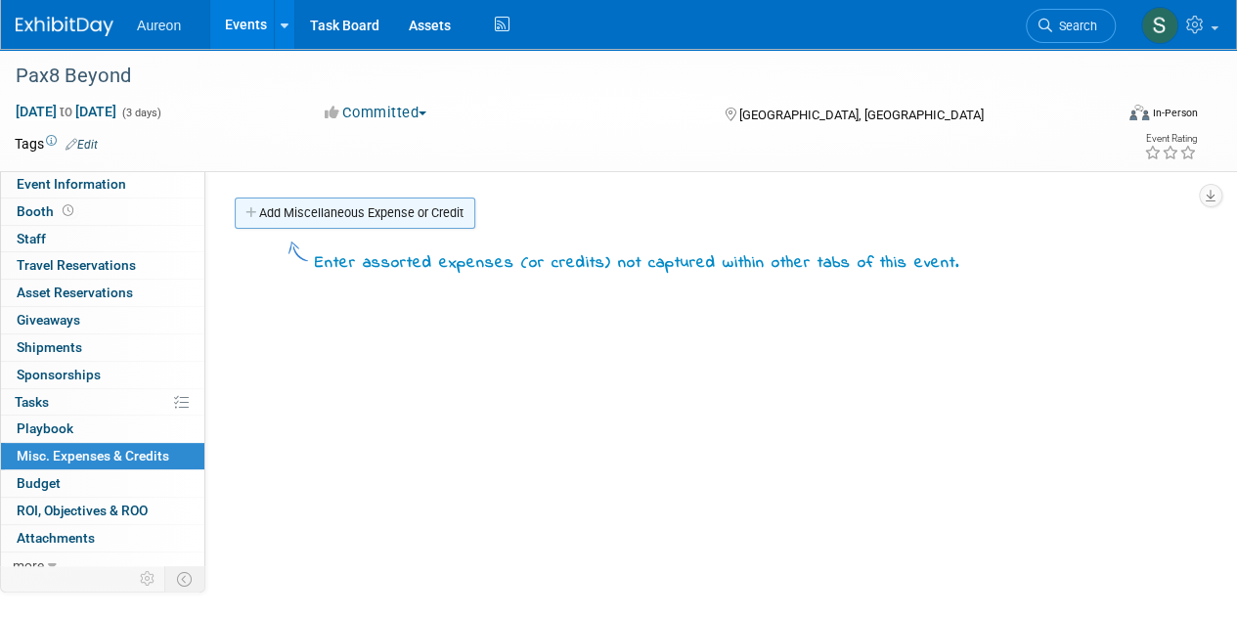
click at [351, 215] on link "Add Miscellaneous Expense or Credit" at bounding box center [355, 213] width 241 height 31
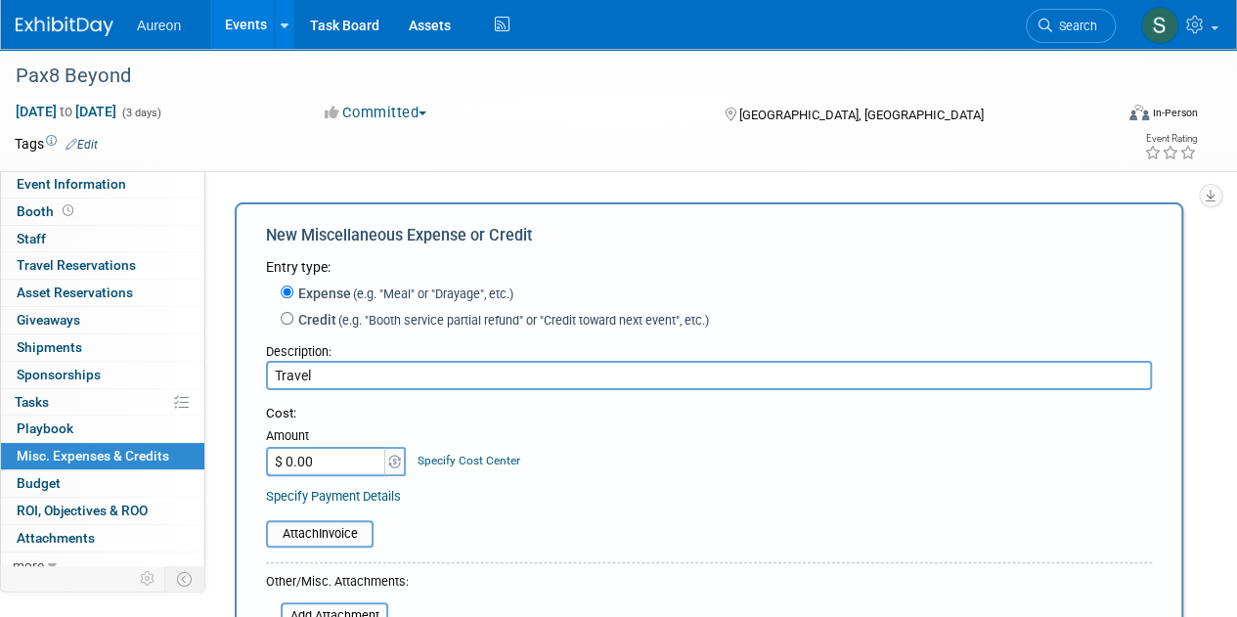
scroll to position [98, 0]
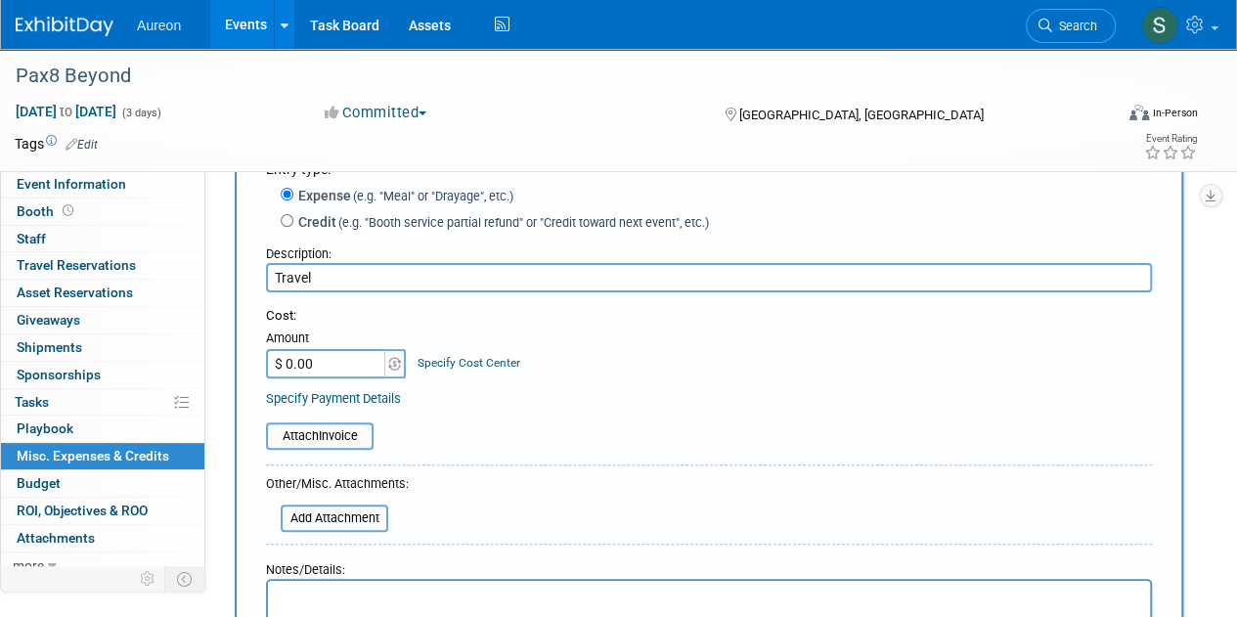
type input "Travel"
click at [338, 356] on input "$ 0.00" at bounding box center [327, 363] width 122 height 29
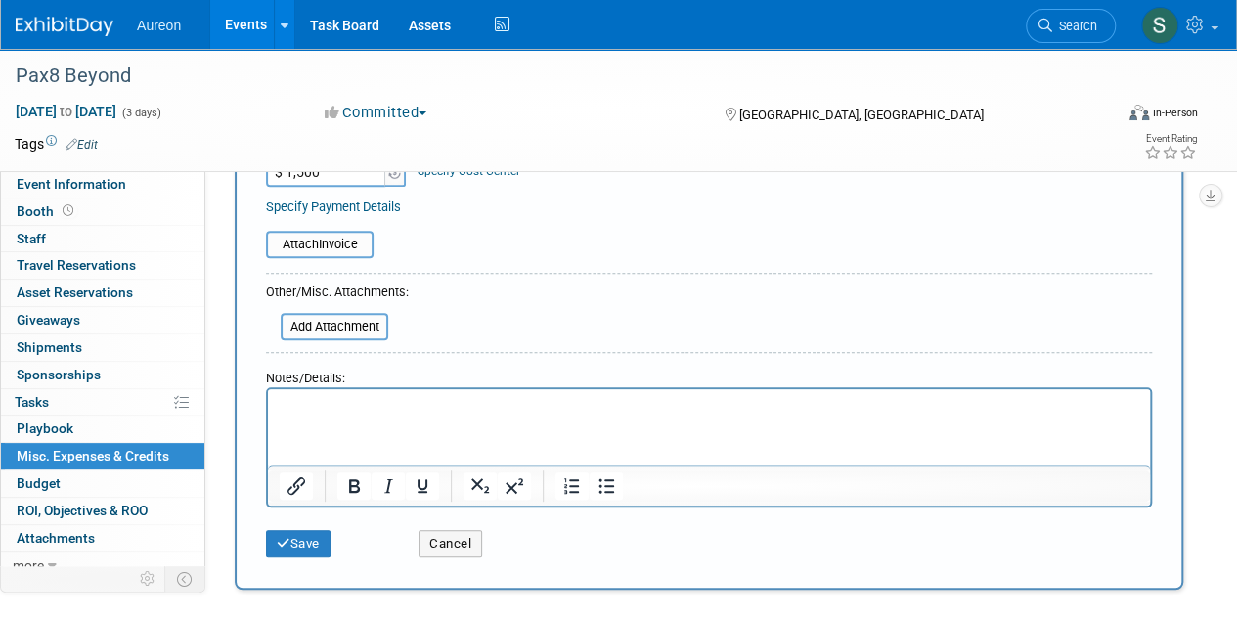
scroll to position [293, 0]
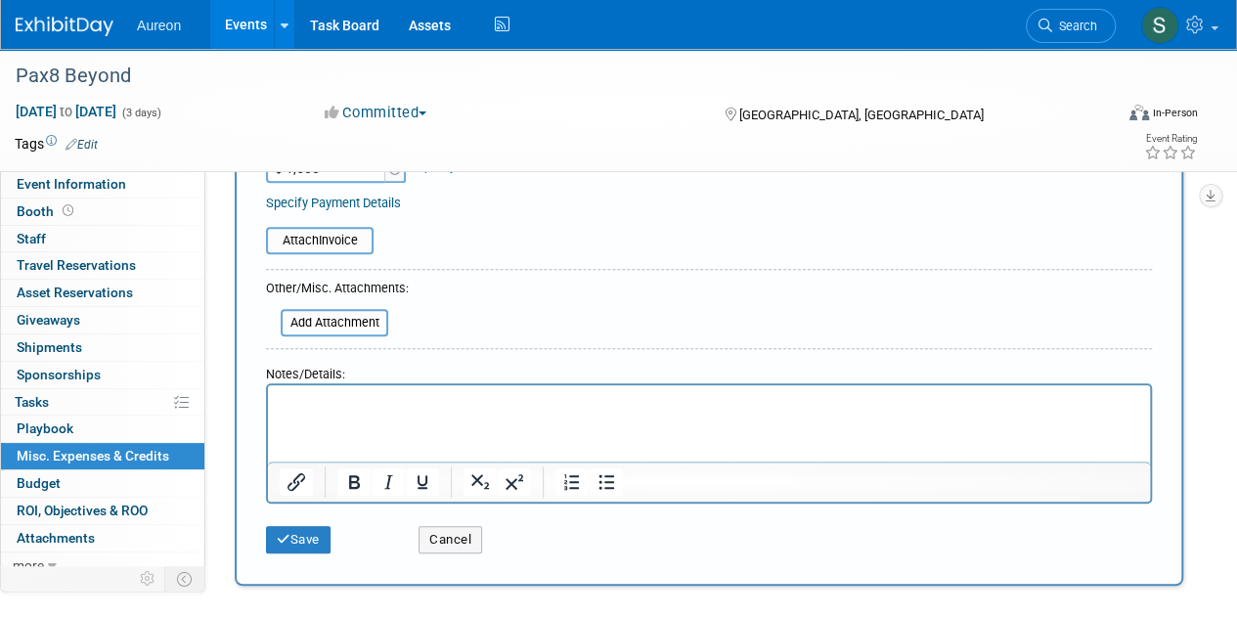
type input "$ 1,500.00"
click at [384, 413] on html at bounding box center [709, 398] width 882 height 27
click at [309, 540] on button "Save" at bounding box center [298, 539] width 65 height 27
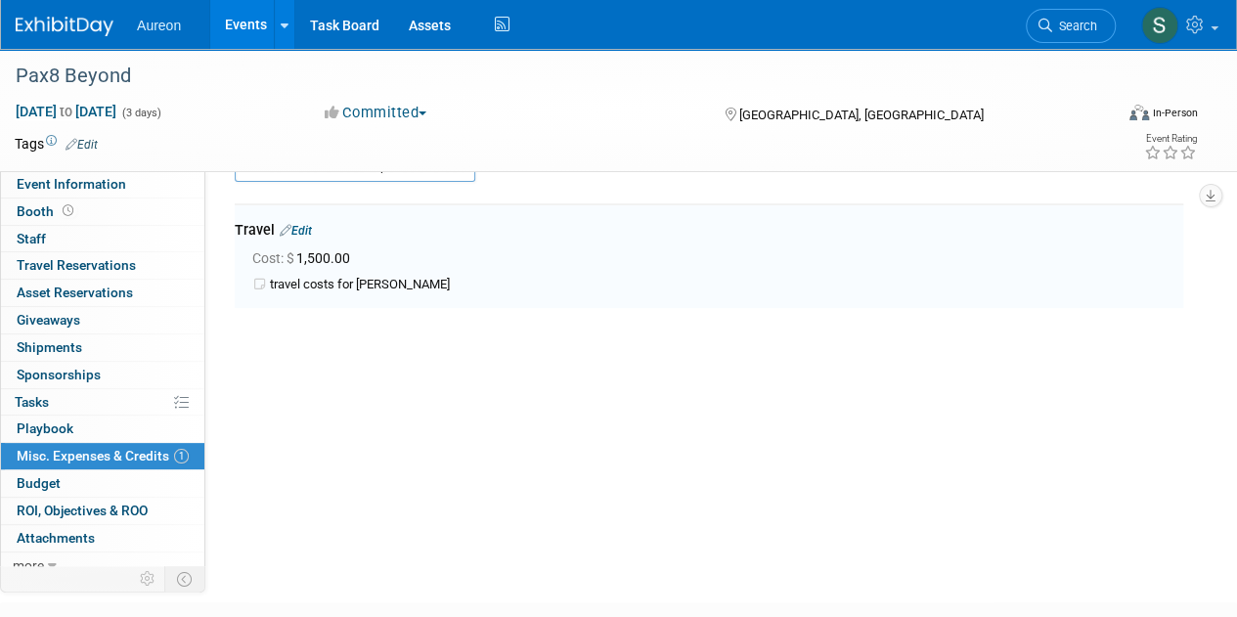
scroll to position [43, 0]
click at [92, 24] on img at bounding box center [65, 27] width 98 height 20
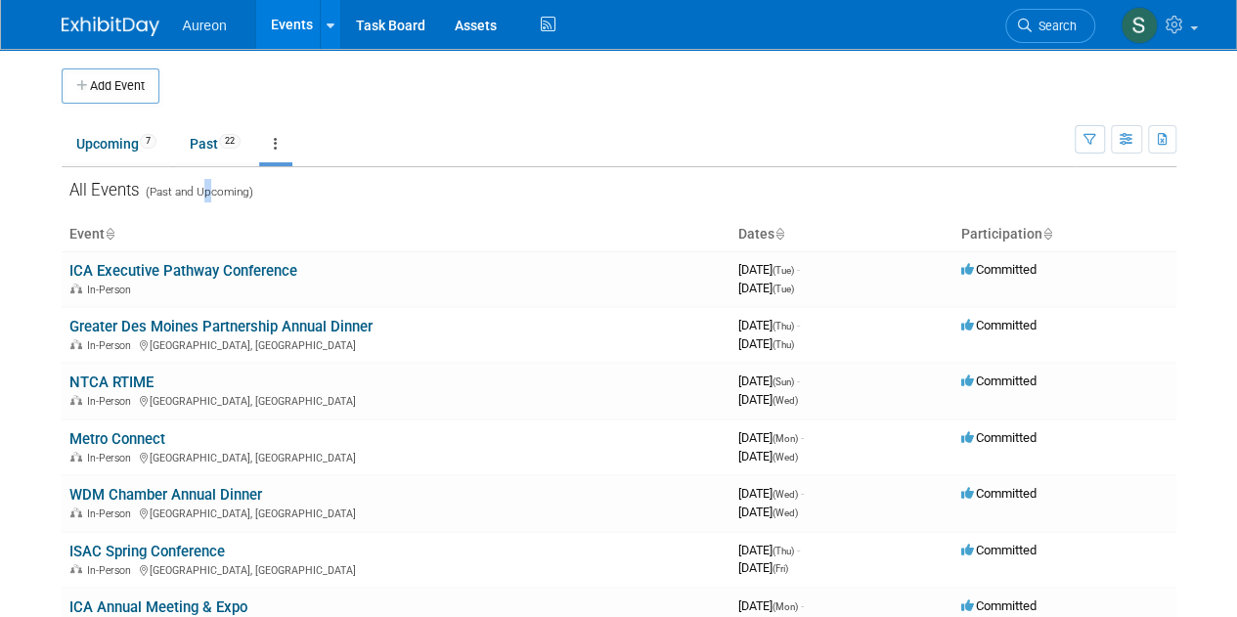
drag, startPoint x: 205, startPoint y: 270, endPoint x: 210, endPoint y: 197, distance: 73.5
click at [210, 197] on span "(Past and Upcoming)" at bounding box center [196, 192] width 113 height 14
click at [352, 193] on div "All Events (Past and Upcoming)" at bounding box center [619, 186] width 1115 height 39
